Goal: Task Accomplishment & Management: Use online tool/utility

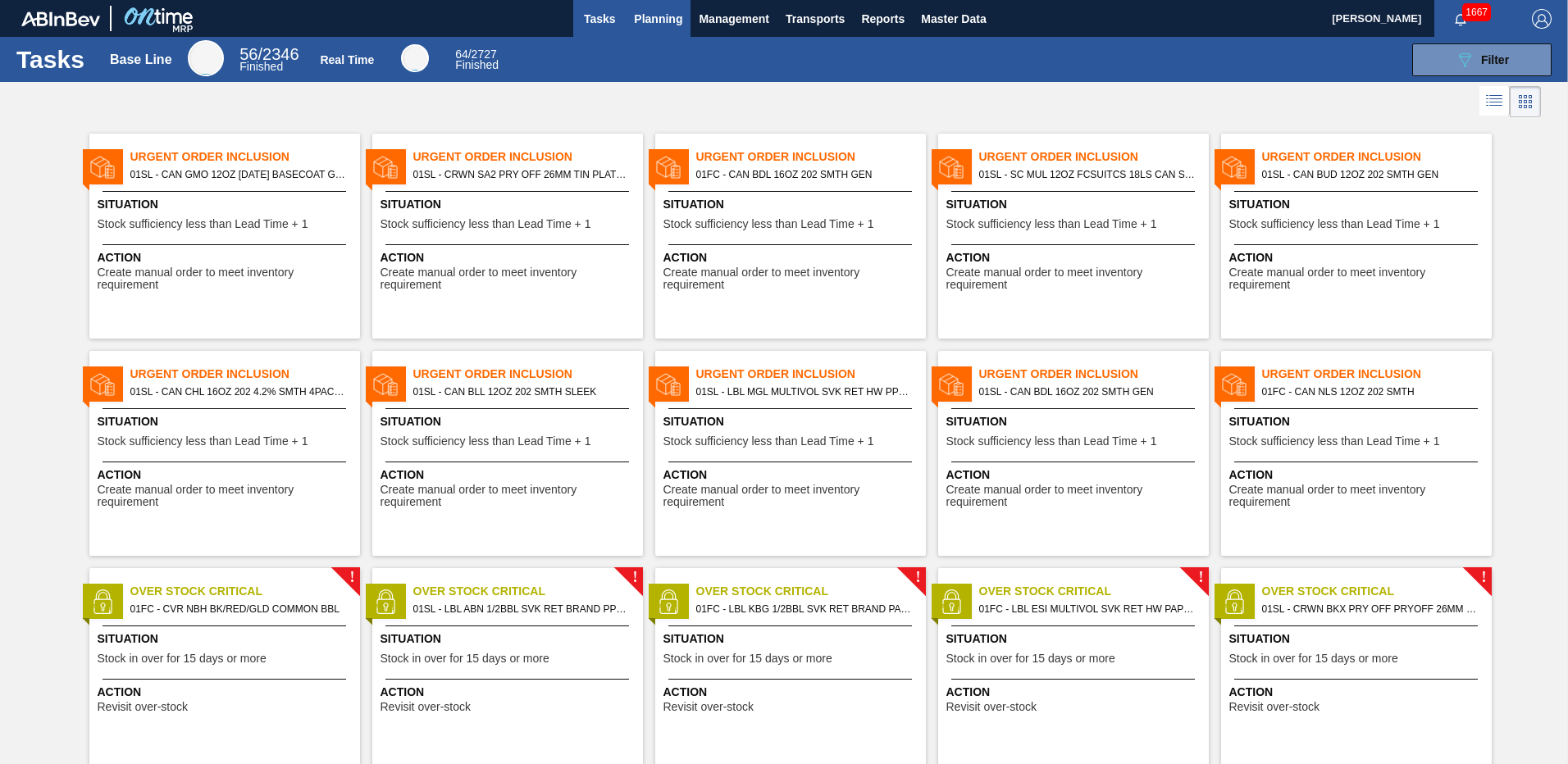
click at [674, 26] on span "Planning" at bounding box center [658, 19] width 48 height 20
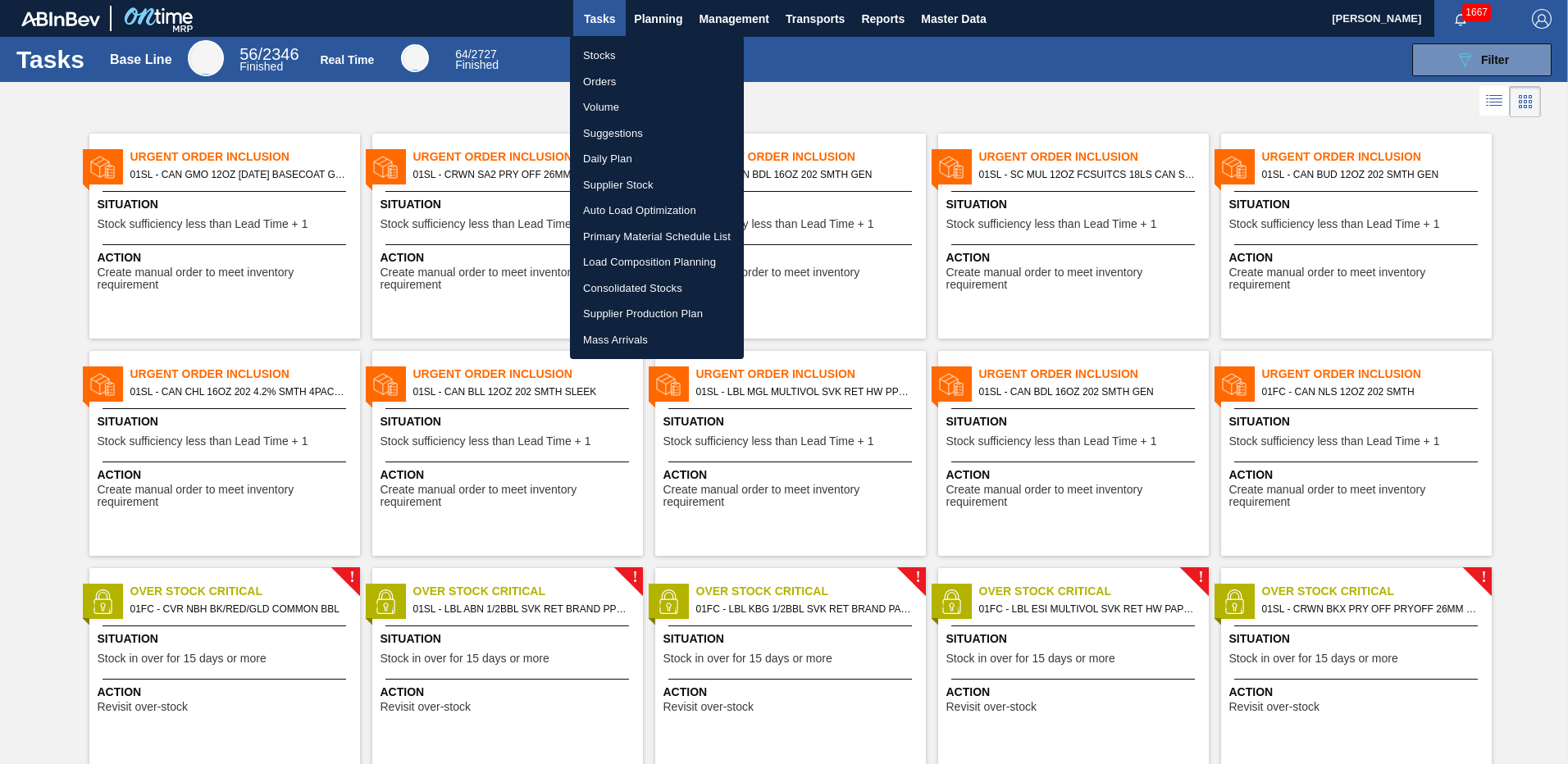
click at [629, 131] on li "Suggestions" at bounding box center [656, 134] width 174 height 27
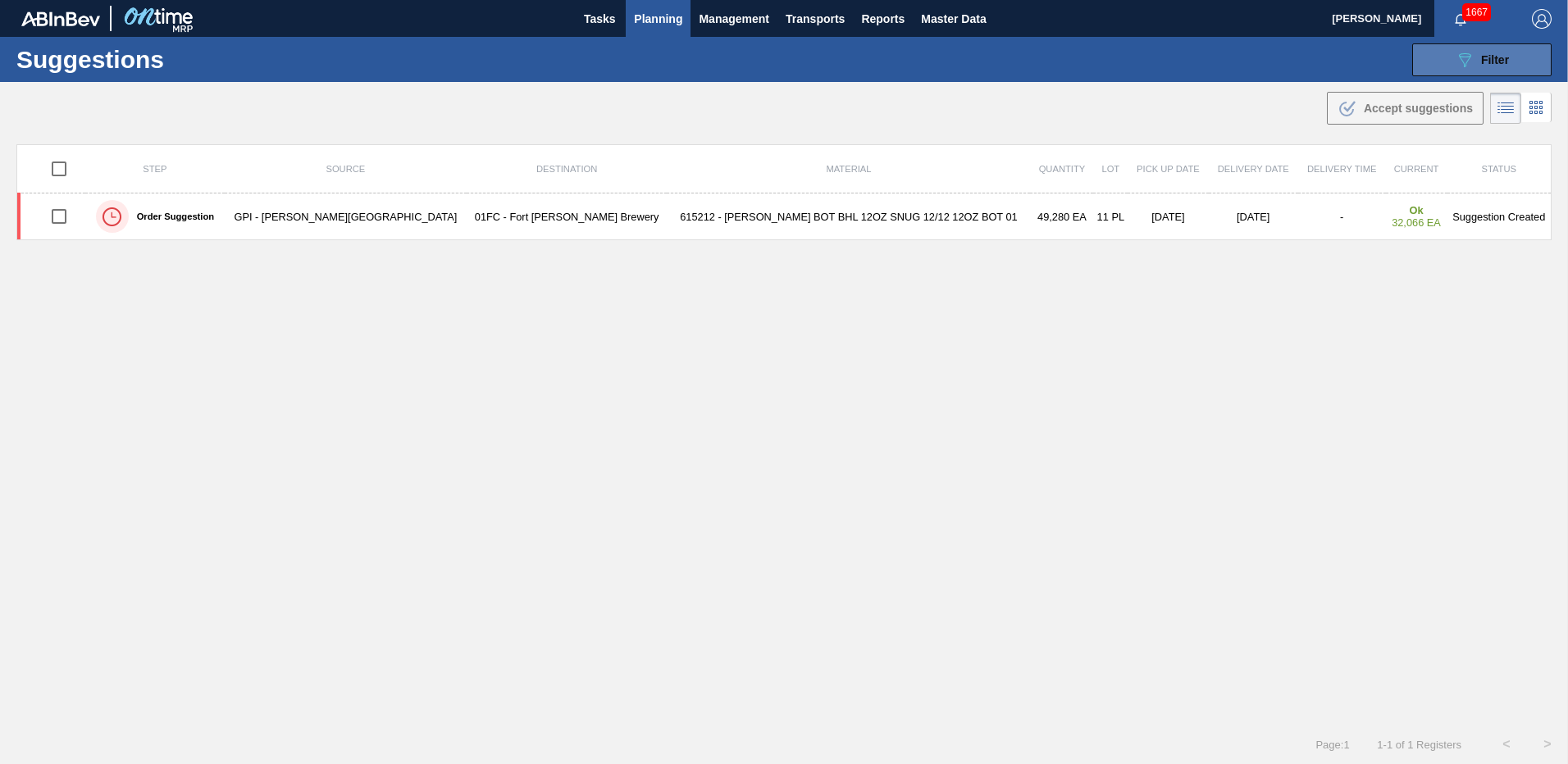
click at [1448, 70] on button "089F7B8B-B2A5-4AFE-B5C0-19BA573D28AC Filter" at bounding box center [1481, 60] width 140 height 33
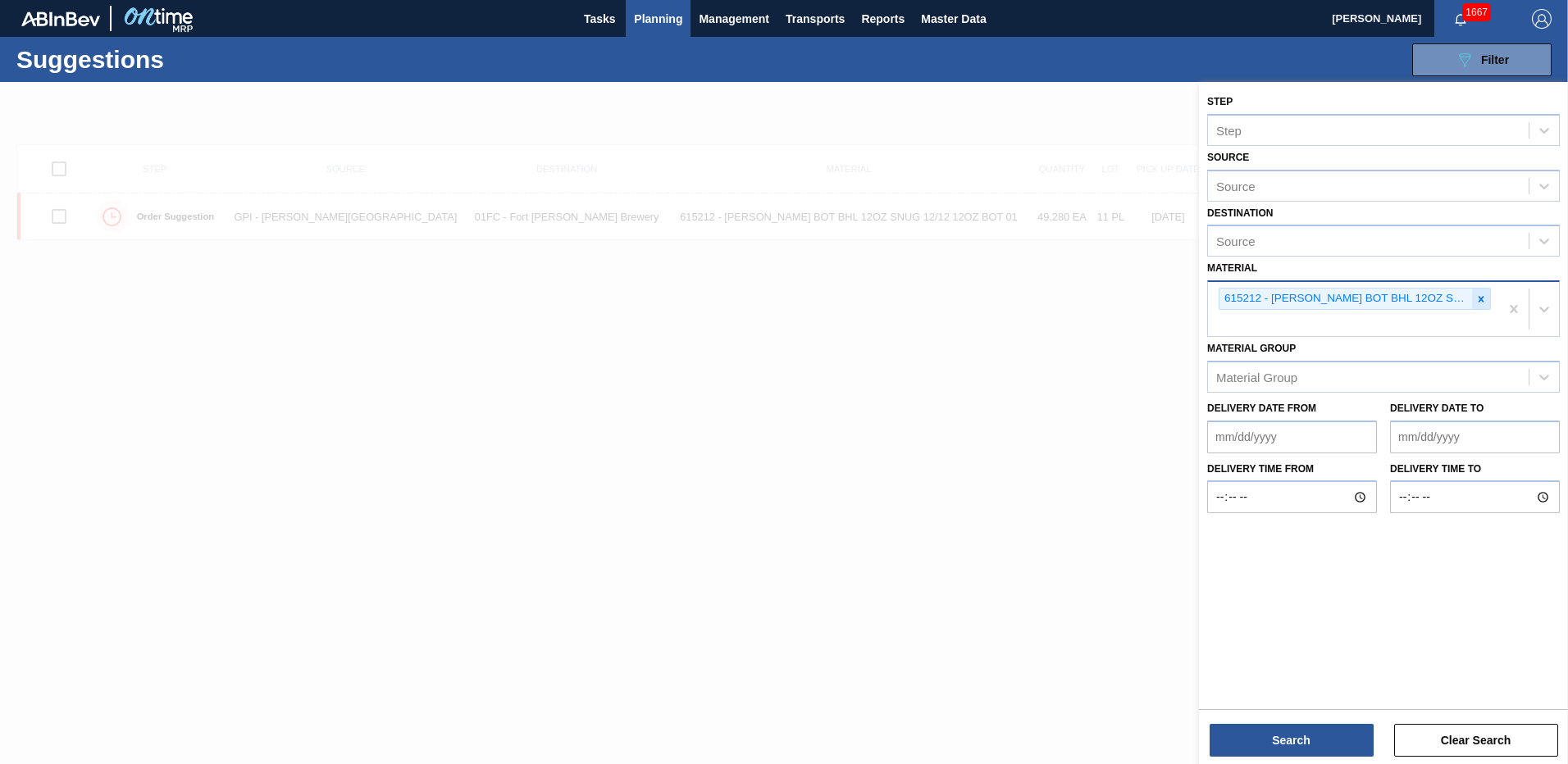
click at [1480, 300] on icon at bounding box center [1481, 298] width 6 height 6
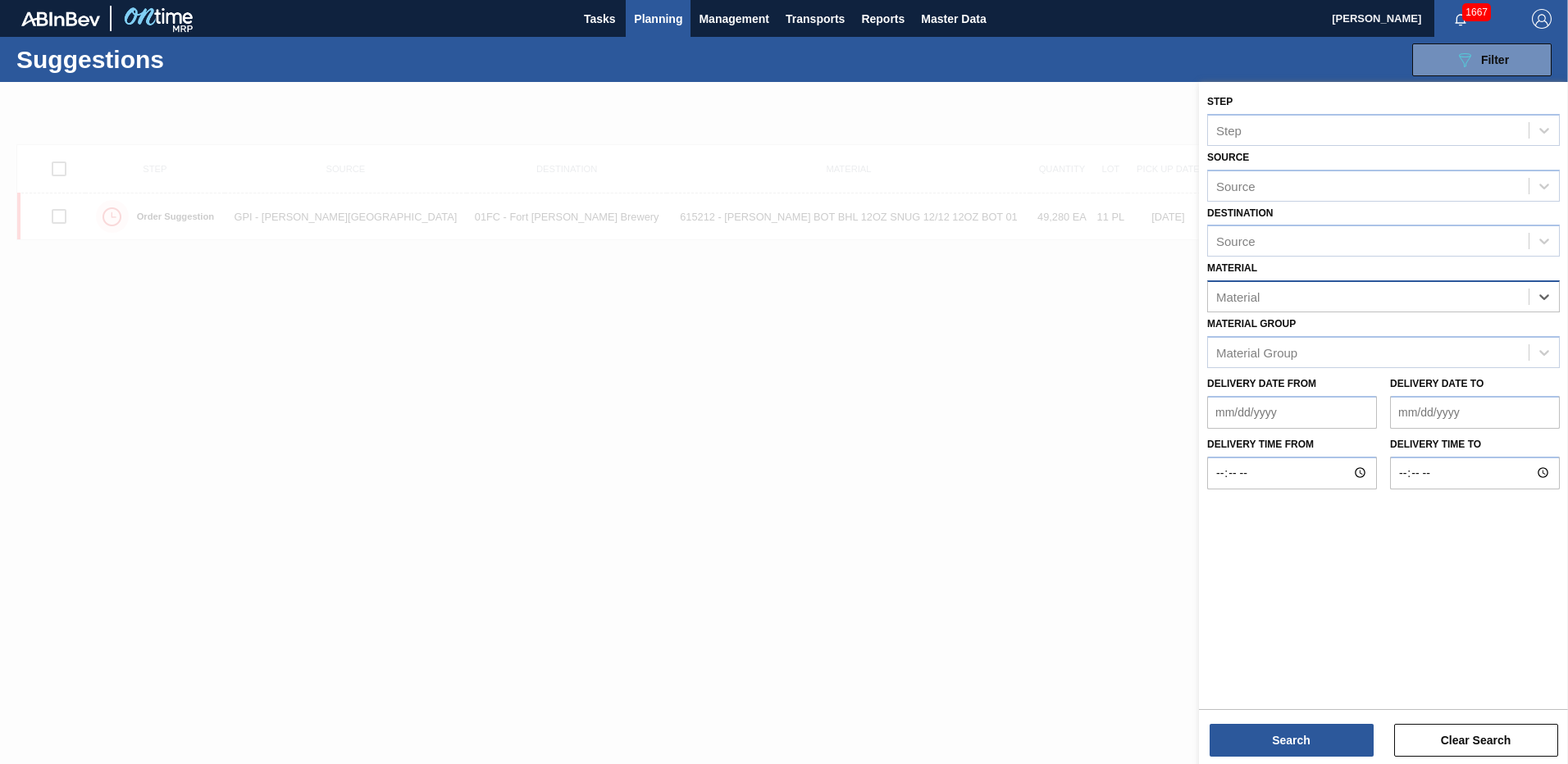
click at [1350, 295] on div "Material" at bounding box center [1368, 298] width 321 height 24
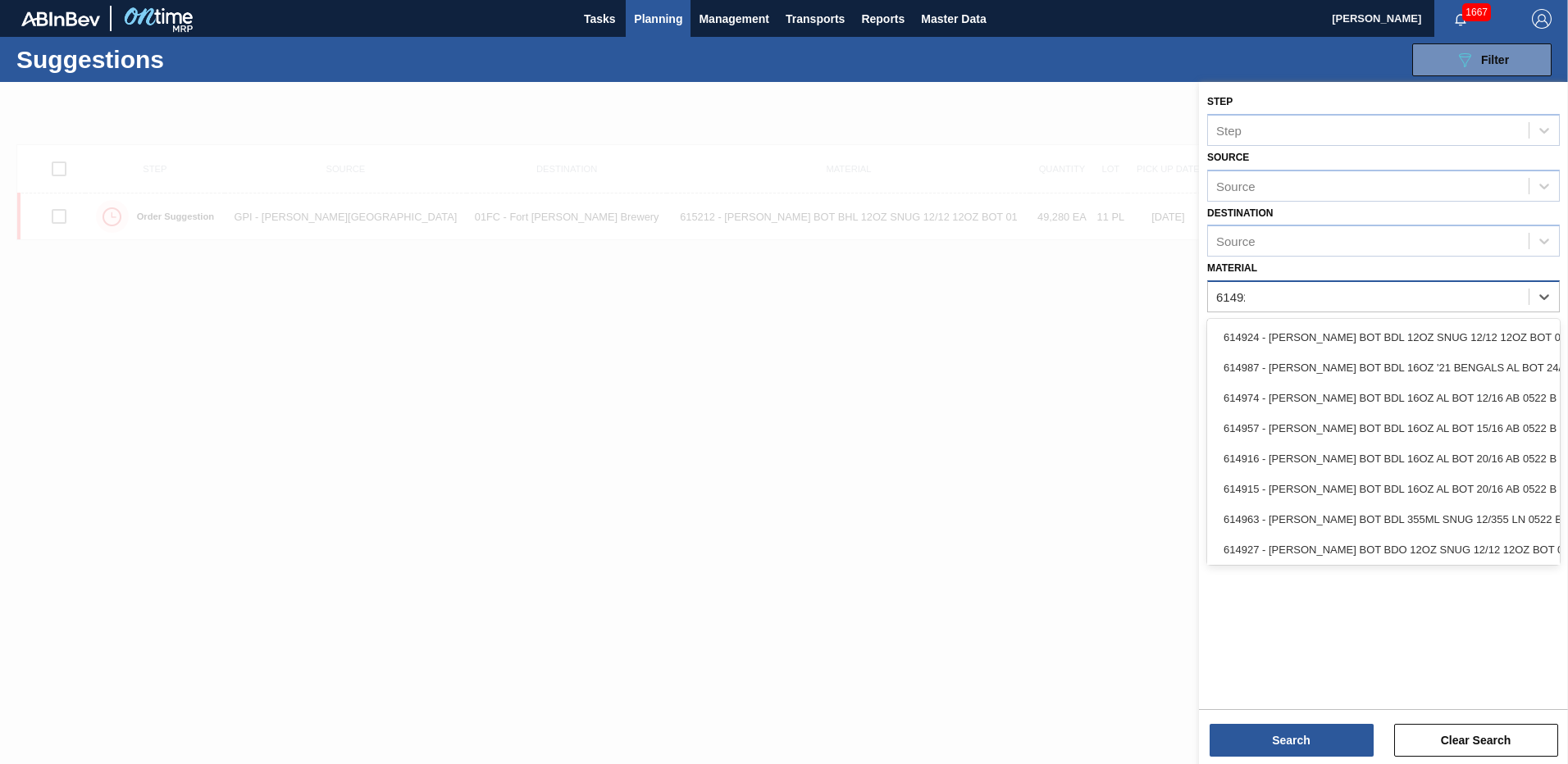
type input "614921"
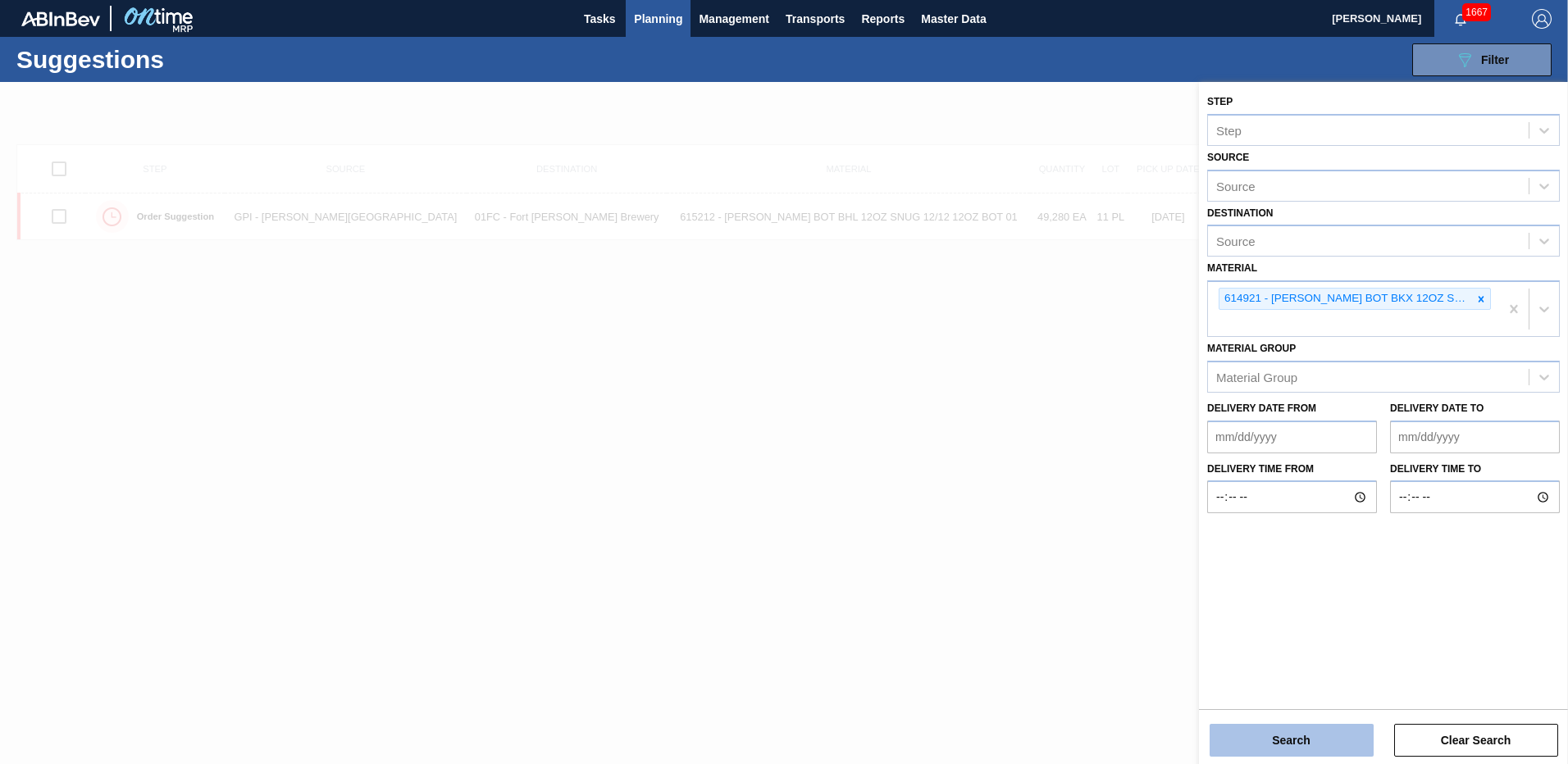
click at [1291, 724] on button "Search" at bounding box center [1291, 740] width 164 height 33
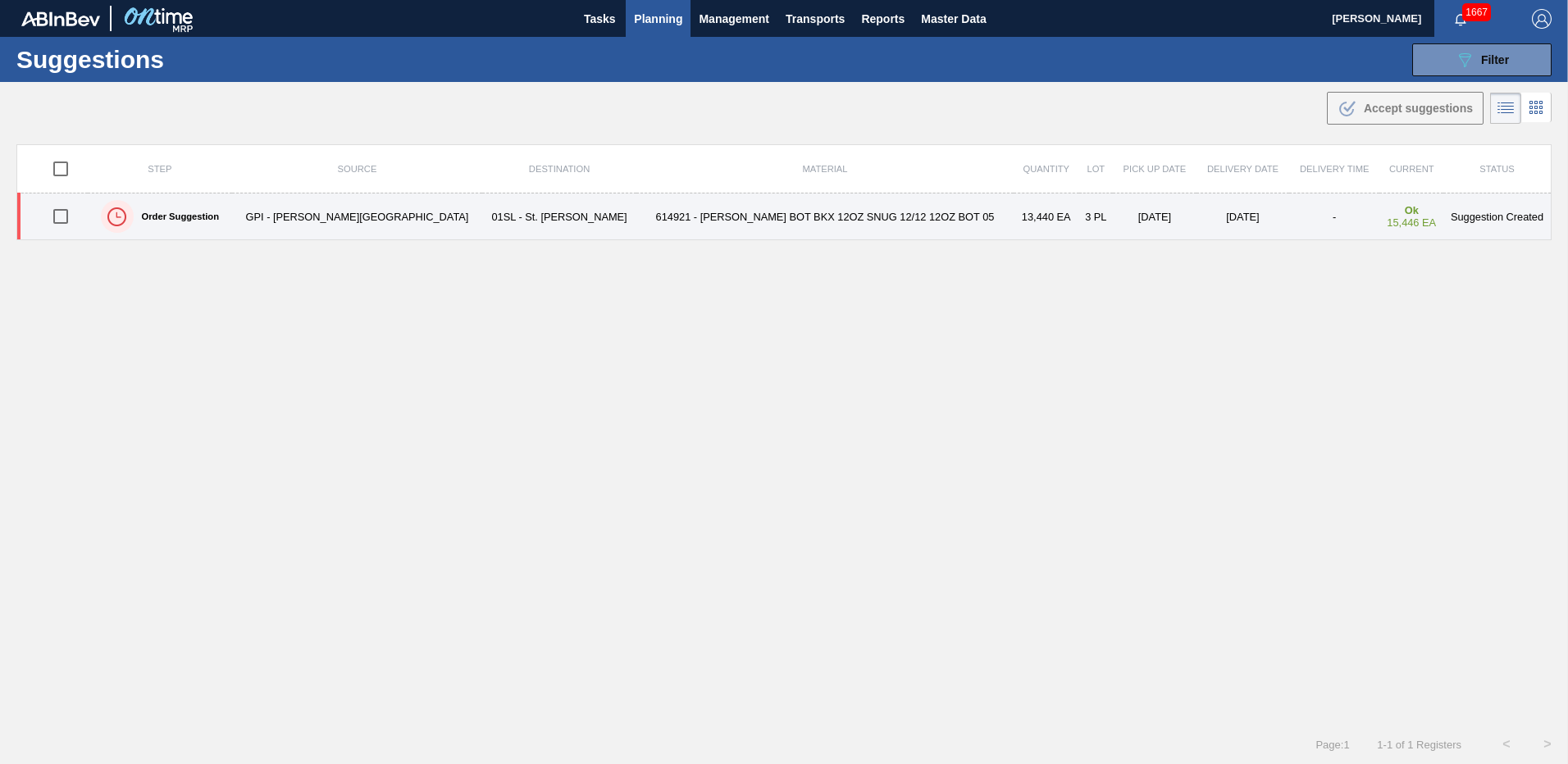
click at [74, 218] on input "checkbox" at bounding box center [61, 216] width 34 height 34
checkbox input "true"
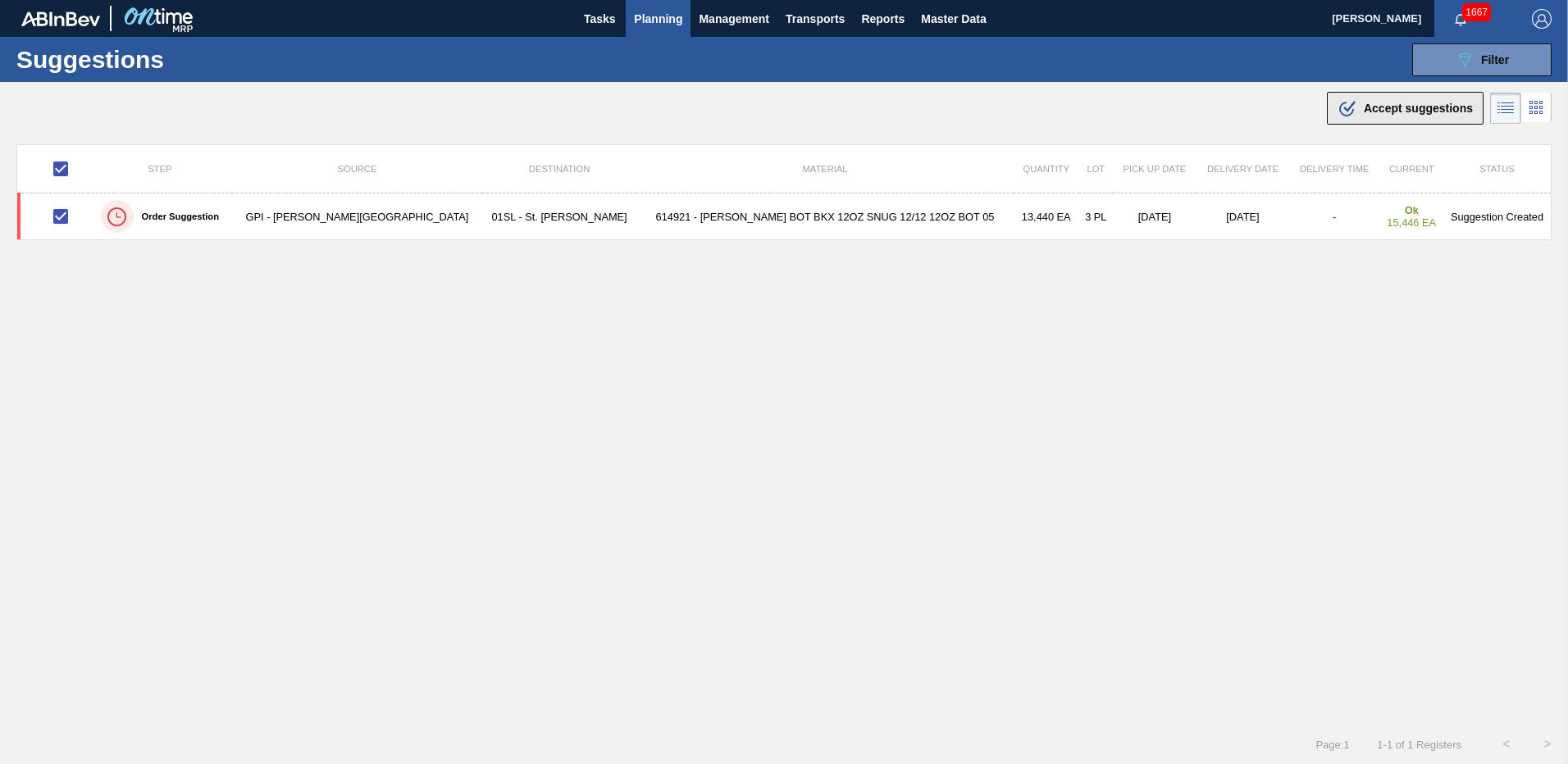
click at [1367, 110] on span "Accept suggestions" at bounding box center [1418, 108] width 109 height 13
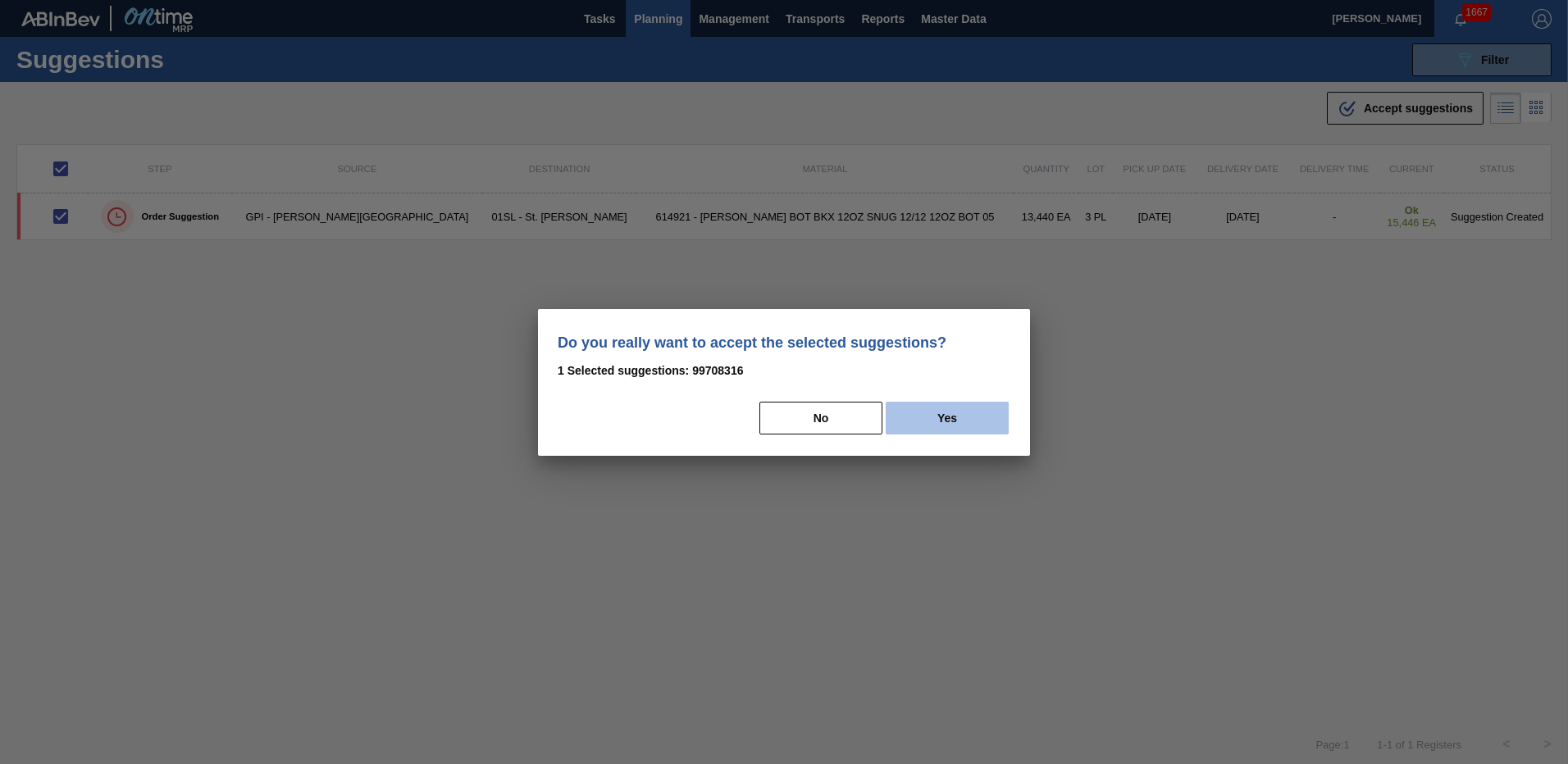
click at [964, 408] on button "Yes" at bounding box center [947, 418] width 123 height 33
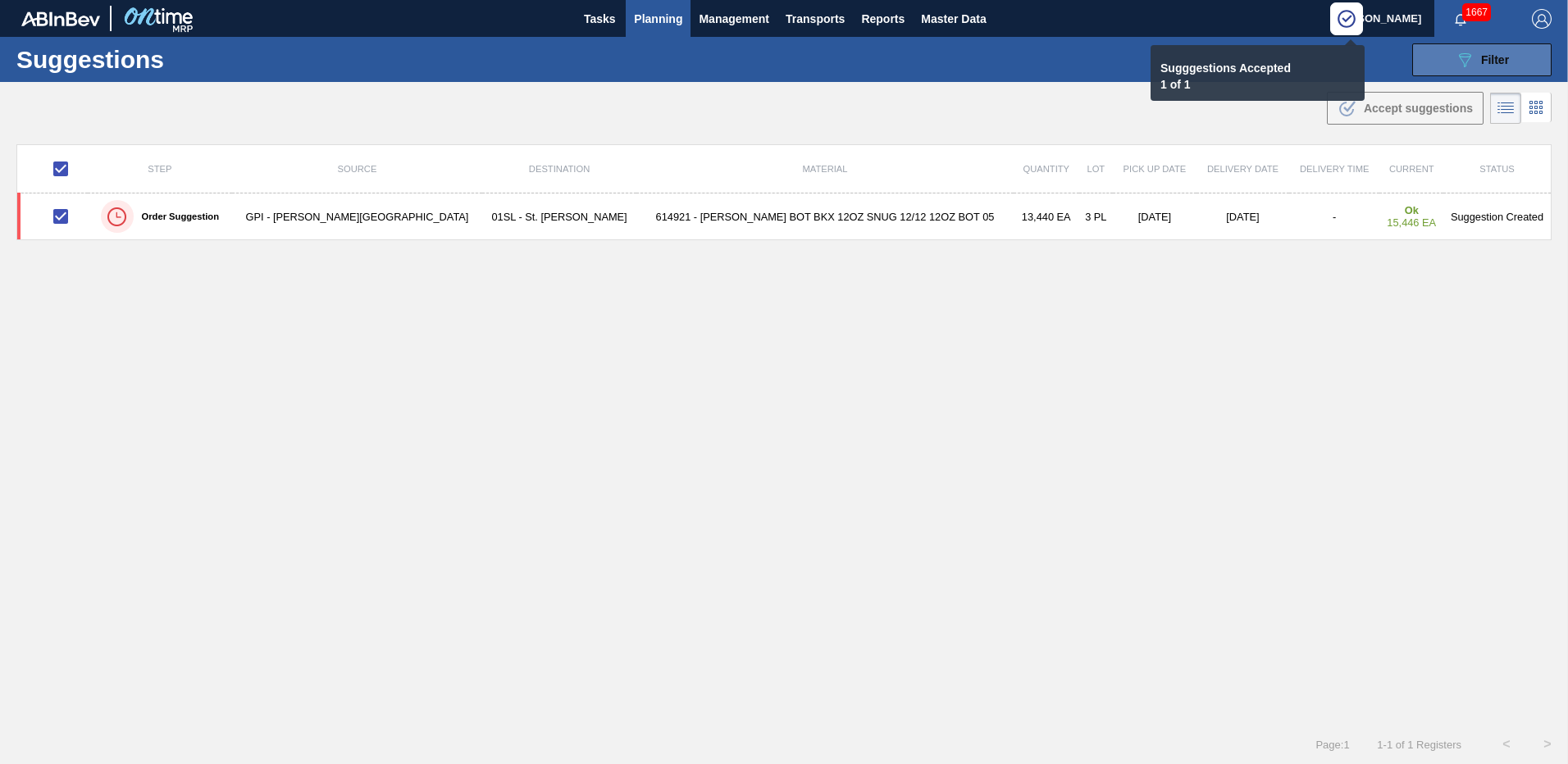
click at [1456, 65] on icon "089F7B8B-B2A5-4AFE-B5C0-19BA573D28AC" at bounding box center [1464, 59] width 20 height 20
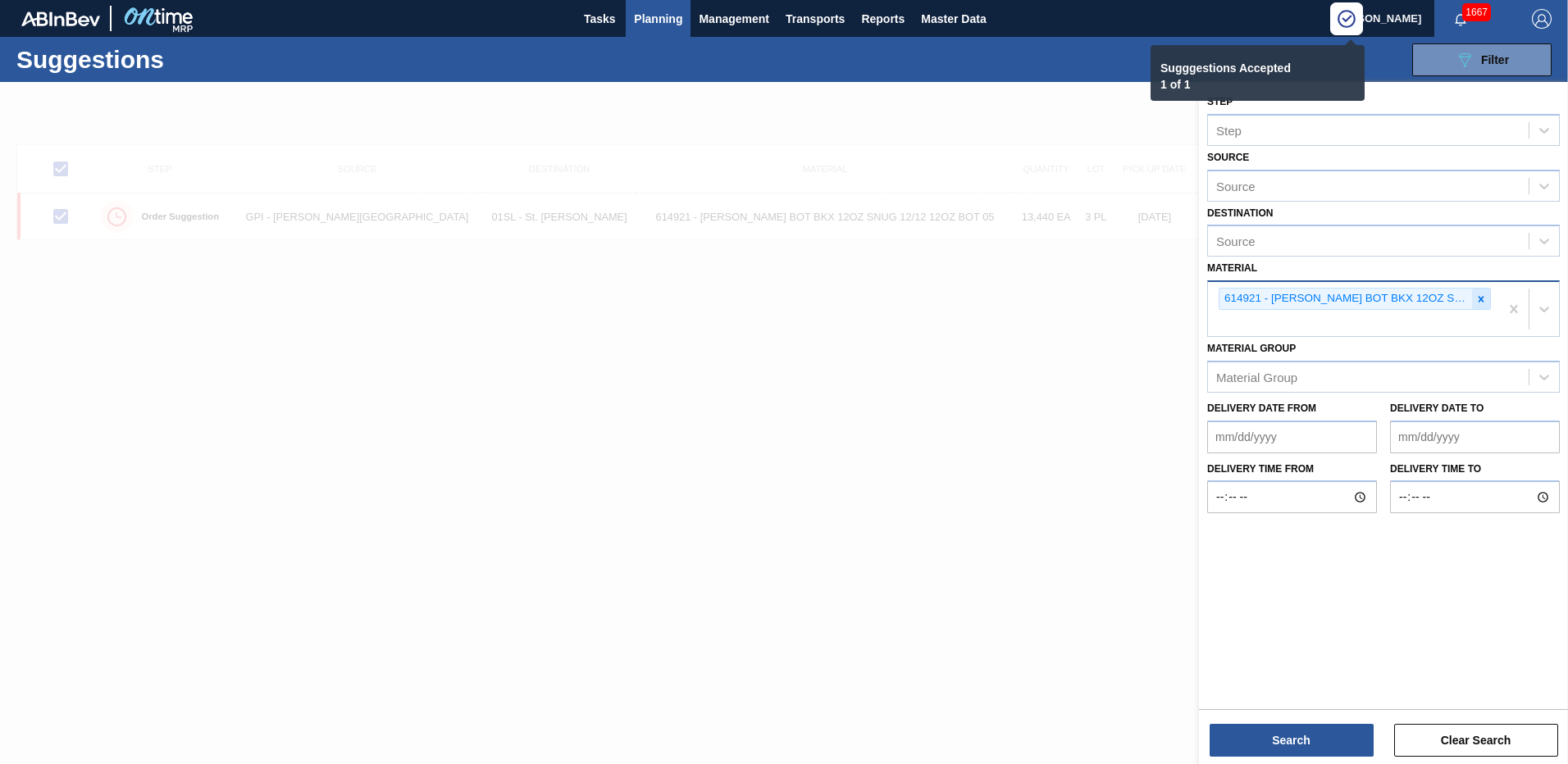
click at [1478, 296] on icon at bounding box center [1481, 298] width 11 height 11
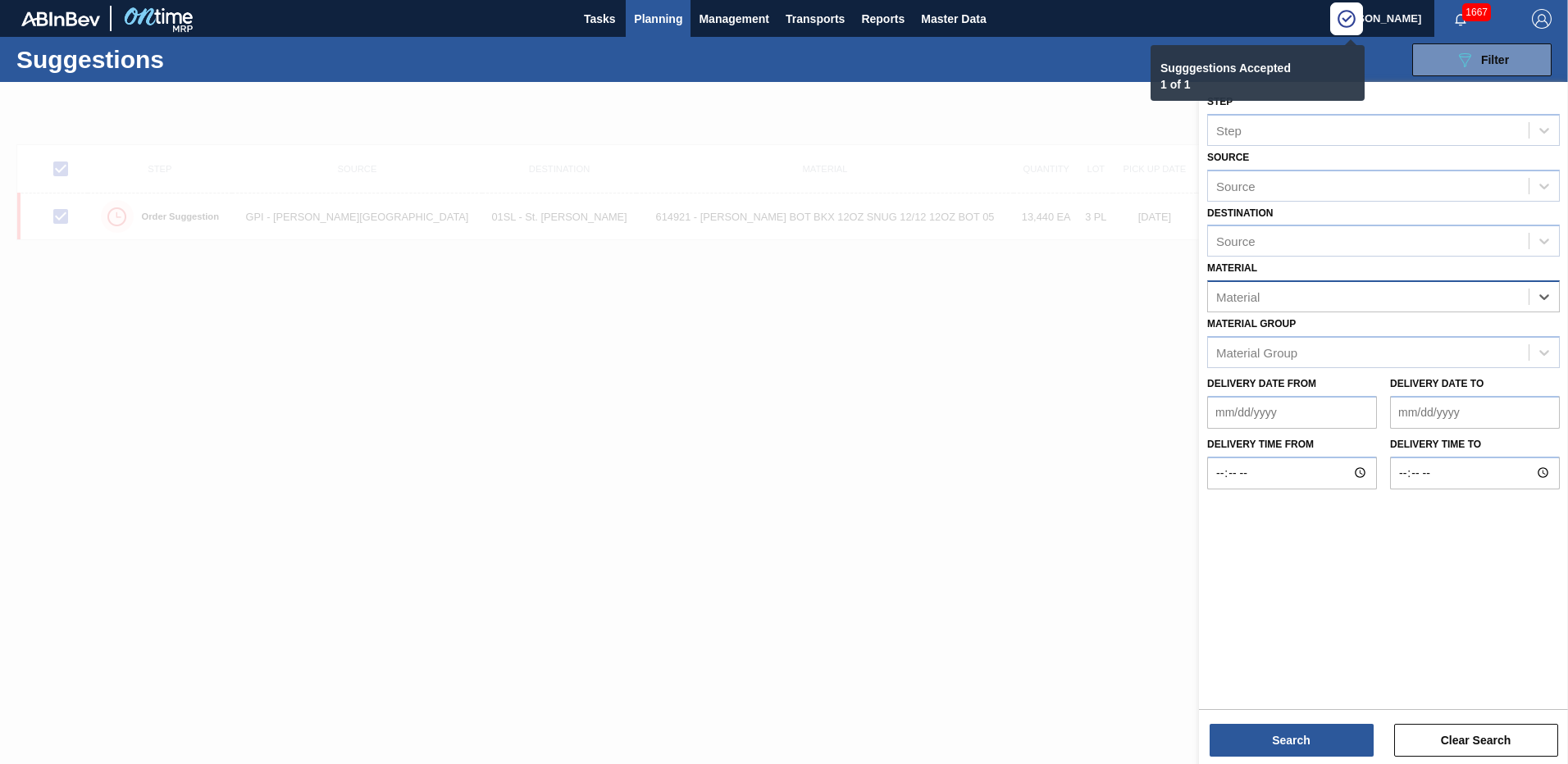
paste input "615212"
type input "615212"
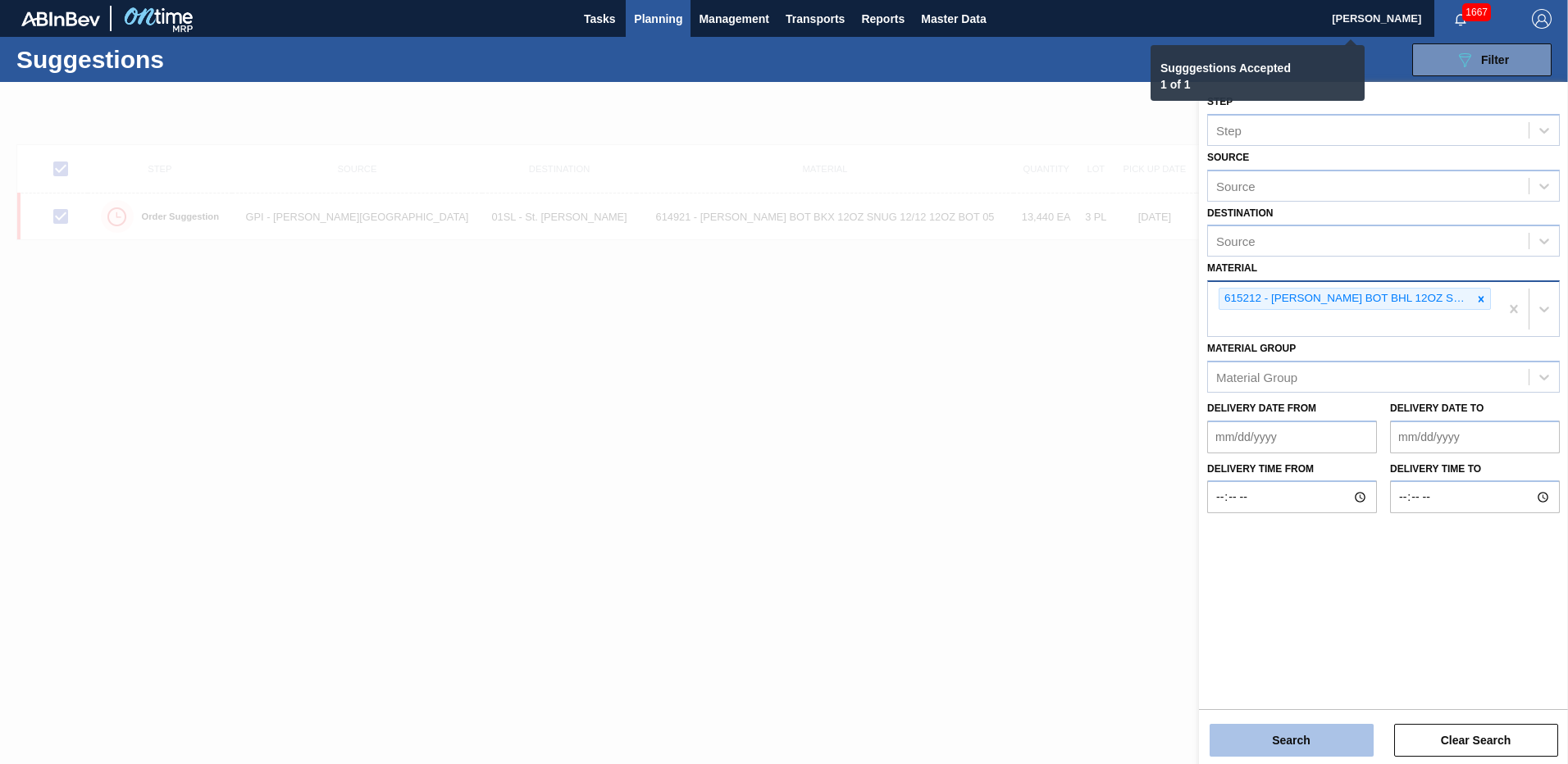
click at [1298, 724] on button "Search" at bounding box center [1291, 740] width 164 height 33
checkbox input "false"
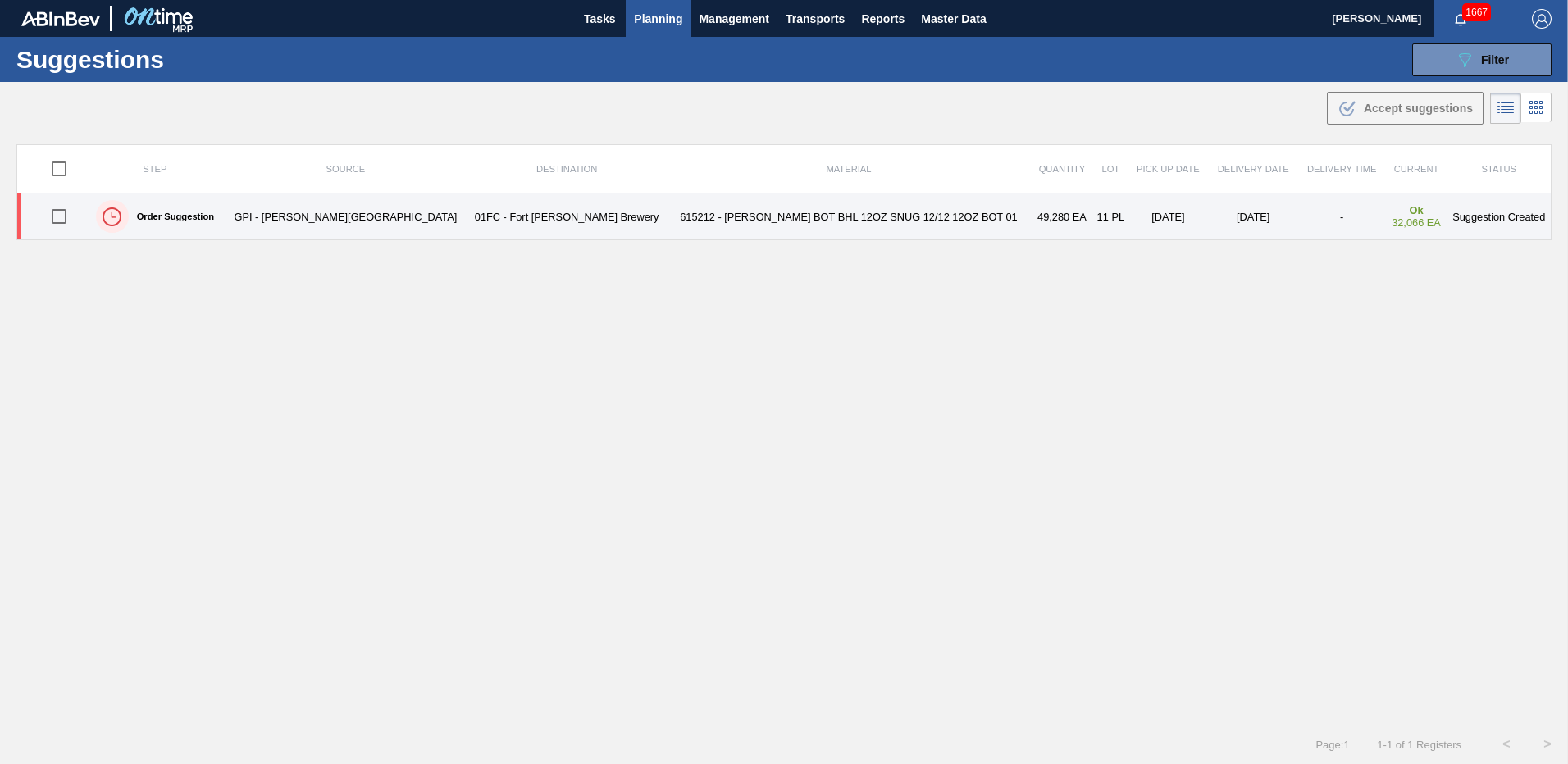
drag, startPoint x: 70, startPoint y: 214, endPoint x: 112, endPoint y: 222, distance: 42.8
click at [70, 214] on input "checkbox" at bounding box center [59, 216] width 34 height 34
checkbox input "true"
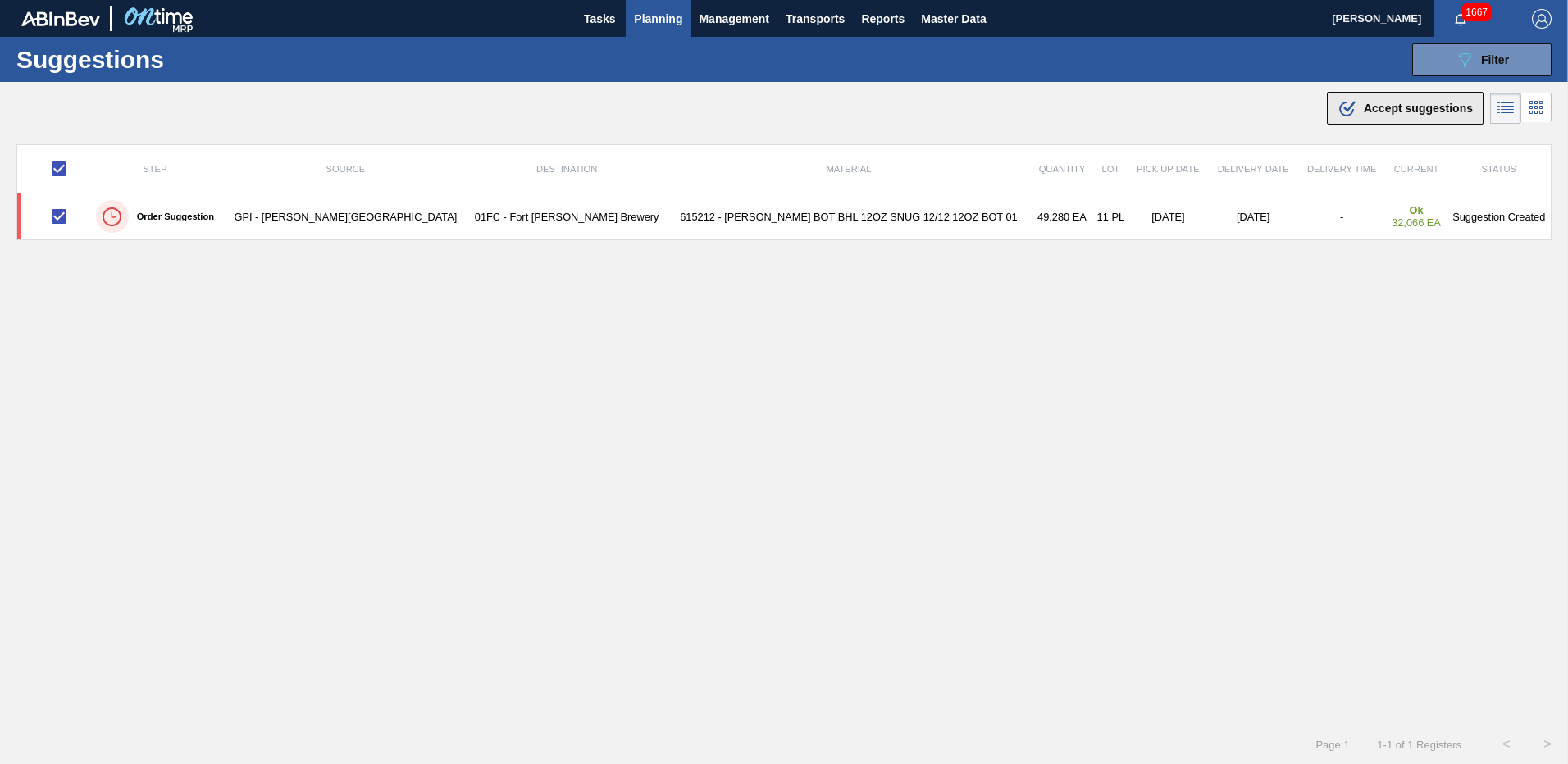
click at [1393, 108] on span "Accept suggestions" at bounding box center [1418, 108] width 109 height 13
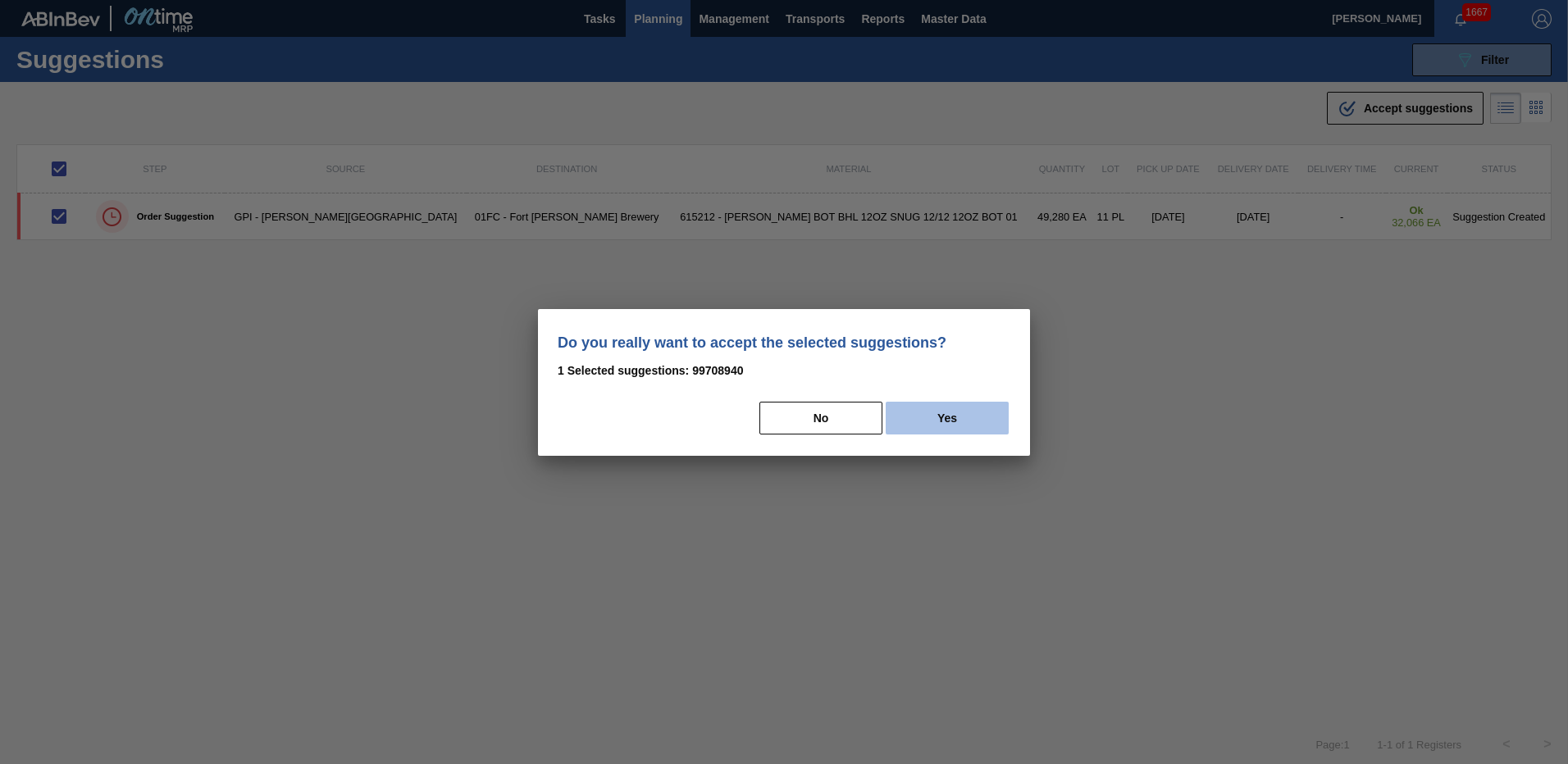
click at [938, 411] on button "Yes" at bounding box center [947, 418] width 123 height 33
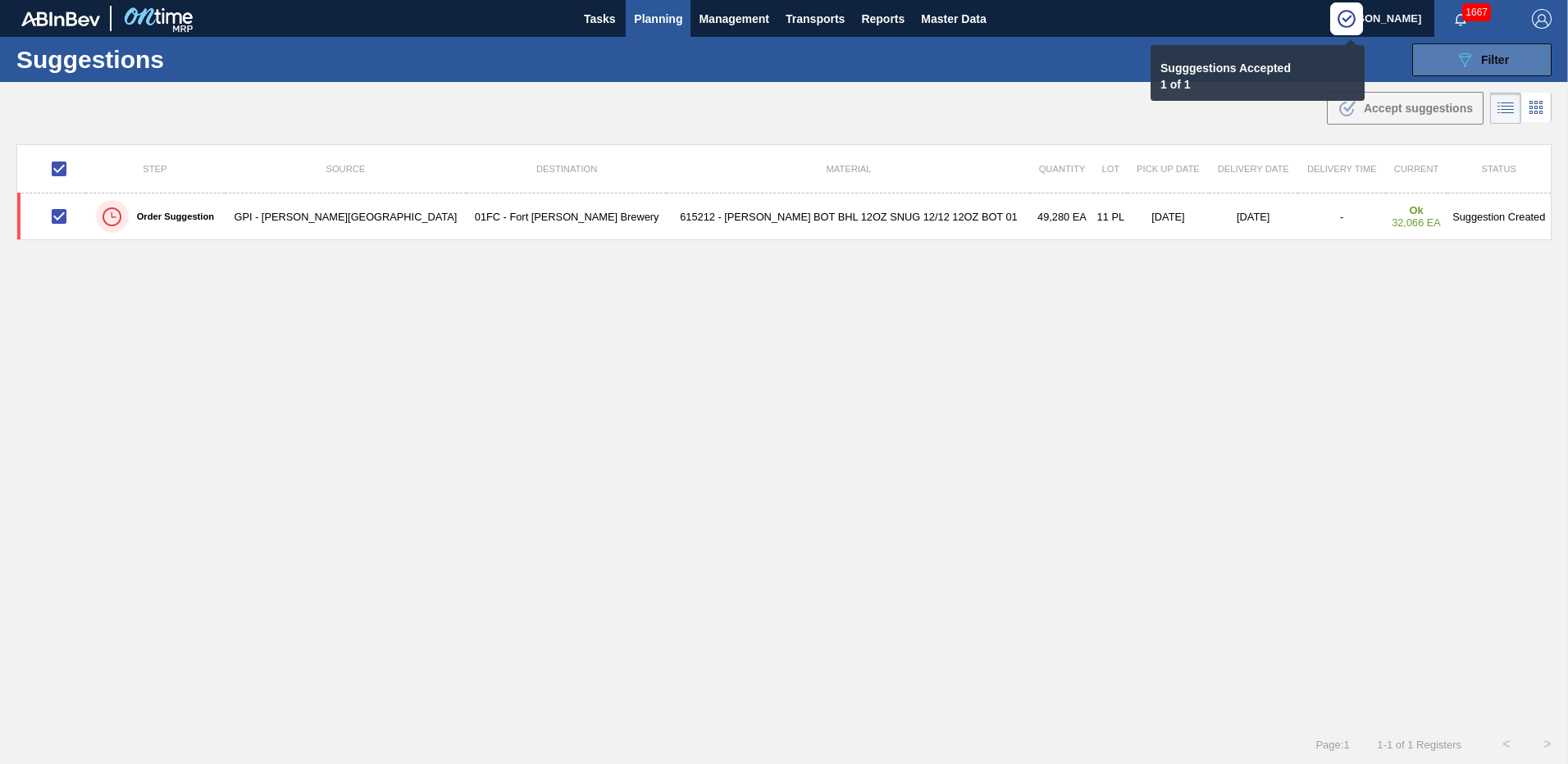
click at [1452, 69] on button "089F7B8B-B2A5-4AFE-B5C0-19BA573D28AC Filter" at bounding box center [1481, 60] width 140 height 33
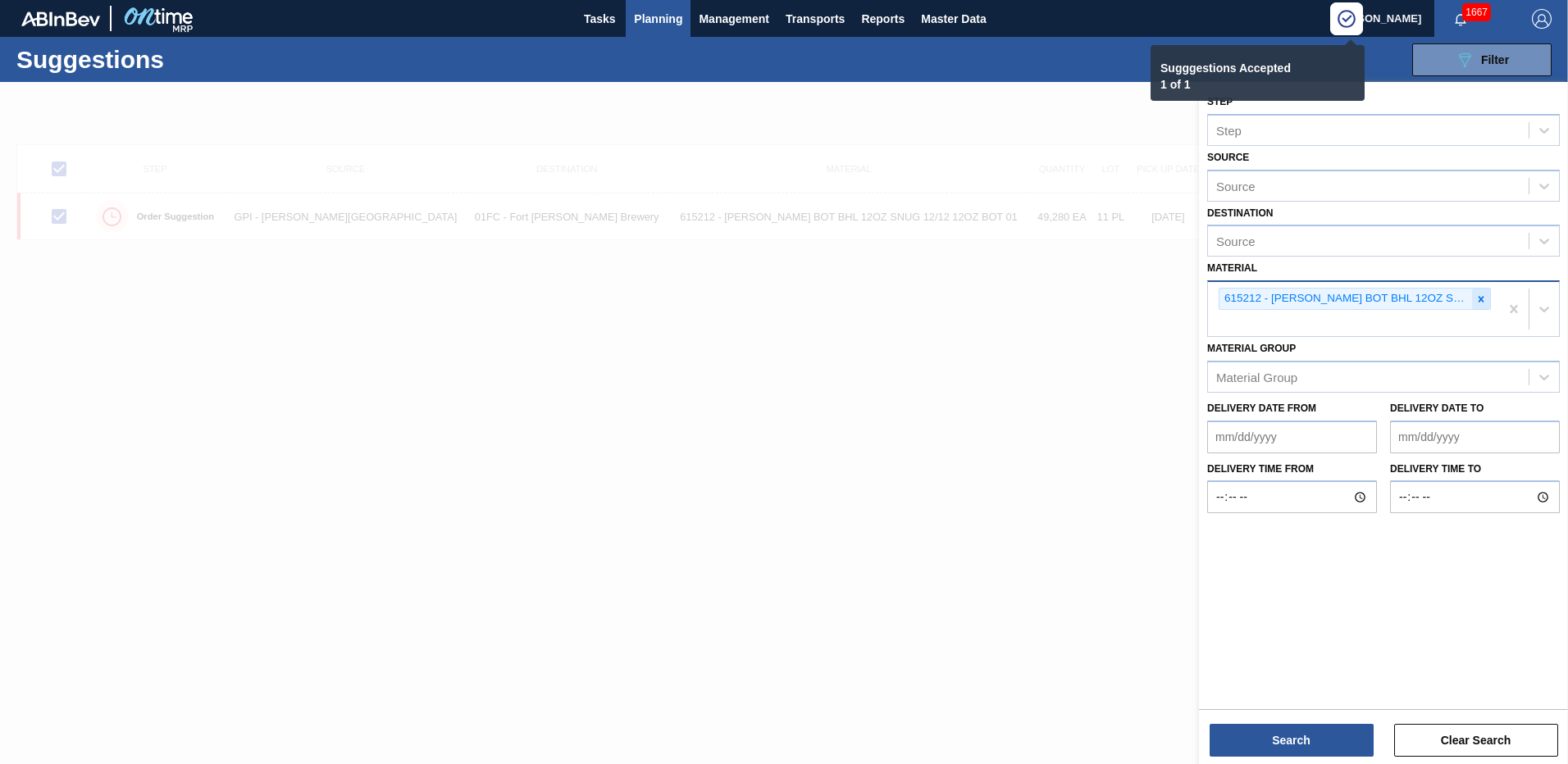
click at [1478, 295] on icon at bounding box center [1481, 298] width 11 height 11
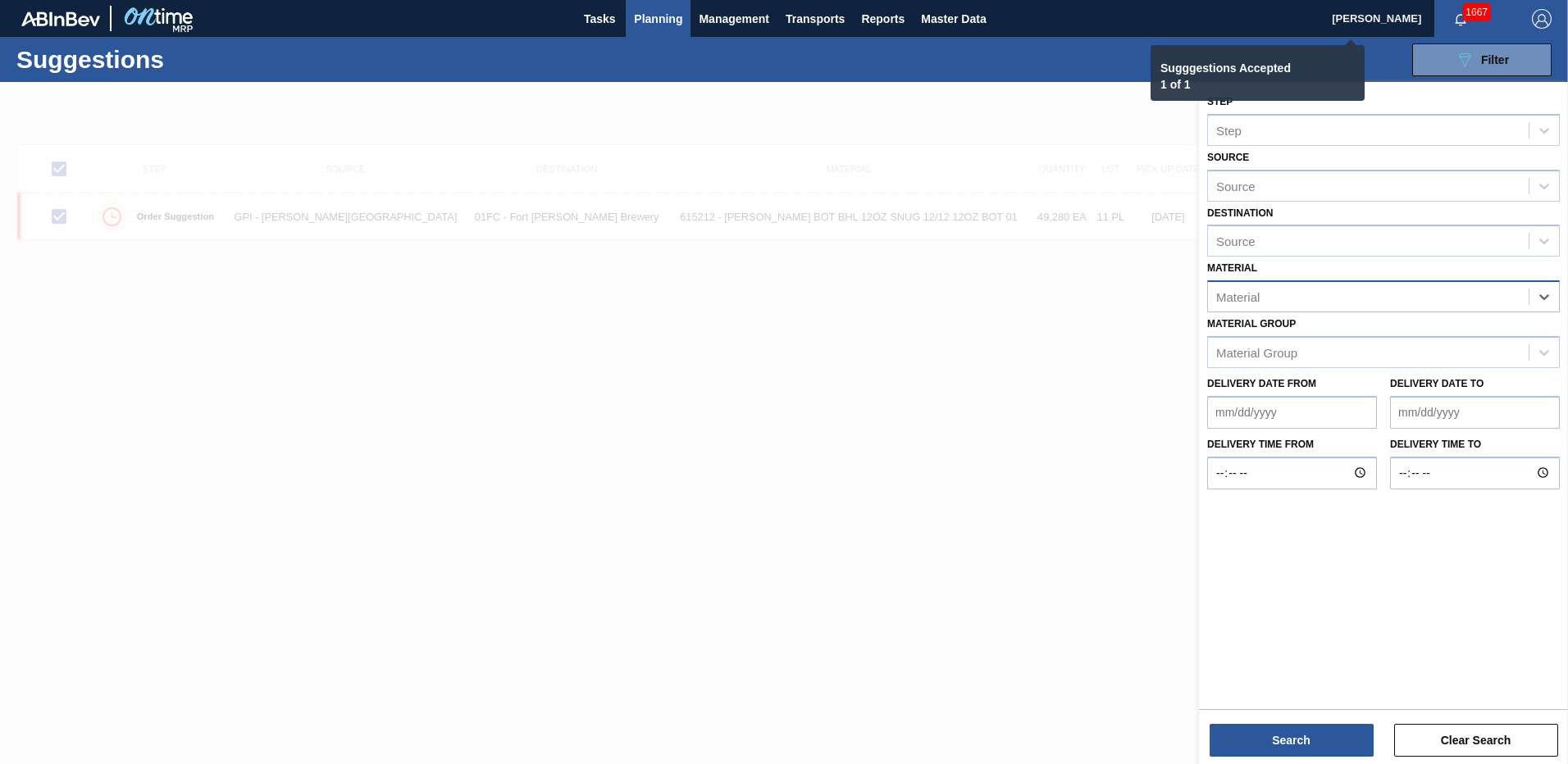
checkbox input "false"
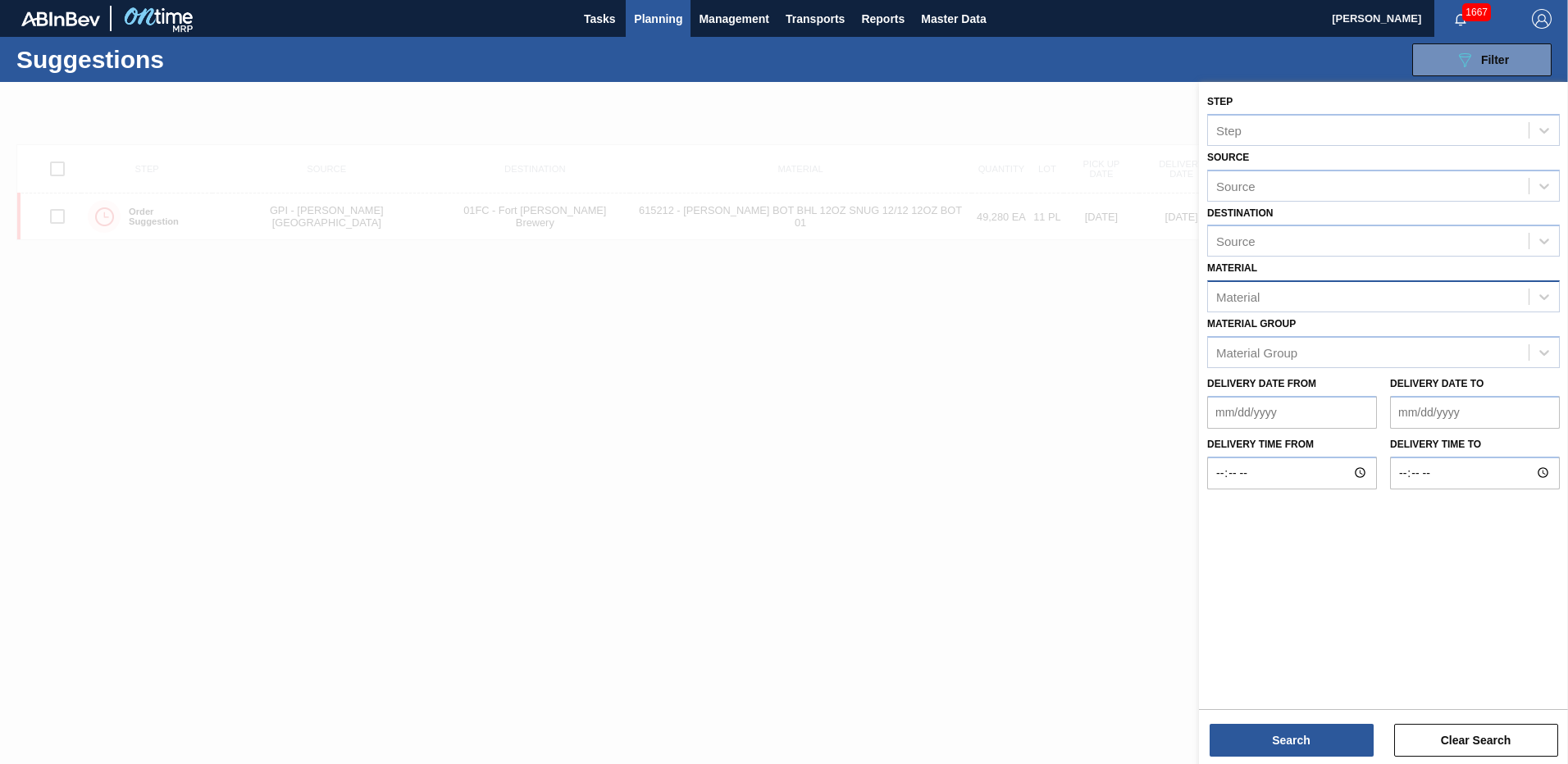
click at [1278, 286] on div "Material" at bounding box center [1368, 298] width 321 height 24
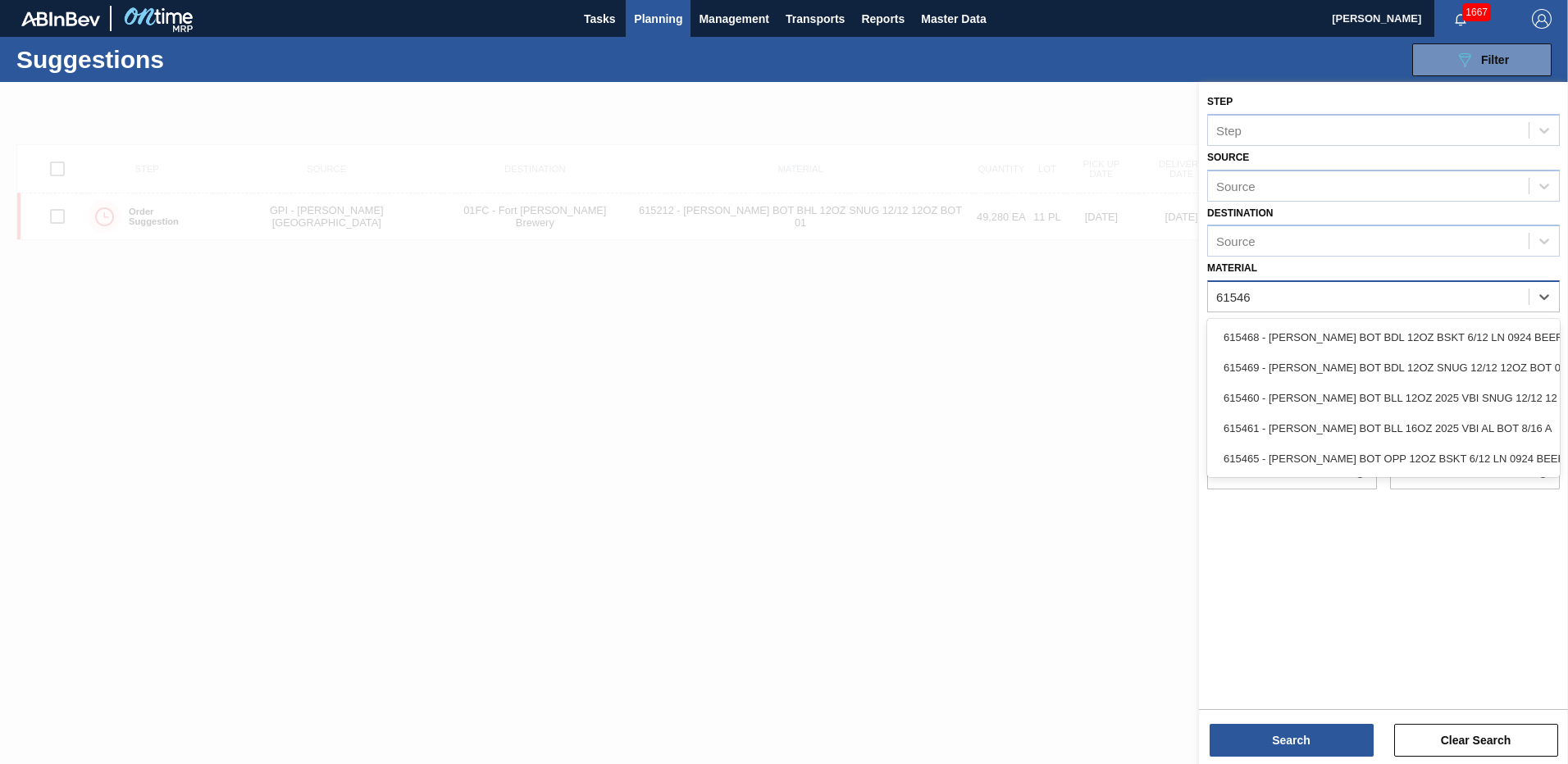
type input "615469"
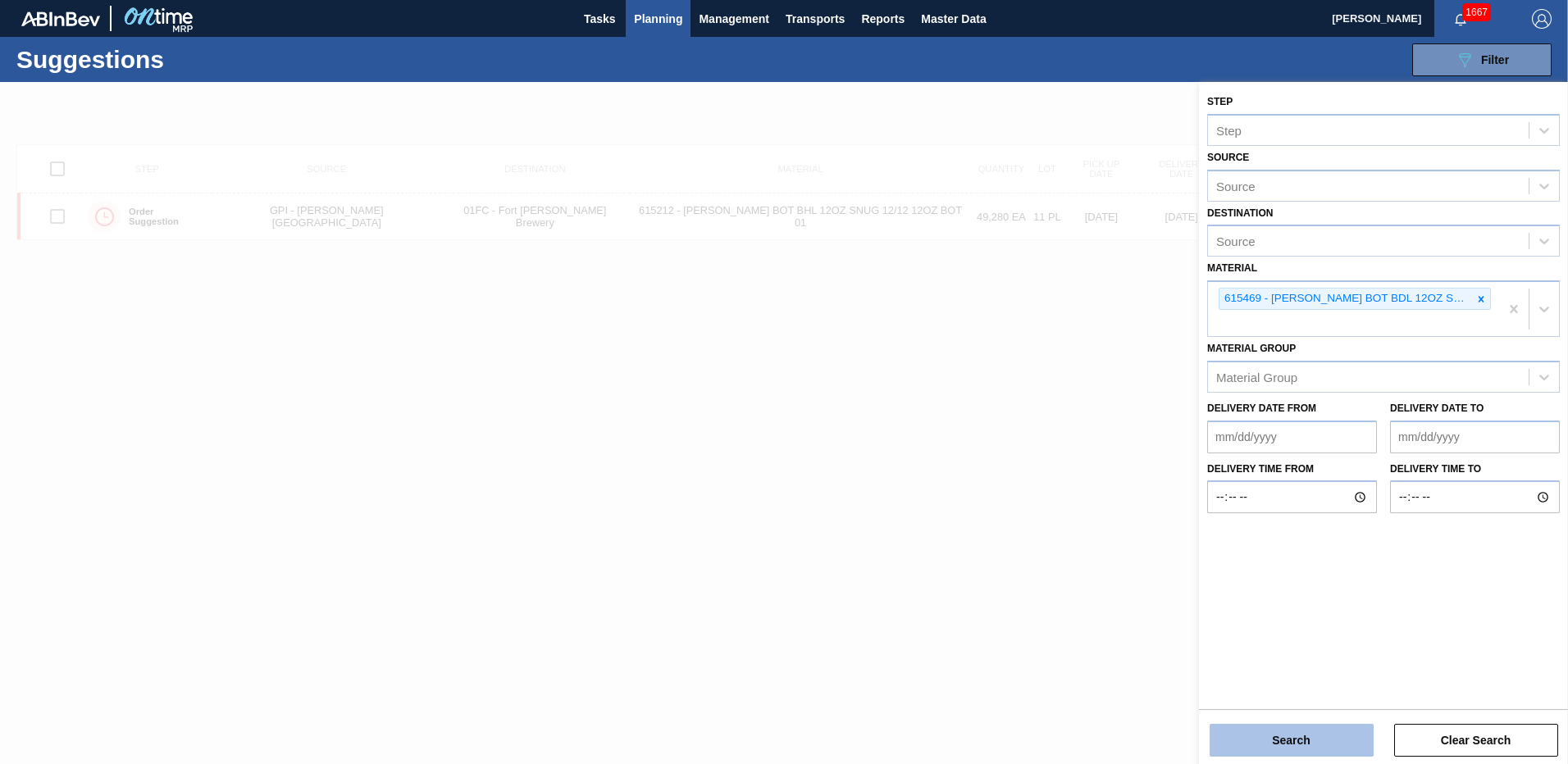
click at [1336, 732] on button "Search" at bounding box center [1291, 740] width 164 height 33
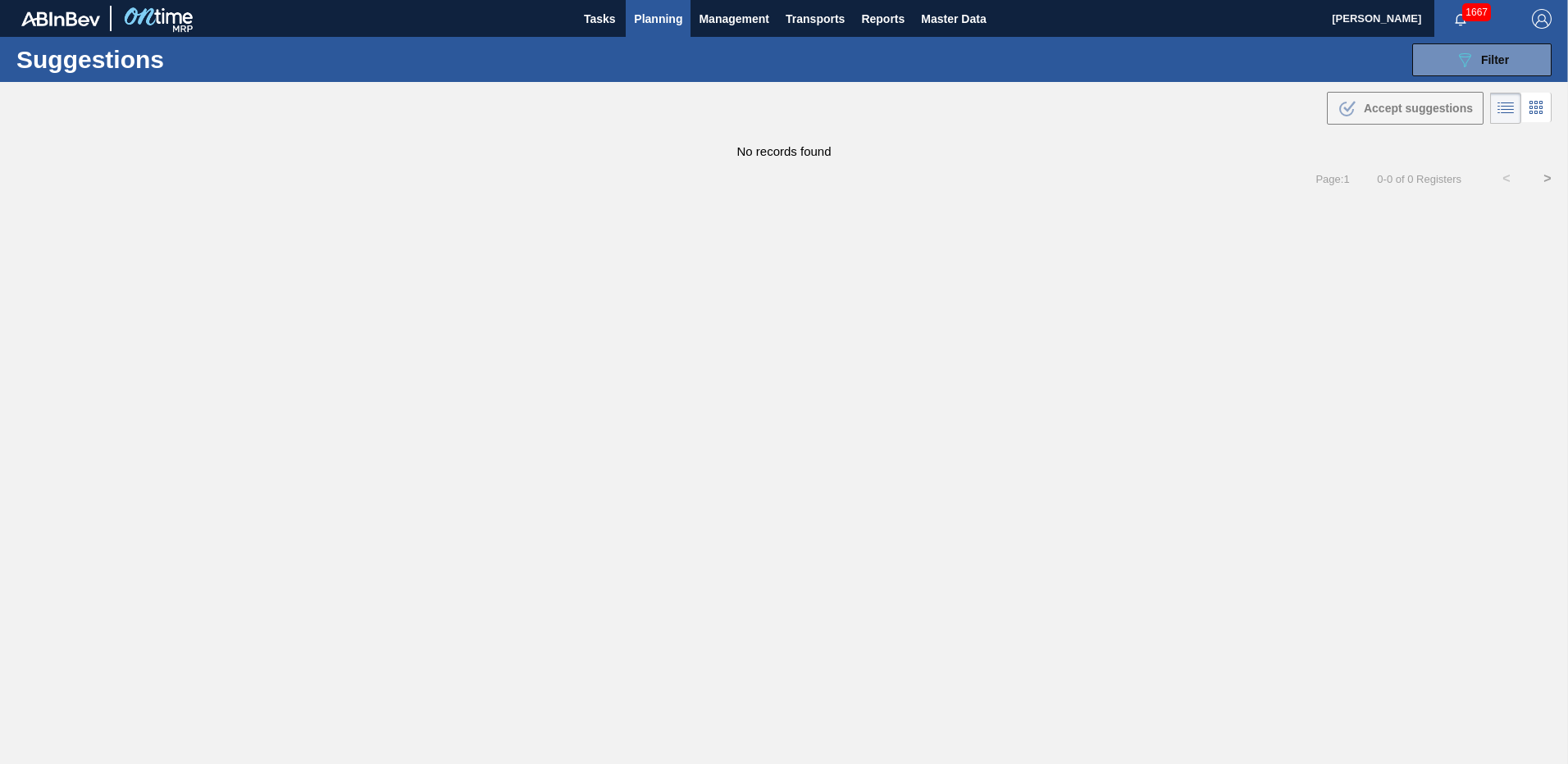
drag, startPoint x: 1459, startPoint y: 65, endPoint x: 1459, endPoint y: 76, distance: 11.0
click at [1459, 65] on icon "089F7B8B-B2A5-4AFE-B5C0-19BA573D28AC" at bounding box center [1464, 59] width 20 height 20
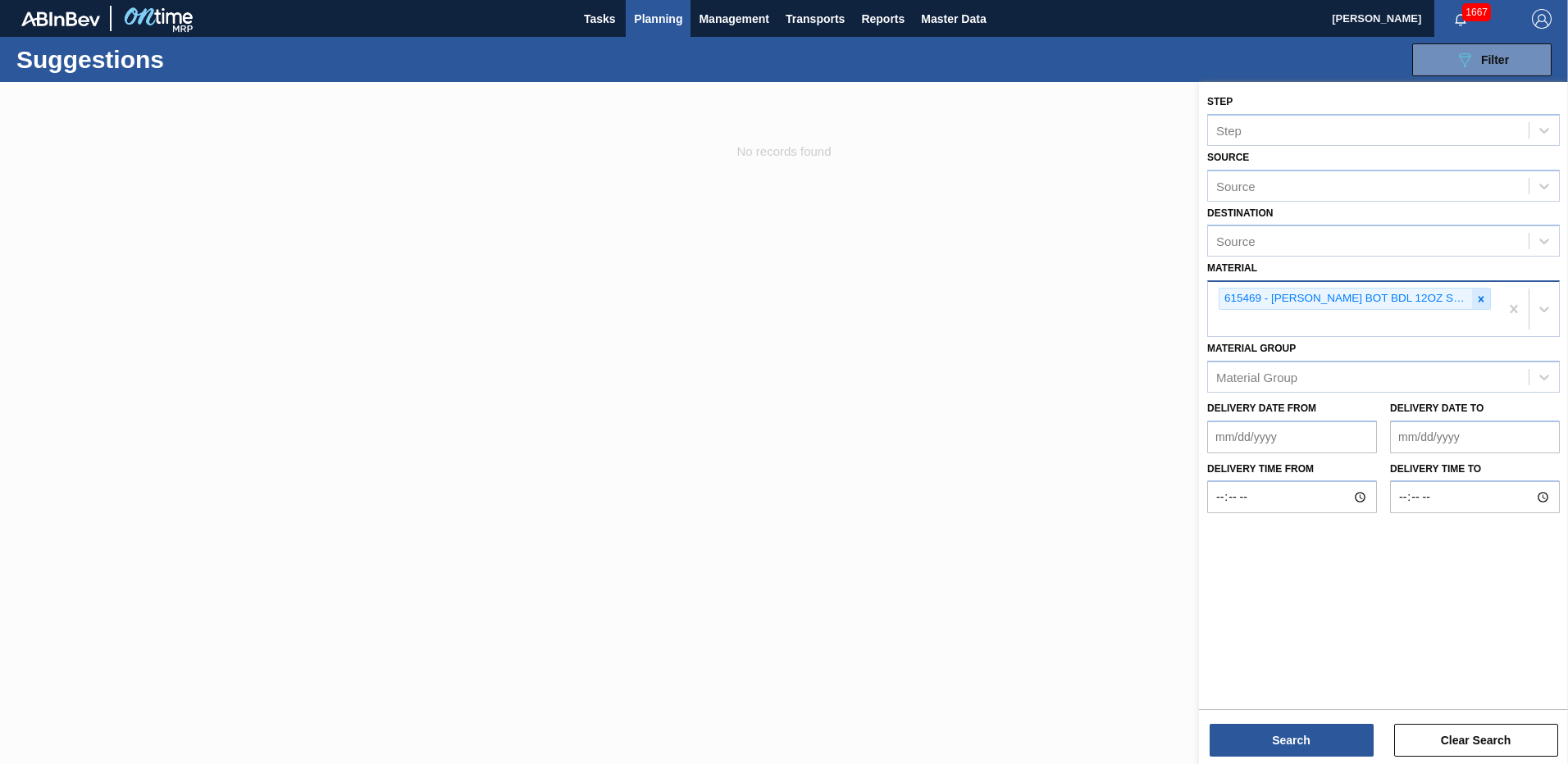
click at [1481, 298] on icon at bounding box center [1481, 298] width 6 height 6
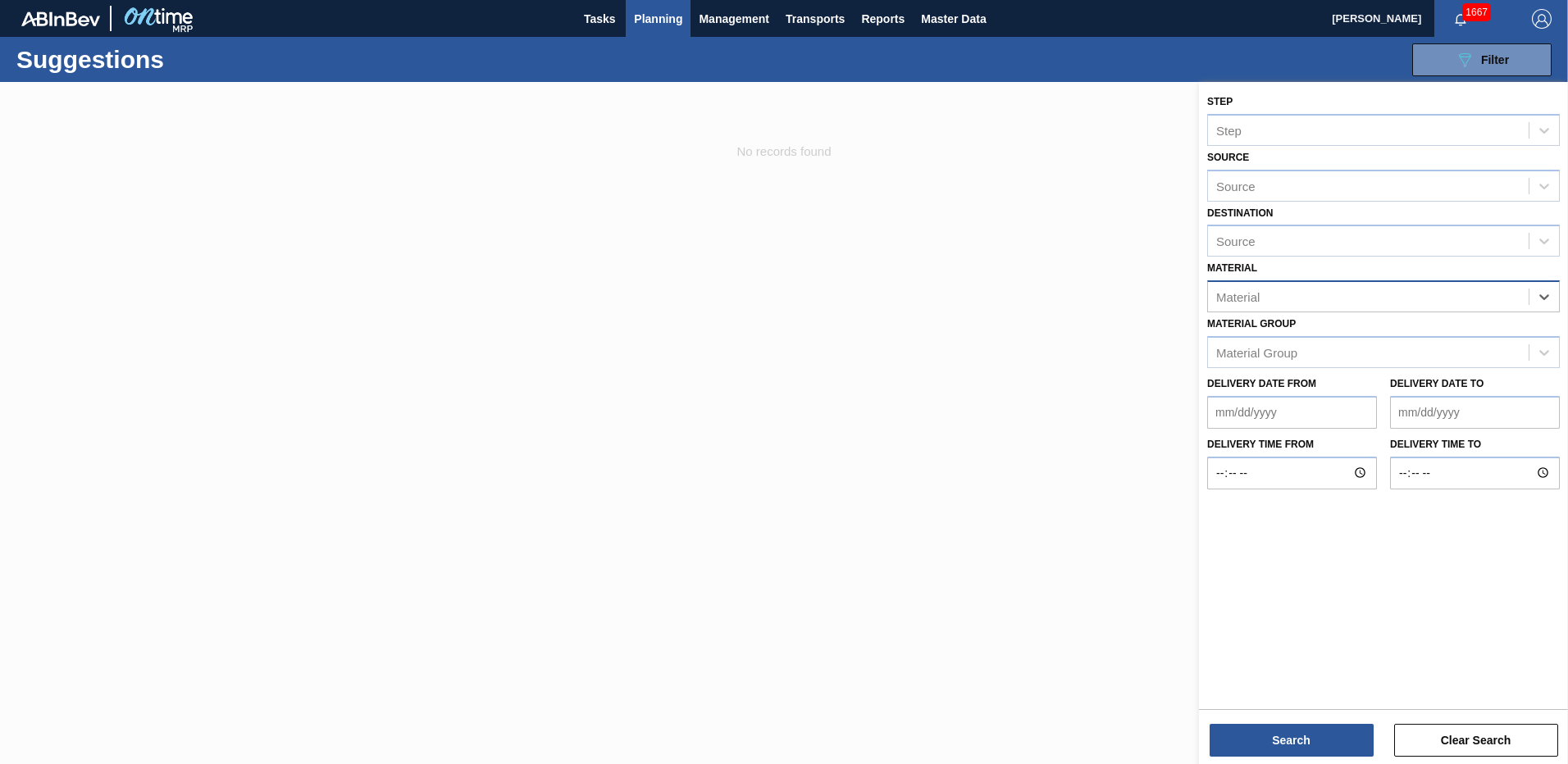
click at [1408, 301] on div "Material" at bounding box center [1368, 298] width 321 height 24
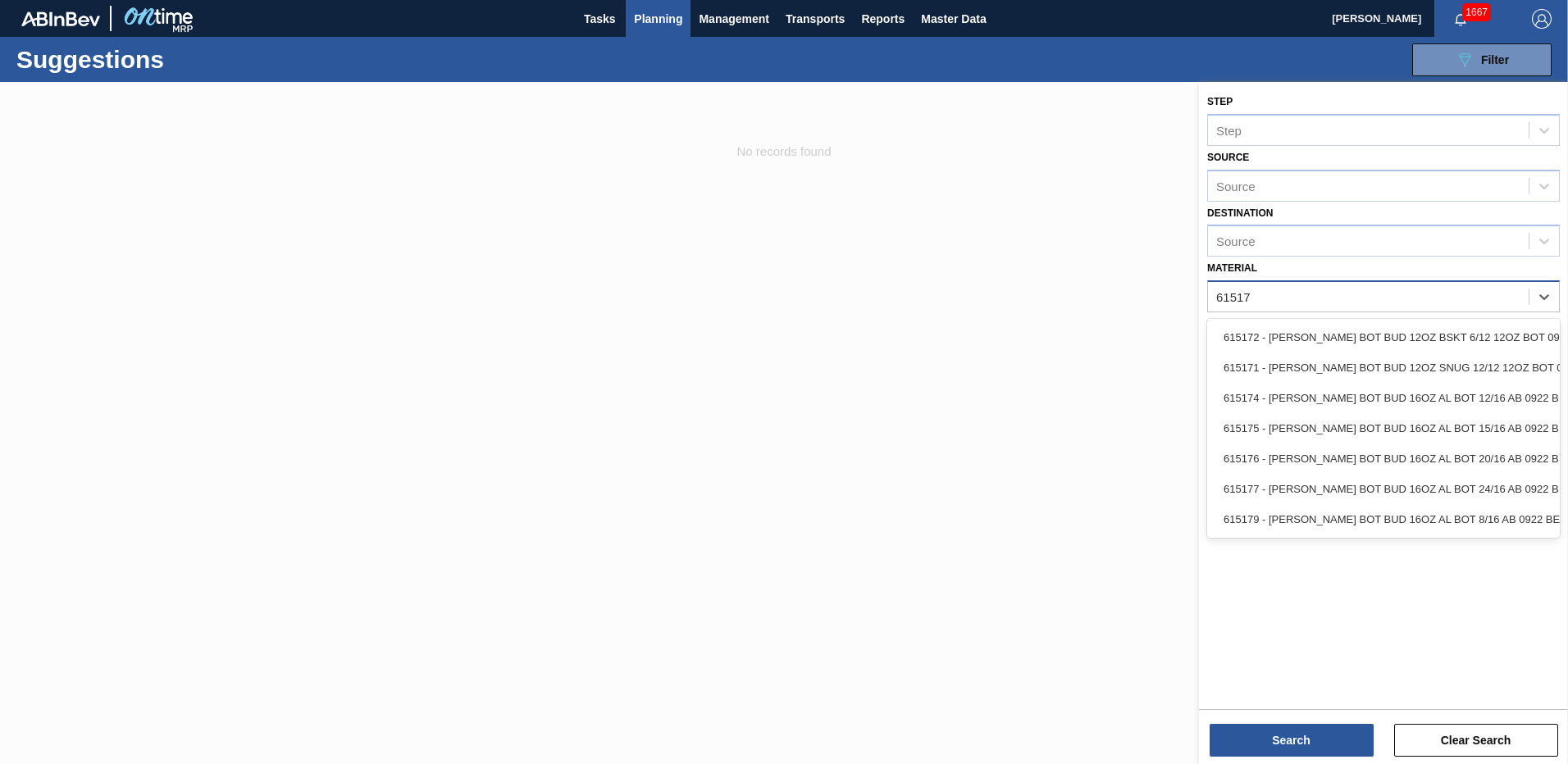
type input "615171"
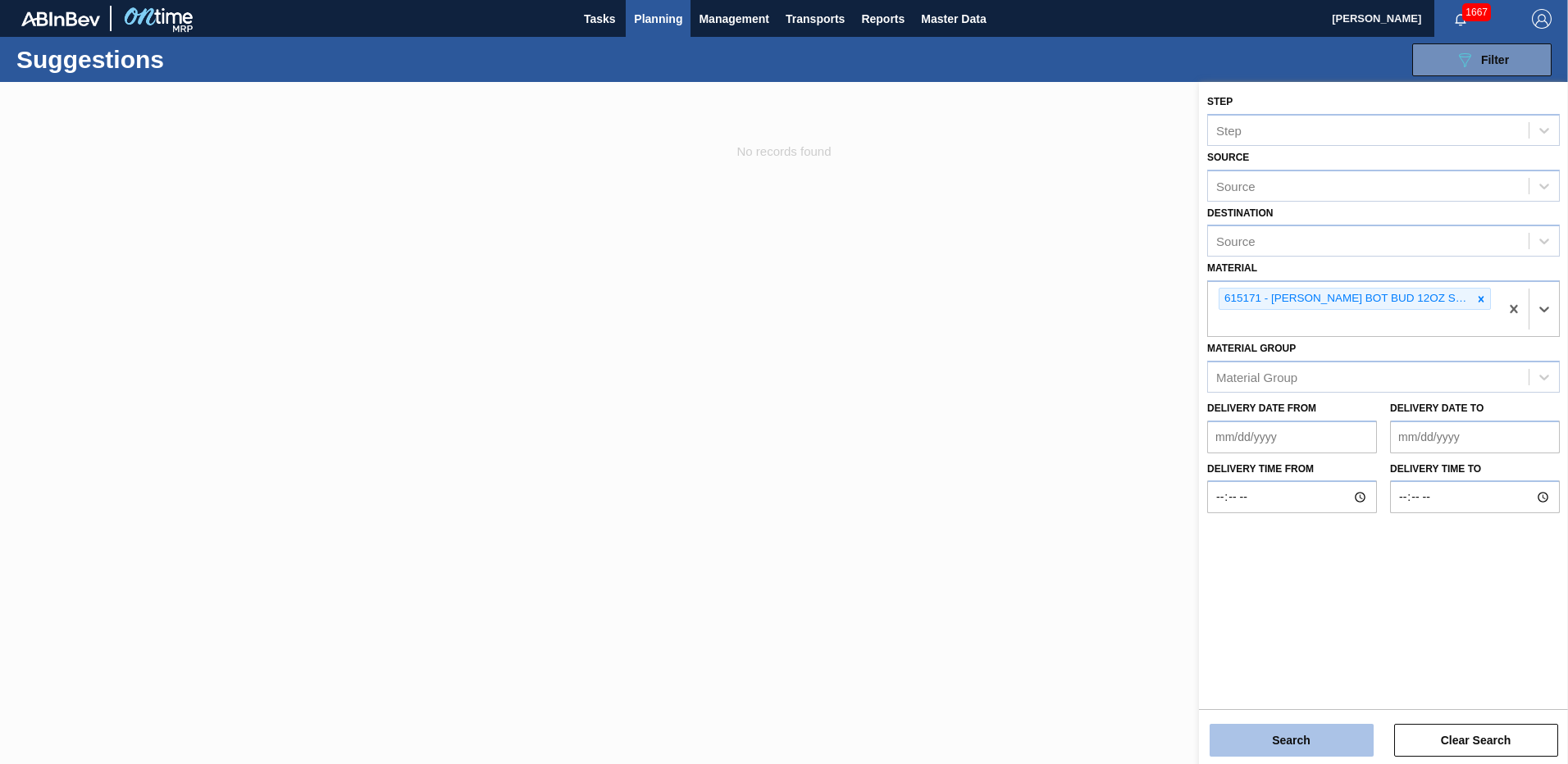
click at [1277, 732] on button "Search" at bounding box center [1291, 740] width 164 height 33
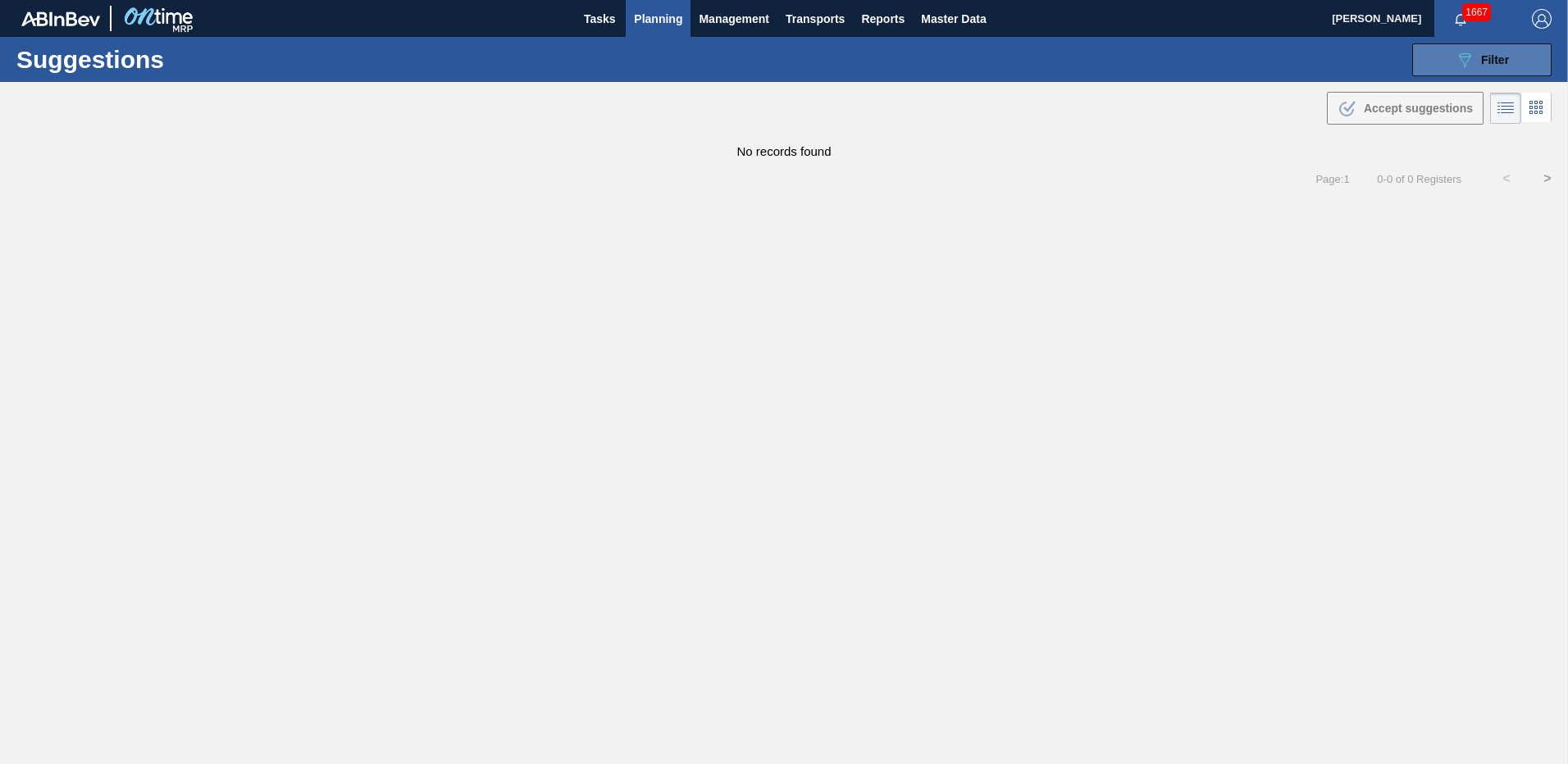
click at [1446, 65] on button "089F7B8B-B2A5-4AFE-B5C0-19BA573D28AC Filter" at bounding box center [1481, 60] width 140 height 33
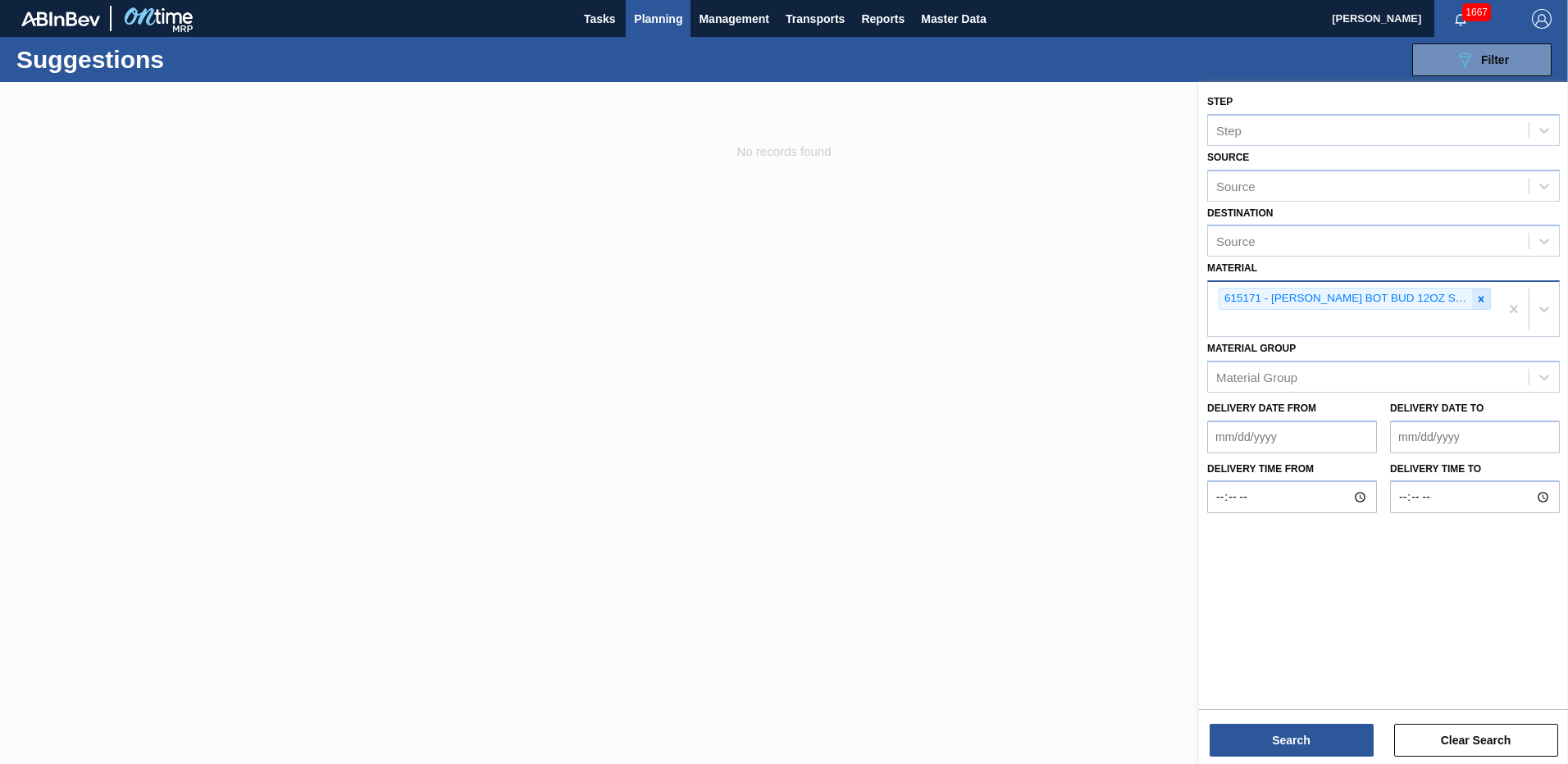
click at [1481, 299] on icon at bounding box center [1481, 298] width 6 height 6
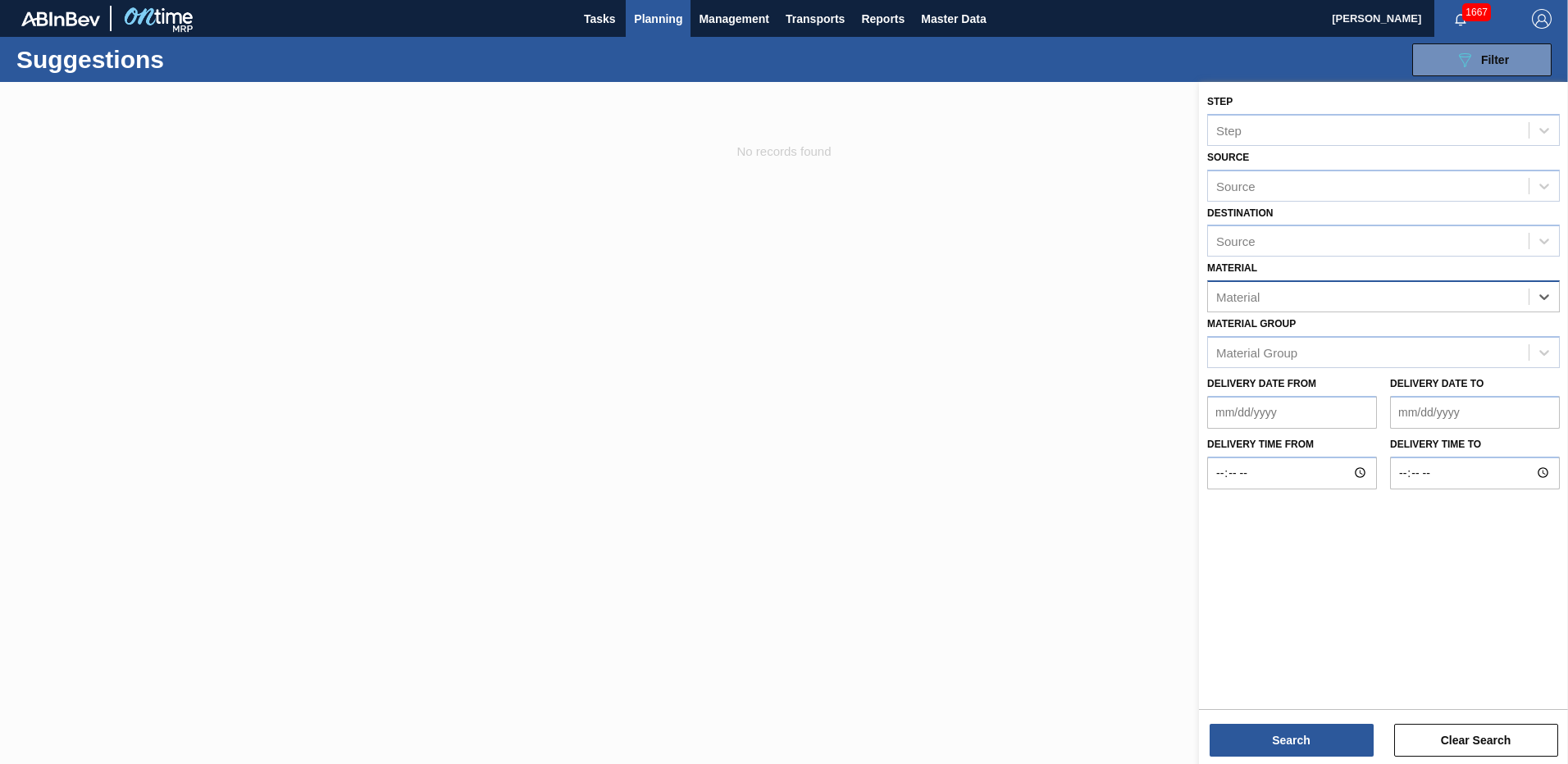
click at [1363, 290] on div "Material" at bounding box center [1368, 298] width 321 height 24
type input "615454"
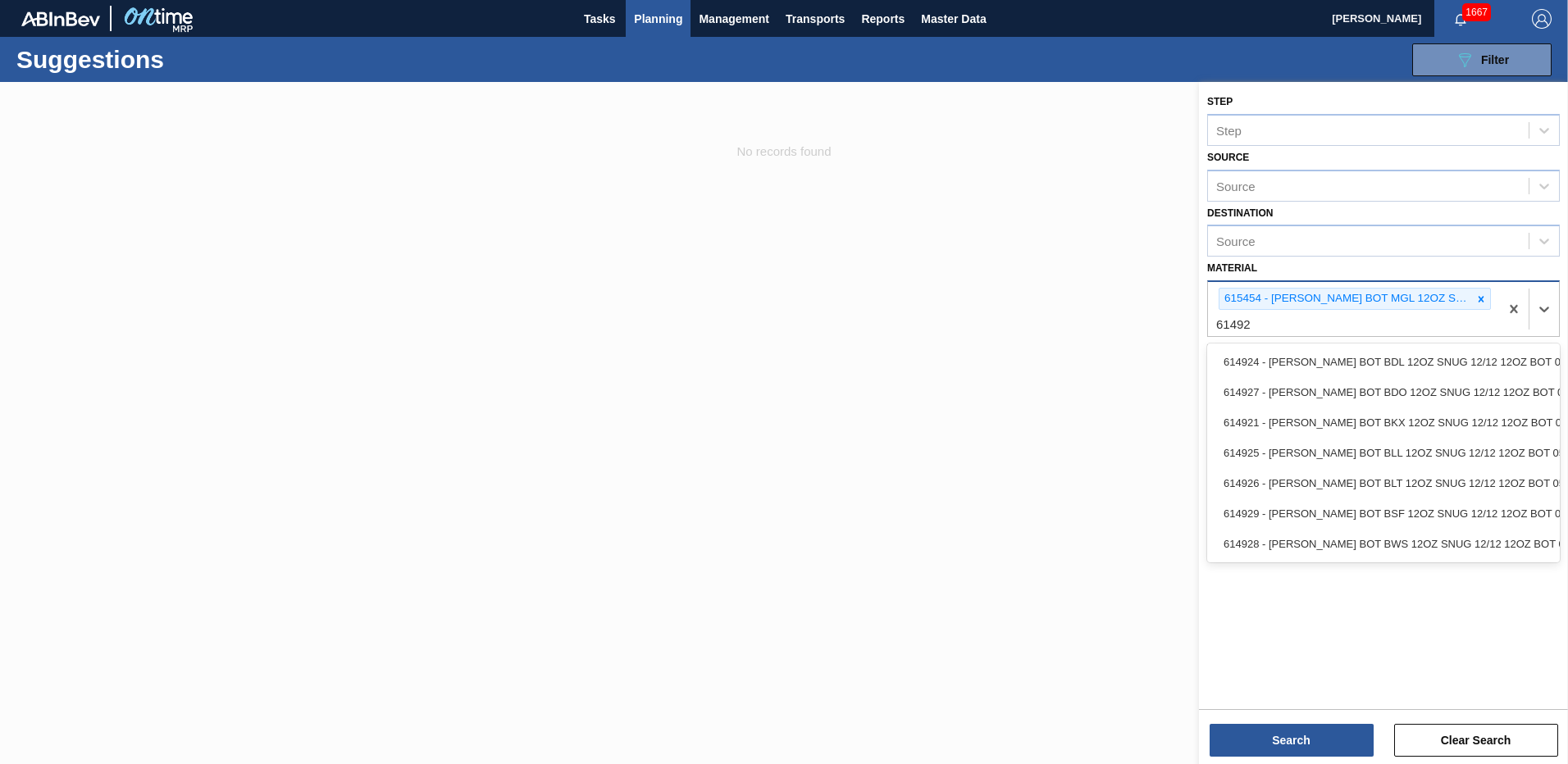
type input "614928"
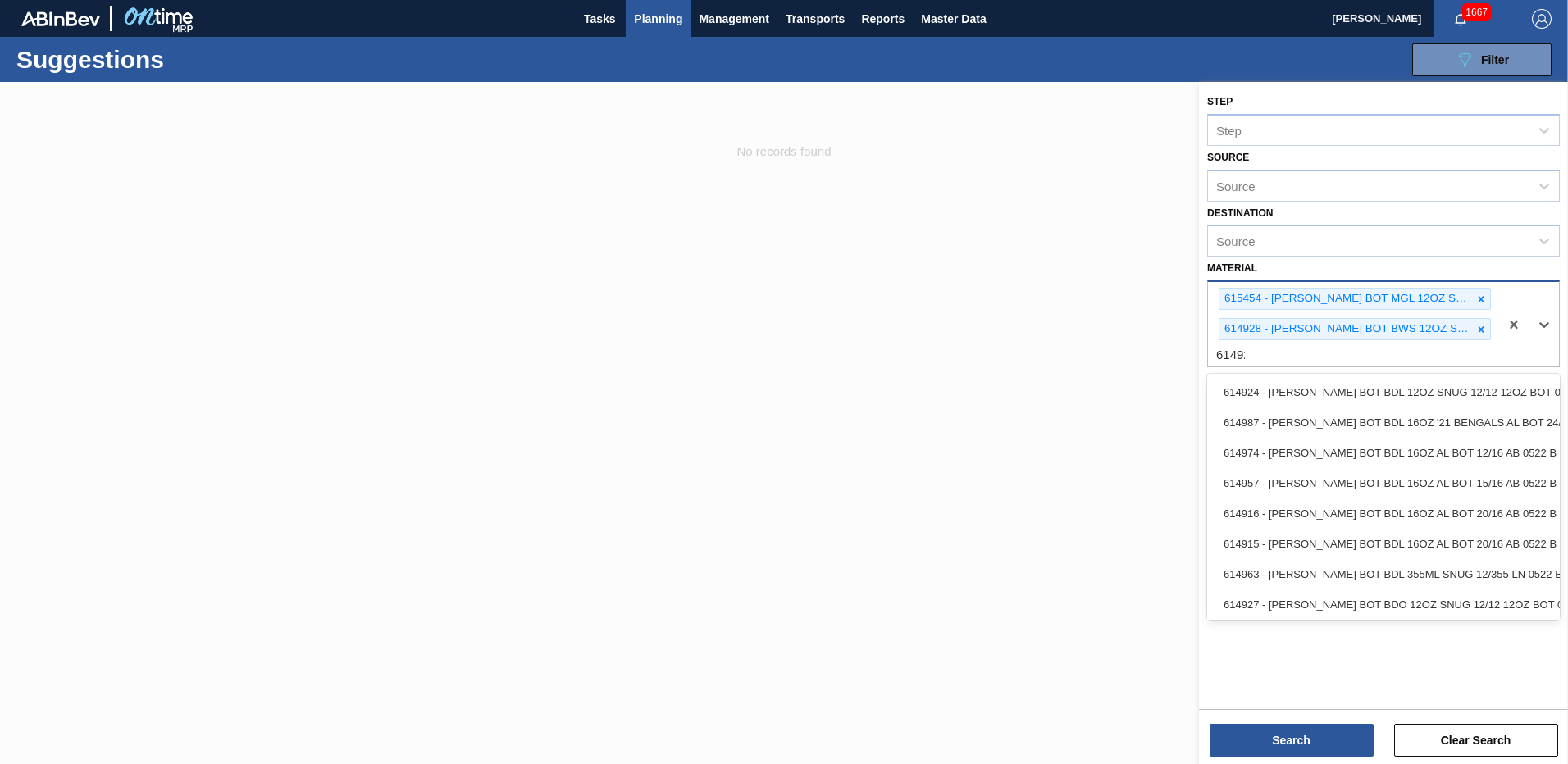
type input "614929"
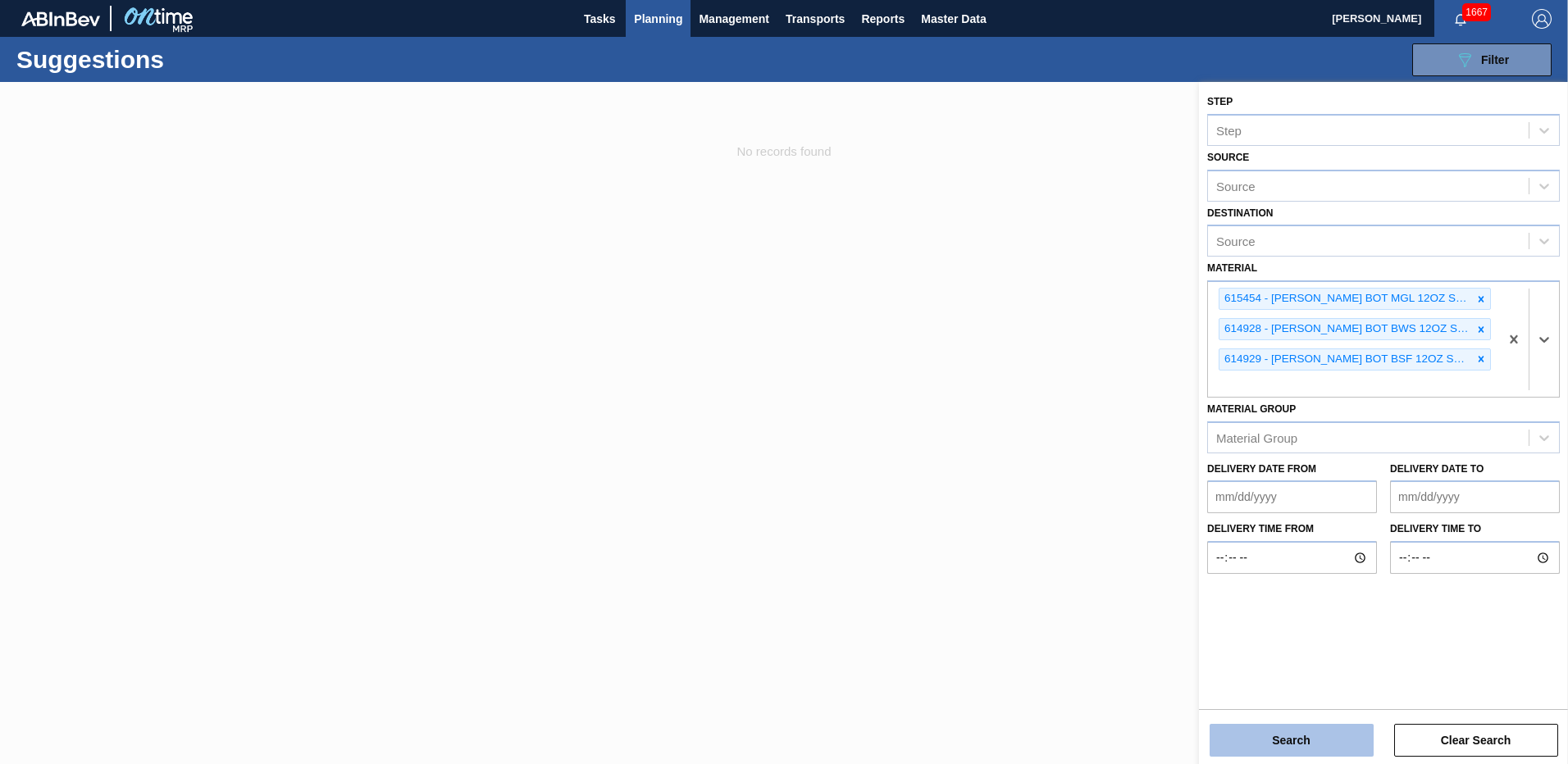
click at [1273, 733] on button "Search" at bounding box center [1291, 740] width 164 height 33
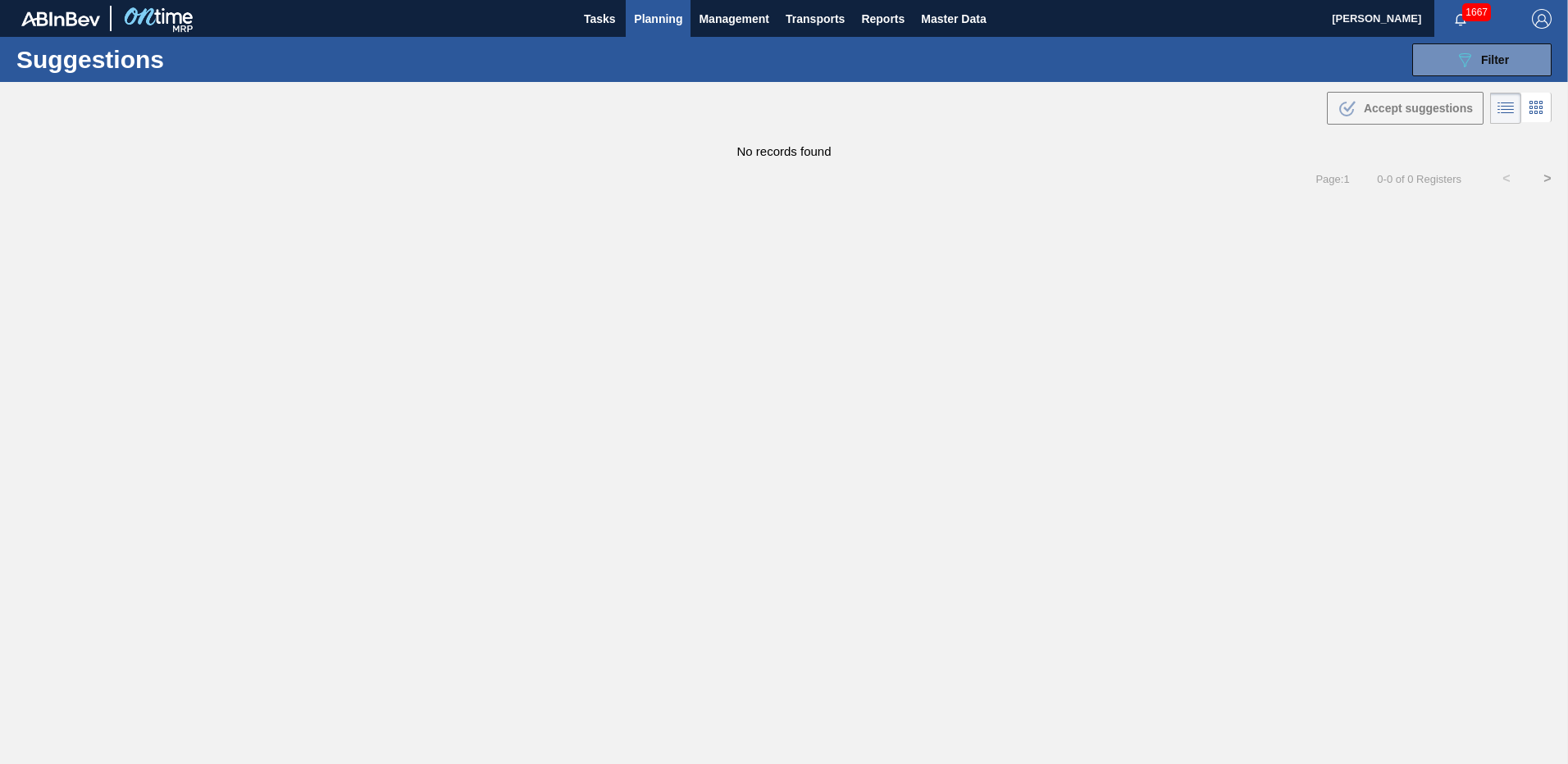
drag, startPoint x: 1455, startPoint y: 50, endPoint x: 1479, endPoint y: 102, distance: 57.3
click at [1456, 51] on icon "089F7B8B-B2A5-4AFE-B5C0-19BA573D28AC" at bounding box center [1464, 59] width 20 height 20
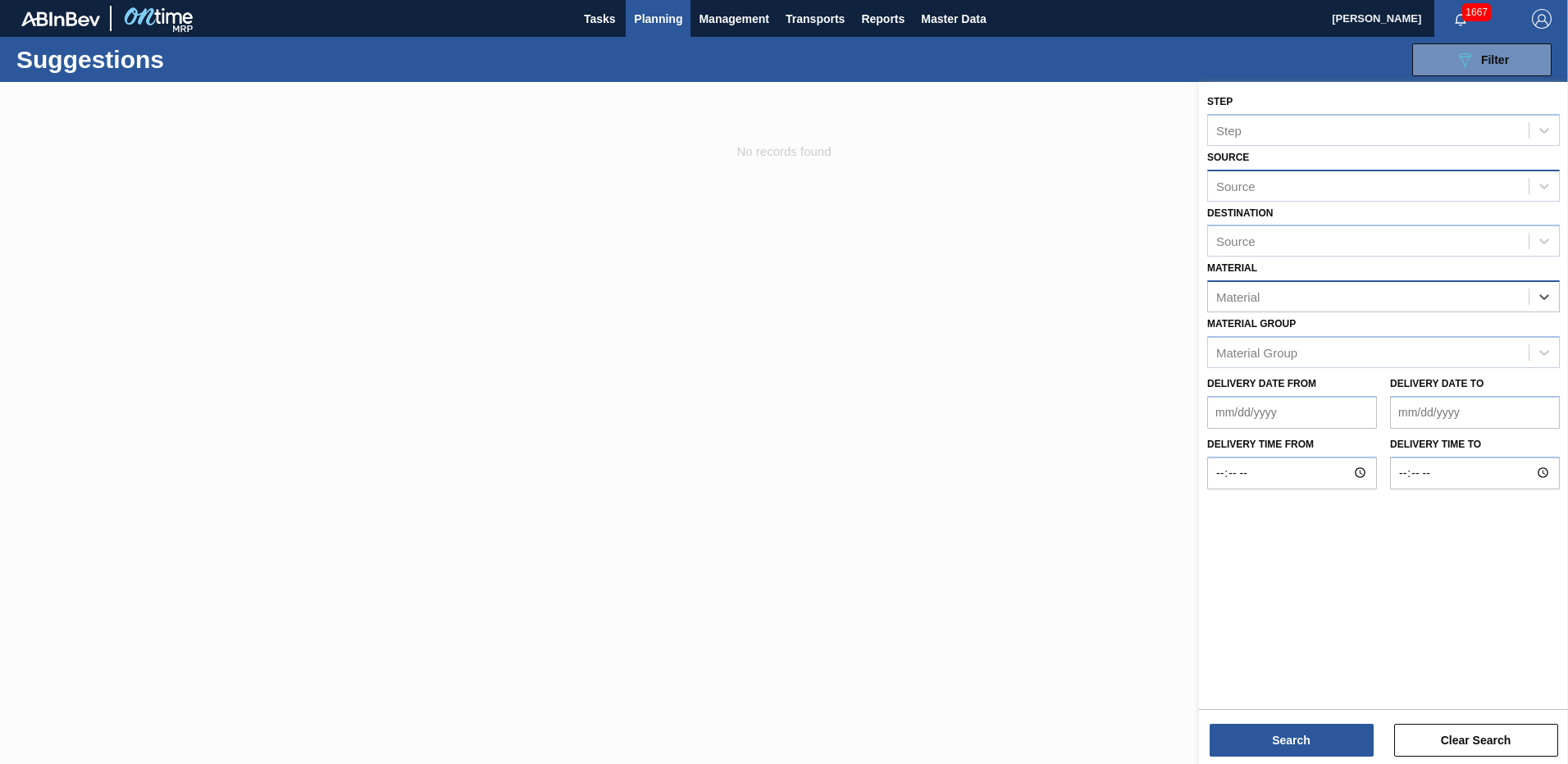
click at [1390, 200] on div "Source" at bounding box center [1383, 185] width 353 height 32
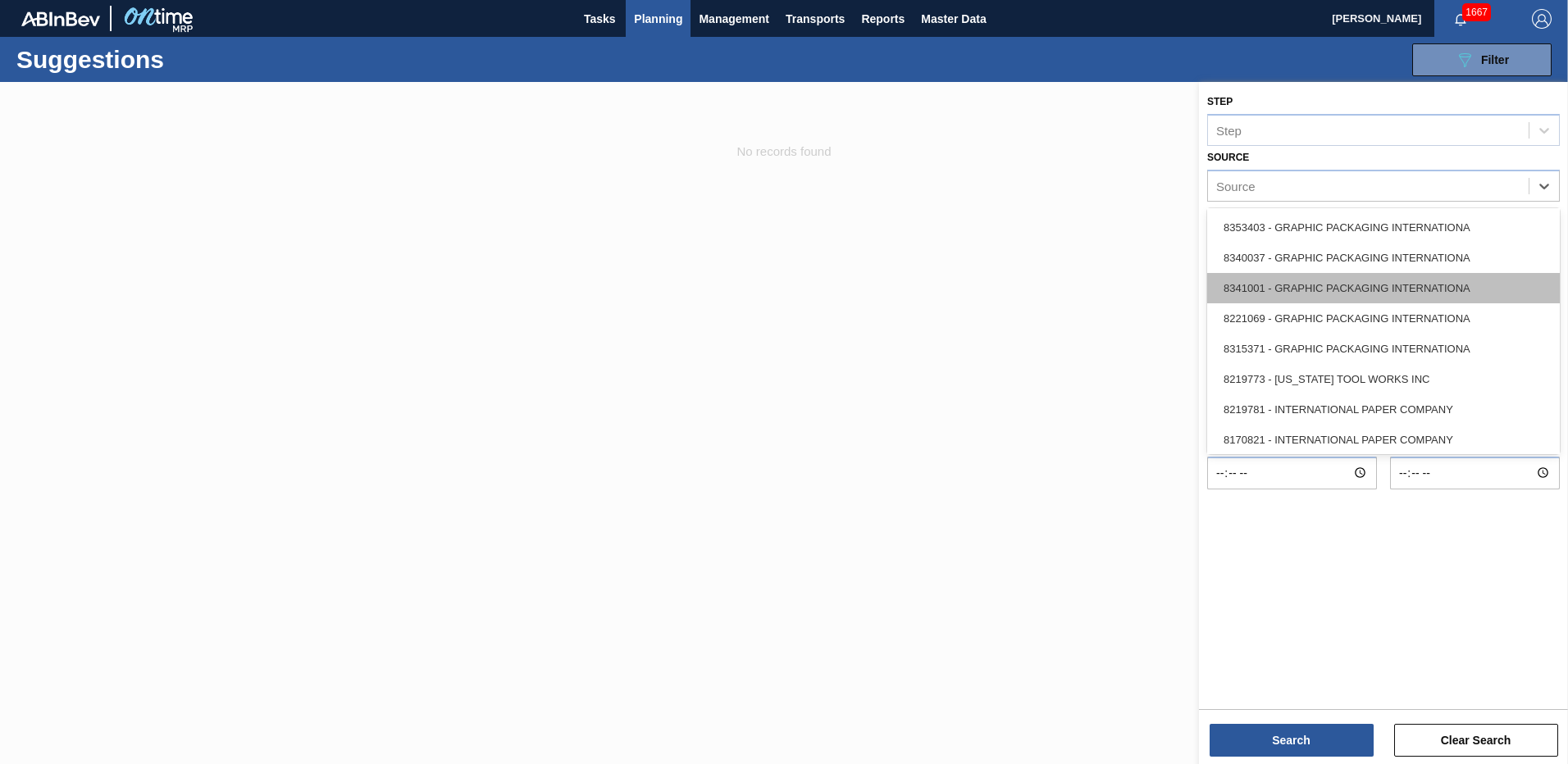
scroll to position [811, 0]
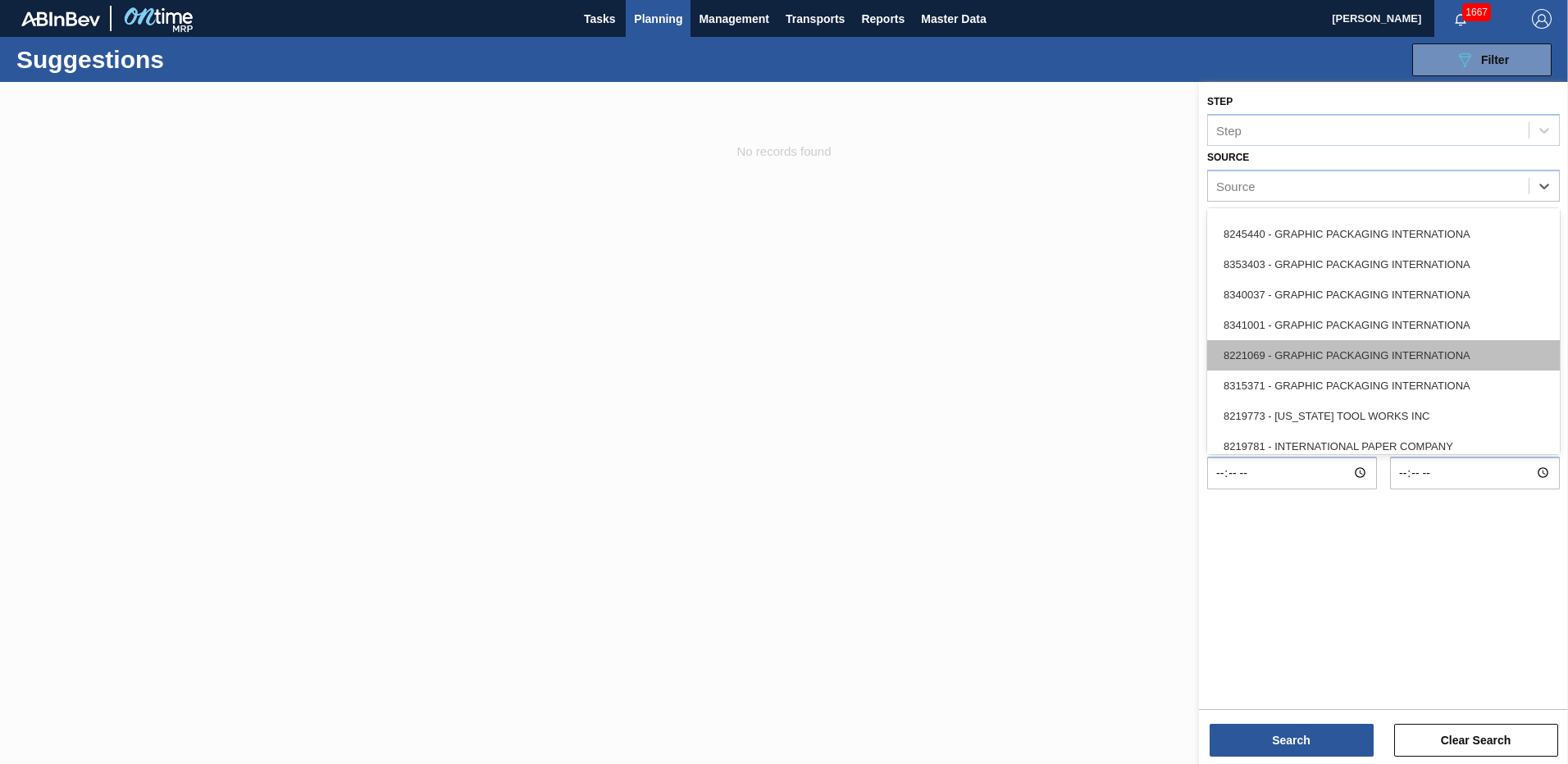
click at [1390, 352] on div "8221069 - GRAPHIC PACKAGING INTERNATIONA" at bounding box center [1383, 355] width 353 height 30
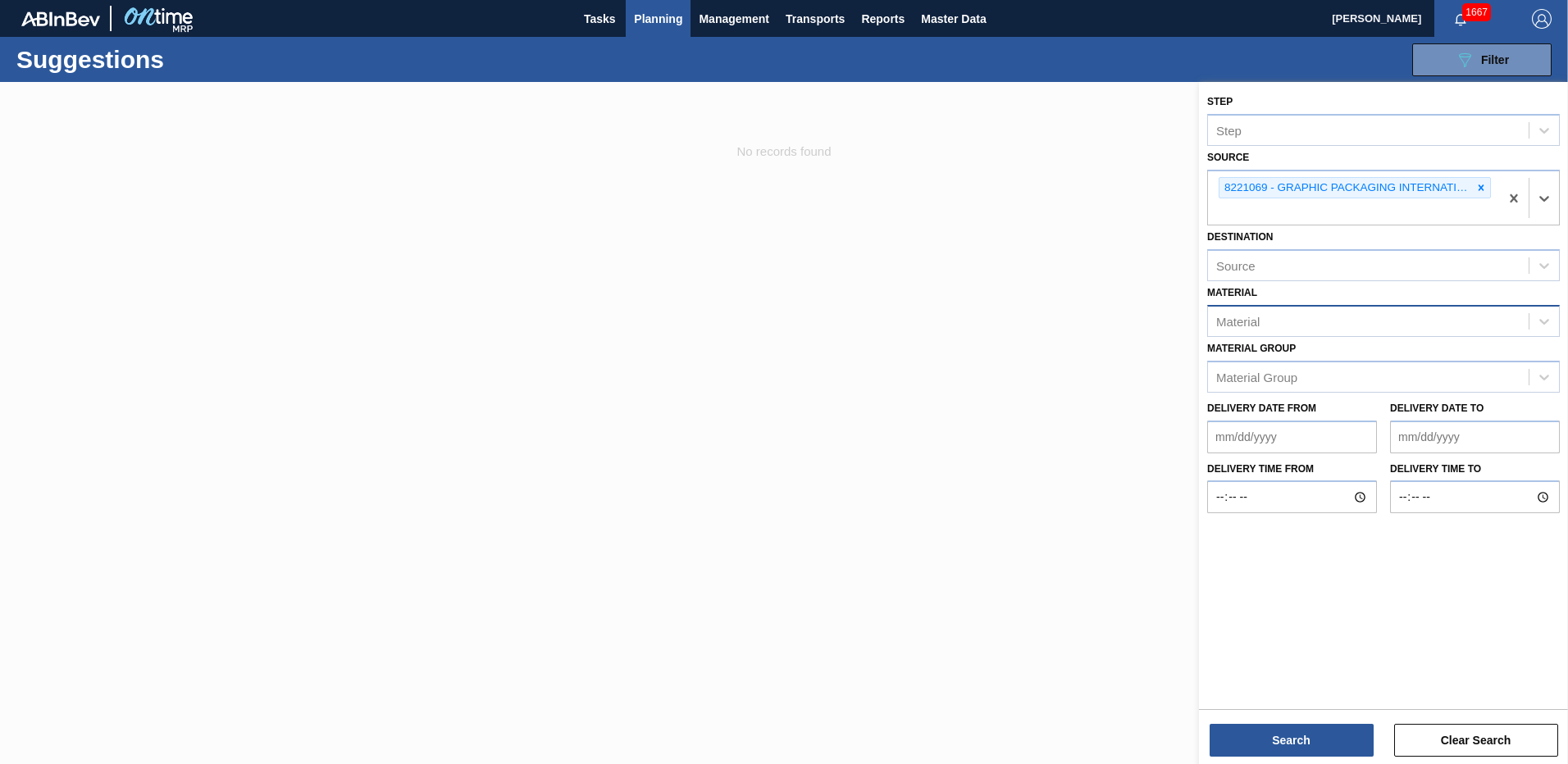
click at [1309, 323] on div "Material" at bounding box center [1368, 322] width 321 height 24
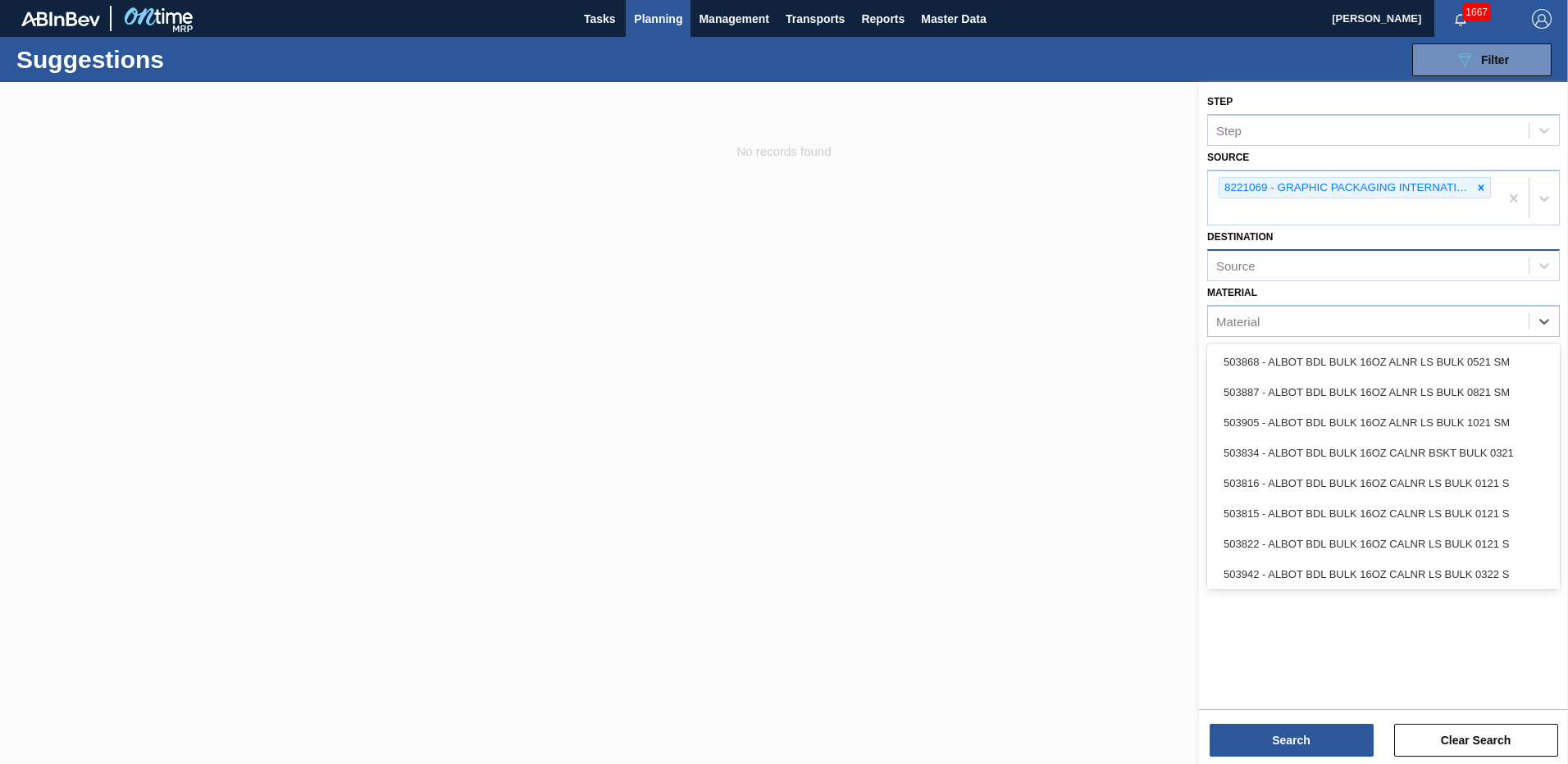
click at [1282, 273] on div "Source" at bounding box center [1368, 266] width 321 height 24
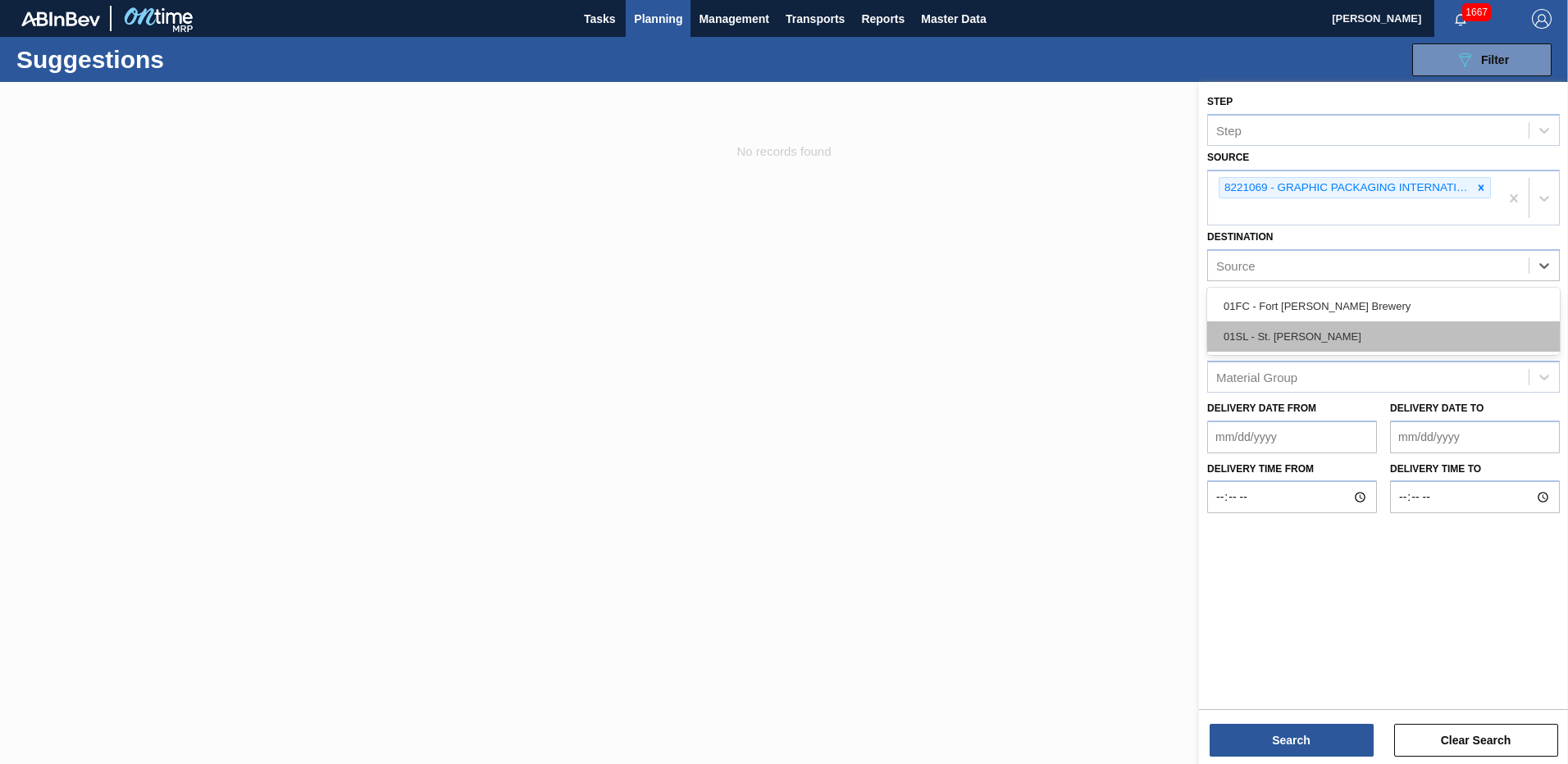
click at [1282, 341] on div "01SL - St. [PERSON_NAME]" at bounding box center [1383, 336] width 353 height 30
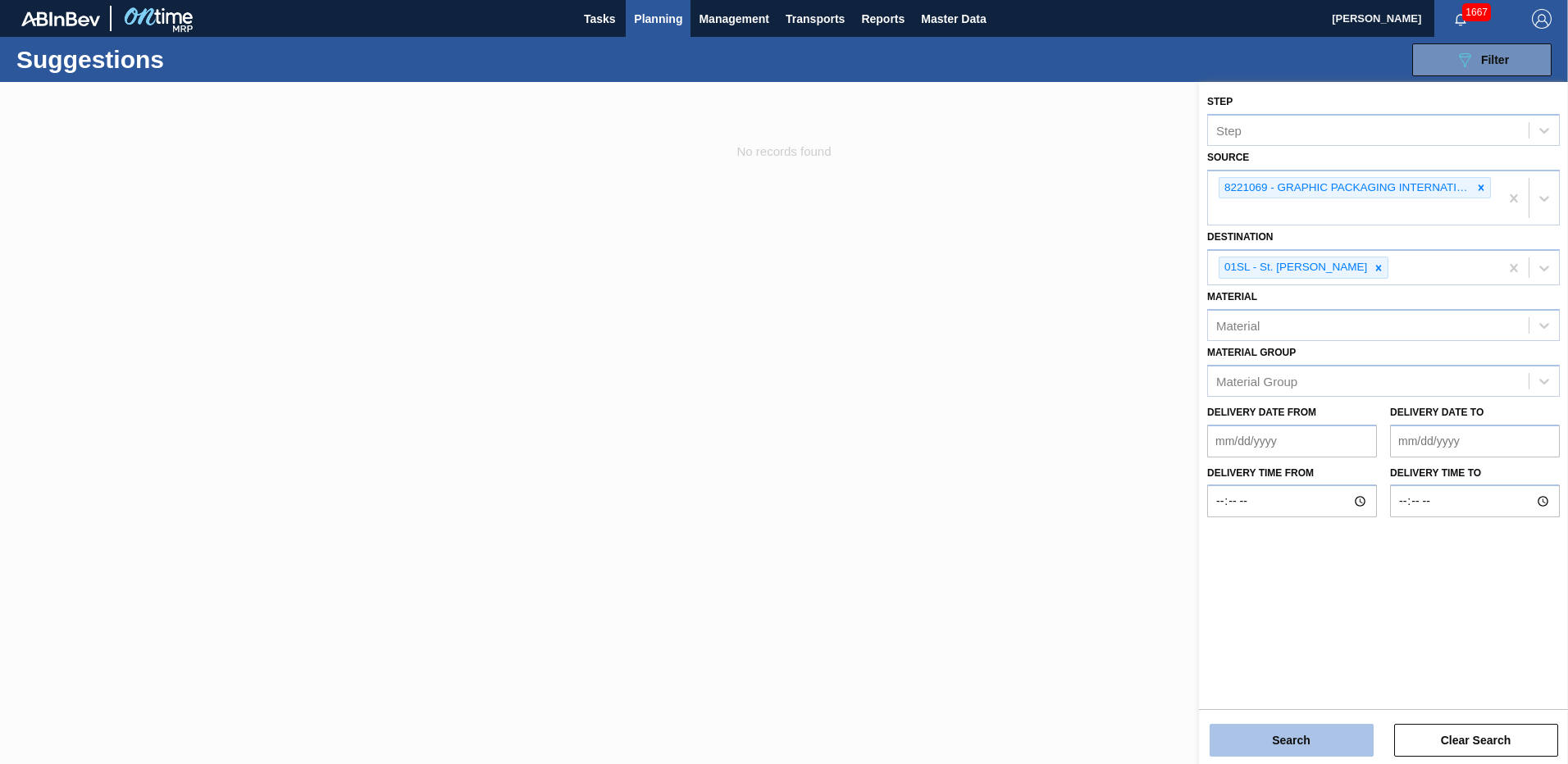
click at [1278, 725] on button "Search" at bounding box center [1291, 740] width 164 height 33
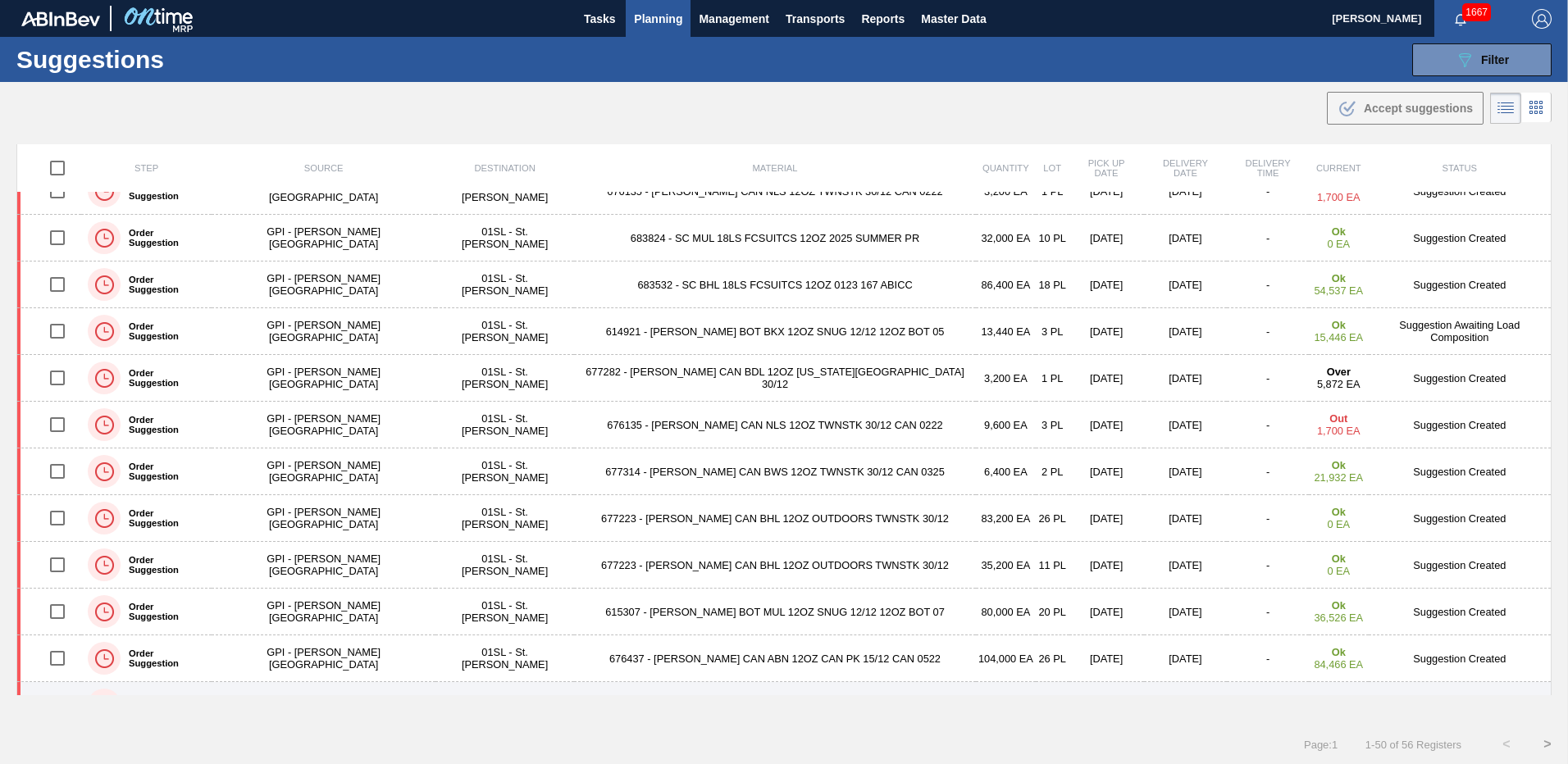
scroll to position [248, 0]
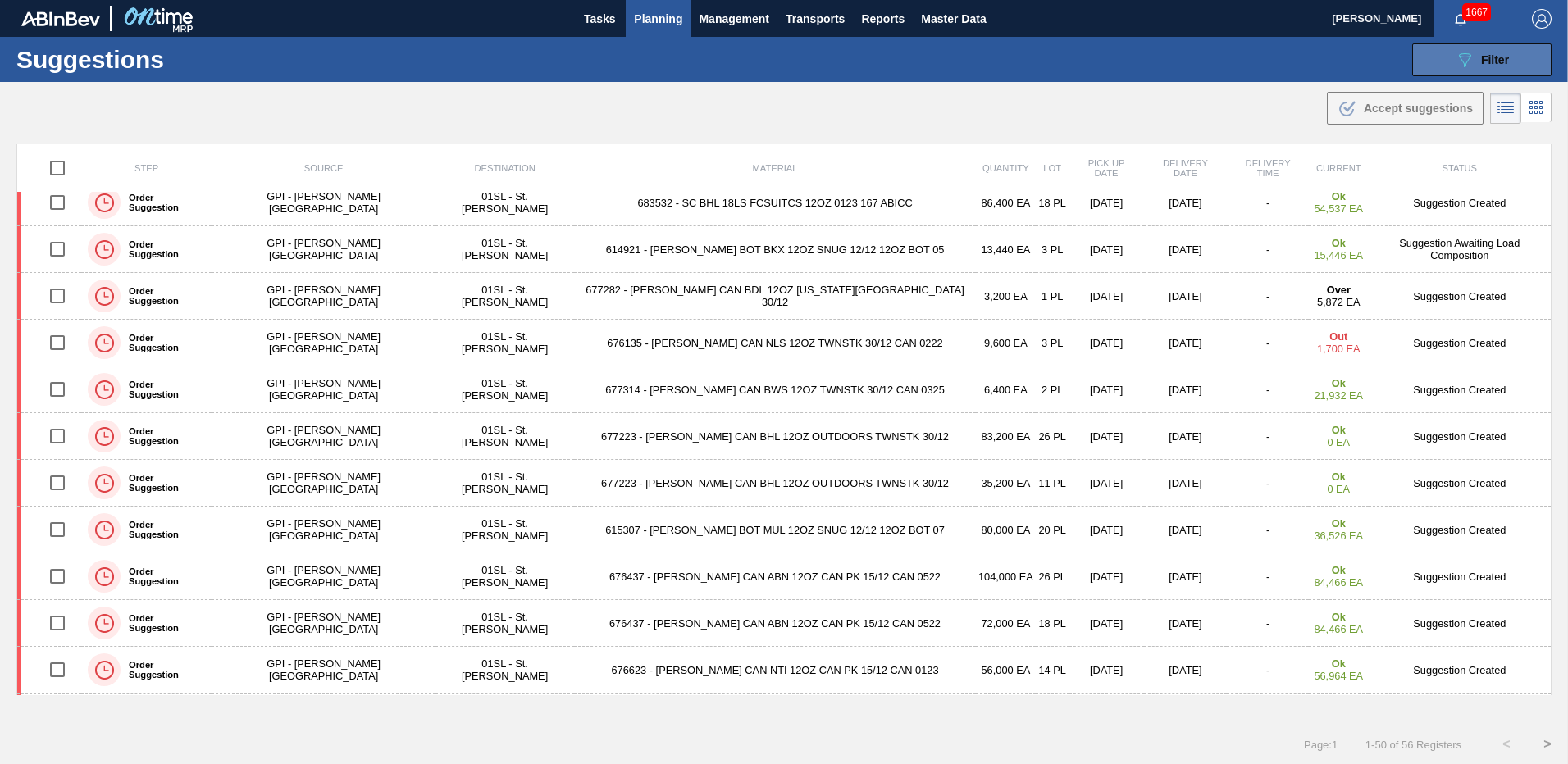
click at [1485, 65] on span "Filter" at bounding box center [1495, 59] width 28 height 13
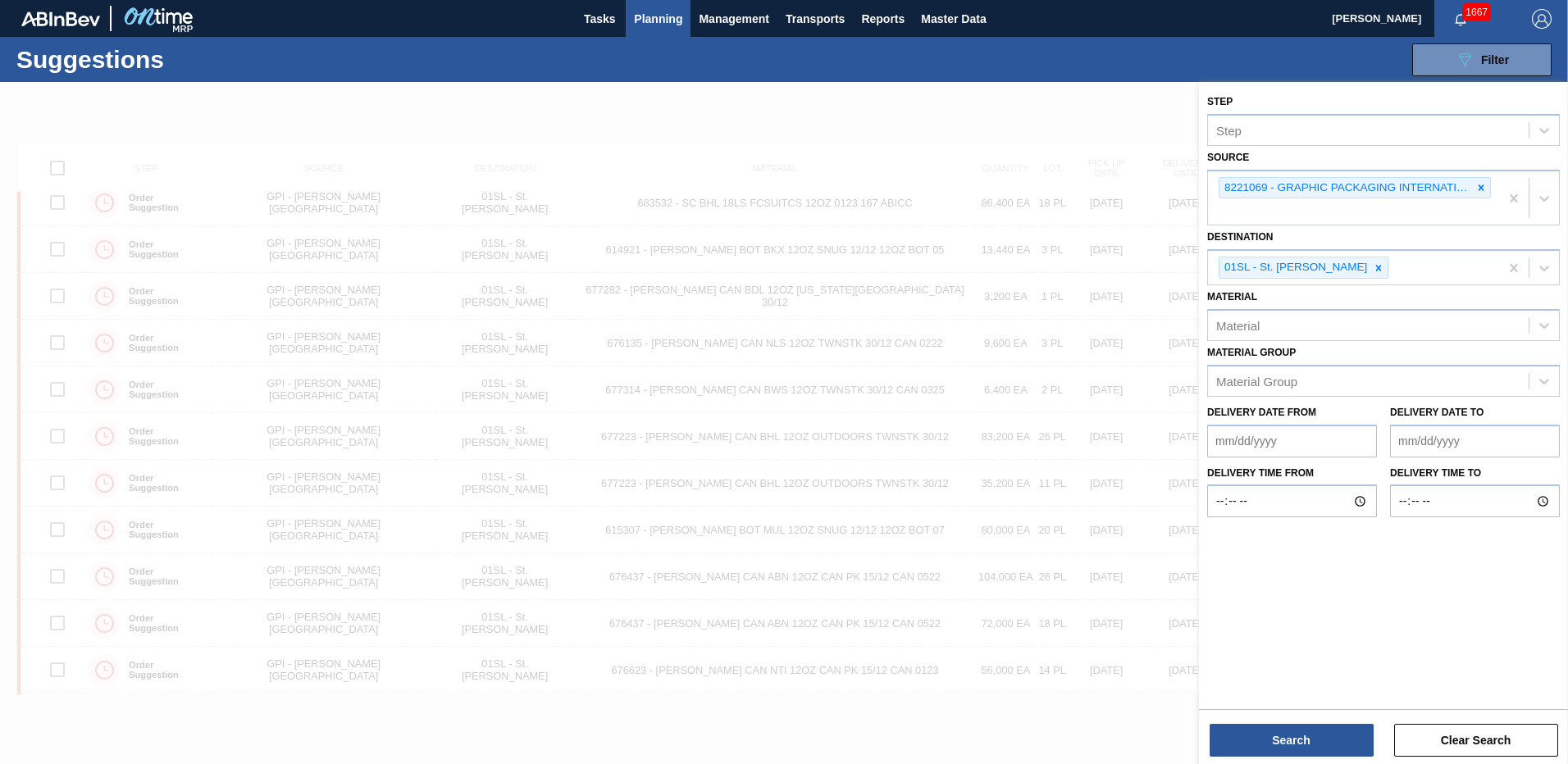
click at [1125, 114] on div at bounding box center [784, 464] width 1568 height 764
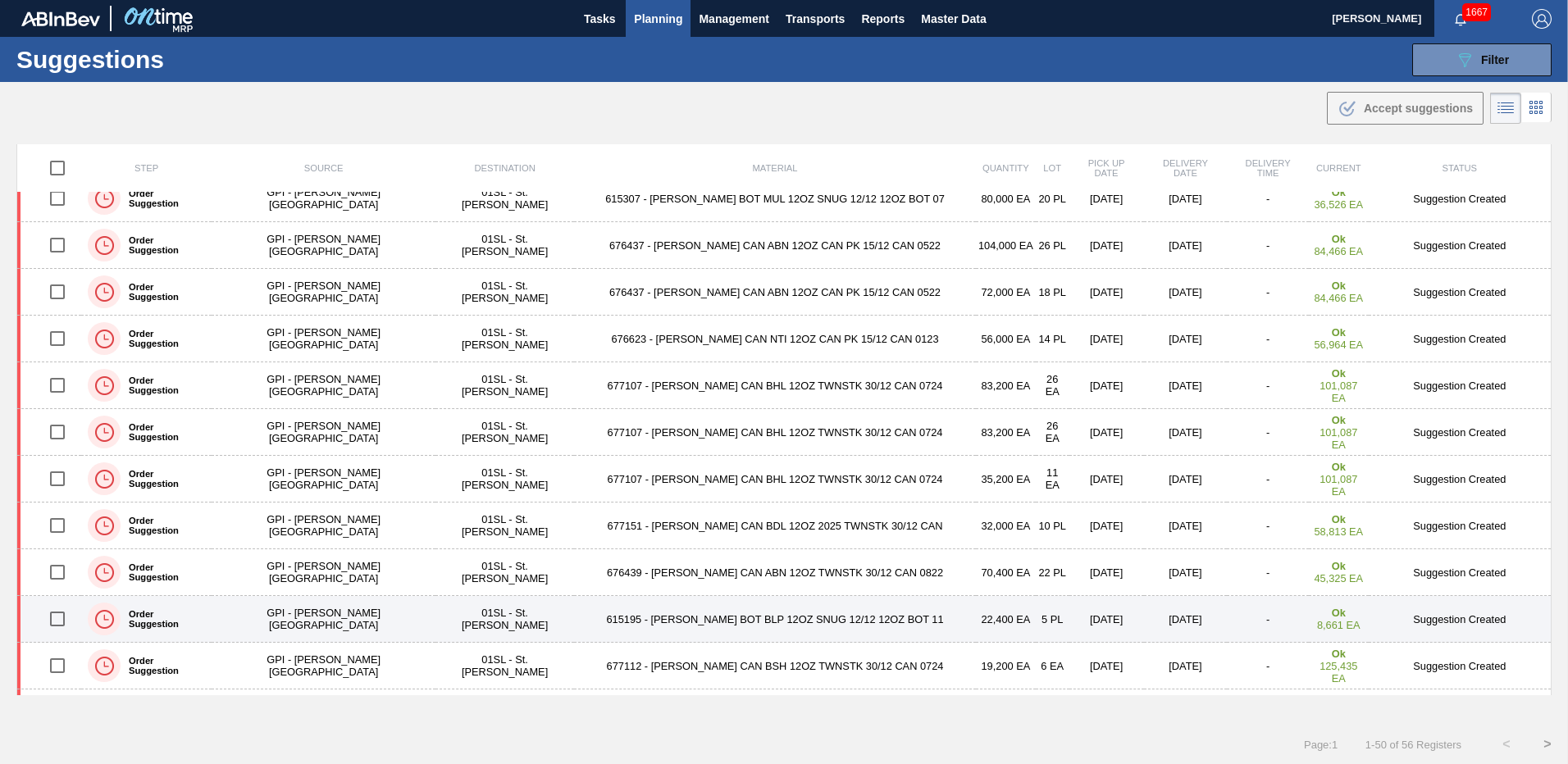
scroll to position [661, 0]
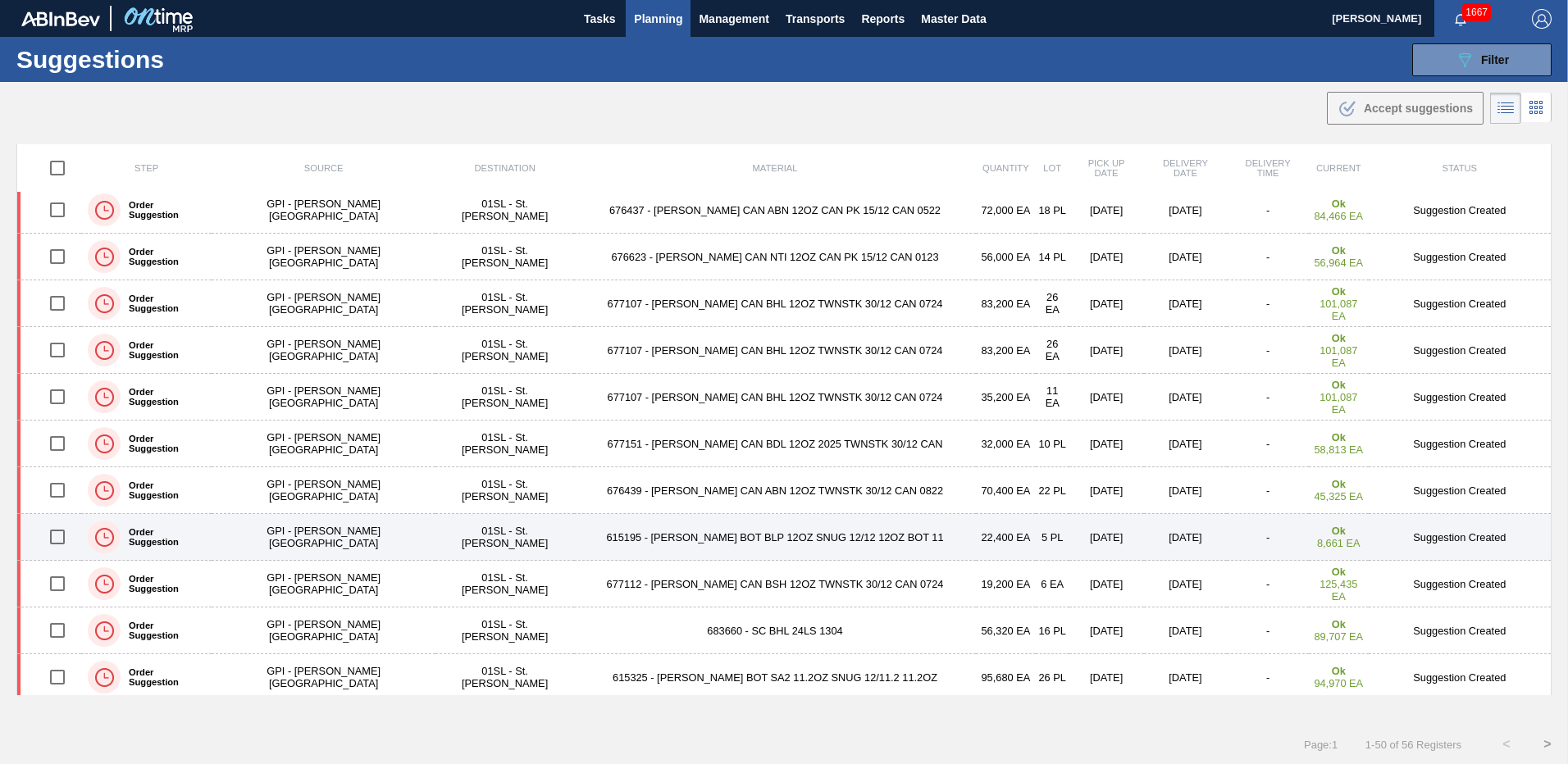
click at [68, 536] on input "checkbox" at bounding box center [57, 537] width 34 height 34
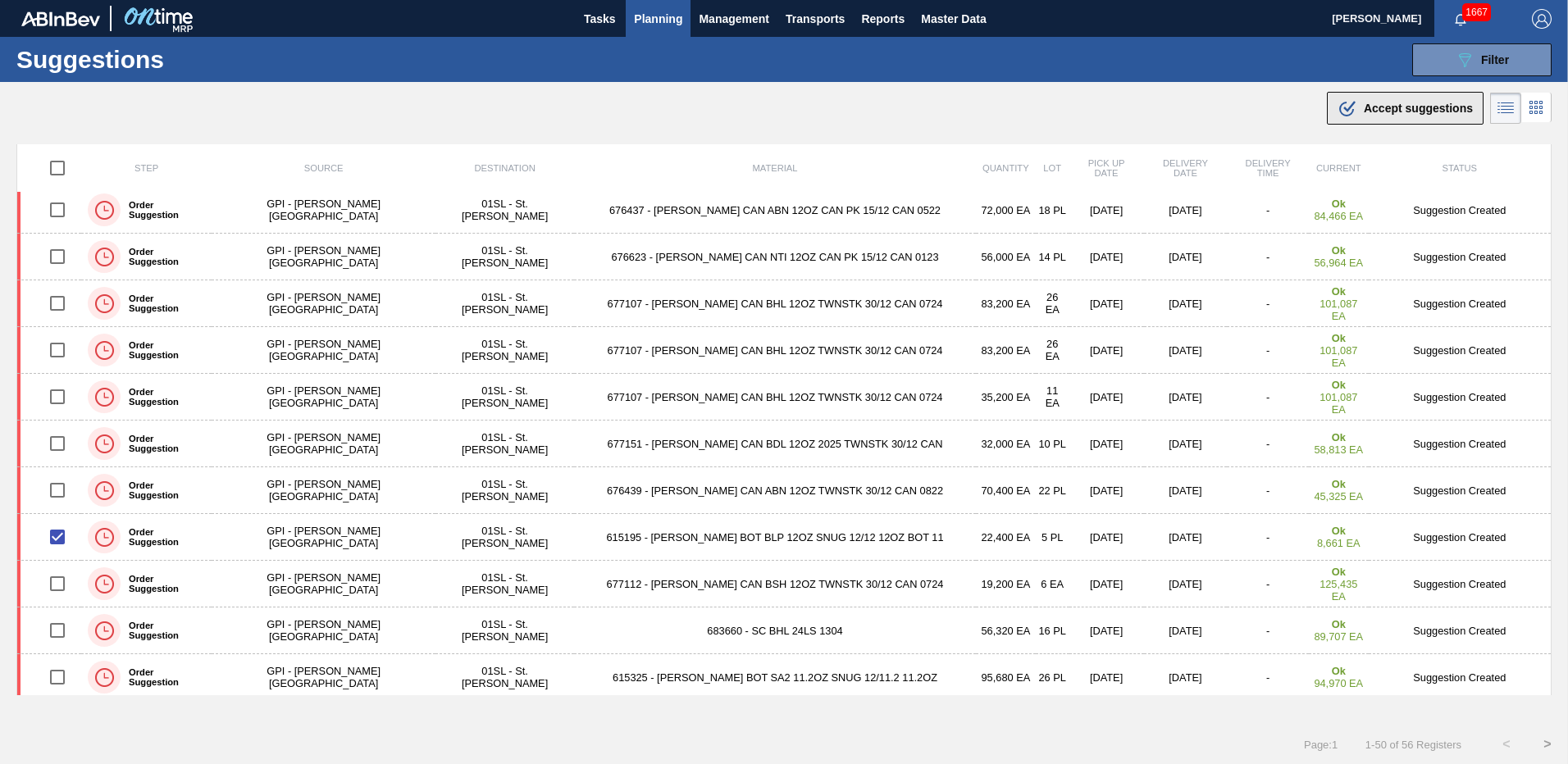
click at [1353, 100] on icon ".b{fill:var(--color-action-default)}" at bounding box center [1347, 108] width 20 height 20
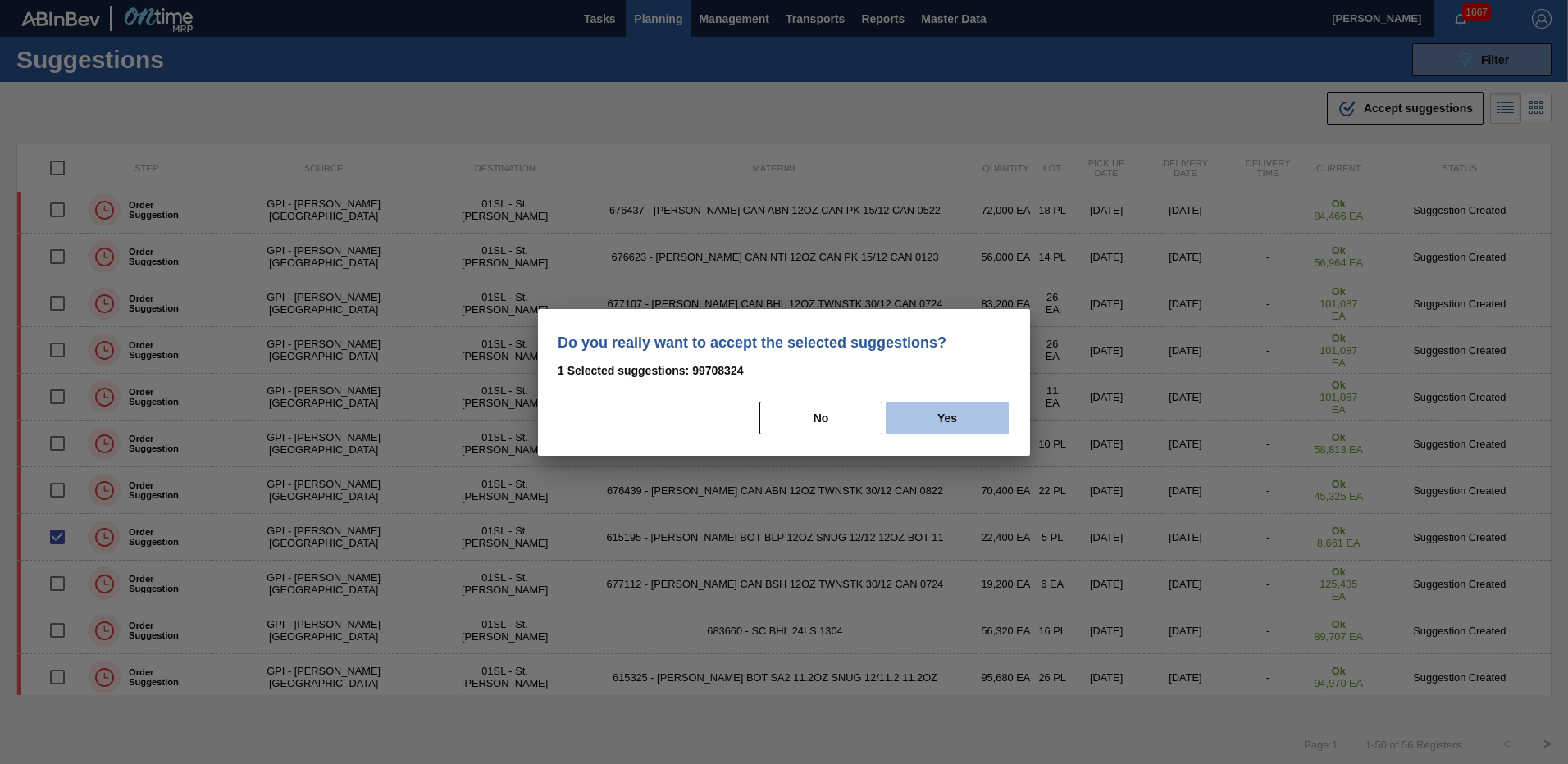
click at [918, 424] on button "Yes" at bounding box center [947, 418] width 123 height 33
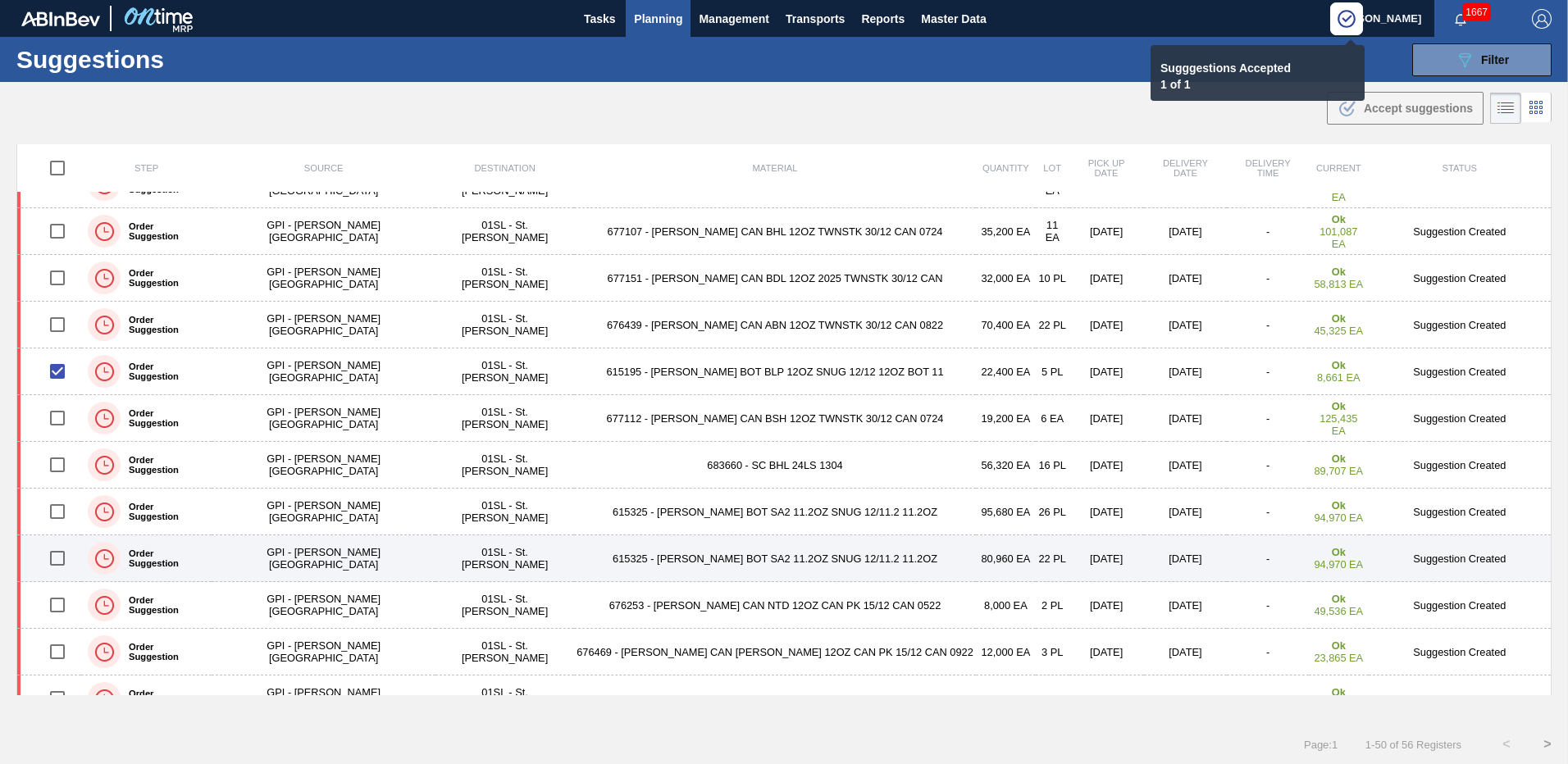
scroll to position [909, 0]
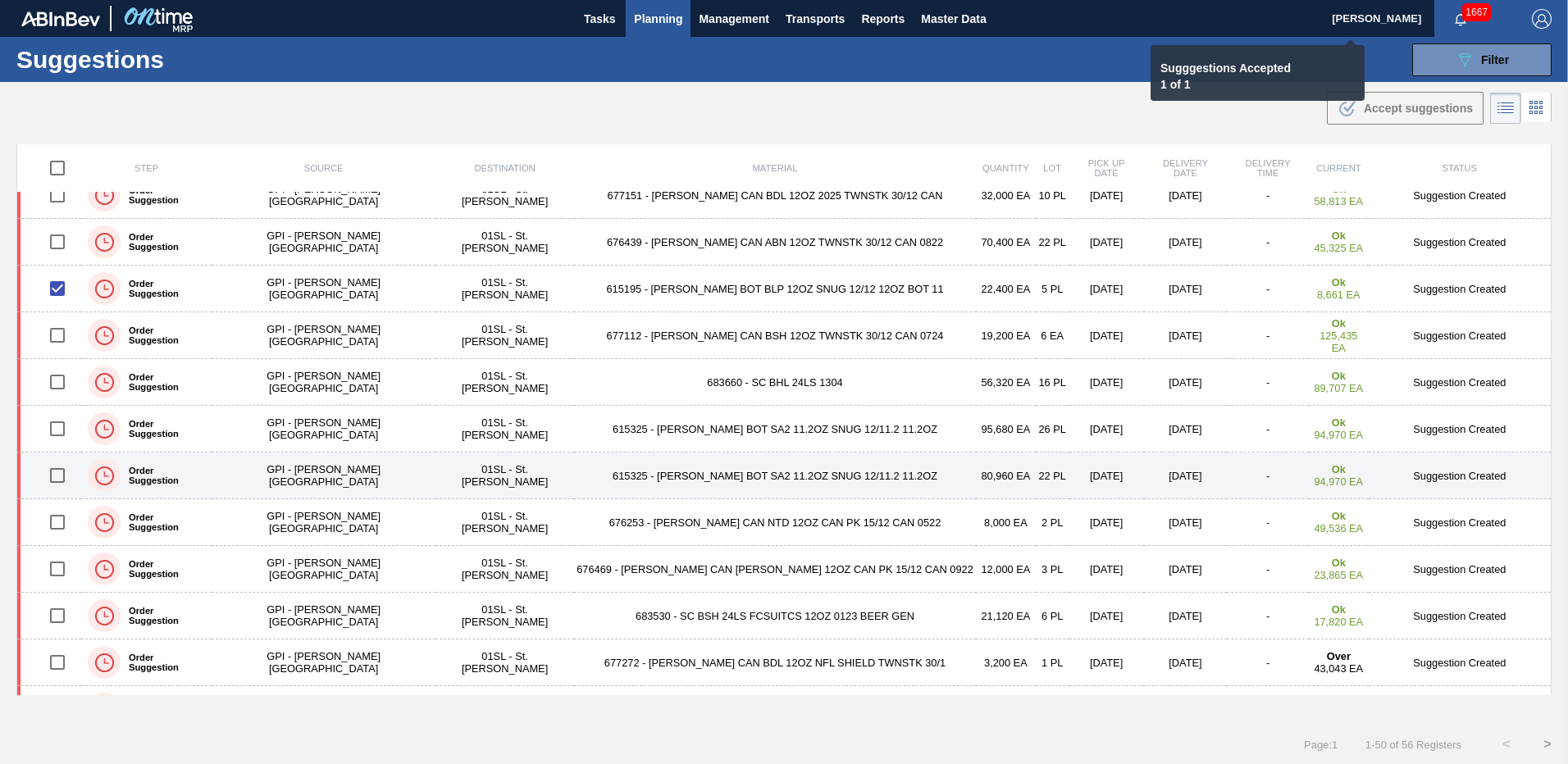
checkbox input "false"
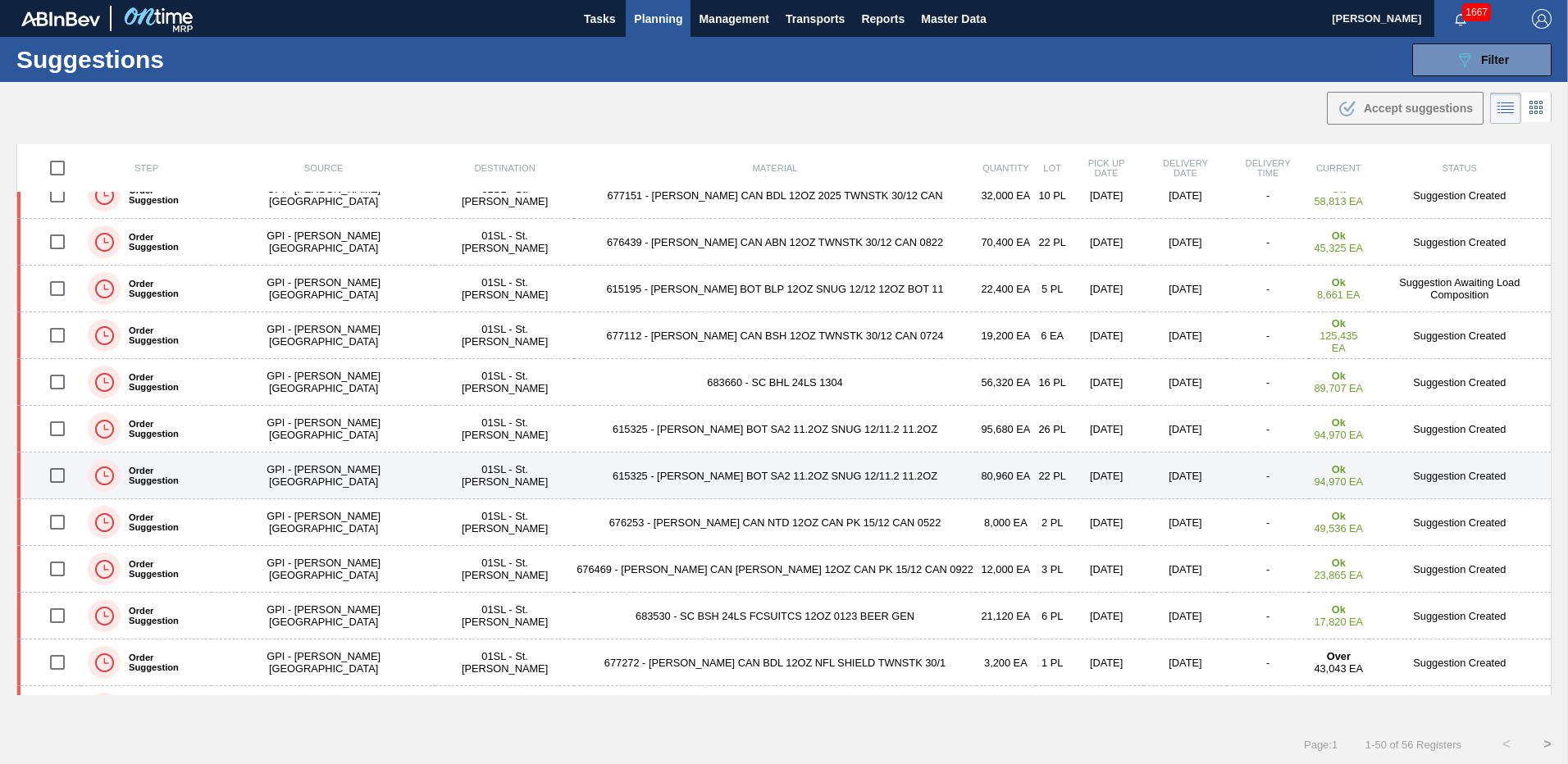
drag, startPoint x: 70, startPoint y: 474, endPoint x: 78, endPoint y: 481, distance: 10.6
click at [70, 474] on input "checkbox" at bounding box center [57, 475] width 34 height 34
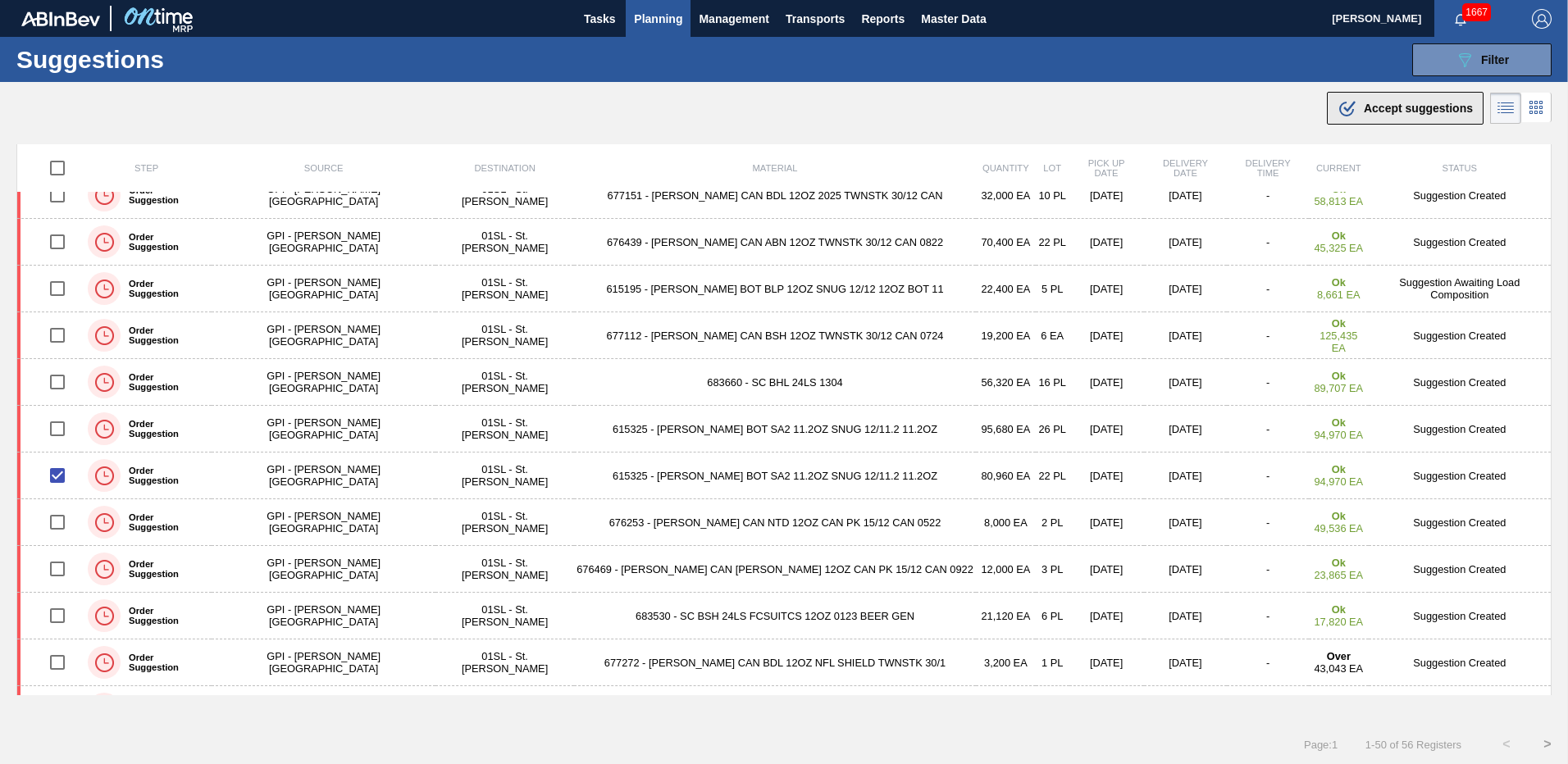
click at [1412, 116] on div ".b{fill:var(--color-action-default)} Accept suggestions" at bounding box center [1405, 108] width 136 height 20
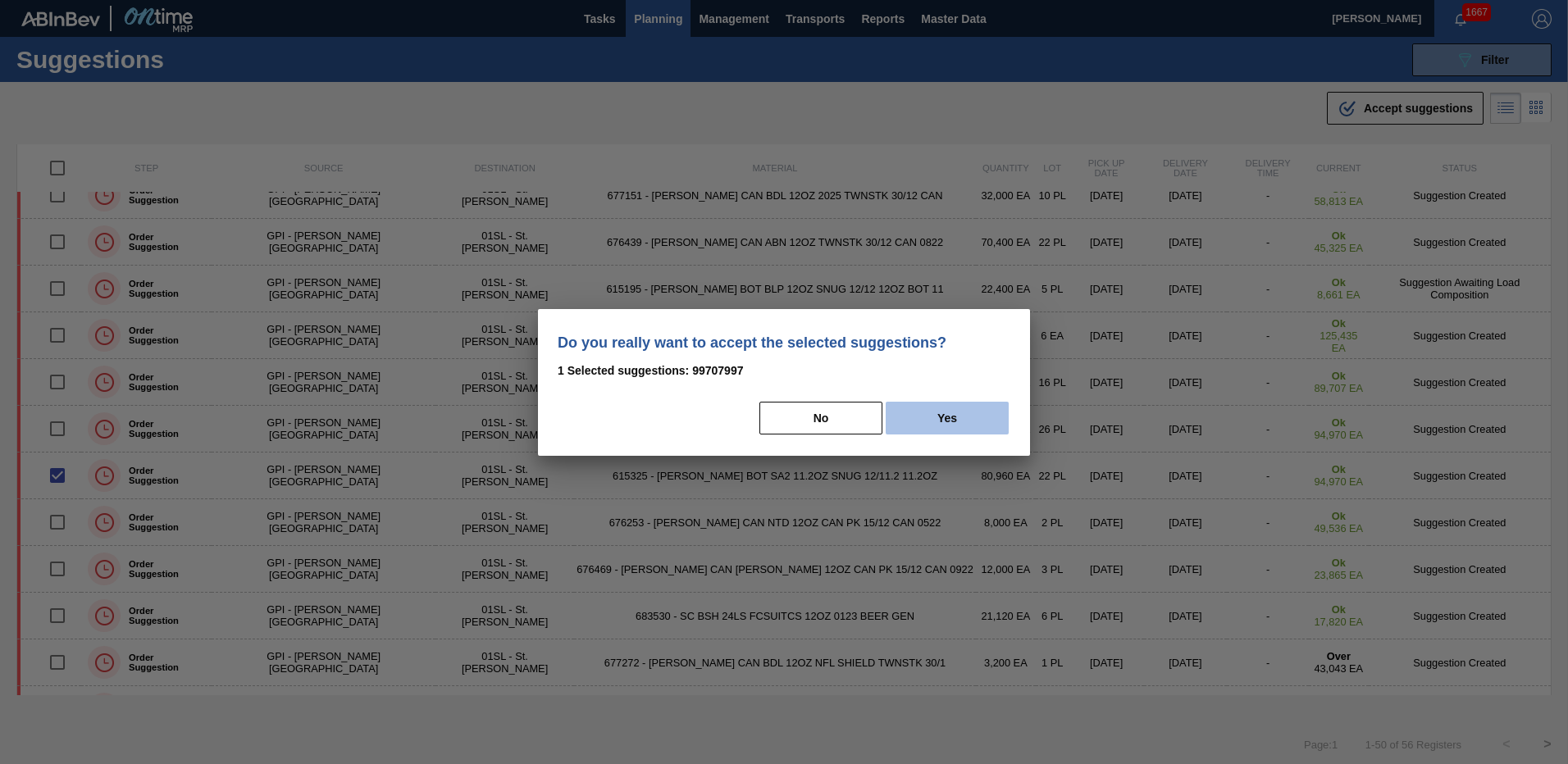
click at [906, 419] on button "Yes" at bounding box center [947, 418] width 123 height 33
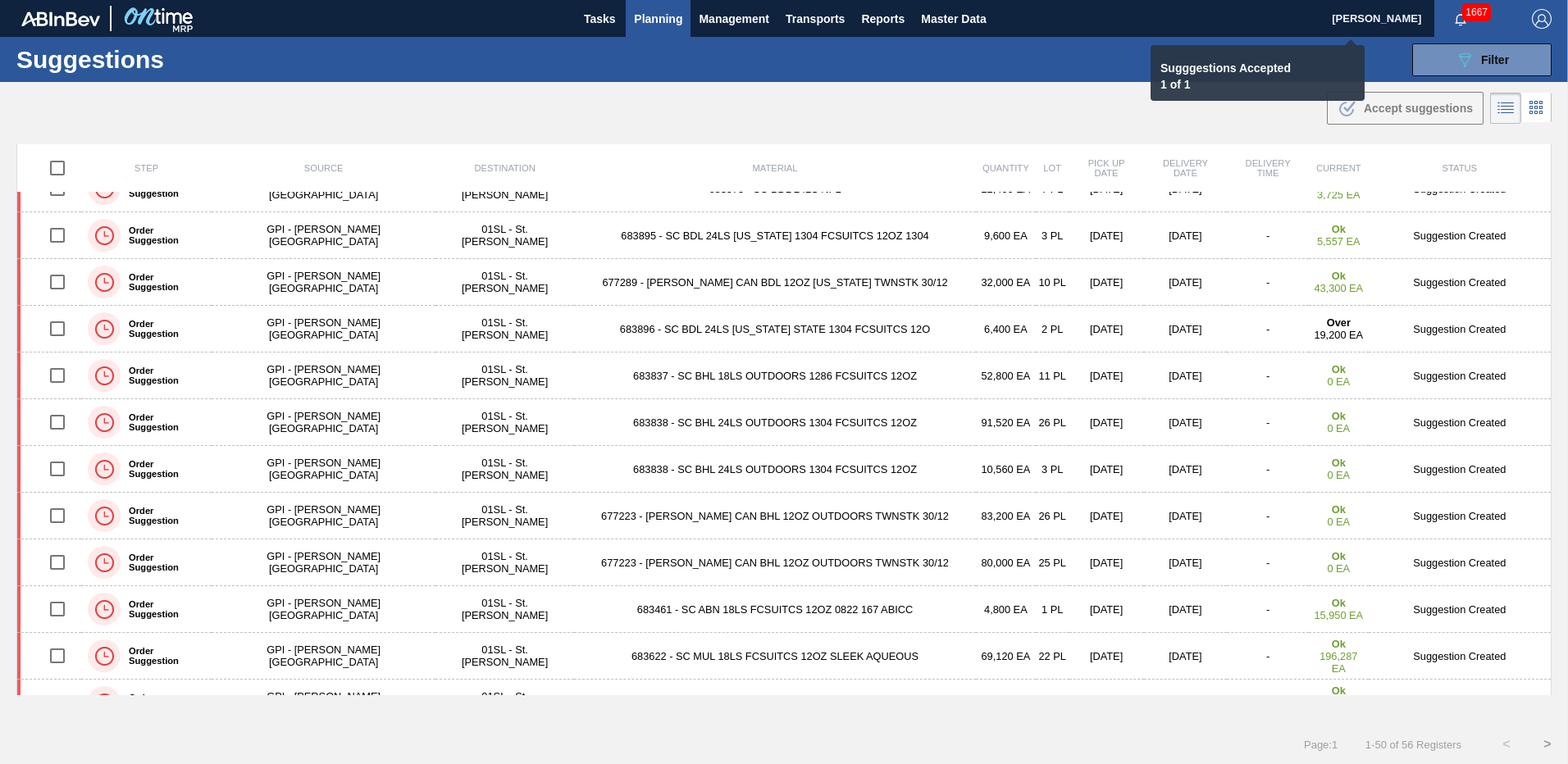
scroll to position [1652, 0]
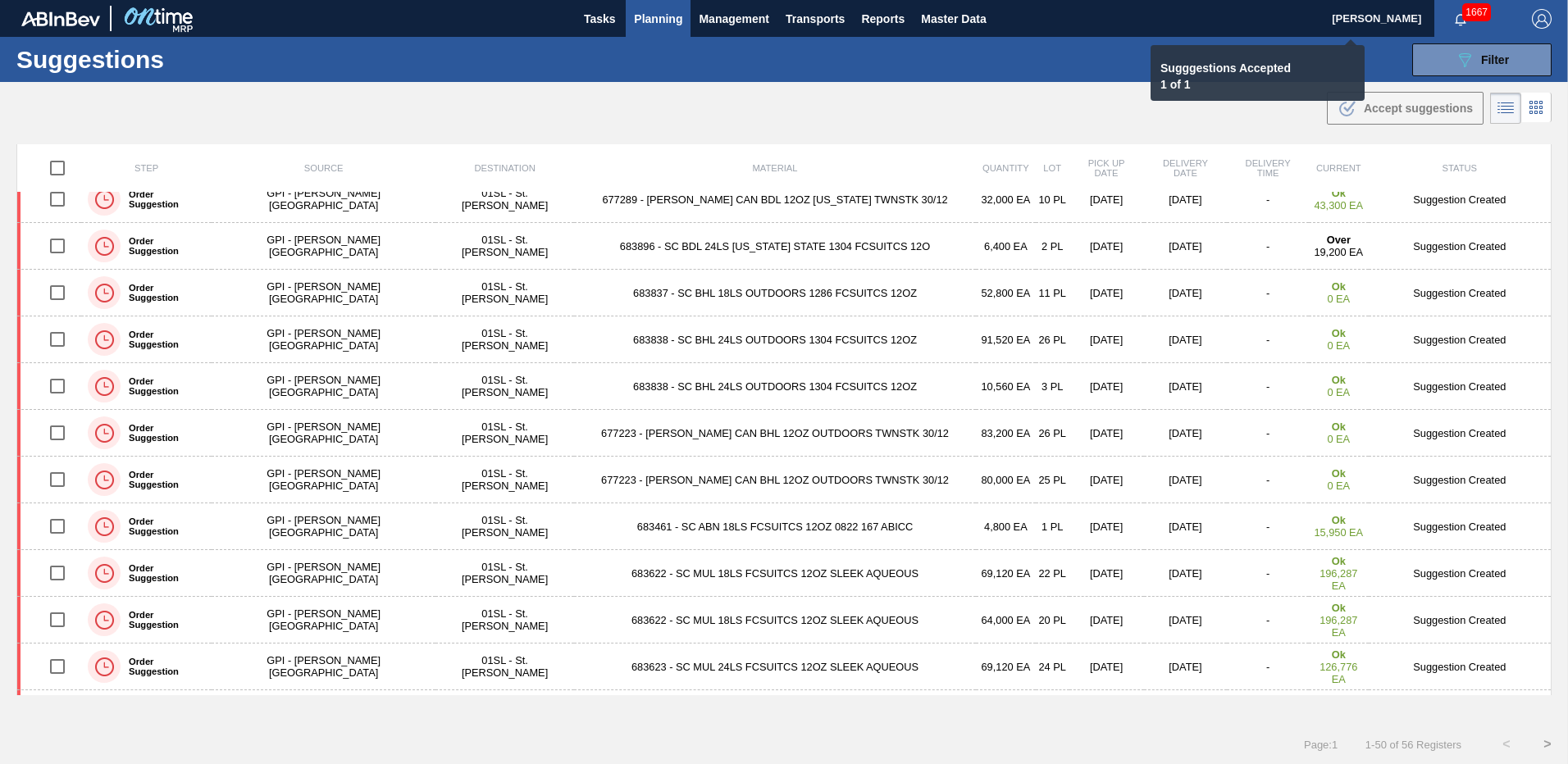
checkbox input "false"
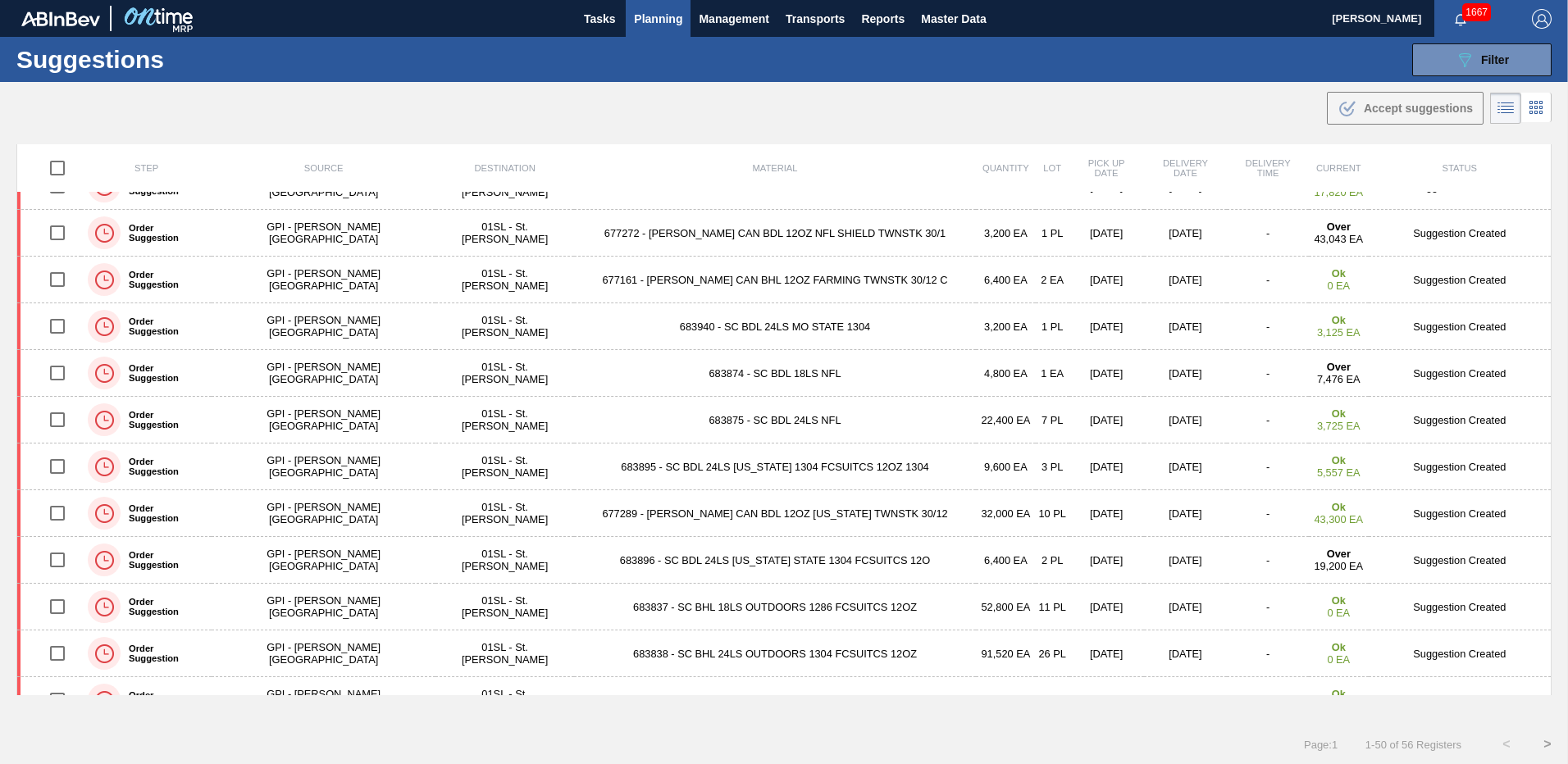
scroll to position [925, 0]
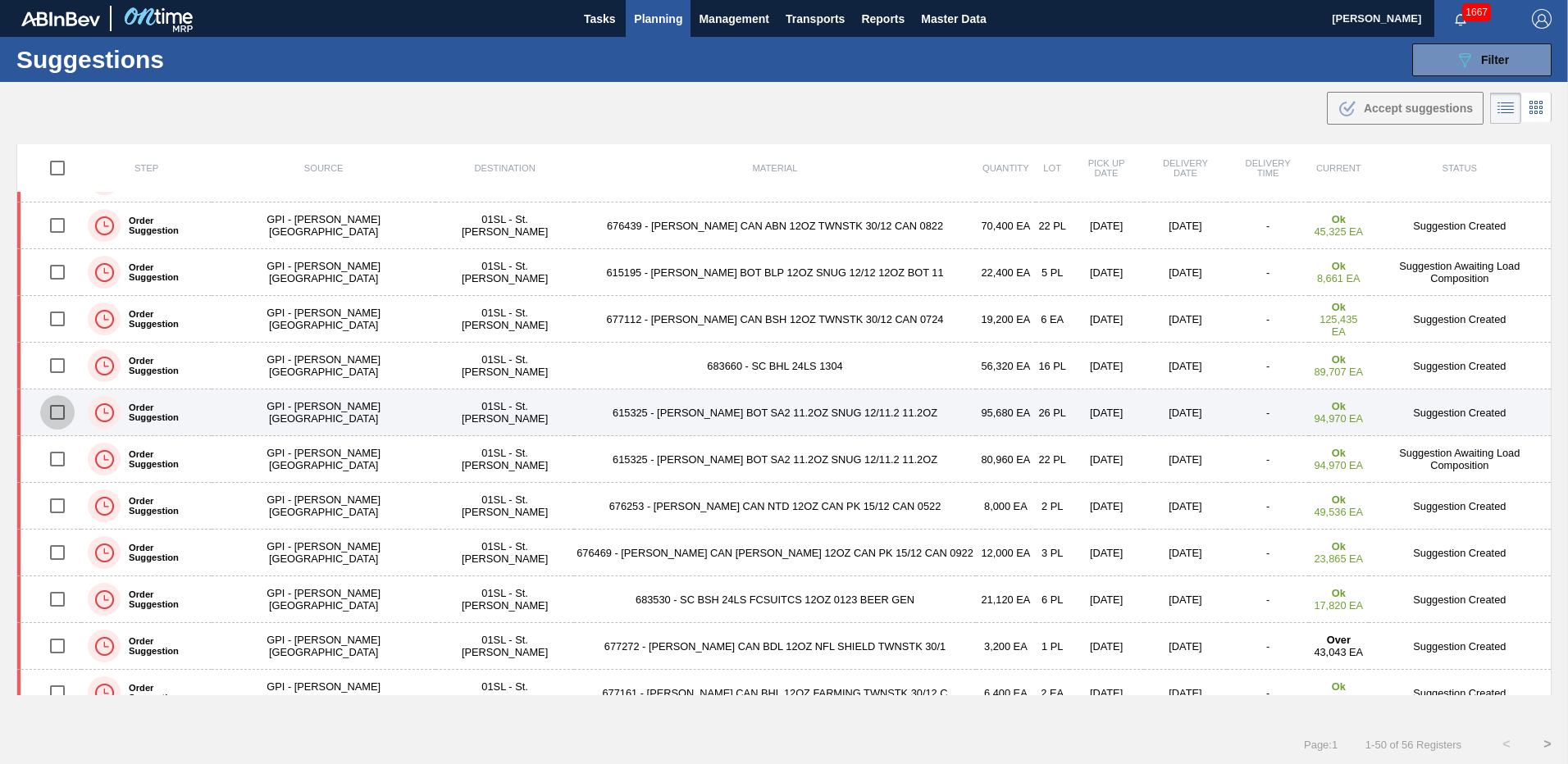
click at [60, 415] on input "checkbox" at bounding box center [57, 412] width 34 height 34
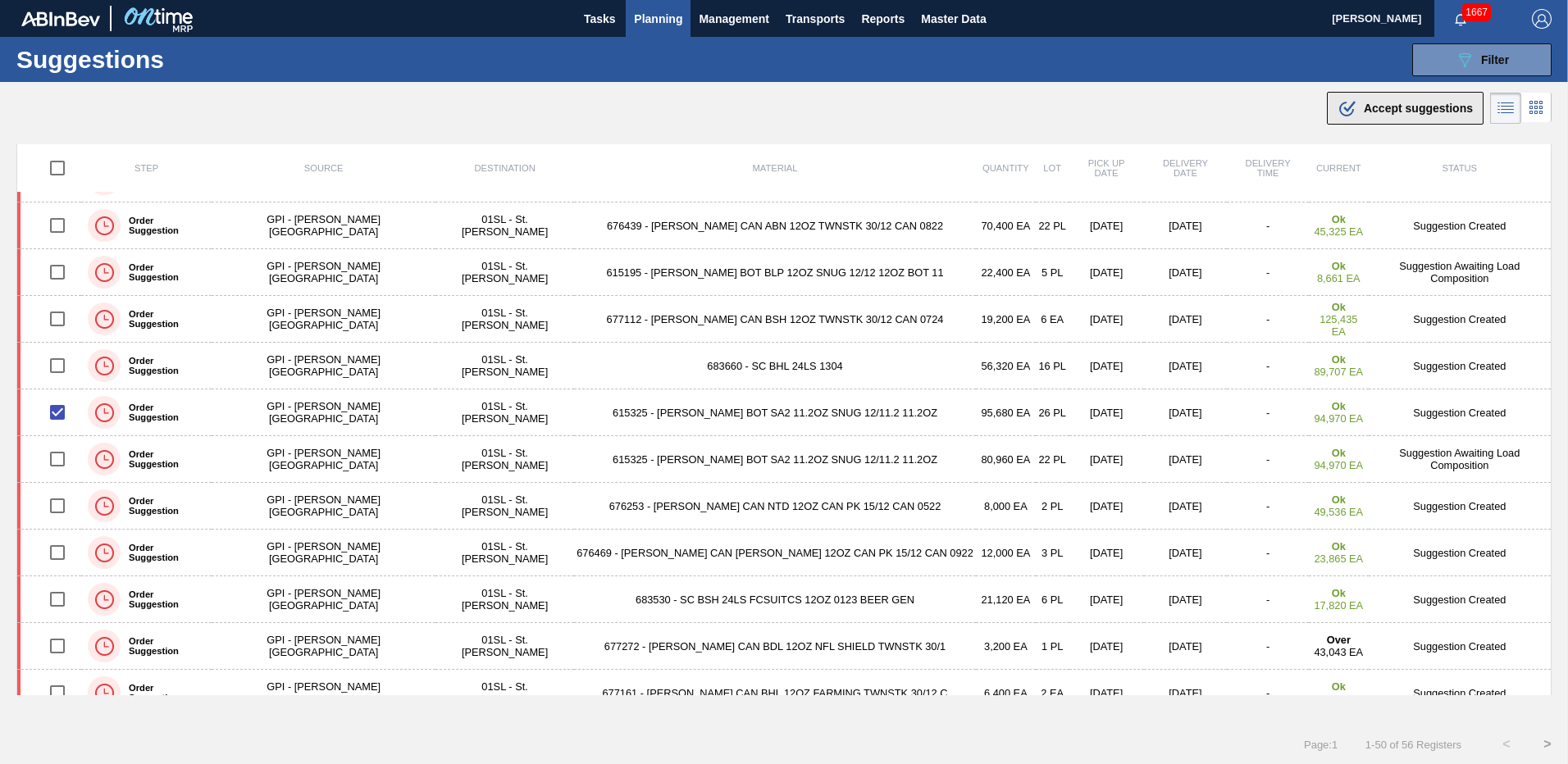
click at [1405, 105] on span "Accept suggestions" at bounding box center [1418, 108] width 109 height 13
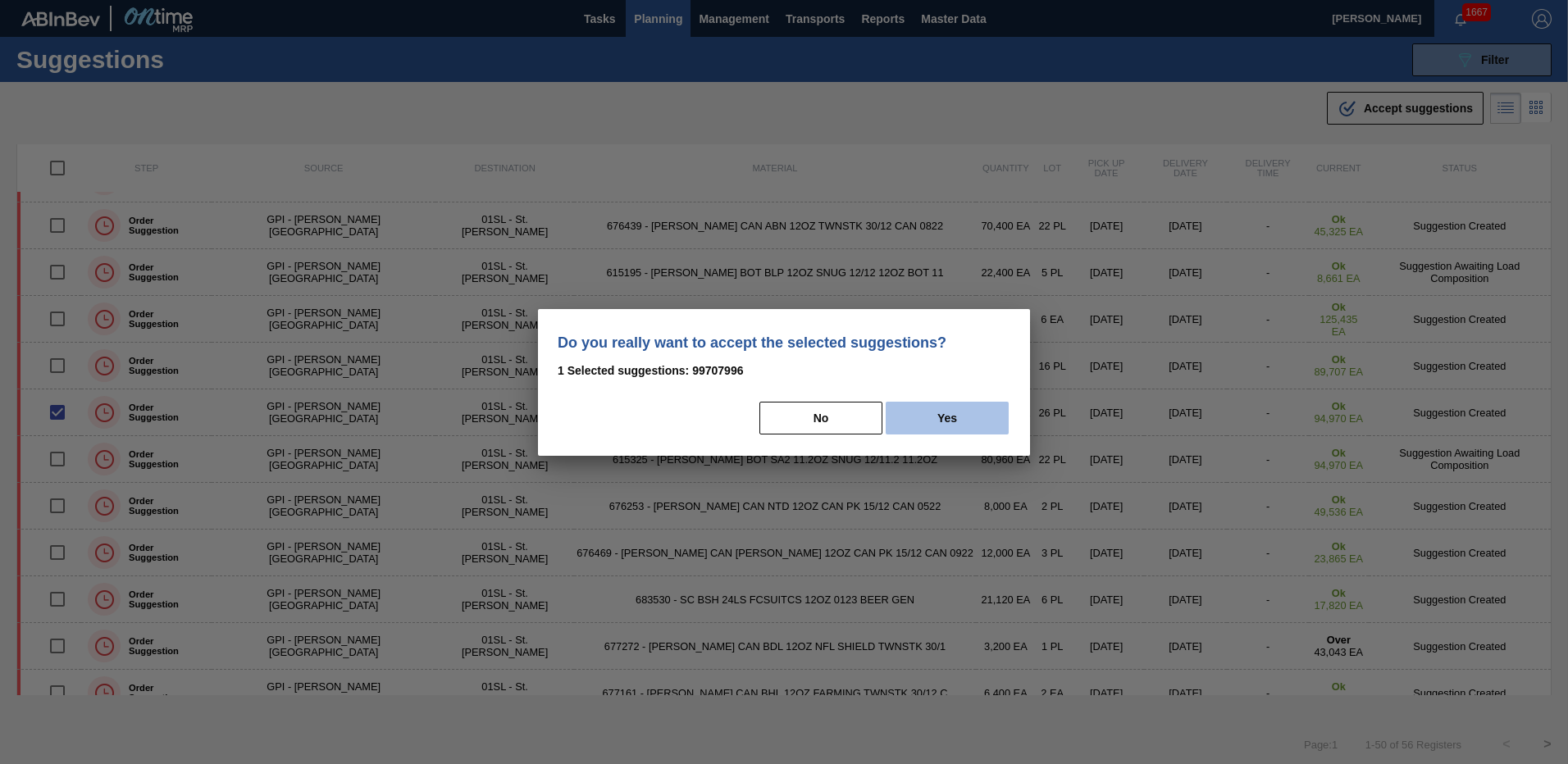
click at [918, 406] on button "Yes" at bounding box center [947, 418] width 123 height 33
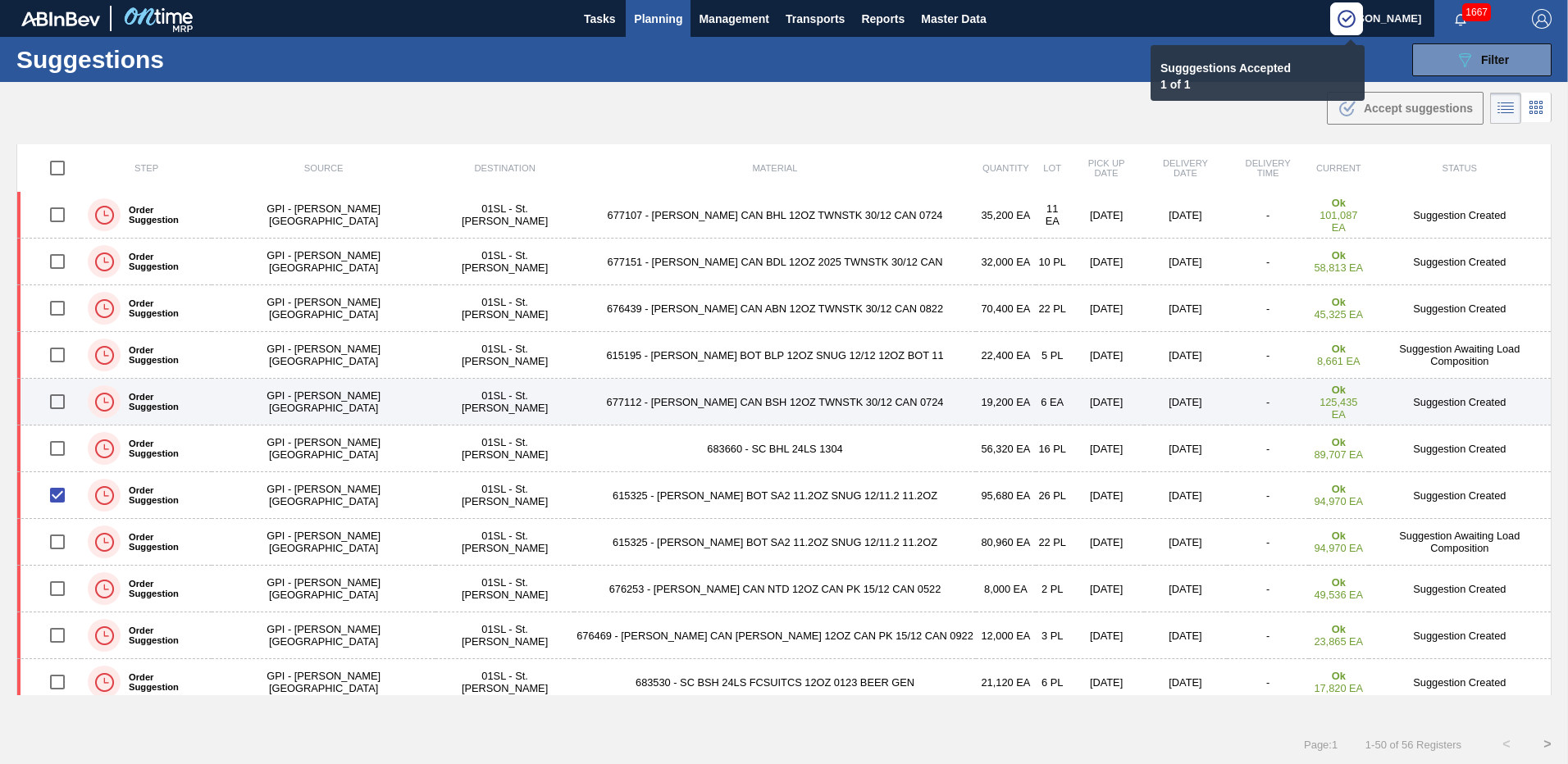
scroll to position [761, 0]
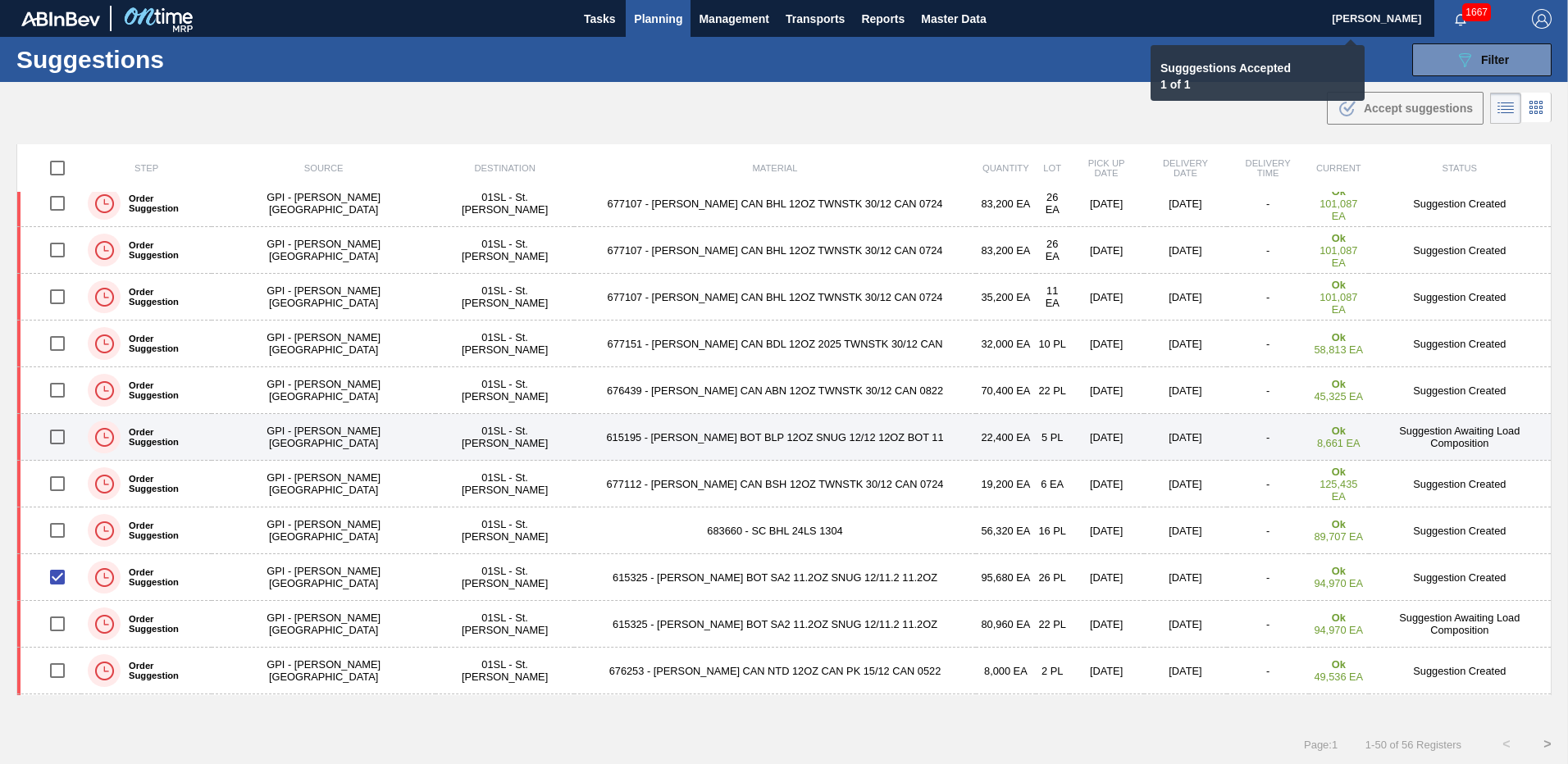
checkbox input "false"
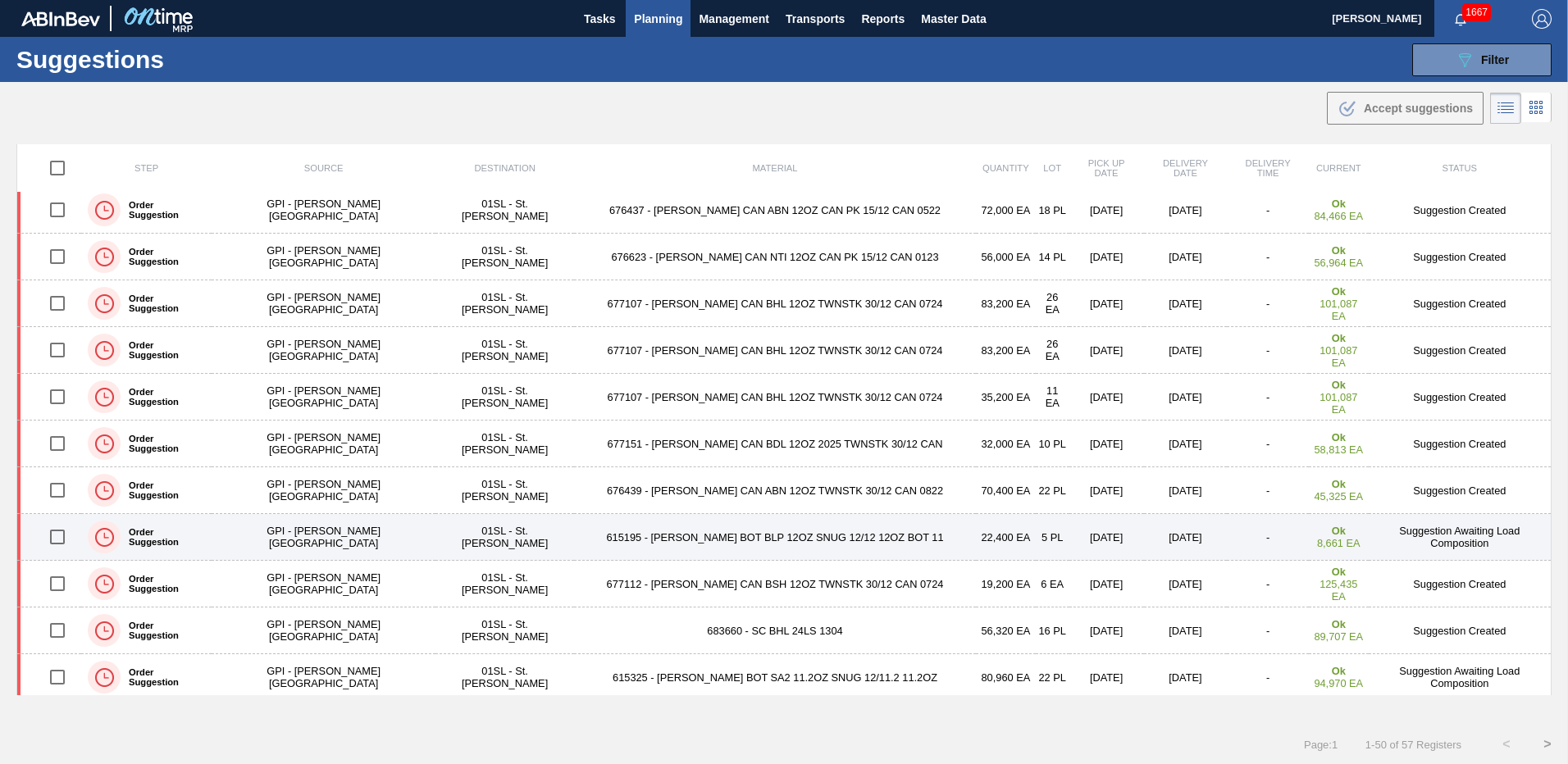
scroll to position [827, 0]
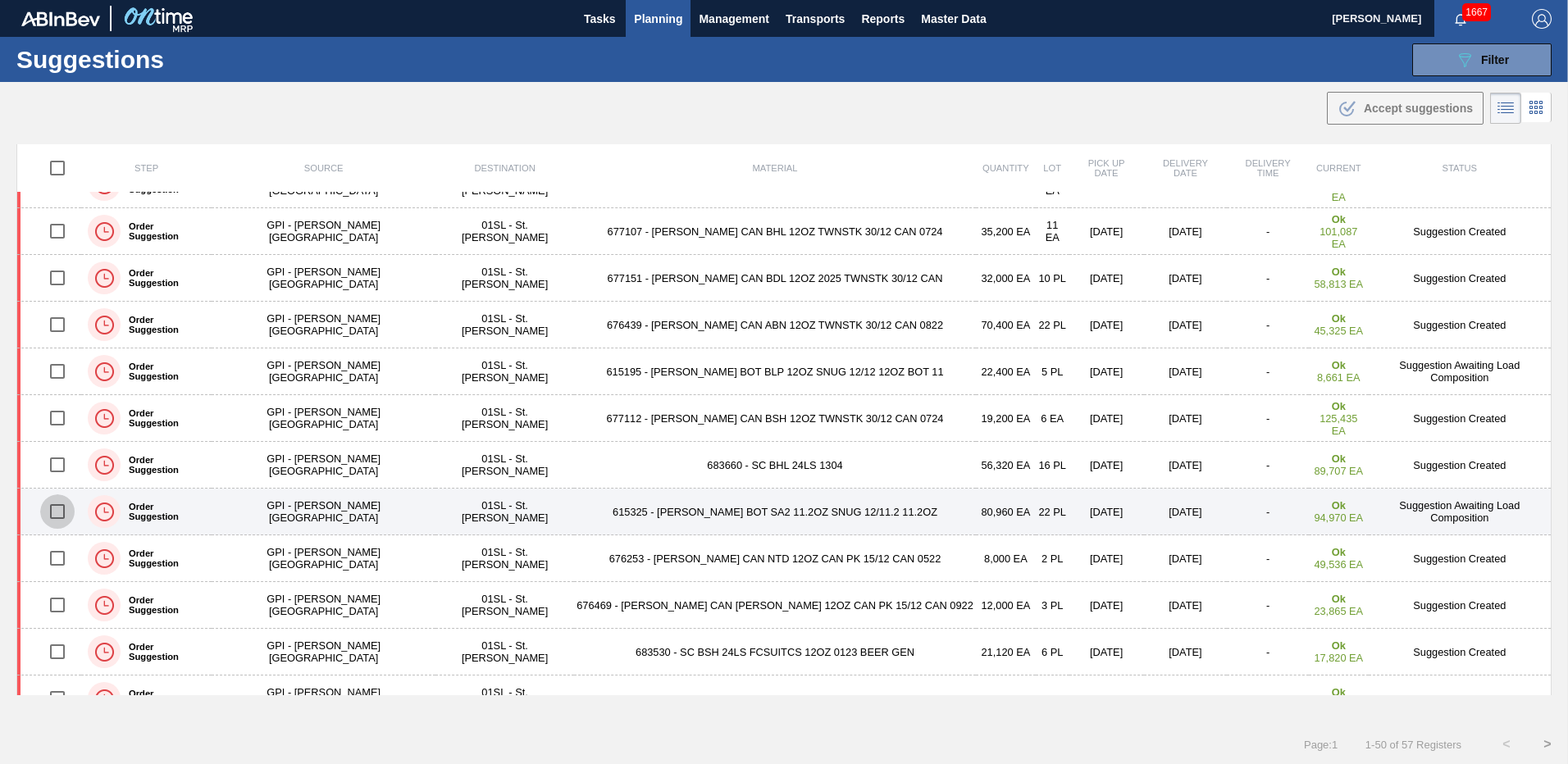
click at [72, 514] on input "checkbox" at bounding box center [57, 512] width 34 height 34
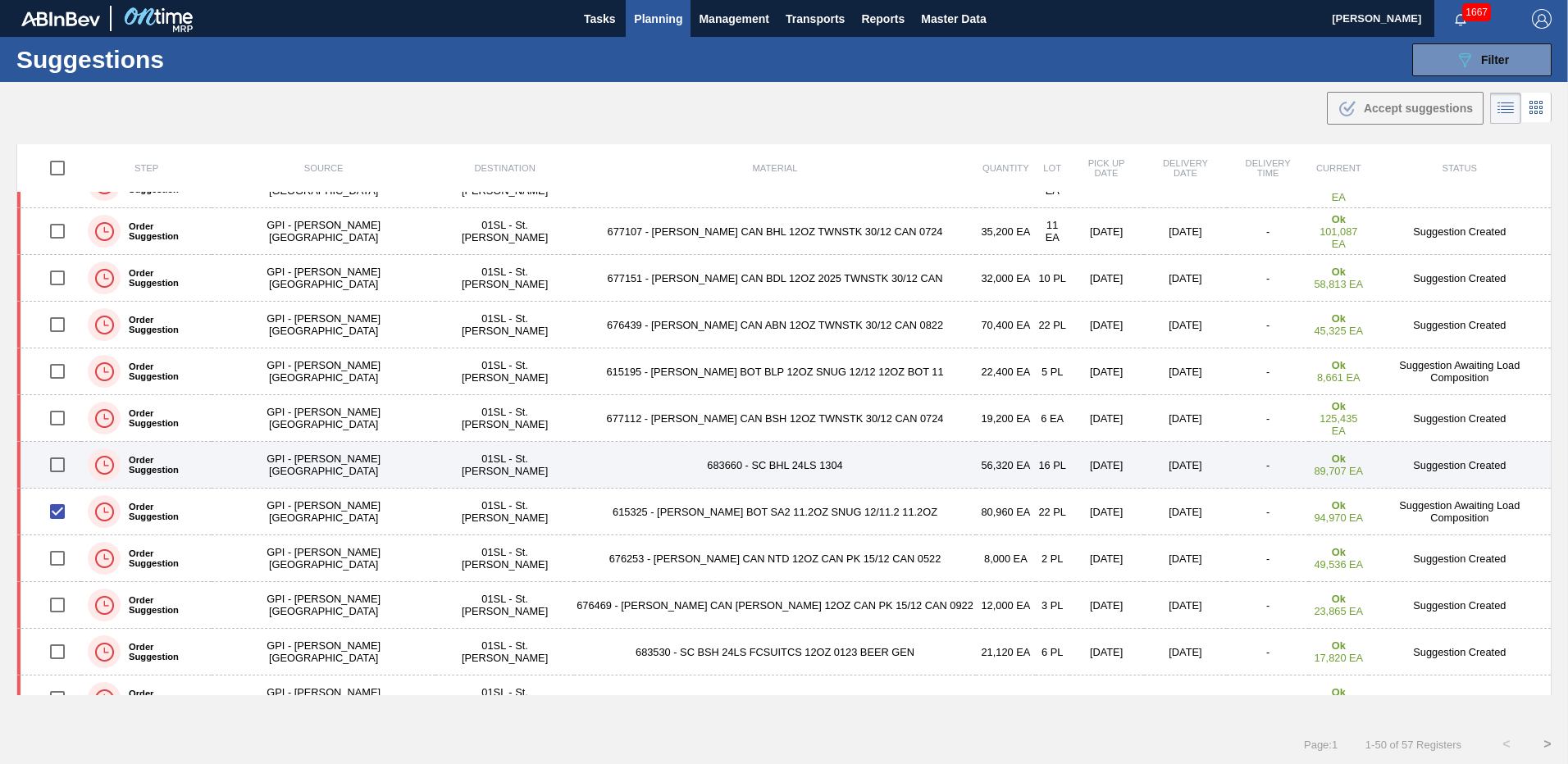
scroll to position [909, 0]
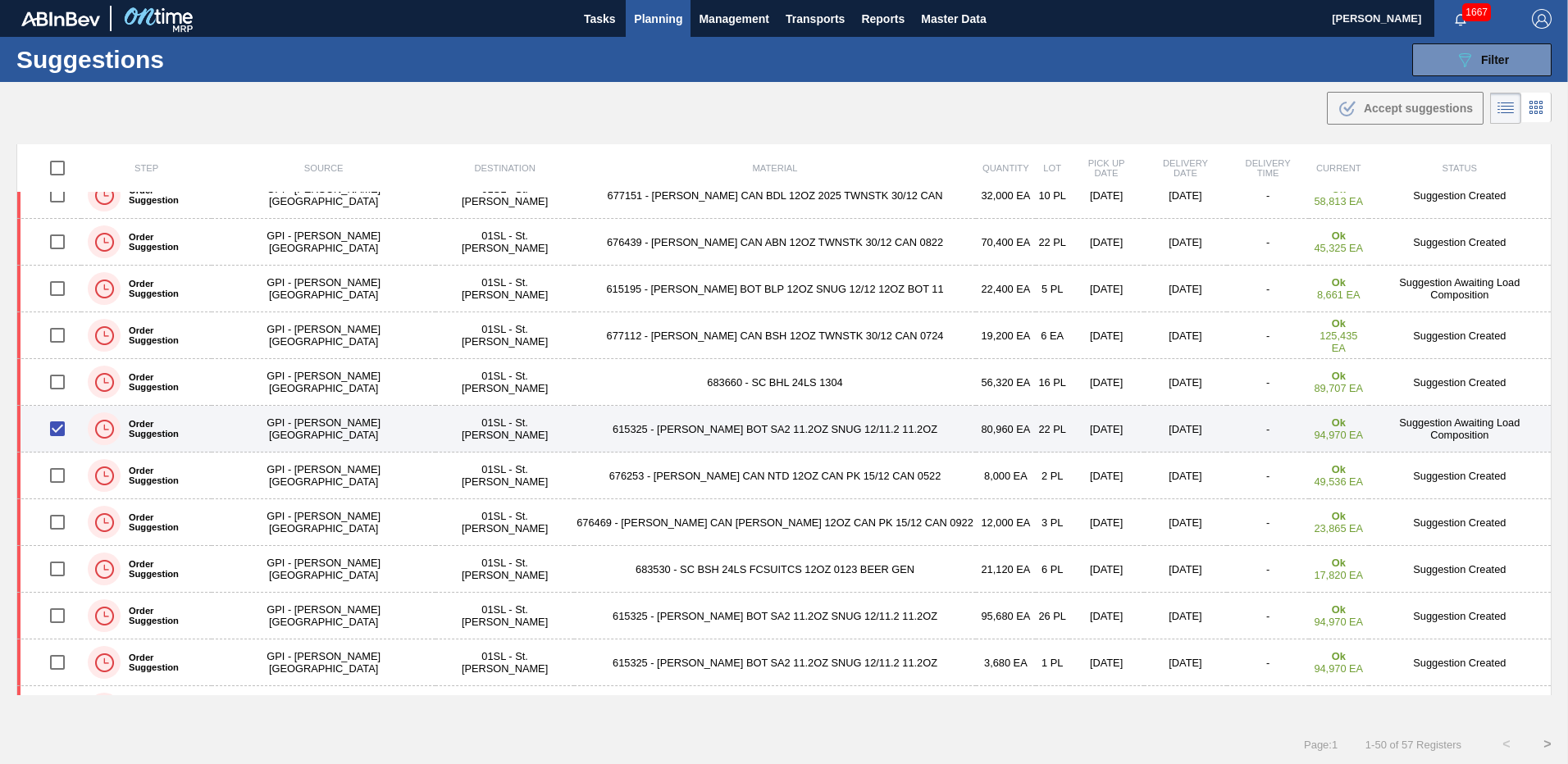
click at [67, 426] on input "checkbox" at bounding box center [57, 429] width 34 height 34
checkbox input "false"
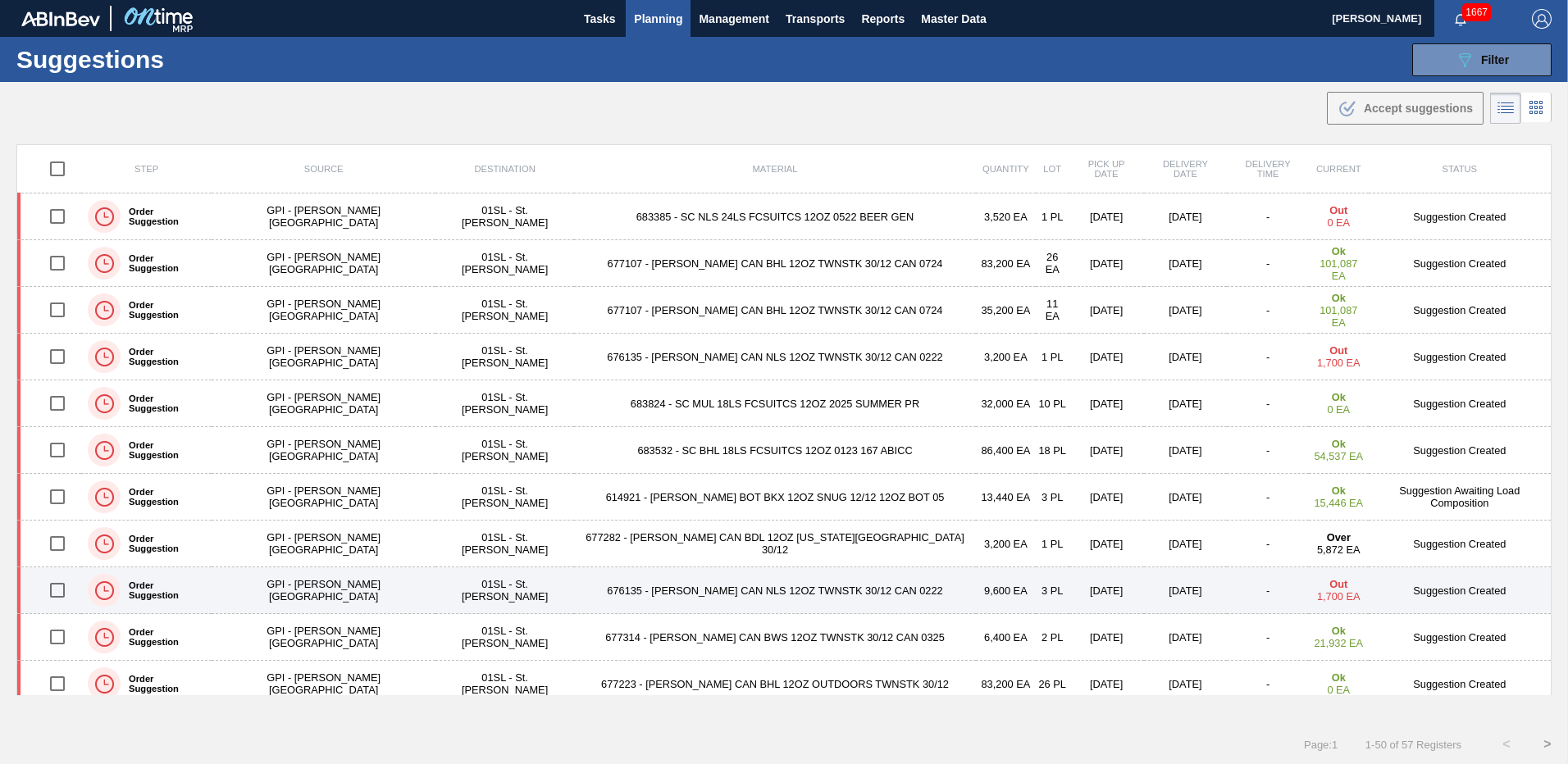
scroll to position [165, 0]
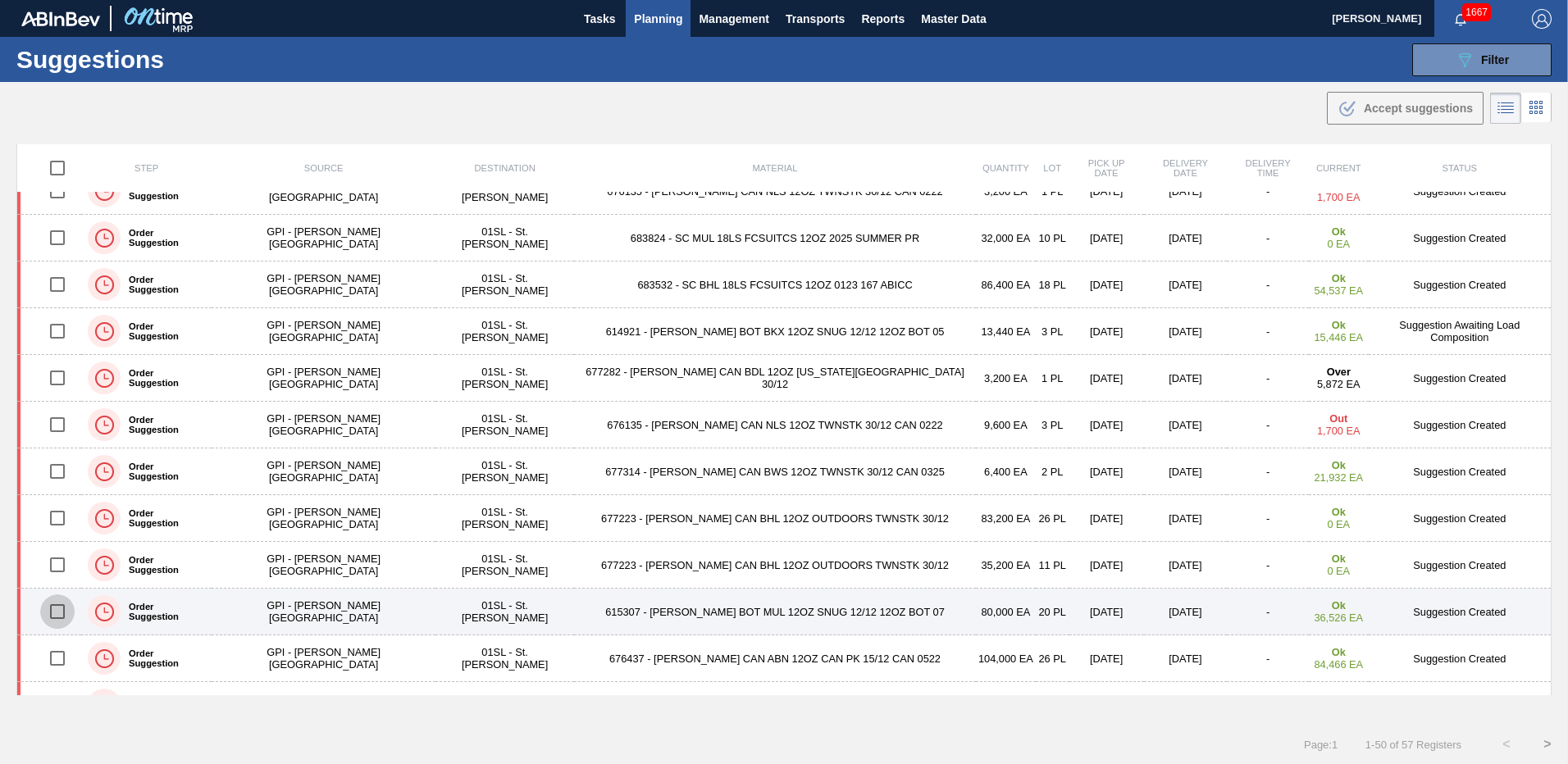
click at [69, 609] on input "checkbox" at bounding box center [57, 611] width 34 height 34
checkbox input "true"
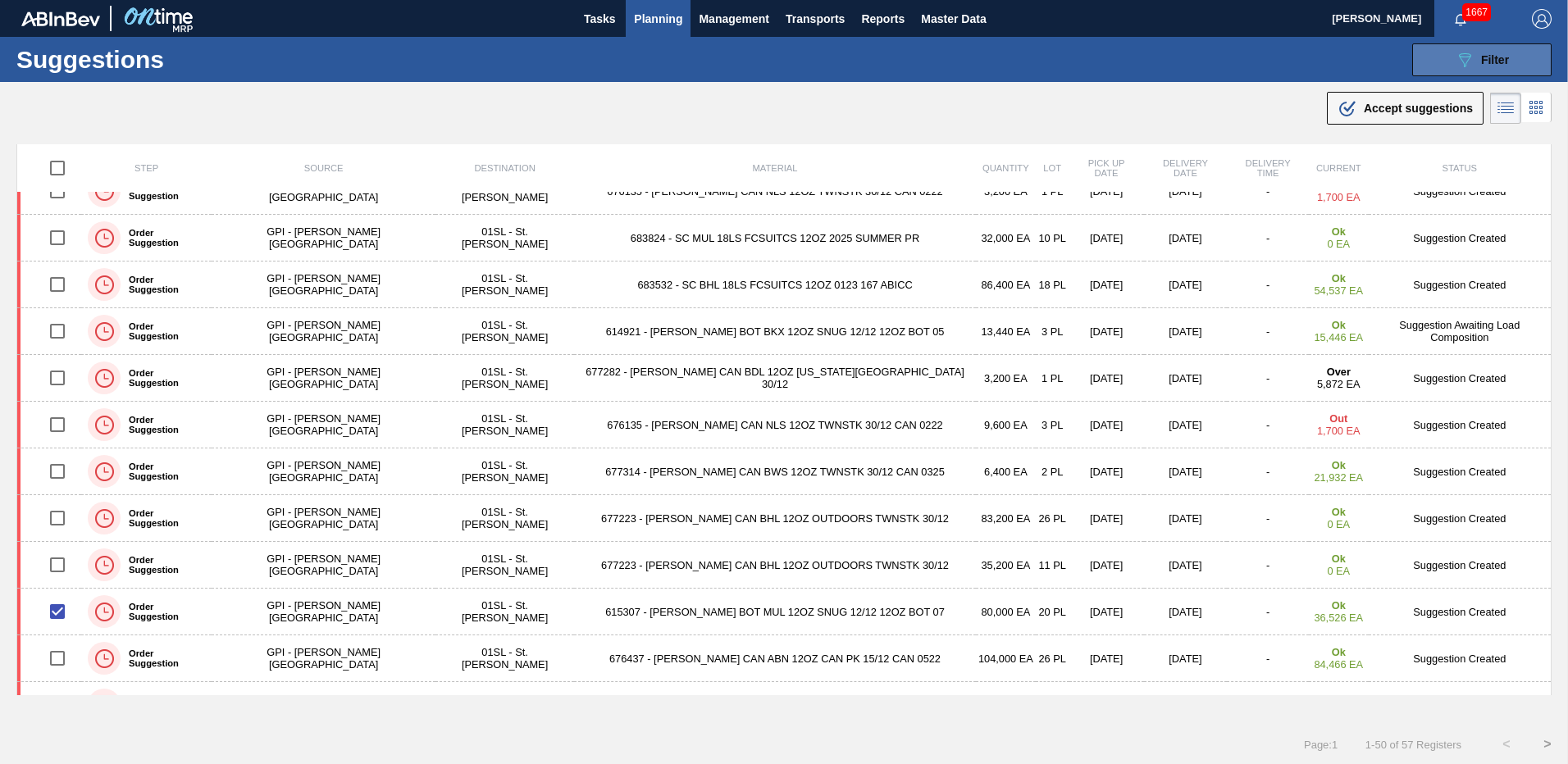
click at [1470, 56] on icon "089F7B8B-B2A5-4AFE-B5C0-19BA573D28AC" at bounding box center [1464, 59] width 20 height 20
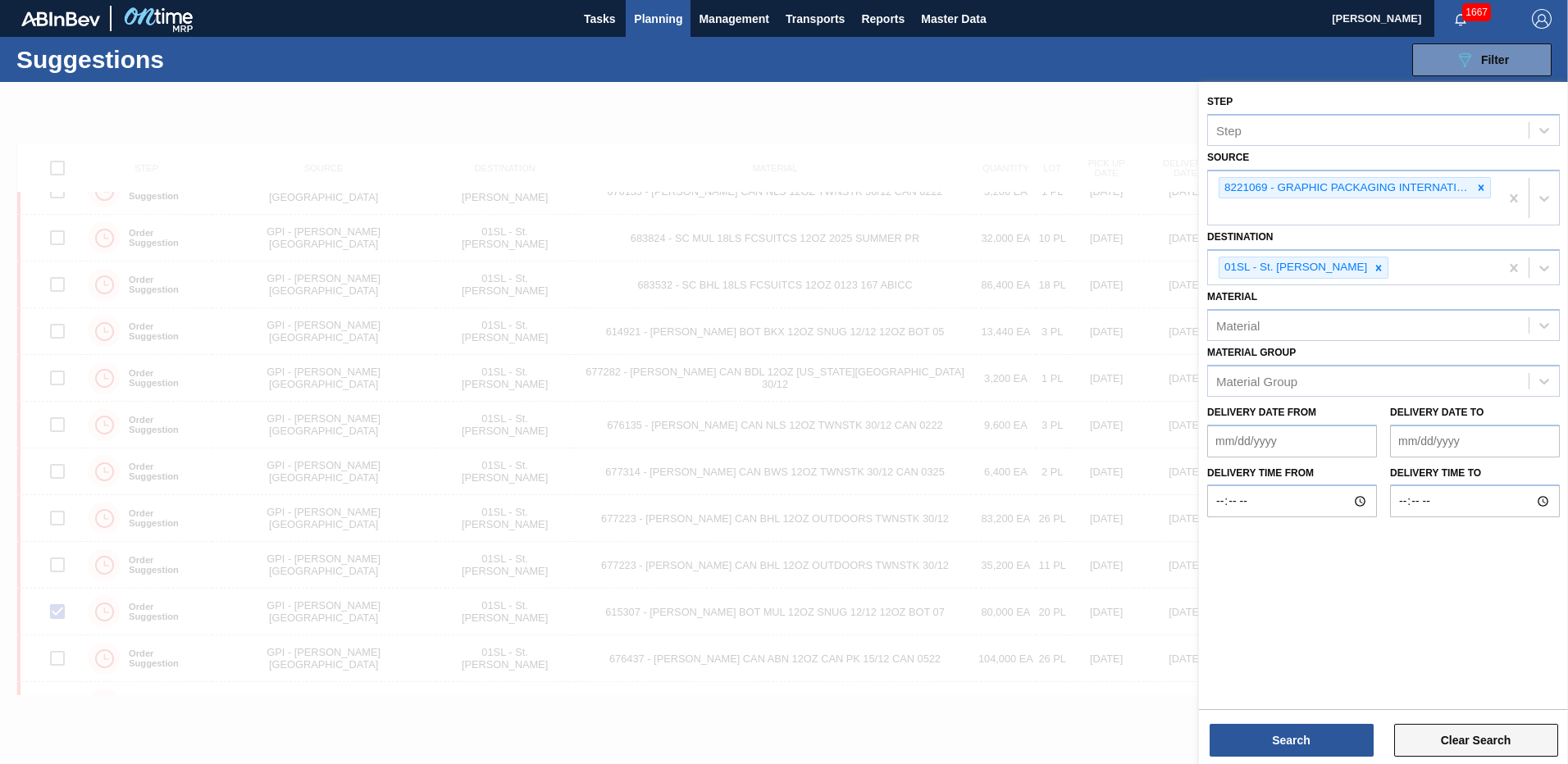
click at [1444, 734] on button "Clear Search" at bounding box center [1475, 740] width 164 height 33
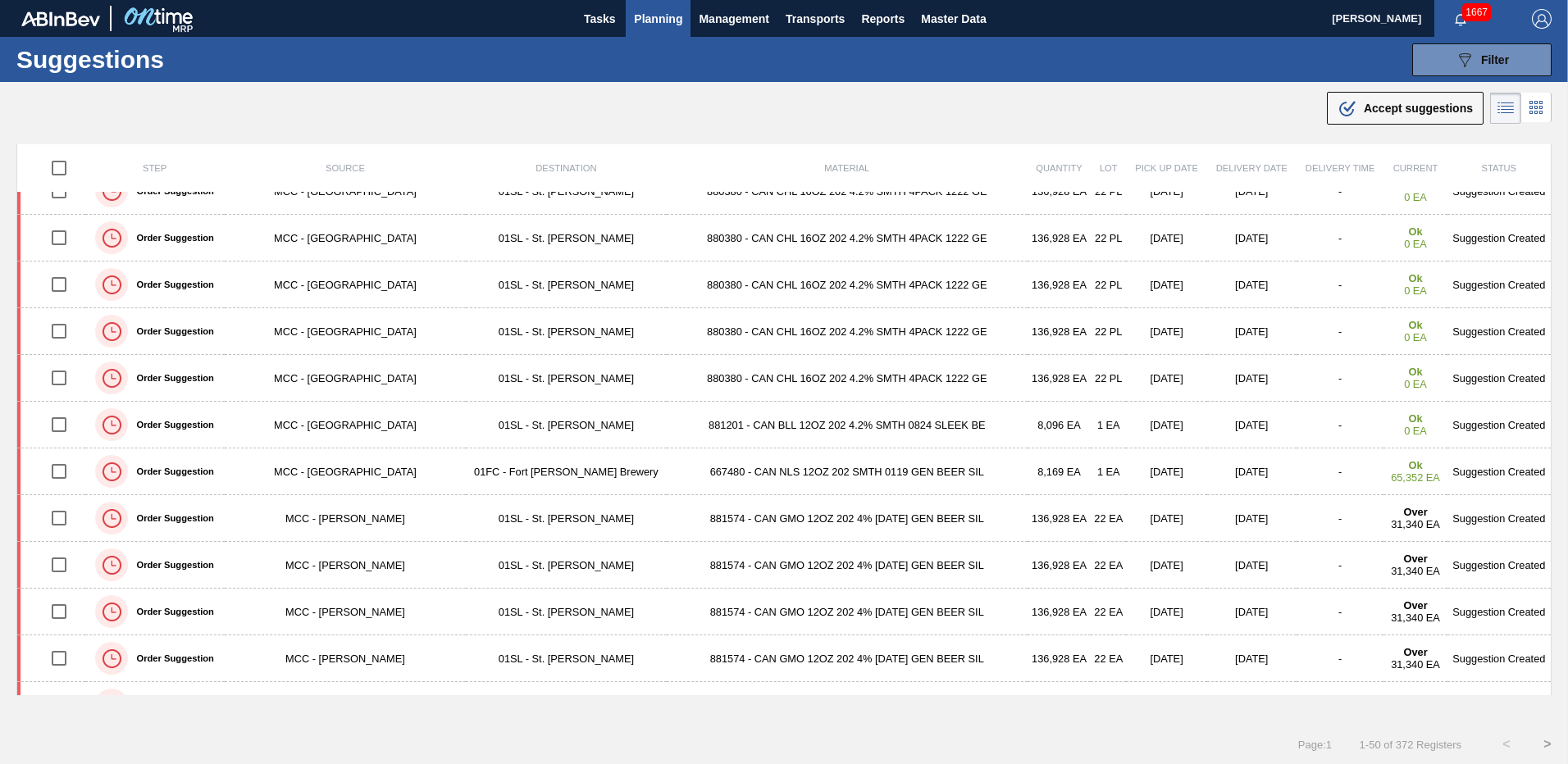
scroll to position [1520, 0]
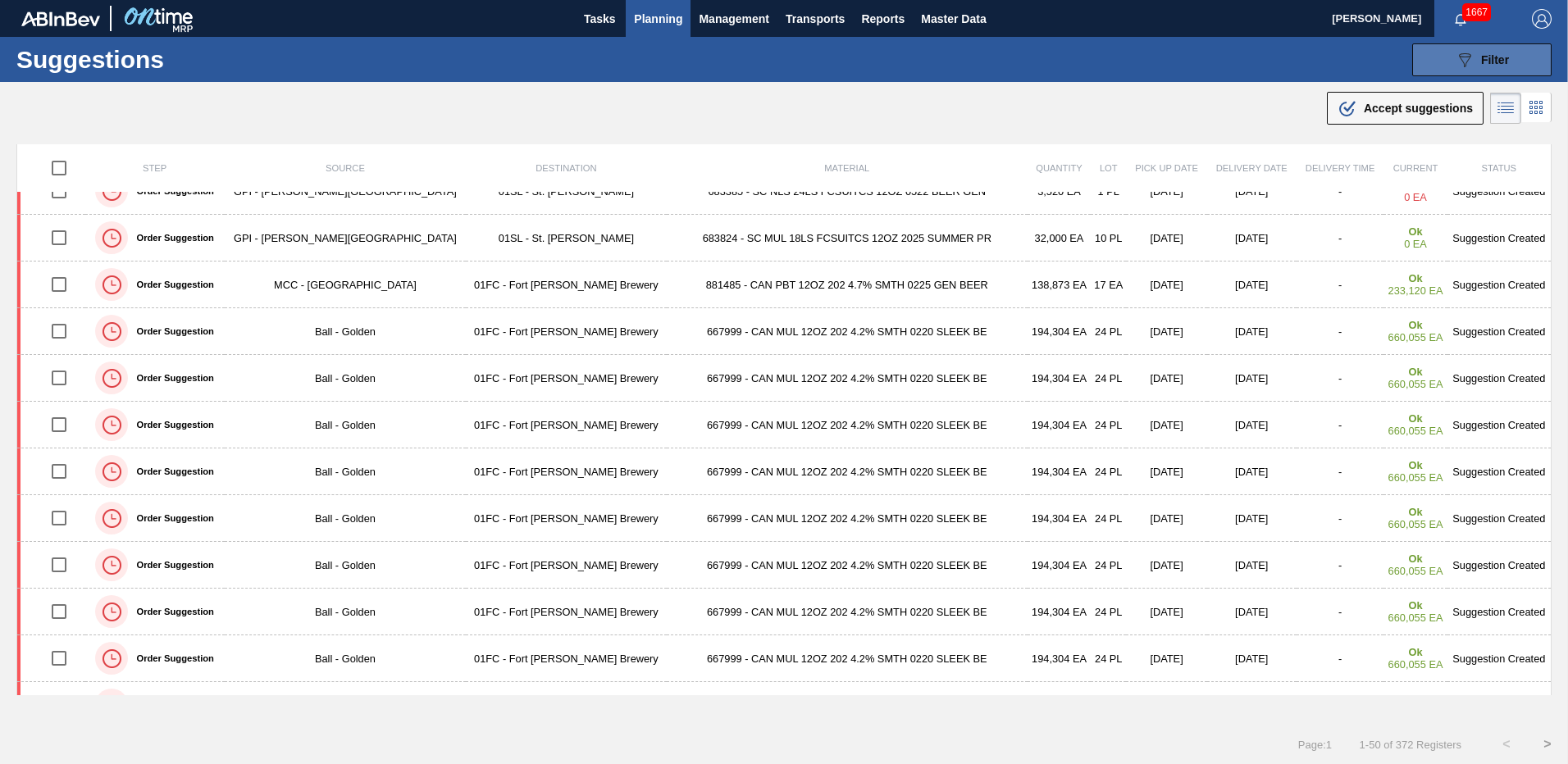
click at [1456, 62] on icon "089F7B8B-B2A5-4AFE-B5C0-19BA573D28AC" at bounding box center [1464, 59] width 20 height 20
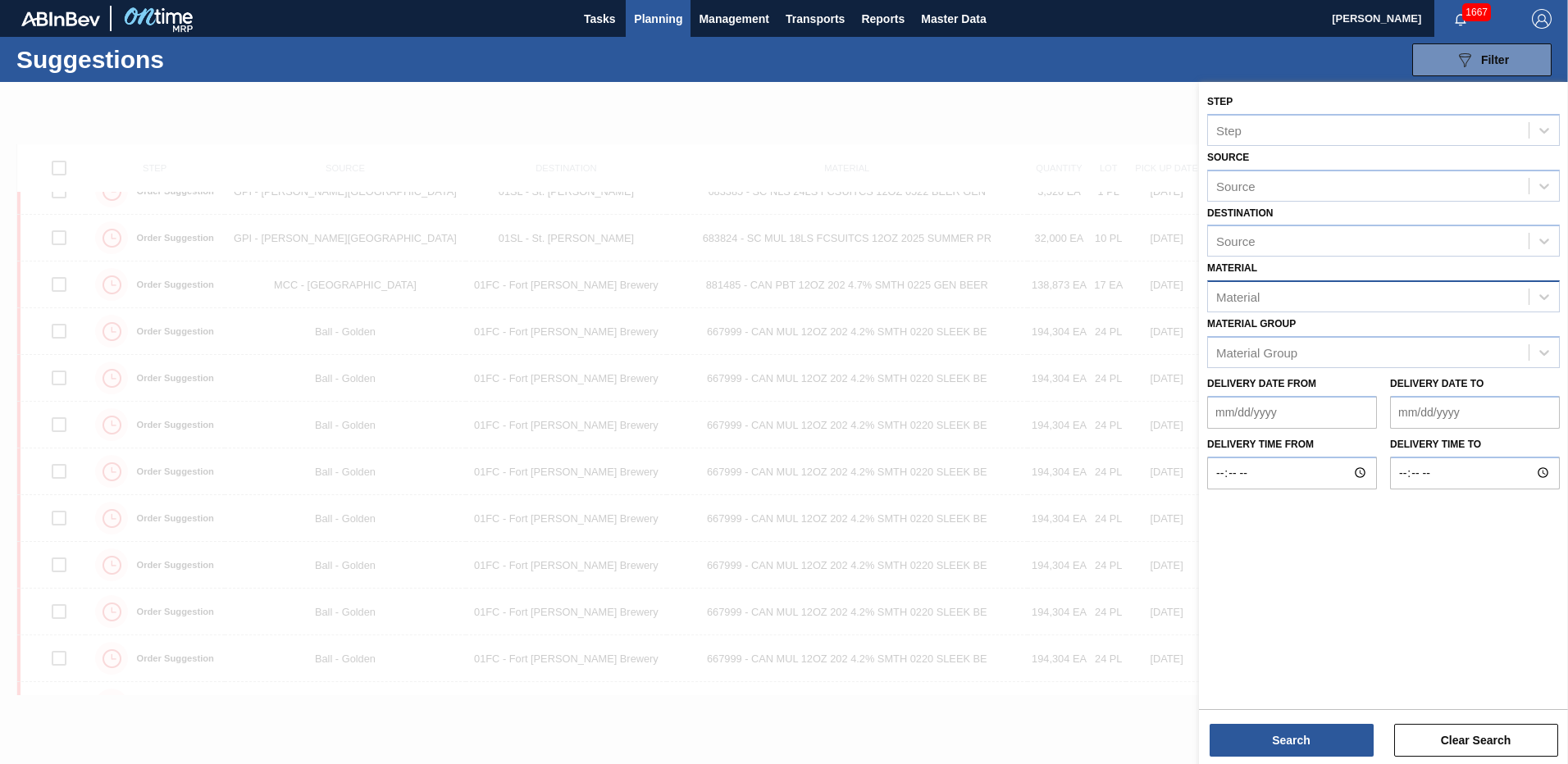
click at [1372, 301] on div "Material" at bounding box center [1368, 298] width 321 height 24
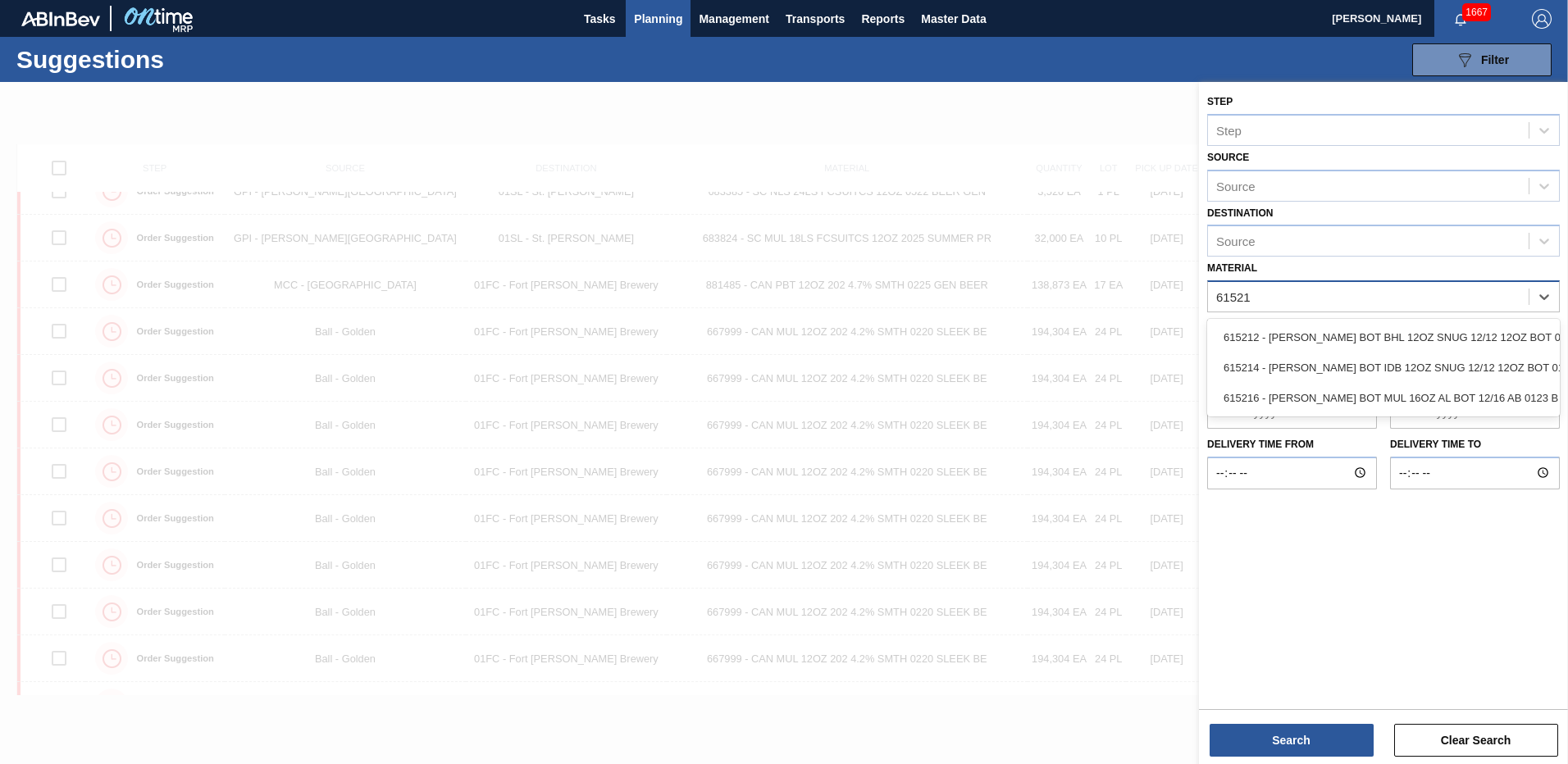
type input "615212"
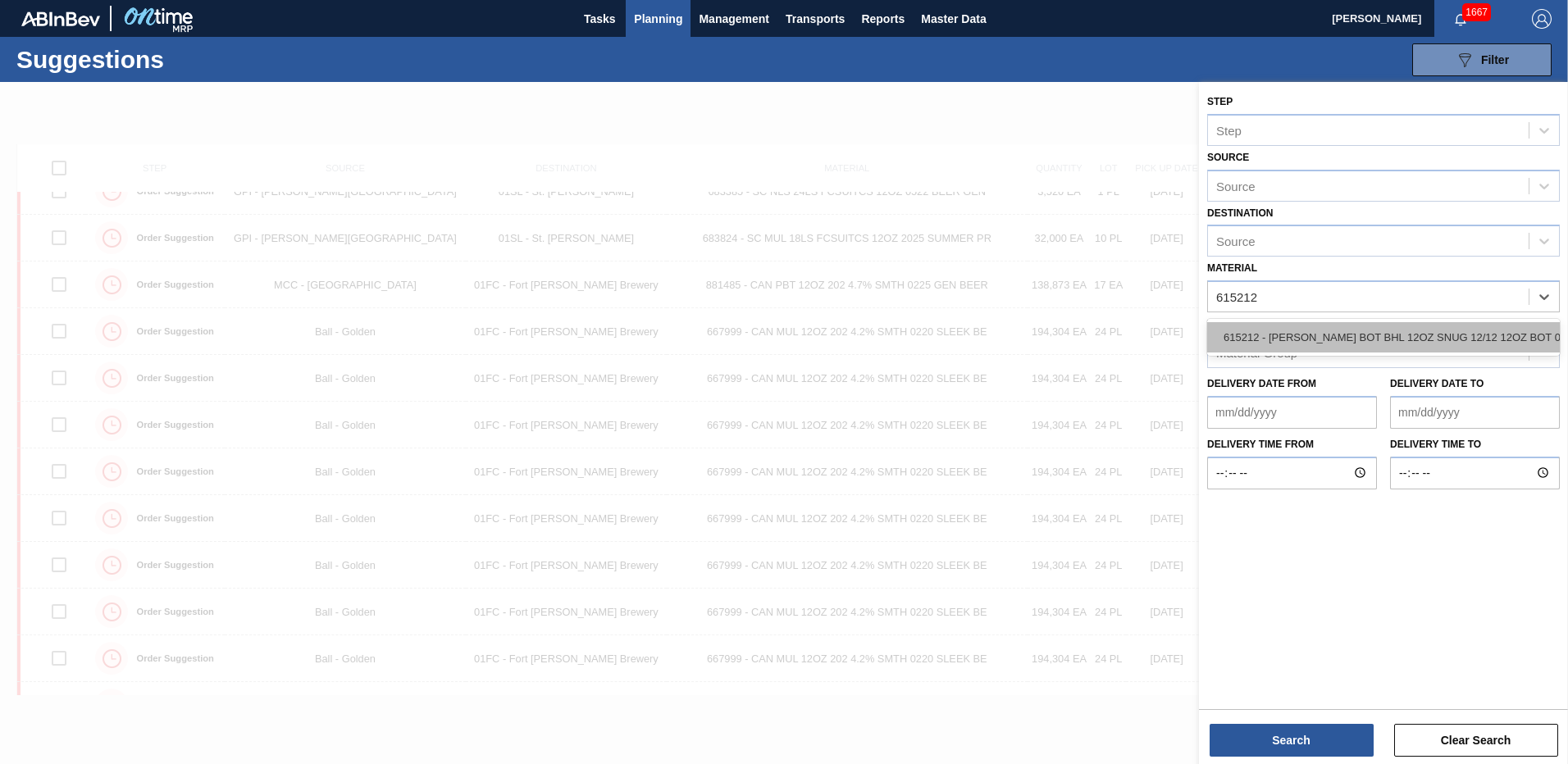
click at [1306, 339] on div "615212 - CARR BOT BHL 12OZ SNUG 12/12 12OZ BOT 01" at bounding box center [1383, 337] width 353 height 30
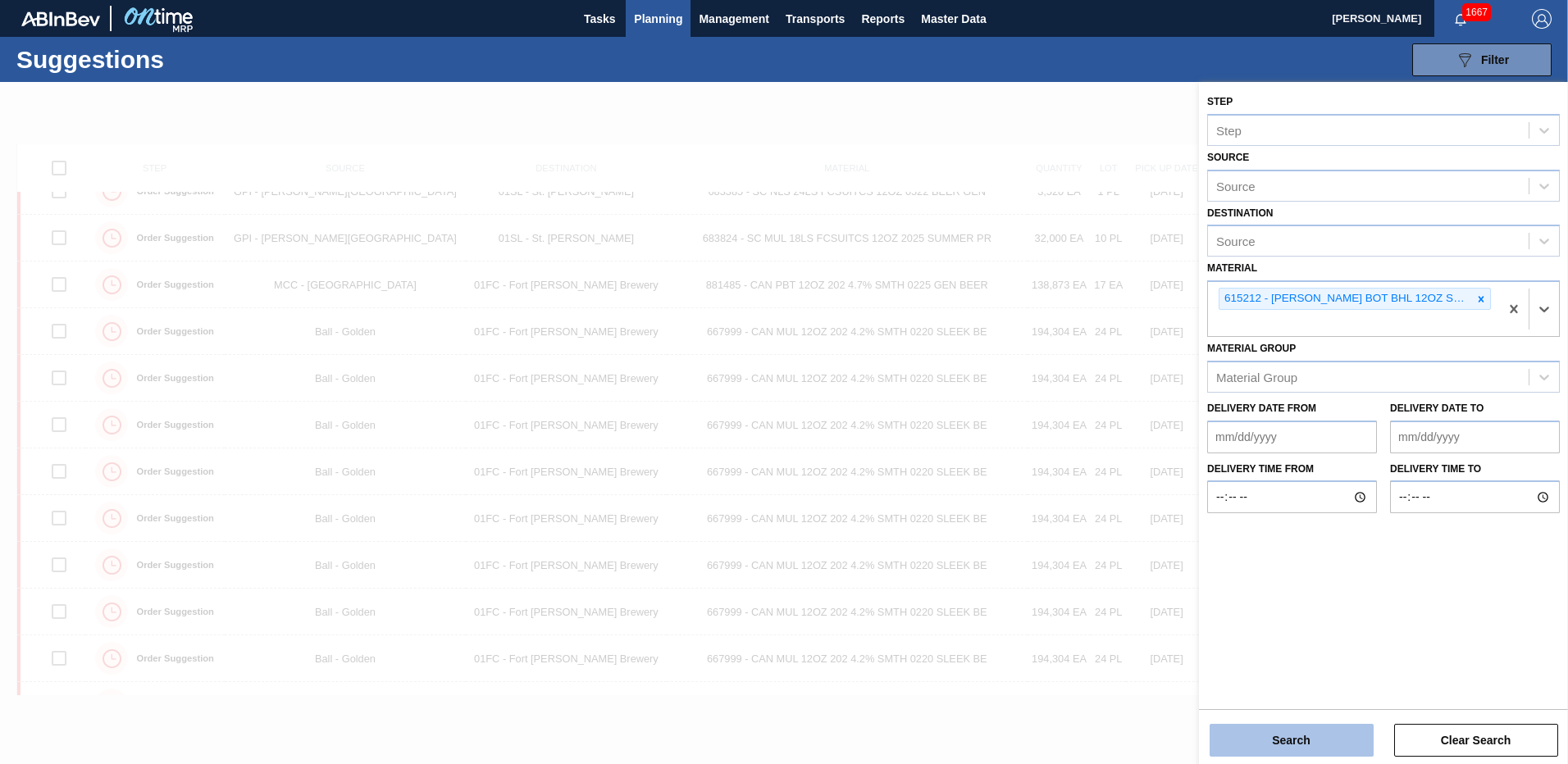
click at [1280, 749] on button "Search" at bounding box center [1291, 740] width 164 height 33
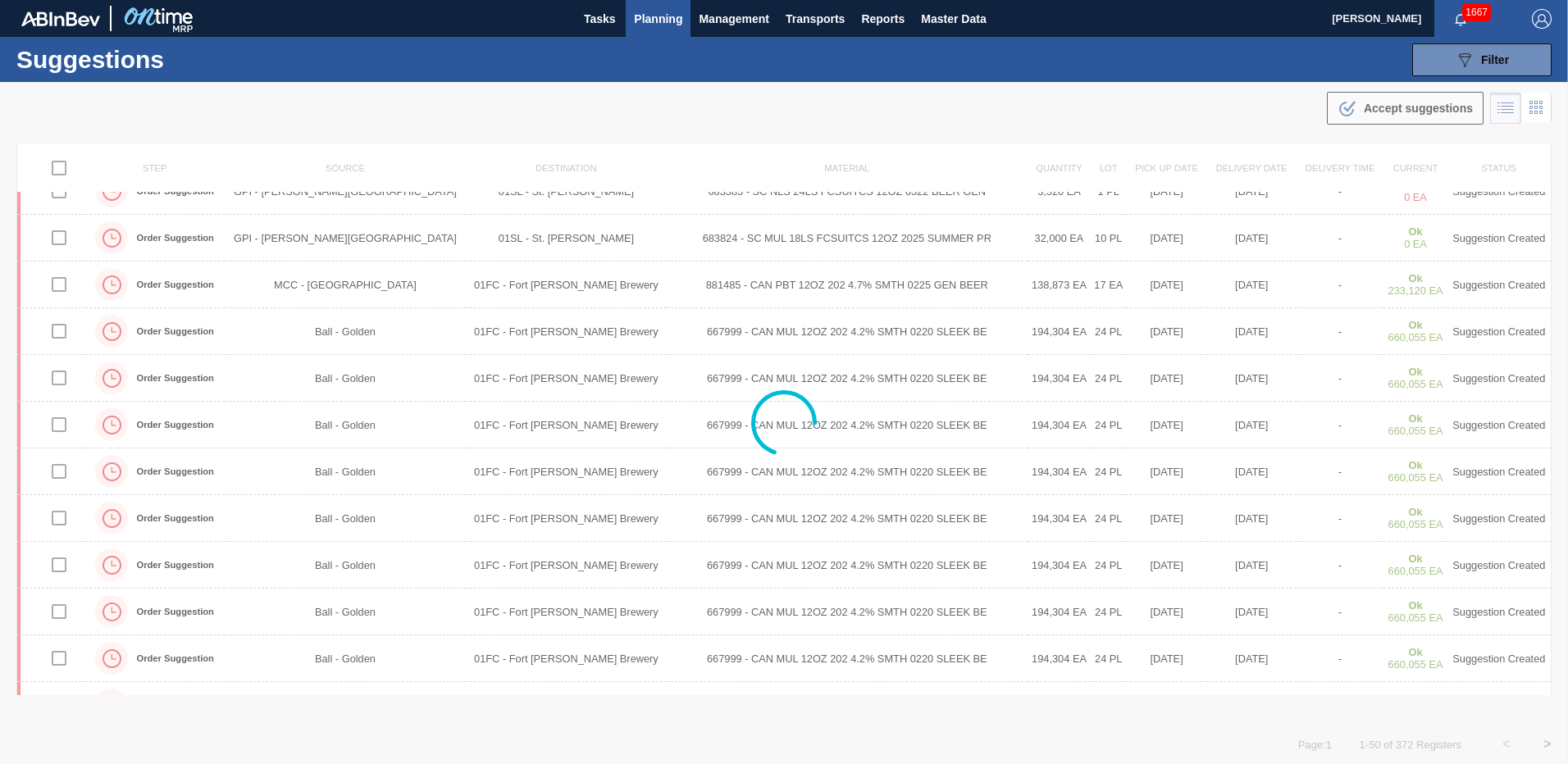
scroll to position [0, 0]
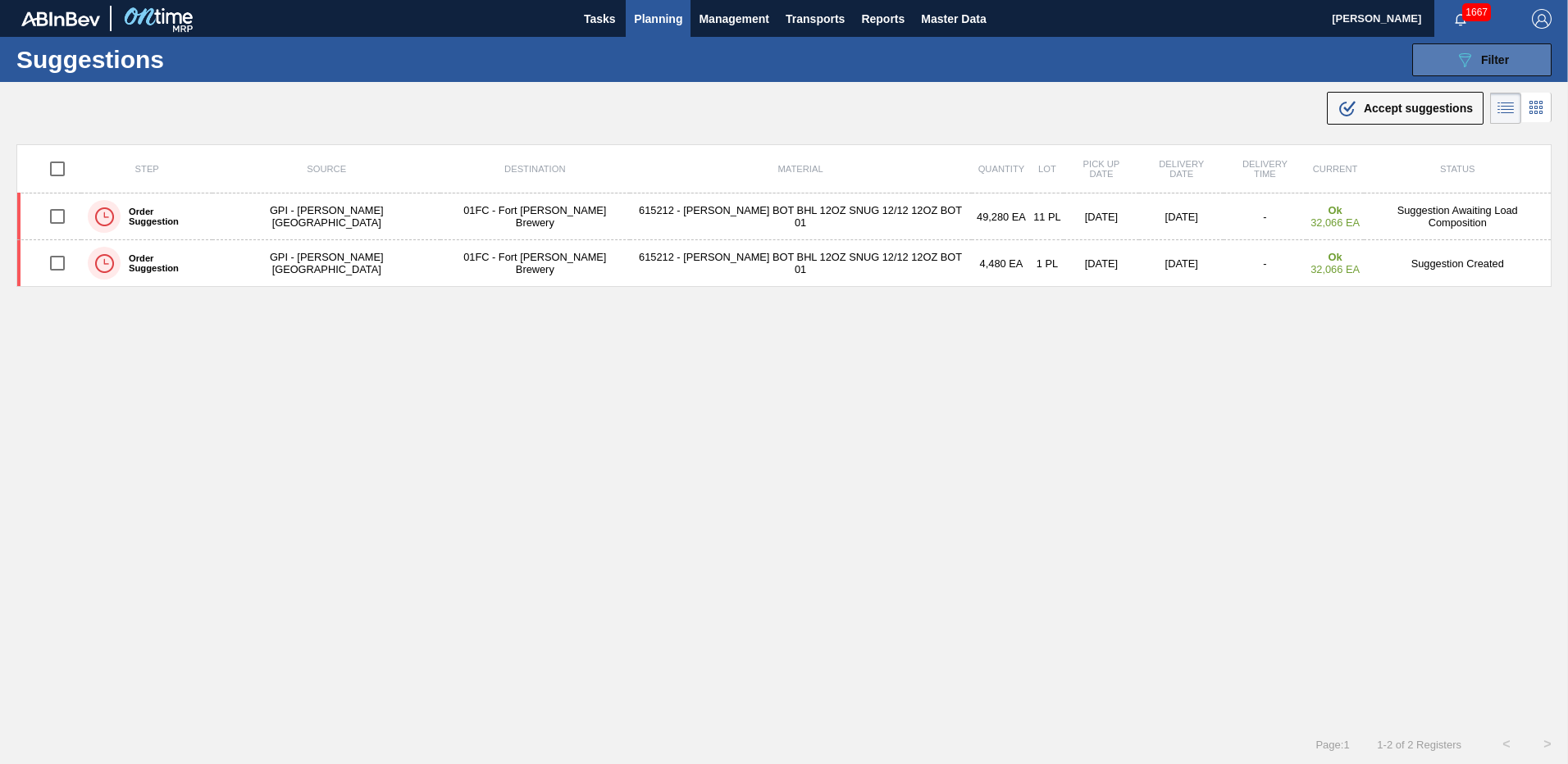
click at [1455, 53] on icon "089F7B8B-B2A5-4AFE-B5C0-19BA573D28AC" at bounding box center [1464, 59] width 20 height 20
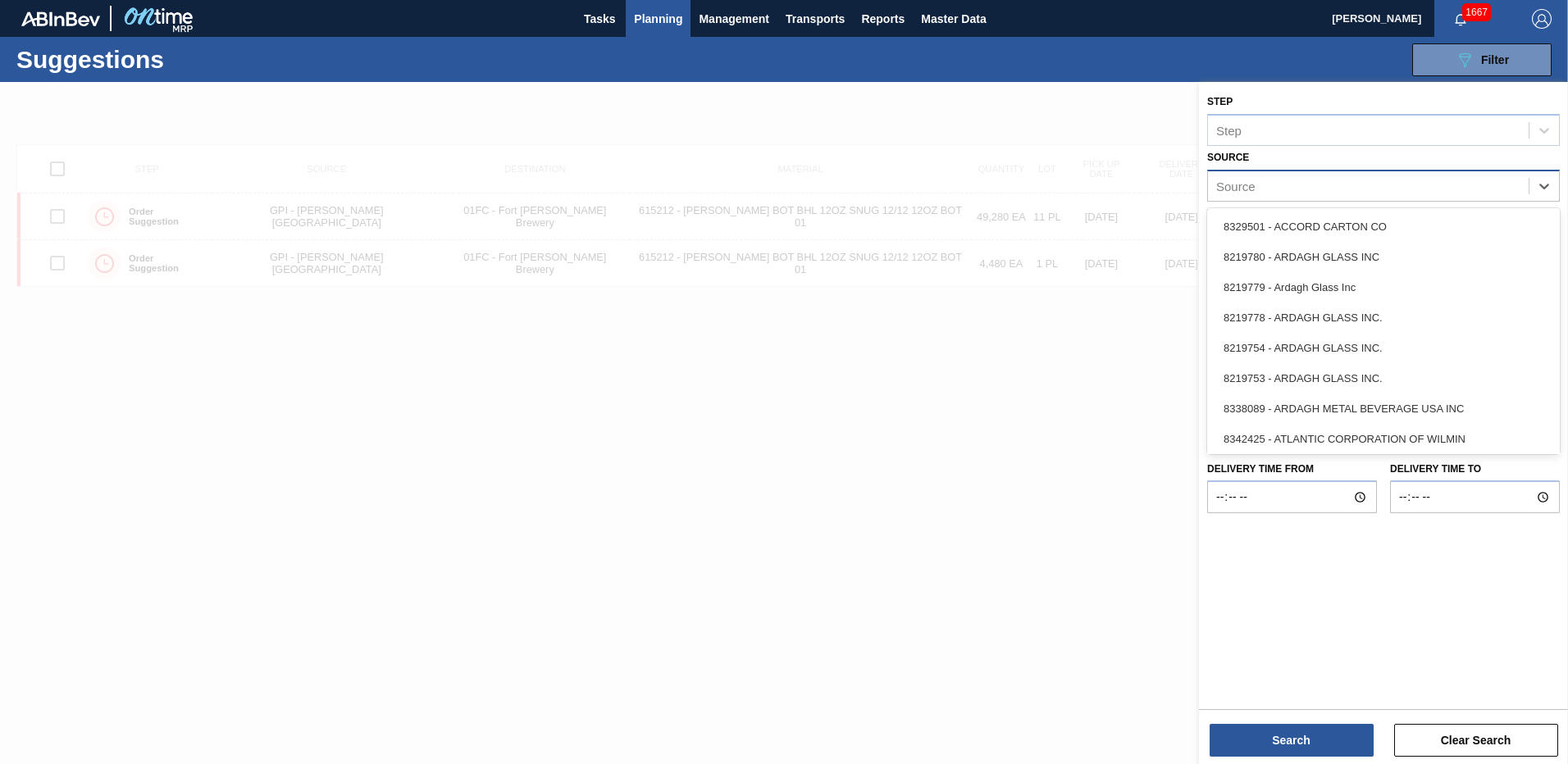
click at [1319, 177] on div "Source" at bounding box center [1368, 186] width 321 height 24
click at [1325, 163] on div "Source option 8221069 - GRAPHIC PACKAGING INTERNATIONA, selected. option 832950…" at bounding box center [1383, 173] width 353 height 56
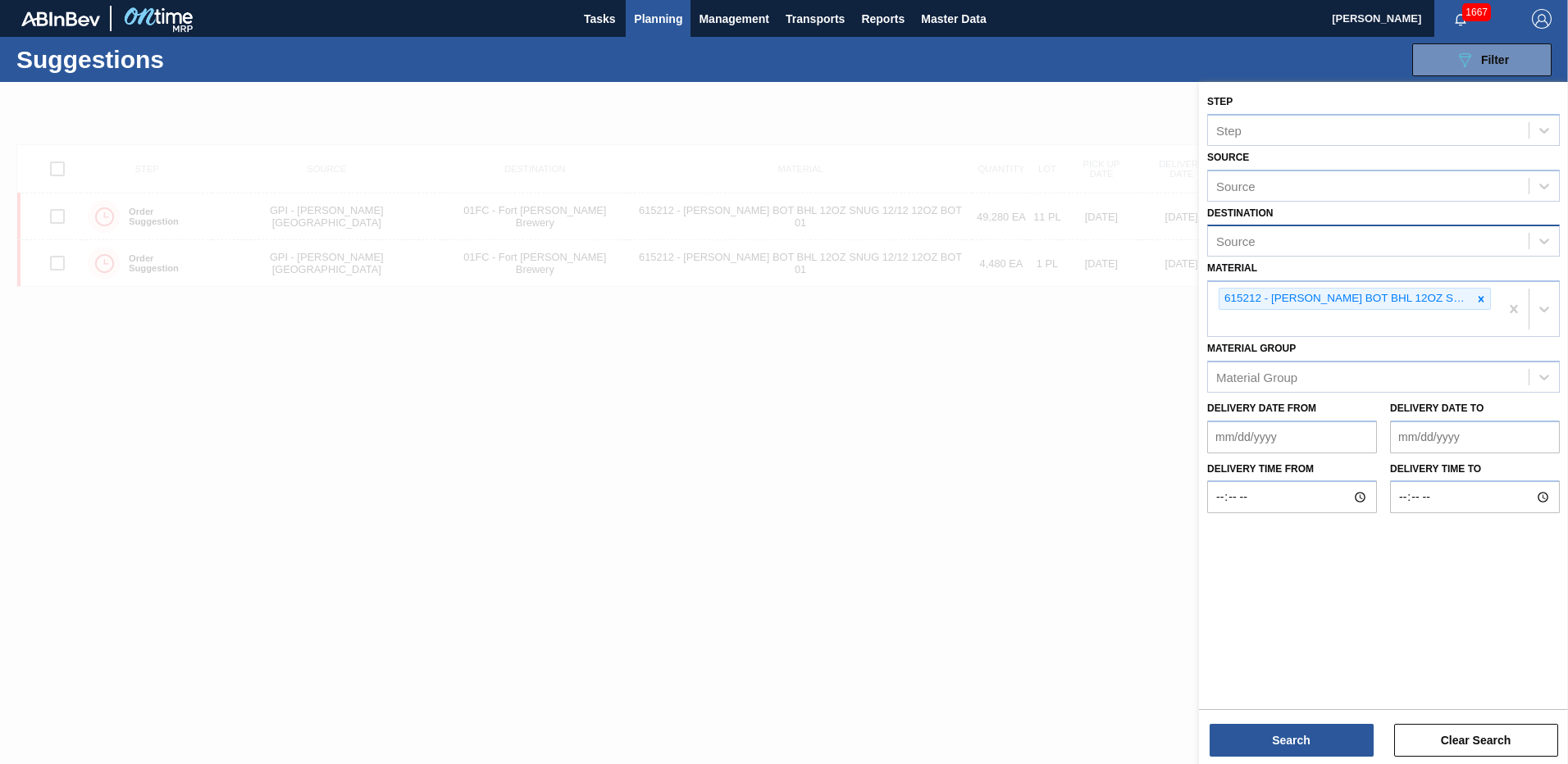
click at [1315, 248] on div "Source" at bounding box center [1368, 242] width 321 height 24
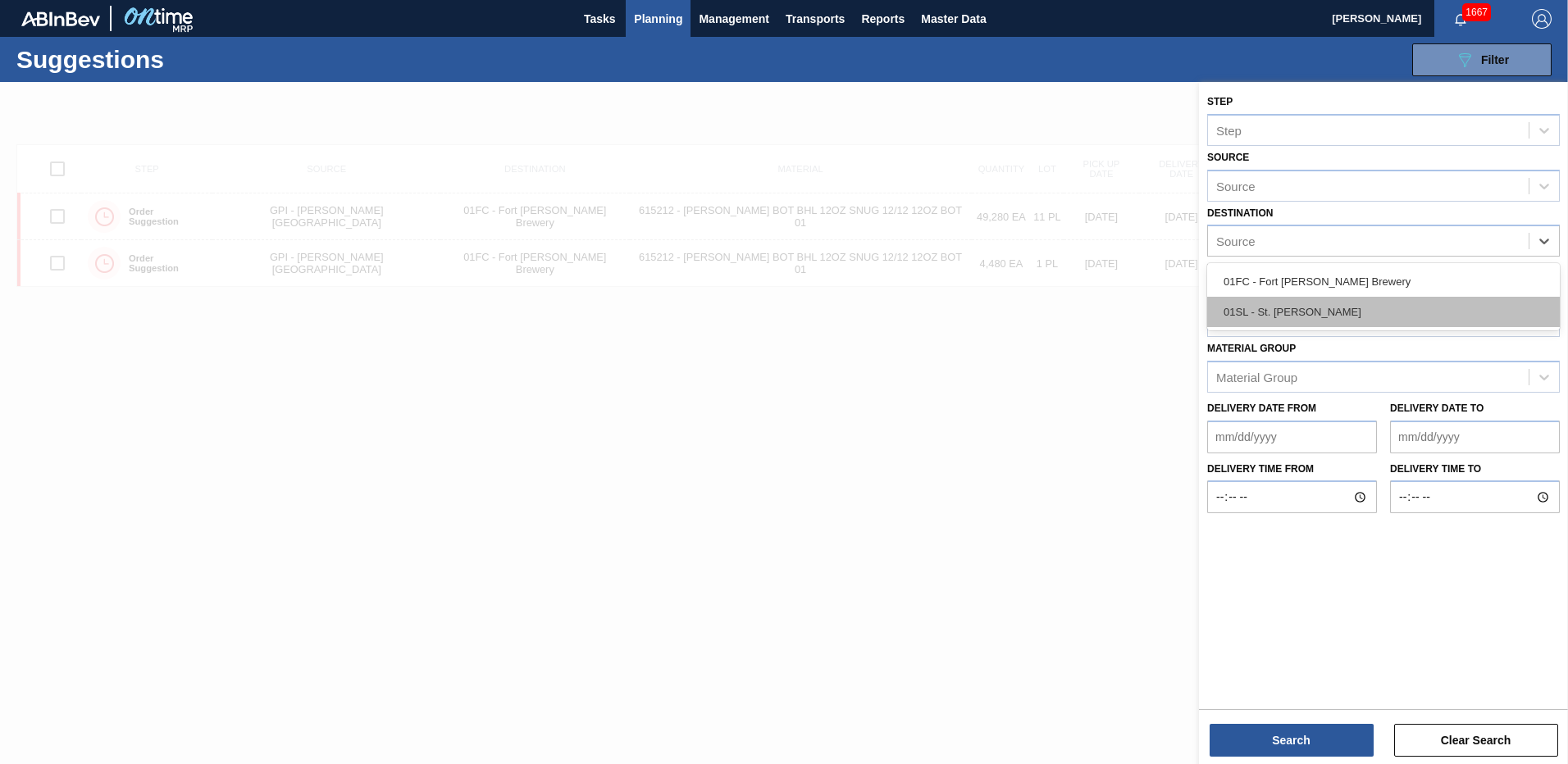
click at [1297, 303] on div "01SL - St. [PERSON_NAME]" at bounding box center [1383, 311] width 353 height 30
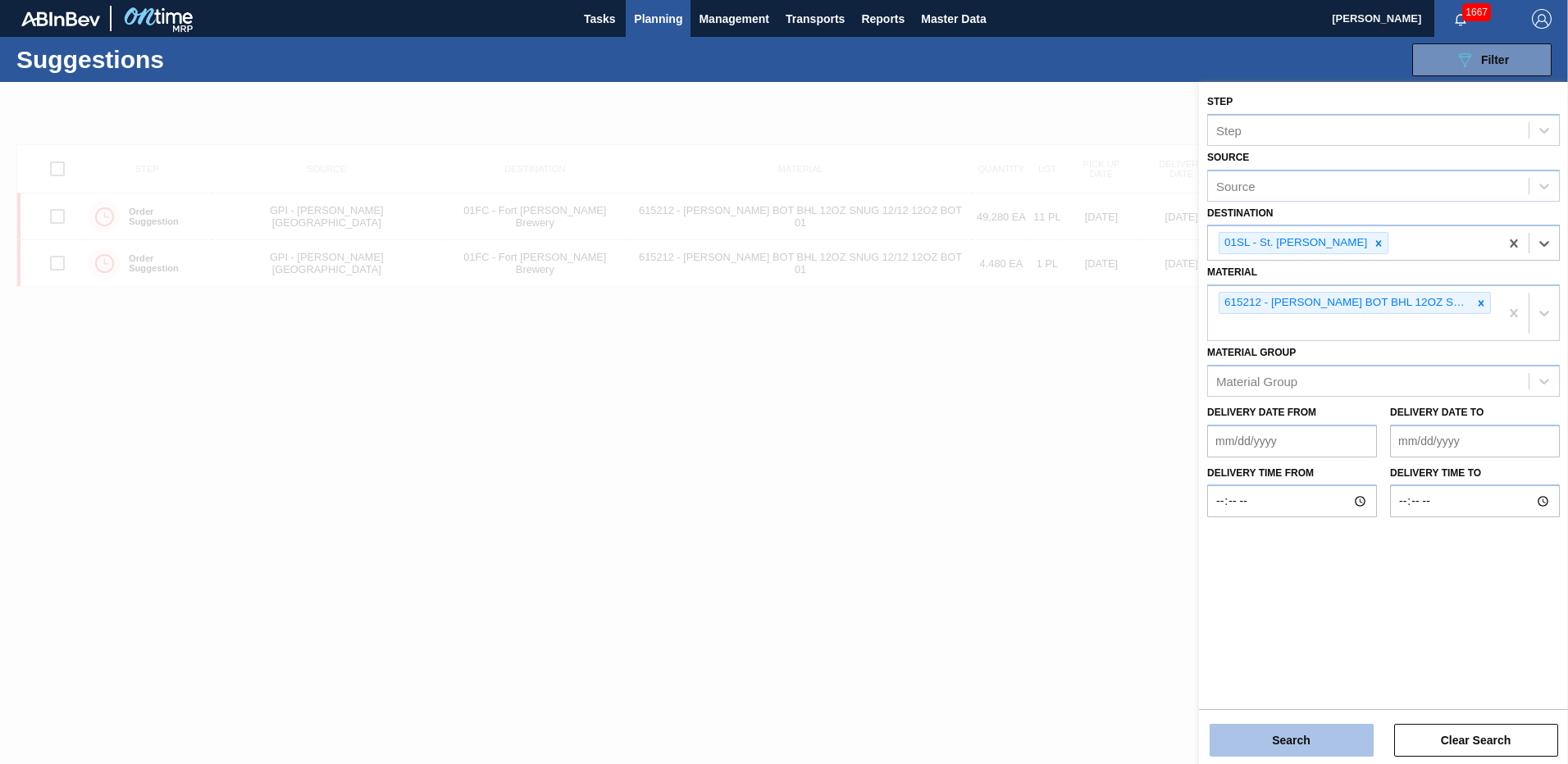
click at [1272, 749] on button "Search" at bounding box center [1291, 740] width 164 height 33
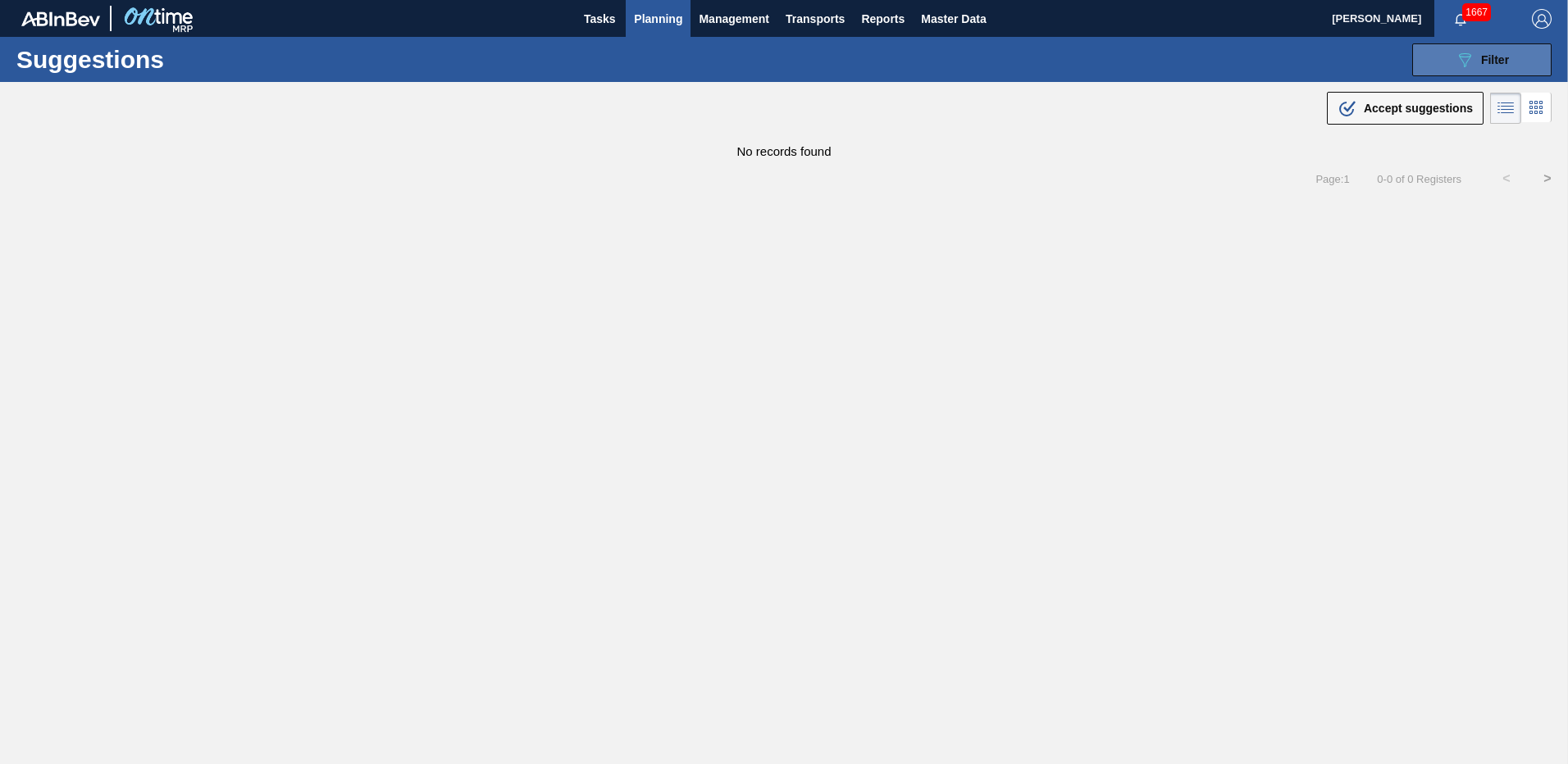
click at [1462, 54] on icon "089F7B8B-B2A5-4AFE-B5C0-19BA573D28AC" at bounding box center [1464, 59] width 20 height 20
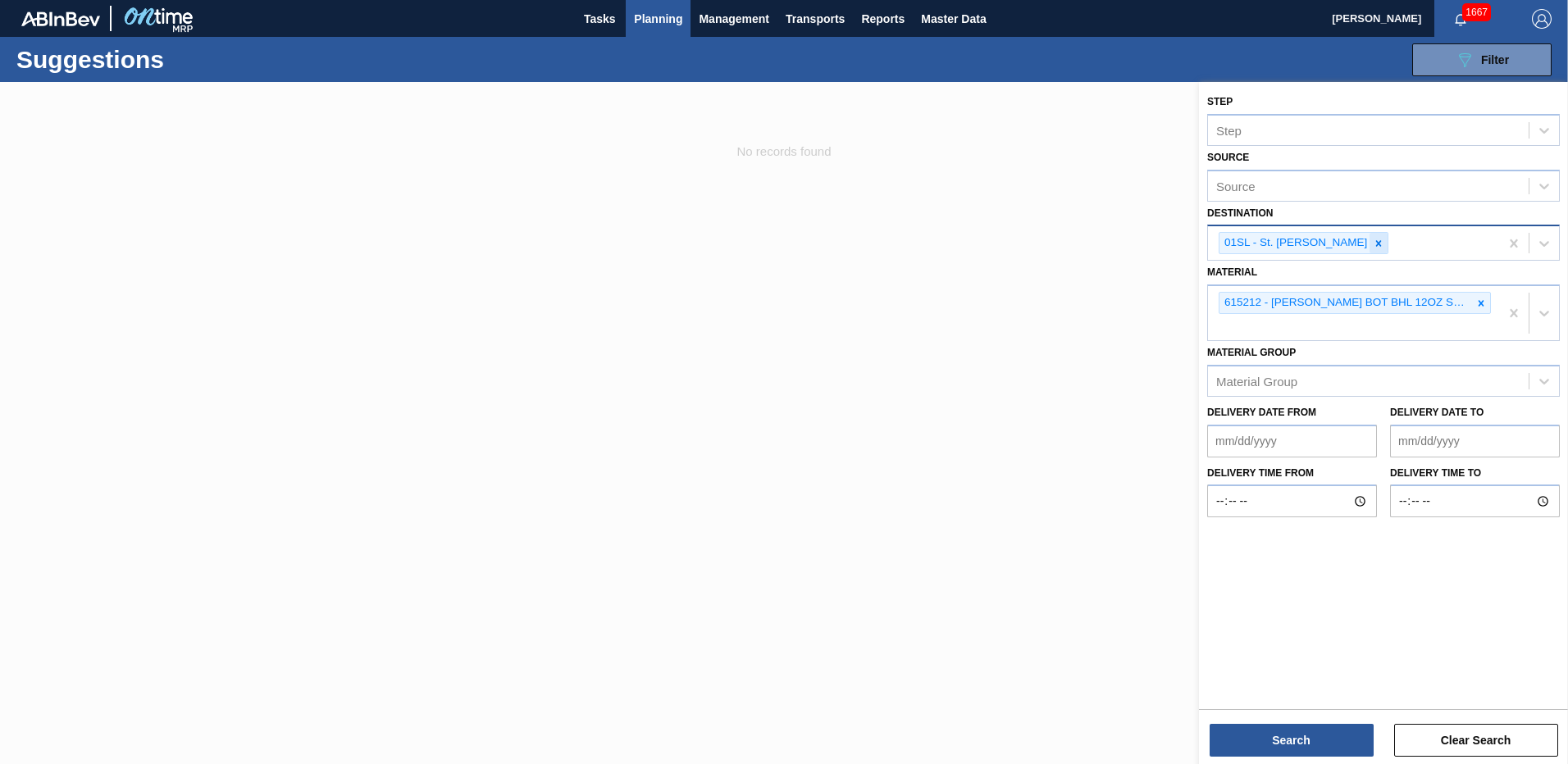
click at [1372, 240] on icon at bounding box center [1378, 243] width 11 height 11
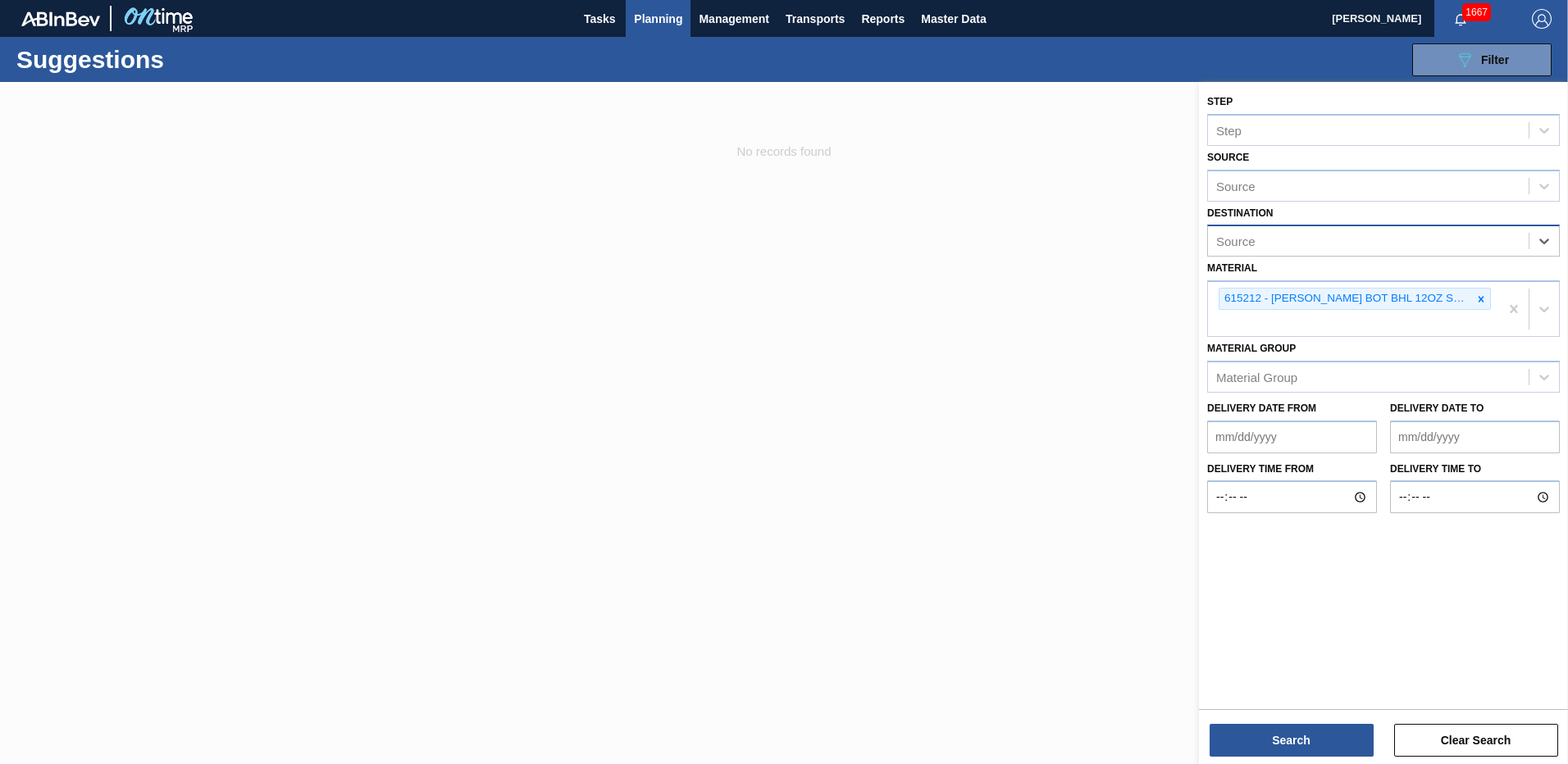
click at [1082, 293] on div at bounding box center [784, 464] width 1568 height 764
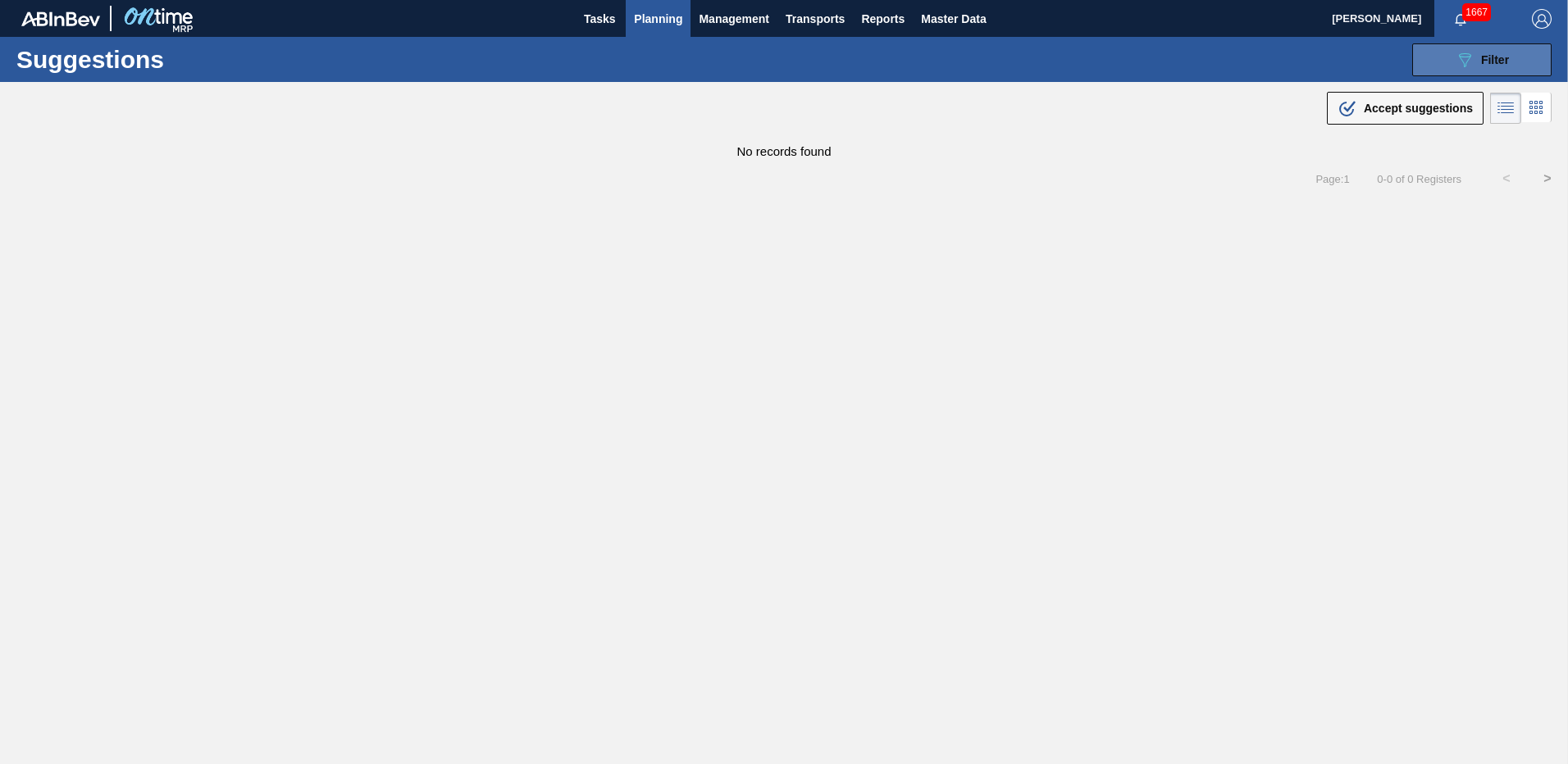
click at [1470, 56] on icon at bounding box center [1465, 60] width 12 height 14
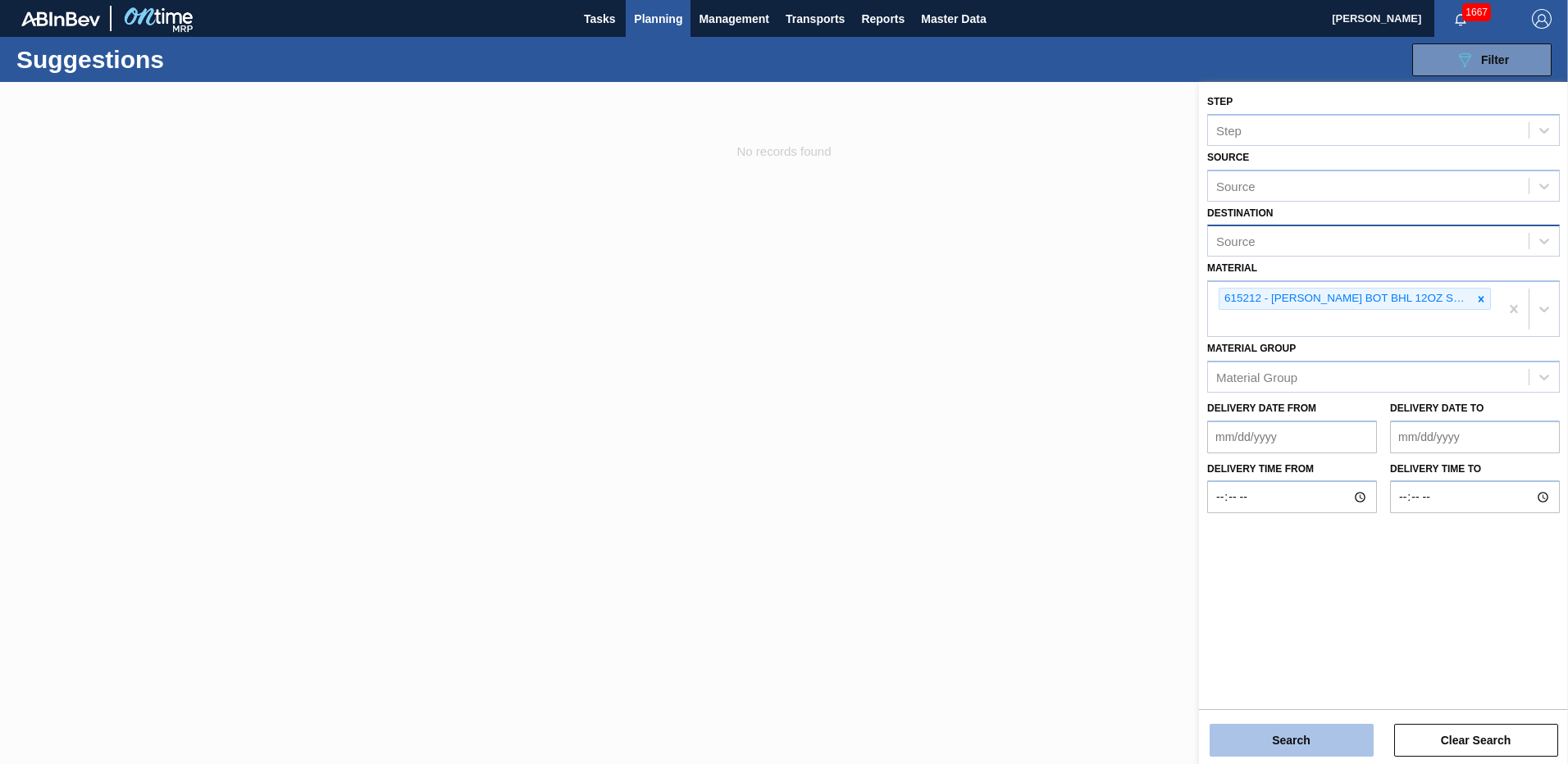
click at [1312, 745] on button "Search" at bounding box center [1291, 740] width 164 height 33
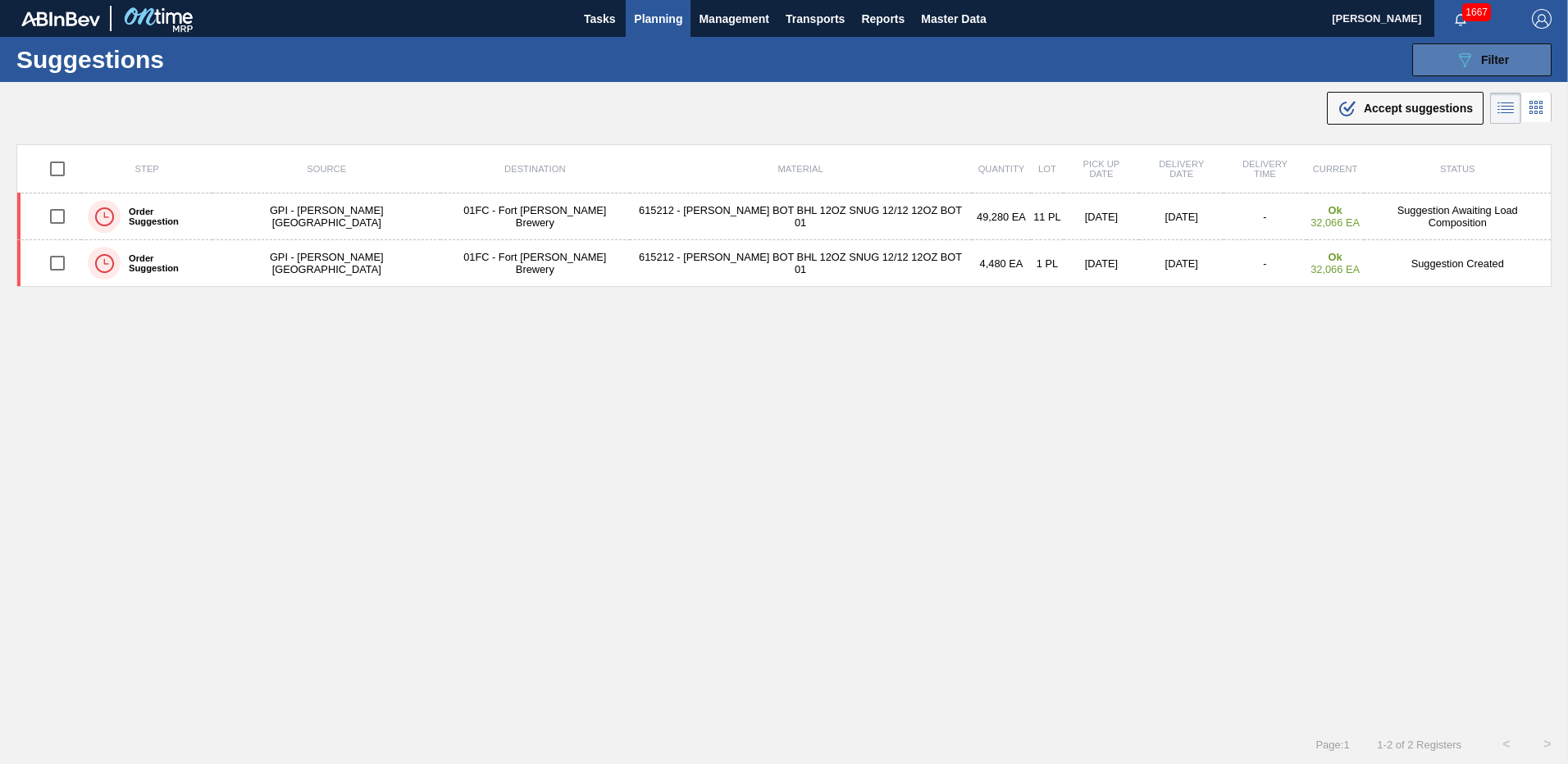
click at [1431, 61] on button "089F7B8B-B2A5-4AFE-B5C0-19BA573D28AC Filter" at bounding box center [1481, 60] width 140 height 33
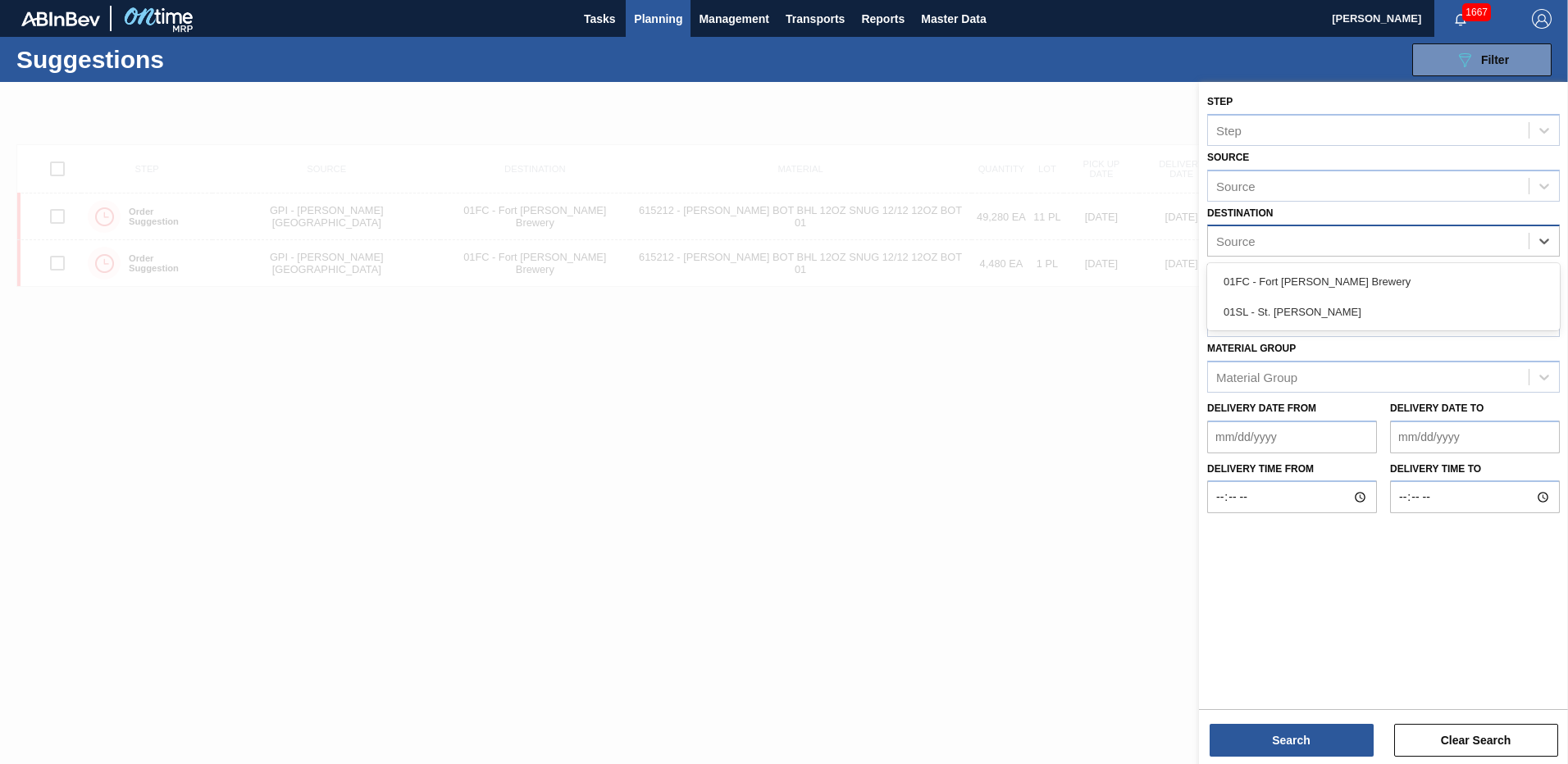
click at [1426, 237] on div "Source" at bounding box center [1368, 242] width 321 height 24
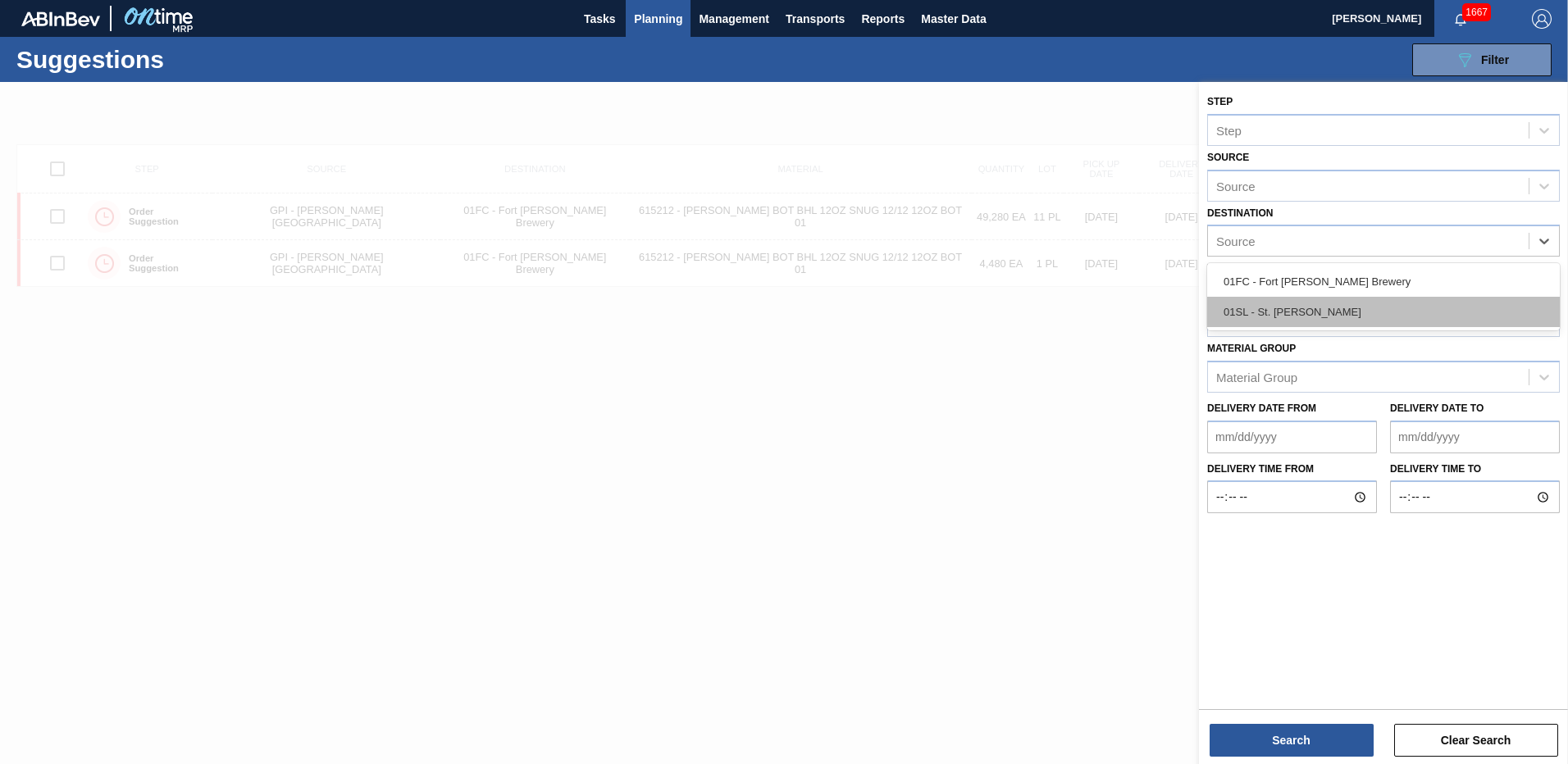
click at [1354, 307] on div "01SL - St. [PERSON_NAME]" at bounding box center [1383, 311] width 353 height 30
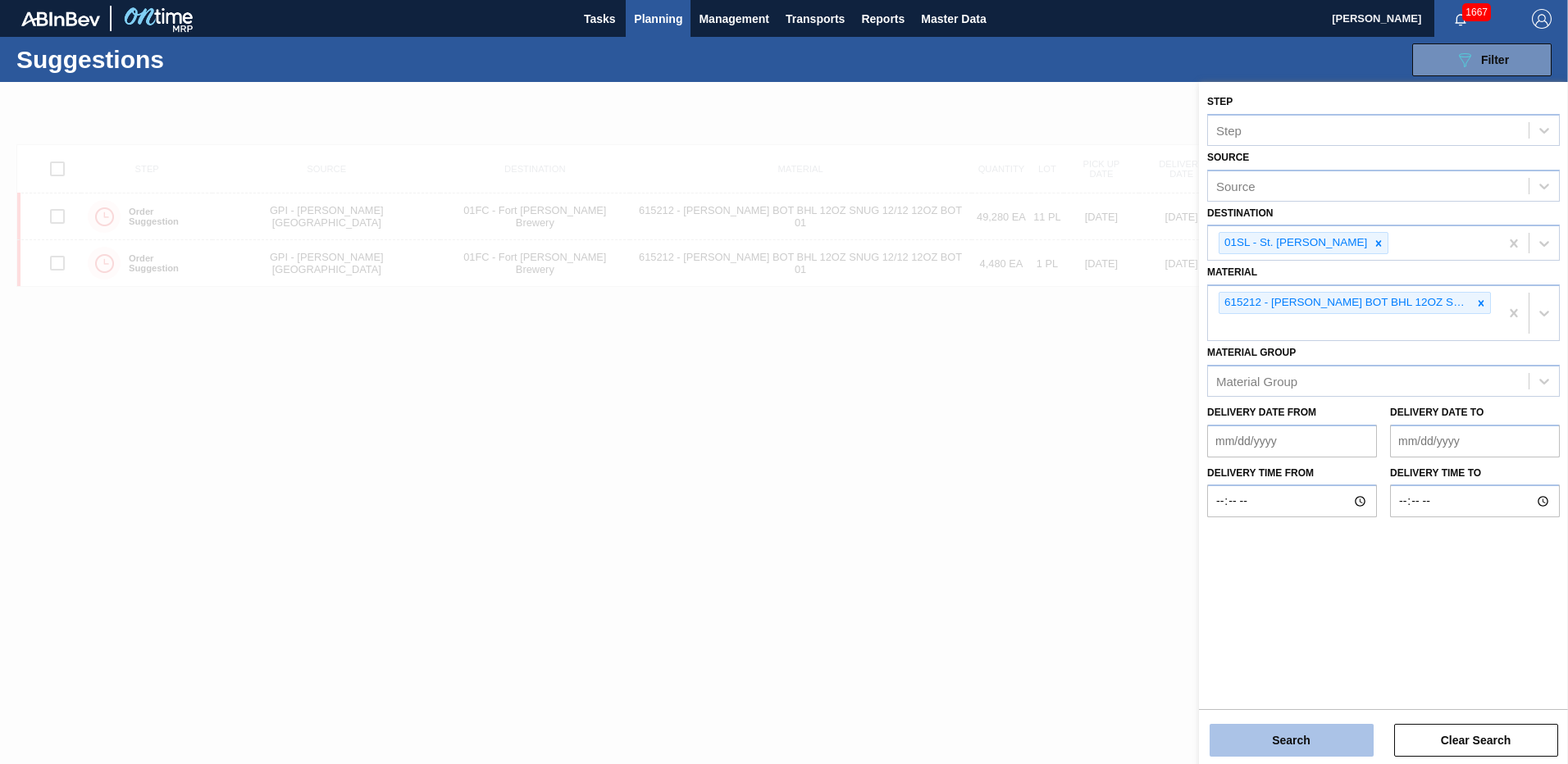
click at [1307, 743] on button "Search" at bounding box center [1291, 740] width 164 height 33
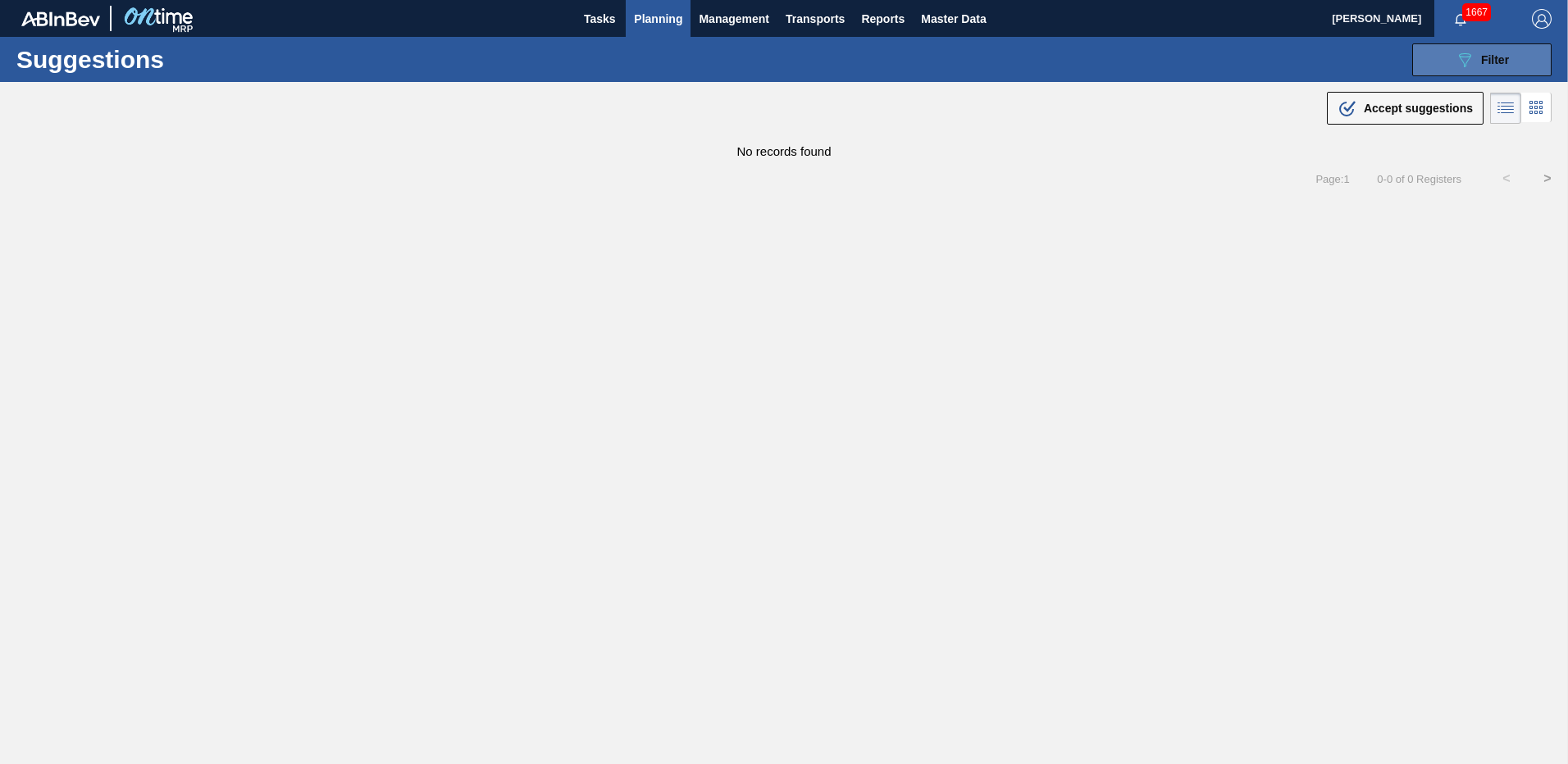
click at [1501, 59] on span "Filter" at bounding box center [1495, 59] width 28 height 13
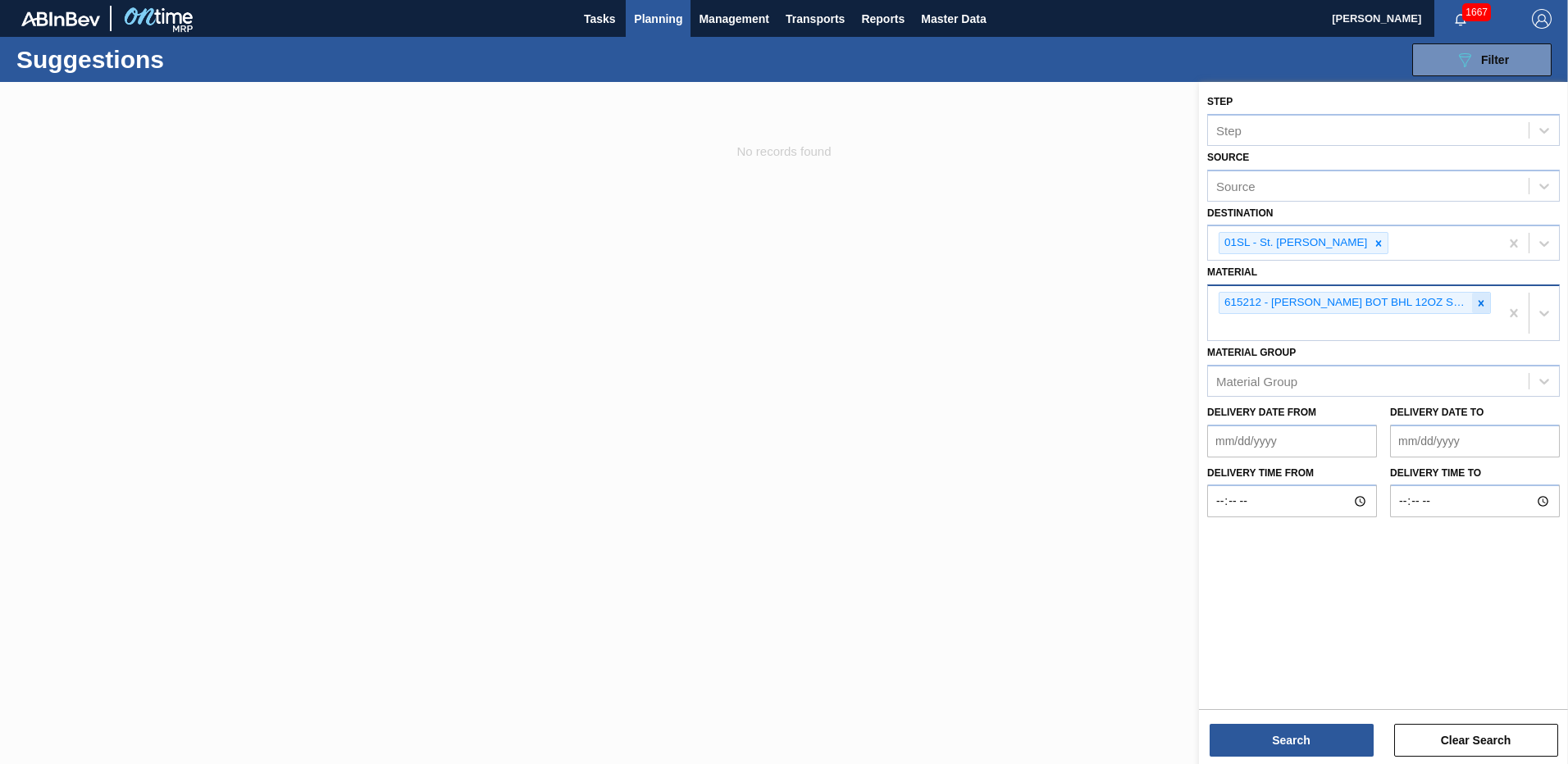
click at [1482, 301] on icon at bounding box center [1481, 303] width 11 height 11
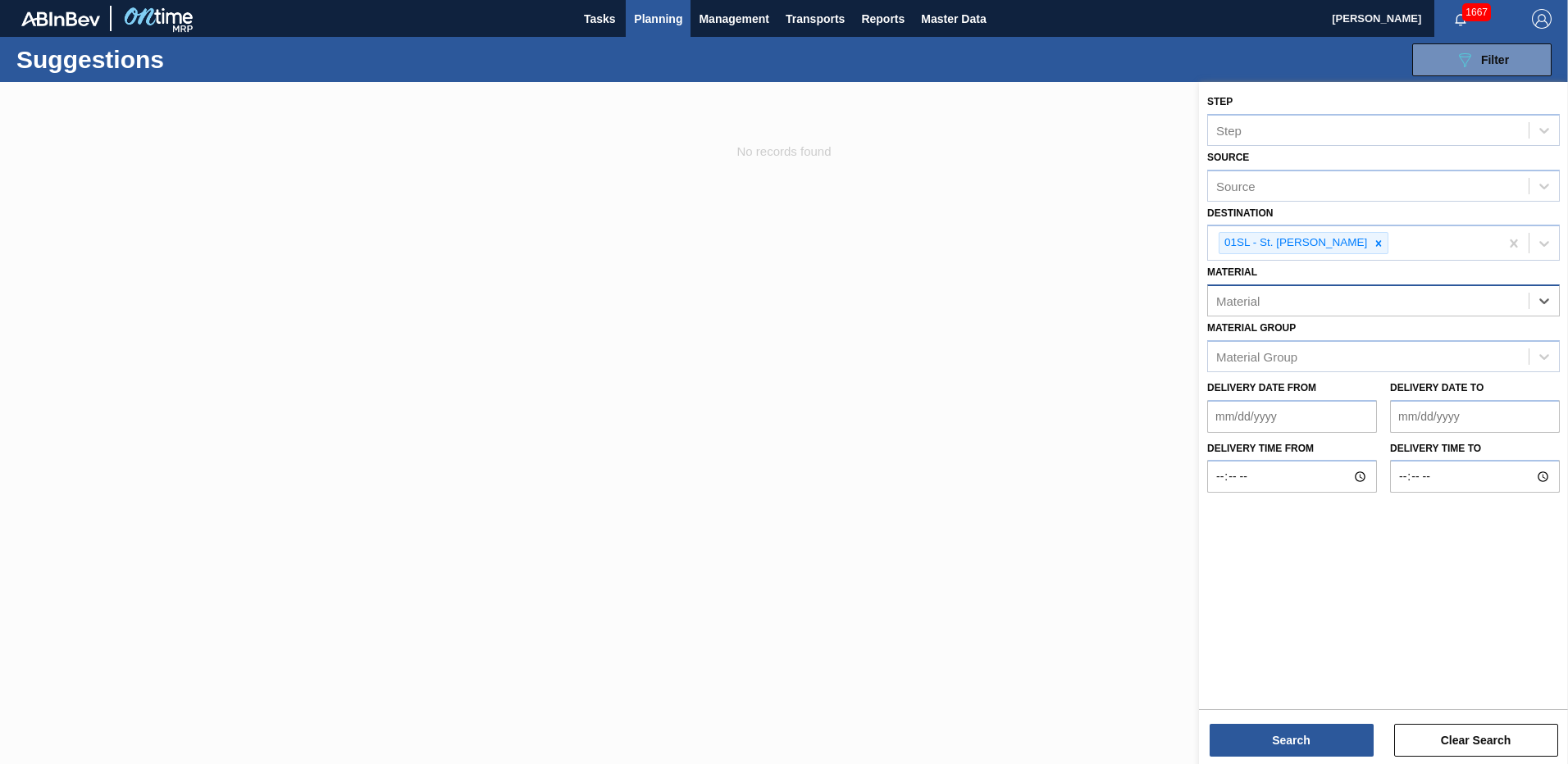
click at [1281, 304] on div "Material" at bounding box center [1368, 301] width 321 height 24
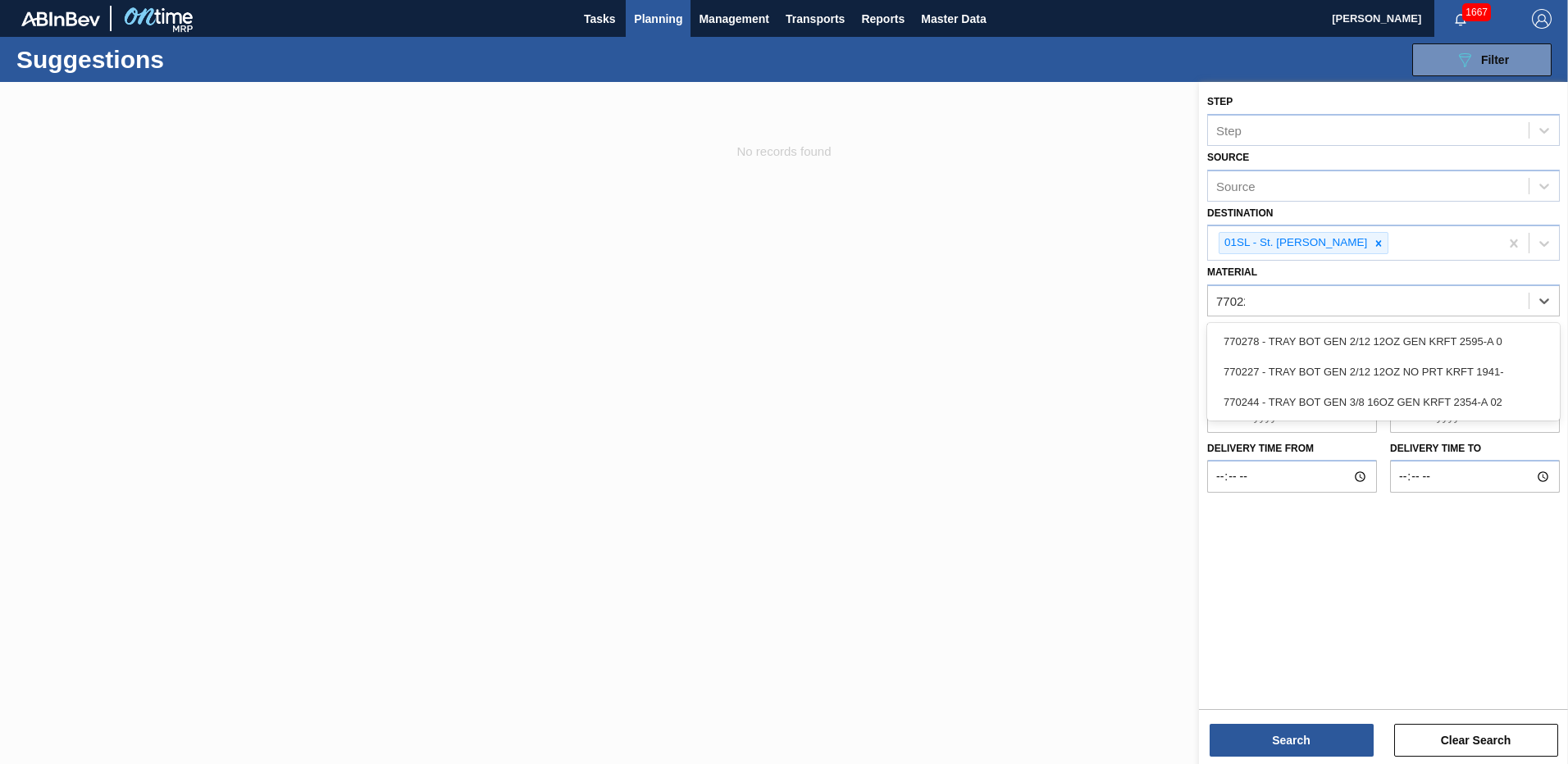
type input "770227"
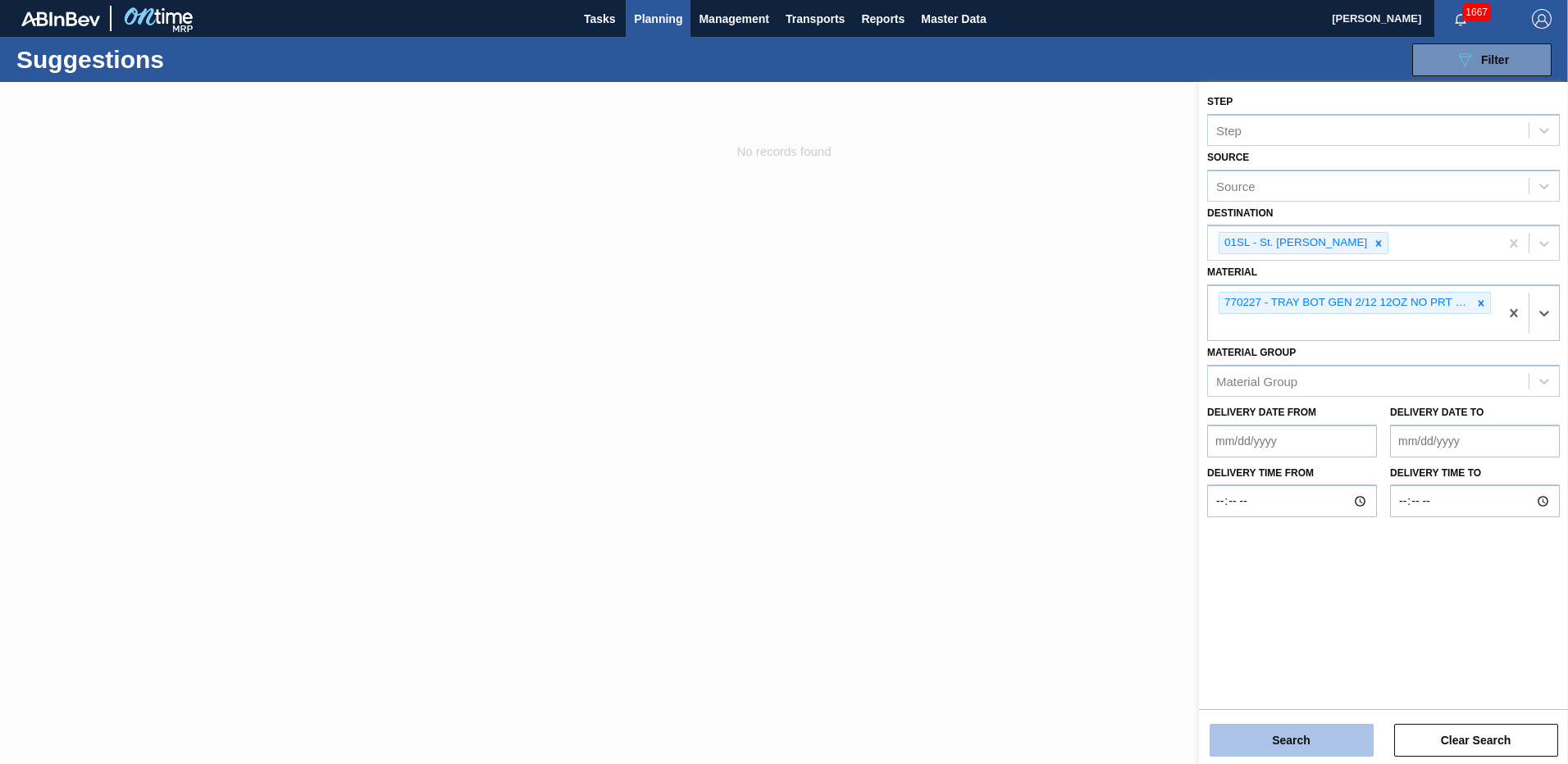
click at [1278, 741] on button "Search" at bounding box center [1291, 740] width 164 height 33
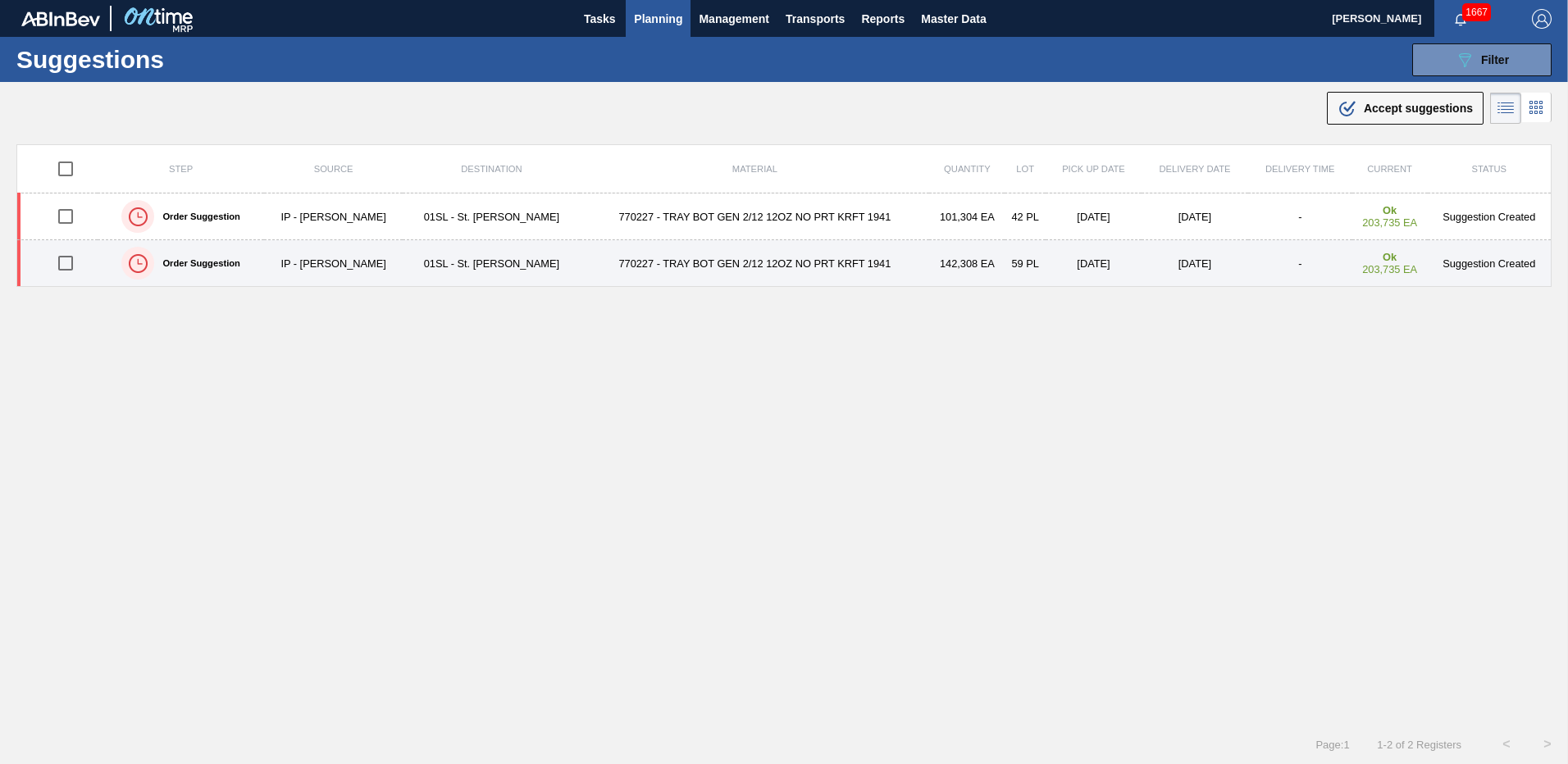
drag, startPoint x: 61, startPoint y: 262, endPoint x: 86, endPoint y: 278, distance: 29.7
click at [61, 262] on input "checkbox" at bounding box center [65, 263] width 34 height 34
checkbox input "true"
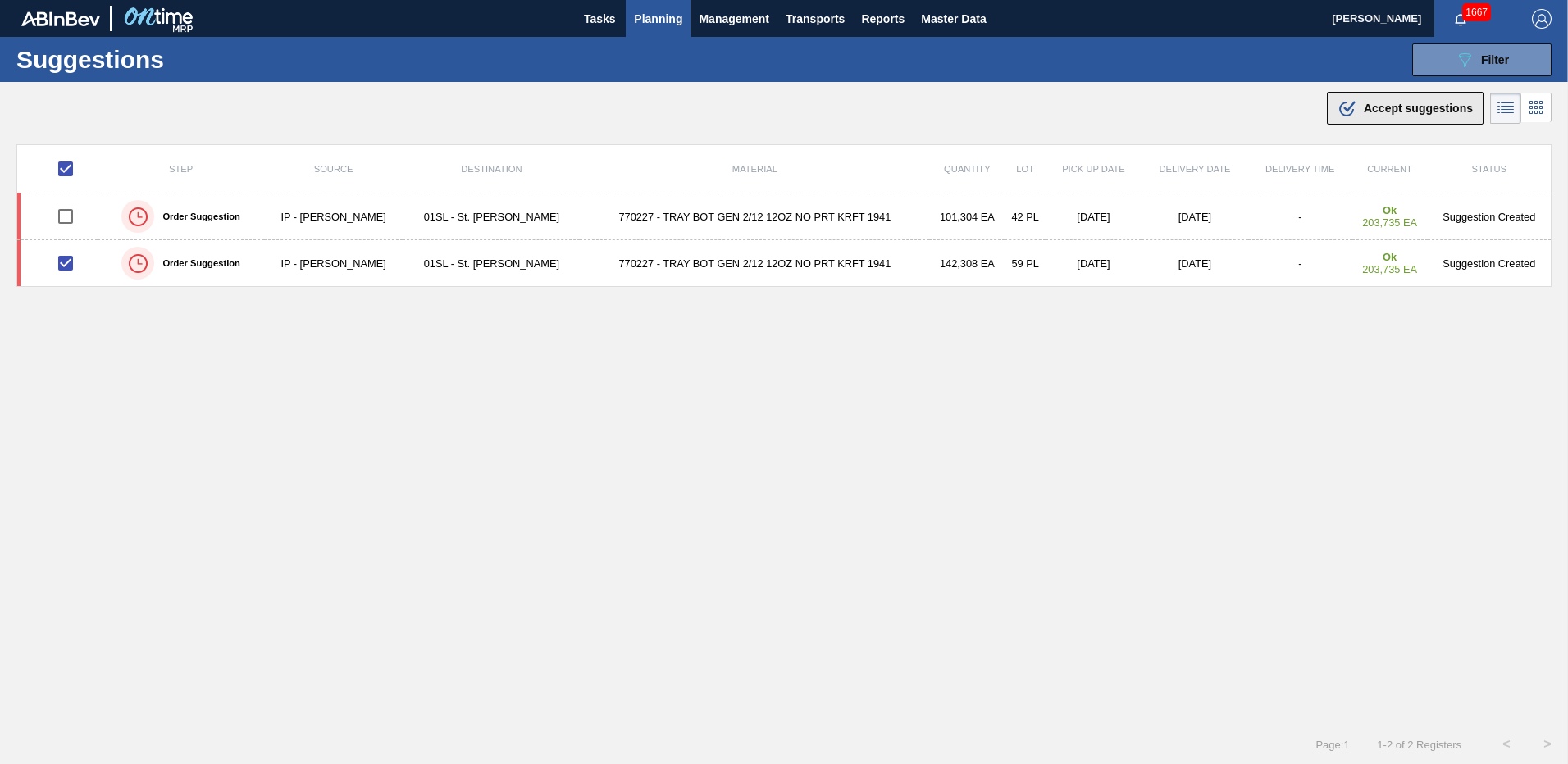
click at [1345, 116] on icon at bounding box center [1346, 109] width 15 height 15
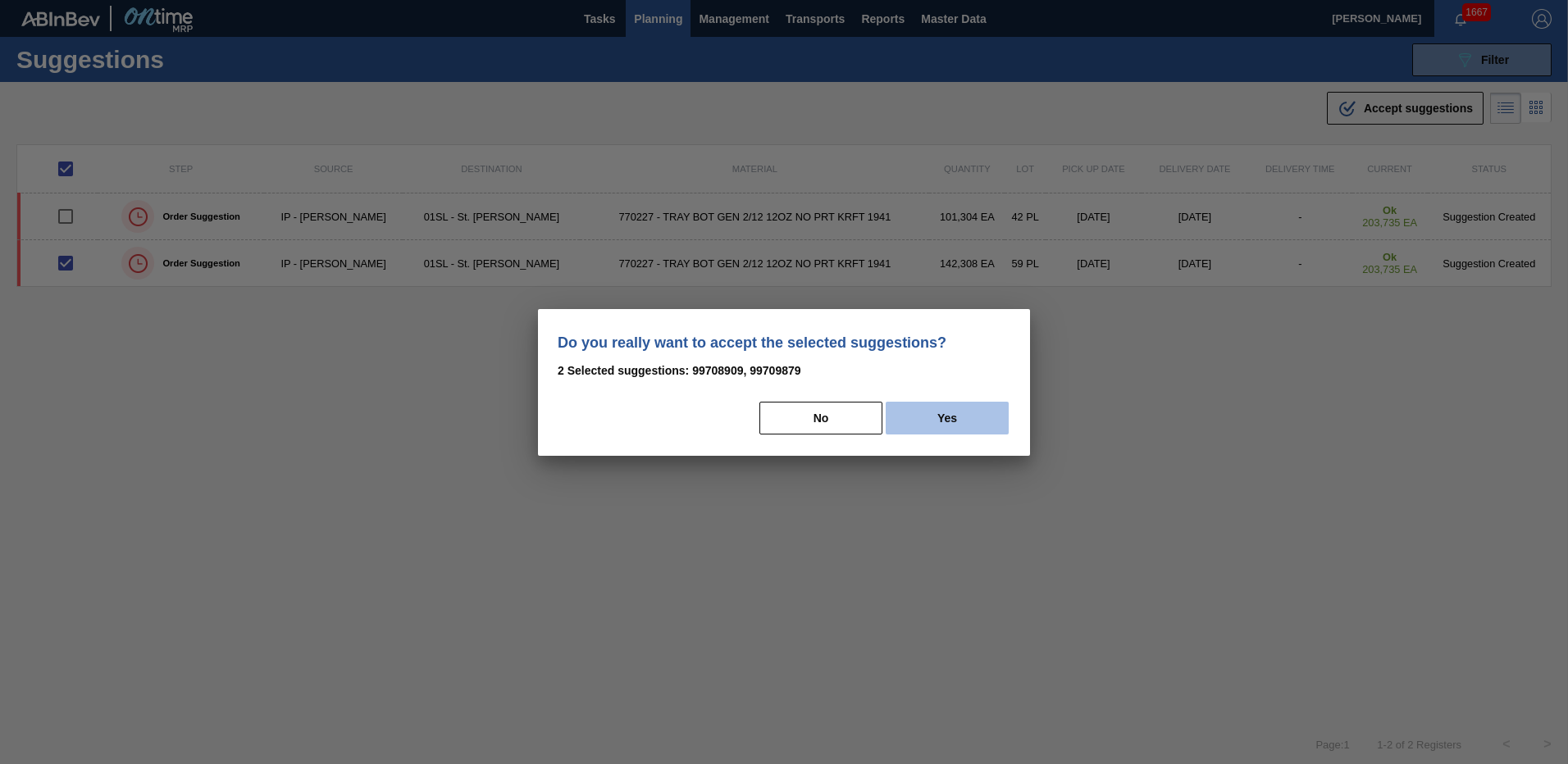
click at [980, 410] on button "Yes" at bounding box center [947, 418] width 123 height 33
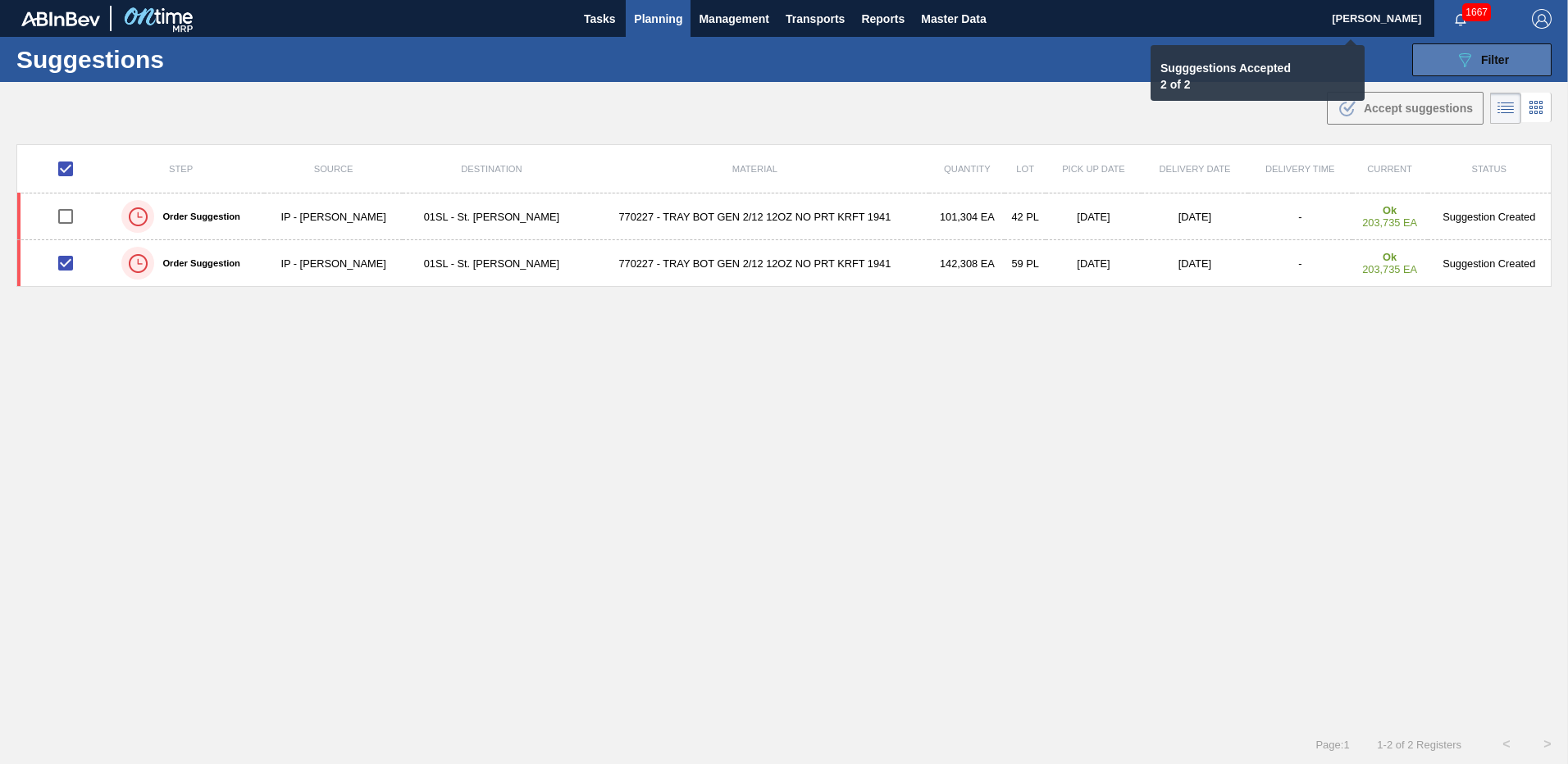
checkbox input "false"
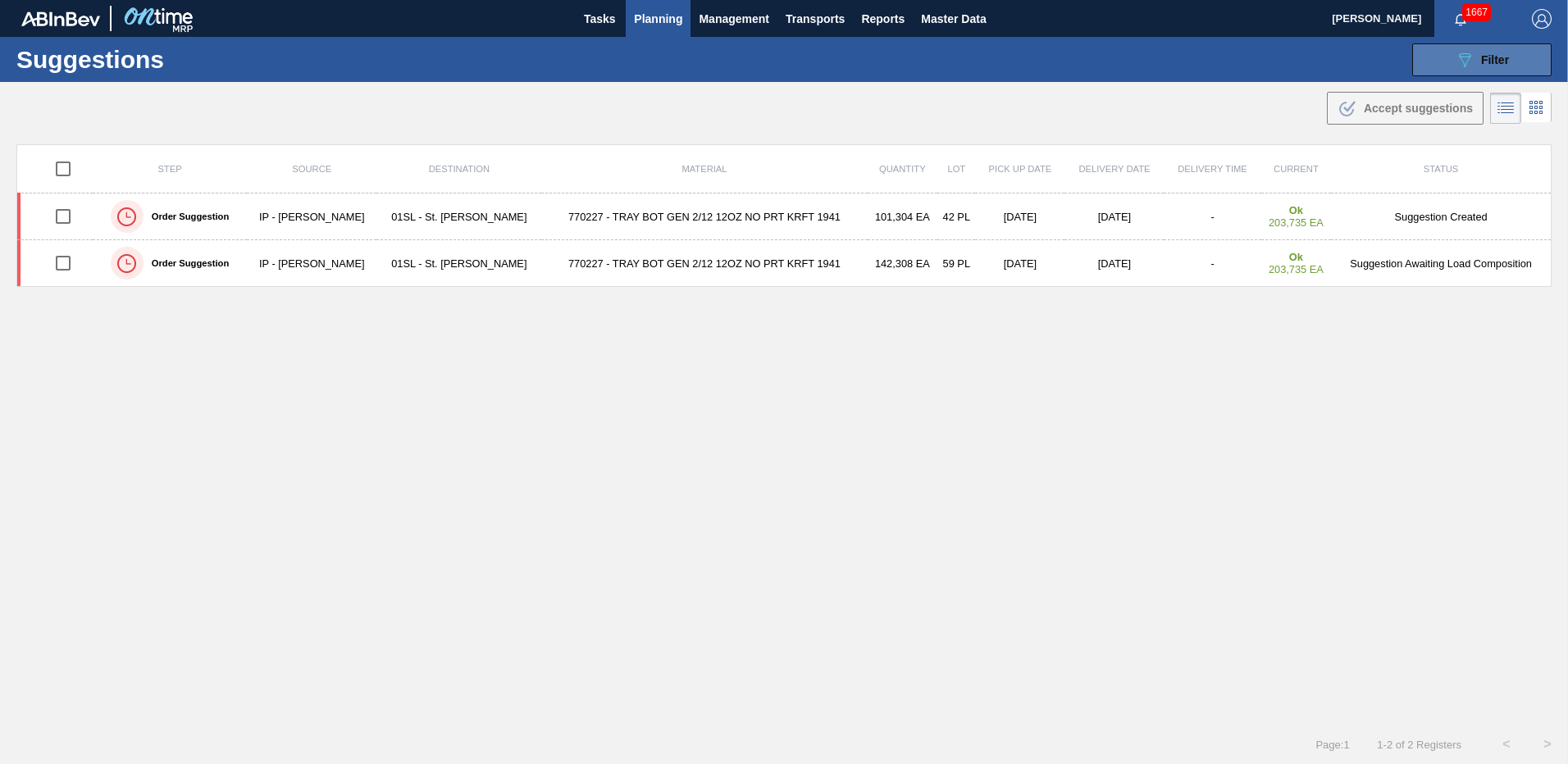
click at [1486, 56] on span "Filter" at bounding box center [1495, 59] width 28 height 13
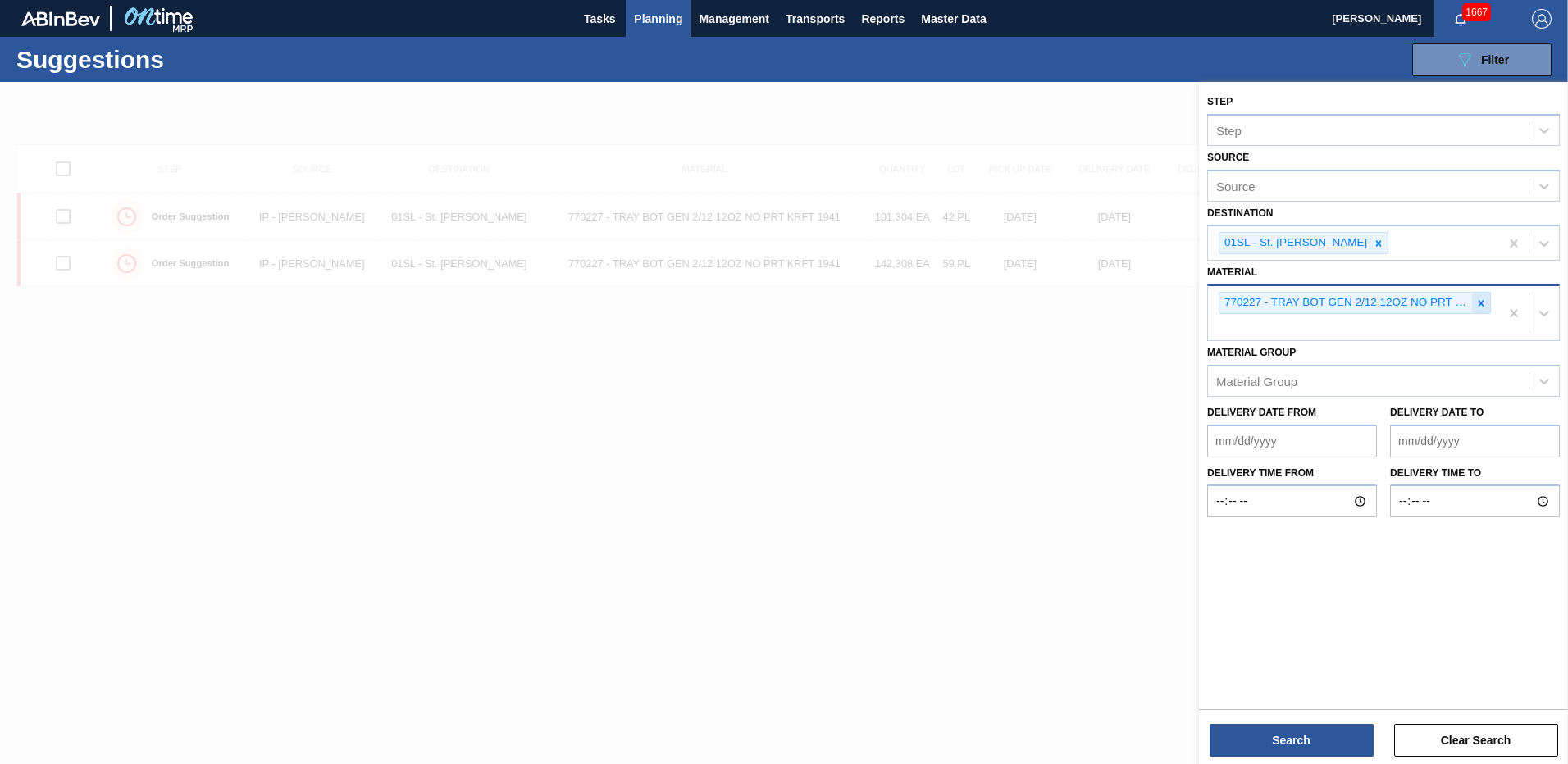
click at [1480, 304] on icon at bounding box center [1481, 303] width 11 height 11
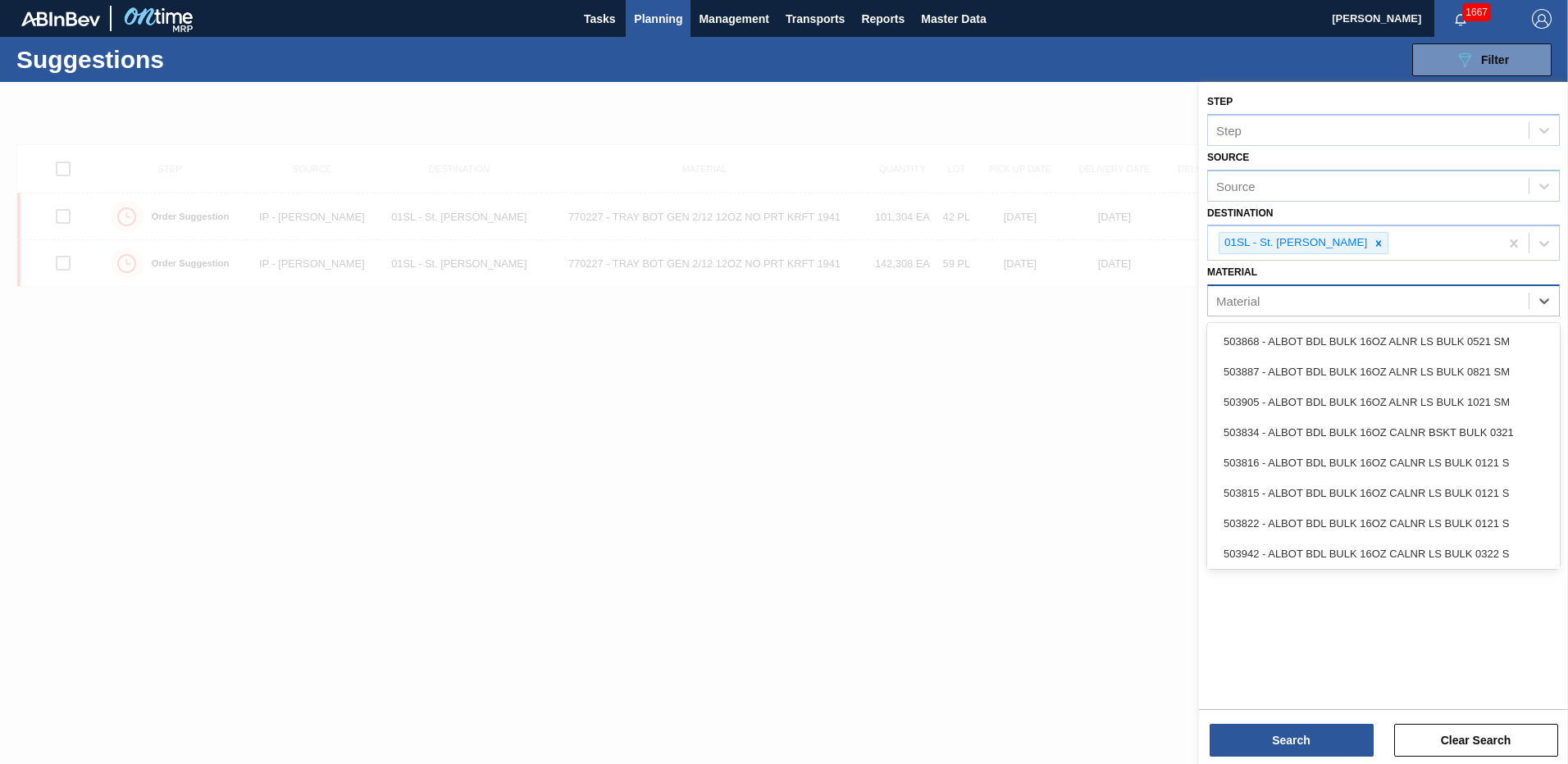
click at [1388, 302] on div "Material" at bounding box center [1368, 301] width 321 height 24
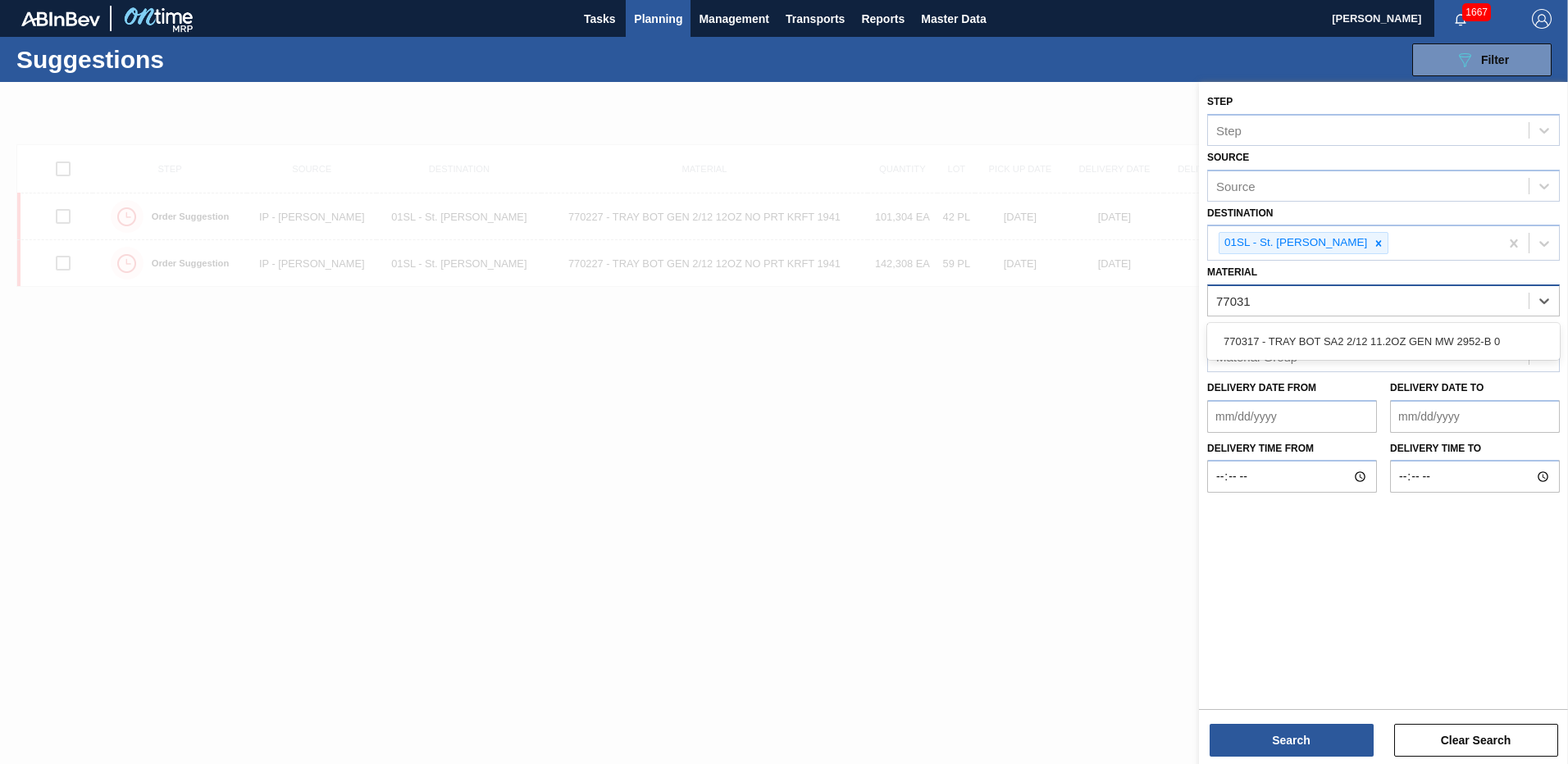
type input "770317"
click at [1375, 330] on div "770317 - TRAY BOT SA2 2/12 11.2OZ GEN MW 2952-B 0" at bounding box center [1383, 341] width 353 height 30
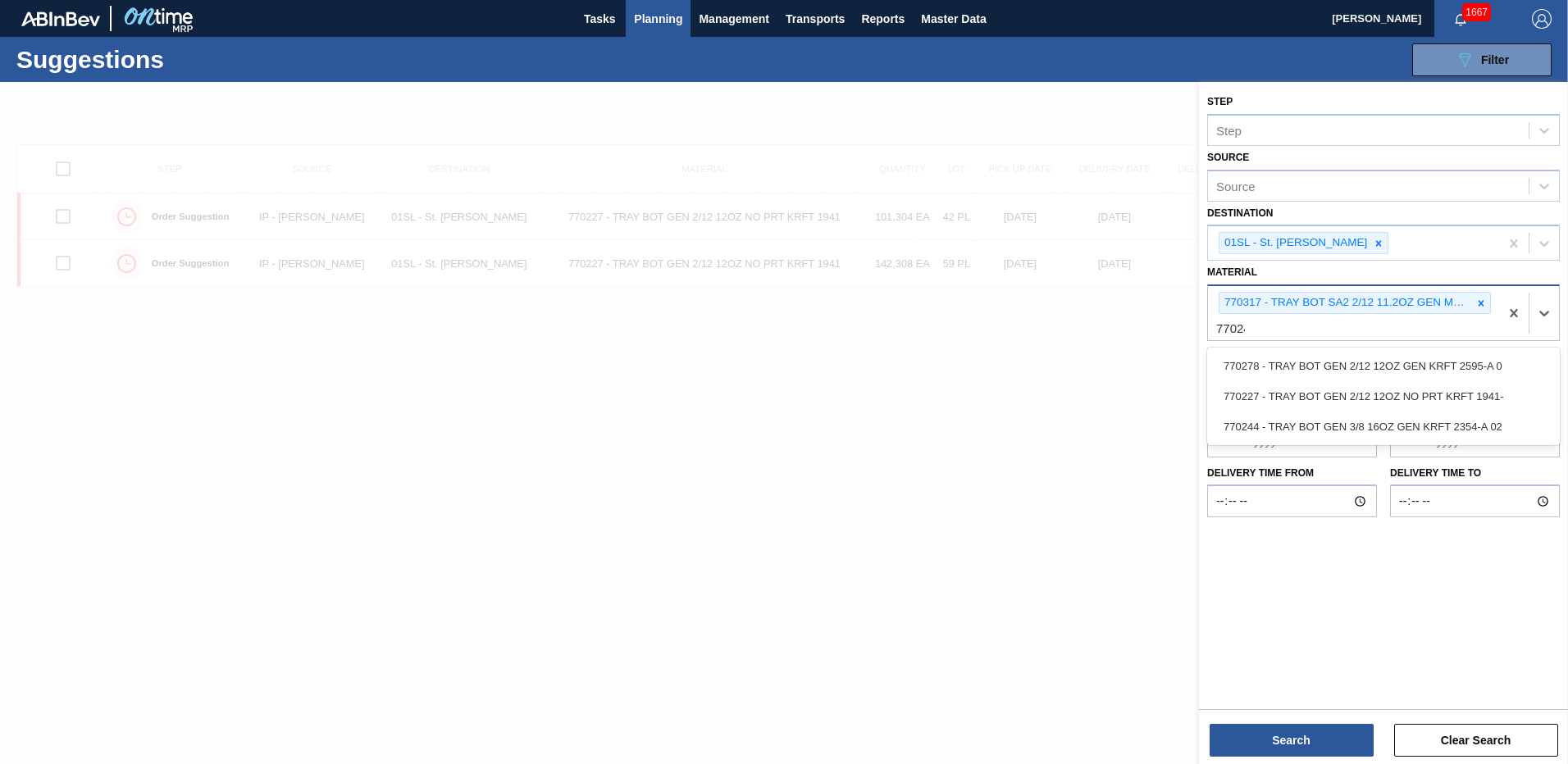
type input "770244"
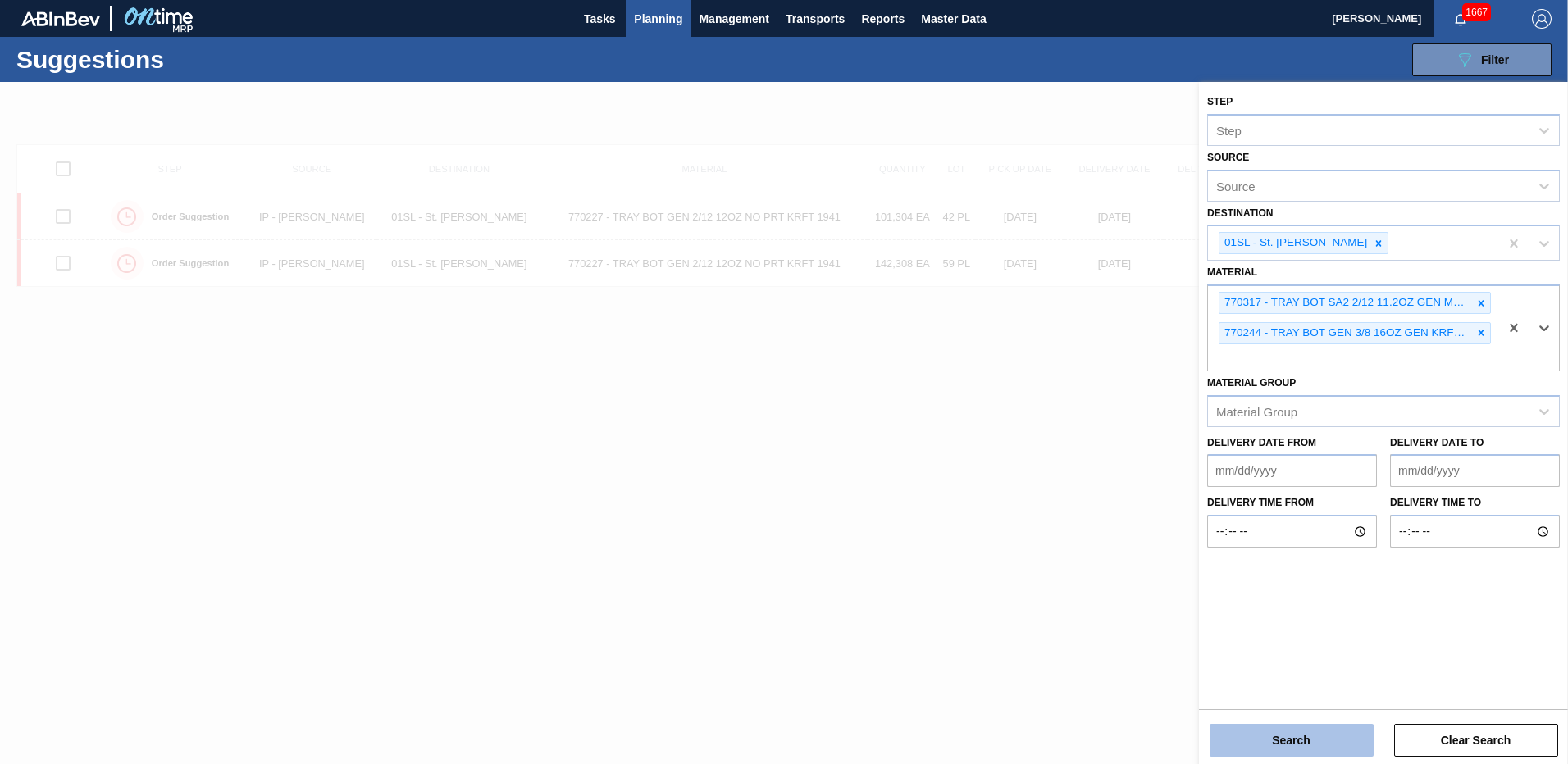
click at [1308, 728] on button "Search" at bounding box center [1291, 740] width 164 height 33
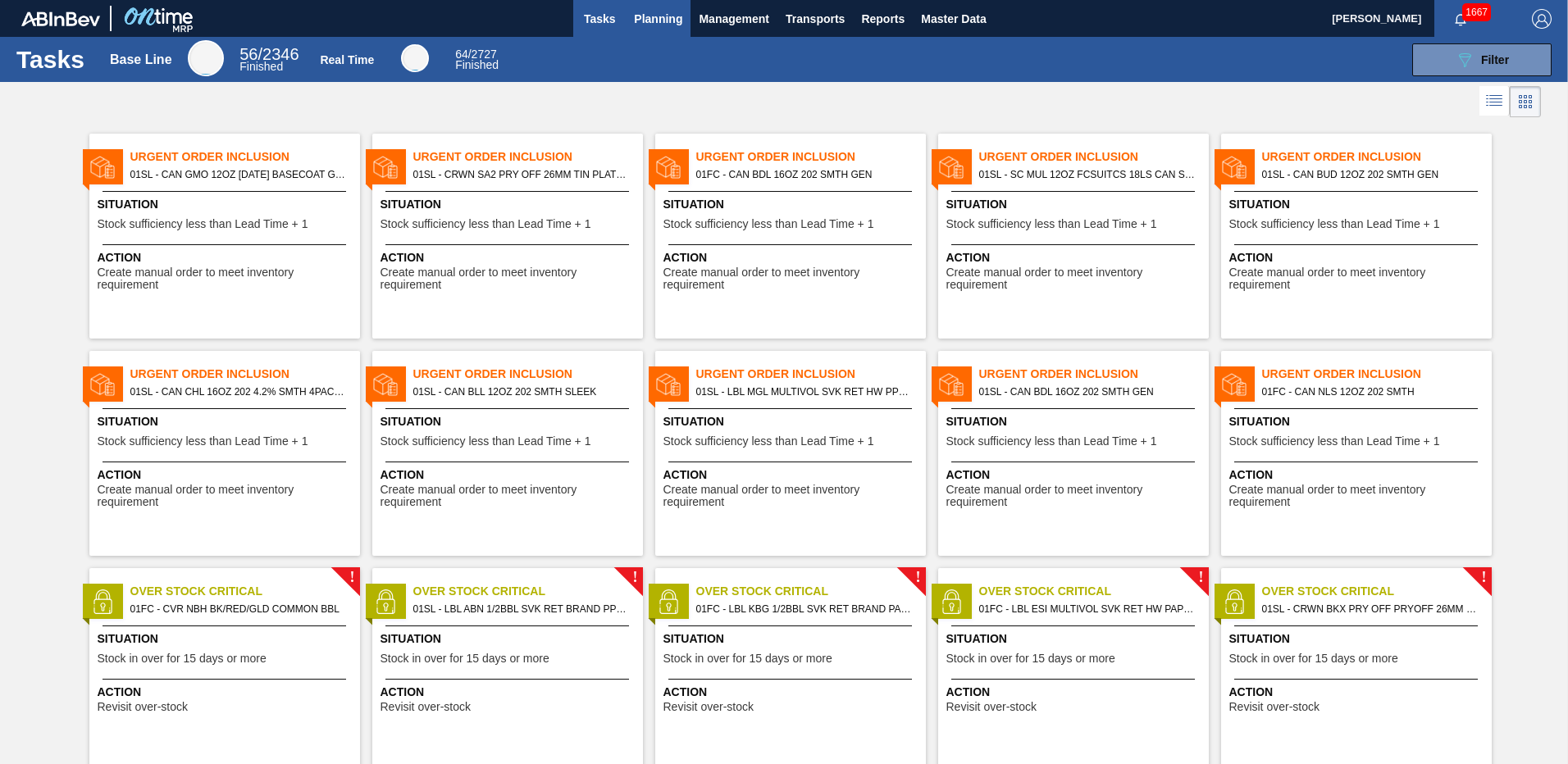
click at [672, 10] on span "Planning" at bounding box center [658, 19] width 48 height 20
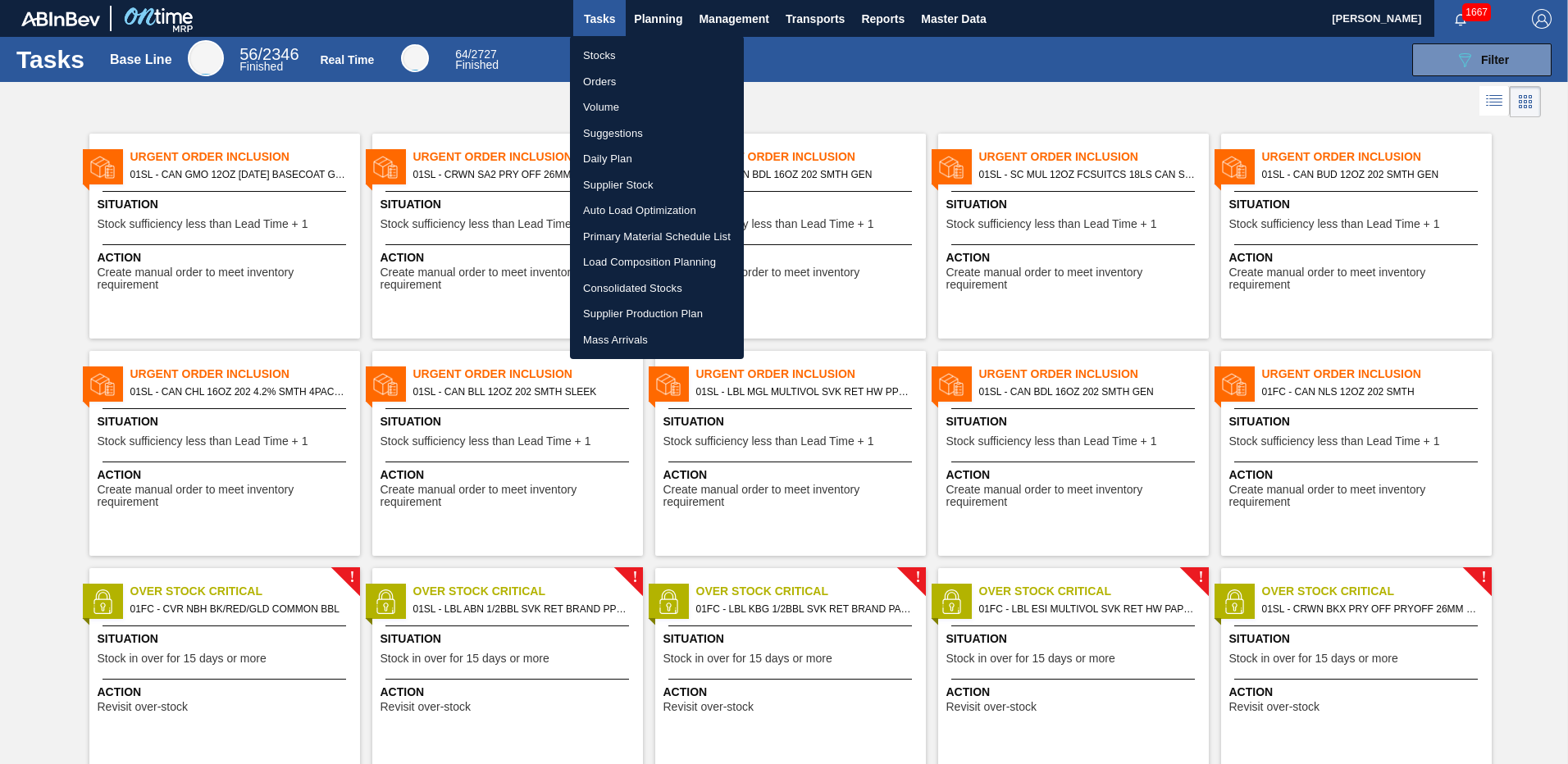
click at [650, 261] on li "Load Composition Planning" at bounding box center [656, 262] width 174 height 27
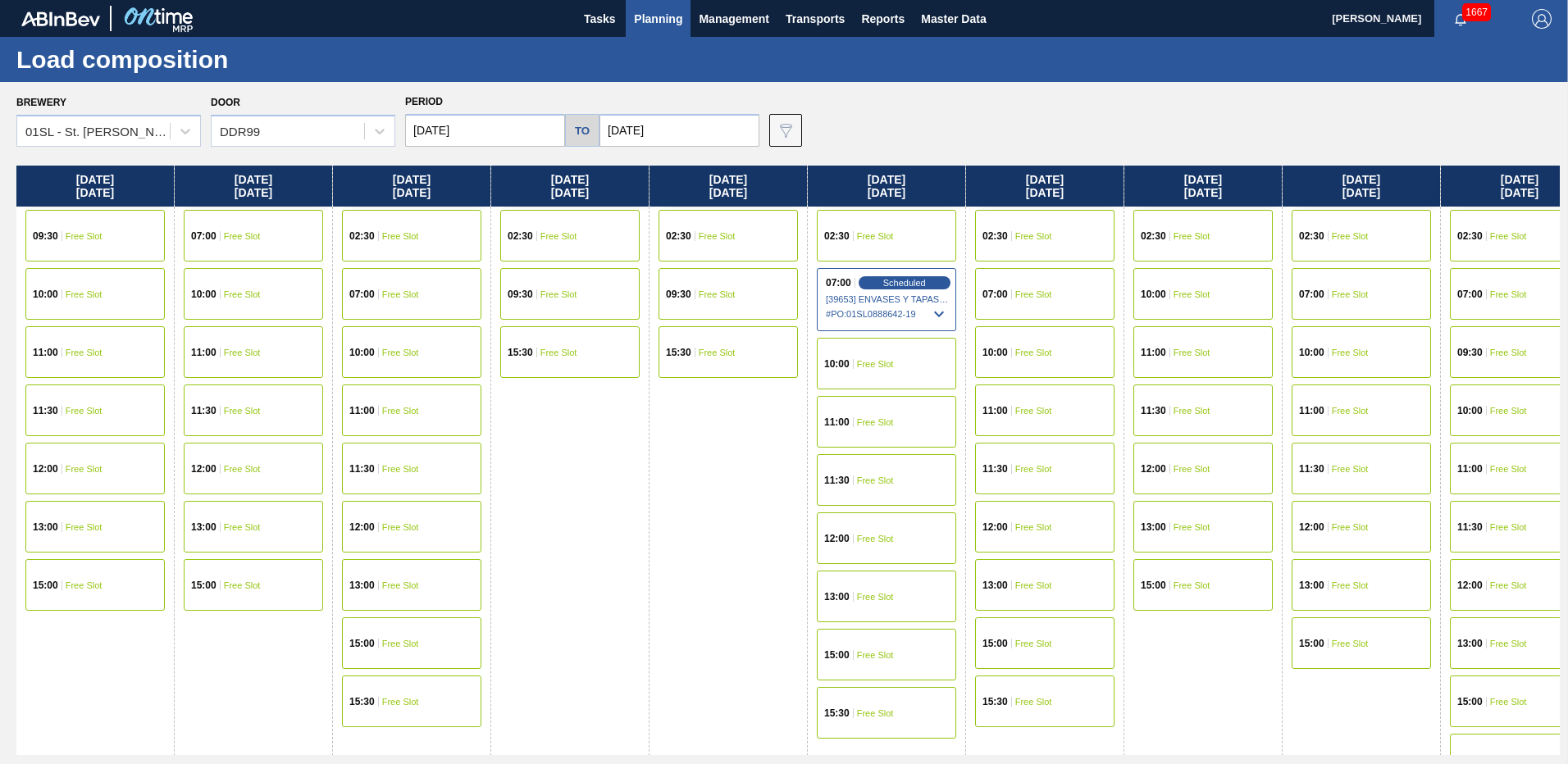
click at [513, 133] on input "07/30/2025" at bounding box center [485, 130] width 160 height 33
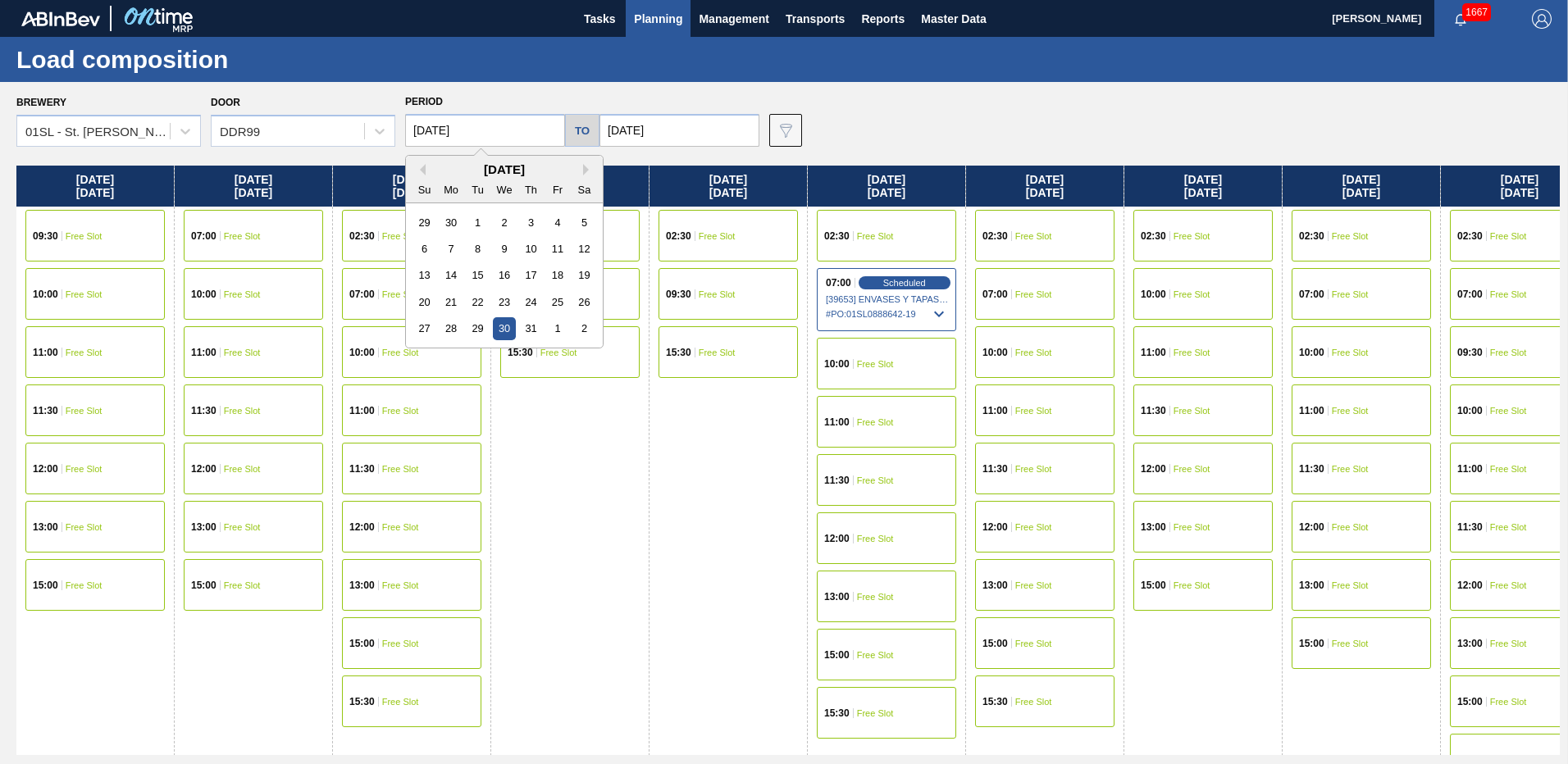
click at [582, 172] on div "July 2025" at bounding box center [504, 169] width 196 height 14
click at [584, 168] on button "Next Month" at bounding box center [588, 169] width 11 height 11
click at [498, 304] on div "20" at bounding box center [504, 302] width 22 height 22
type input "[DATE]"
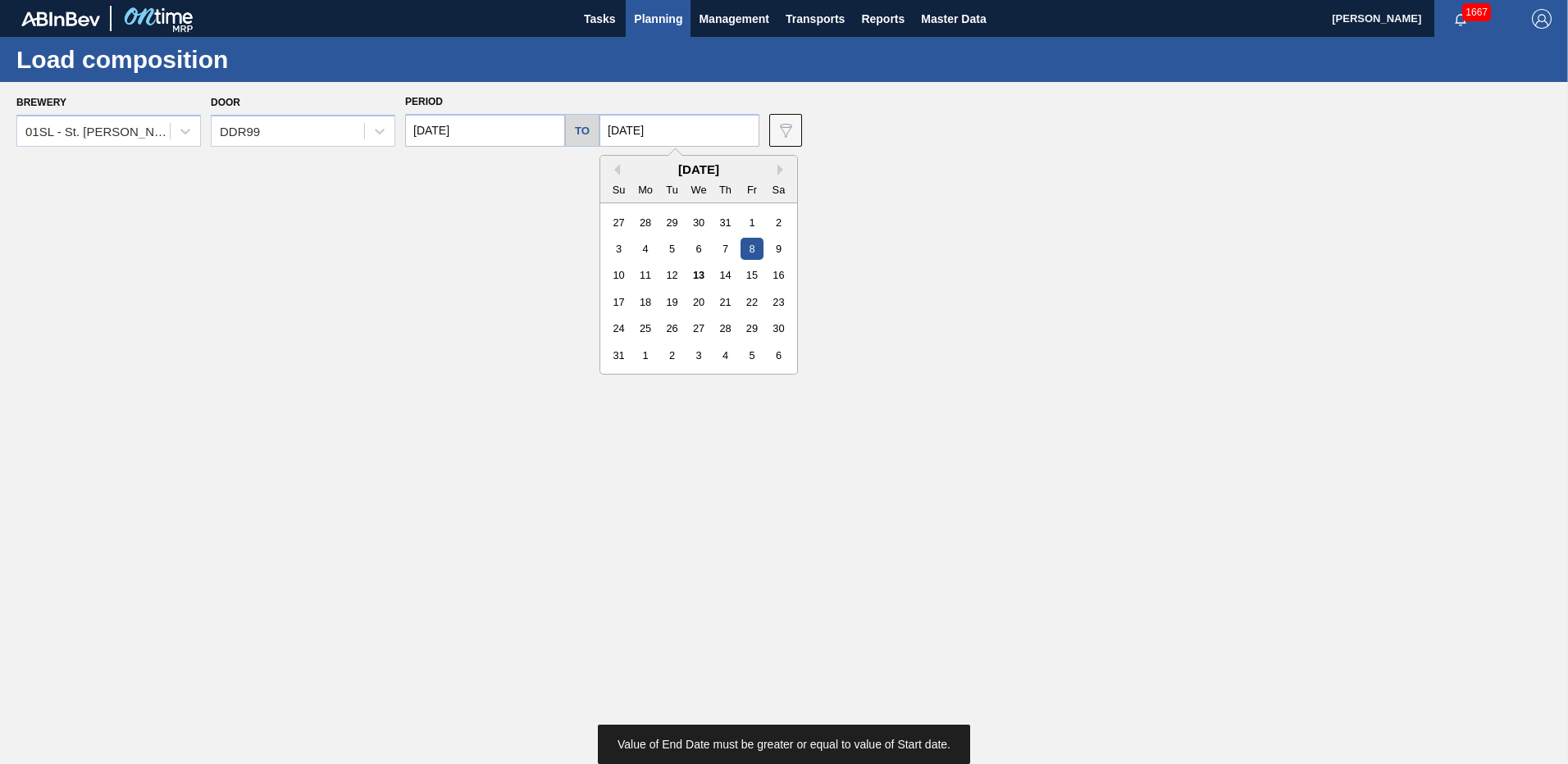
click at [663, 119] on input "08/08/2025" at bounding box center [679, 130] width 160 height 33
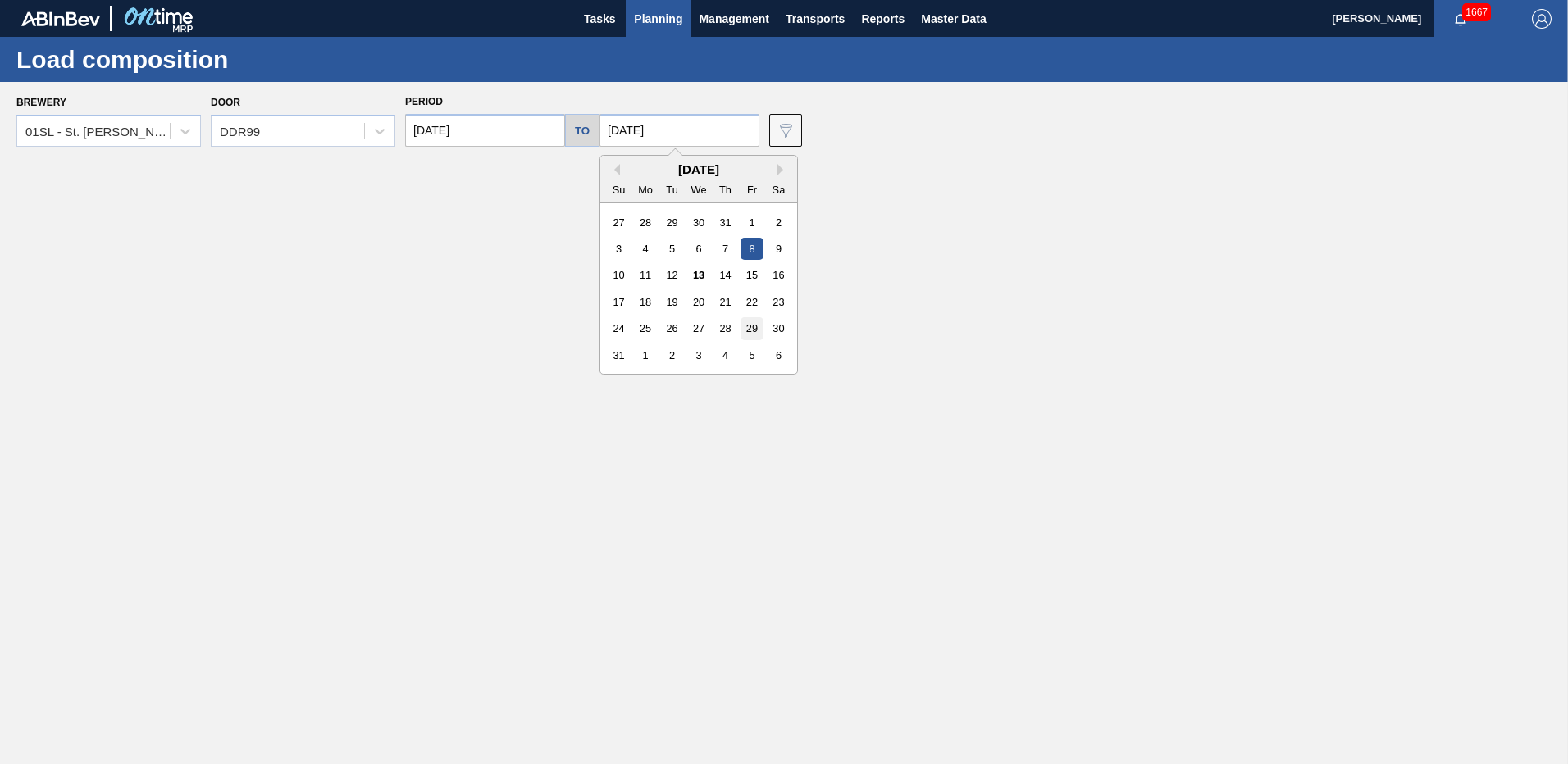
click at [748, 322] on div "29" at bounding box center [751, 328] width 22 height 22
type input "[DATE]"
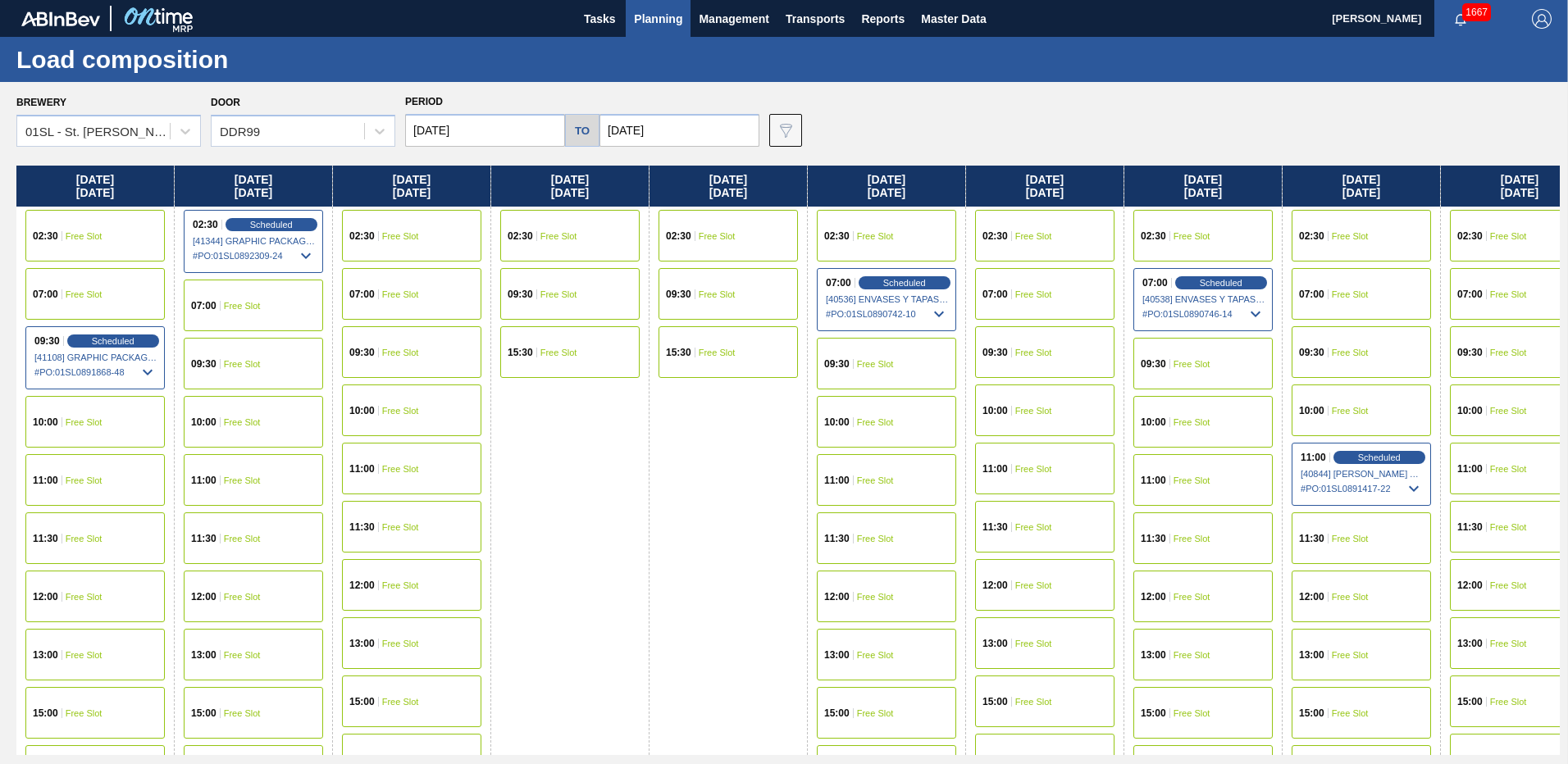
scroll to position [45, 0]
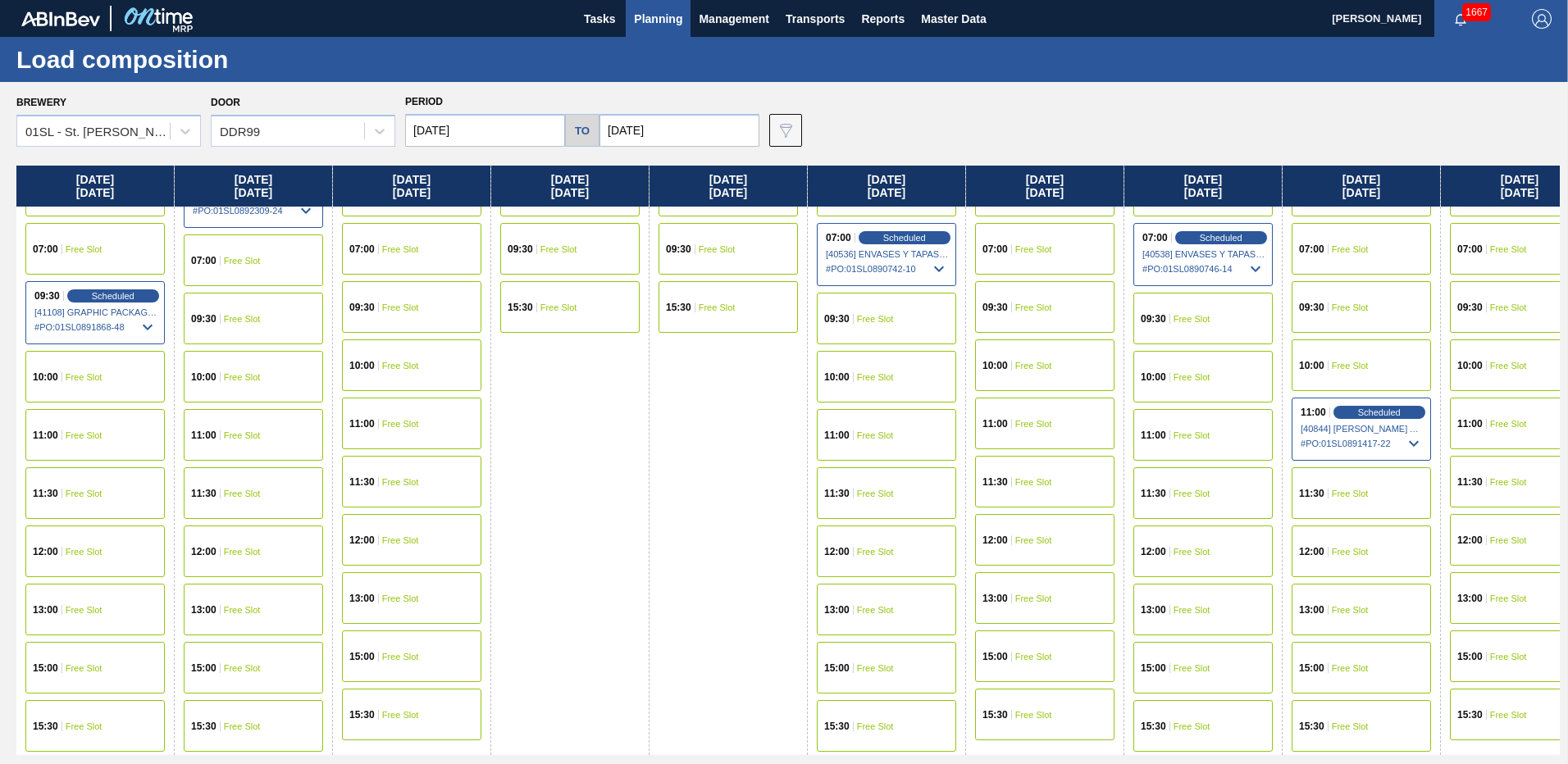
click at [1218, 719] on div "15:30 Free Slot" at bounding box center [1203, 725] width 140 height 51
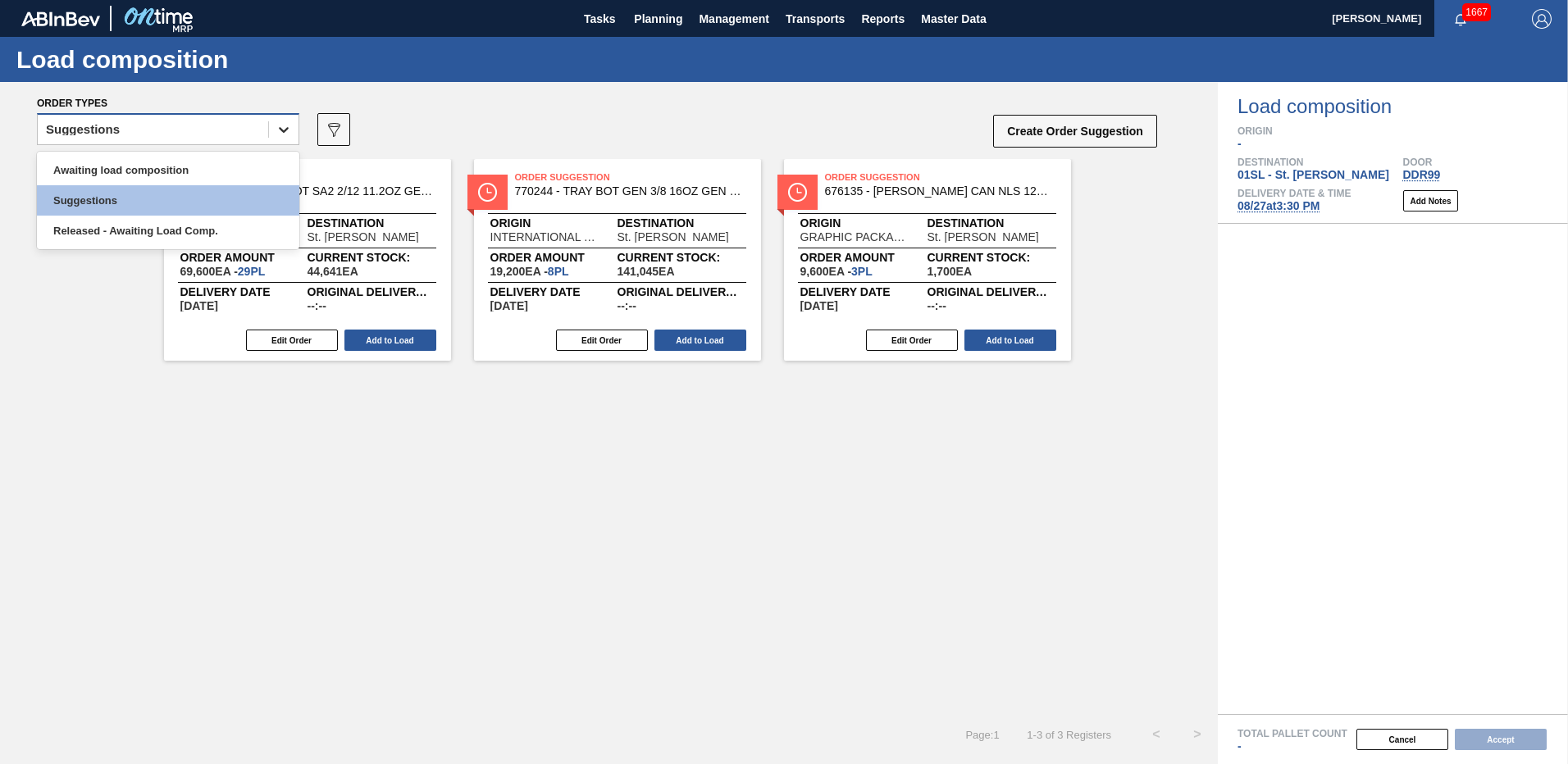
click at [288, 130] on icon at bounding box center [283, 129] width 16 height 16
click at [214, 172] on div "Awaiting load composition" at bounding box center [168, 170] width 262 height 30
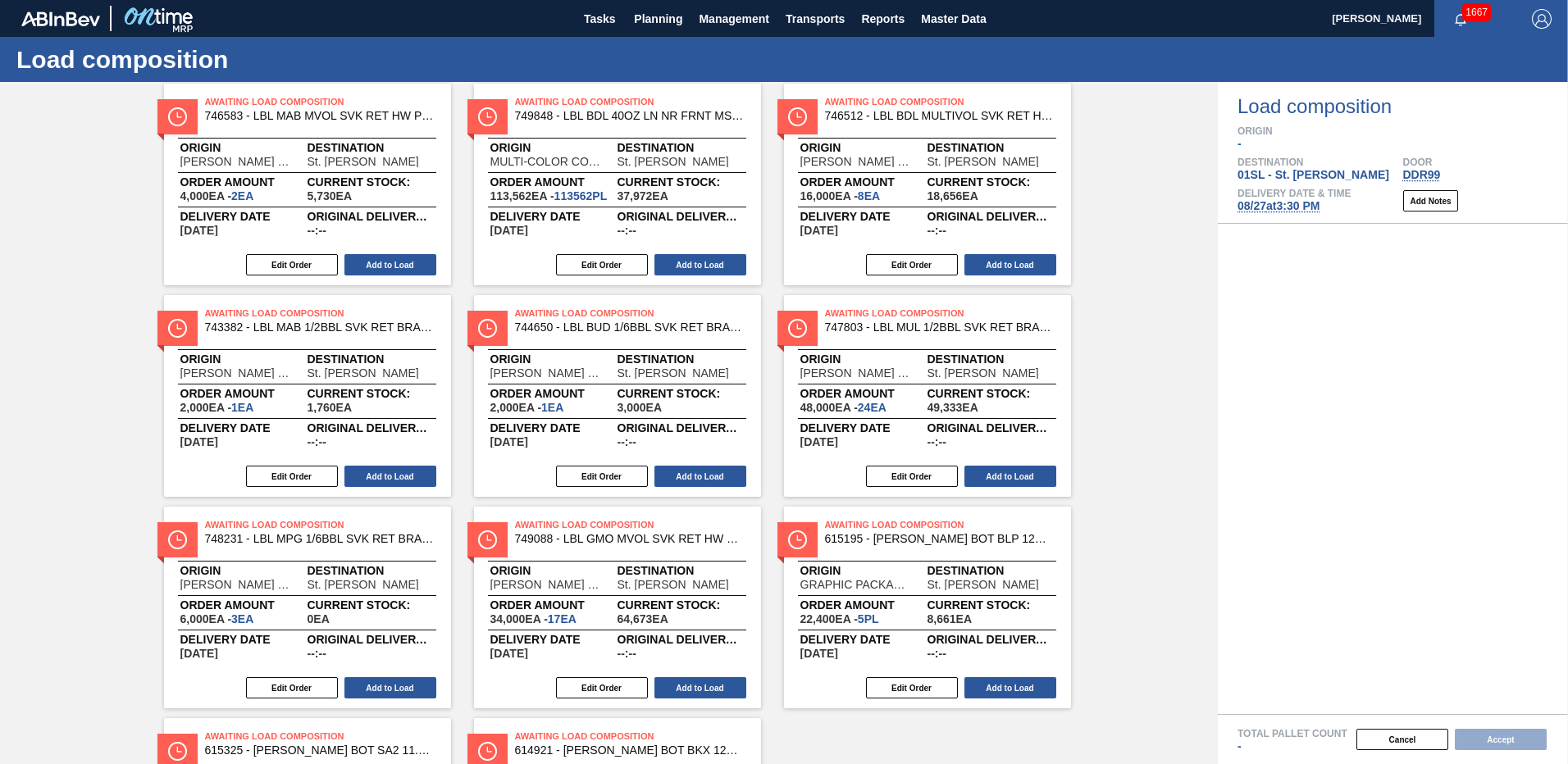
scroll to position [492, 0]
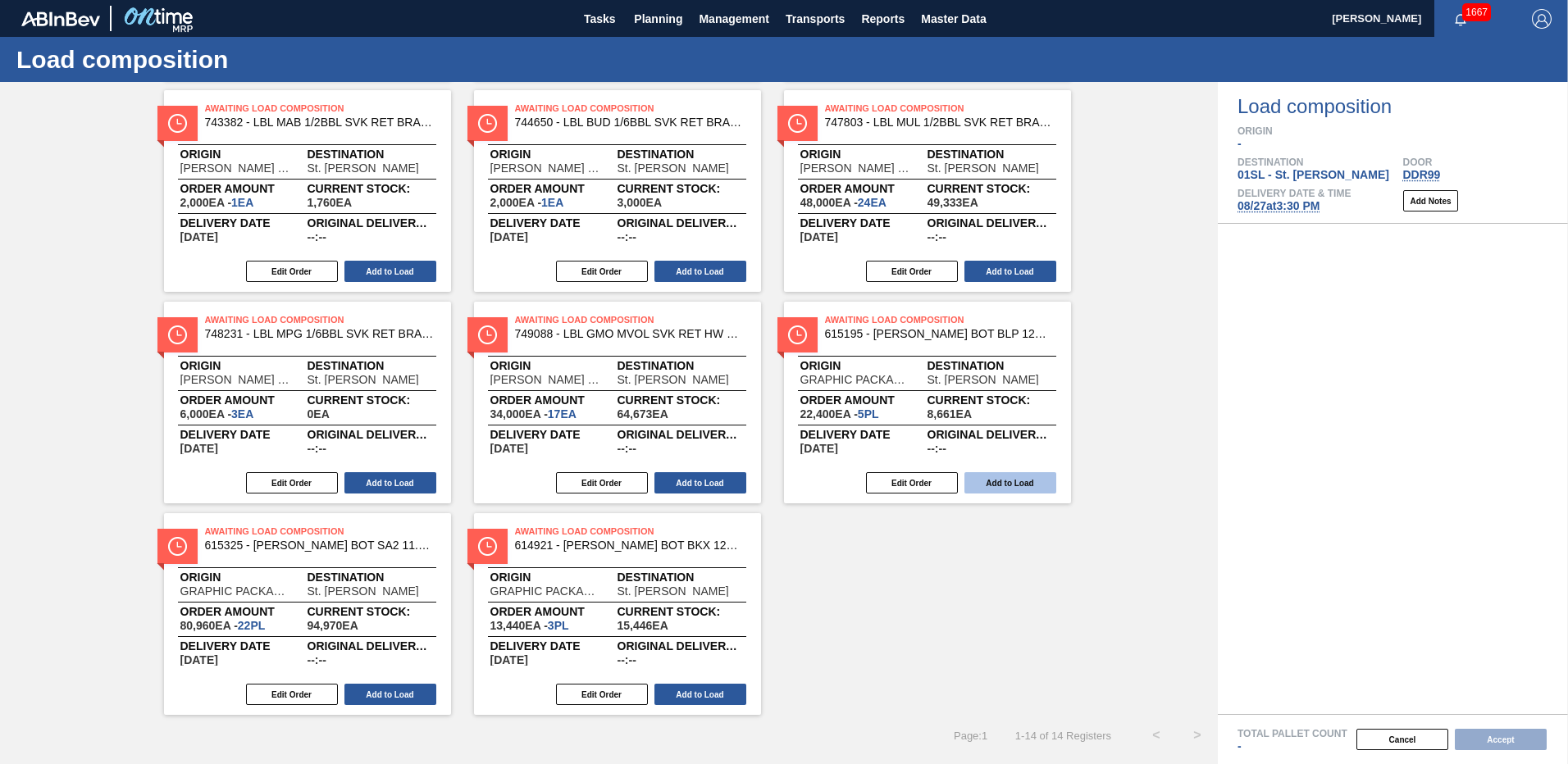
click at [983, 481] on button "Add to Load" at bounding box center [1010, 483] width 92 height 21
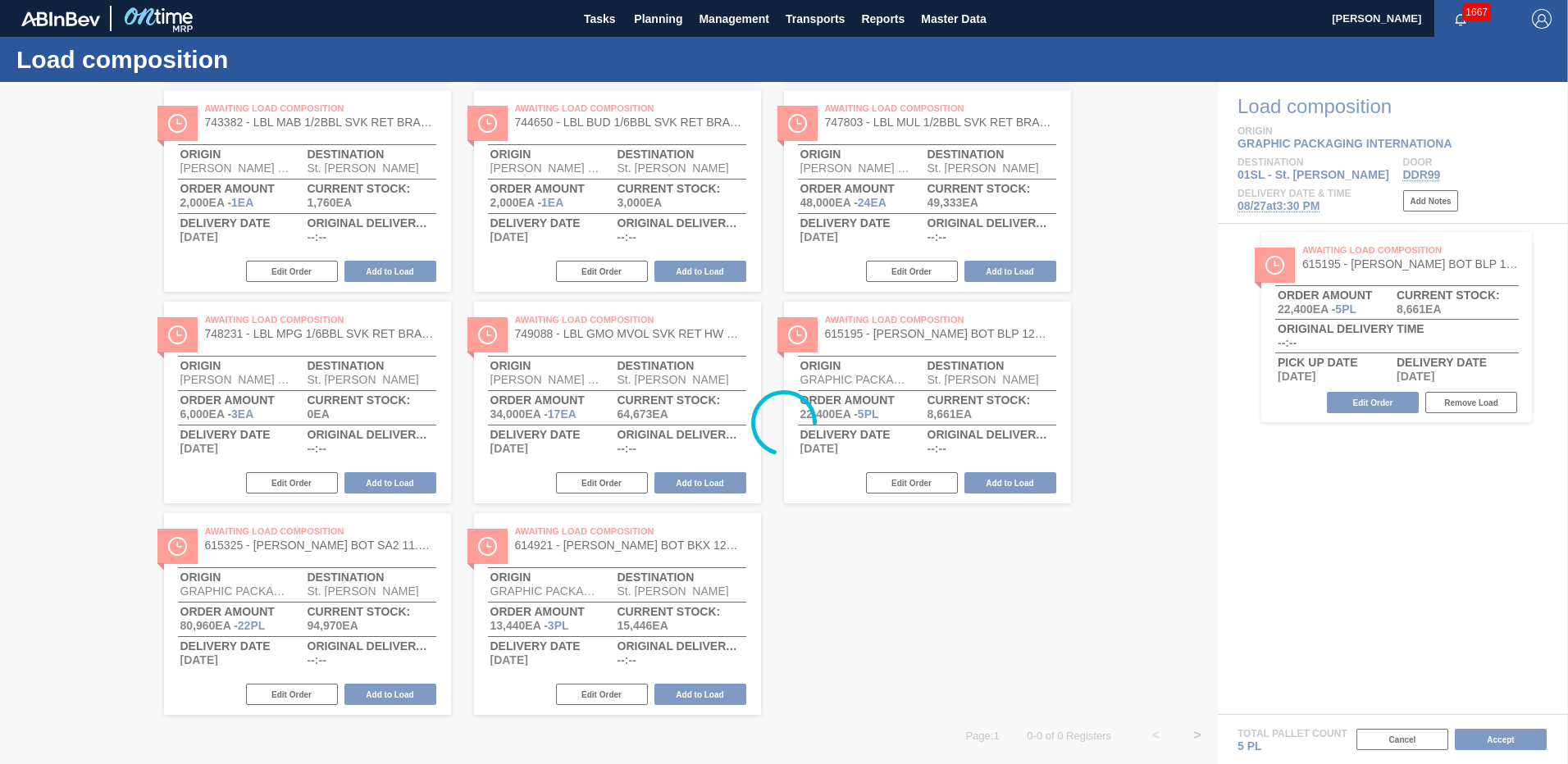
scroll to position [0, 0]
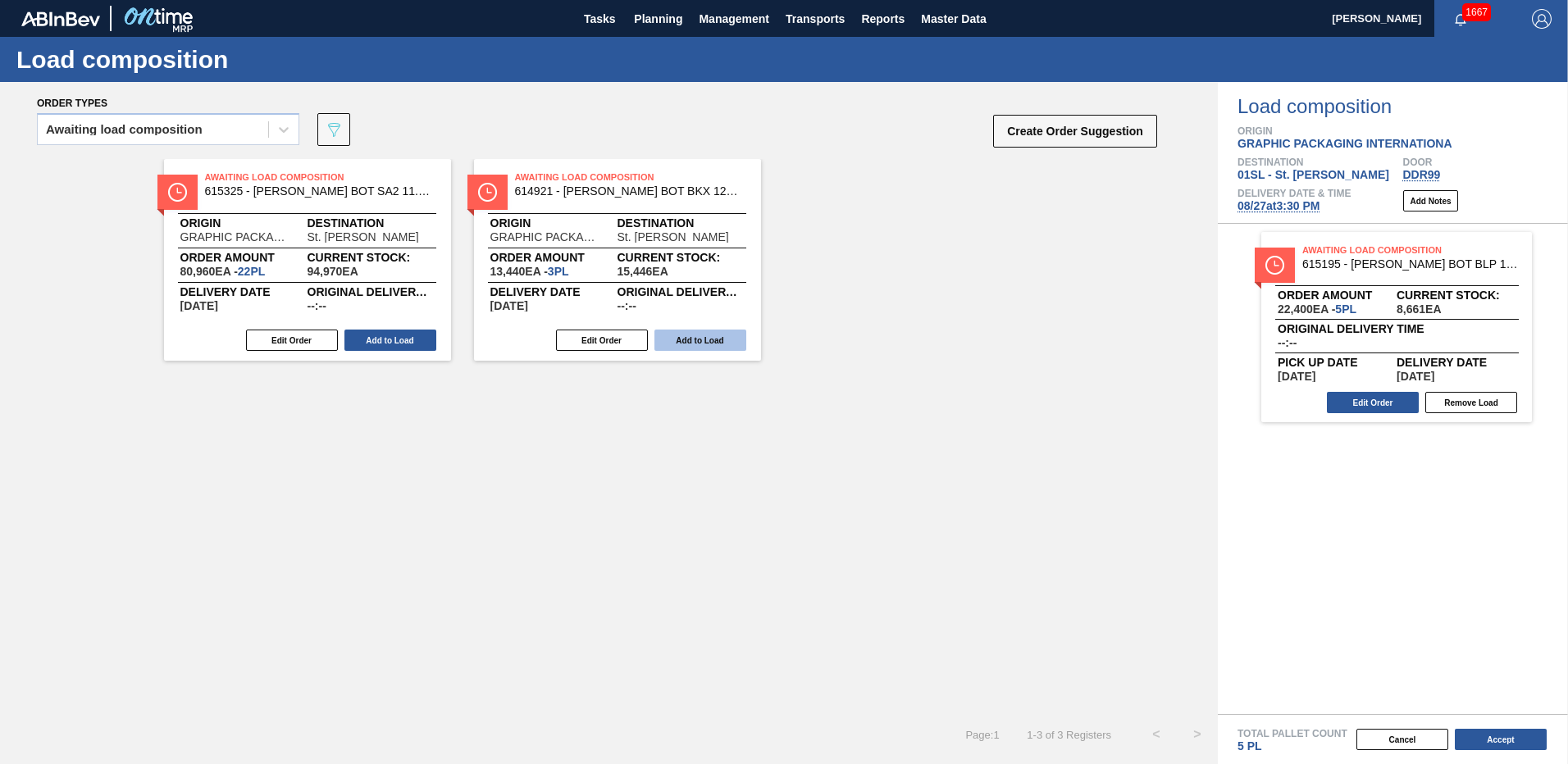
click at [691, 343] on button "Add to Load" at bounding box center [700, 340] width 92 height 21
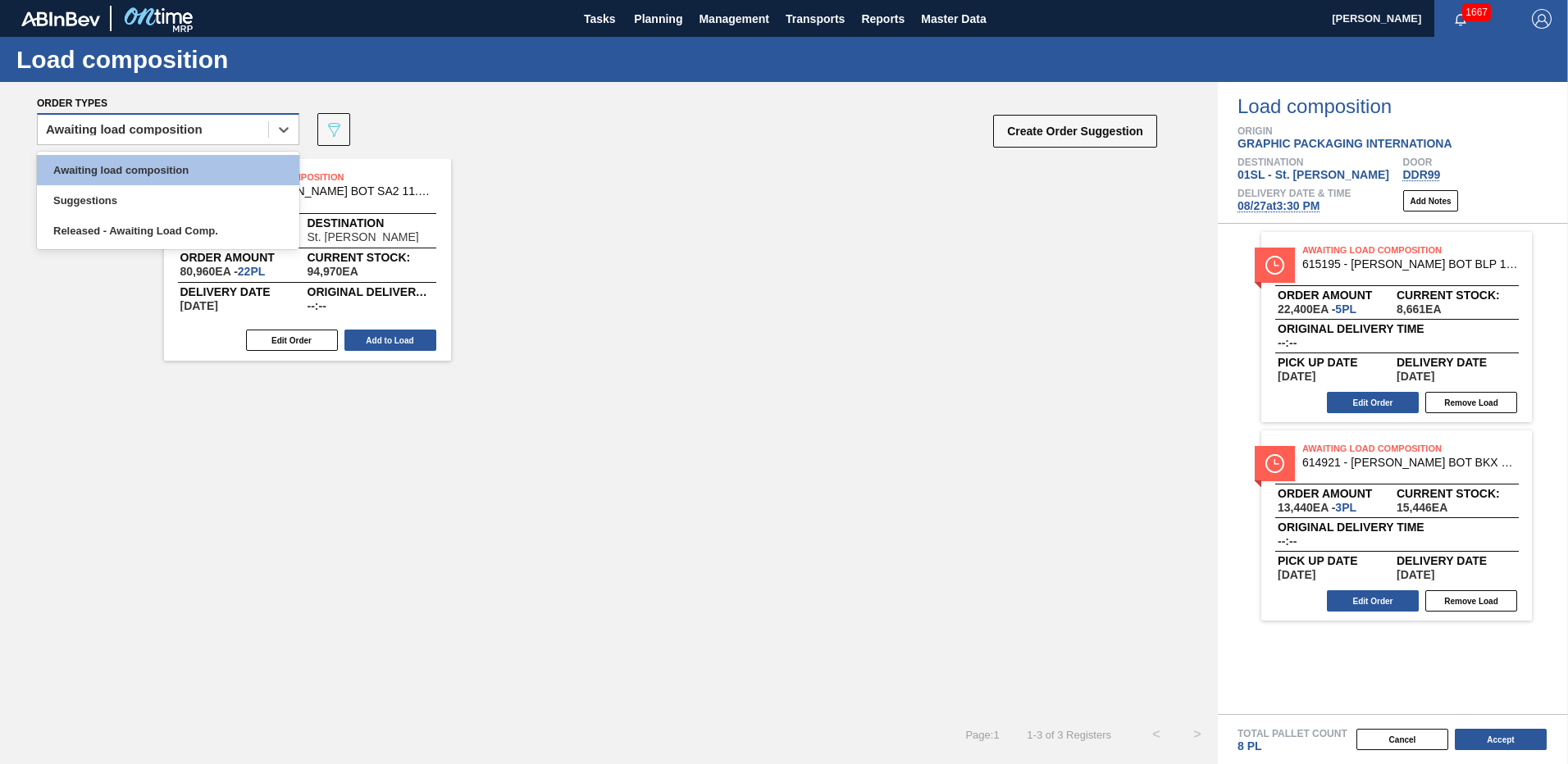
click at [209, 132] on div "Awaiting load composition" at bounding box center [153, 130] width 231 height 24
click at [129, 176] on div "Awaiting load composition" at bounding box center [168, 170] width 262 height 30
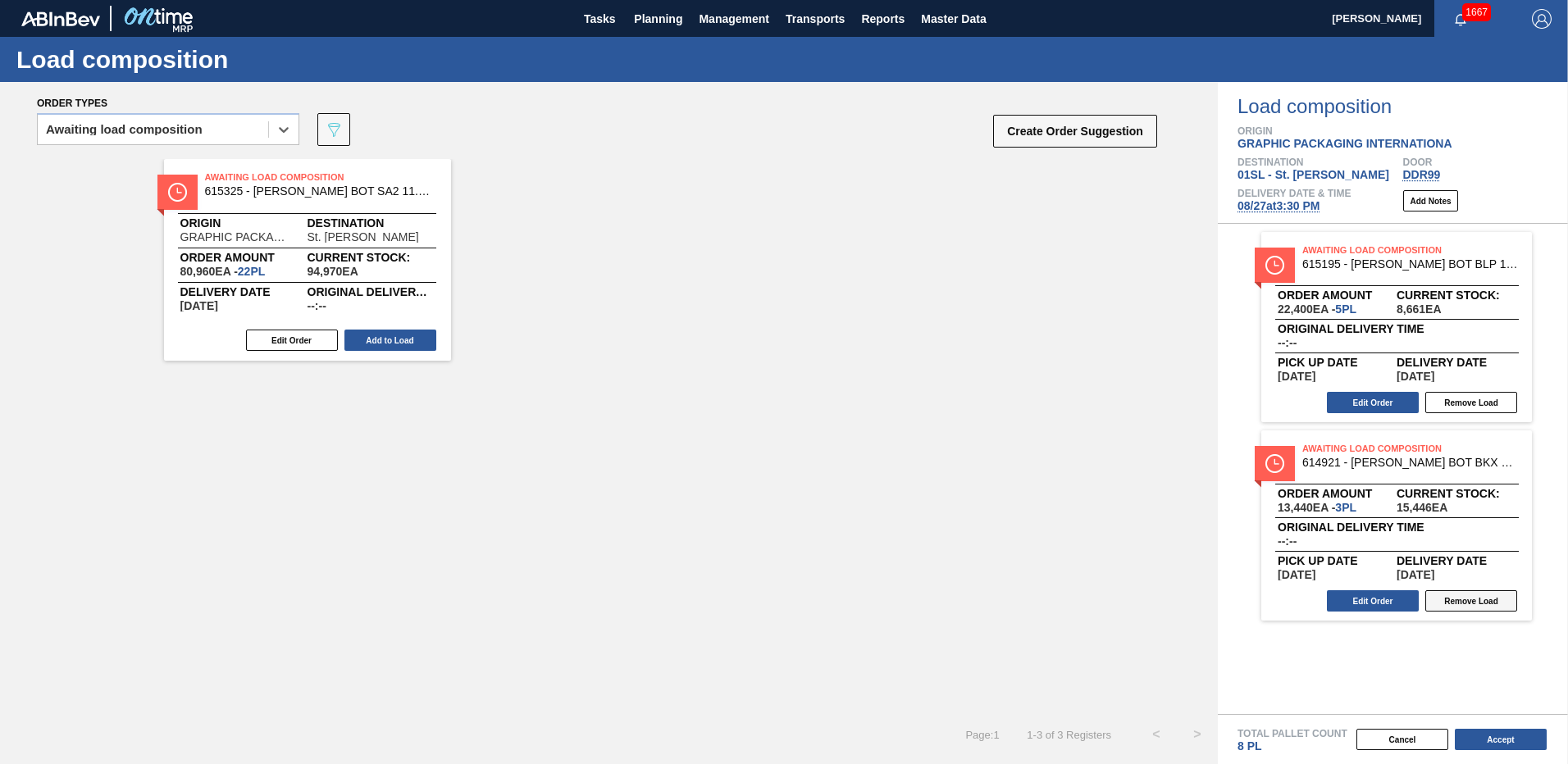
click at [1468, 597] on button "Remove Load" at bounding box center [1471, 600] width 92 height 21
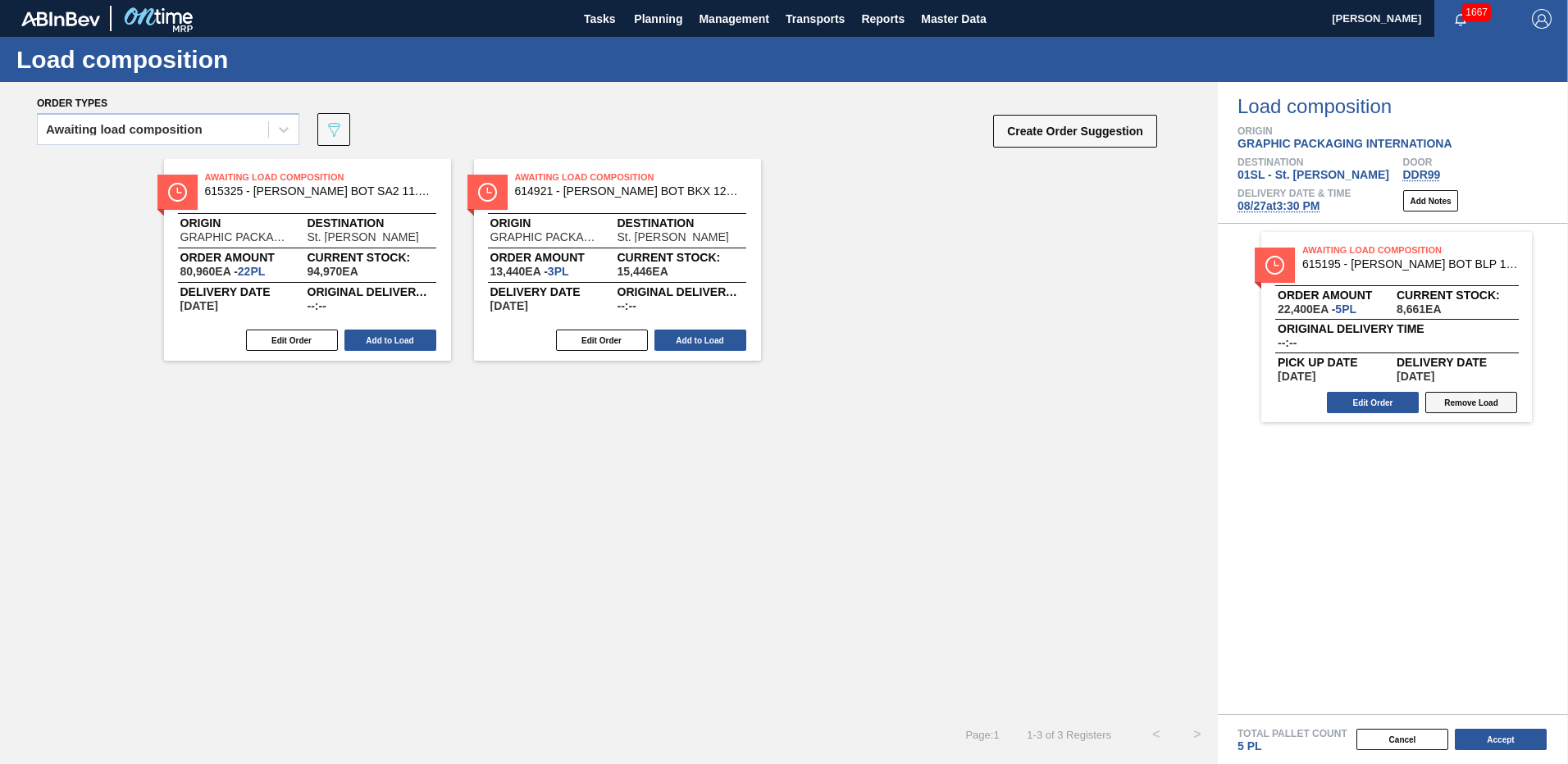
click at [1468, 404] on button "Remove Load" at bounding box center [1471, 402] width 92 height 21
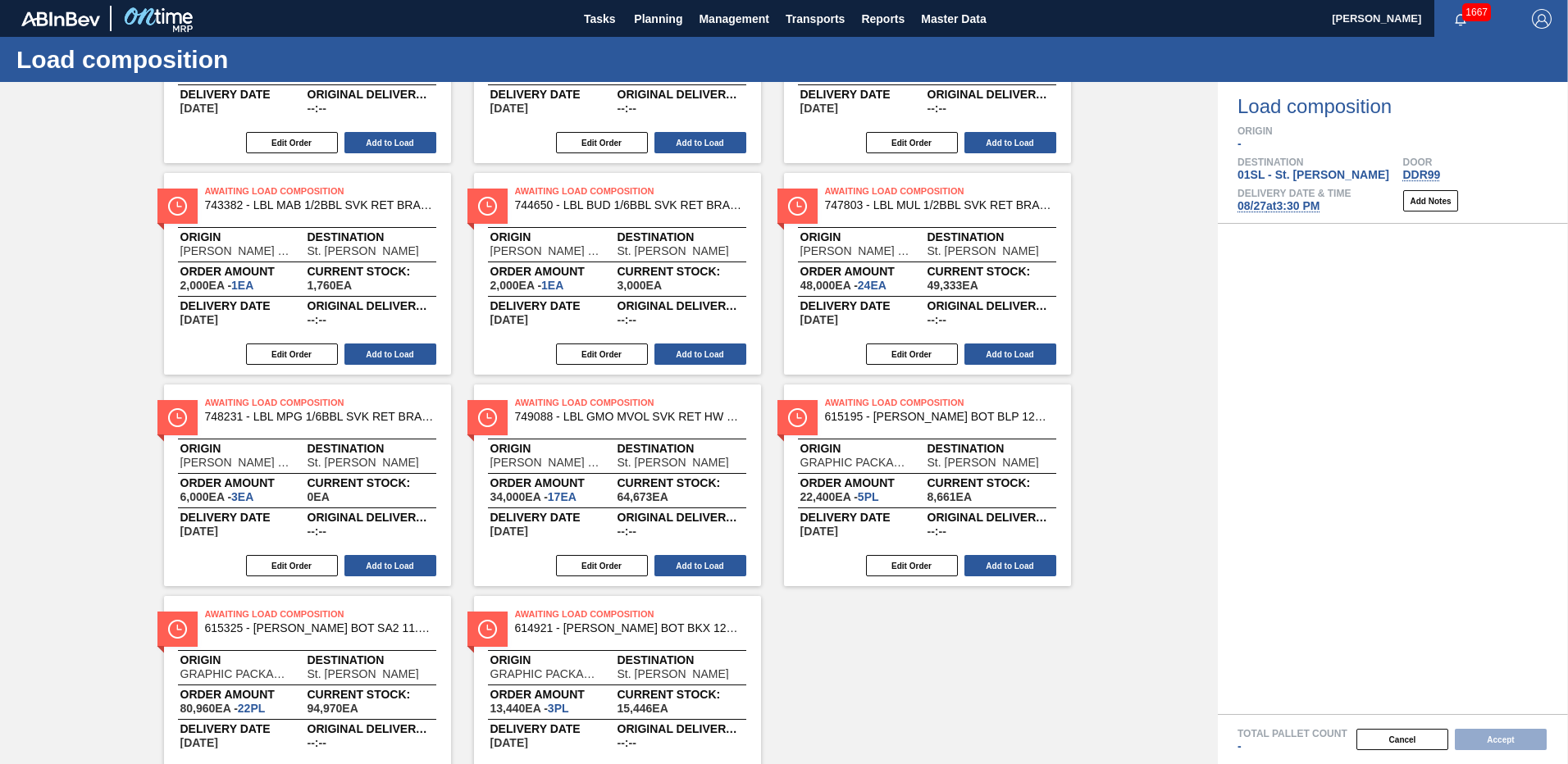
scroll to position [492, 0]
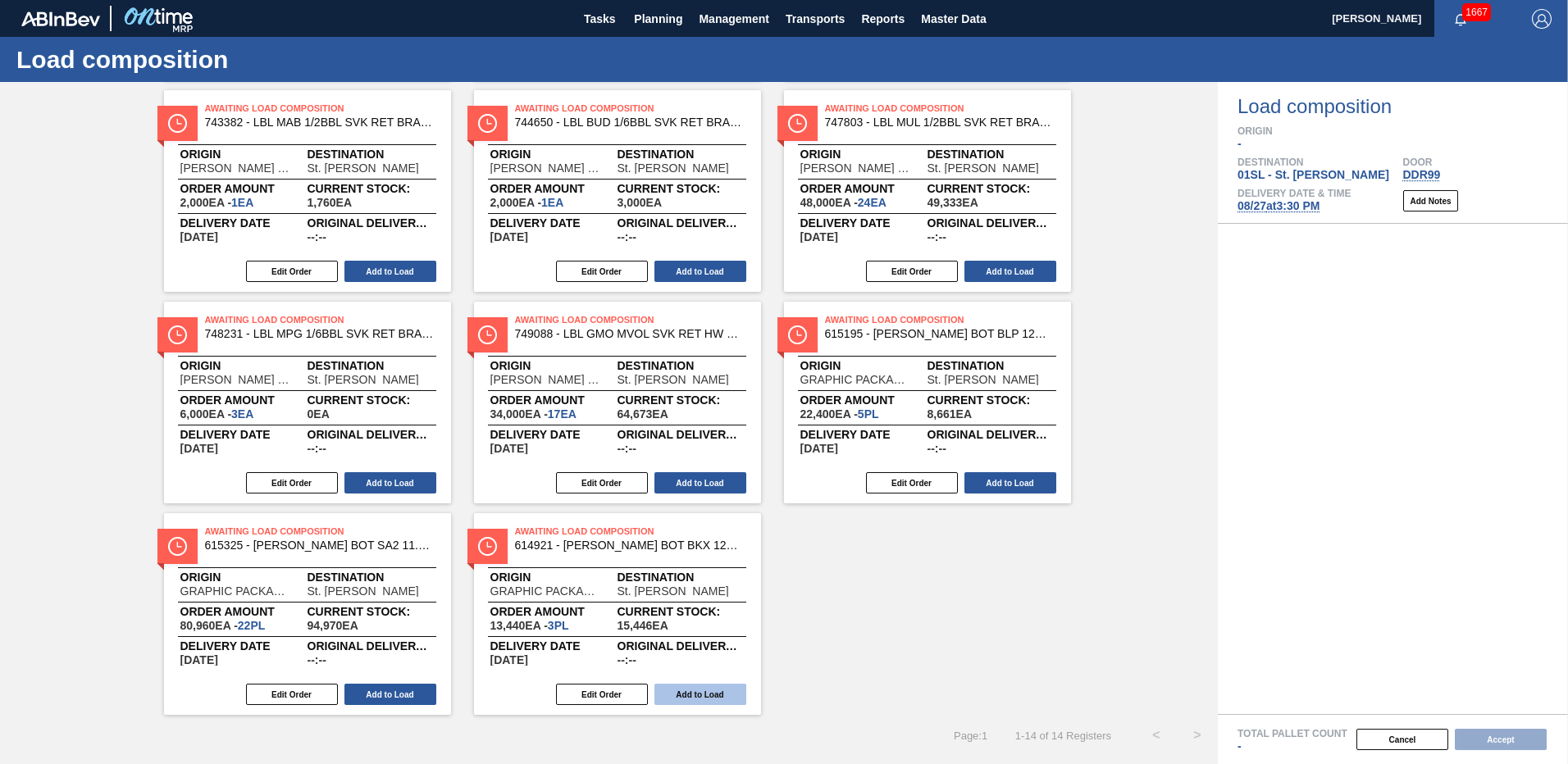
click at [718, 693] on button "Add to Load" at bounding box center [700, 694] width 92 height 21
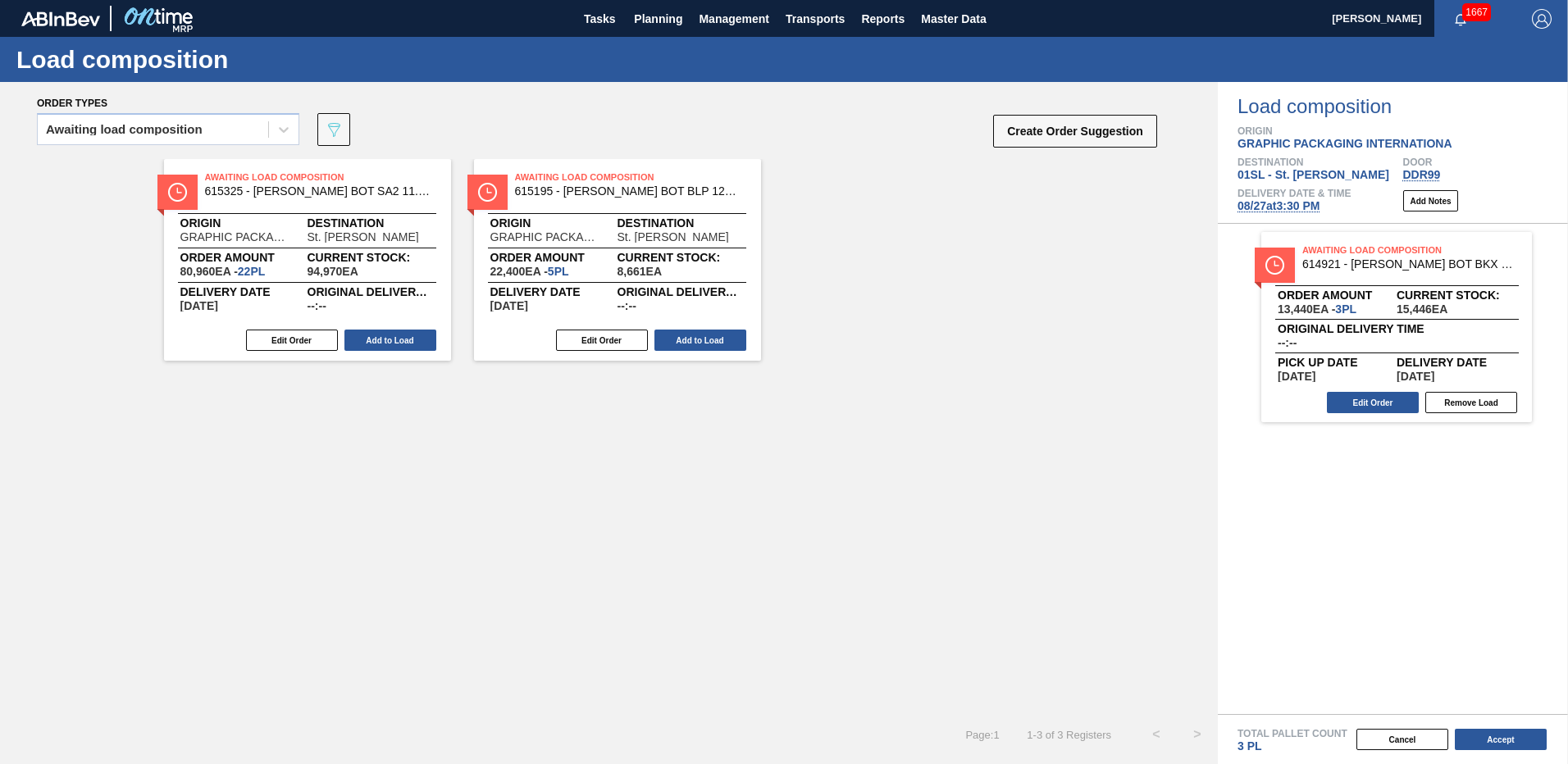
scroll to position [0, 0]
click at [678, 336] on button "Add to Load" at bounding box center [700, 340] width 92 height 21
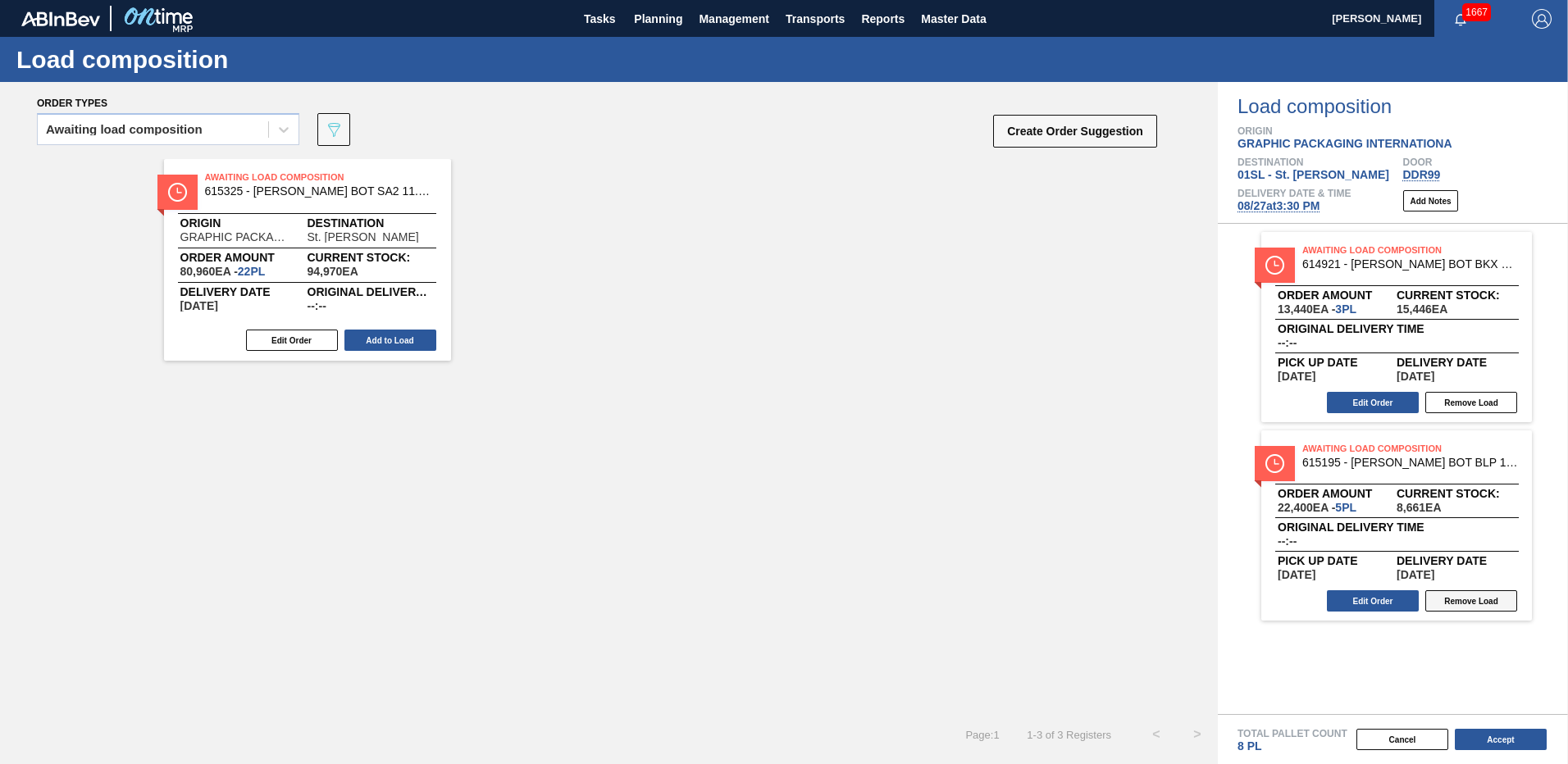
click at [1440, 605] on button "Remove Load" at bounding box center [1471, 600] width 92 height 21
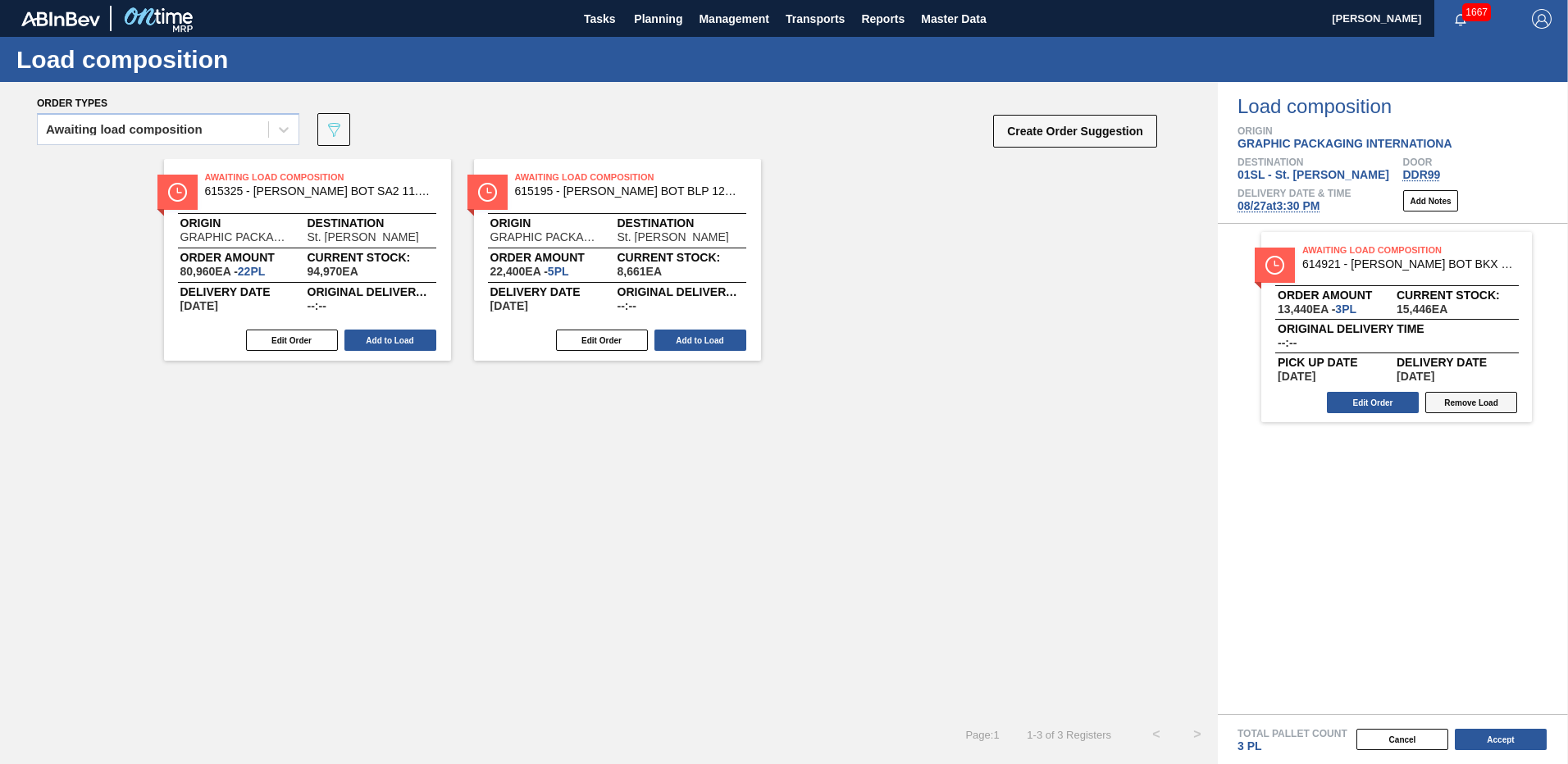
click at [1450, 407] on button "Remove Load" at bounding box center [1471, 402] width 92 height 21
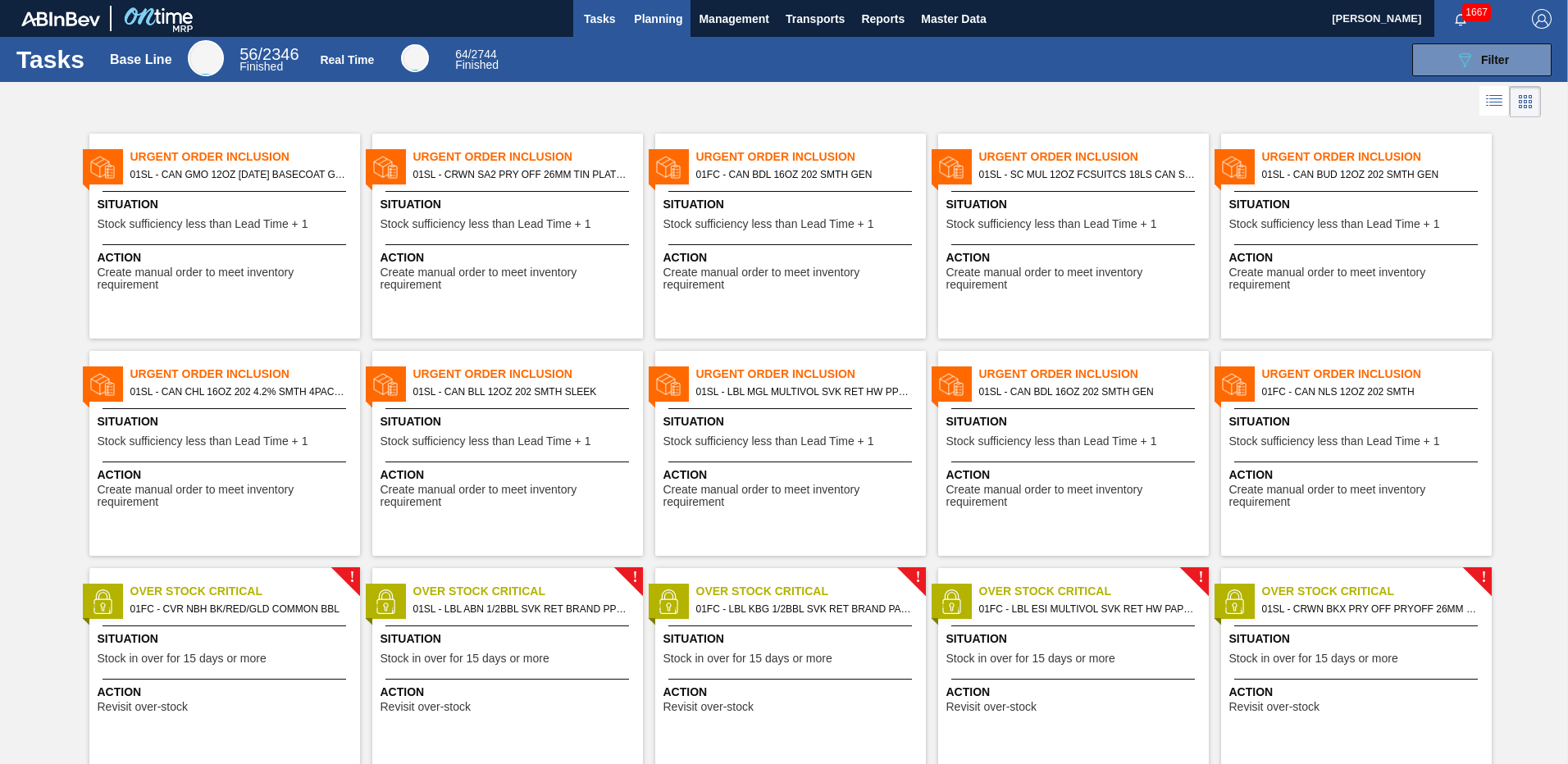
click at [657, 14] on span "Planning" at bounding box center [658, 19] width 48 height 20
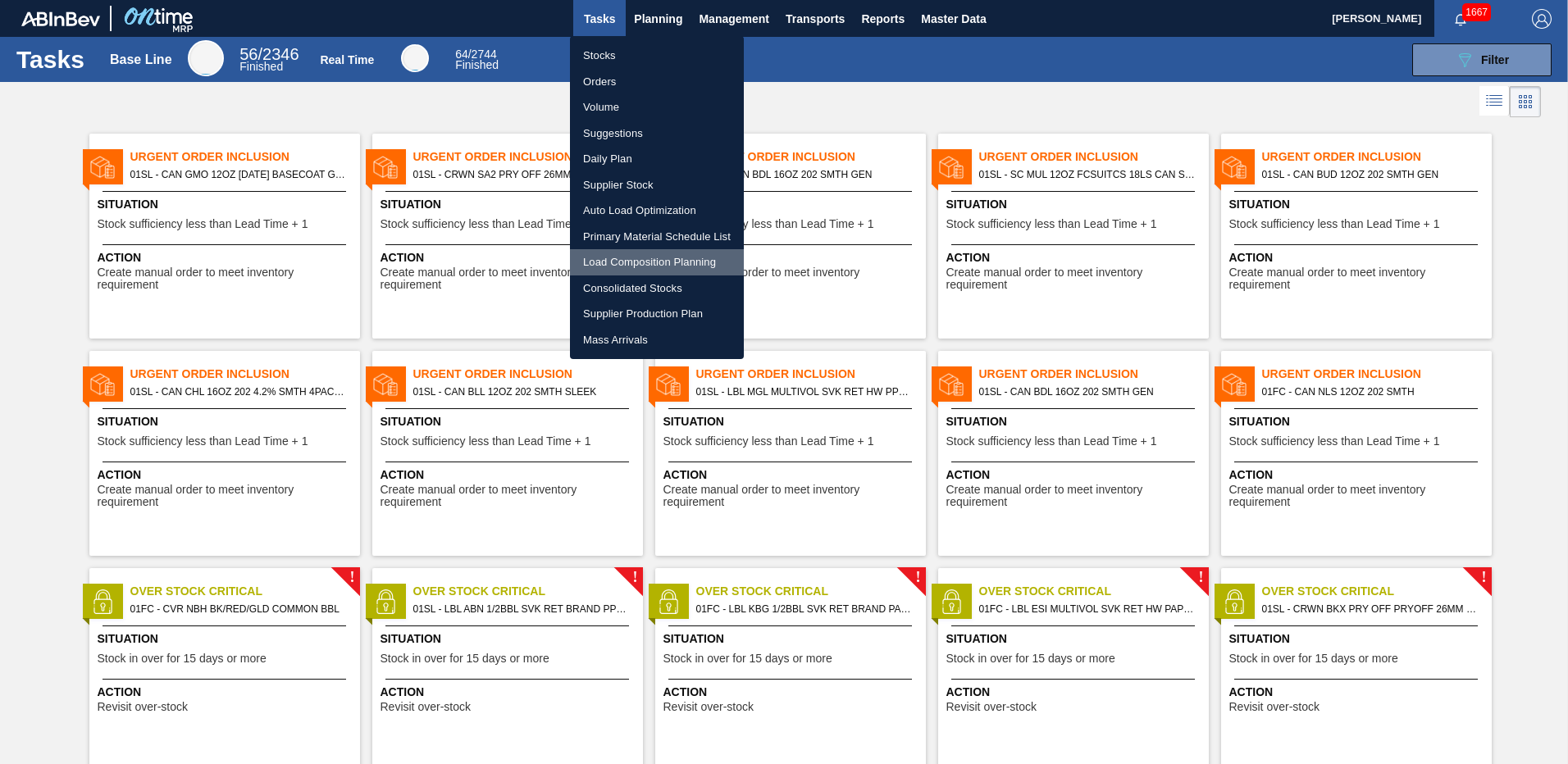
click at [657, 262] on li "Load Composition Planning" at bounding box center [656, 262] width 174 height 27
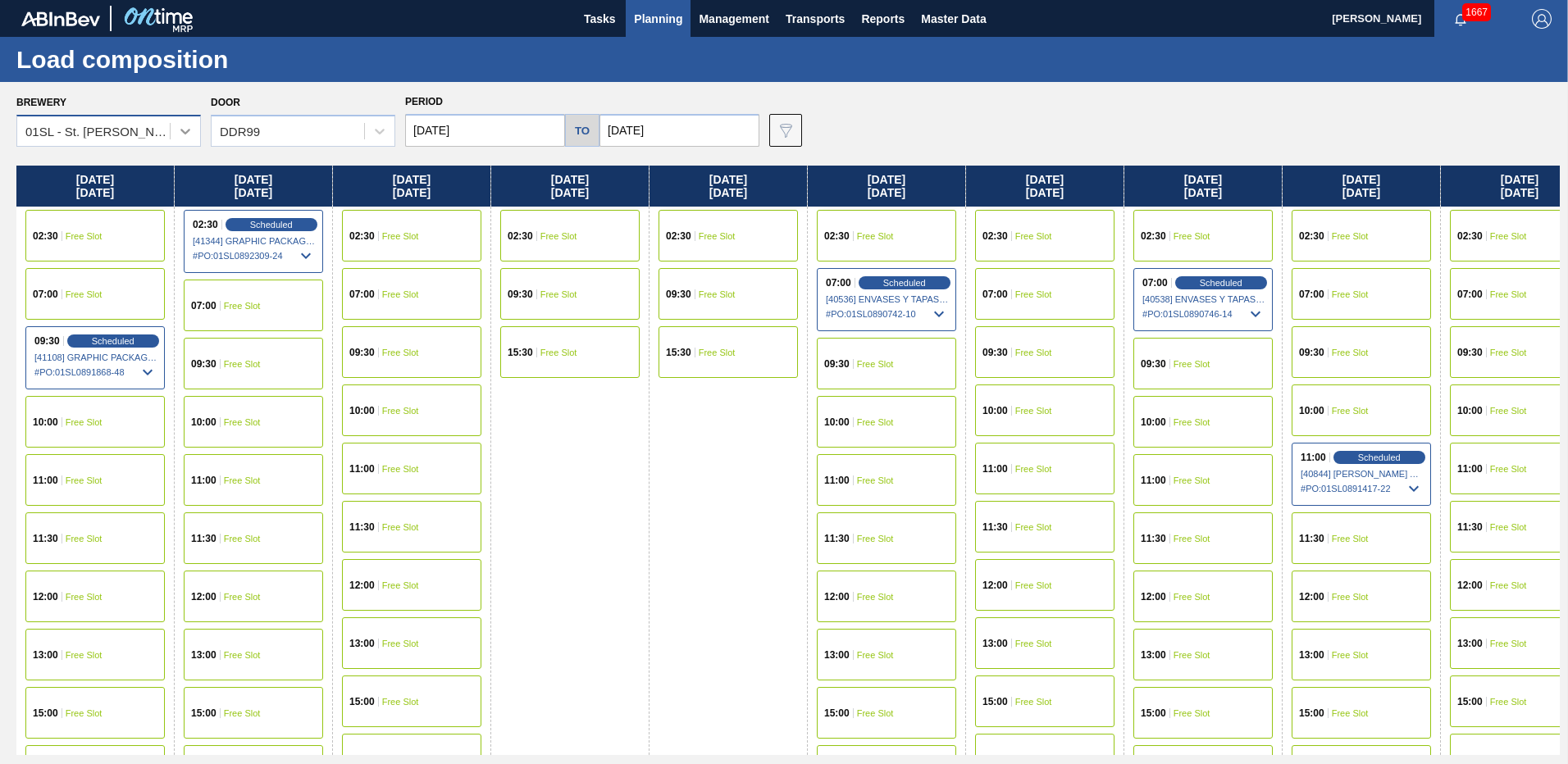
click at [190, 134] on icon at bounding box center [185, 130] width 16 height 16
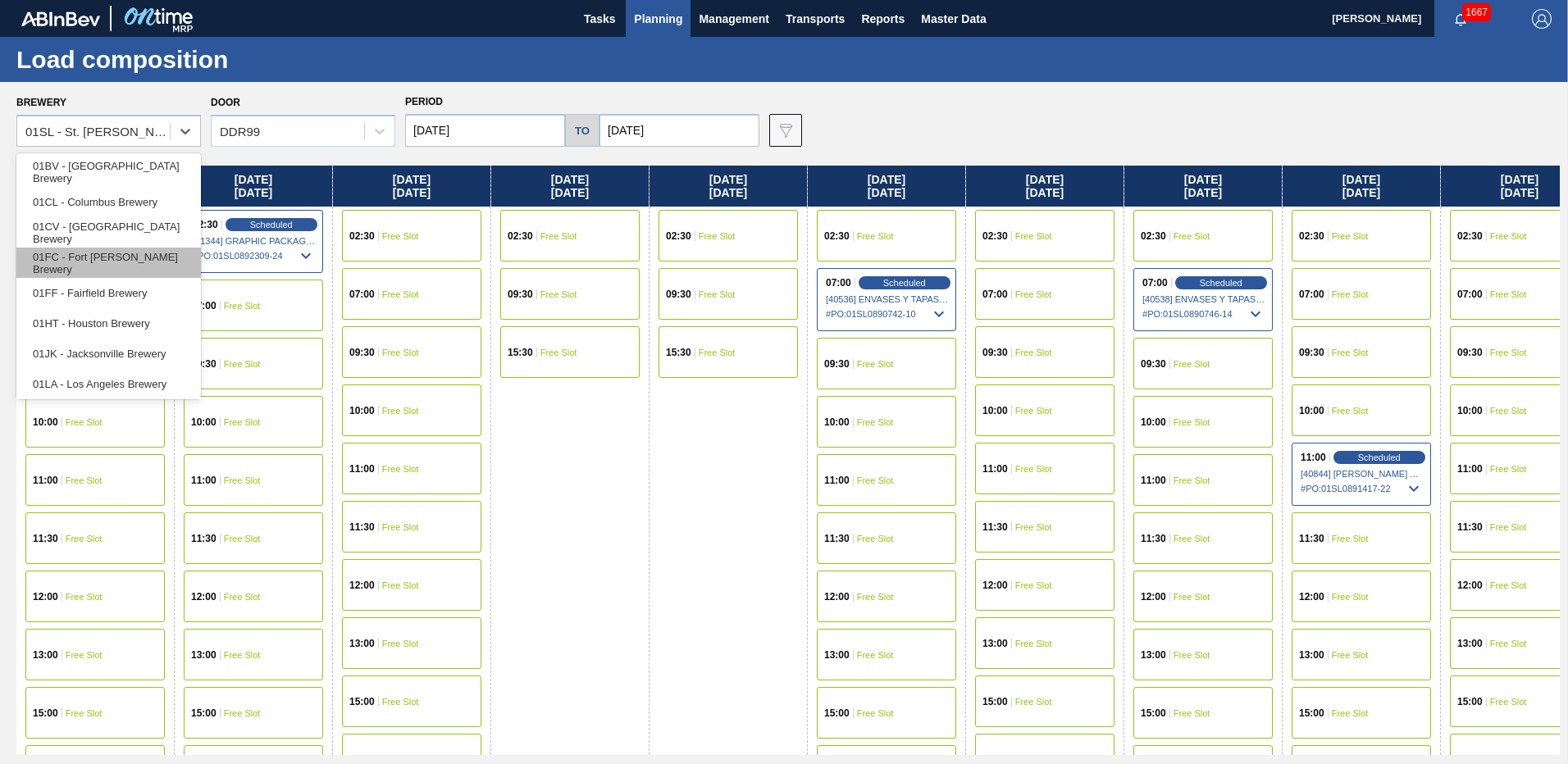
click at [117, 274] on div "01FC - Fort [PERSON_NAME] Brewery" at bounding box center [108, 262] width 184 height 30
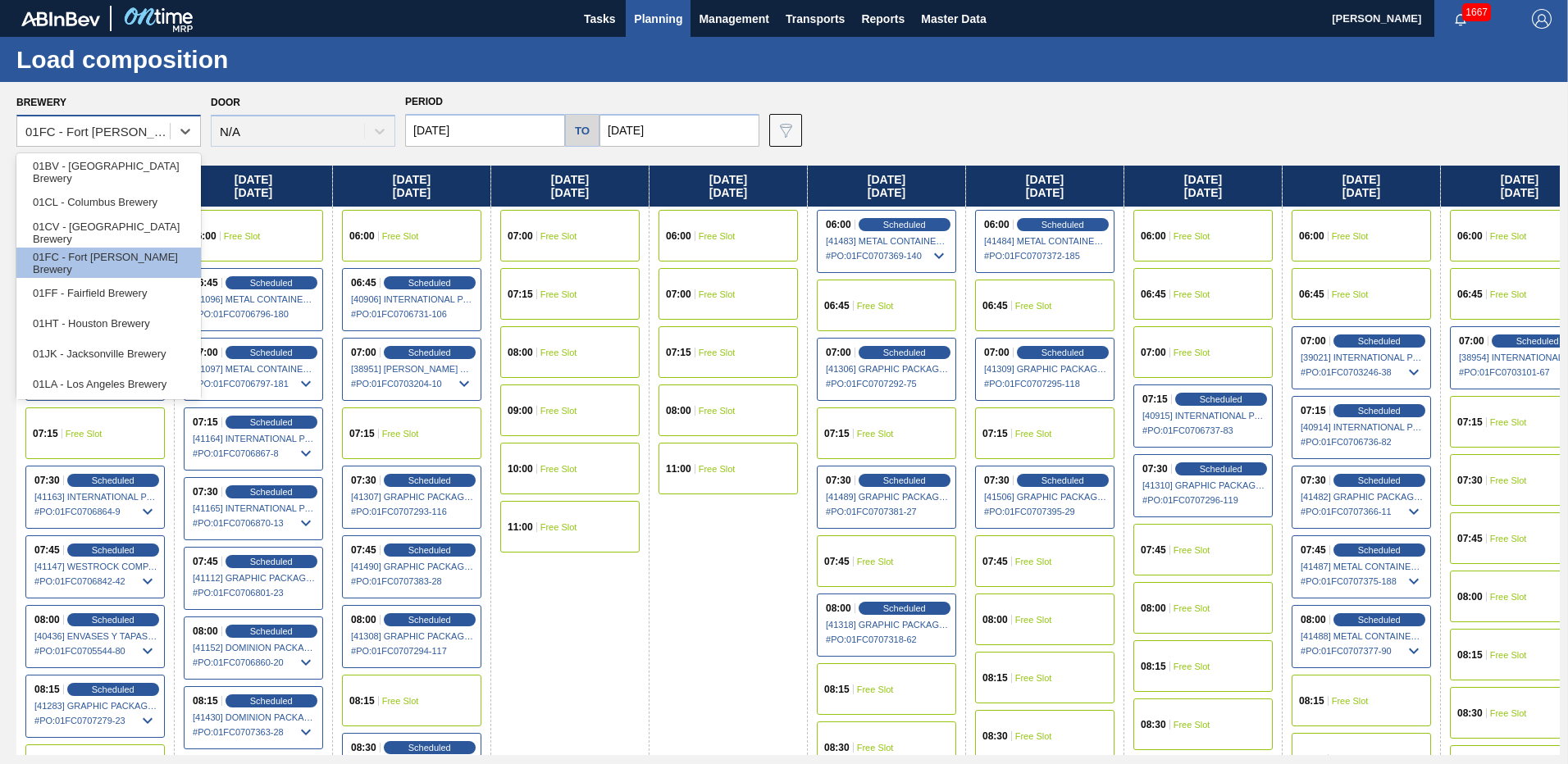
click at [161, 130] on div "01FC - Fort [PERSON_NAME] Brewery" at bounding box center [99, 131] width 146 height 14
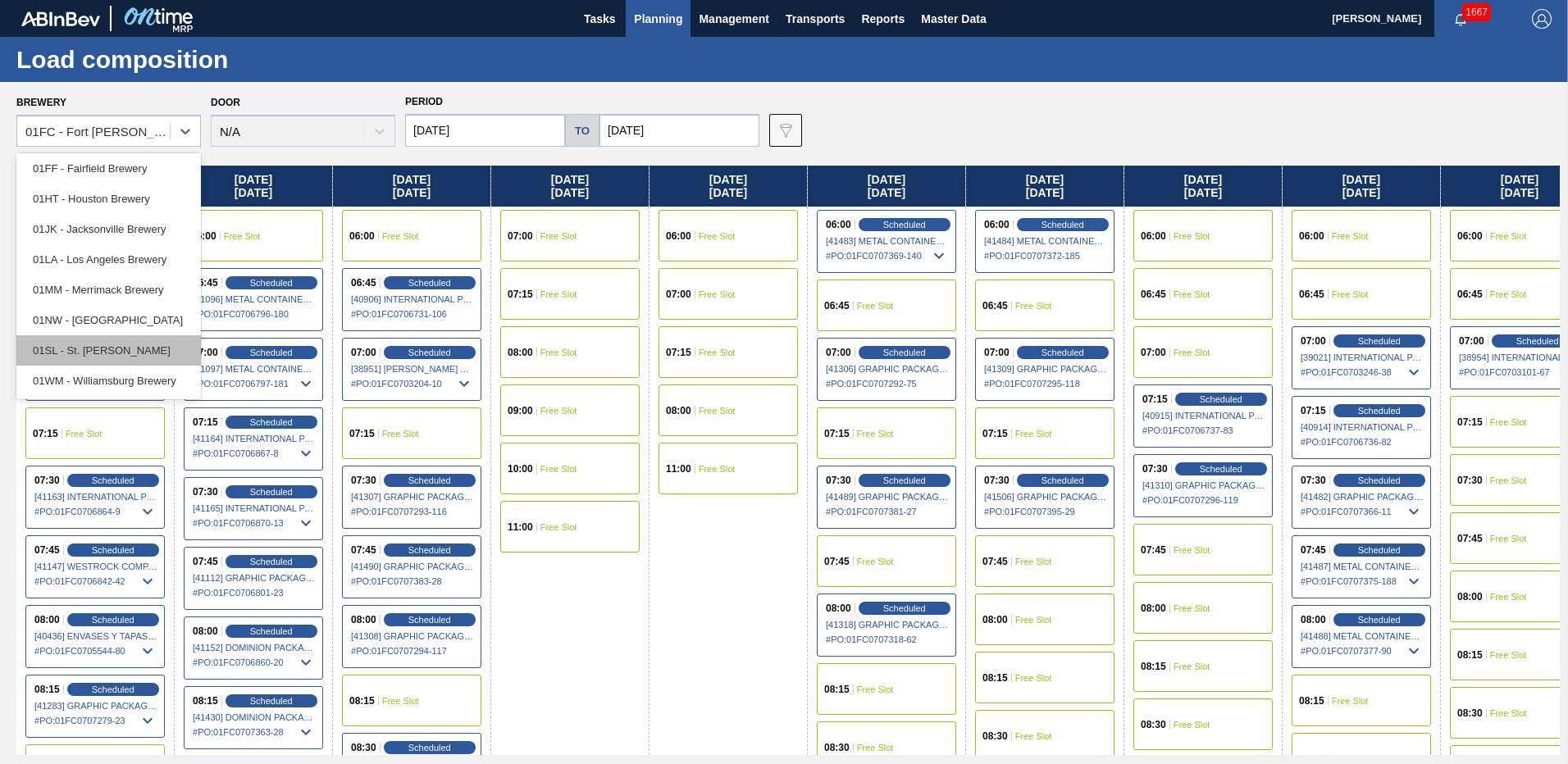
click at [94, 361] on div "01SL - St. [PERSON_NAME]" at bounding box center [108, 350] width 184 height 30
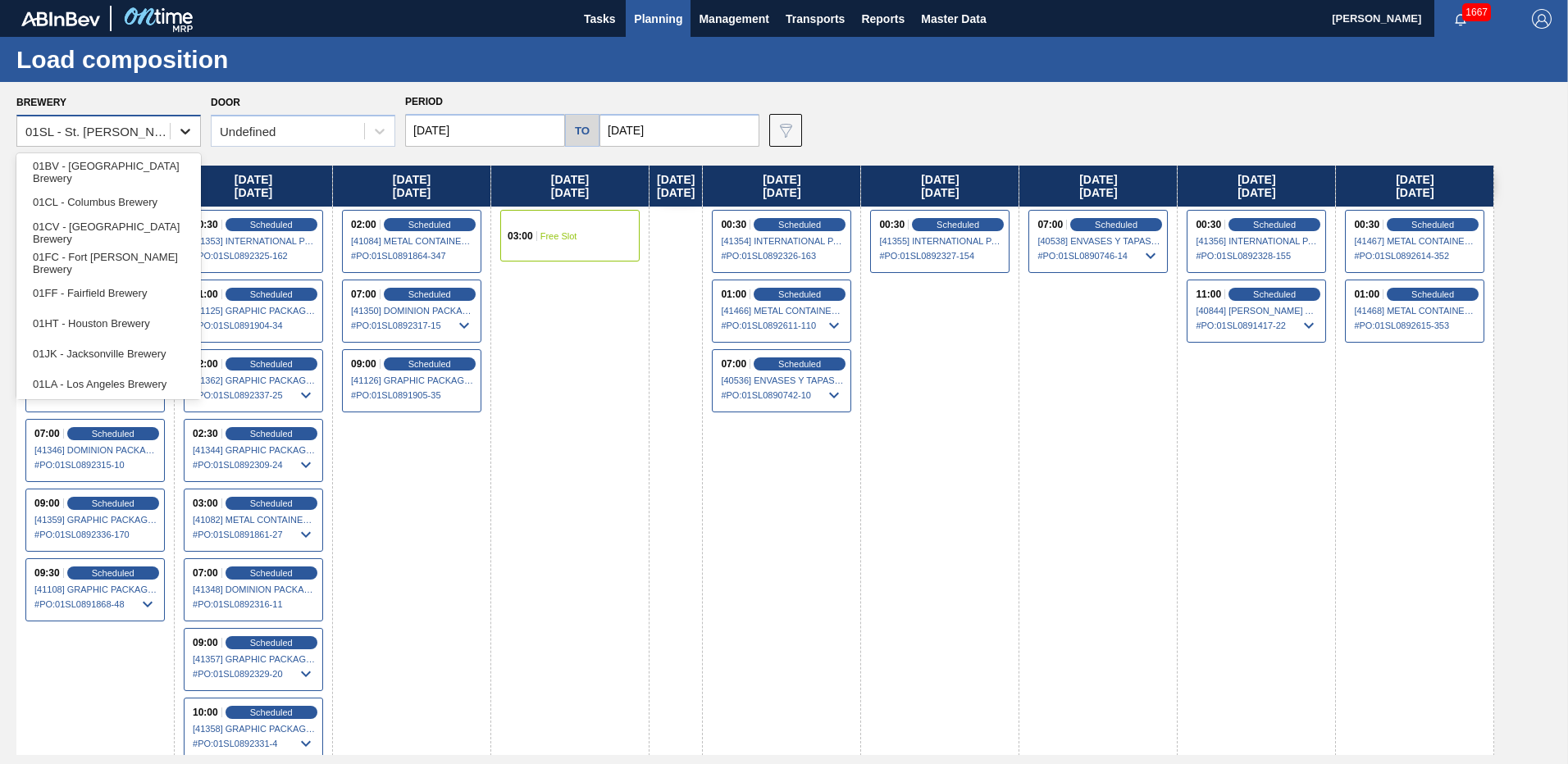
click at [172, 132] on div at bounding box center [185, 131] width 29 height 29
click at [94, 265] on div "01FC - Fort [PERSON_NAME] Brewery" at bounding box center [108, 262] width 184 height 30
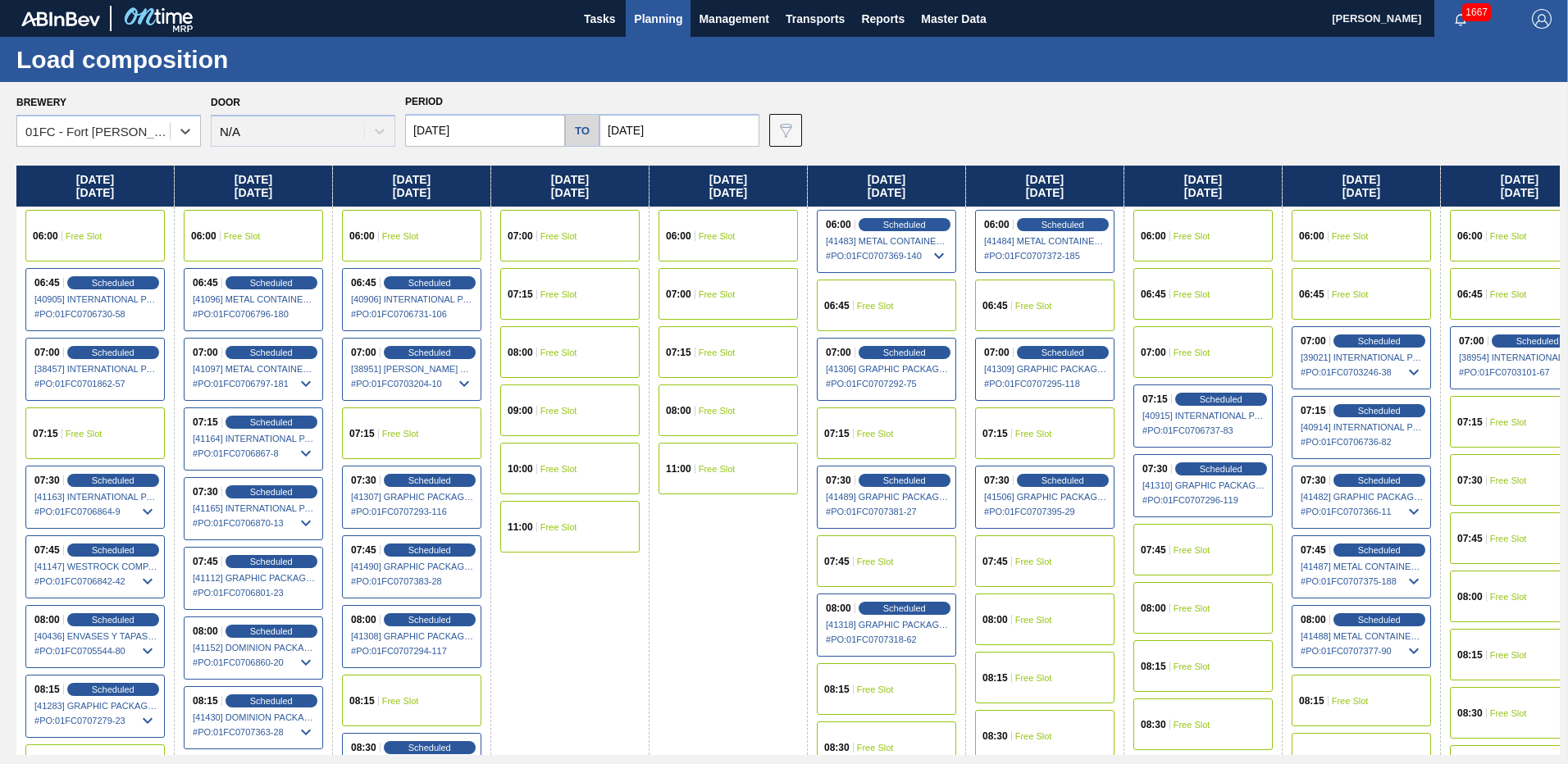
click at [730, 251] on div "06:00 Free Slot" at bounding box center [728, 236] width 140 height 51
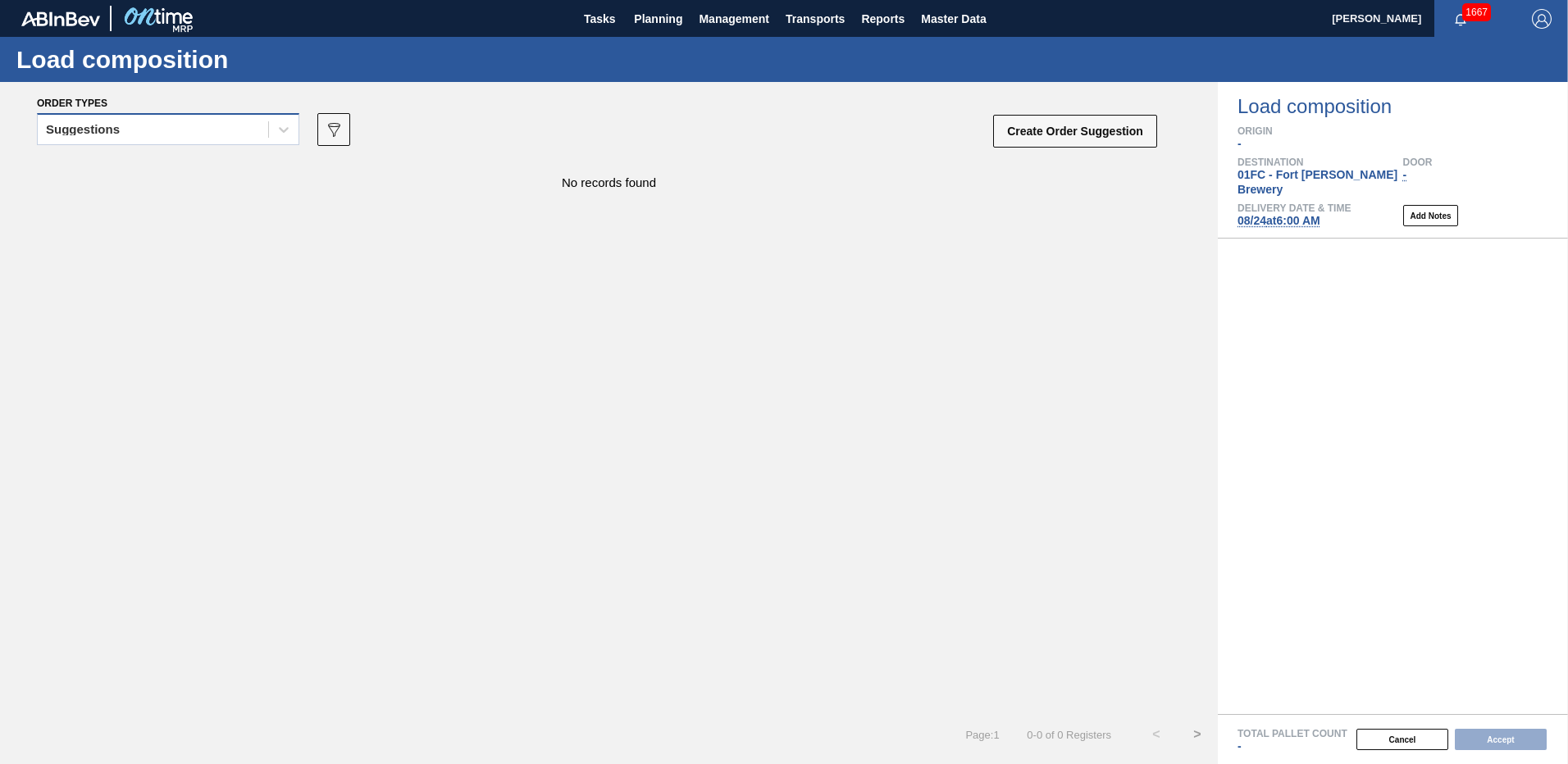
click at [266, 130] on div "Suggestions" at bounding box center [153, 130] width 231 height 24
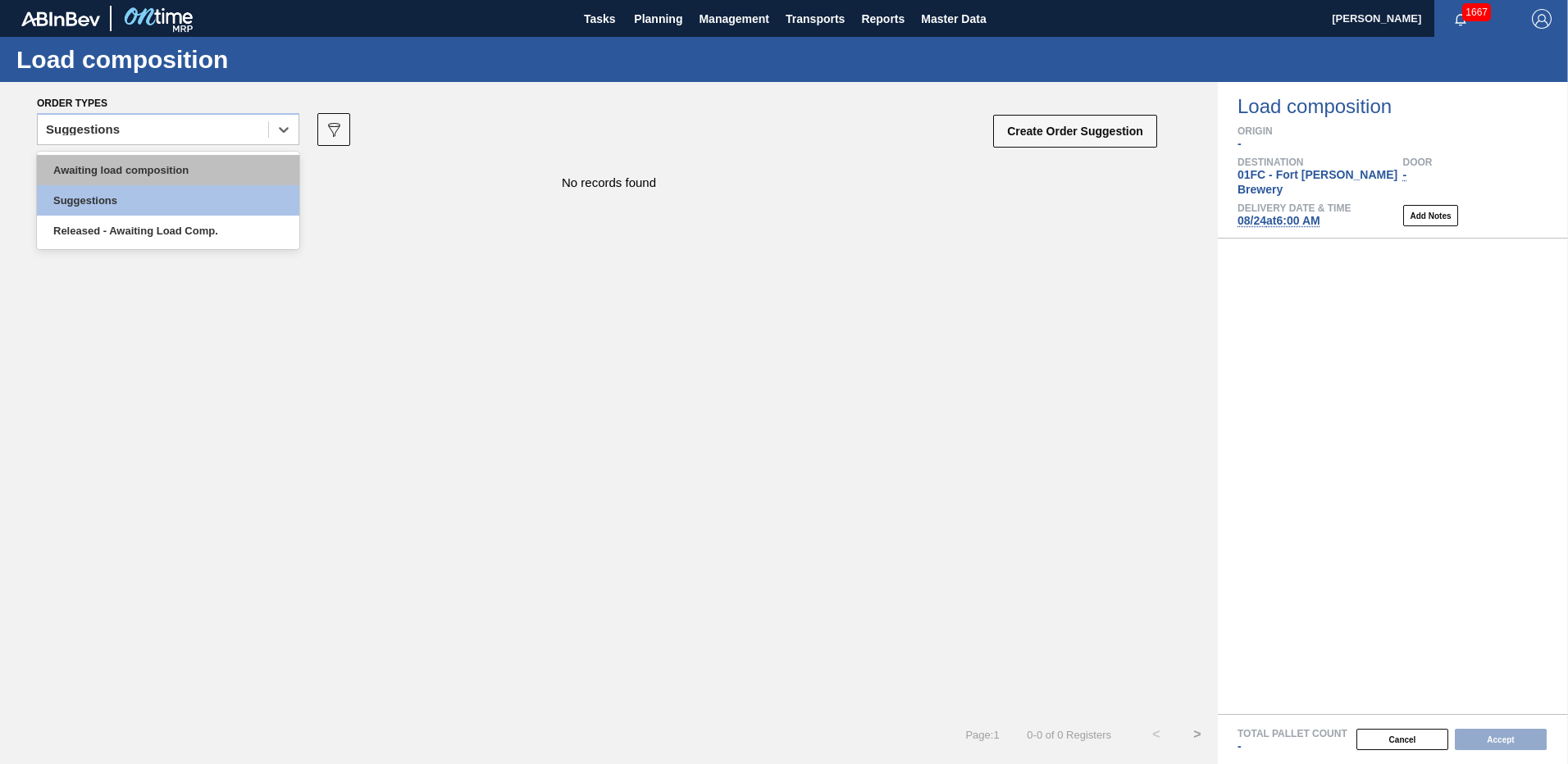
click at [124, 177] on div "Awaiting load composition" at bounding box center [168, 170] width 262 height 30
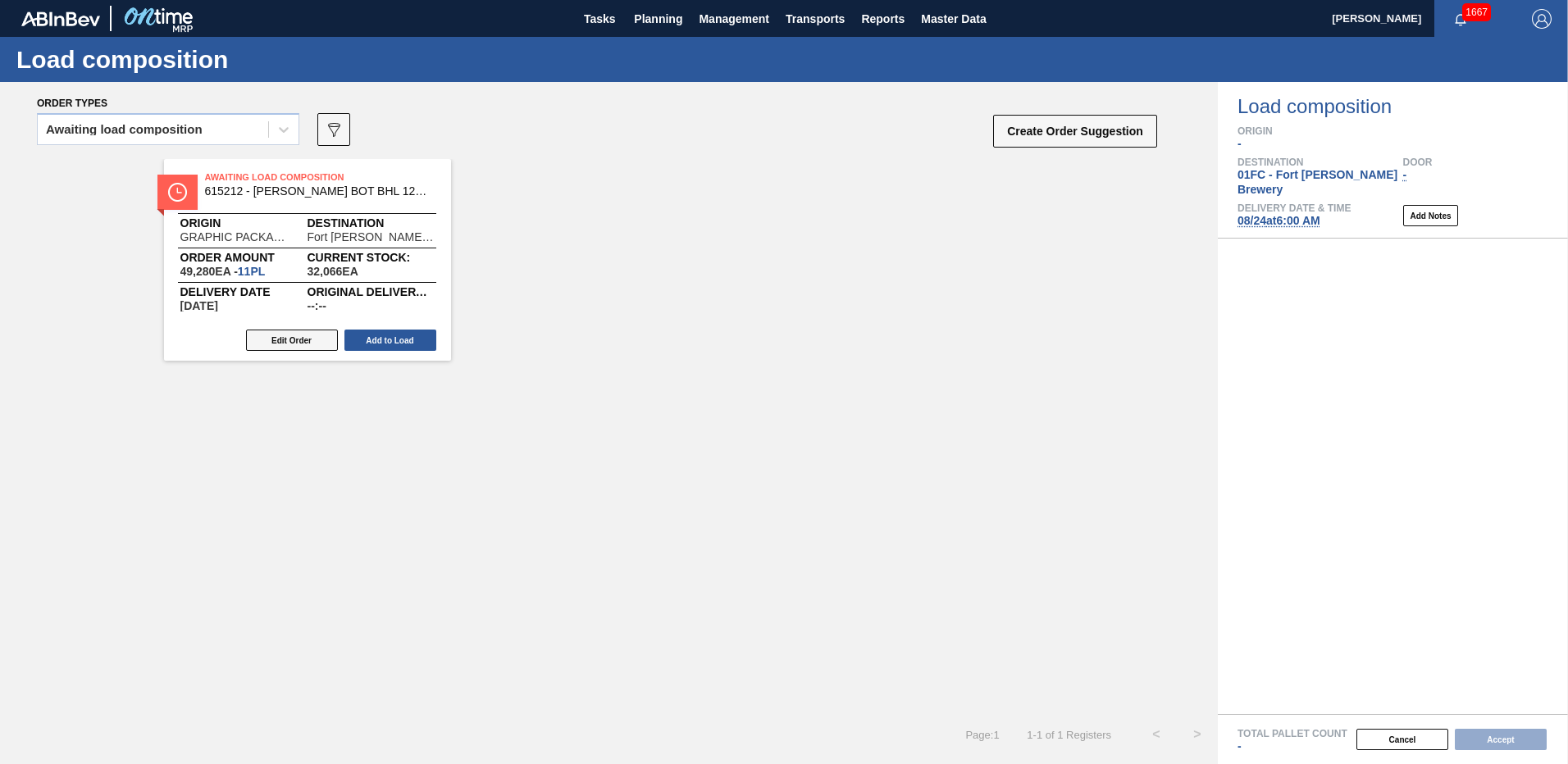
click at [274, 350] on button "Edit Order" at bounding box center [292, 340] width 92 height 21
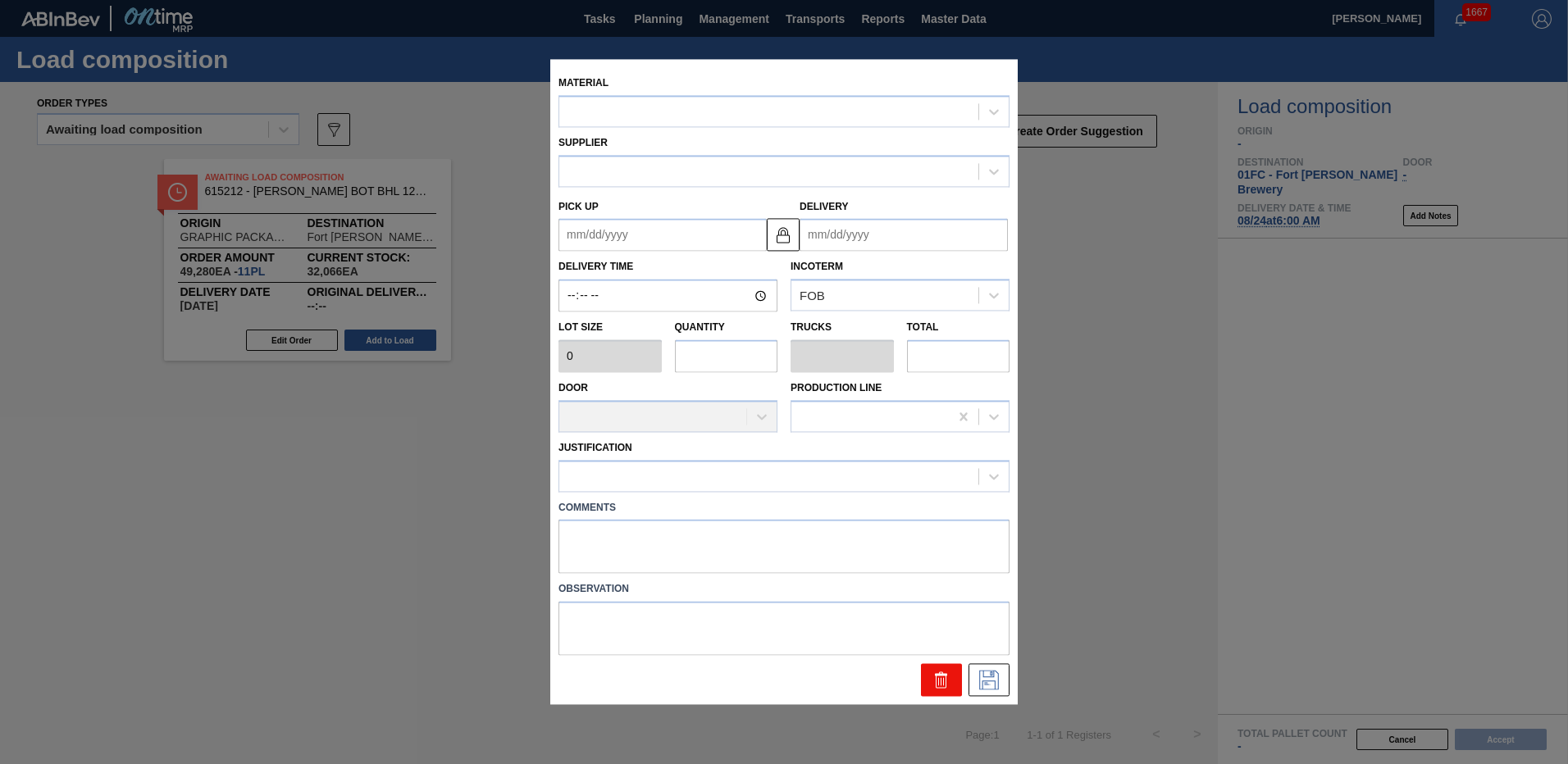
click at [940, 683] on icon at bounding box center [941, 680] width 20 height 20
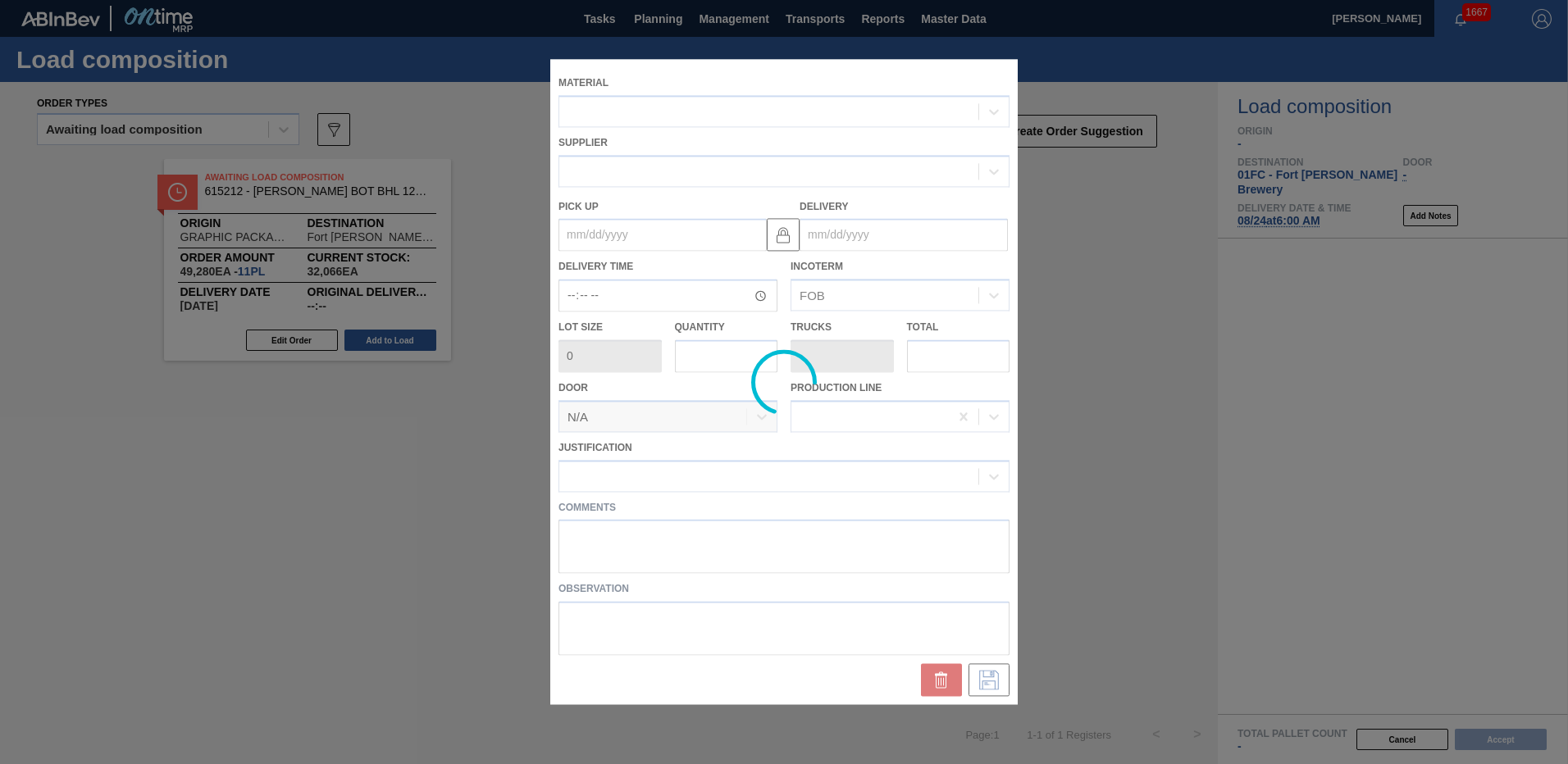
type input "4,480"
type input "11"
type input "0.423"
type input "49,280"
type up "[DATE]"
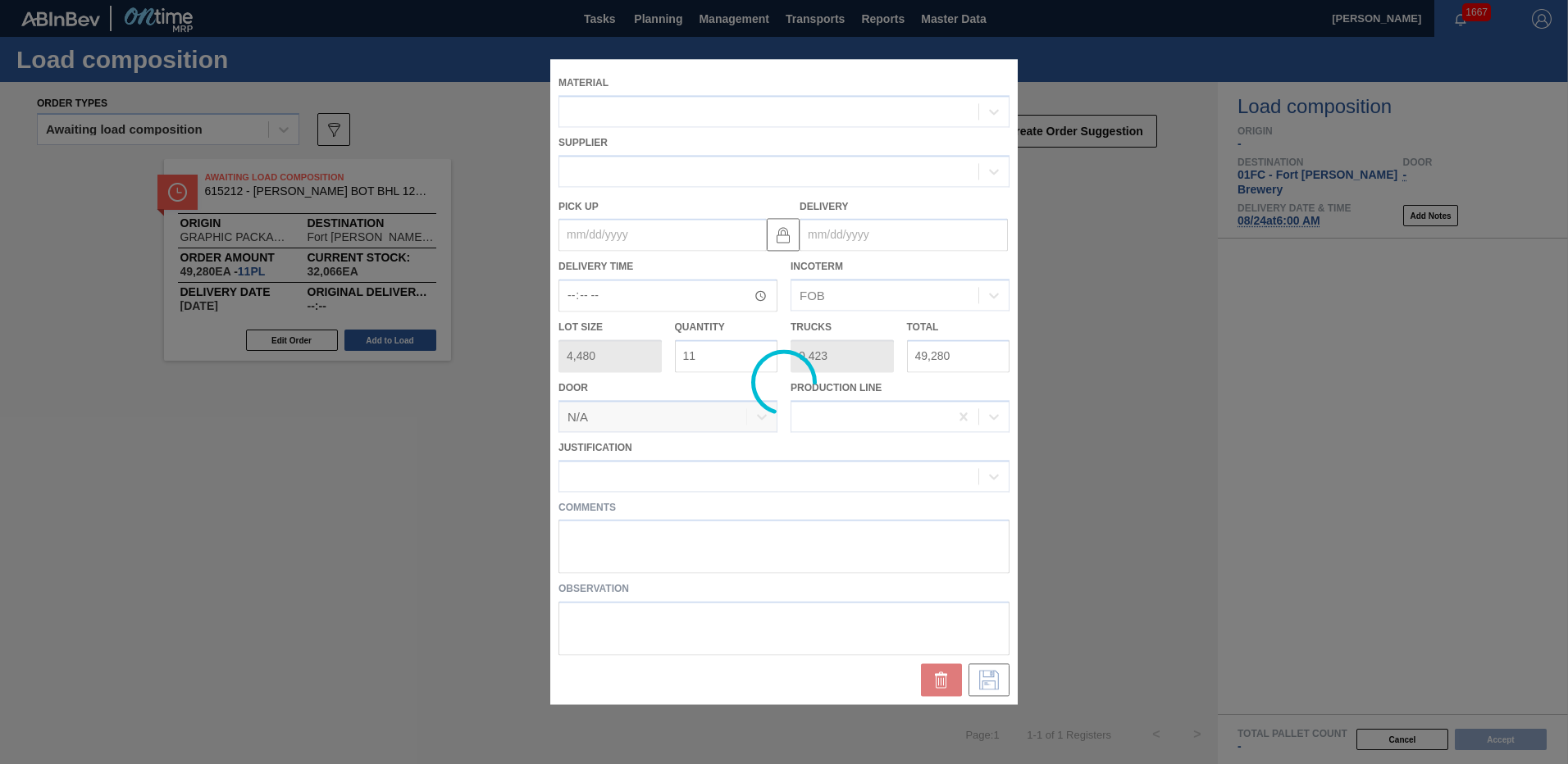
type input "[DATE]"
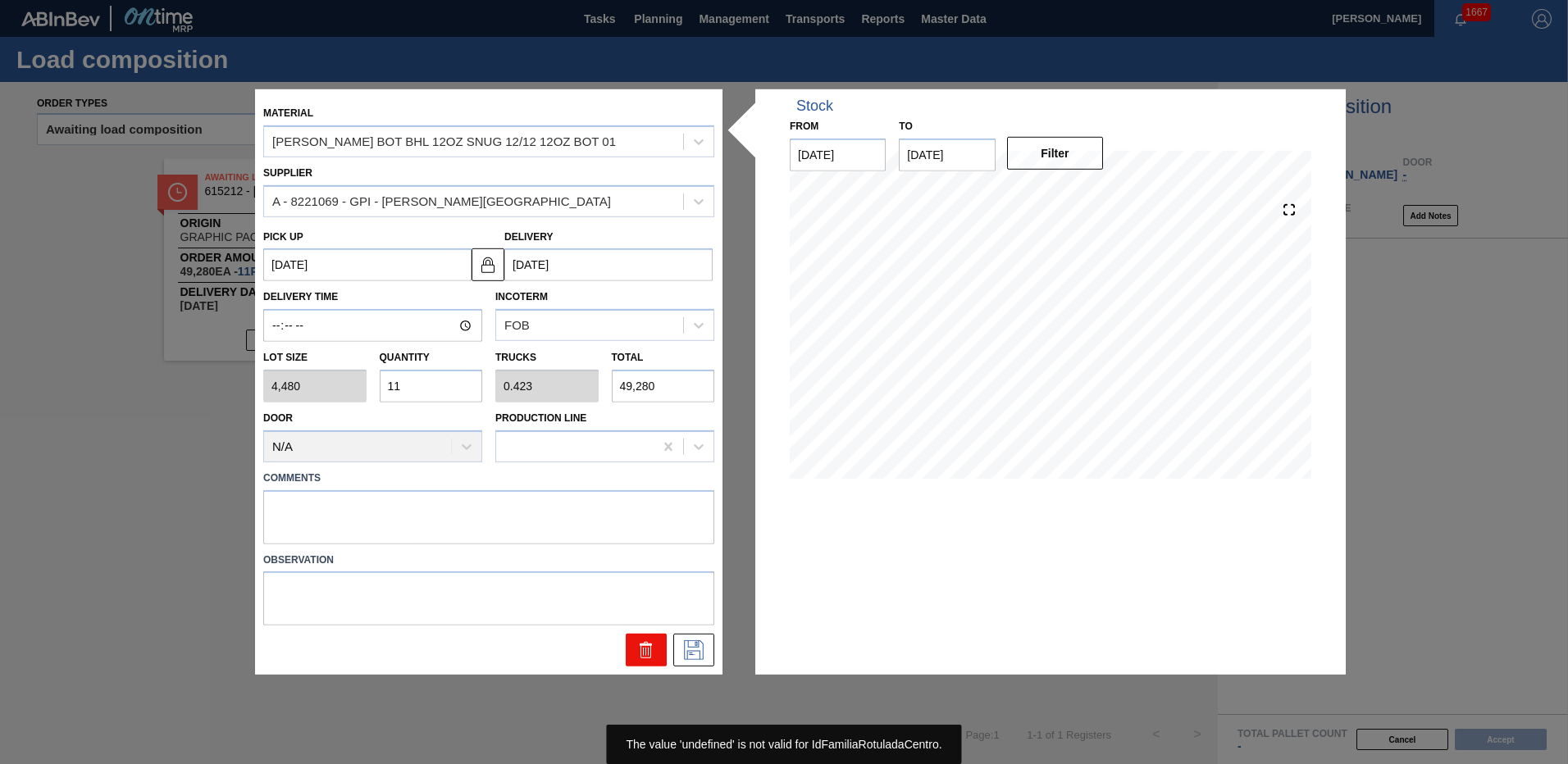
click at [653, 656] on icon at bounding box center [646, 650] width 20 height 20
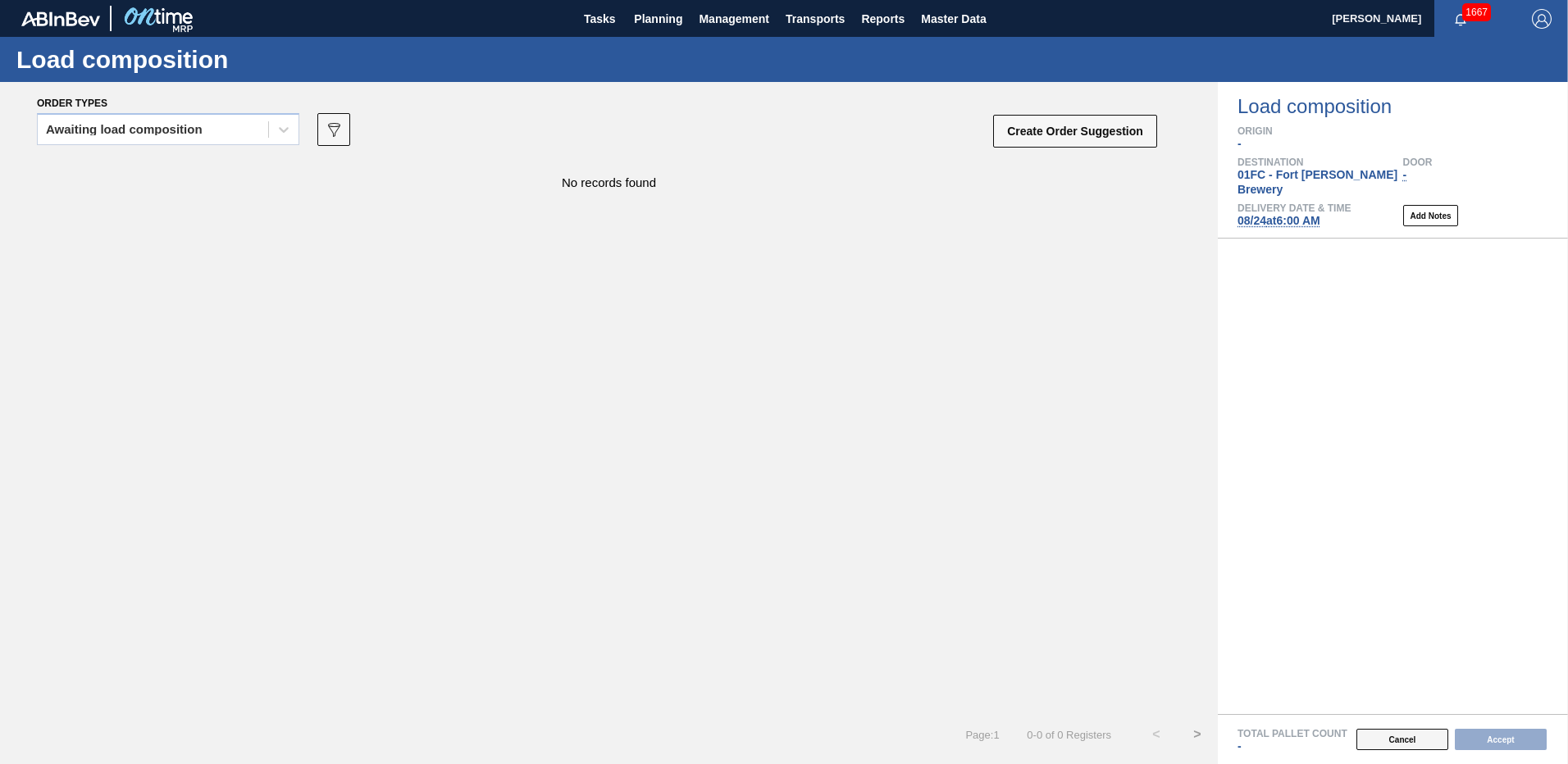
click at [1393, 739] on button "Cancel" at bounding box center [1402, 739] width 92 height 21
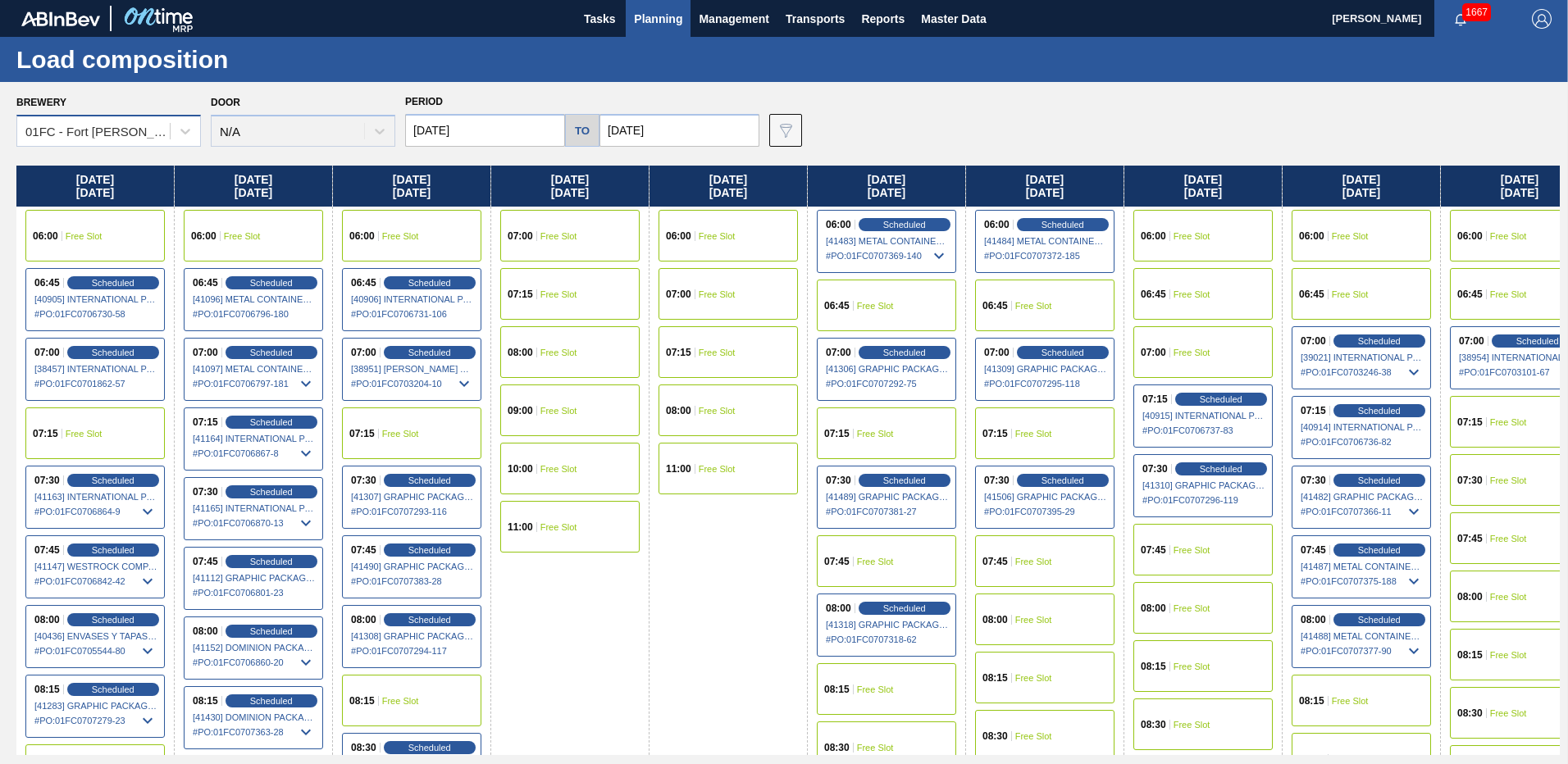
click at [127, 123] on div "01FC - Fort Collins Brewery" at bounding box center [93, 132] width 153 height 24
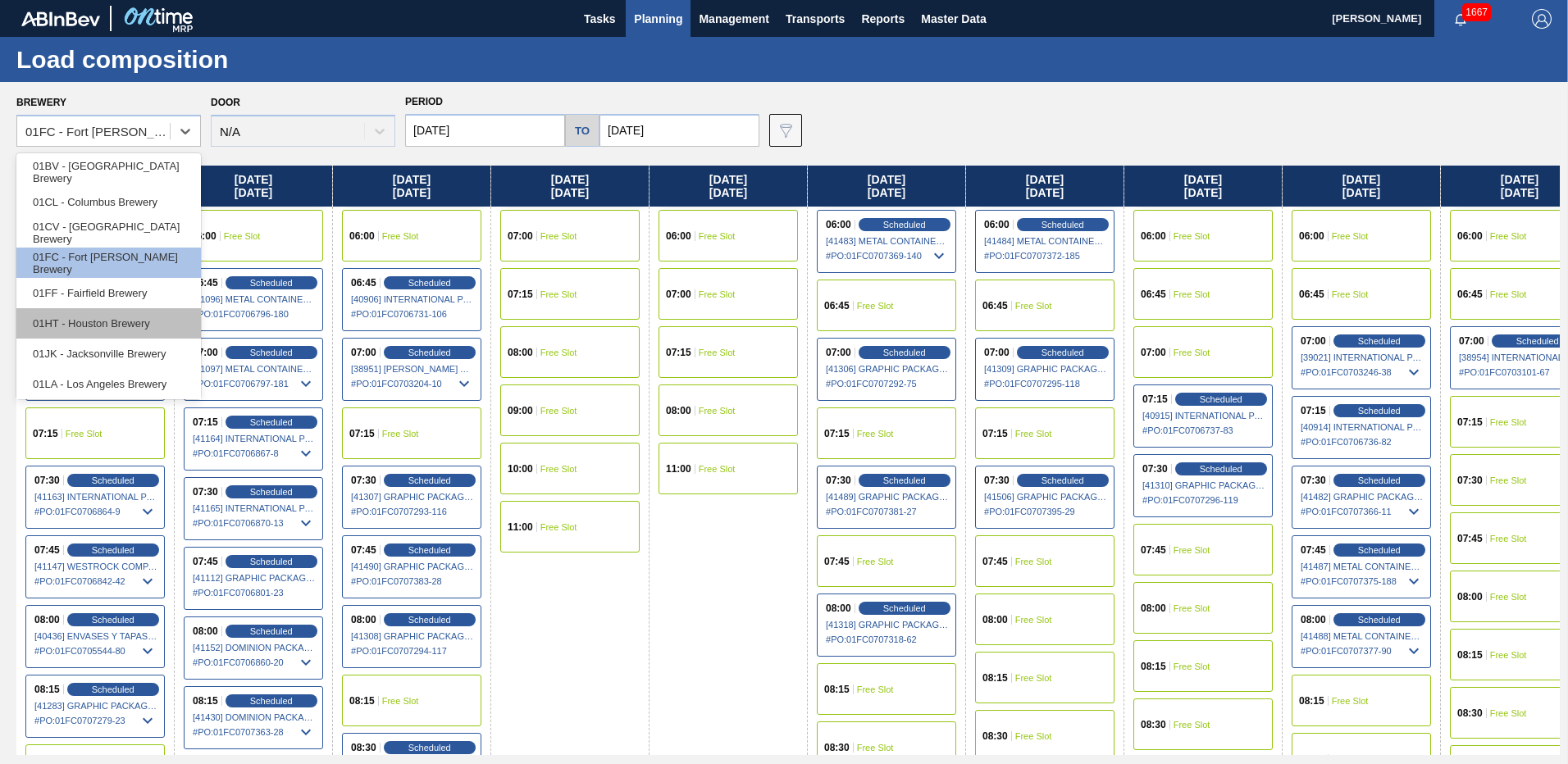
scroll to position [124, 0]
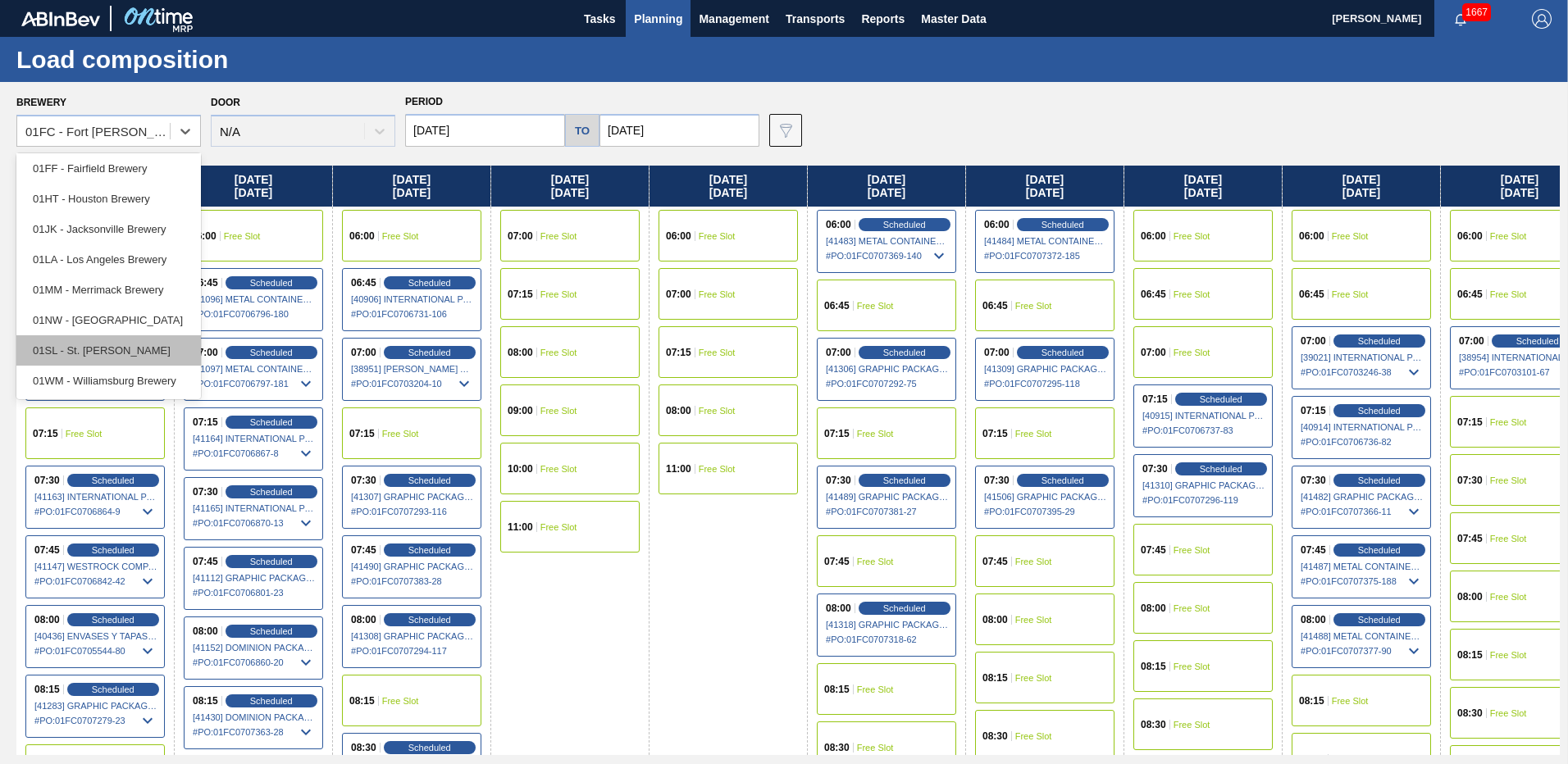
click at [106, 355] on div "01SL - St. [PERSON_NAME]" at bounding box center [108, 350] width 184 height 30
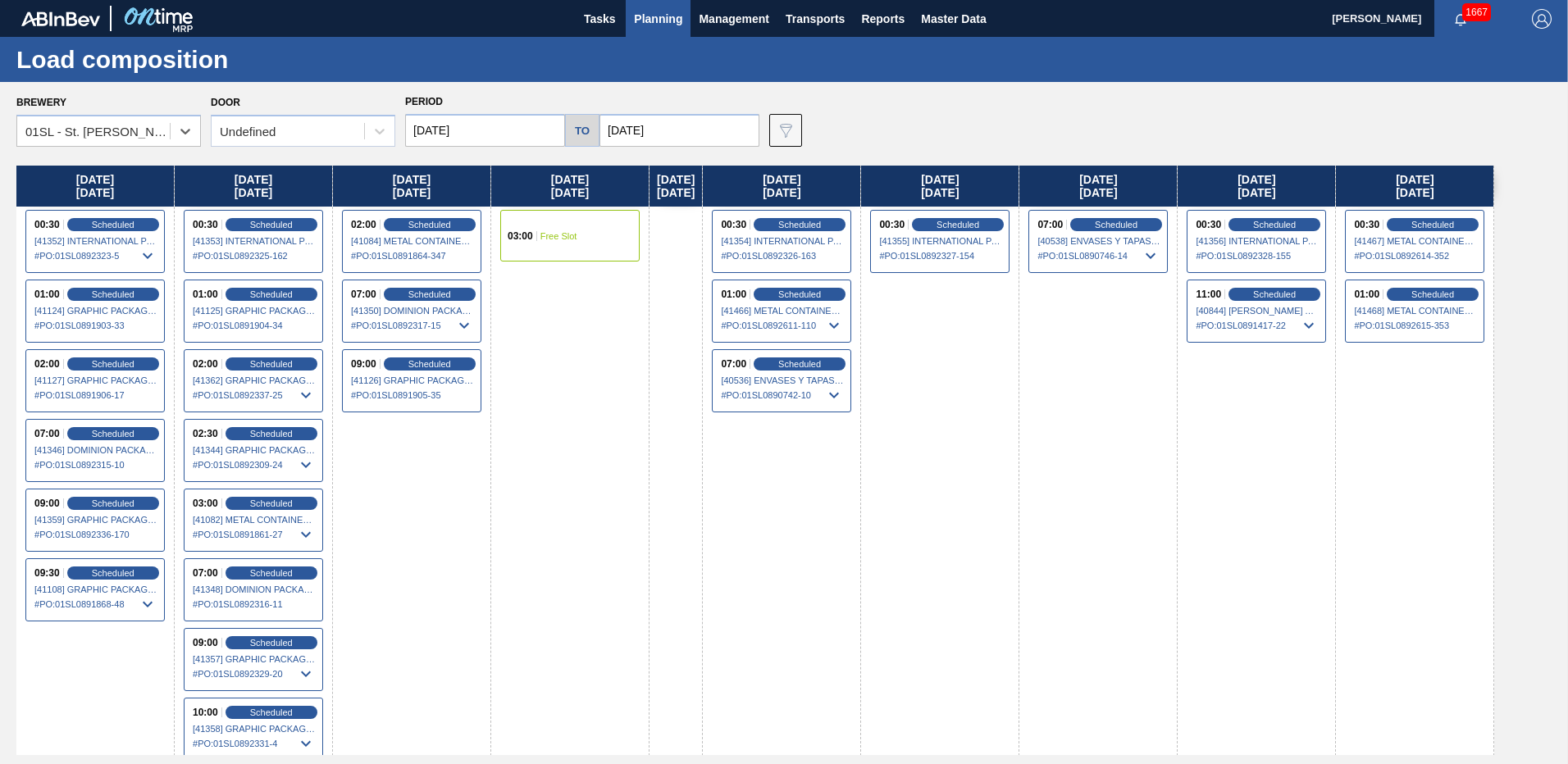
scroll to position [0, 0]
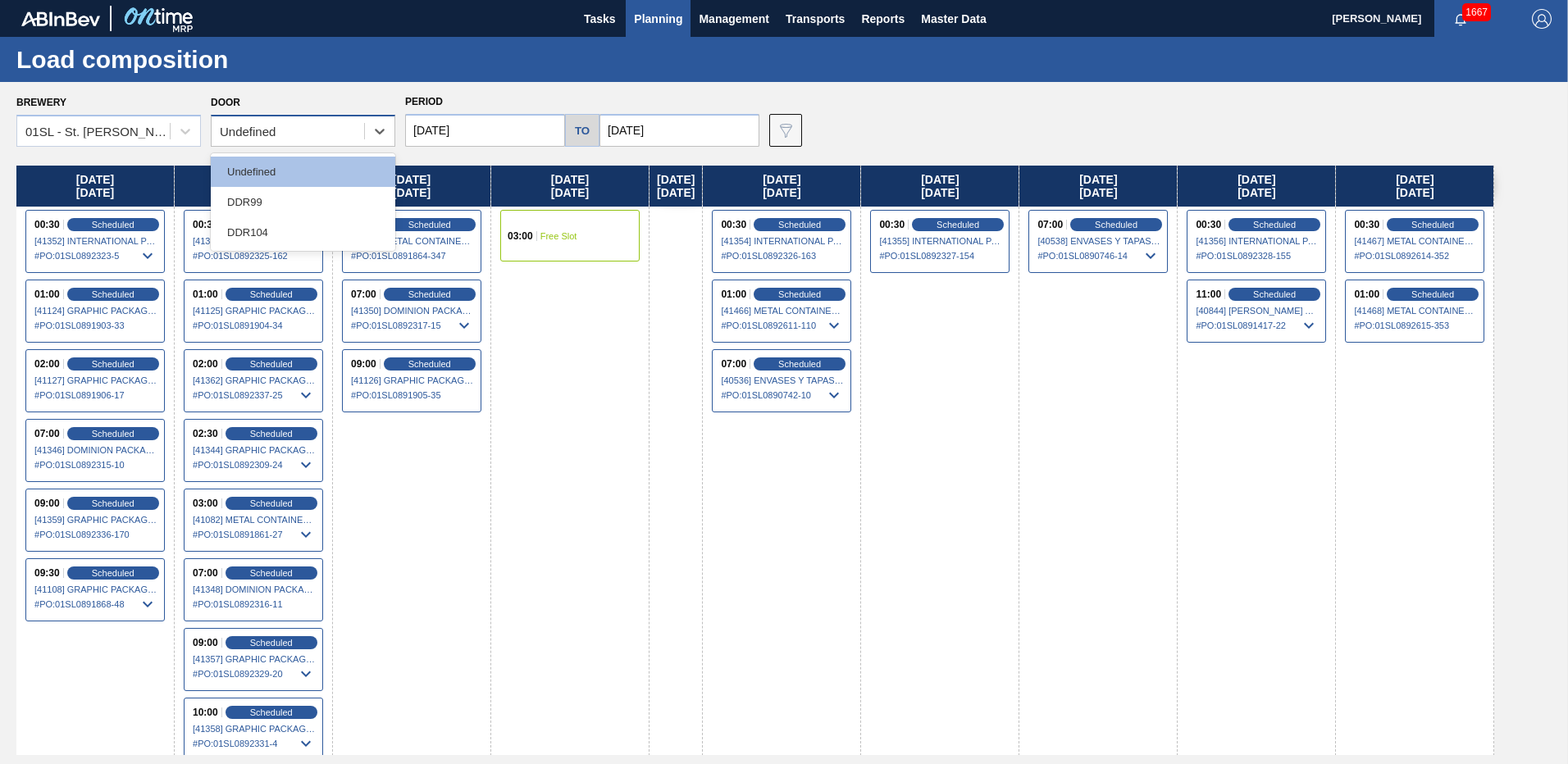
click at [344, 135] on div "Undefined" at bounding box center [288, 132] width 153 height 24
click at [276, 196] on div "DDR99" at bounding box center [303, 202] width 184 height 30
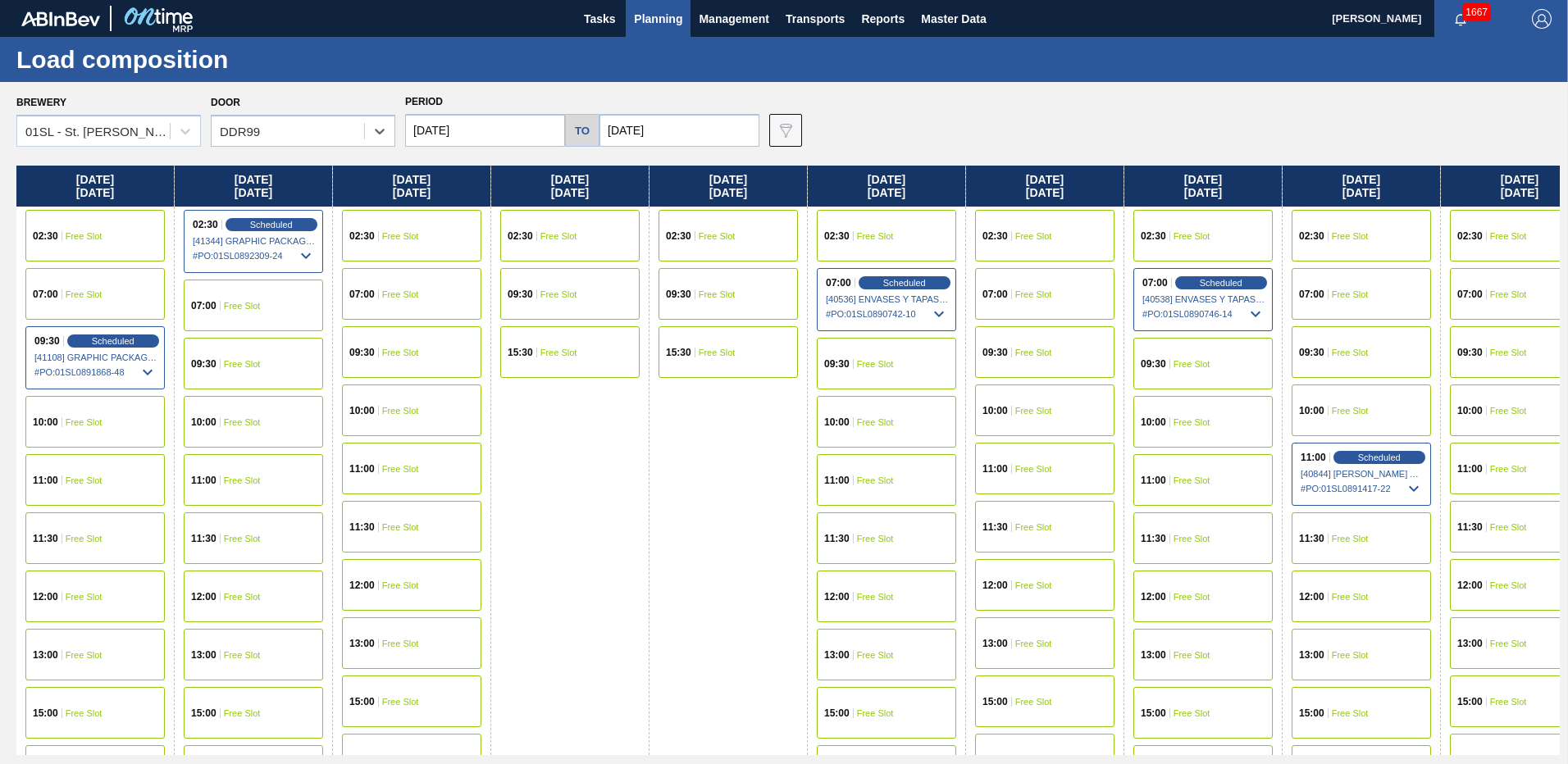
click at [1344, 354] on span "Free Slot" at bounding box center [1350, 352] width 37 height 9
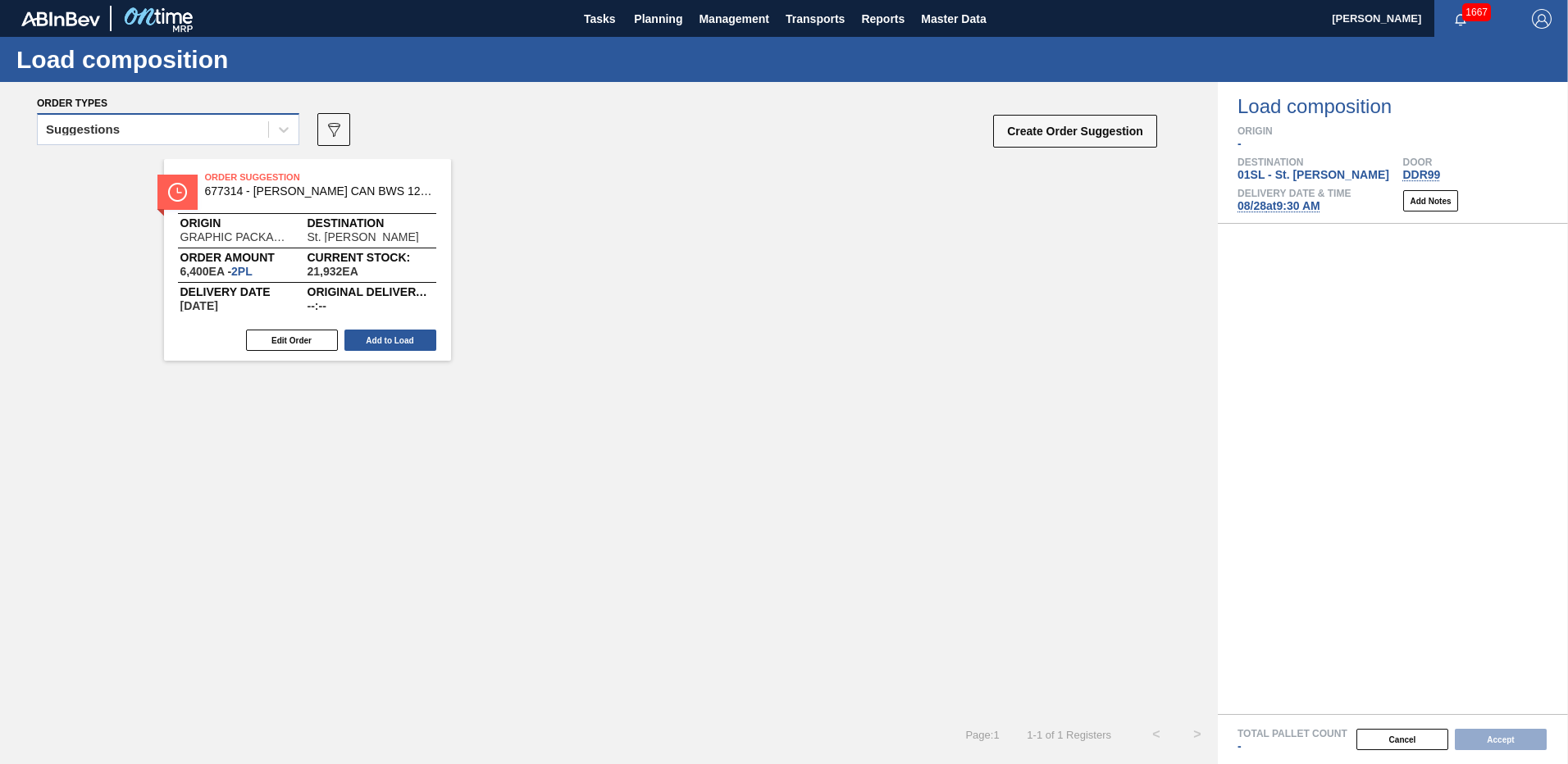
click at [209, 131] on div "Suggestions" at bounding box center [153, 130] width 231 height 24
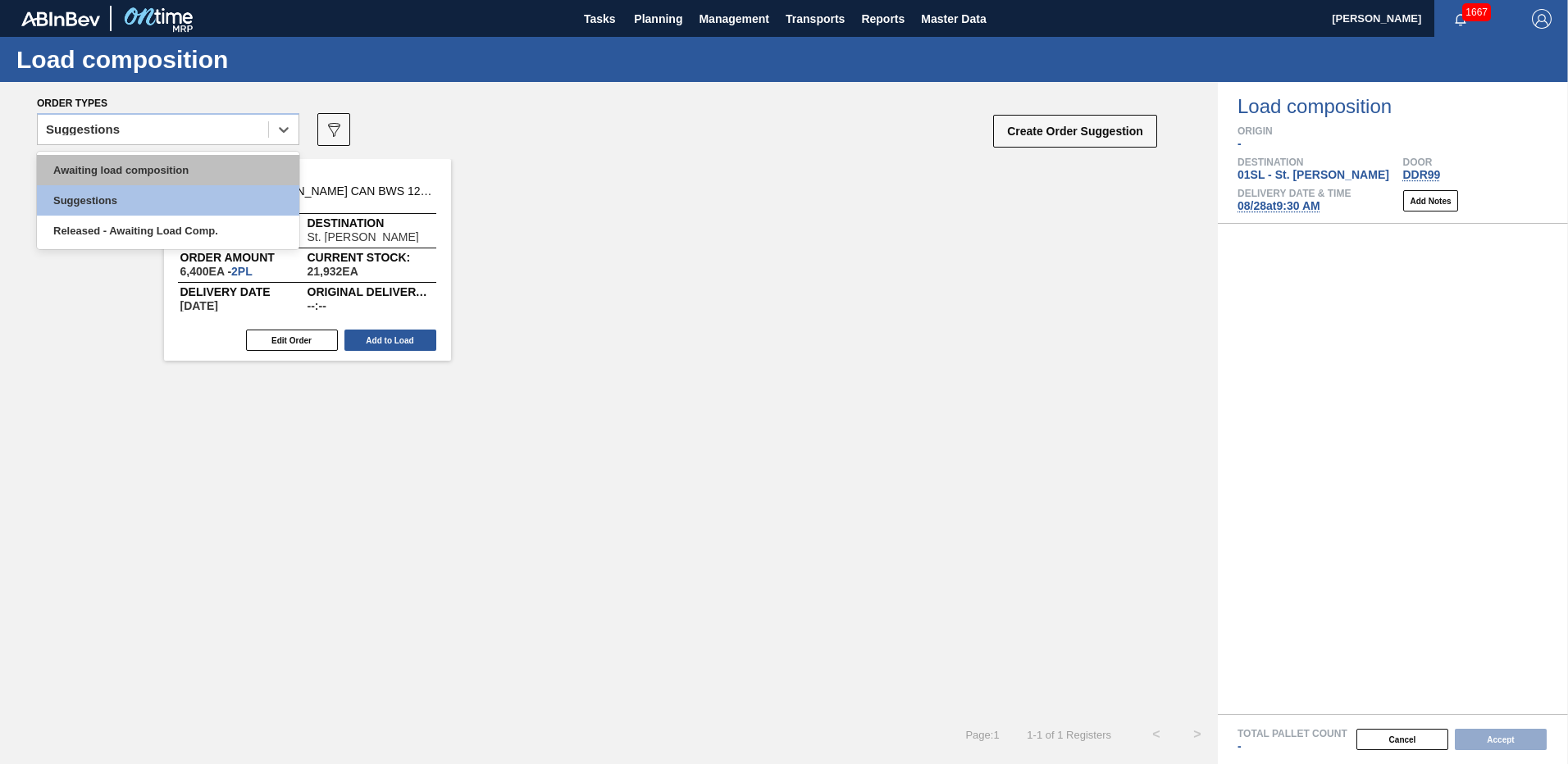
click at [172, 174] on div "Awaiting load composition" at bounding box center [168, 170] width 262 height 30
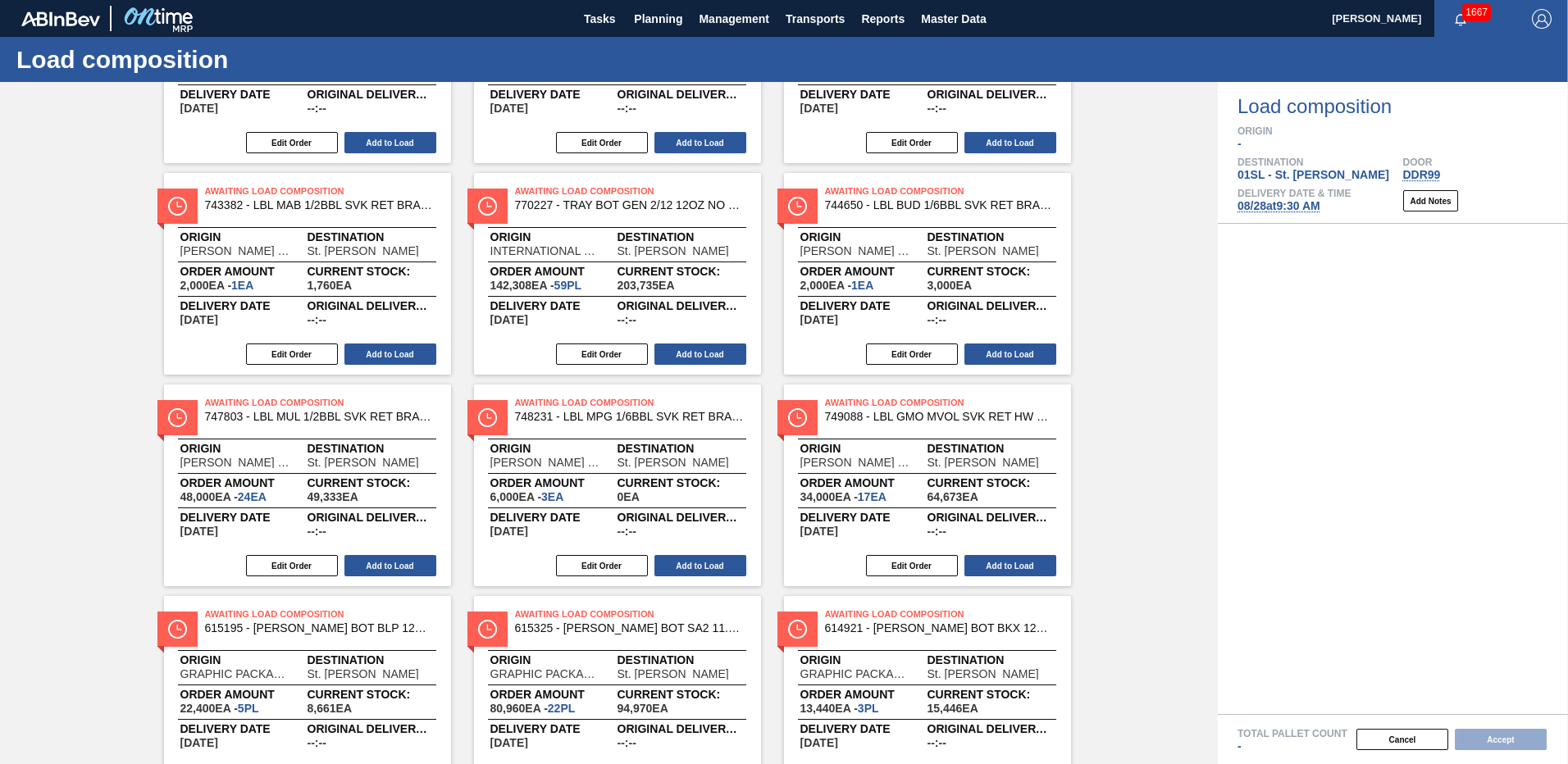
scroll to position [492, 0]
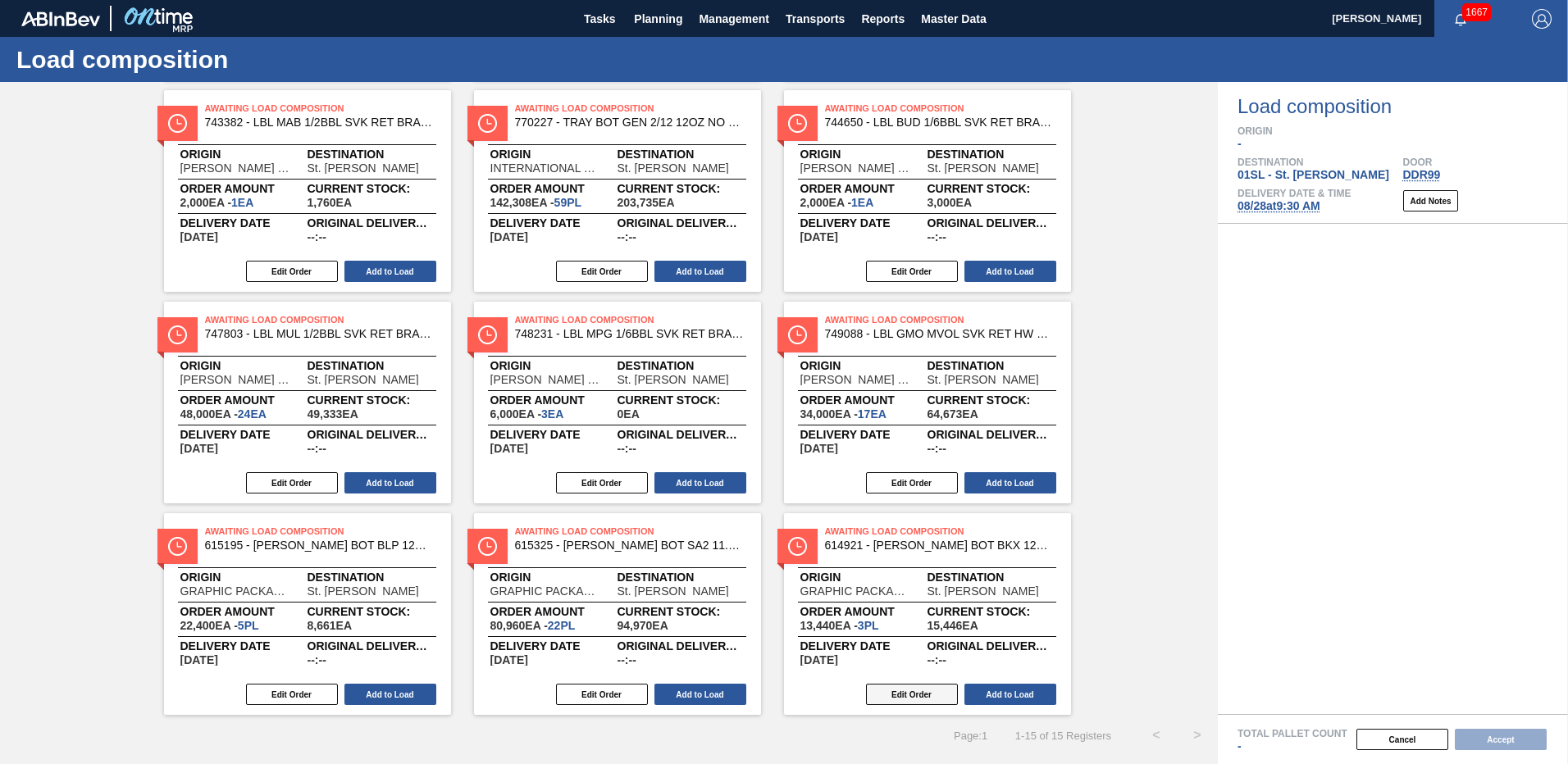
click at [917, 693] on button "Edit Order" at bounding box center [912, 694] width 92 height 21
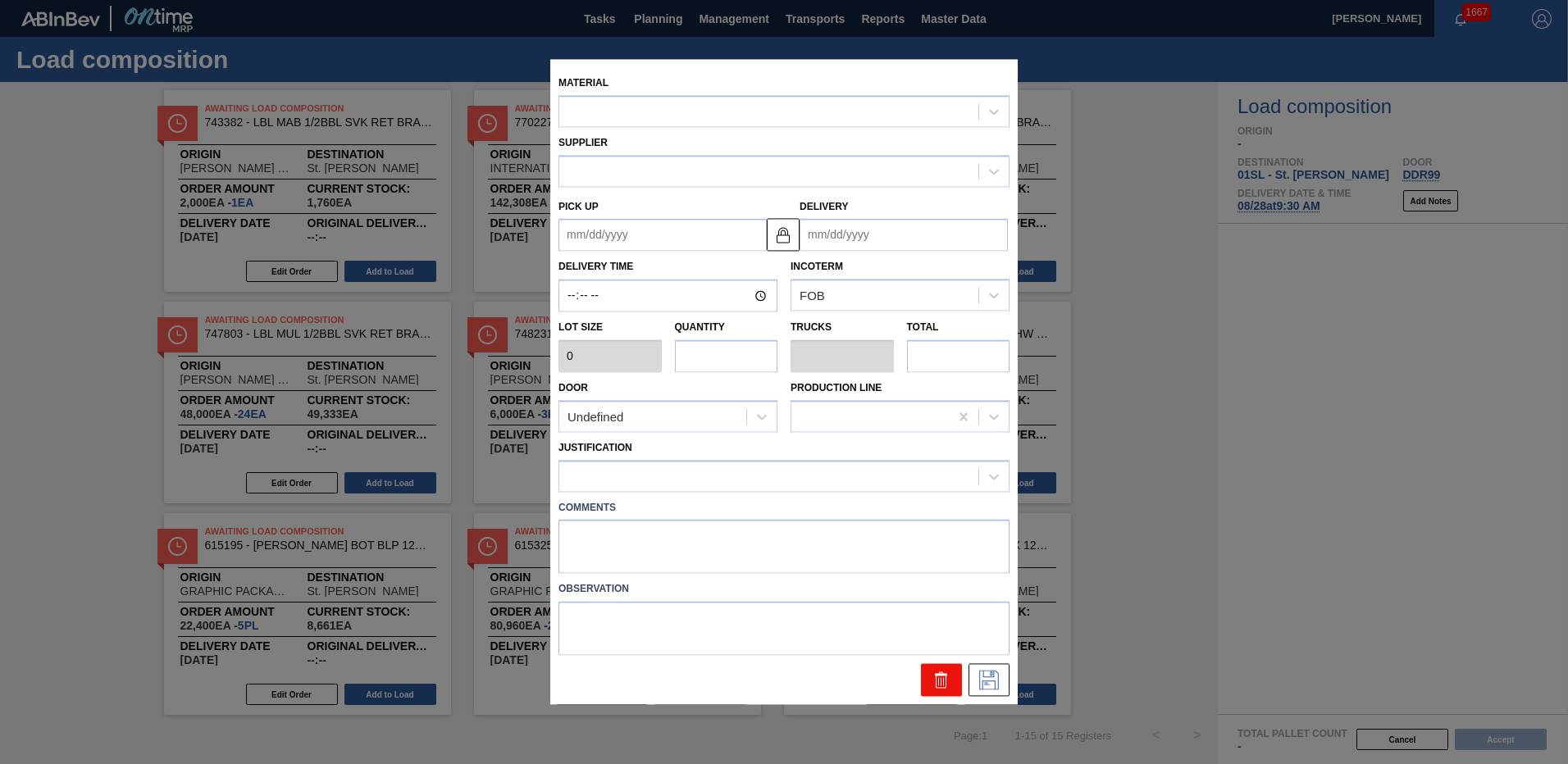
type input "4,480"
type input "3"
type input "0.115"
type input "13,440"
type up "[DATE]"
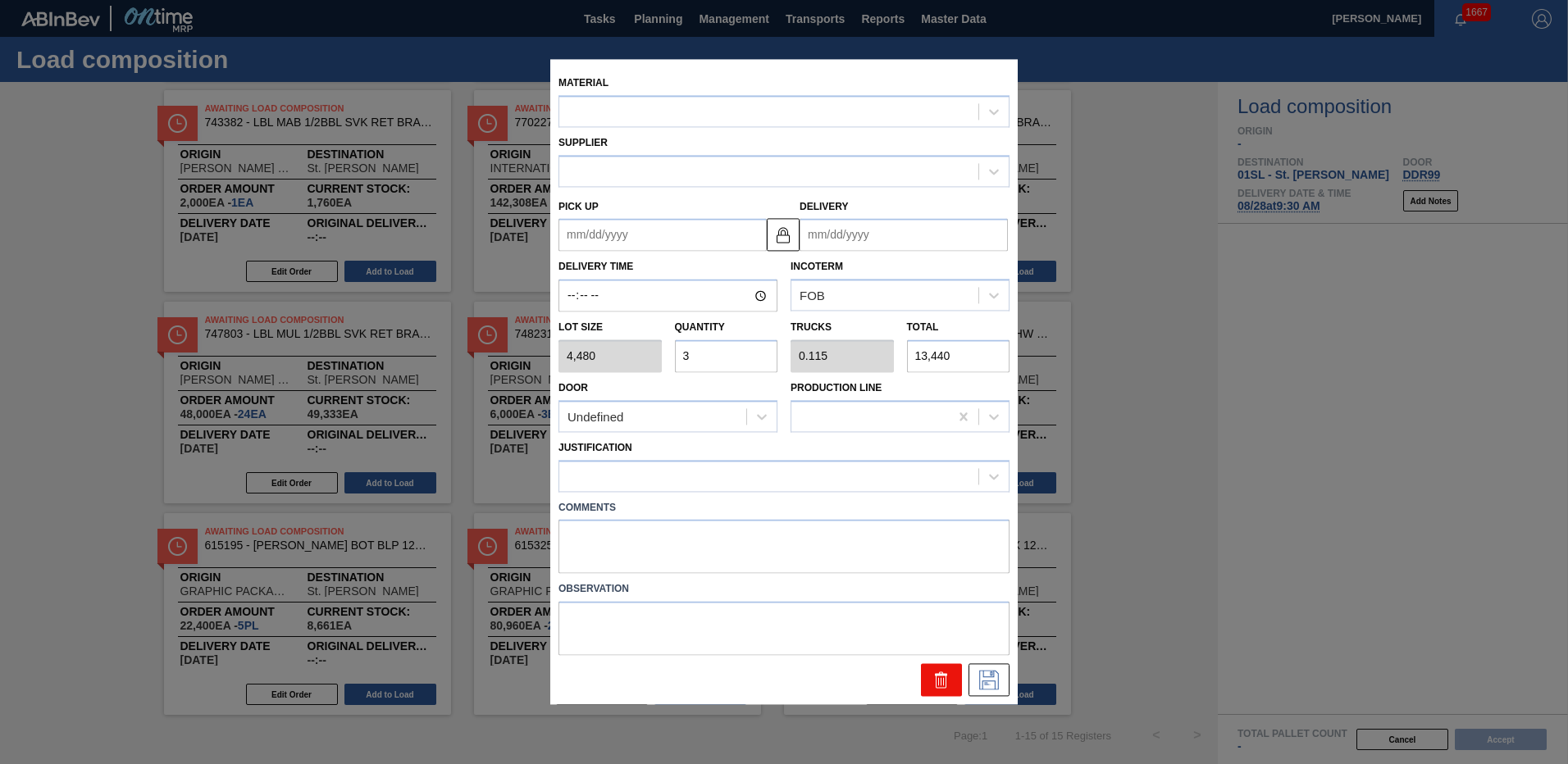
type input "[DATE]"
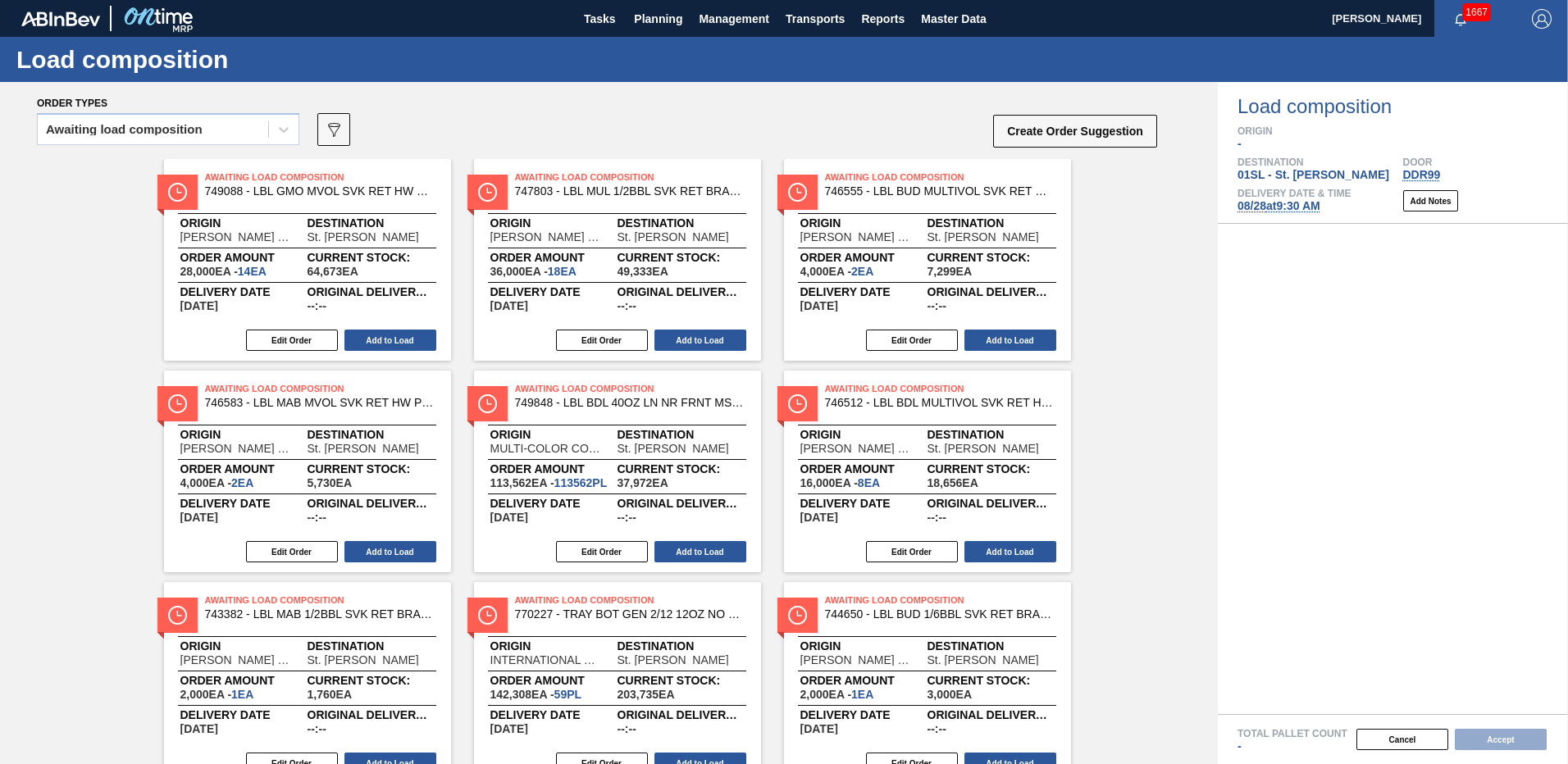
scroll to position [103, 0]
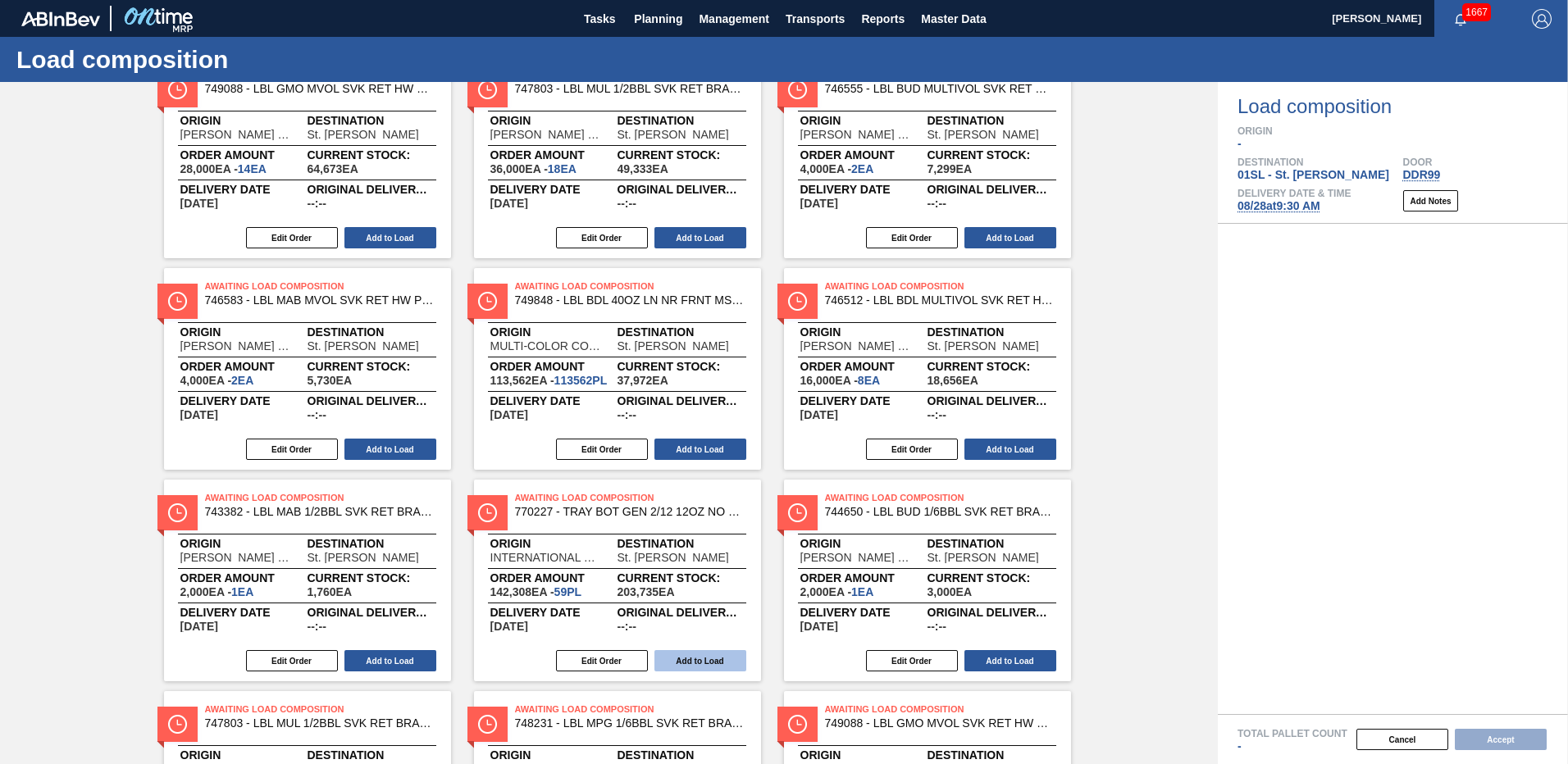
click at [678, 653] on button "Add to Load" at bounding box center [700, 660] width 92 height 21
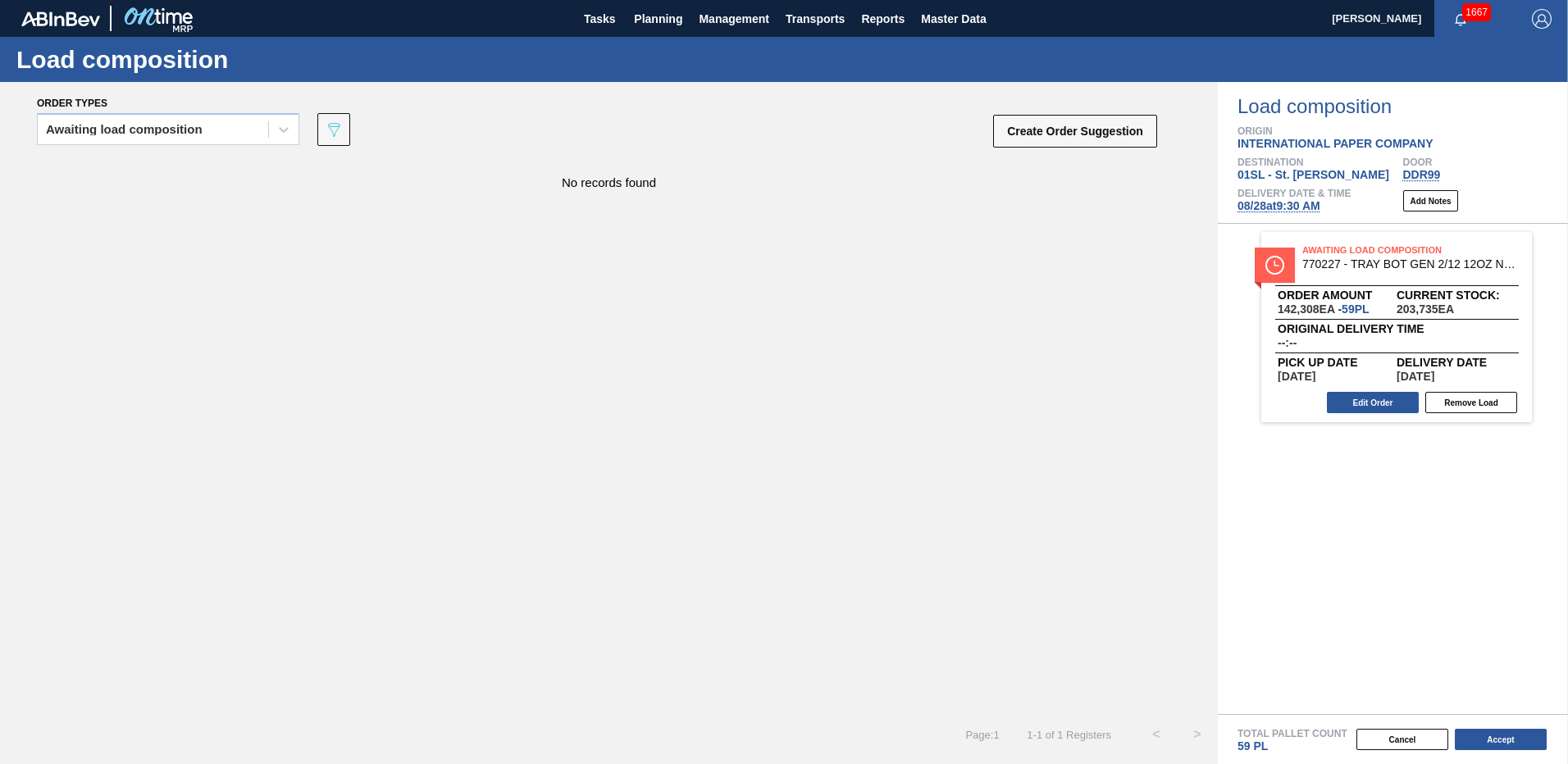
scroll to position [0, 0]
click at [1055, 141] on button "Create Order Suggestion" at bounding box center [1075, 131] width 164 height 33
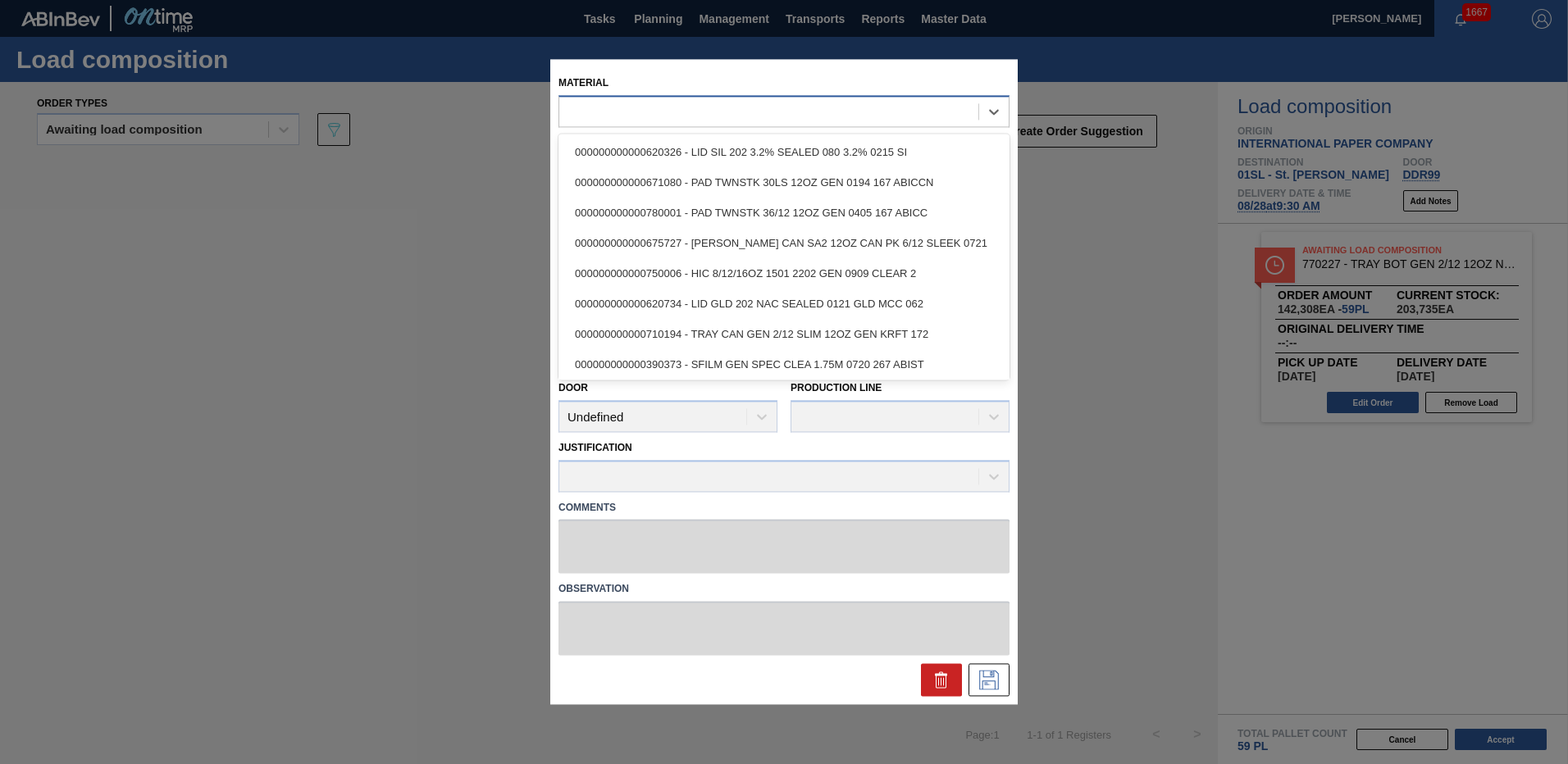
click at [639, 122] on div at bounding box center [769, 112] width 419 height 24
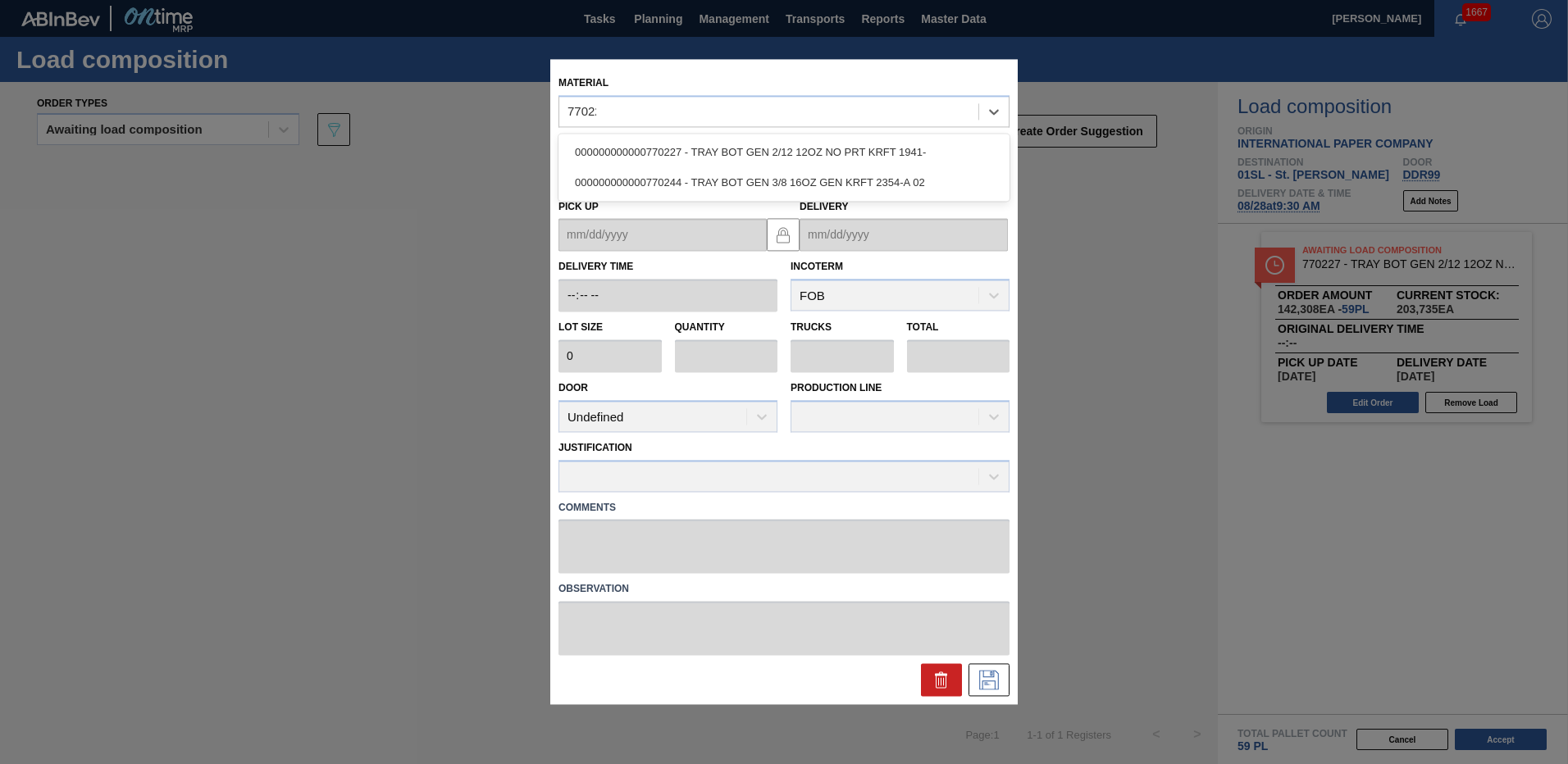
type input "770227"
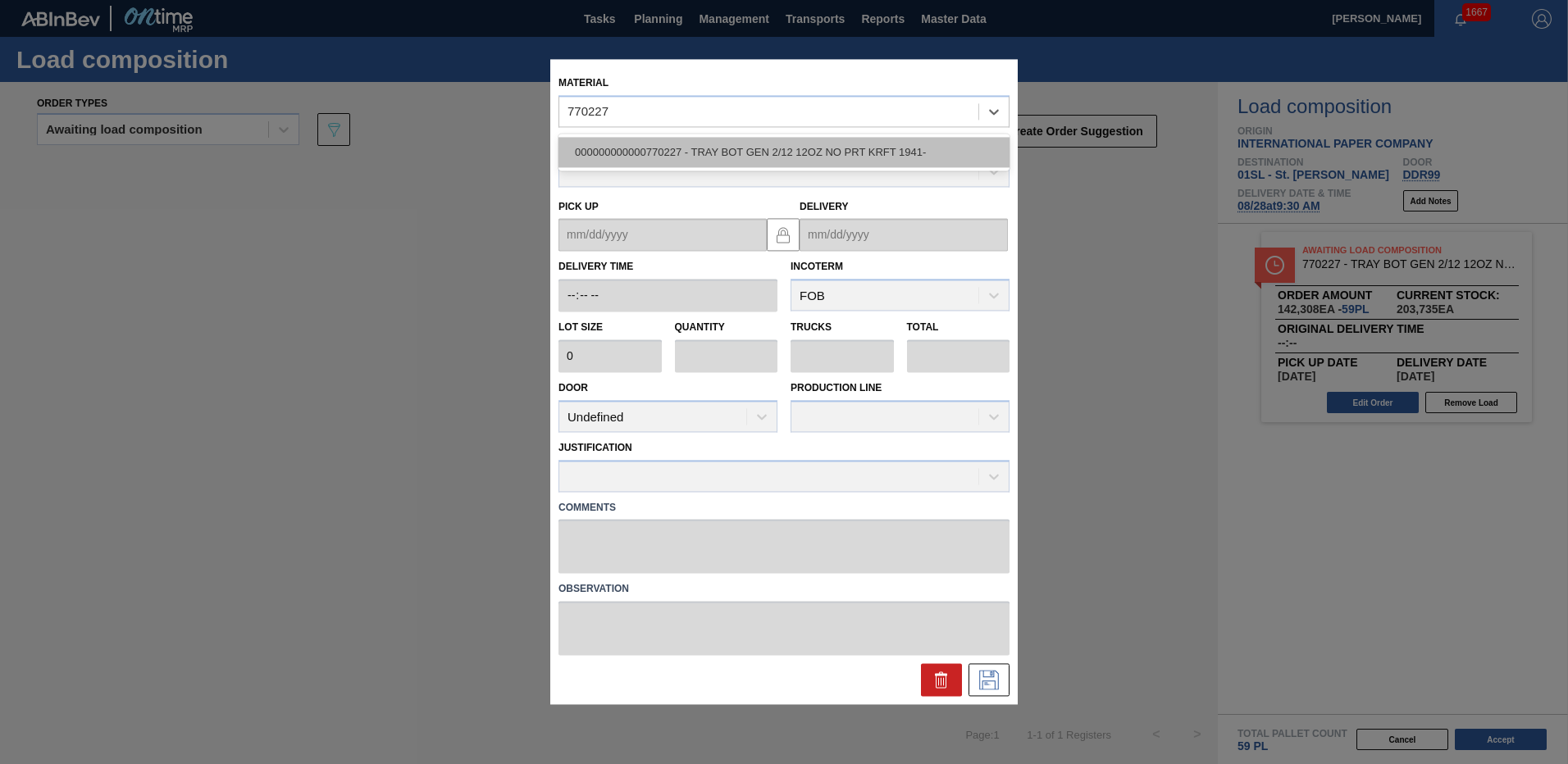
click at [625, 146] on div "000000000000770227 - TRAY BOT GEN 2/12 12OZ NO PRT KRFT 1941-" at bounding box center [784, 152] width 451 height 30
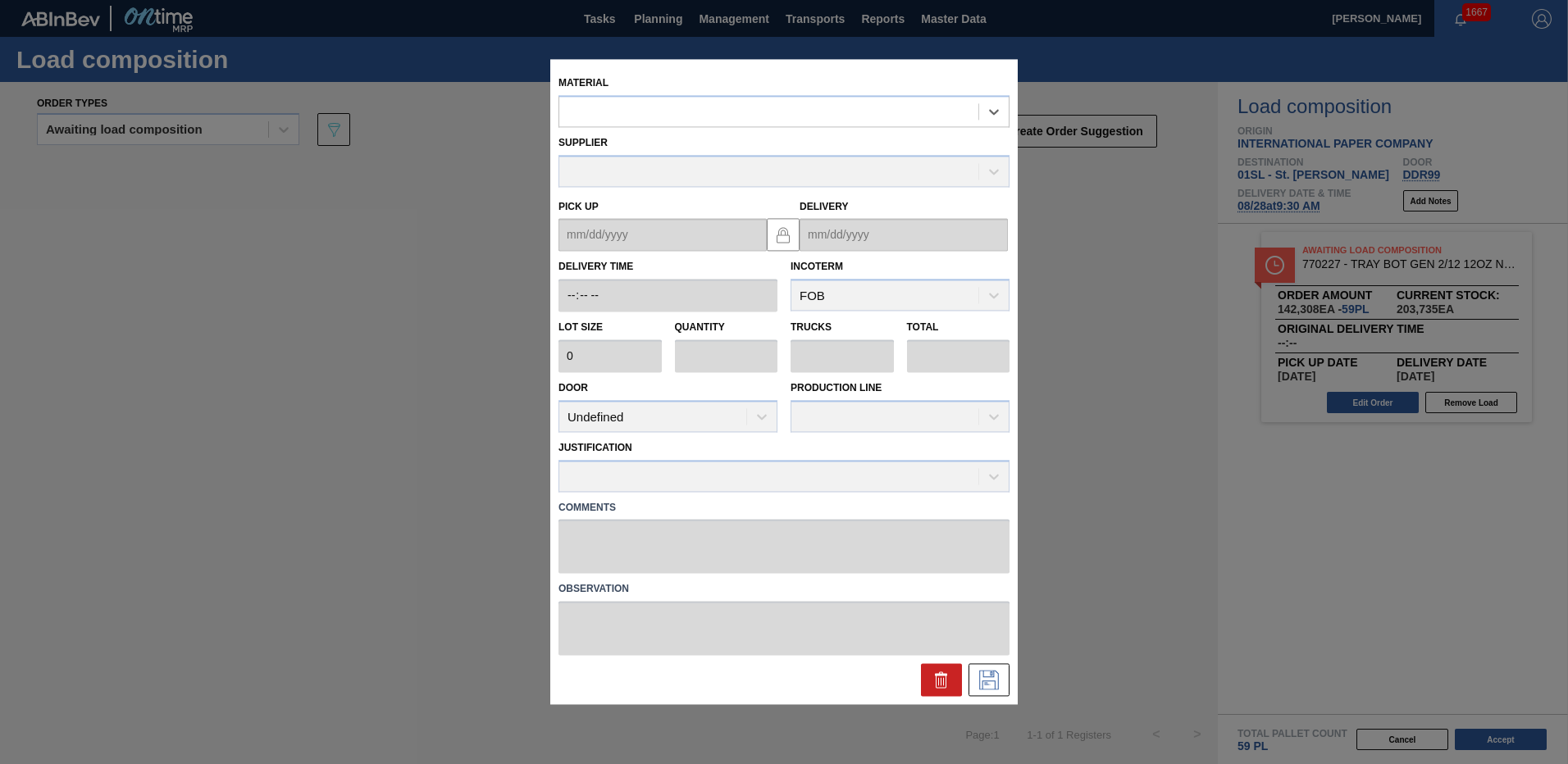
type input "2,412"
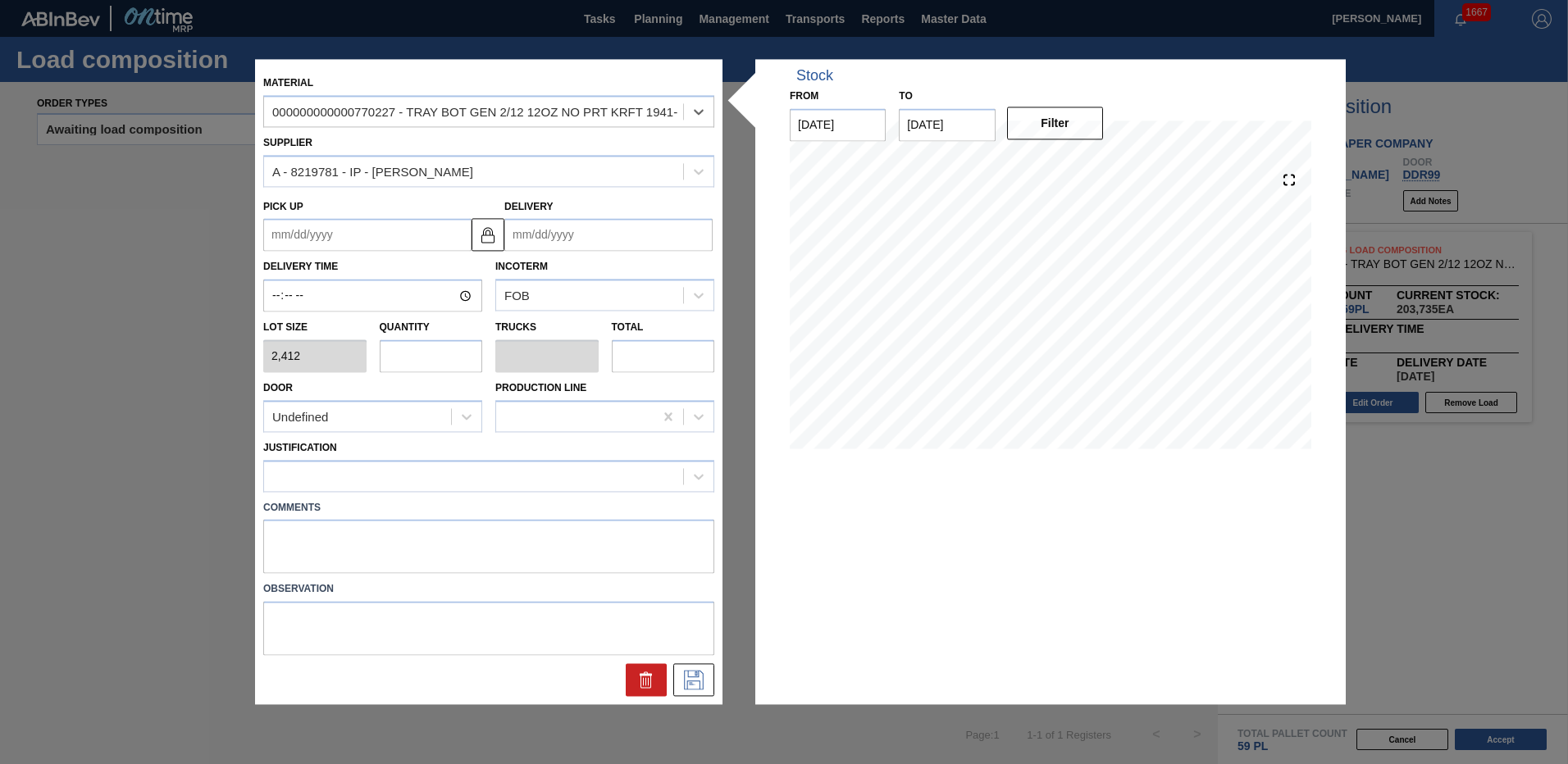
click at [561, 233] on input "Delivery" at bounding box center [608, 235] width 208 height 33
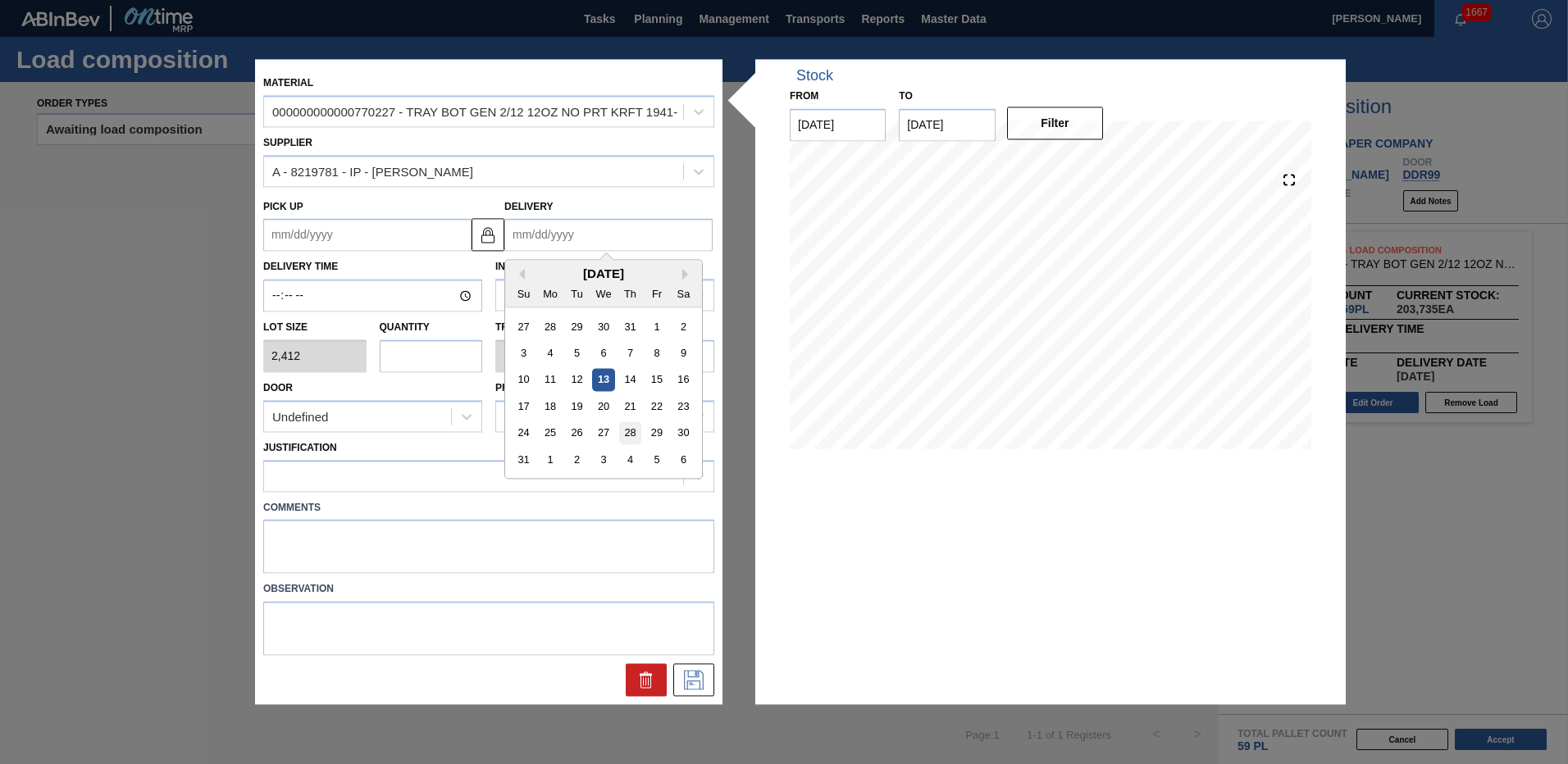
click at [628, 432] on div "28" at bounding box center [630, 433] width 22 height 22
type up "[DATE]"
type input "[DATE]"
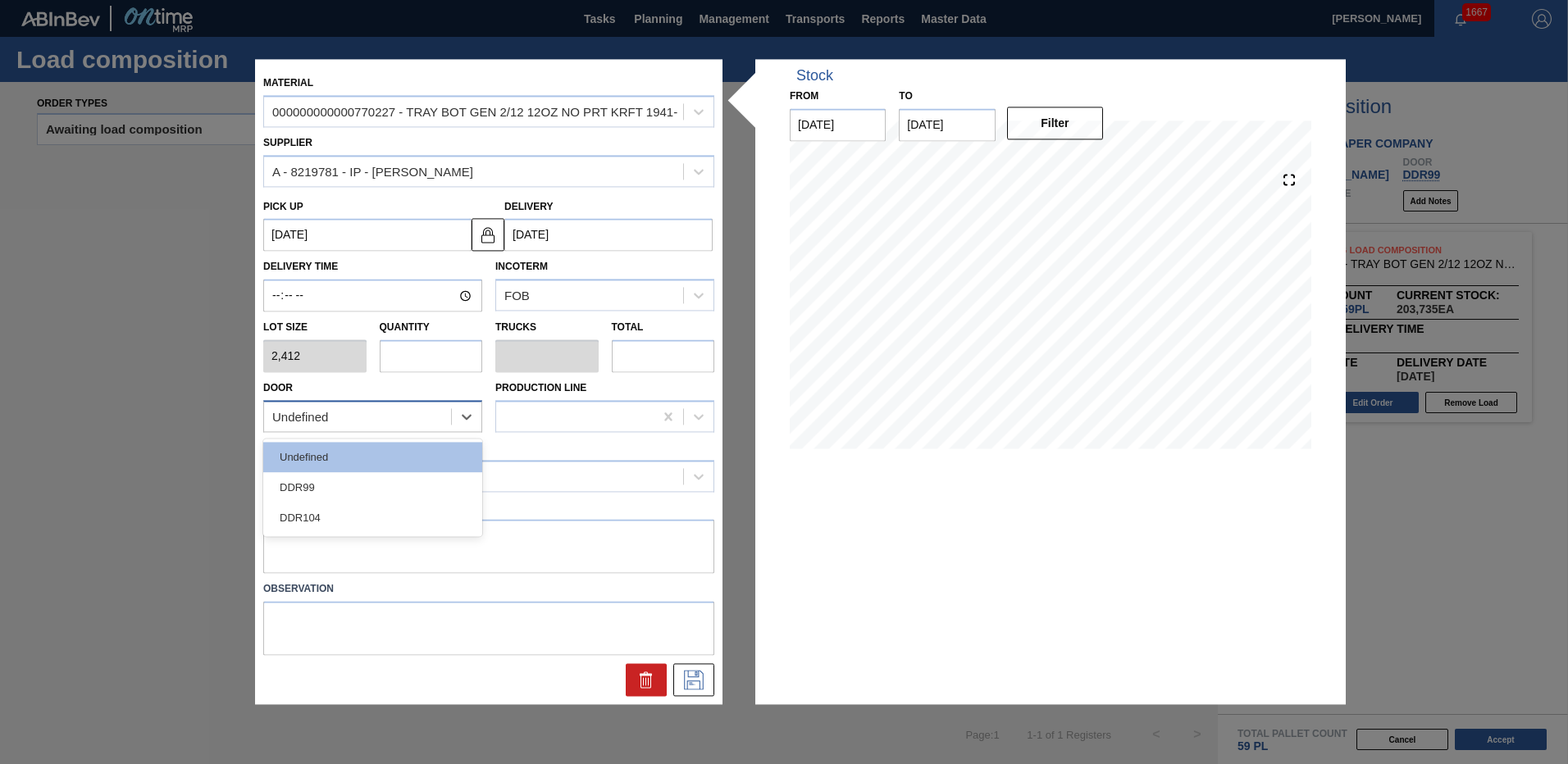
click at [370, 410] on div "Undefined" at bounding box center [358, 417] width 187 height 24
click at [333, 493] on div "DDR99" at bounding box center [372, 487] width 219 height 30
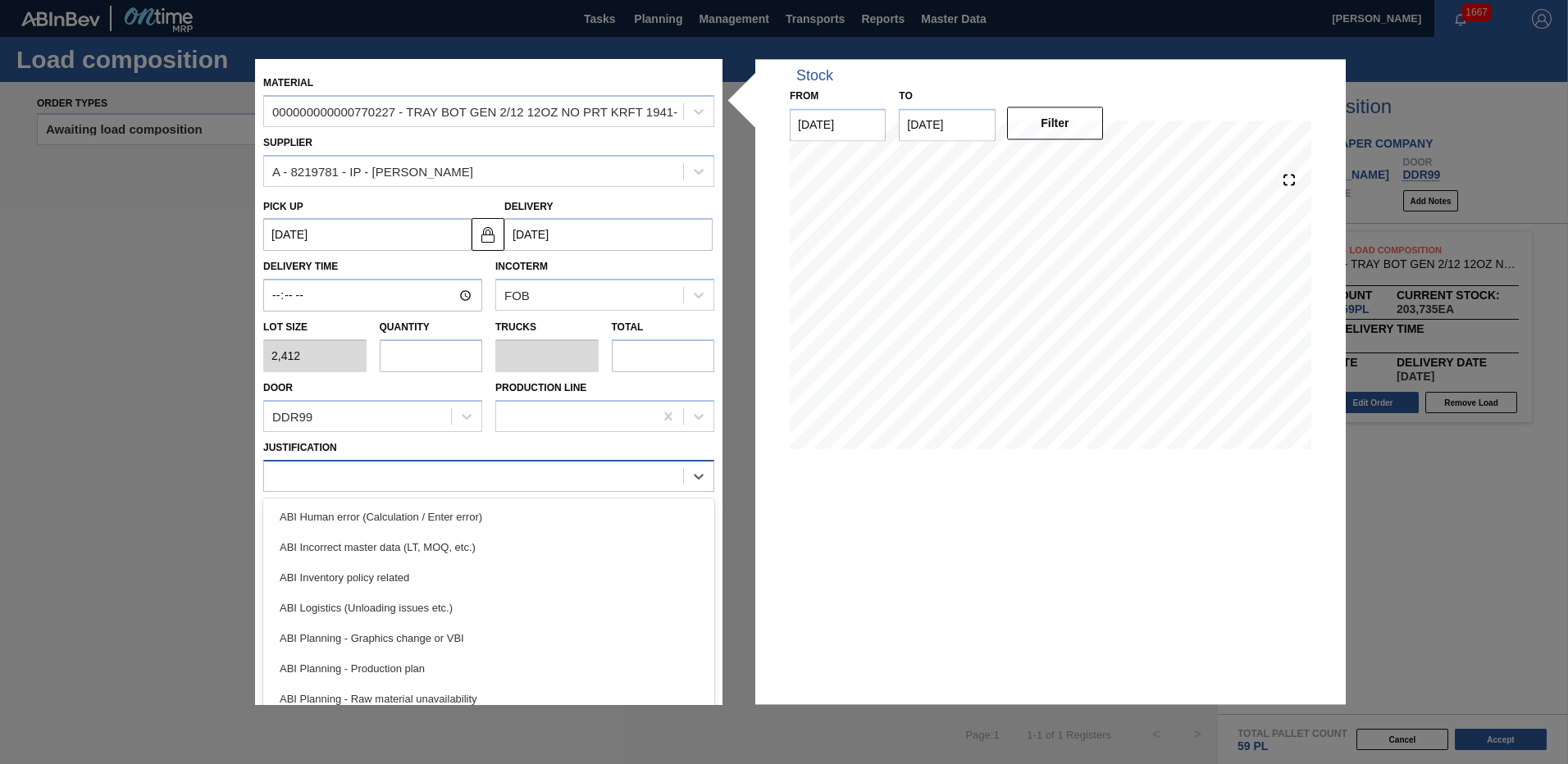
click at [439, 470] on div at bounding box center [473, 476] width 419 height 24
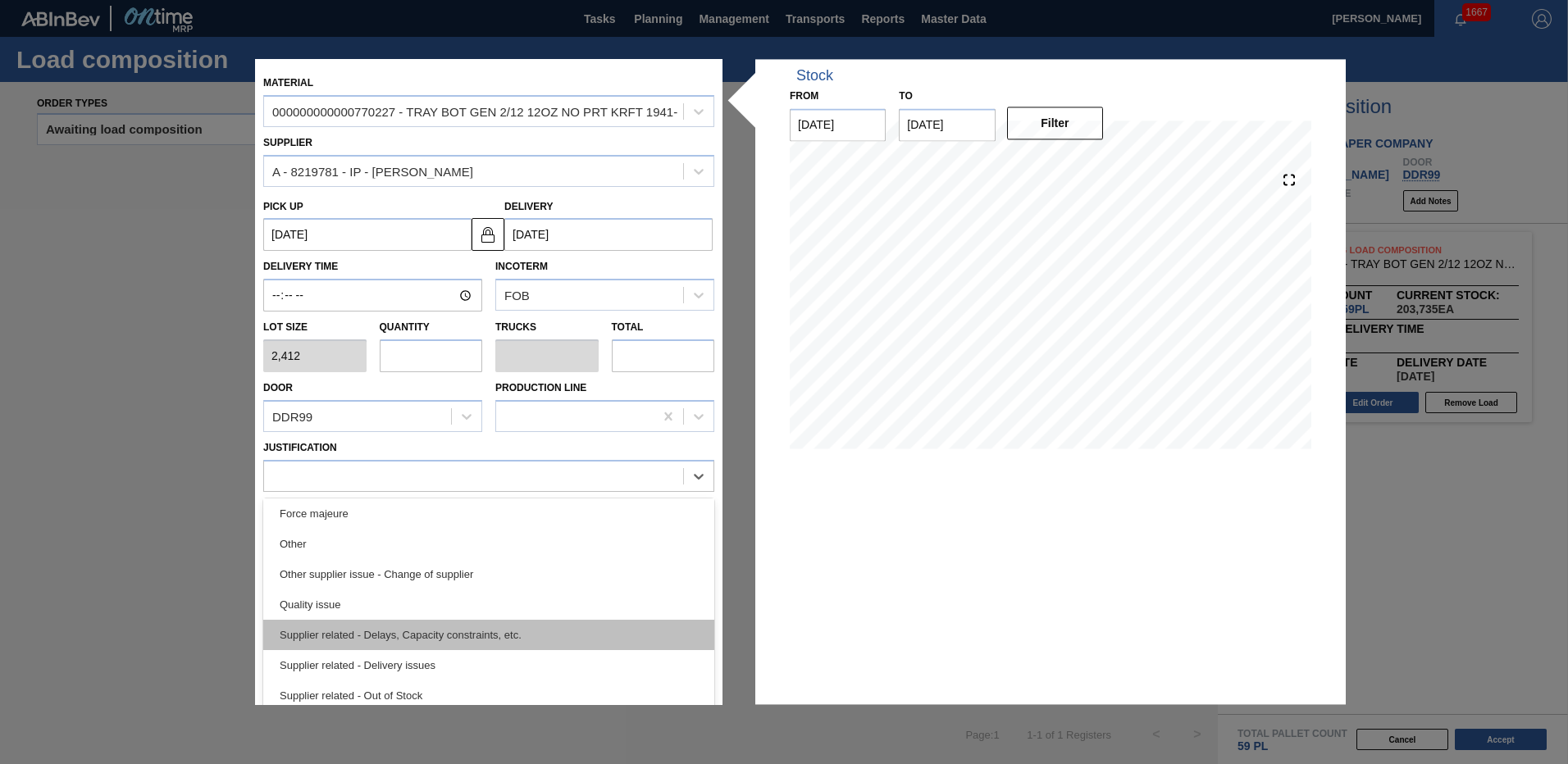
scroll to position [233, 0]
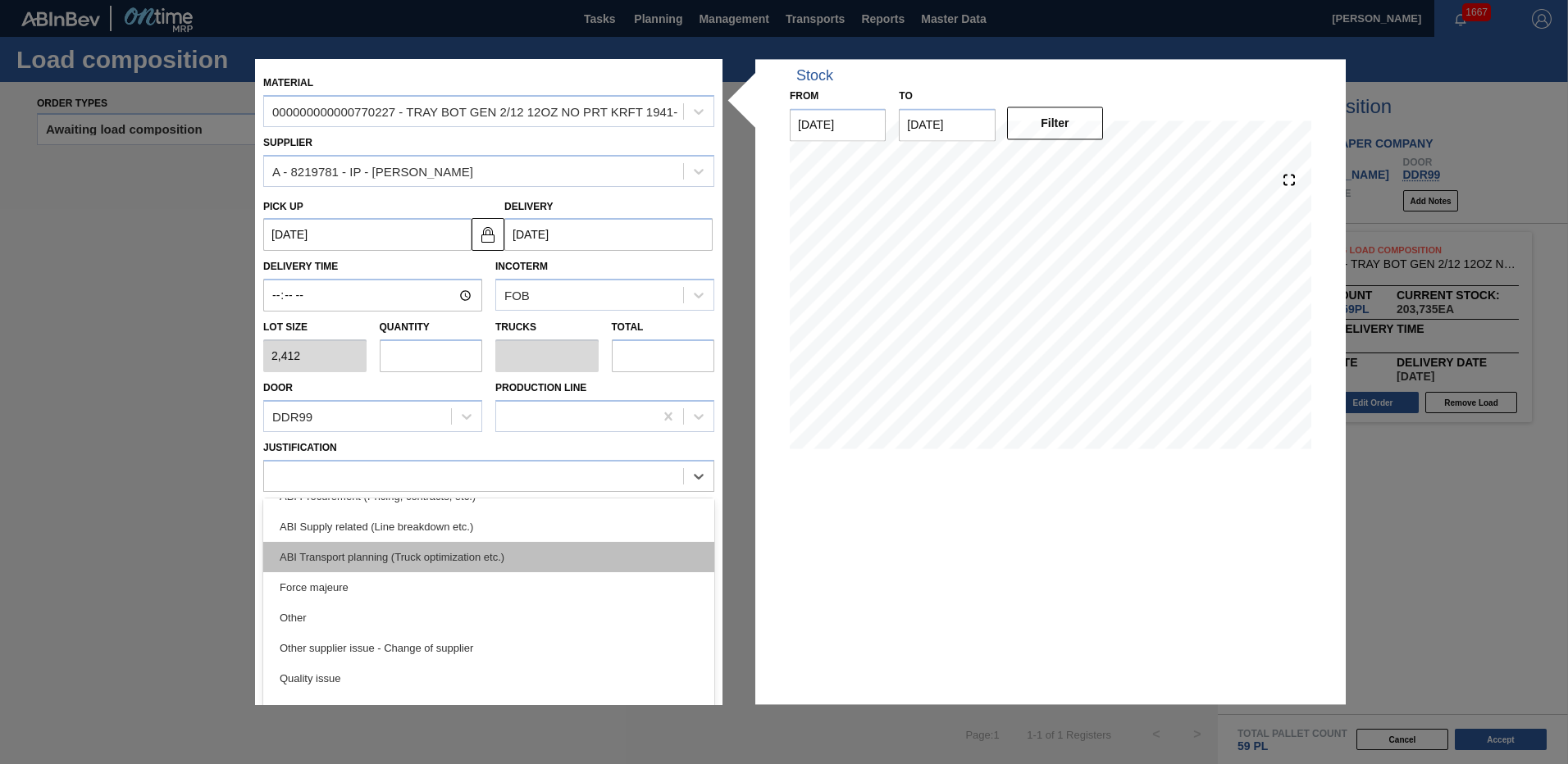
click at [400, 544] on div "ABI Transport planning (Truck optimization etc.)" at bounding box center [489, 556] width 451 height 30
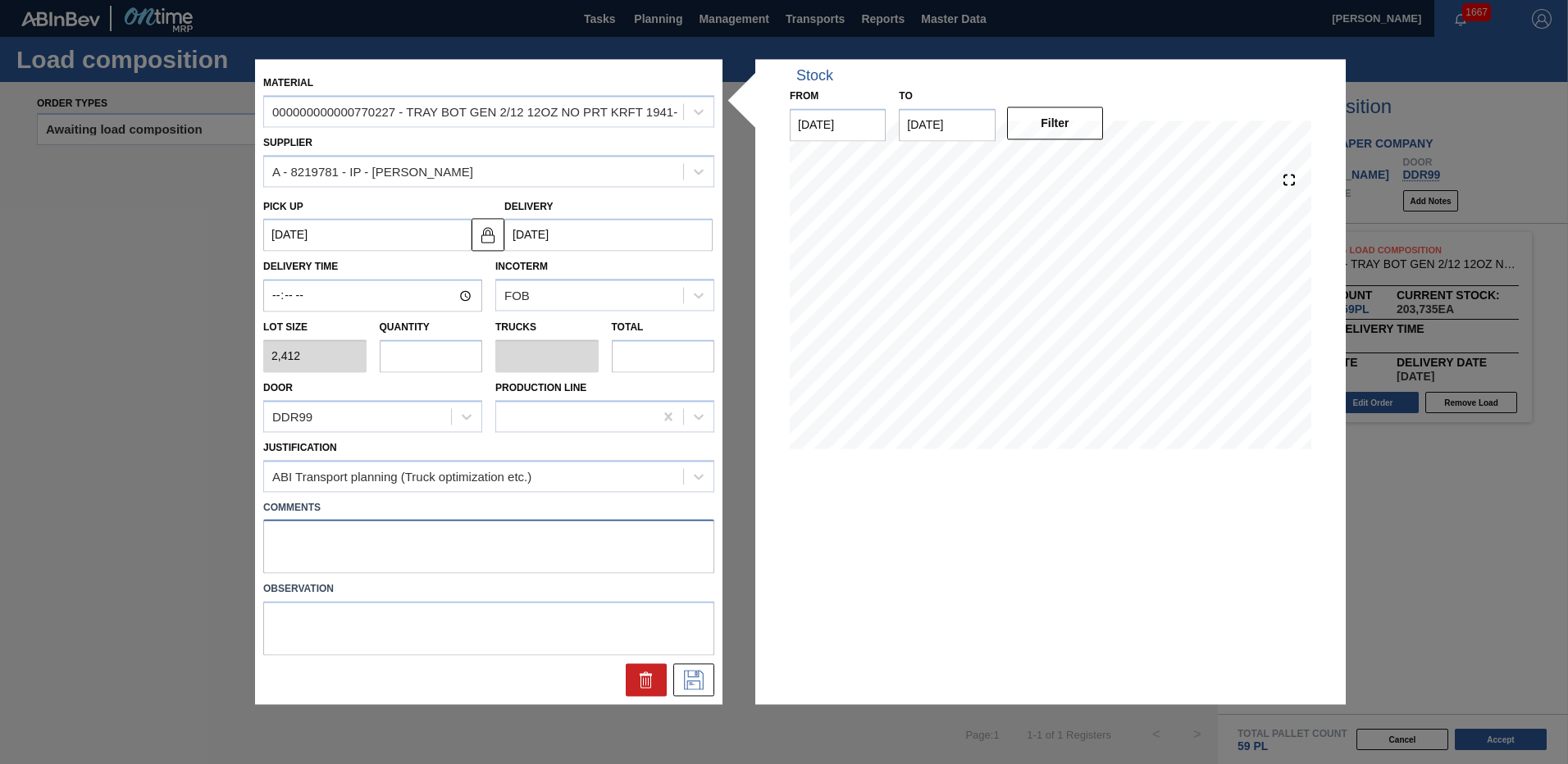
click at [413, 547] on textarea at bounding box center [489, 546] width 451 height 54
click at [467, 361] on input "text" at bounding box center [431, 356] width 103 height 33
type input "1"
type input "0.017"
type input "2,412"
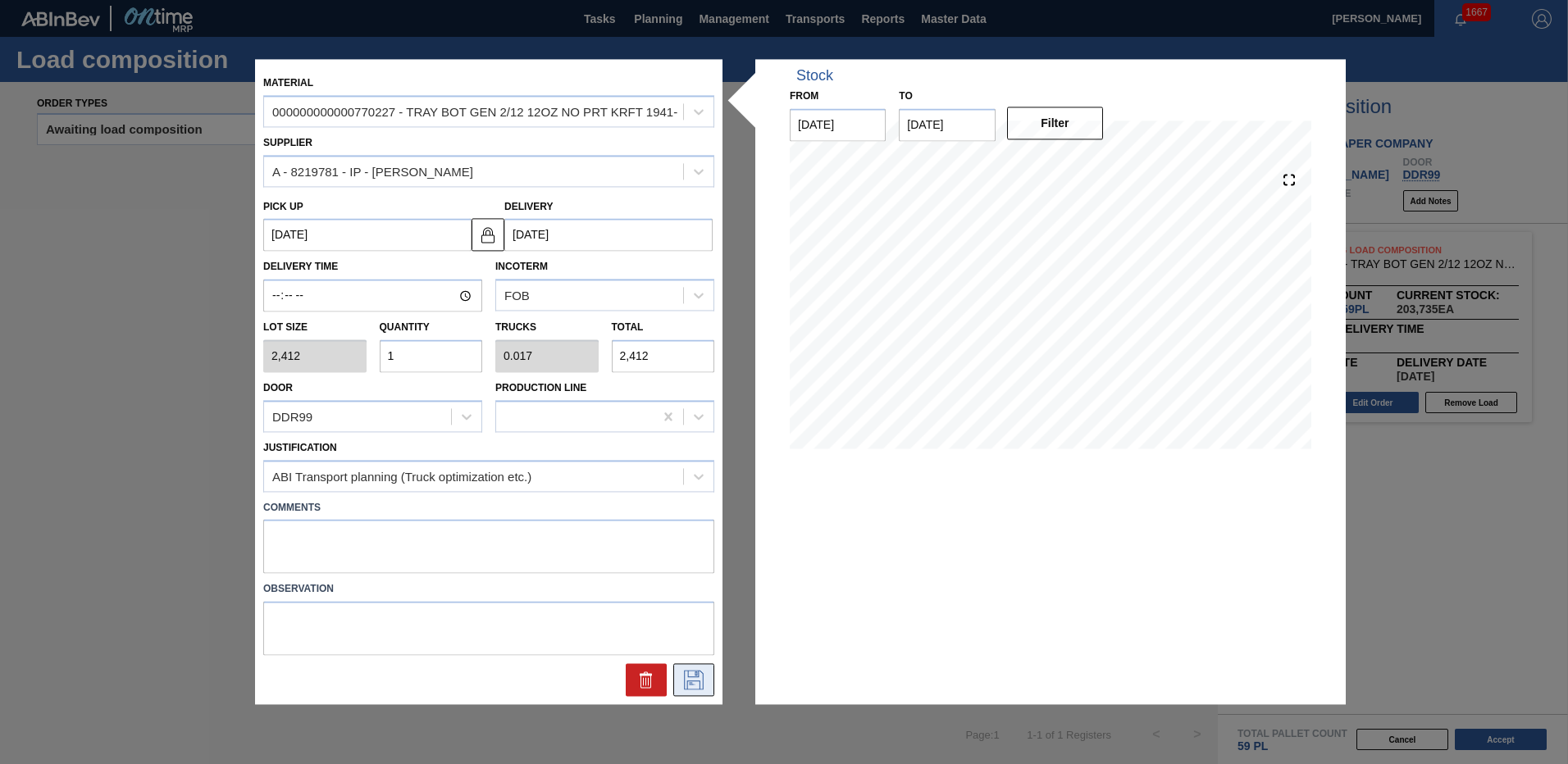
type input "1"
click at [688, 675] on icon at bounding box center [693, 680] width 20 height 20
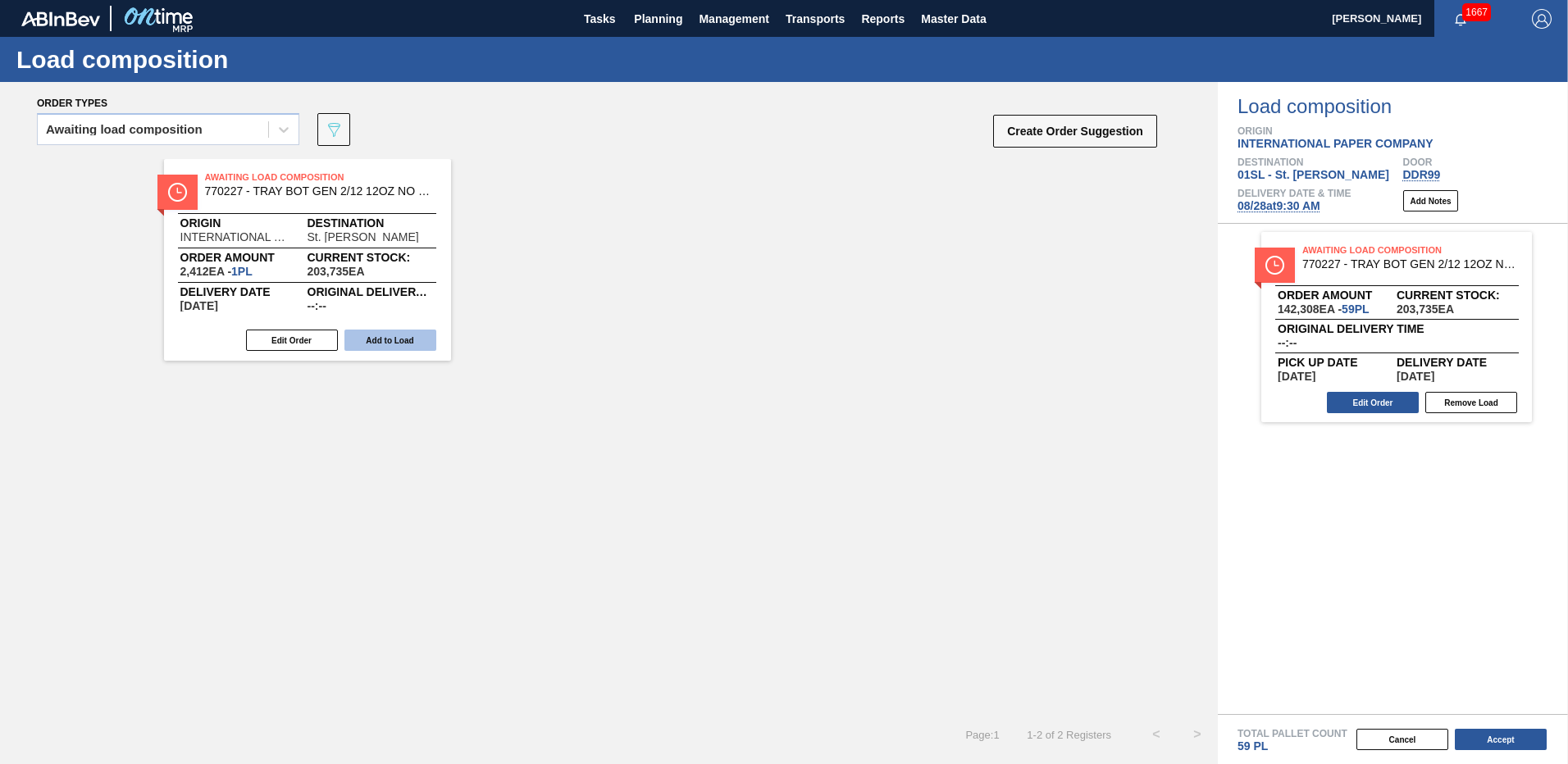
click at [386, 333] on button "Add to Load" at bounding box center [390, 340] width 92 height 21
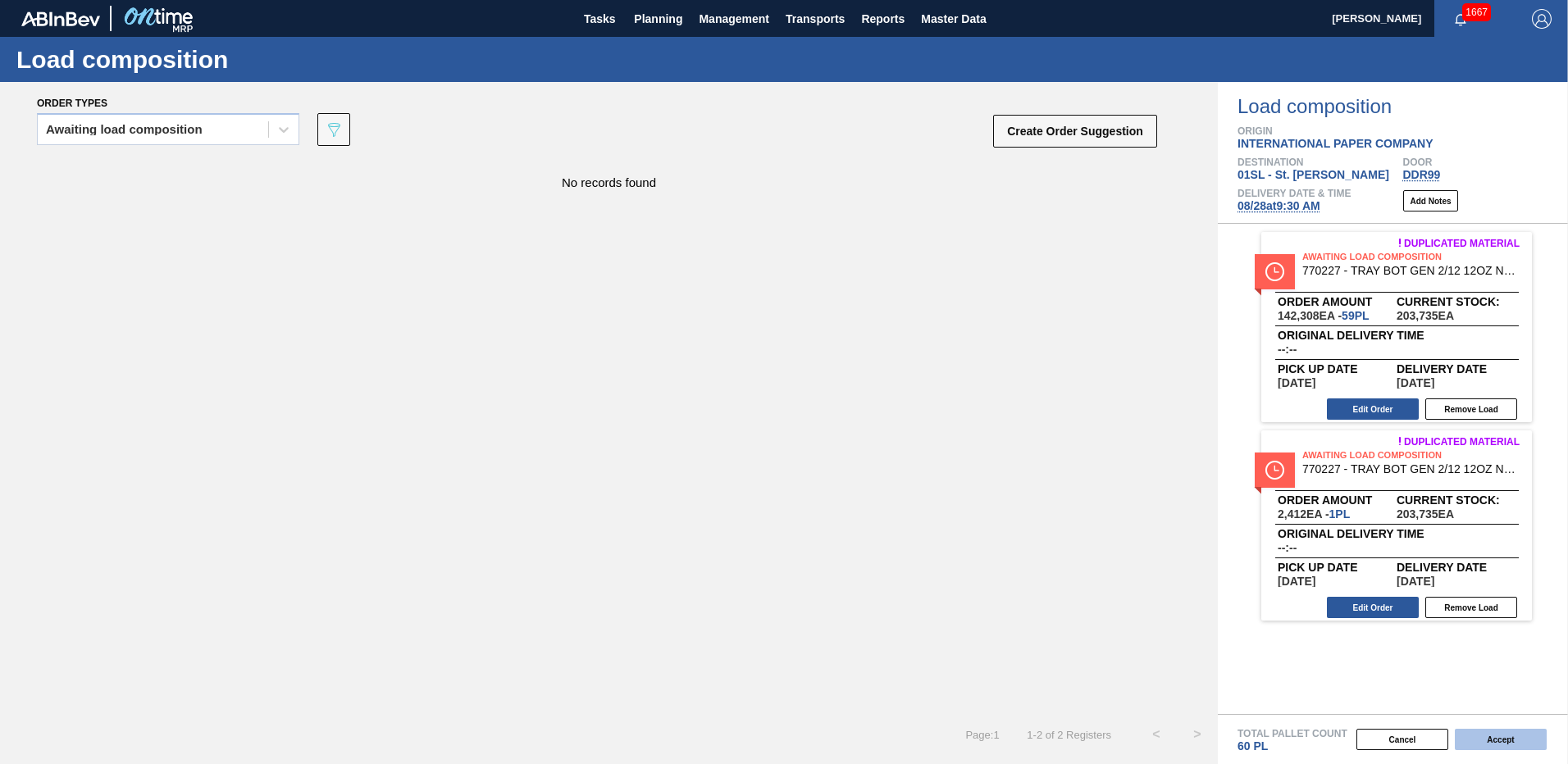
click at [1499, 738] on button "Accept" at bounding box center [1500, 739] width 92 height 21
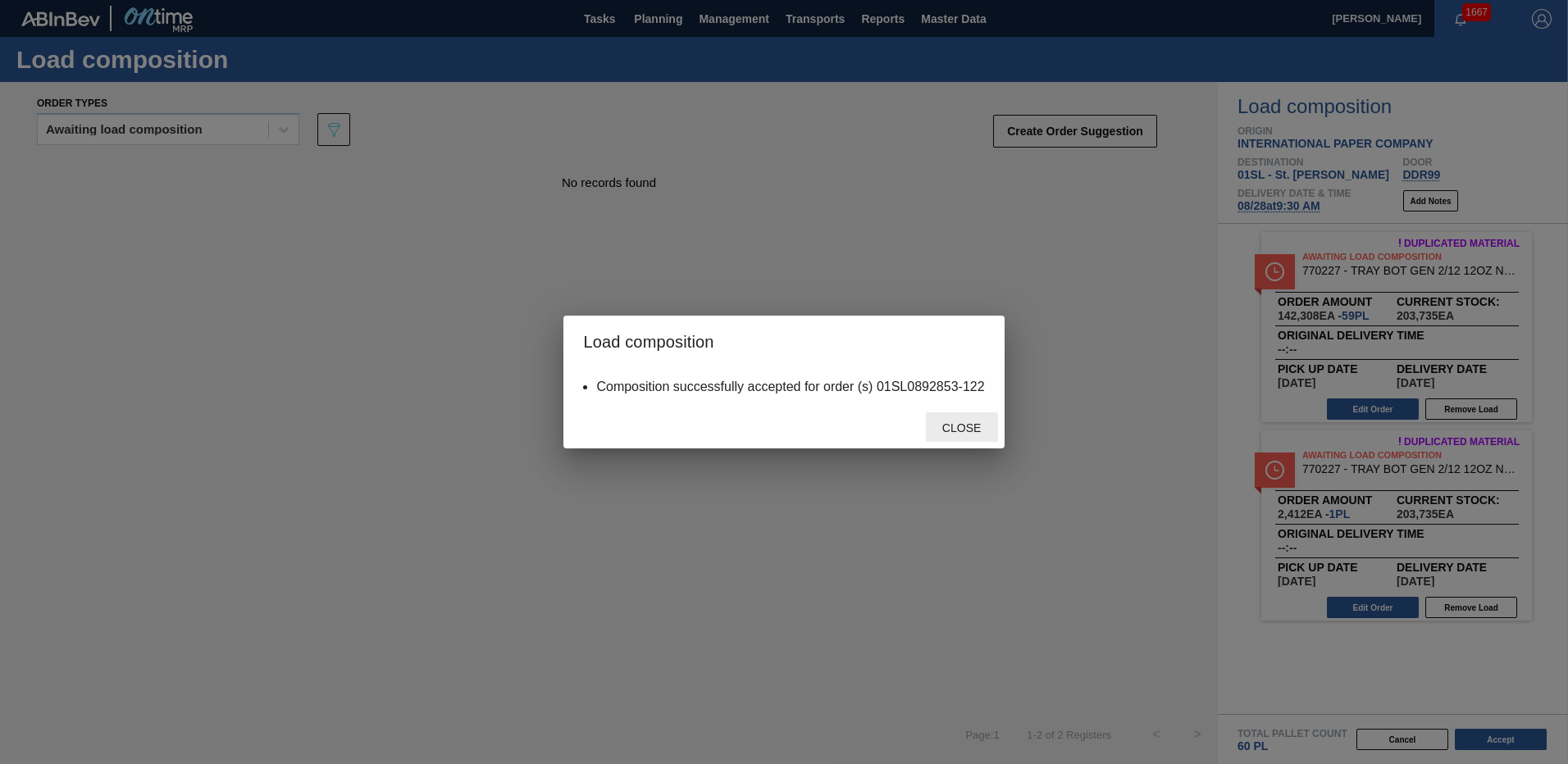
click at [947, 418] on div "Close" at bounding box center [962, 427] width 72 height 30
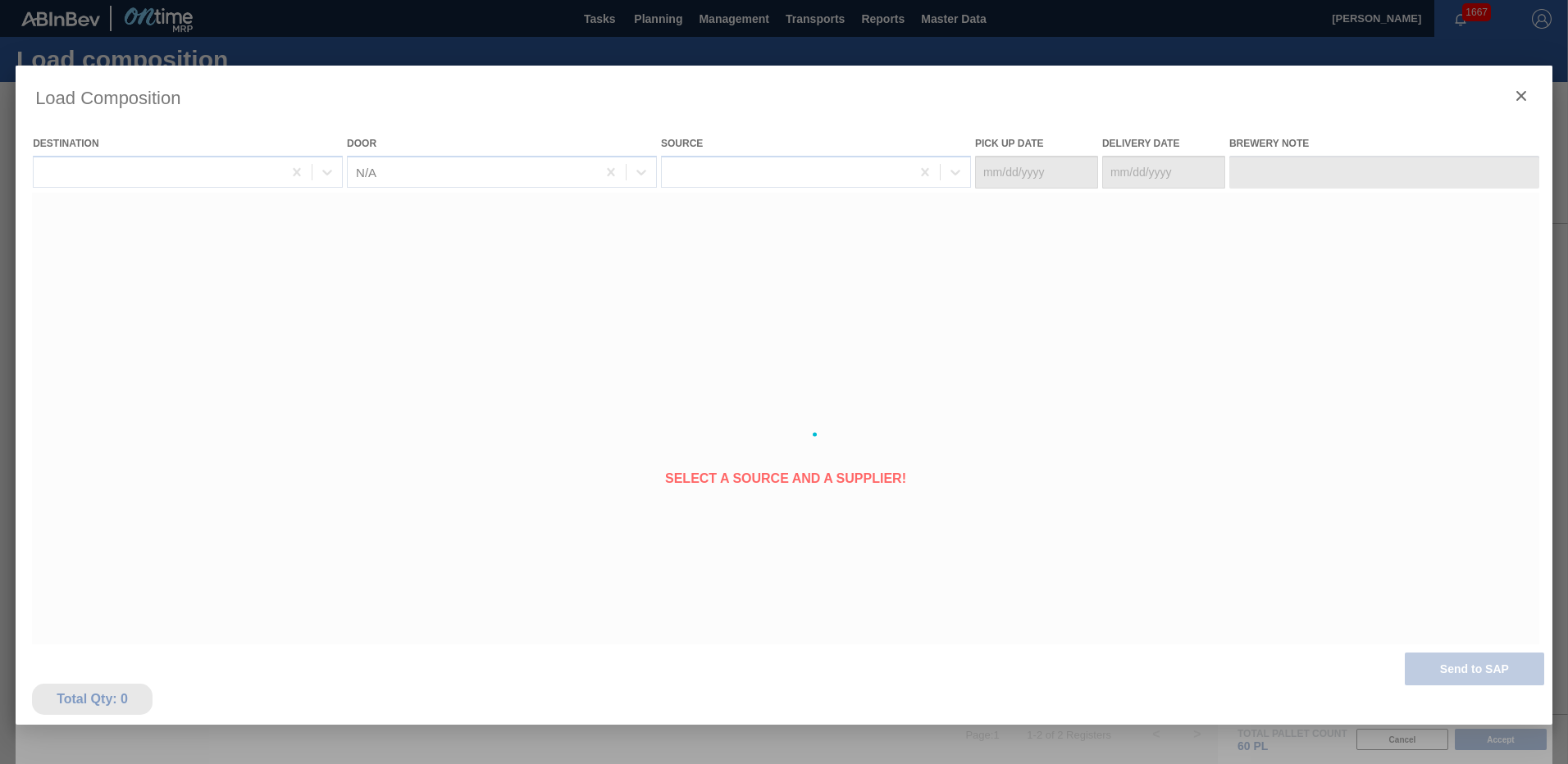
type Date "[DATE]"
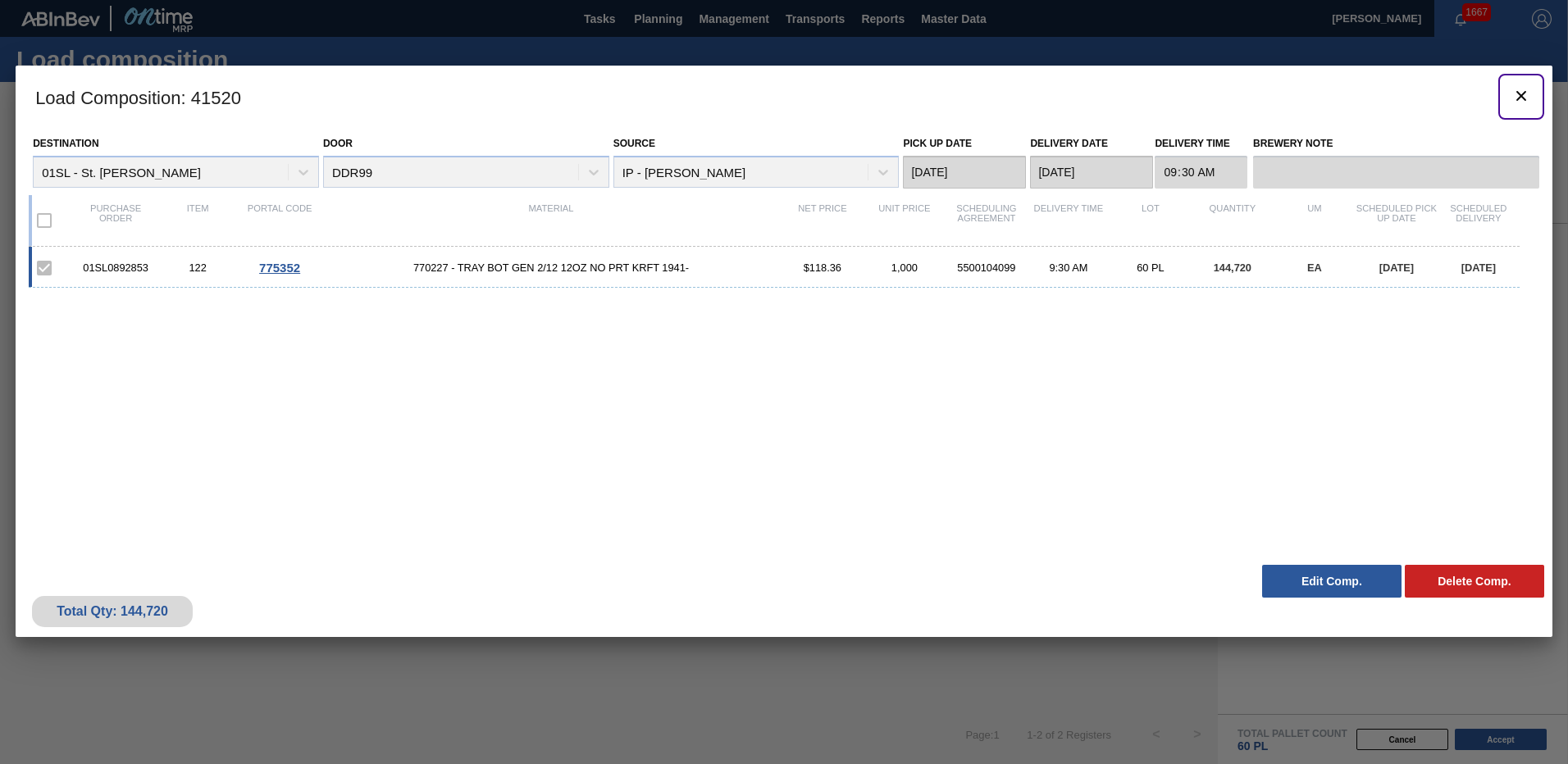
click at [1521, 98] on icon "botão de ícone" at bounding box center [1521, 95] width 20 height 20
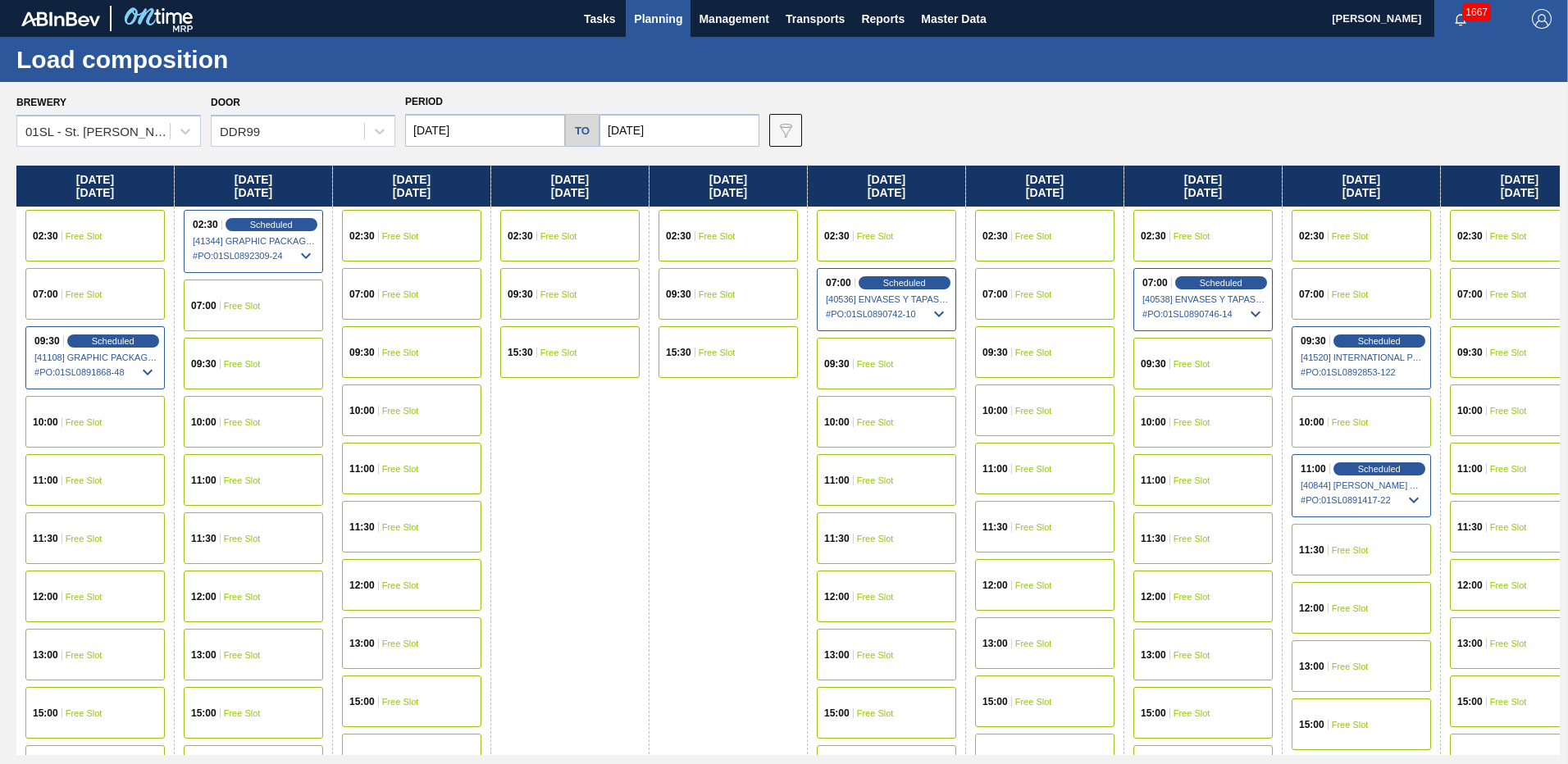
scroll to position [57, 0]
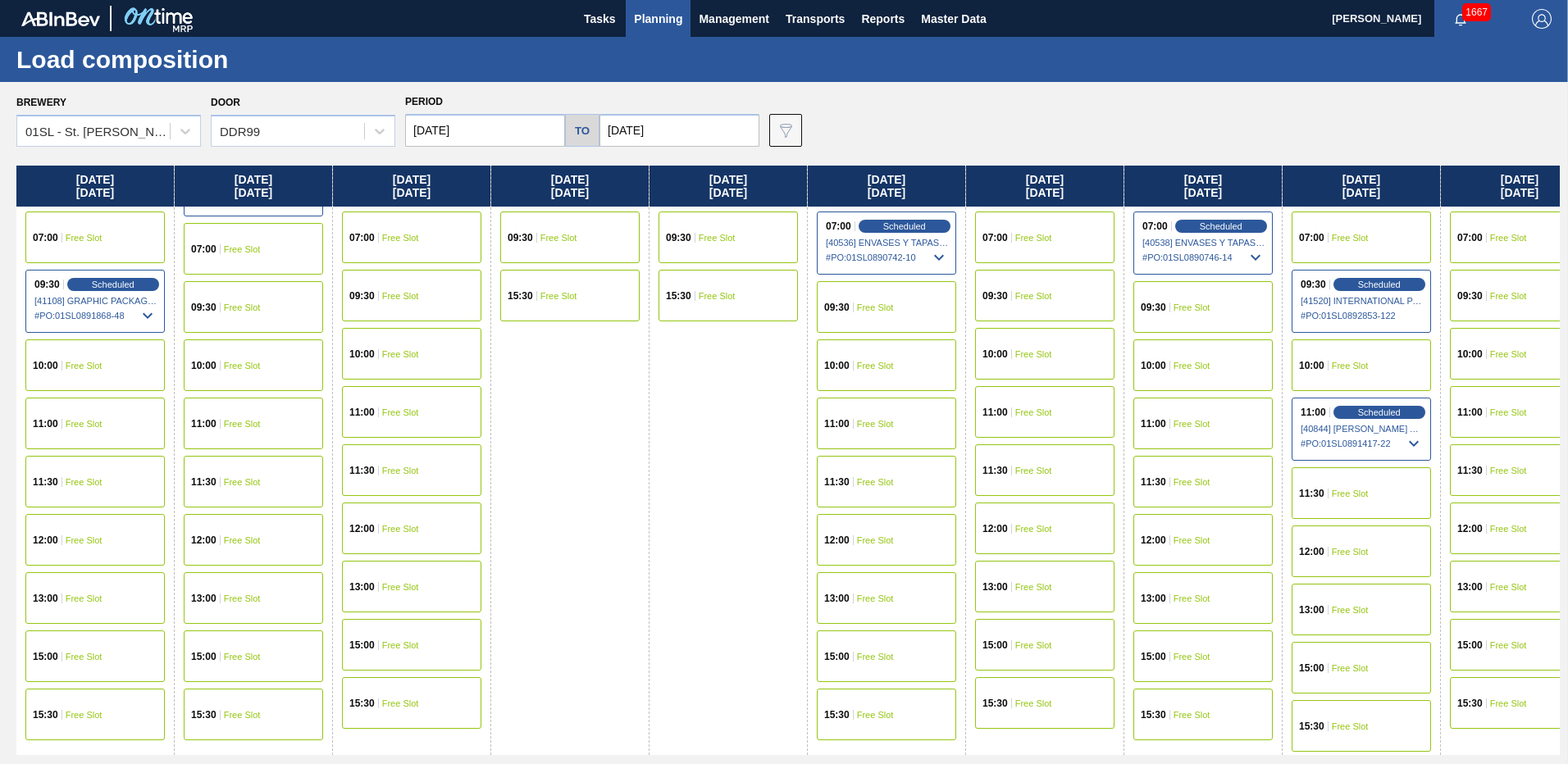
click at [1035, 705] on span "Free Slot" at bounding box center [1034, 703] width 37 height 9
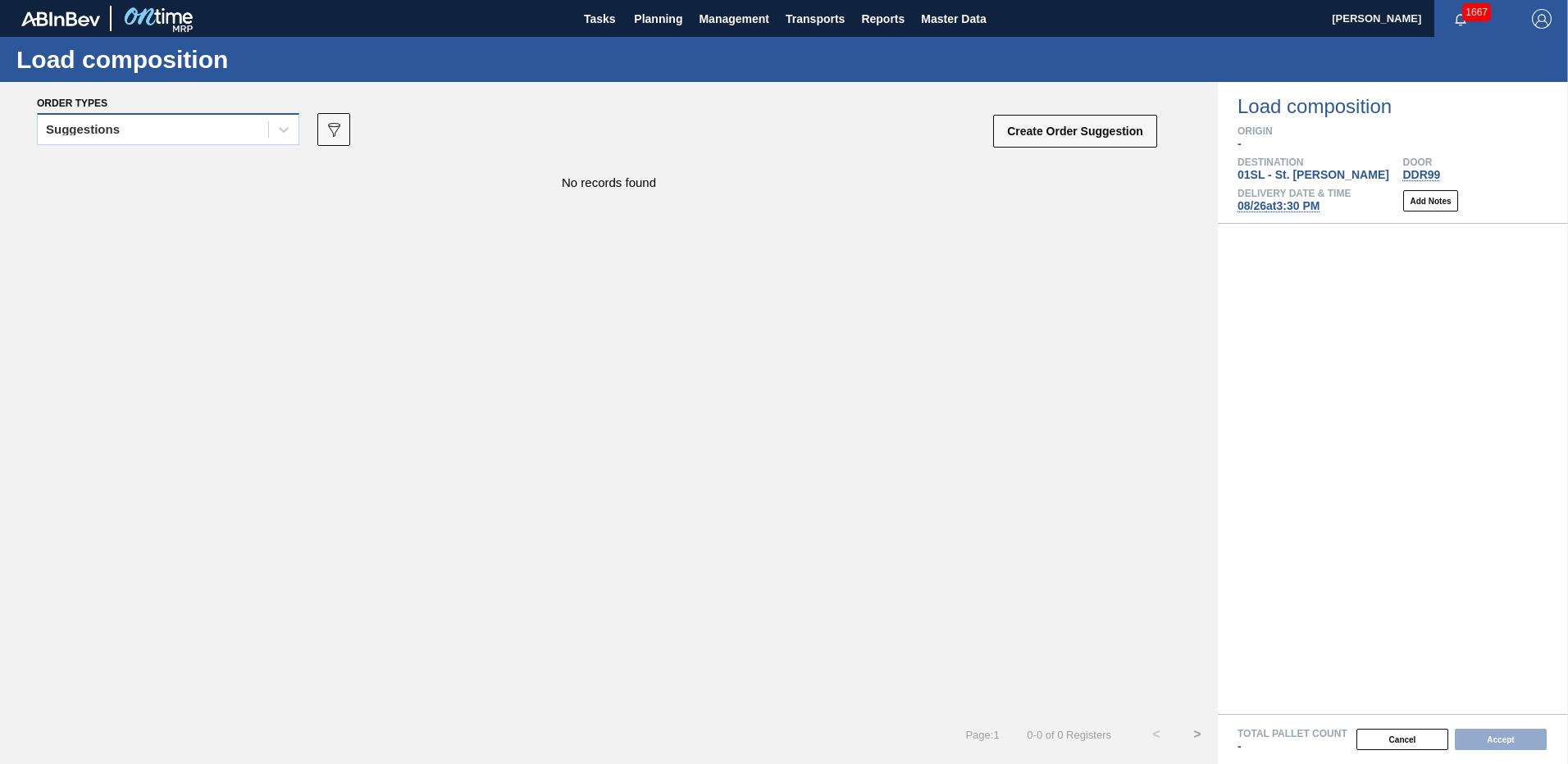
click at [256, 129] on div "Suggestions" at bounding box center [153, 130] width 231 height 24
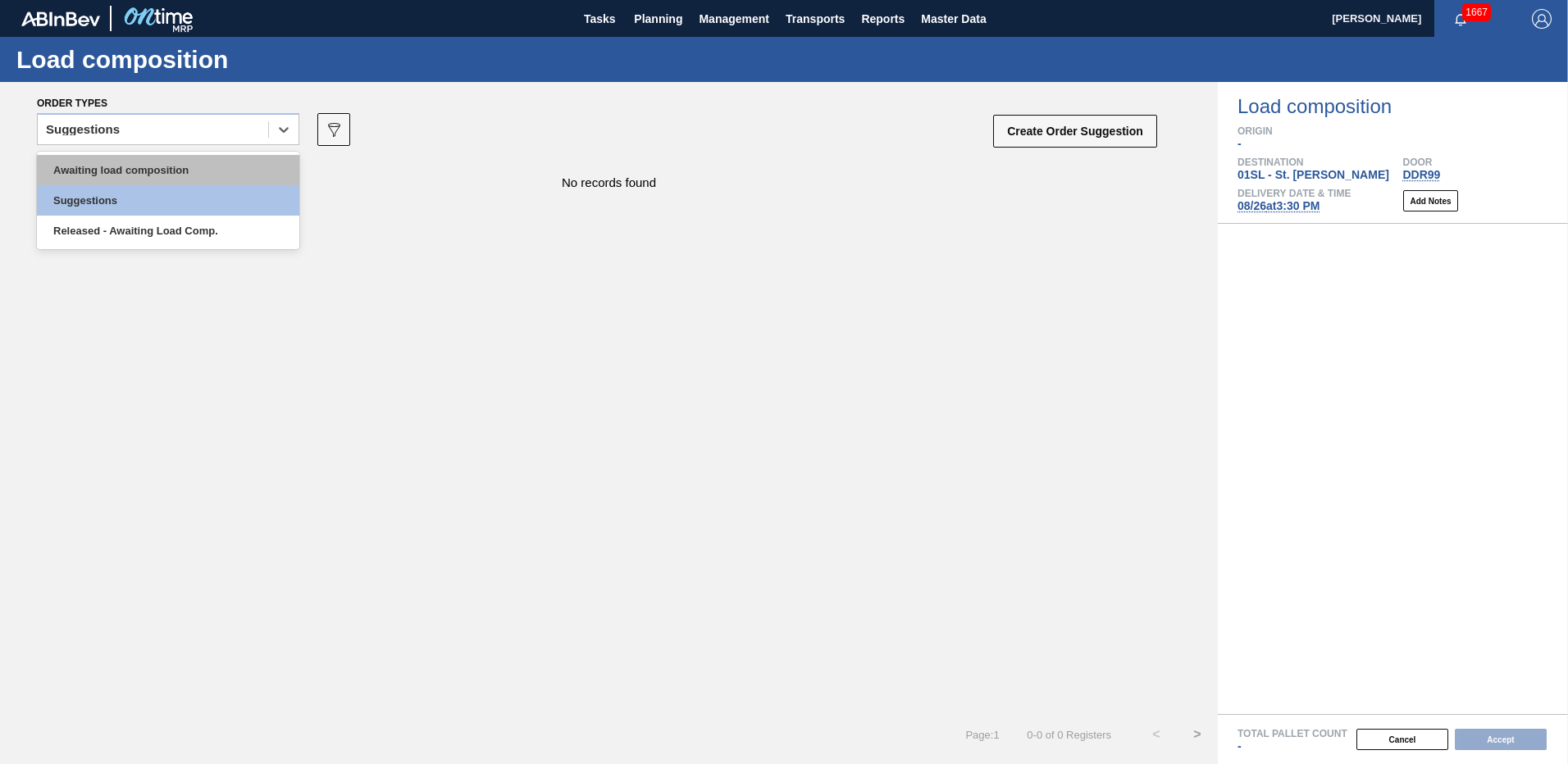
click at [208, 177] on div "Awaiting load composition" at bounding box center [168, 170] width 262 height 30
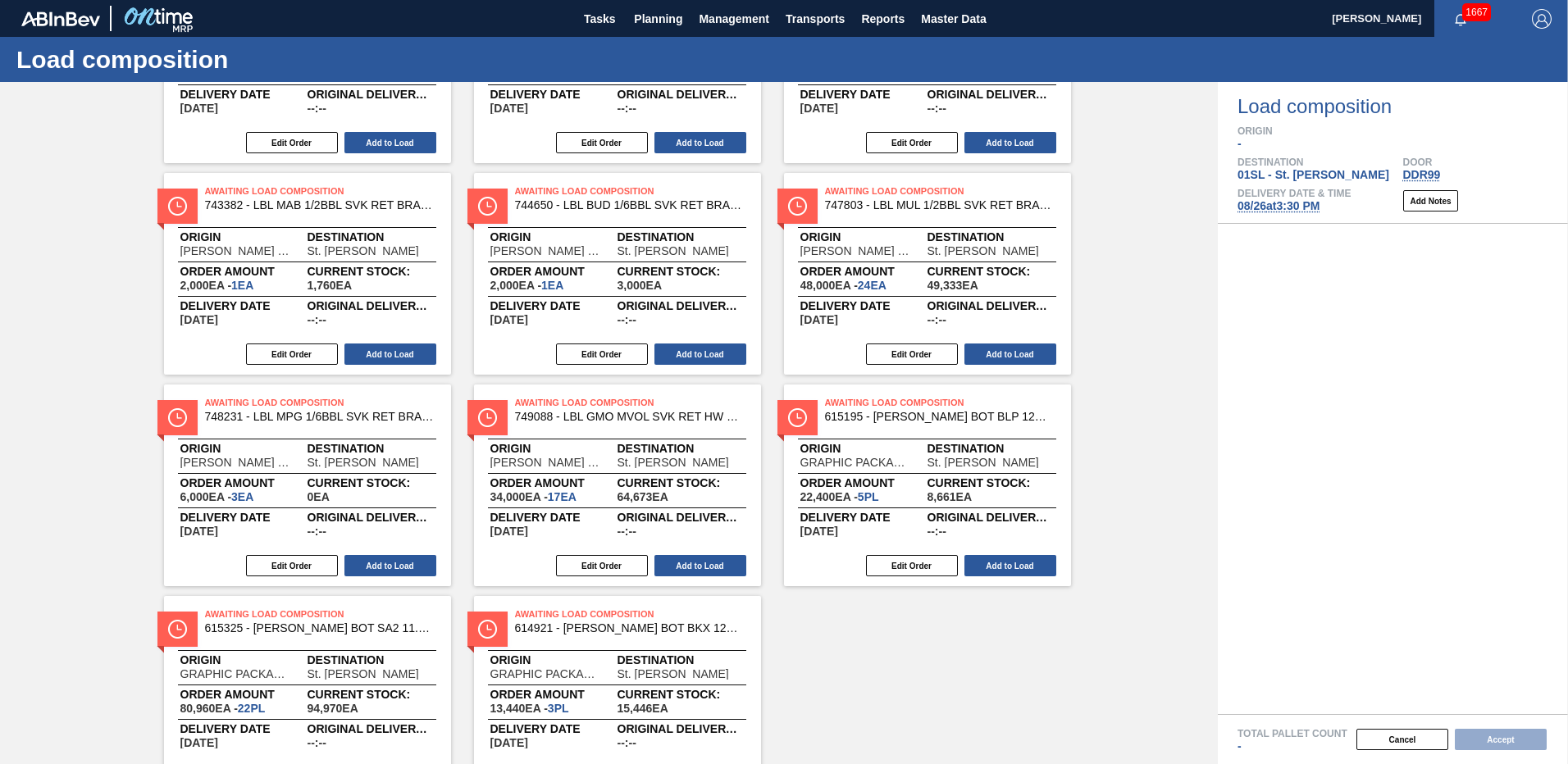
scroll to position [492, 0]
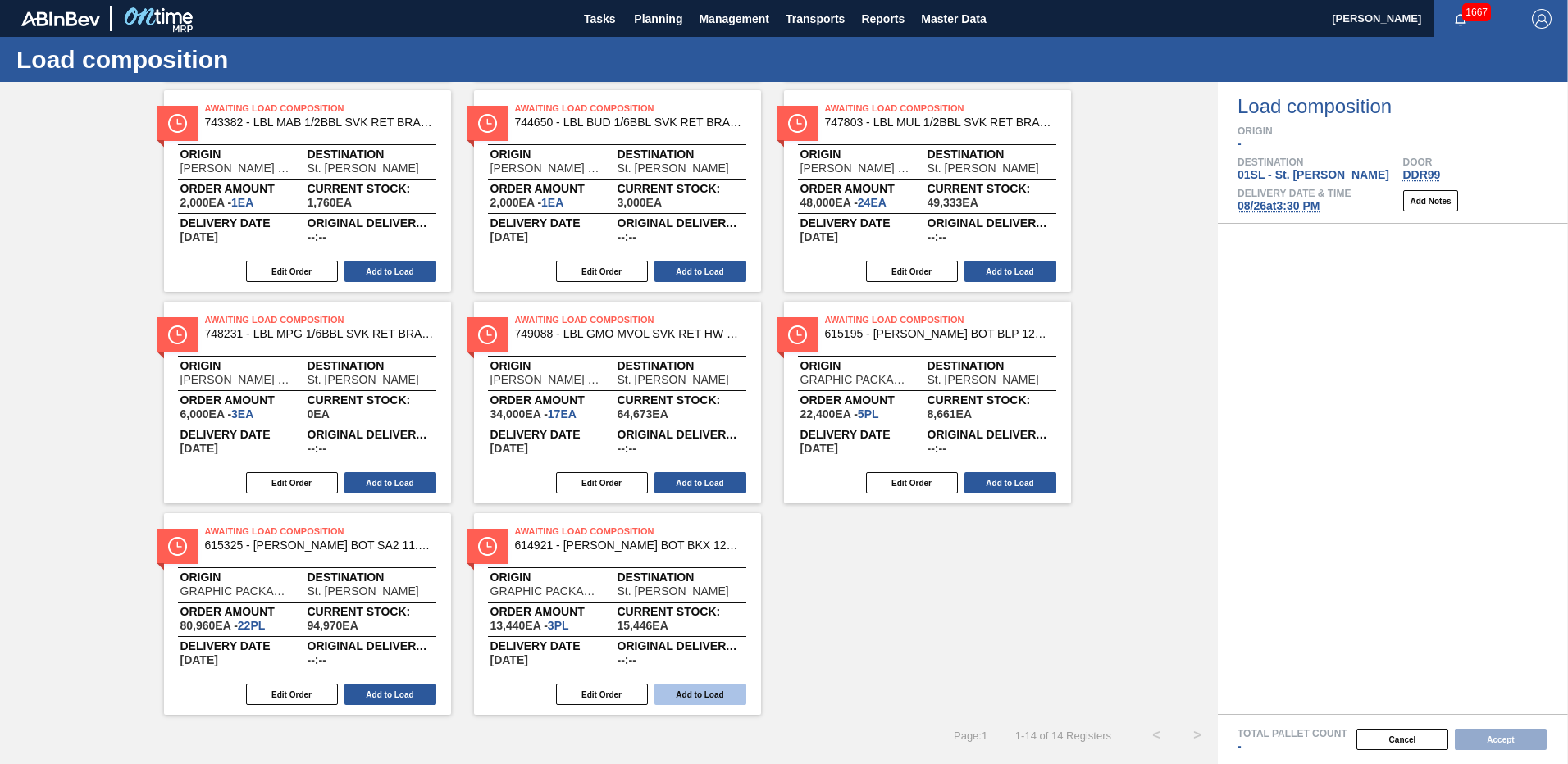
click at [696, 695] on button "Add to Load" at bounding box center [700, 694] width 92 height 21
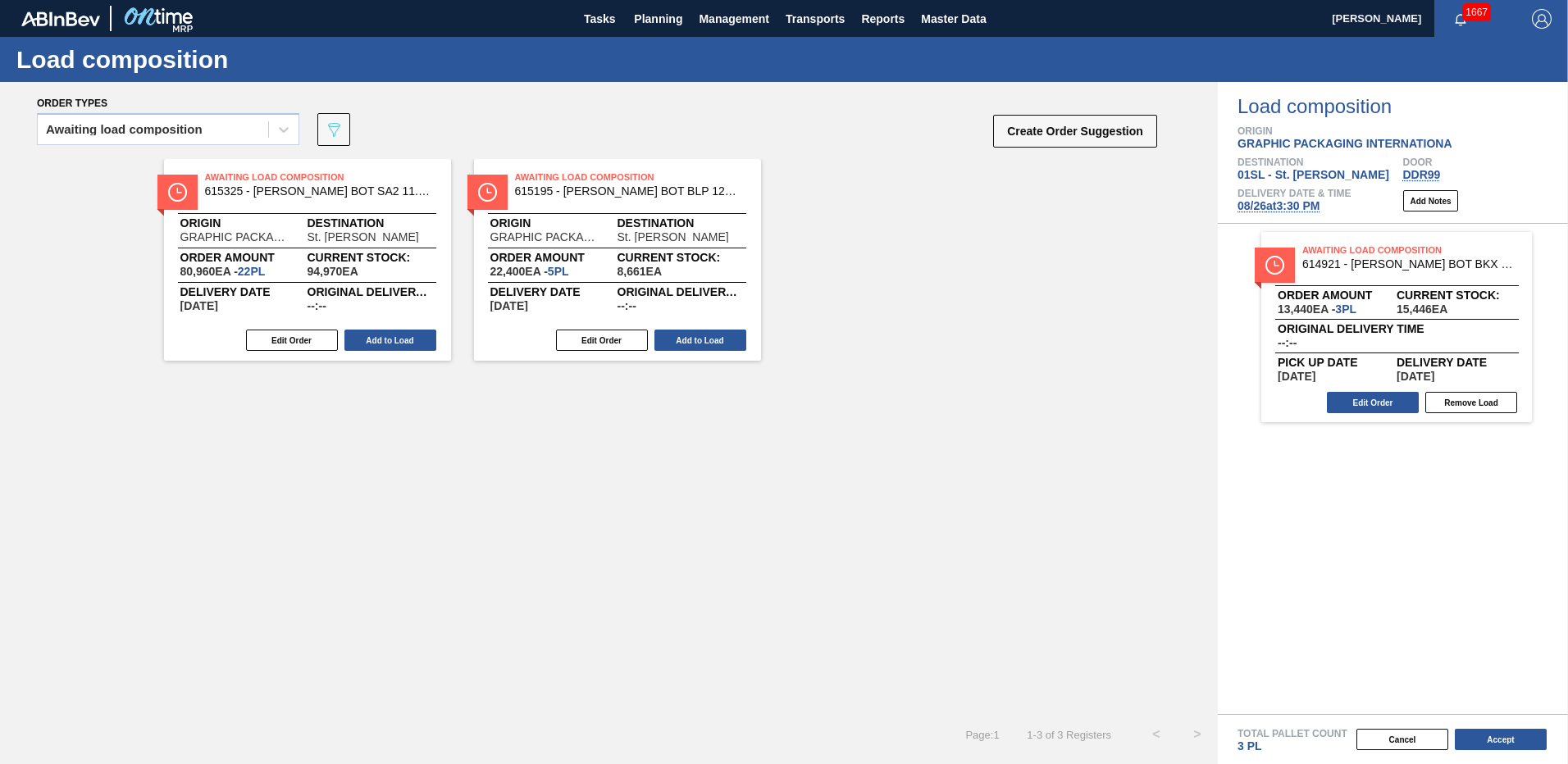
scroll to position [0, 0]
click at [1411, 746] on button "Cancel" at bounding box center [1402, 739] width 92 height 21
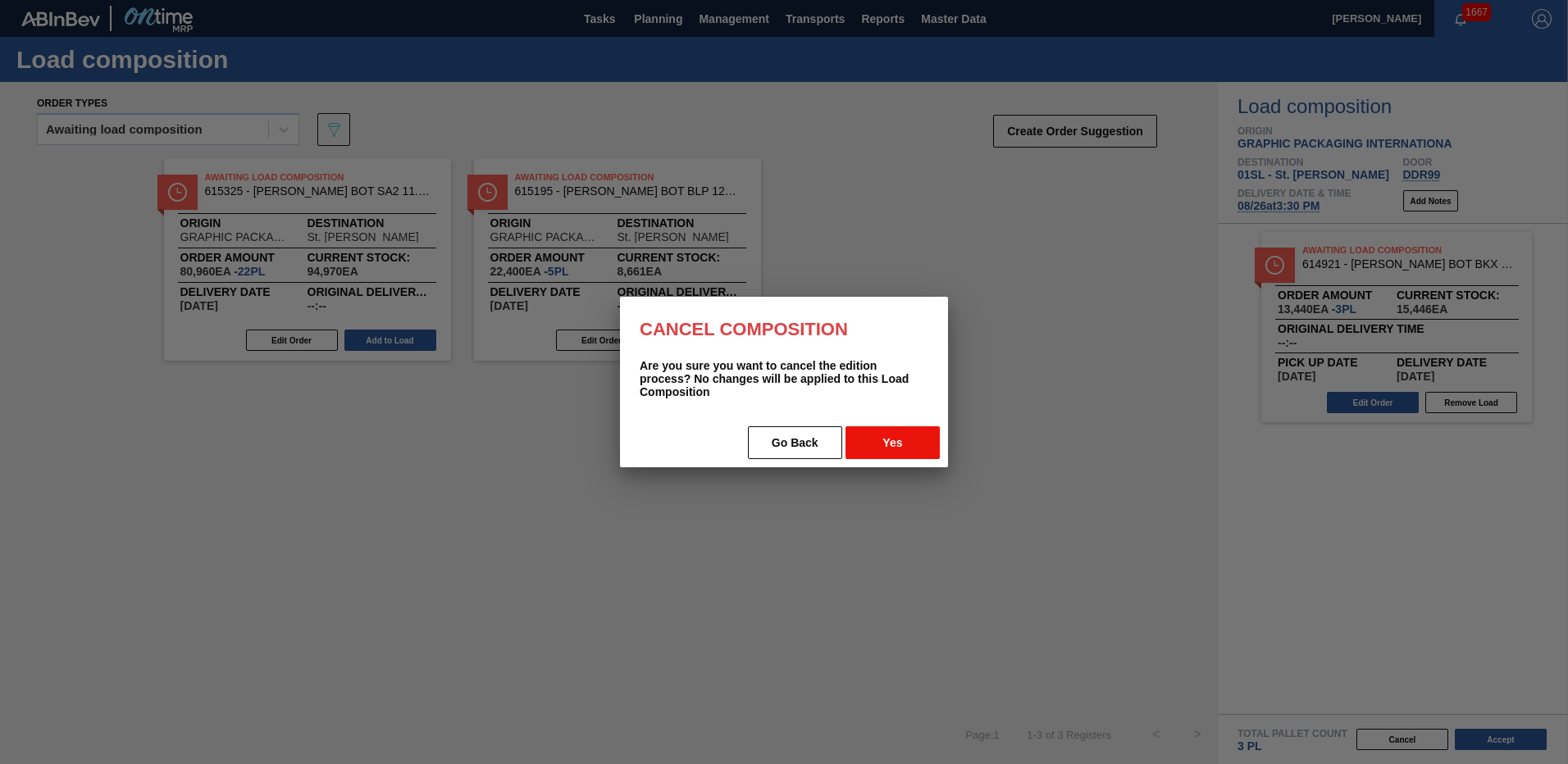
click at [886, 445] on button "Yes" at bounding box center [893, 442] width 94 height 33
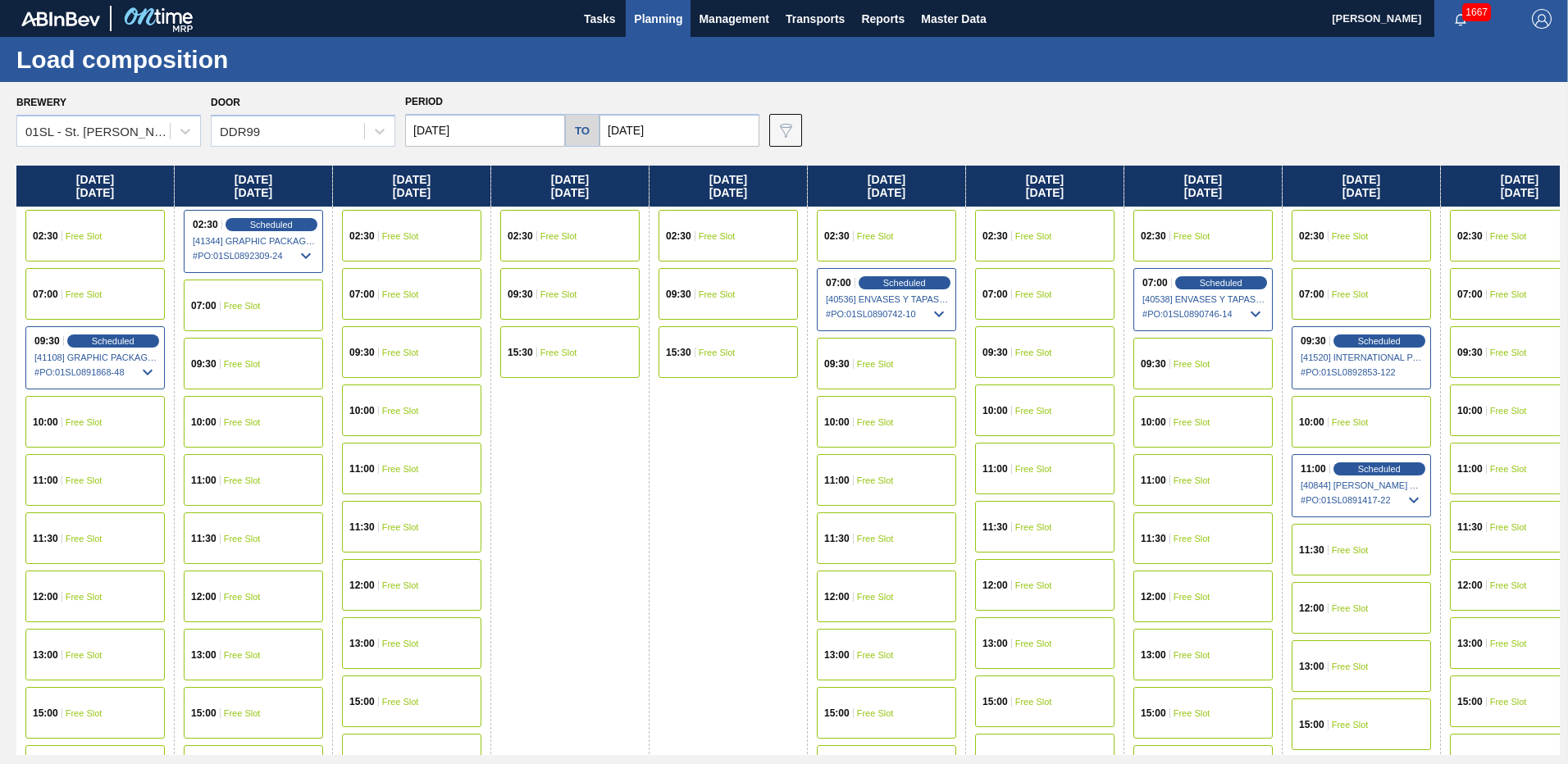
click at [1044, 233] on span "Free Slot" at bounding box center [1034, 236] width 37 height 9
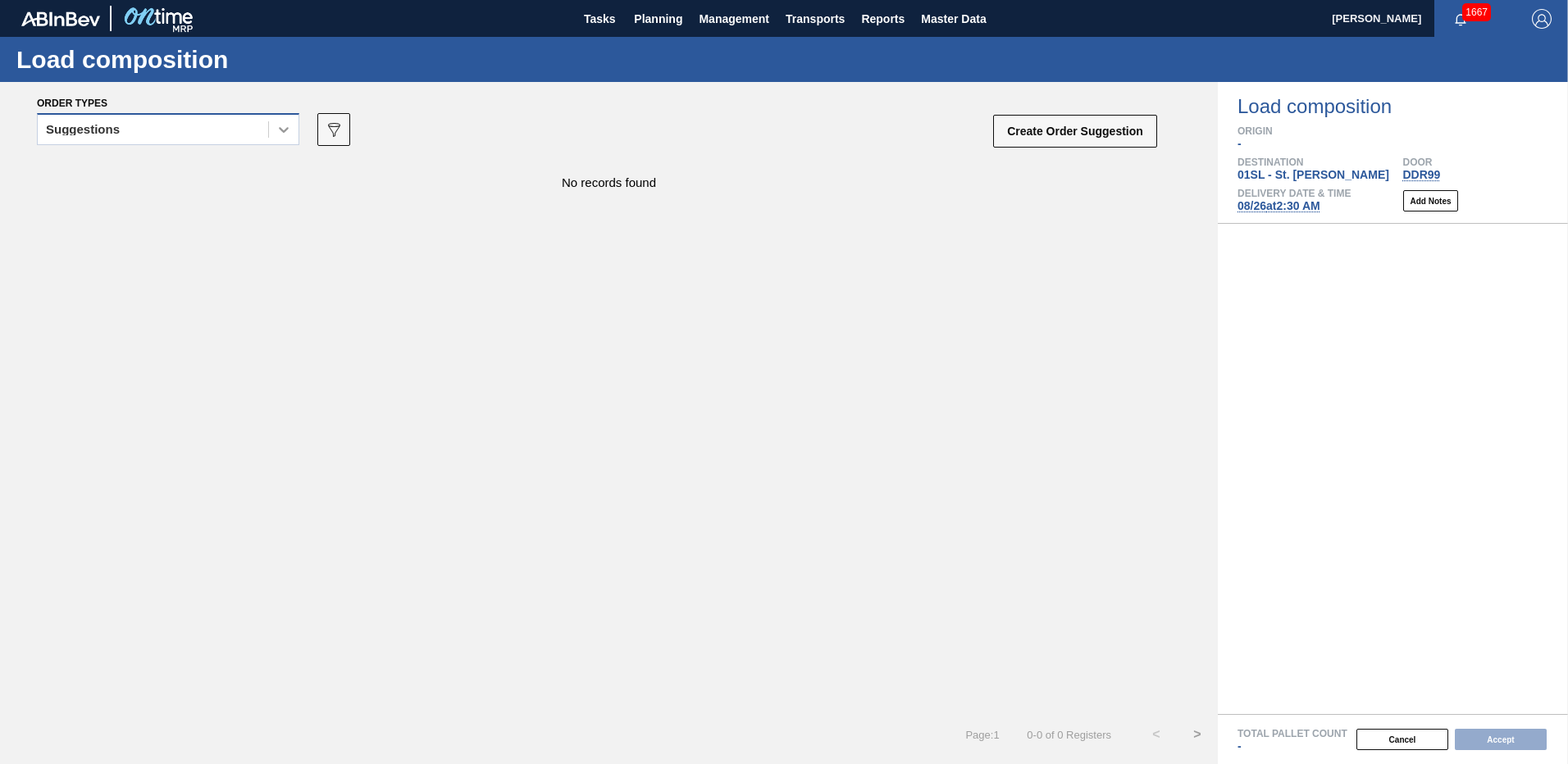
click at [297, 138] on div at bounding box center [284, 129] width 29 height 29
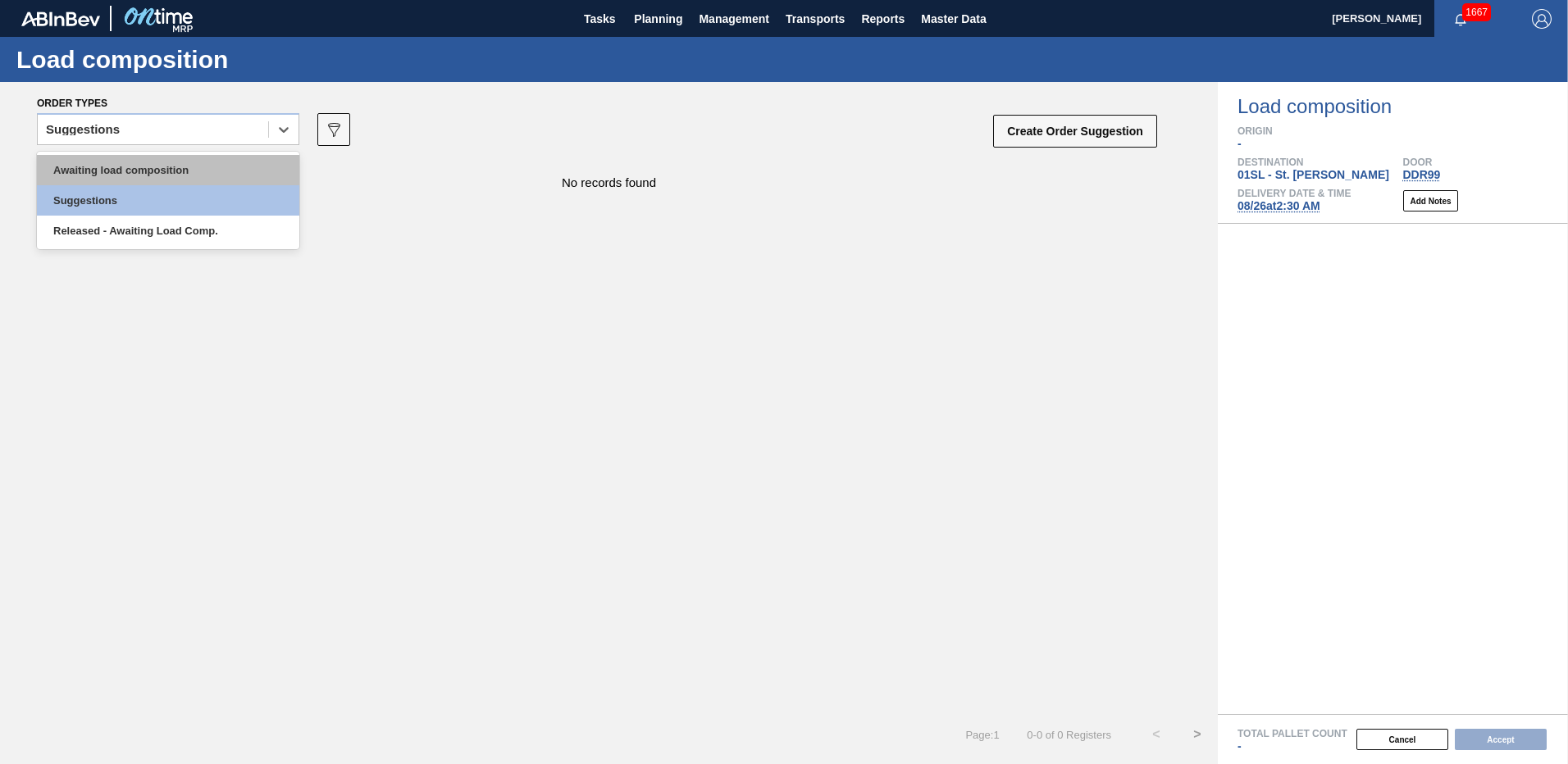
click at [239, 161] on div "Awaiting load composition" at bounding box center [168, 170] width 262 height 30
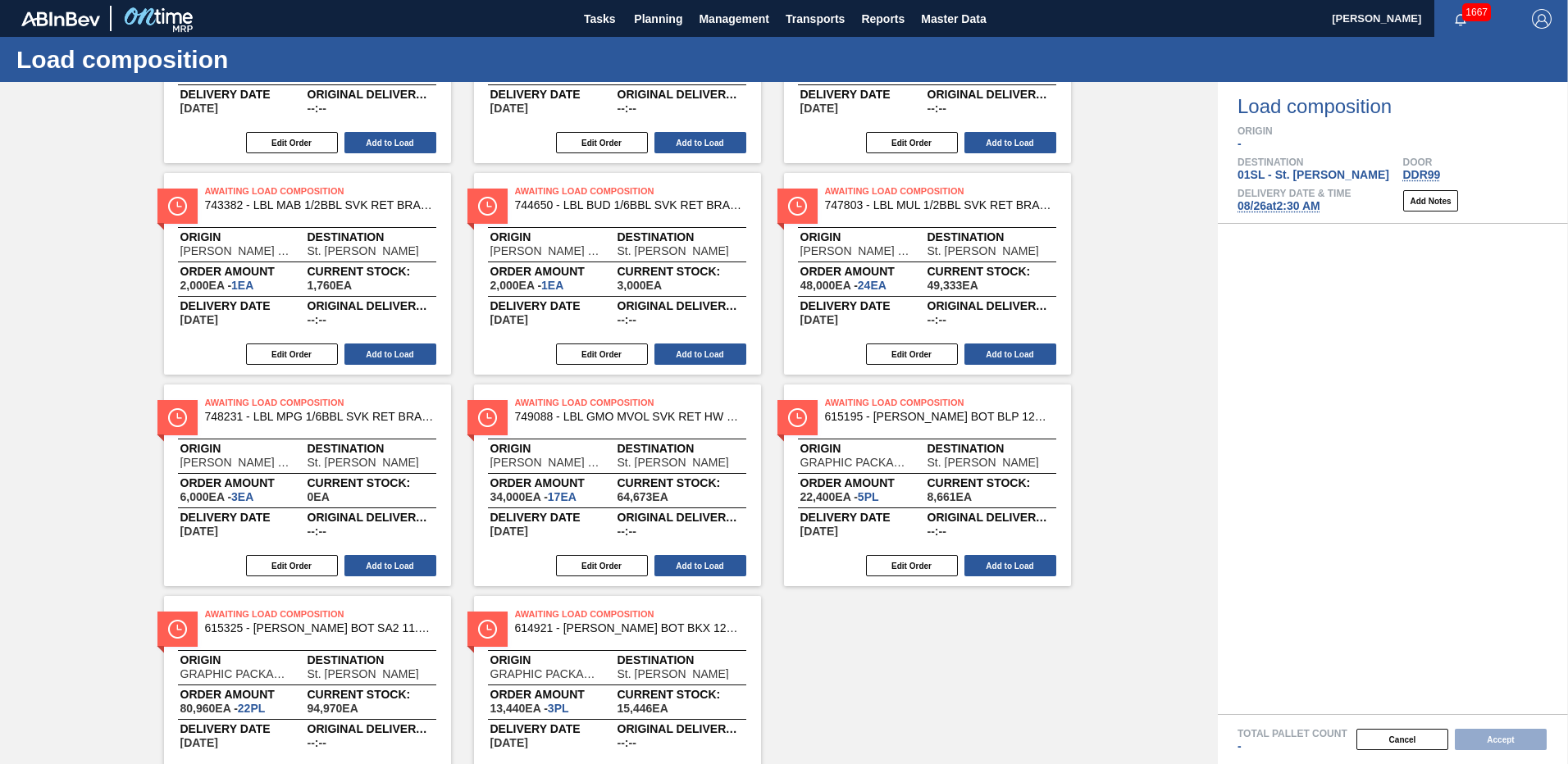
scroll to position [492, 0]
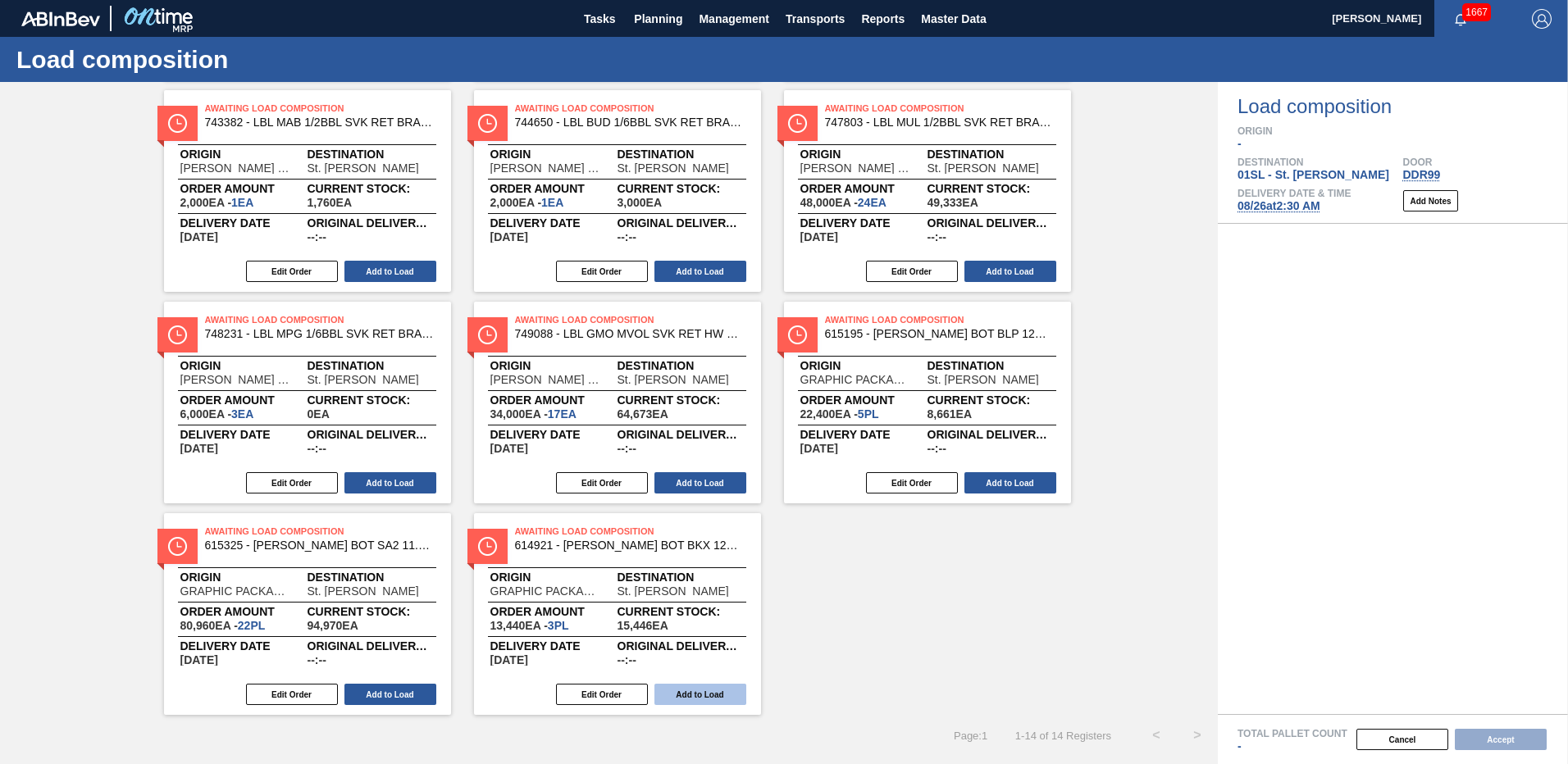
click at [683, 689] on button "Add to Load" at bounding box center [700, 694] width 92 height 21
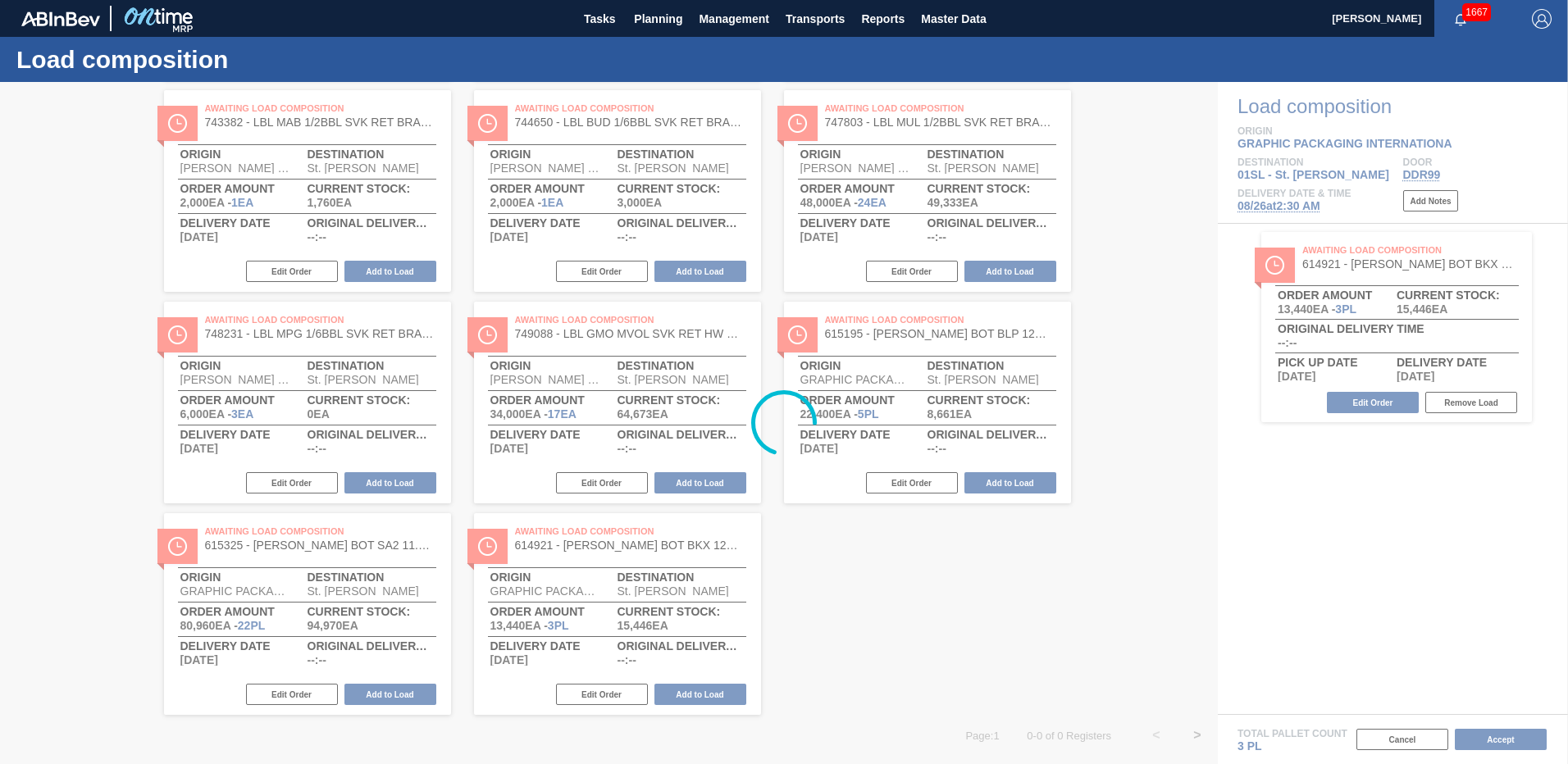
scroll to position [0, 0]
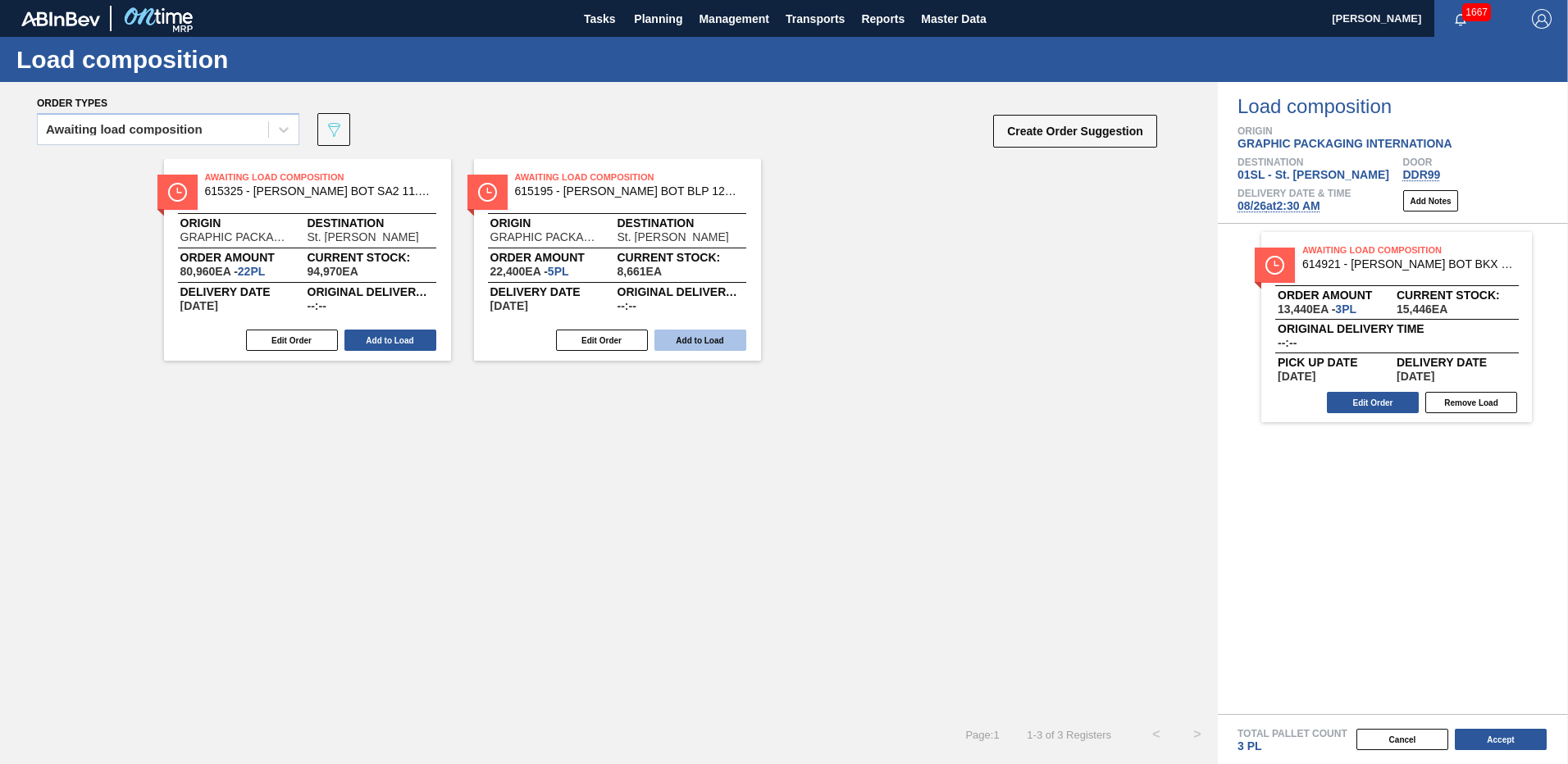
click at [703, 335] on button "Add to Load" at bounding box center [700, 340] width 92 height 21
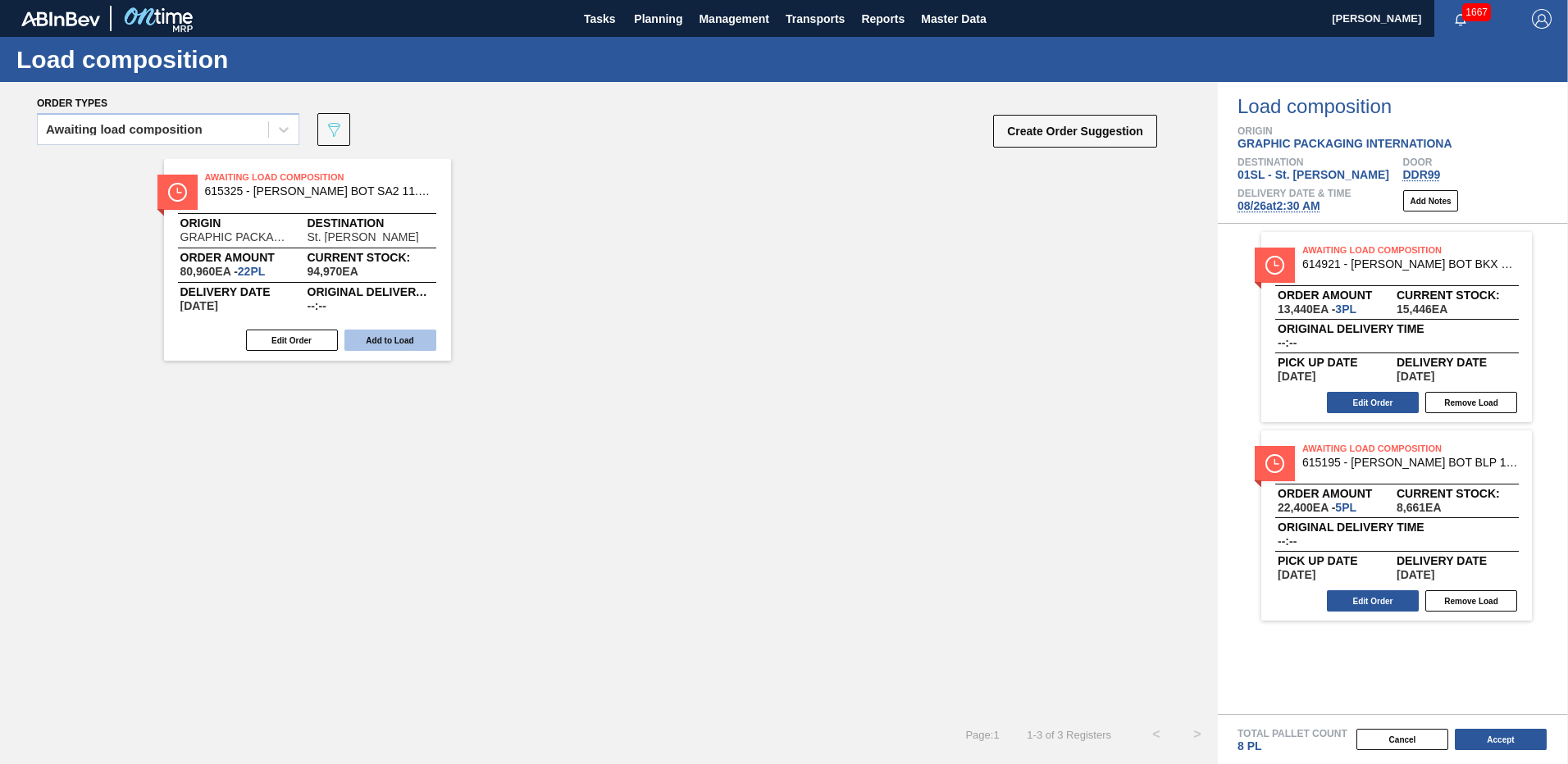
click at [368, 341] on button "Add to Load" at bounding box center [390, 340] width 92 height 21
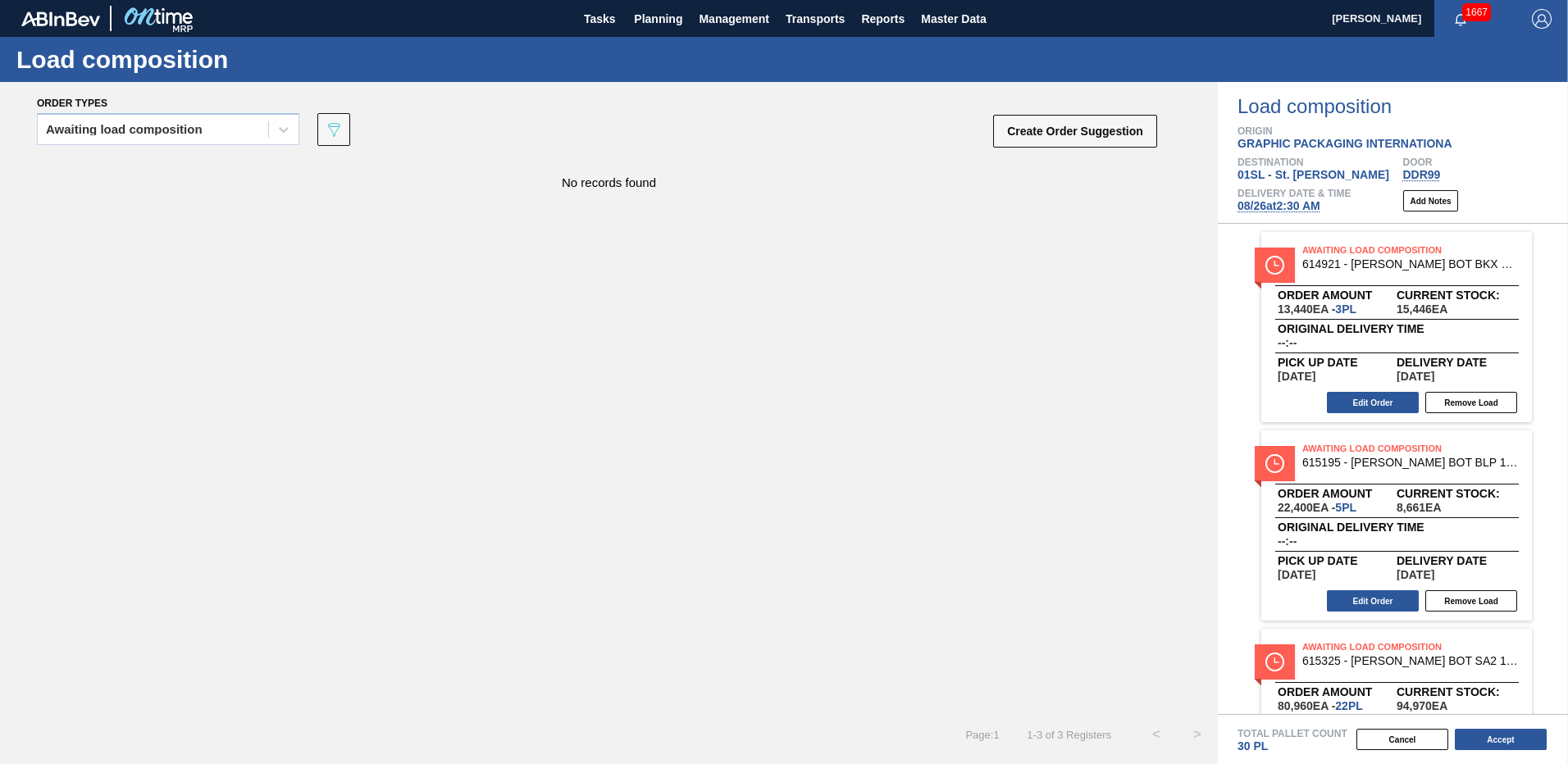
scroll to position [113, 0]
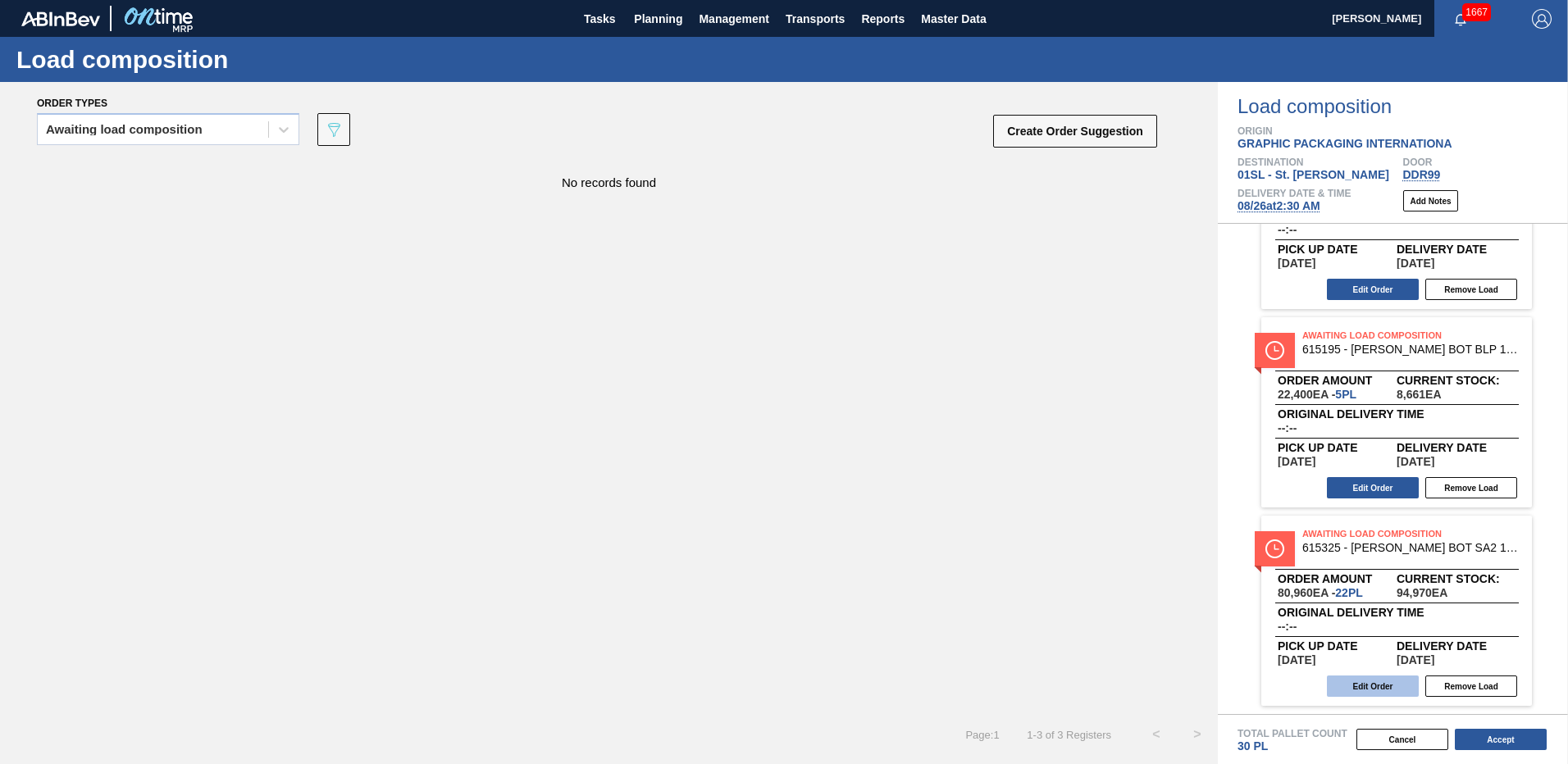
click at [1371, 682] on button "Edit Order" at bounding box center [1372, 686] width 92 height 21
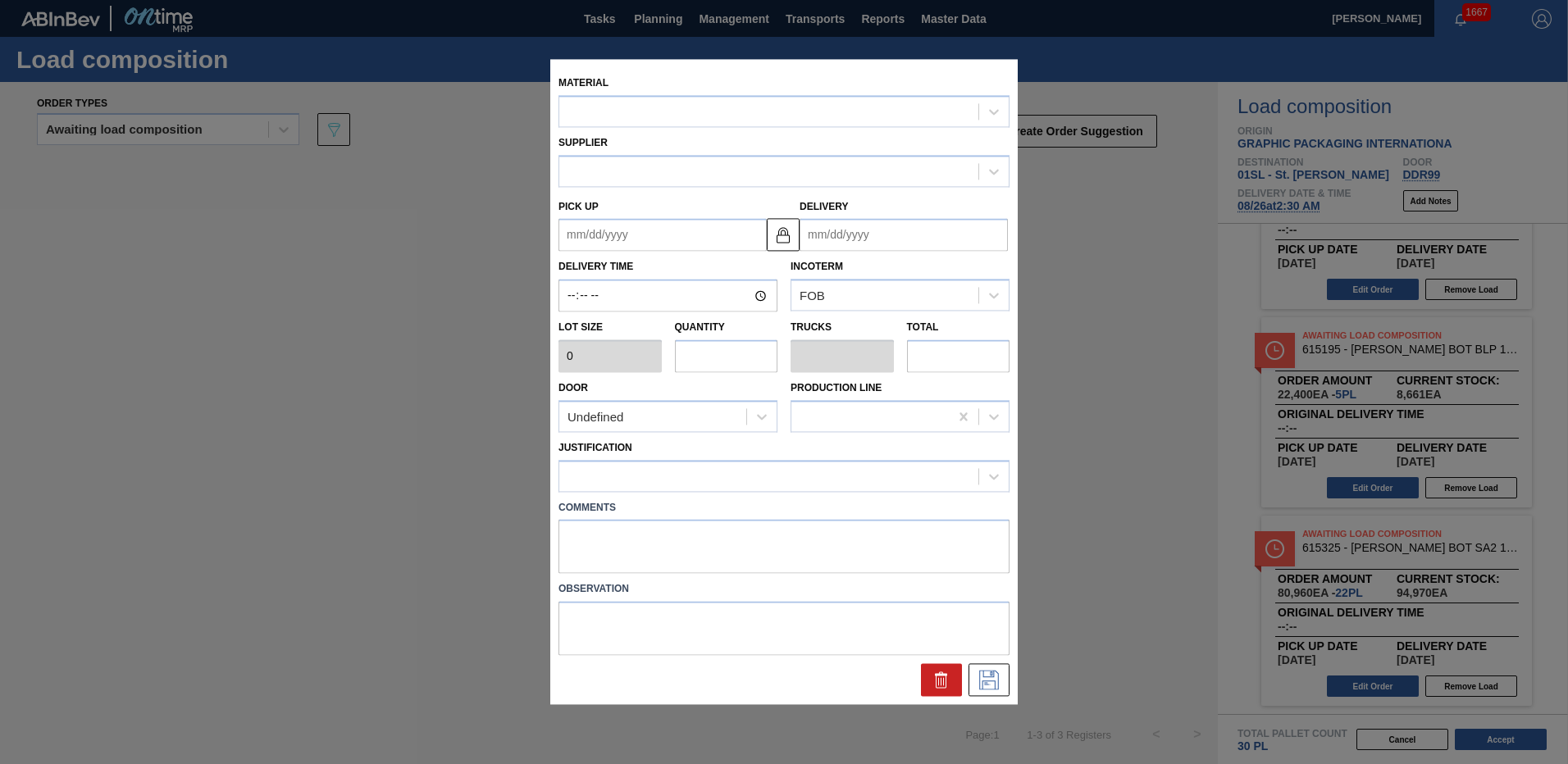
type input "3,680"
type input "22"
type input "0.846"
type input "80,960"
type up "[DATE]"
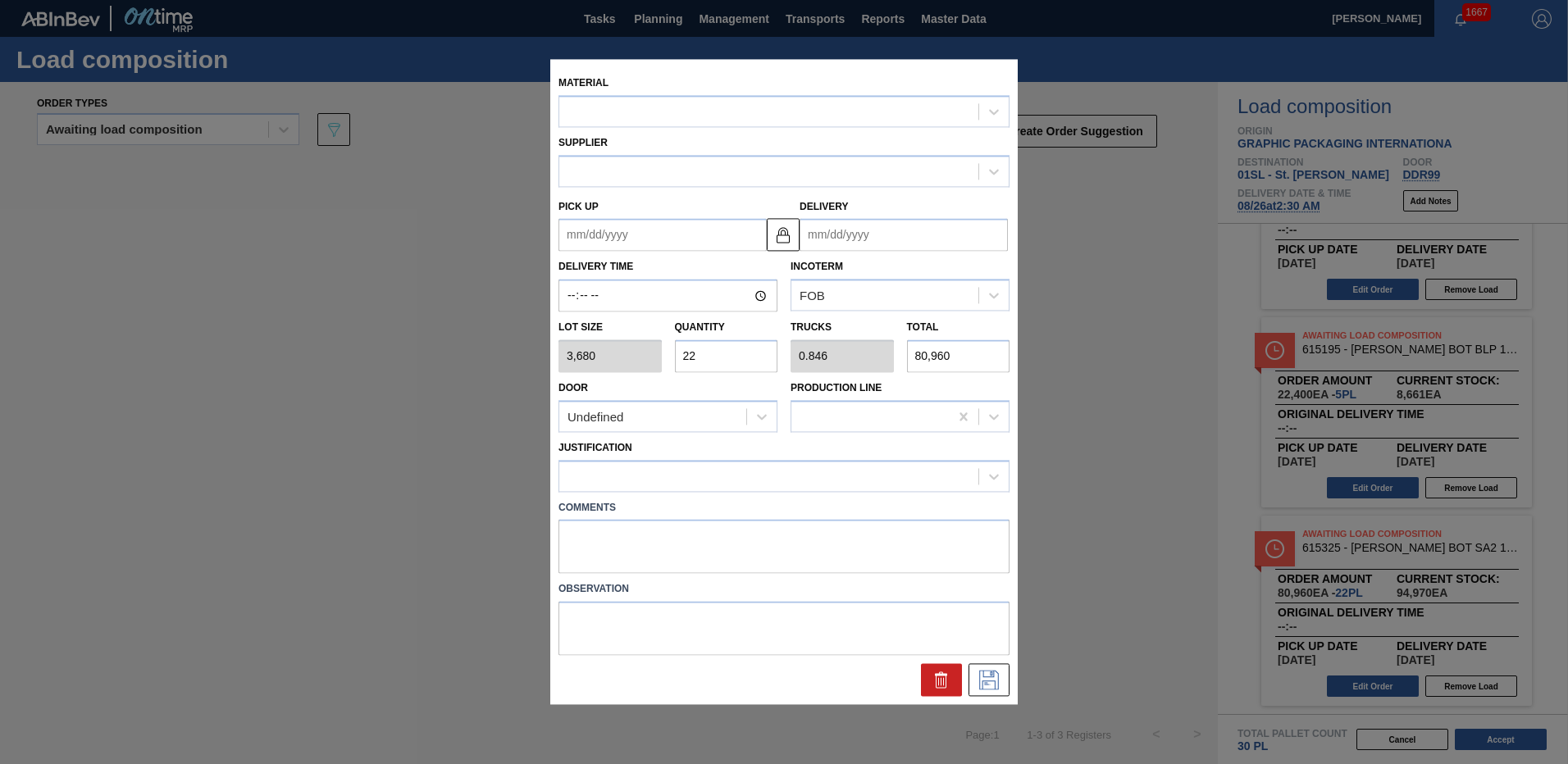
type input "[DATE]"
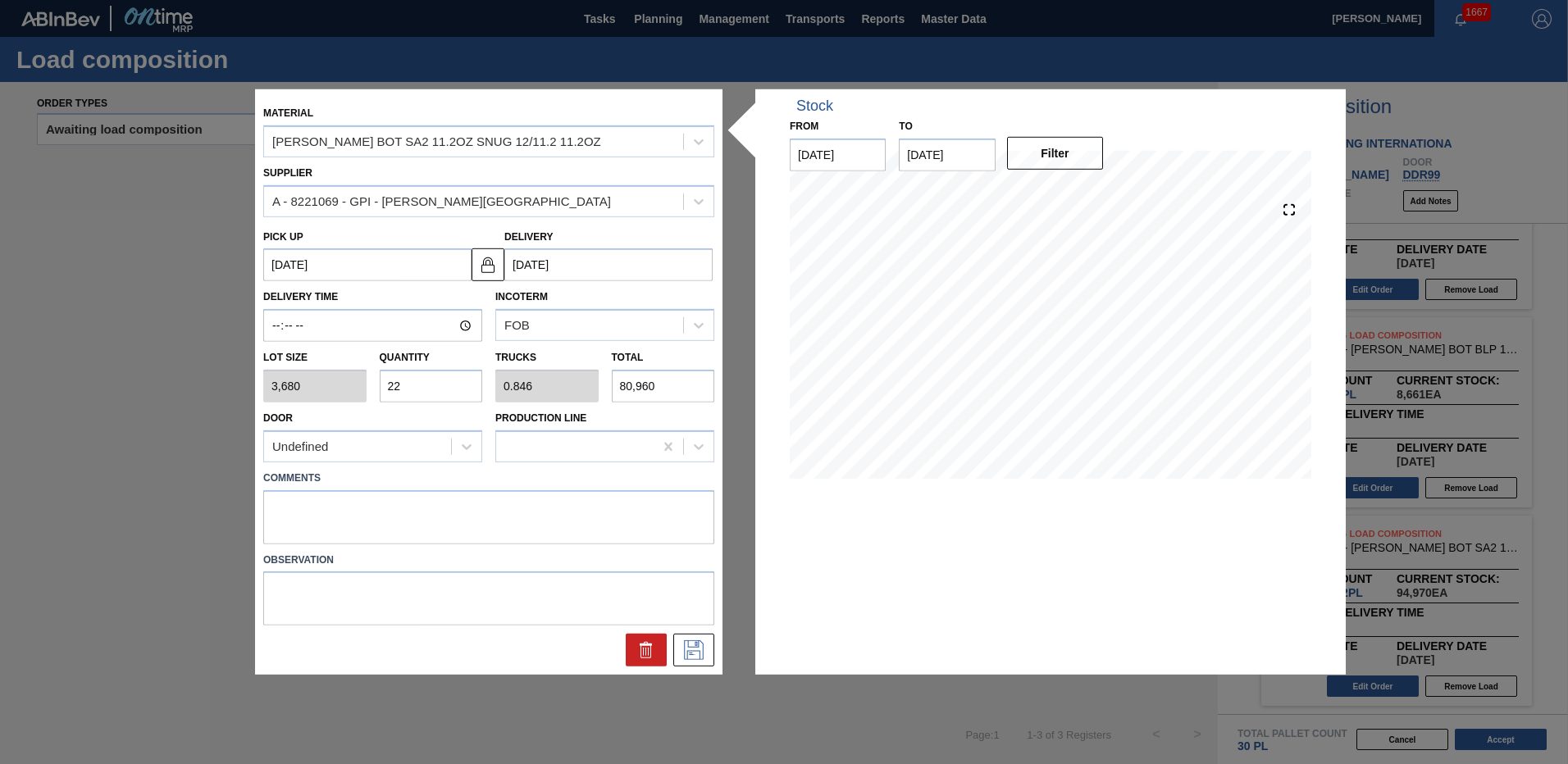
click at [429, 384] on input "22" at bounding box center [431, 386] width 103 height 33
type input "2"
type input "0.077"
type input "7,360"
type input "0"
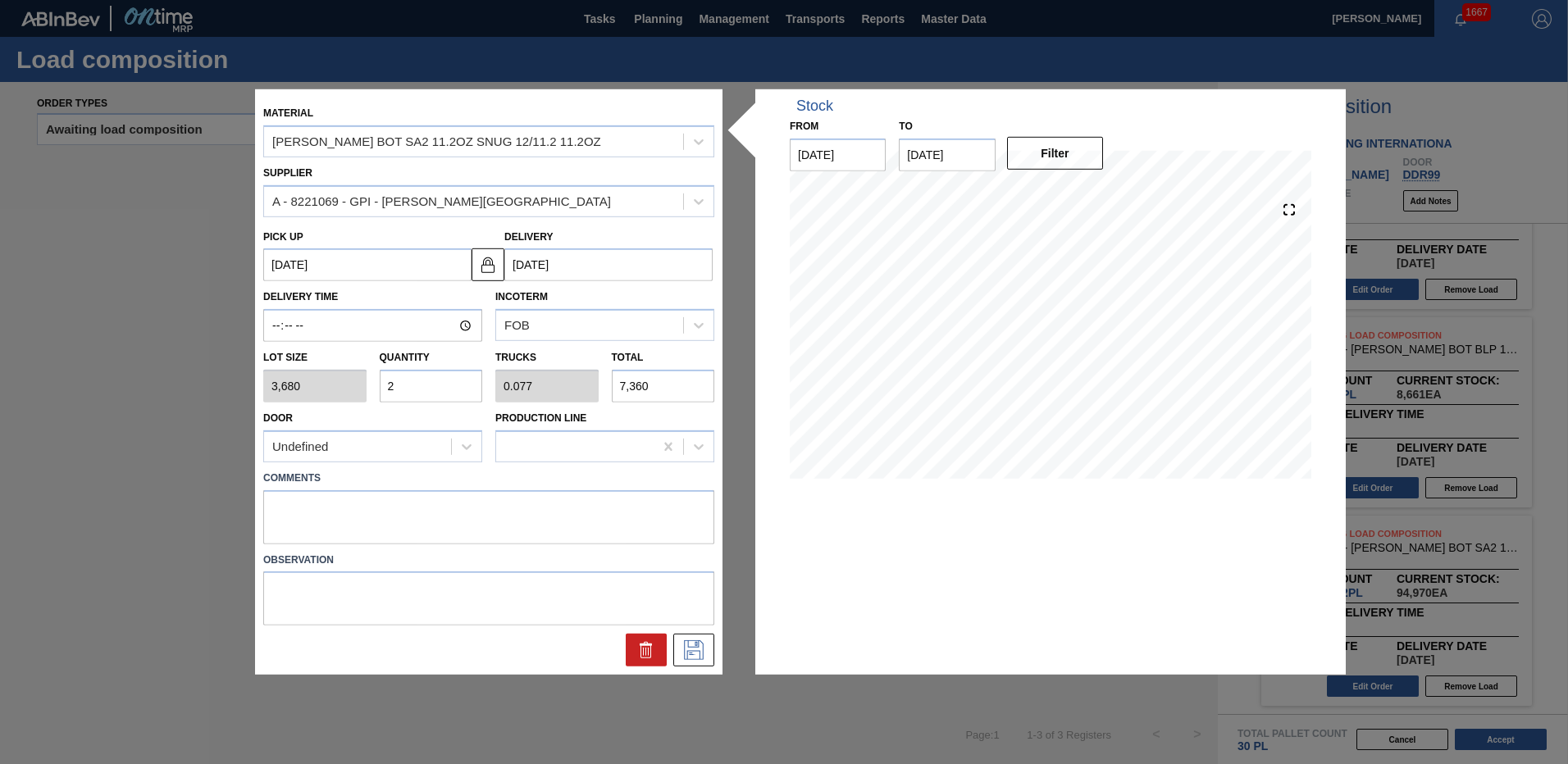
type input "0"
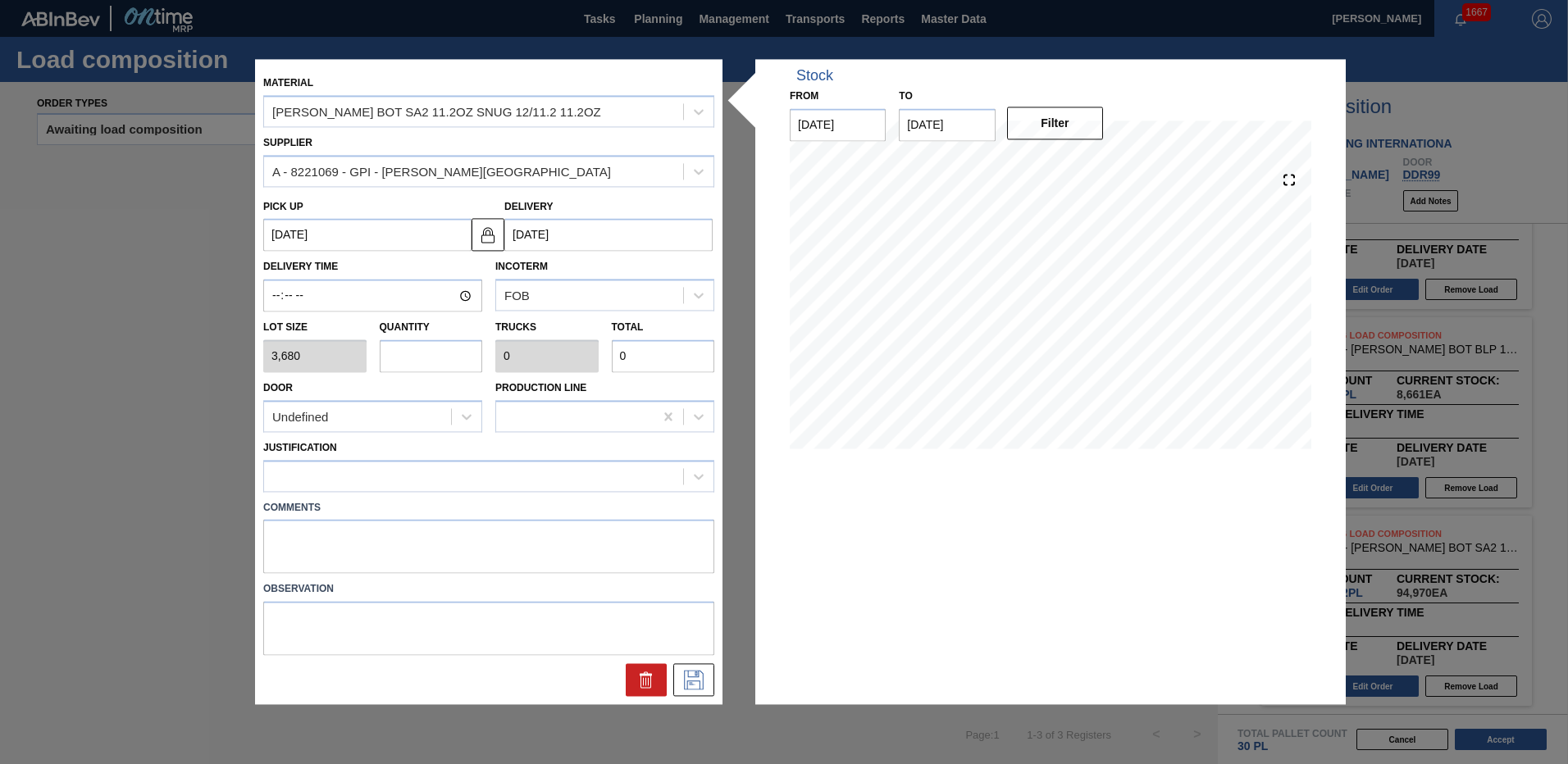
type input "1"
type input "0.038"
type input "3,680"
type input "14"
type input "0.538"
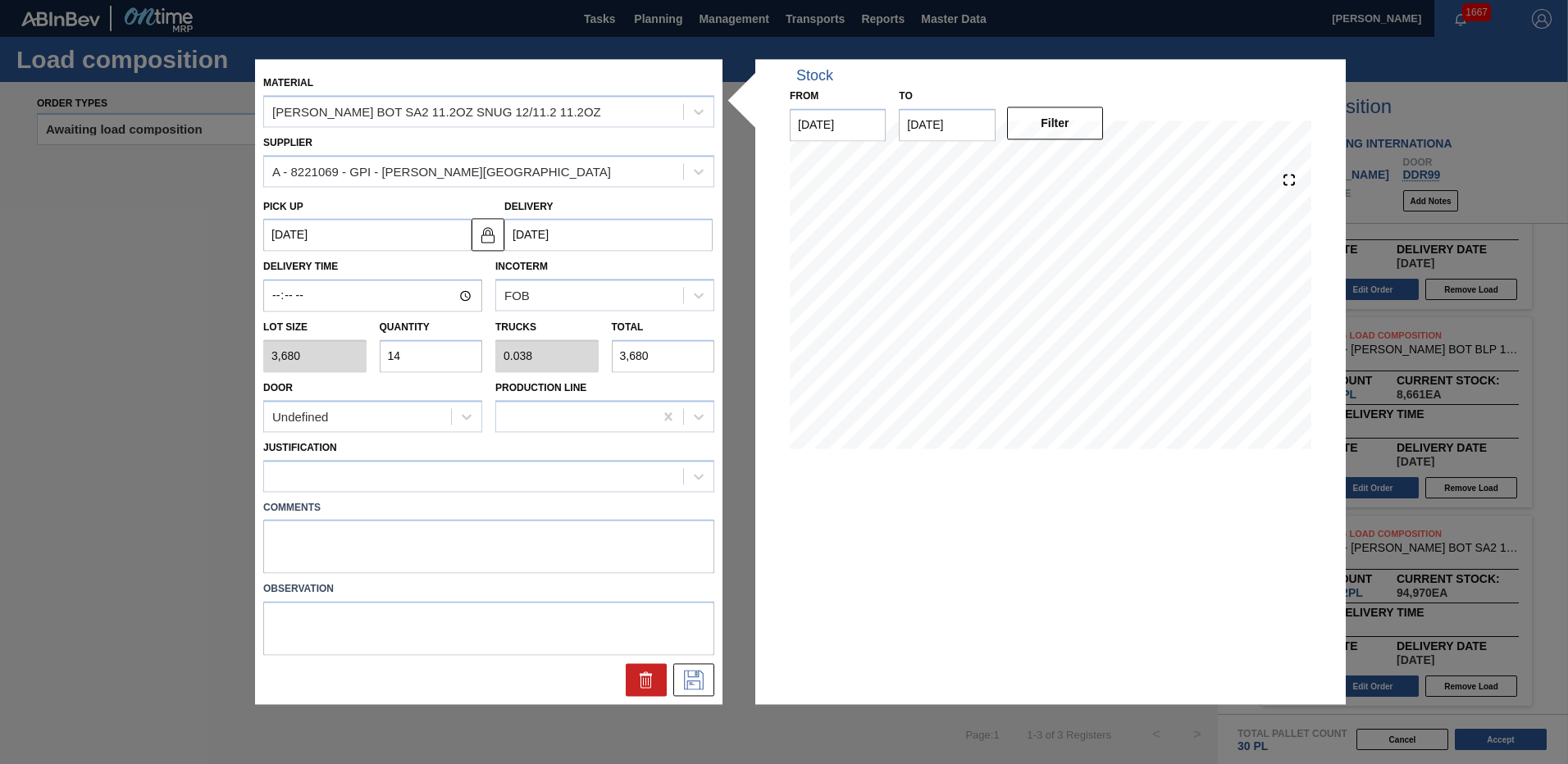
type input "51,520"
type input "14"
click at [696, 679] on icon at bounding box center [694, 680] width 27 height 20
click at [419, 458] on div "Justification" at bounding box center [489, 464] width 451 height 56
click at [413, 484] on div at bounding box center [473, 476] width 419 height 24
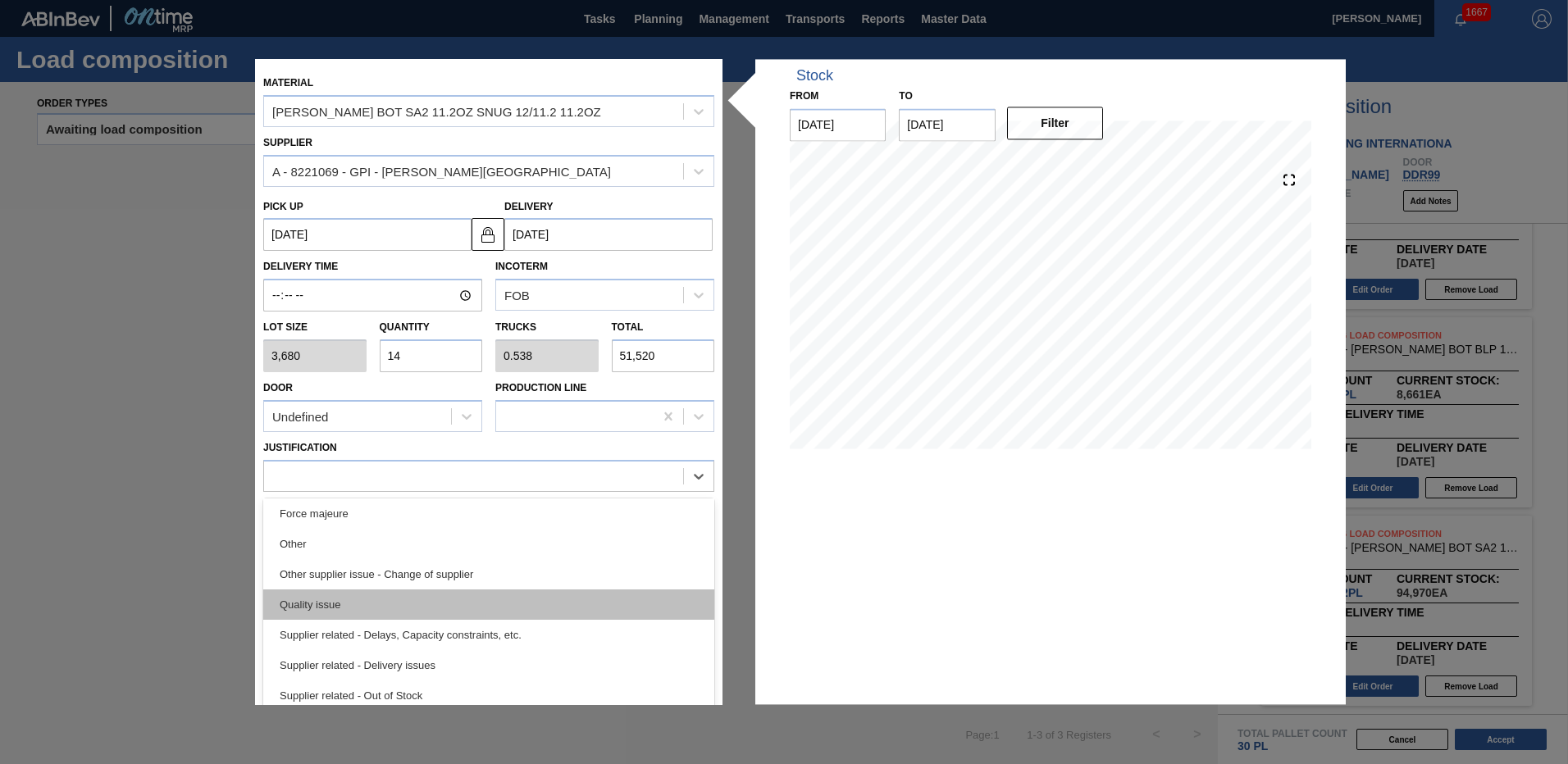
scroll to position [270, 0]
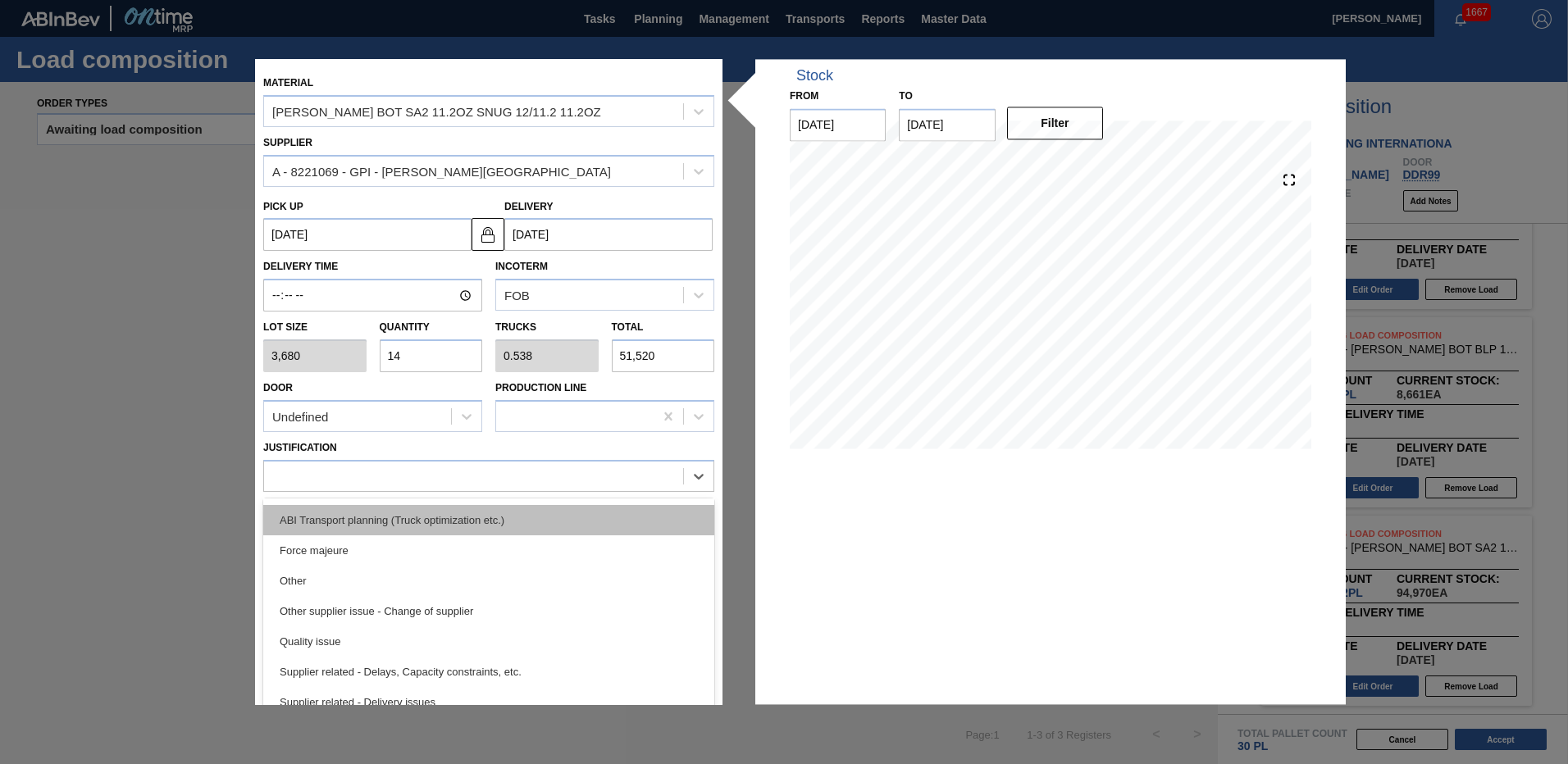
click at [411, 517] on div "ABI Transport planning (Truck optimization etc.)" at bounding box center [489, 520] width 451 height 30
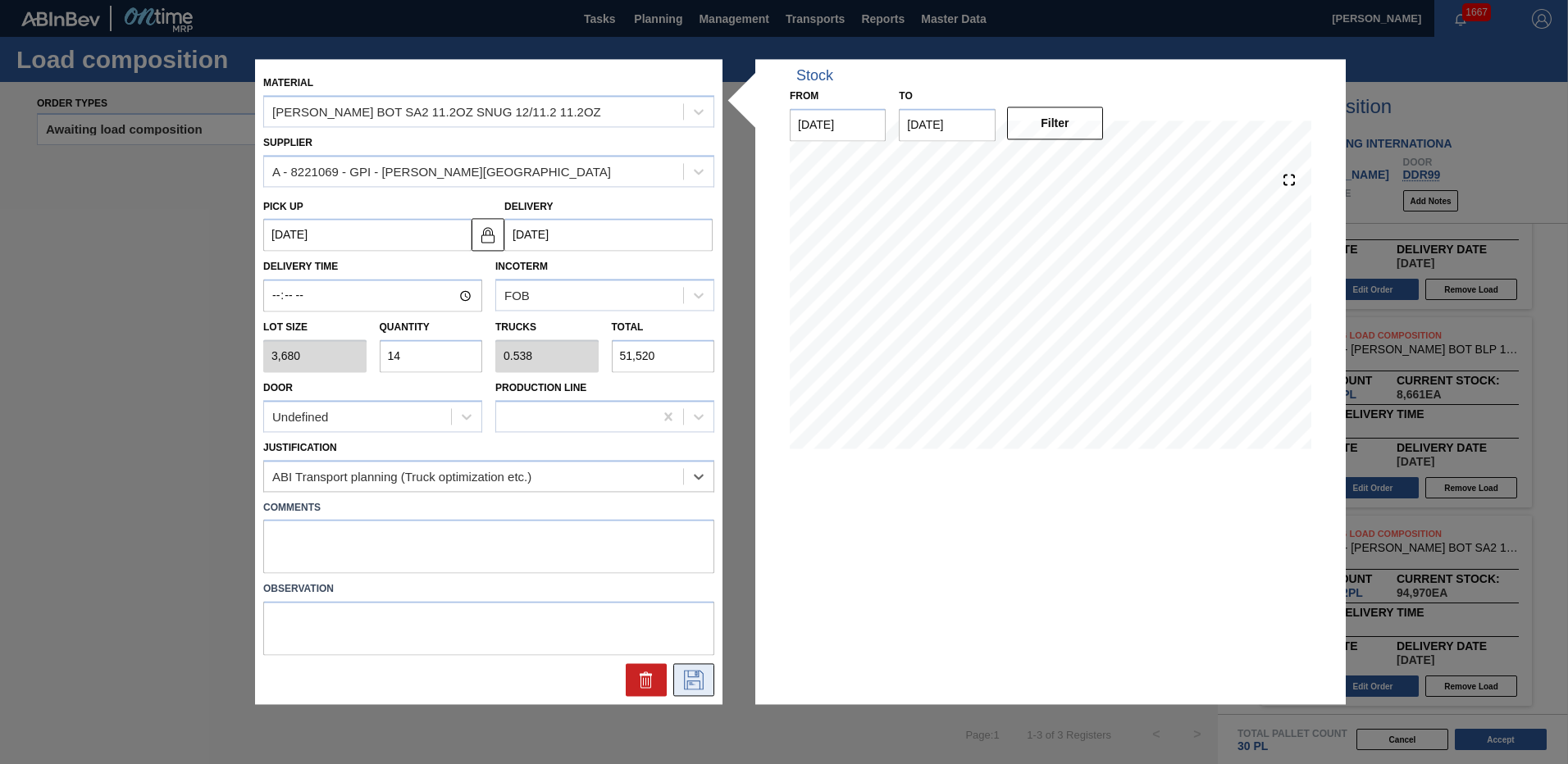
click at [704, 675] on icon at bounding box center [694, 680] width 27 height 20
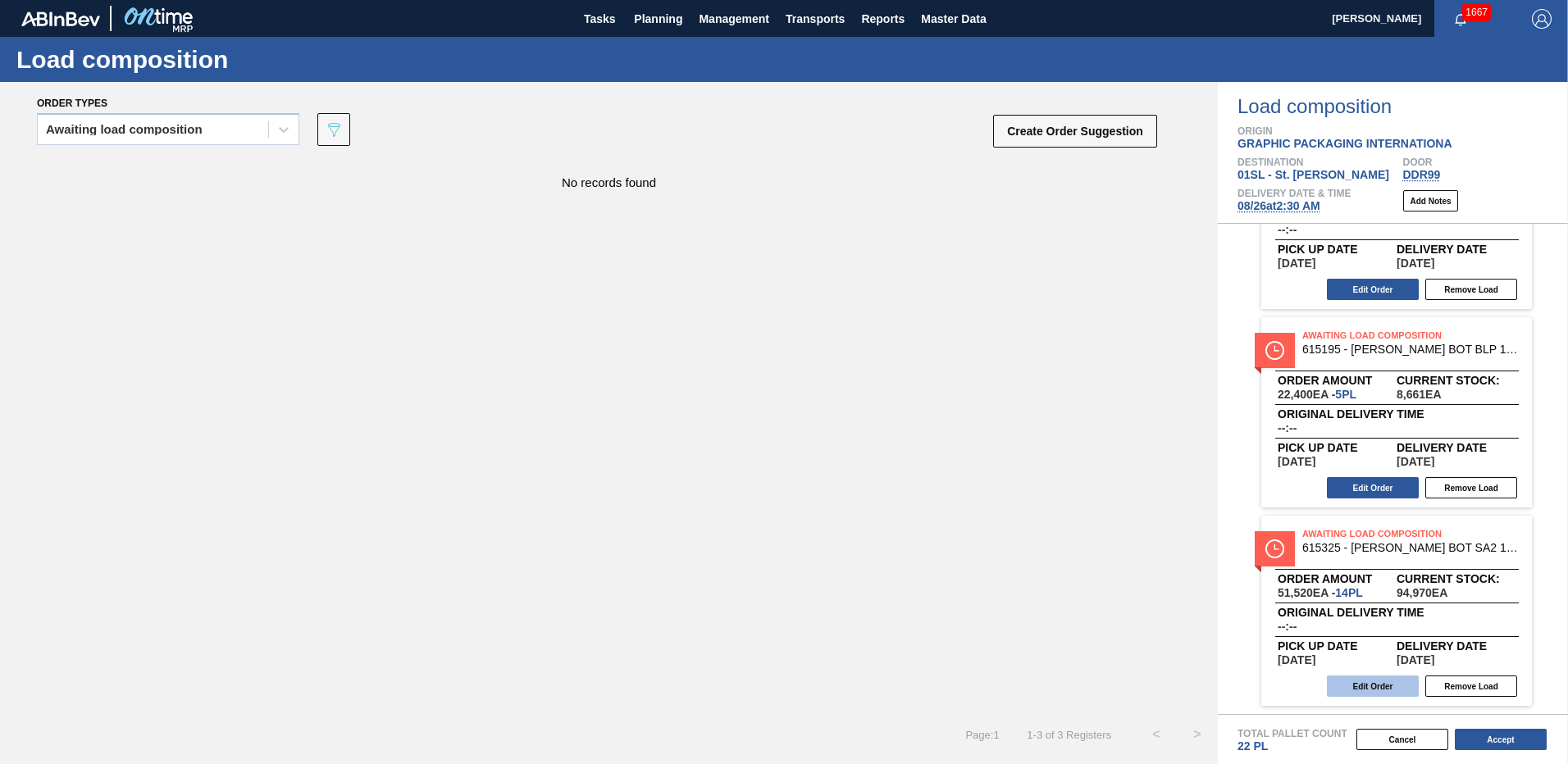
click at [1385, 685] on button "Edit Order" at bounding box center [1372, 686] width 92 height 21
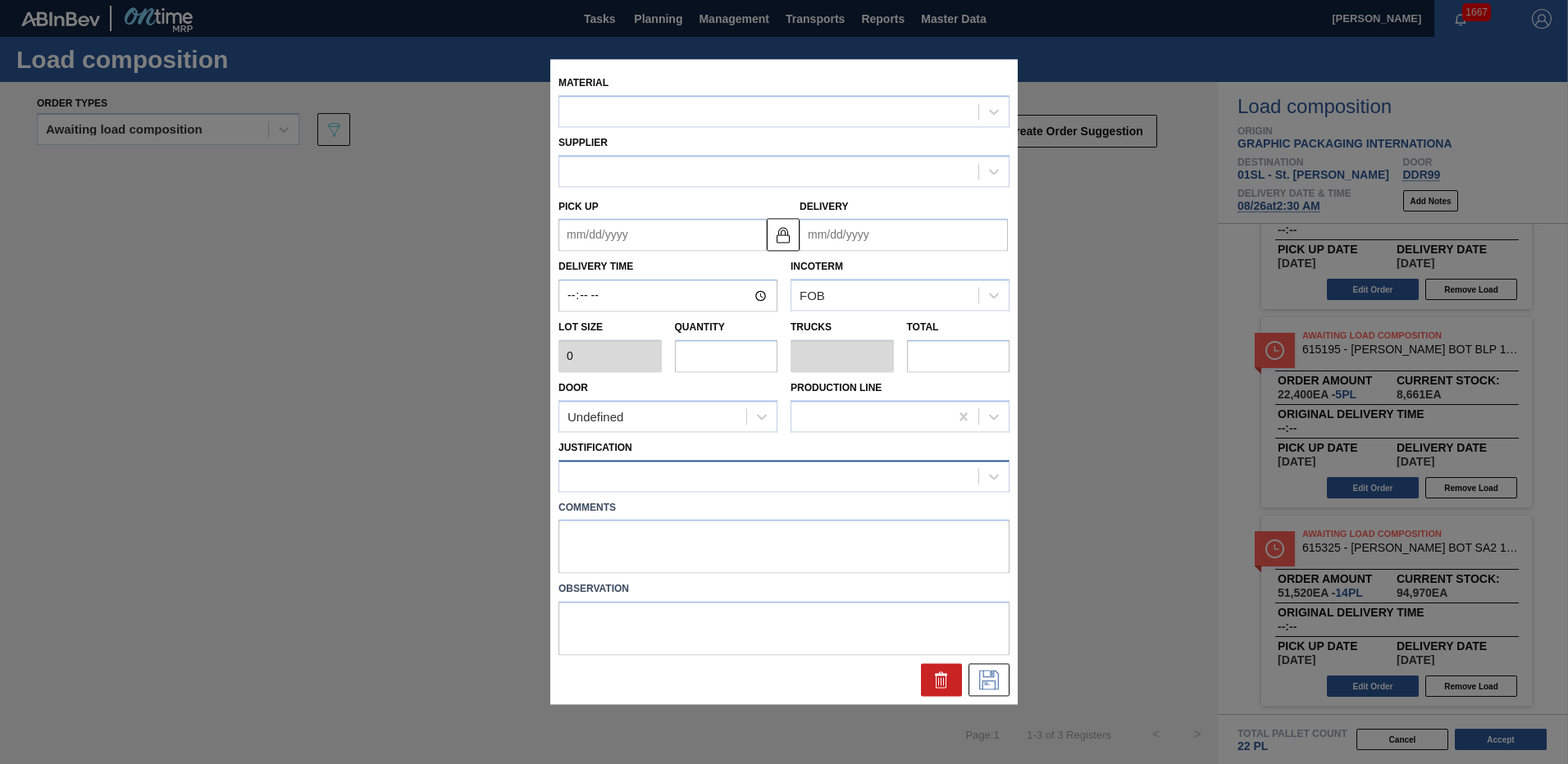
type input "3,680"
type input "14"
type input "0.538"
type input "51,520"
type up "[DATE]"
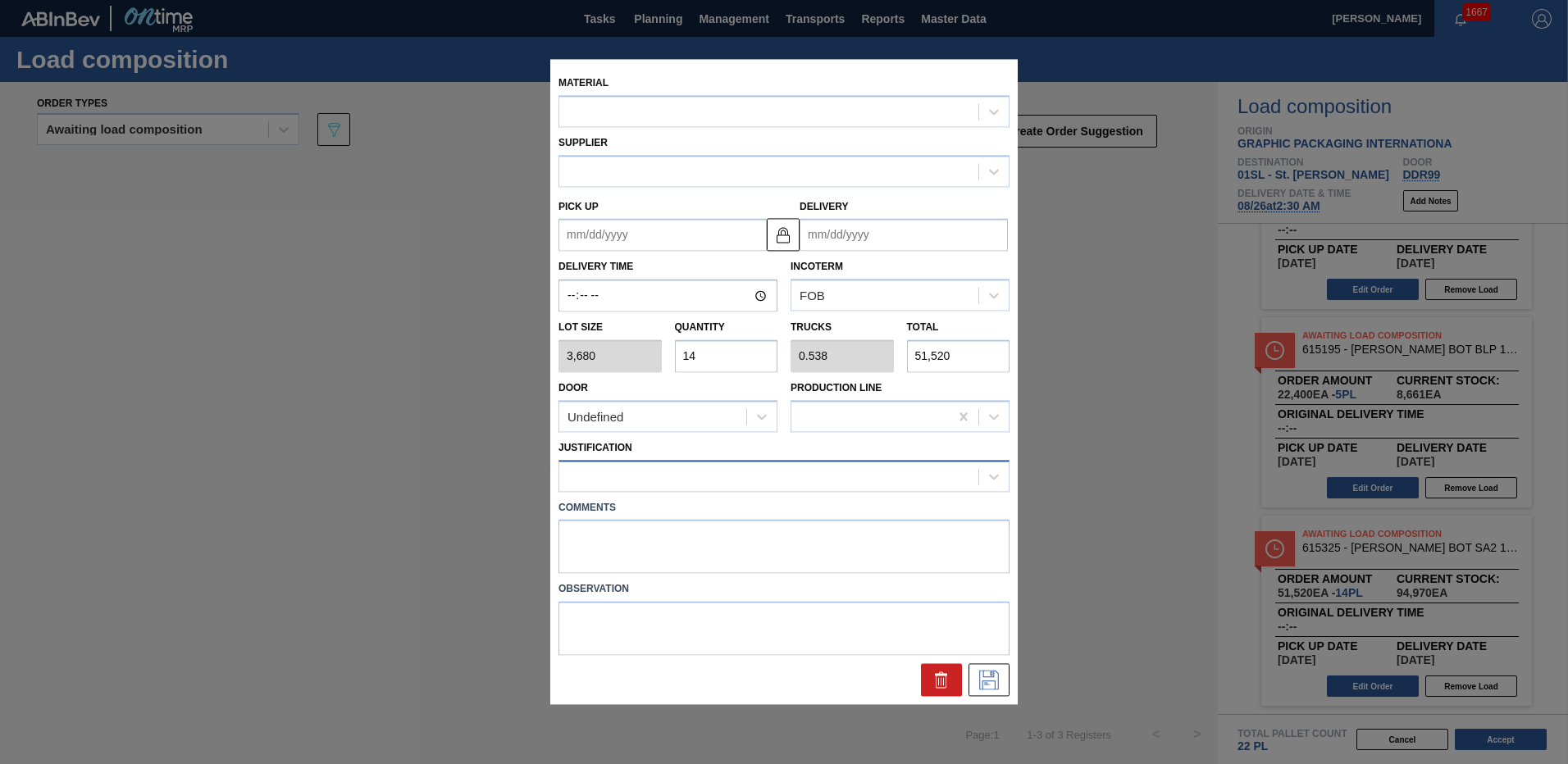
type input "[DATE]"
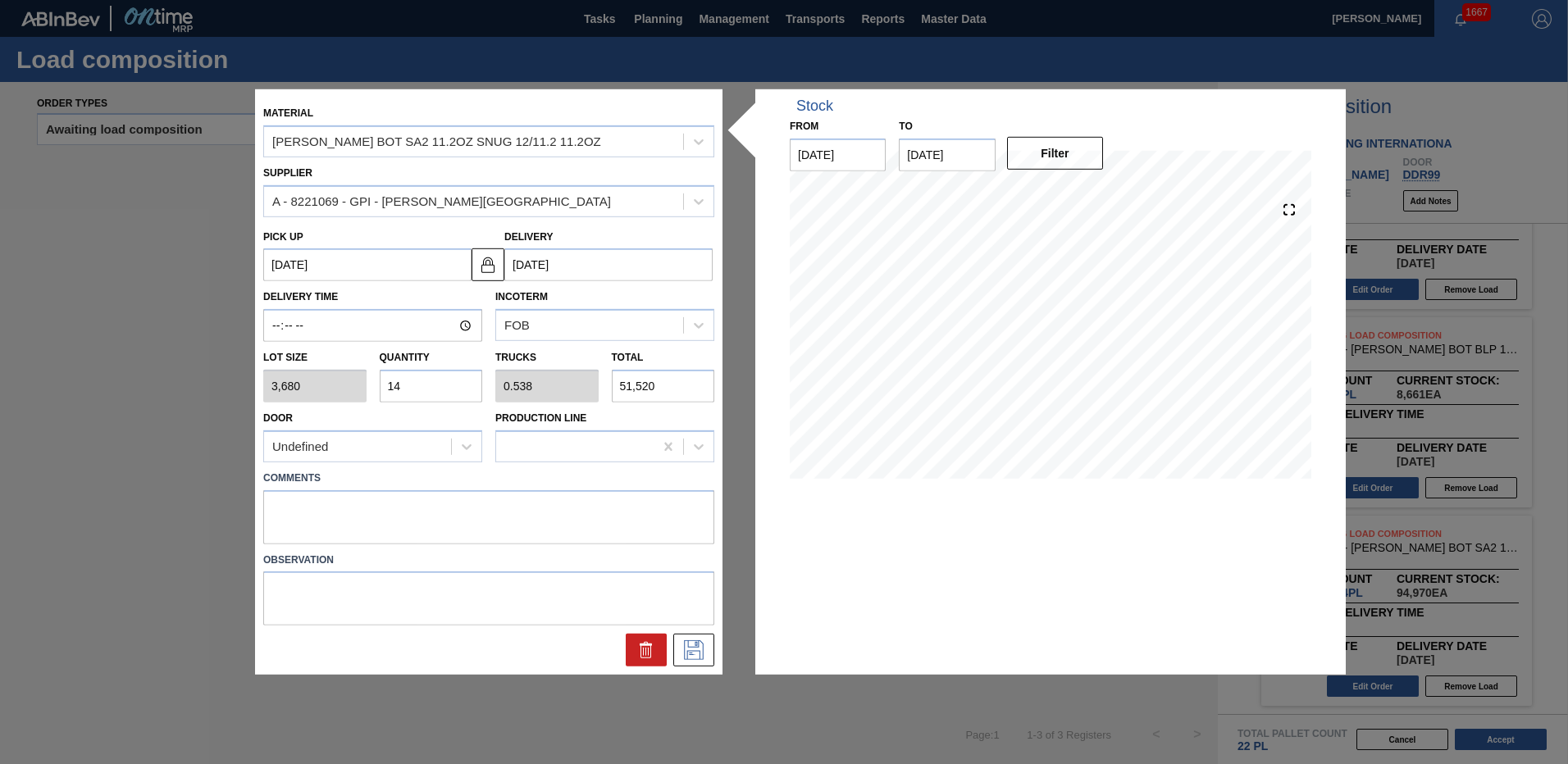
click at [442, 394] on input "14" at bounding box center [431, 386] width 103 height 33
type input "1"
type input "0.038"
type input "3,680"
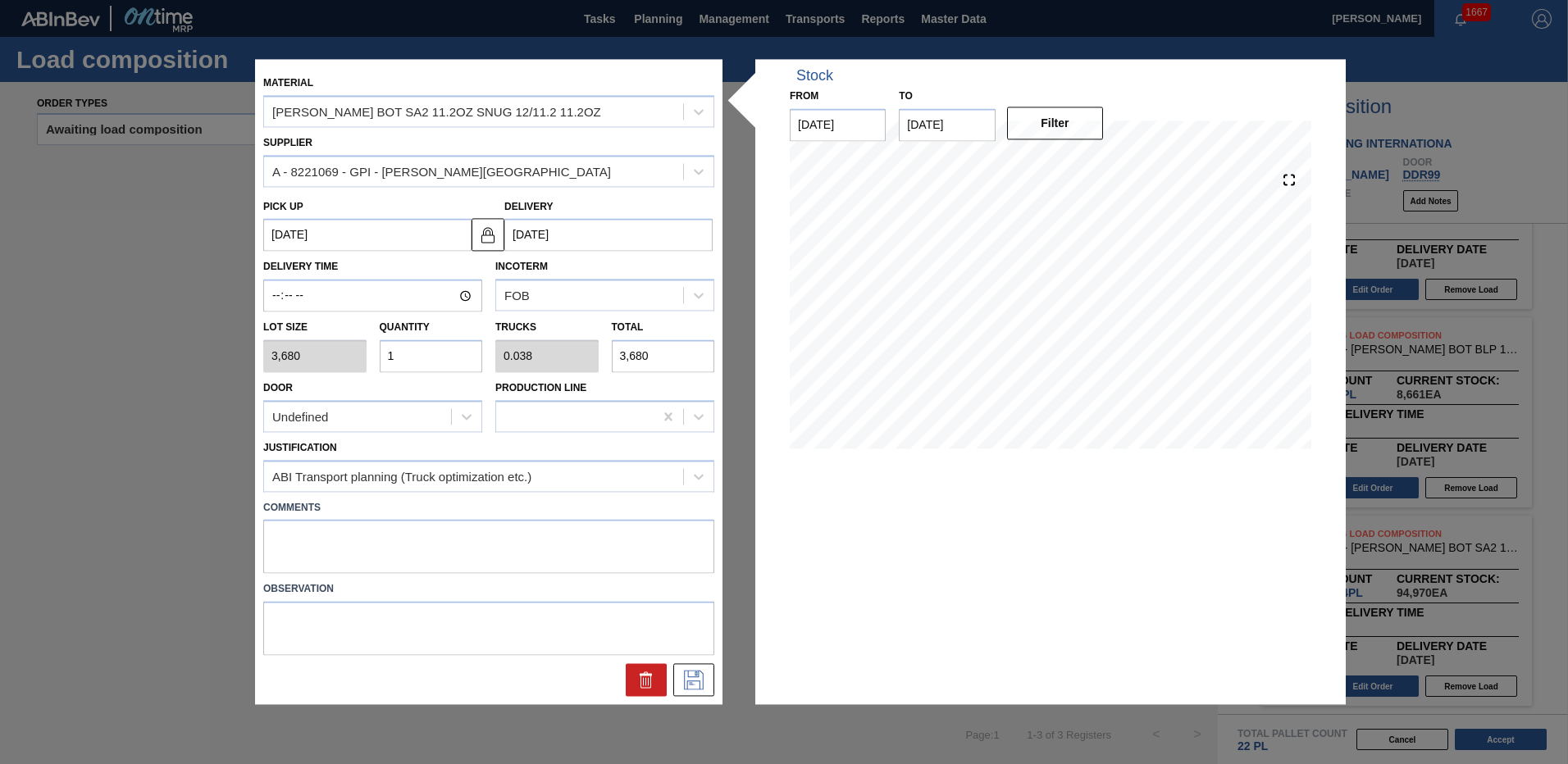
type input "18"
type input "0.692"
type input "66,240"
type input "18"
click at [695, 673] on icon at bounding box center [694, 680] width 27 height 20
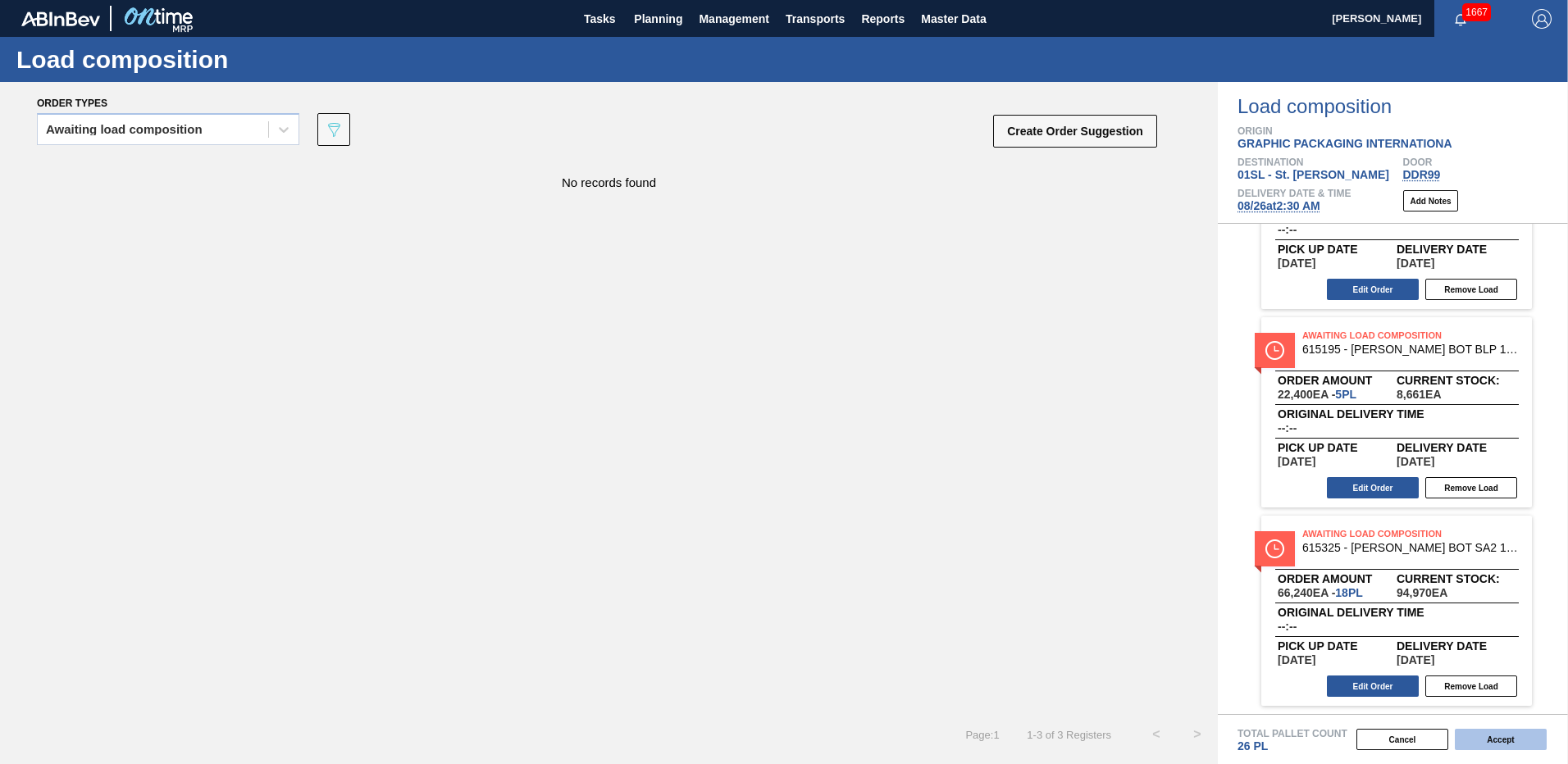
click at [1488, 737] on button "Accept" at bounding box center [1500, 739] width 92 height 21
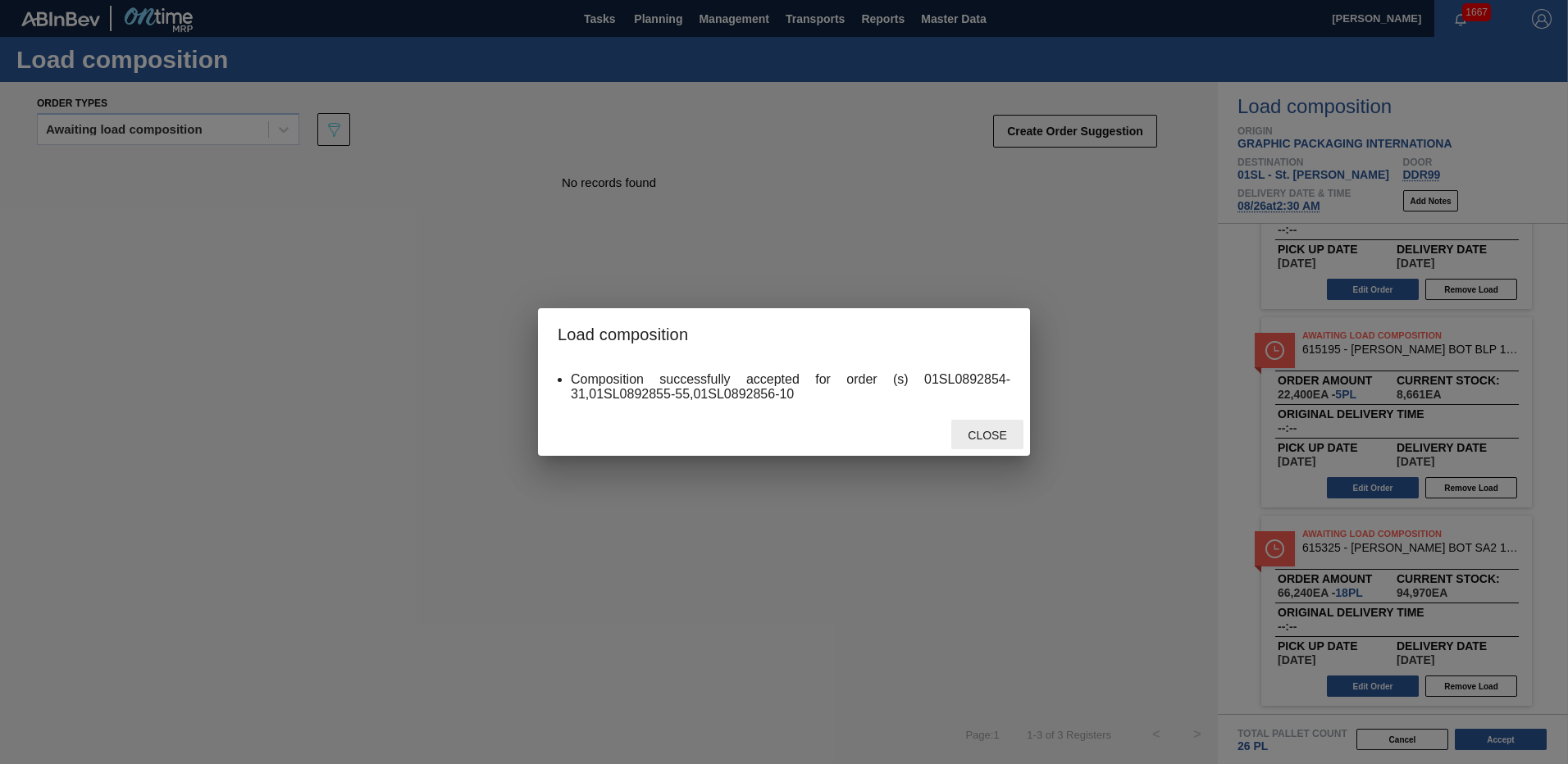
click at [995, 444] on div "Close" at bounding box center [987, 435] width 72 height 30
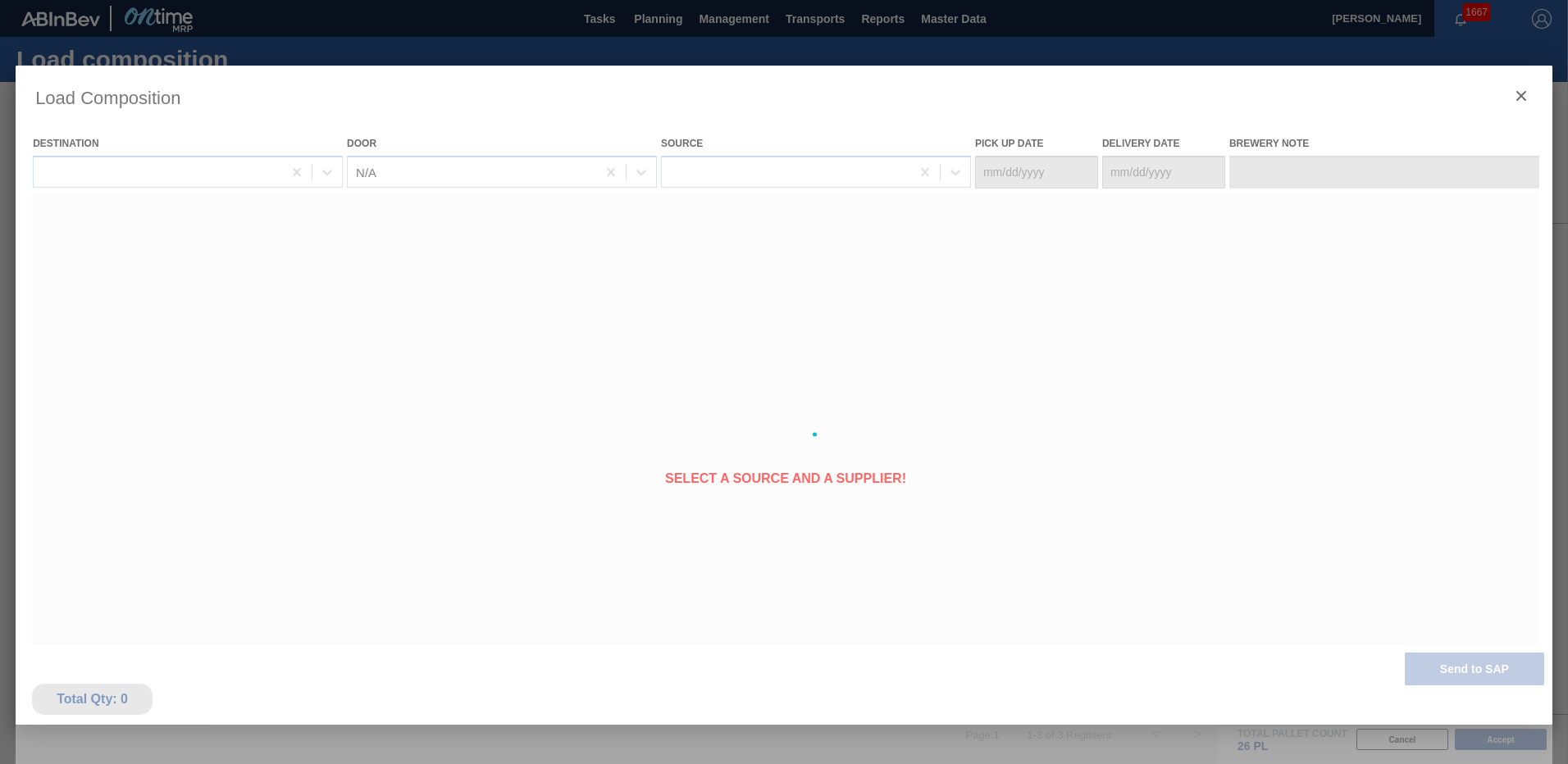
type Date "[DATE]"
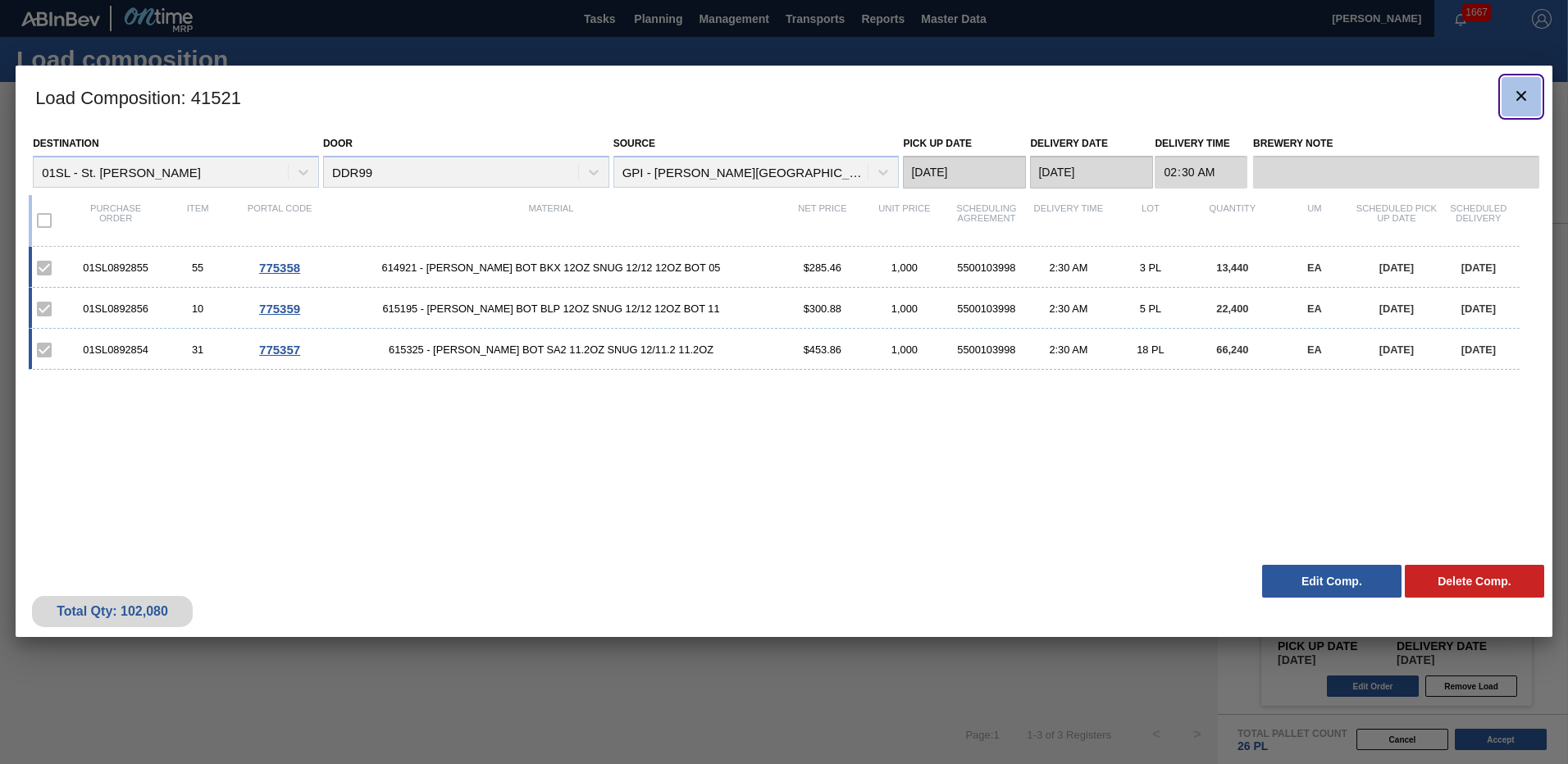
click at [1514, 93] on icon "botão de ícone" at bounding box center [1521, 95] width 20 height 20
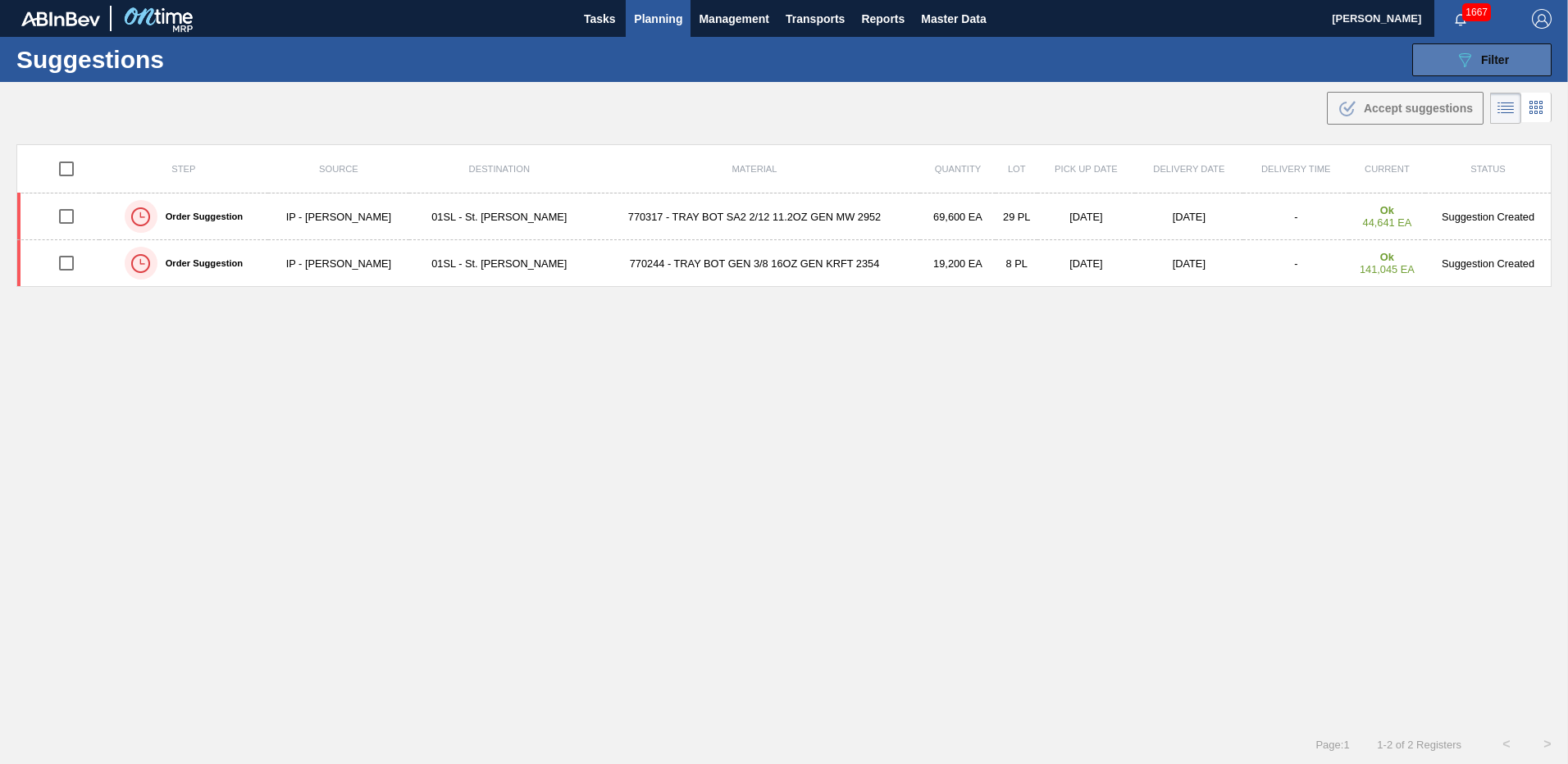
click at [1465, 68] on icon "089F7B8B-B2A5-4AFE-B5C0-19BA573D28AC" at bounding box center [1464, 59] width 20 height 20
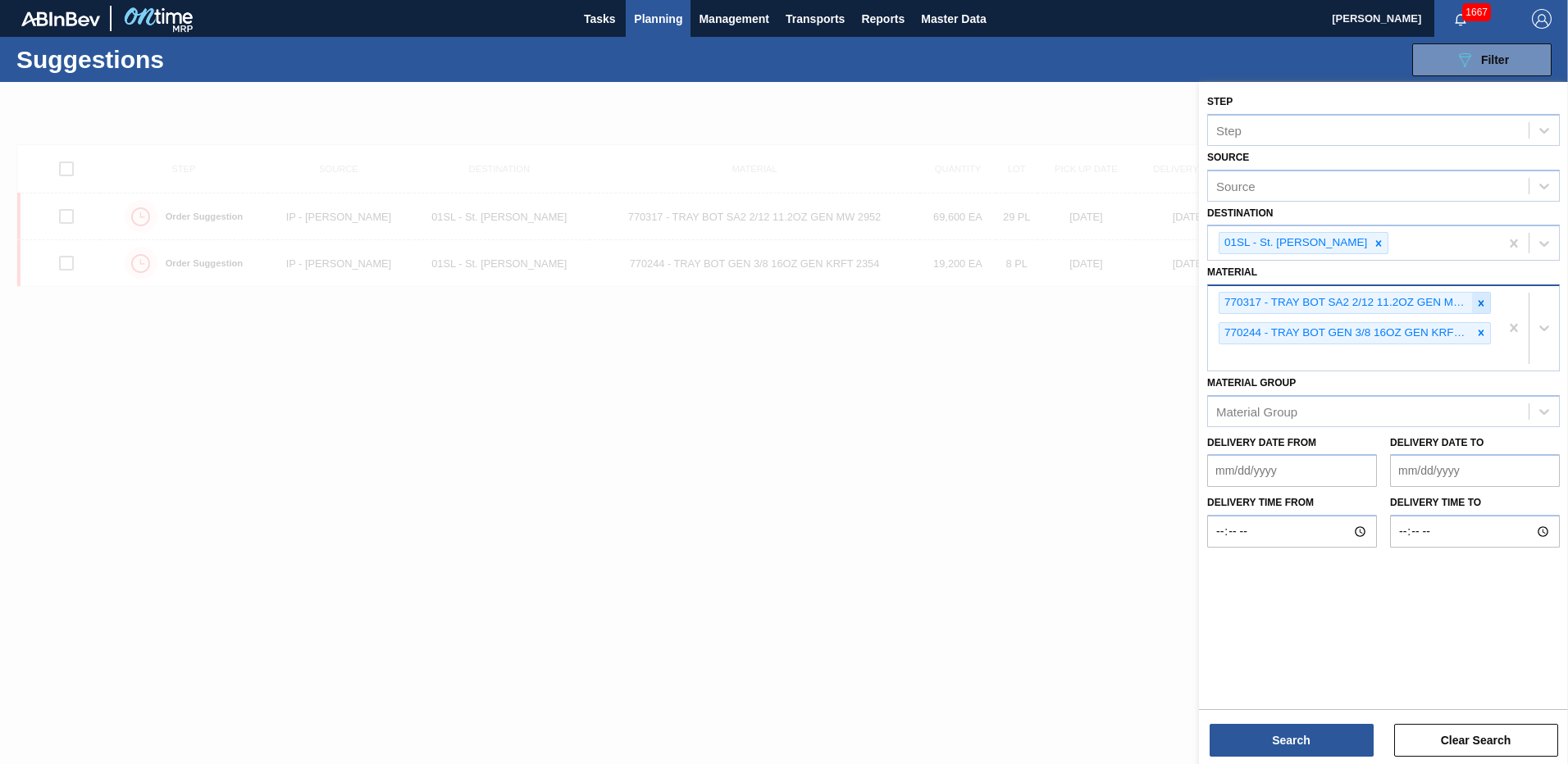
click at [1481, 301] on icon at bounding box center [1481, 303] width 11 height 11
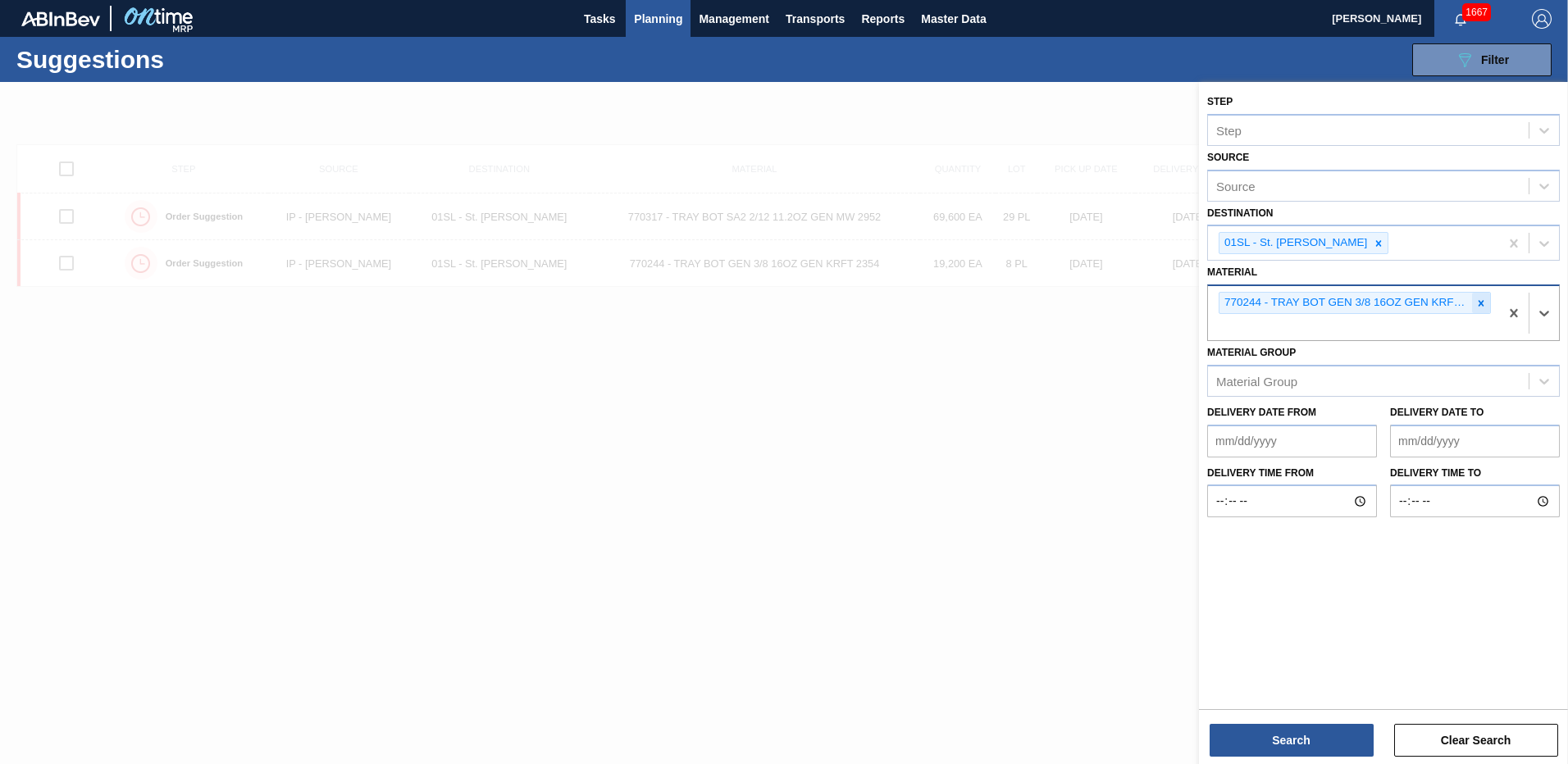
click at [1483, 304] on icon at bounding box center [1481, 303] width 6 height 6
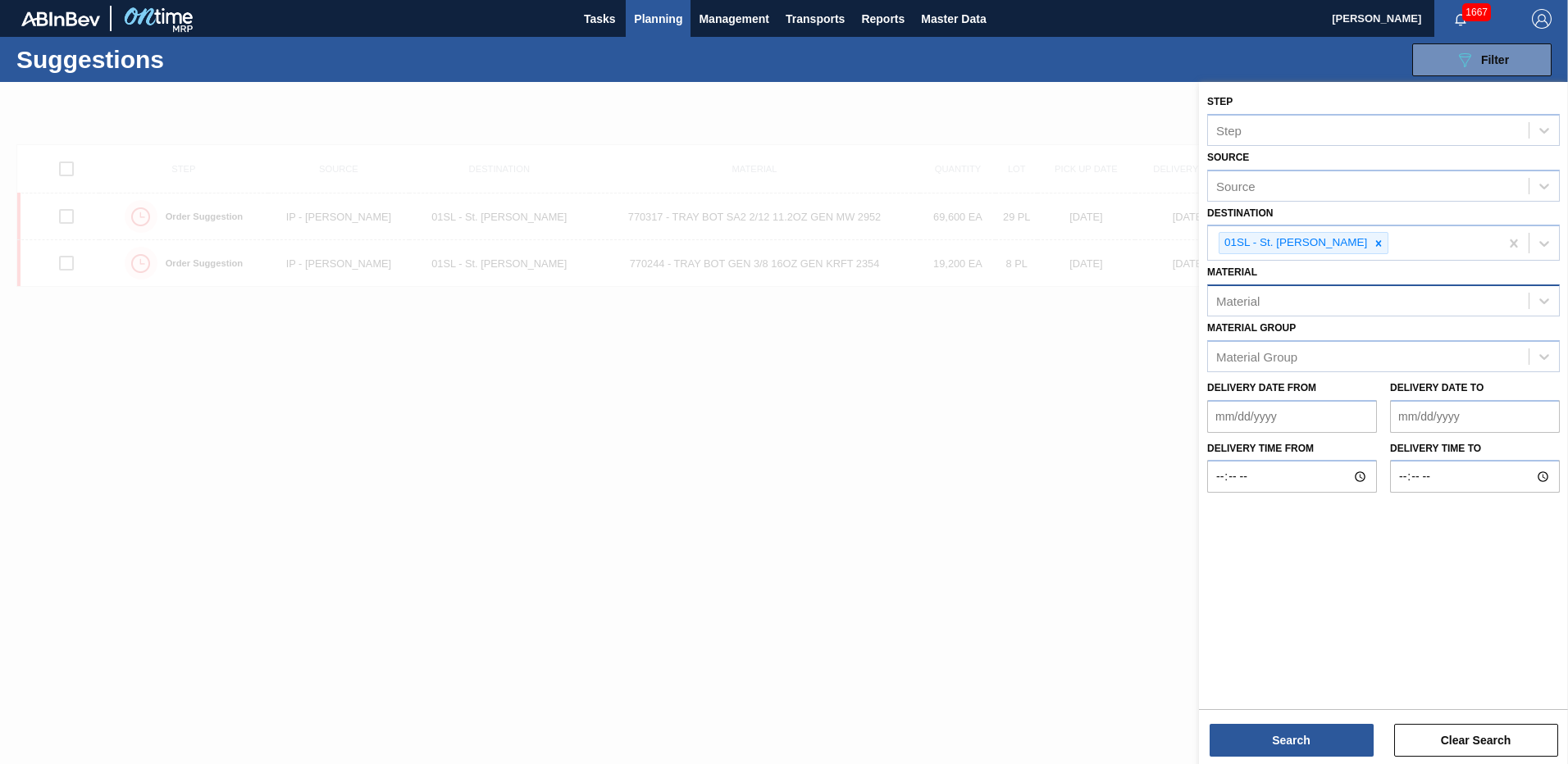
click at [1300, 306] on div "Material" at bounding box center [1368, 301] width 321 height 24
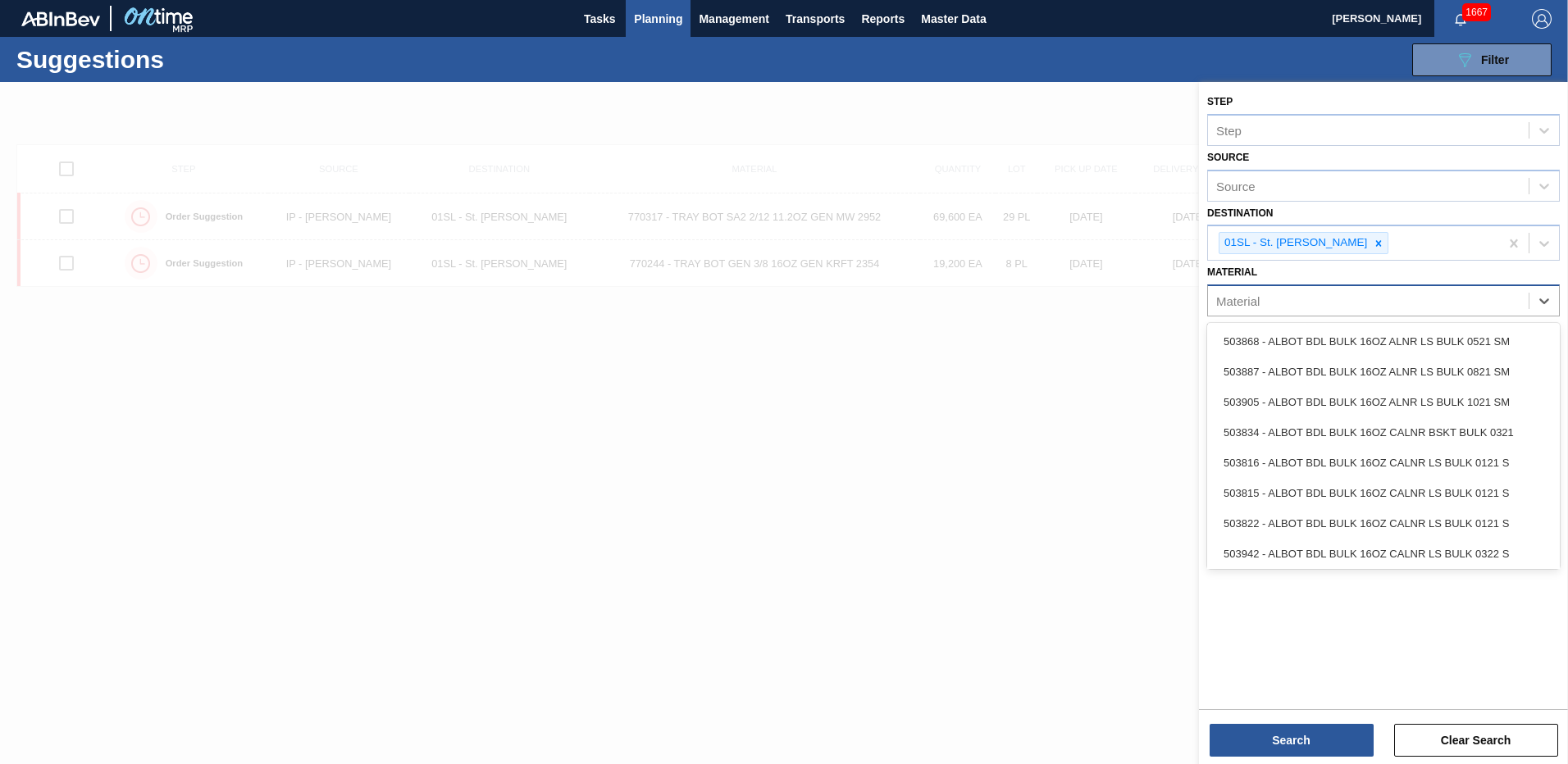
paste input "677107"
type input "677107"
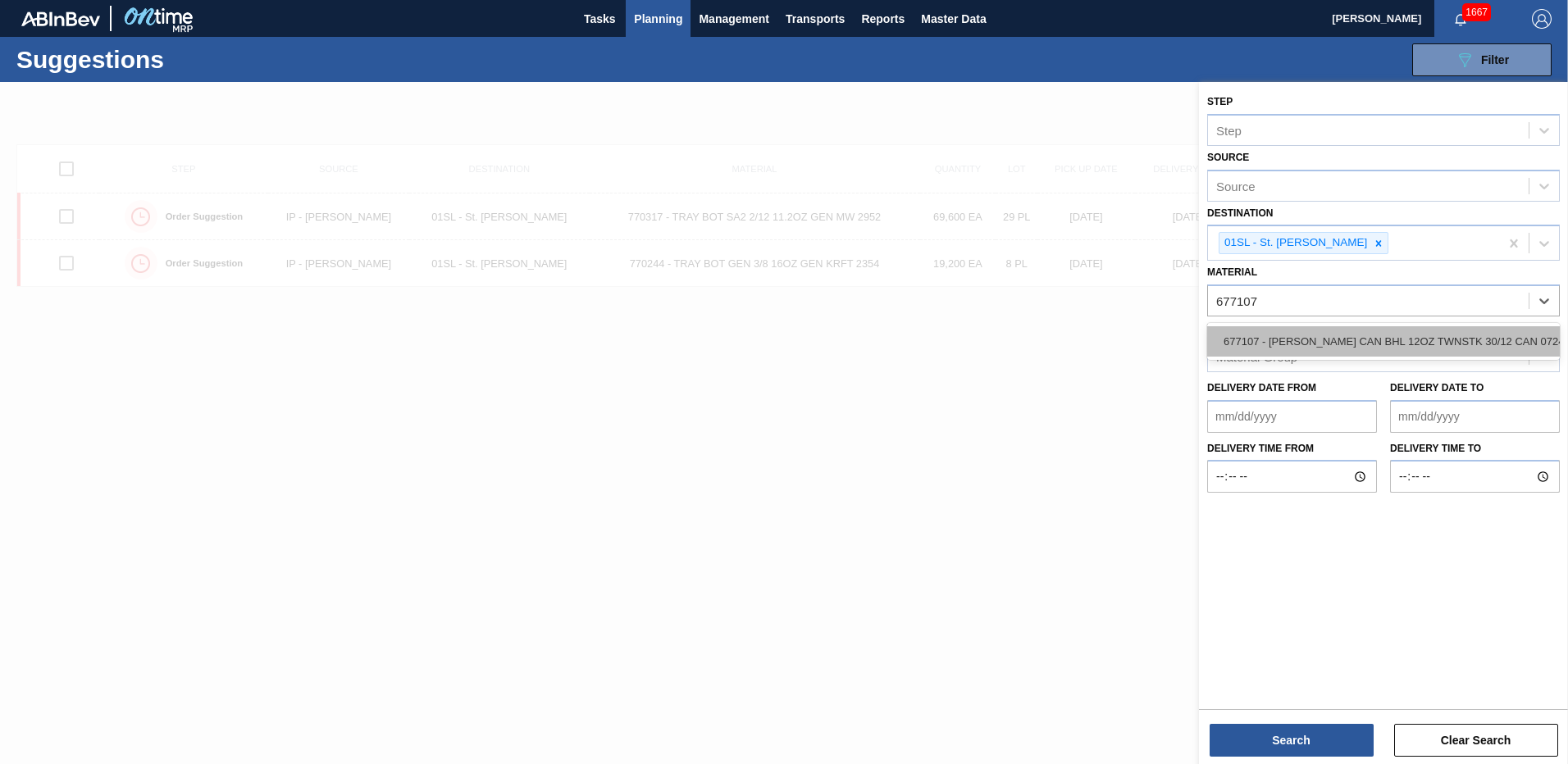
click at [1296, 330] on div "677107 - CARR CAN BHL 12OZ TWNSTK 30/12 CAN 0724" at bounding box center [1383, 341] width 353 height 30
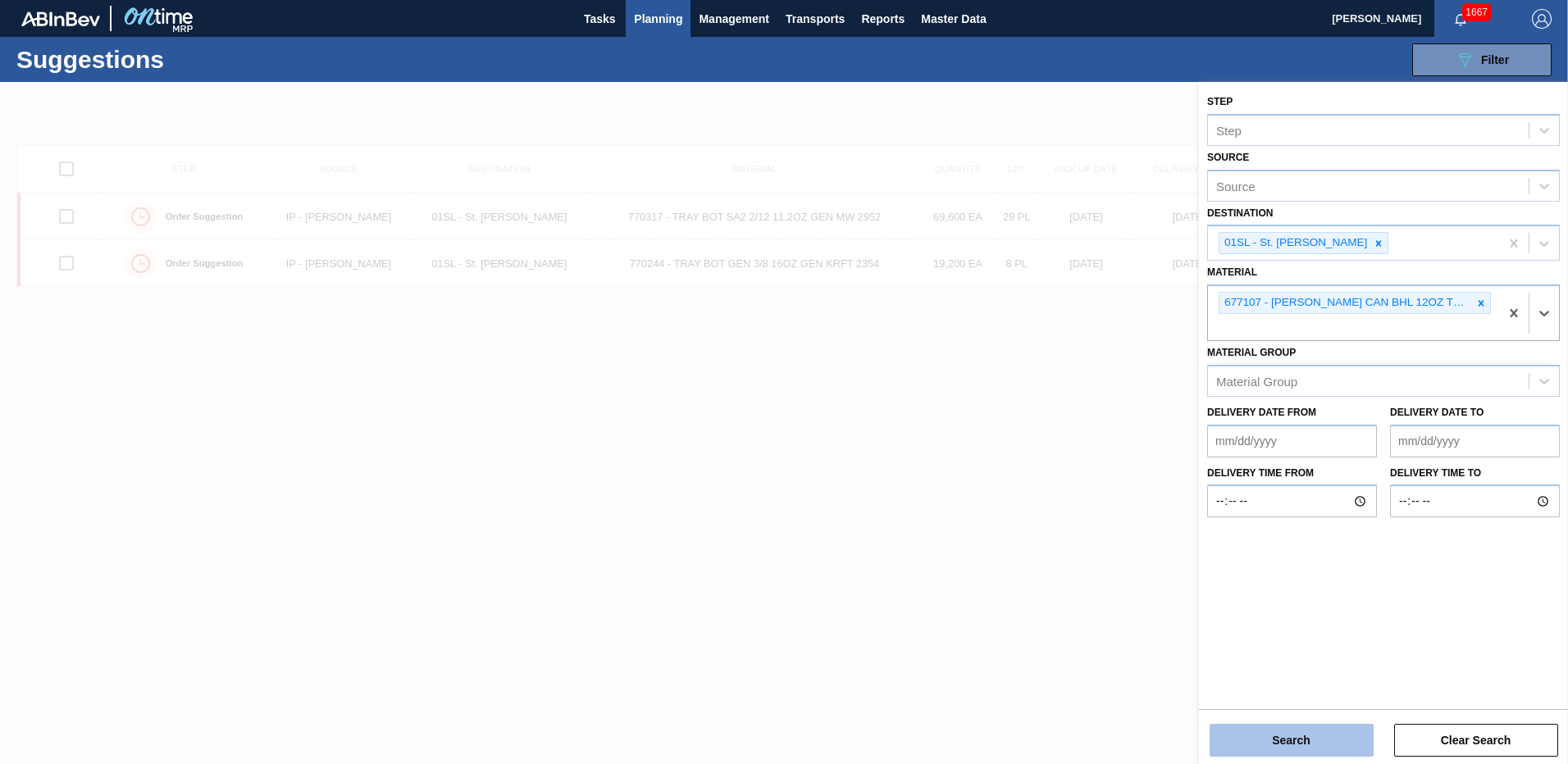
click at [1295, 729] on button "Search" at bounding box center [1291, 740] width 164 height 33
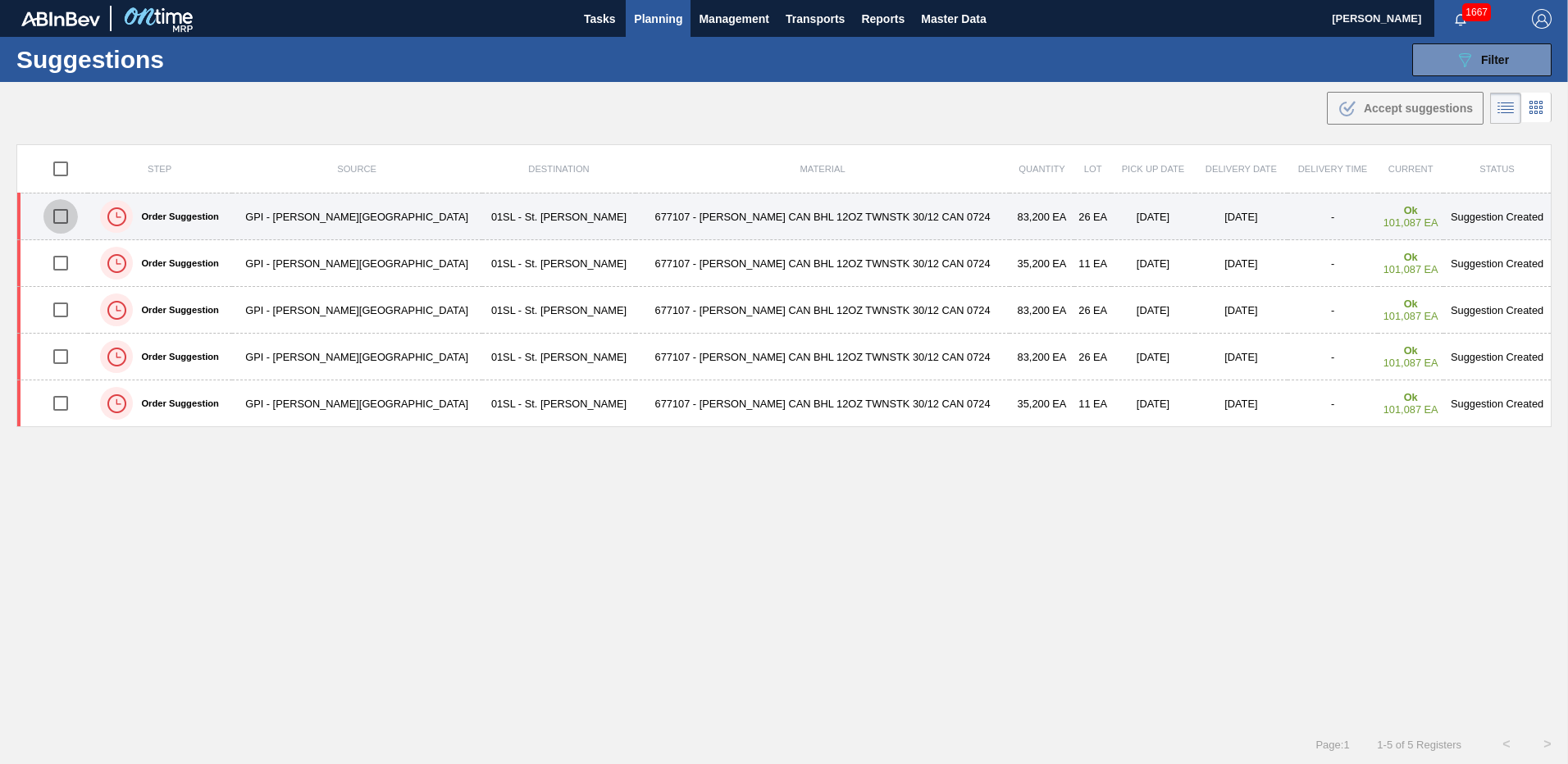
click at [71, 216] on input "checkbox" at bounding box center [61, 216] width 34 height 34
checkbox input "true"
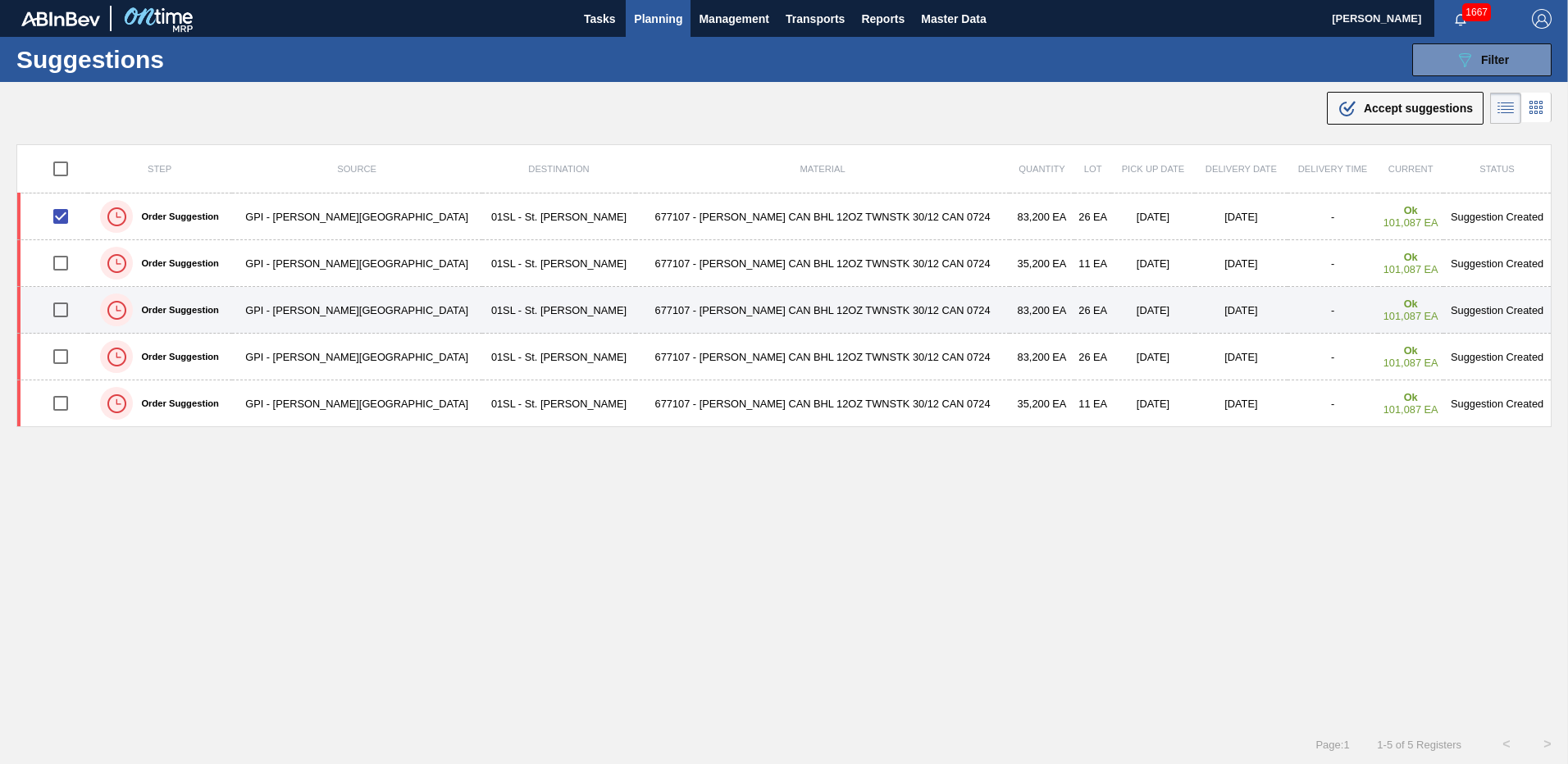
click at [67, 308] on input "checkbox" at bounding box center [61, 310] width 34 height 34
checkbox input "true"
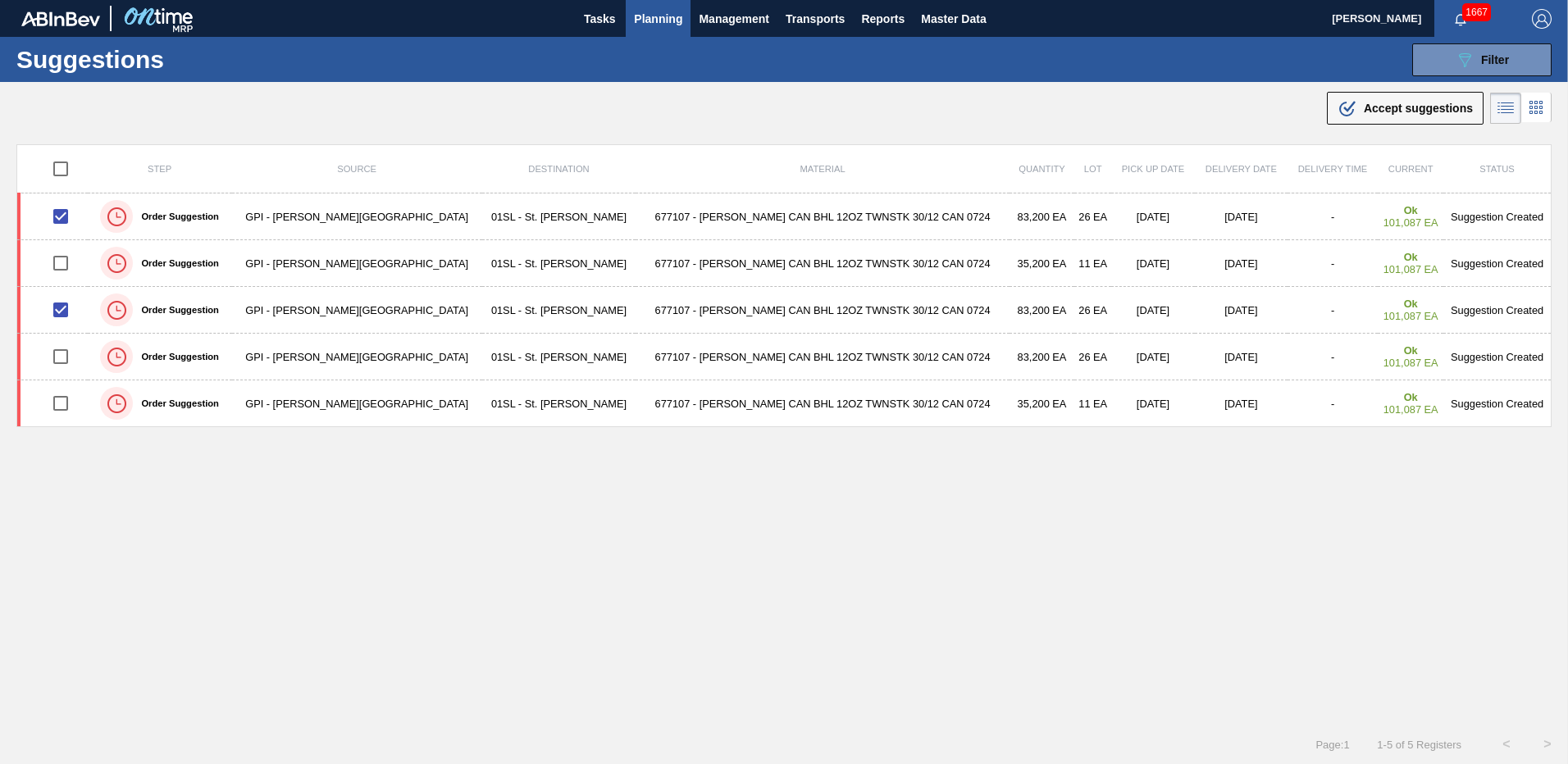
click at [1366, 106] on span "Accept suggestions" at bounding box center [1418, 108] width 109 height 13
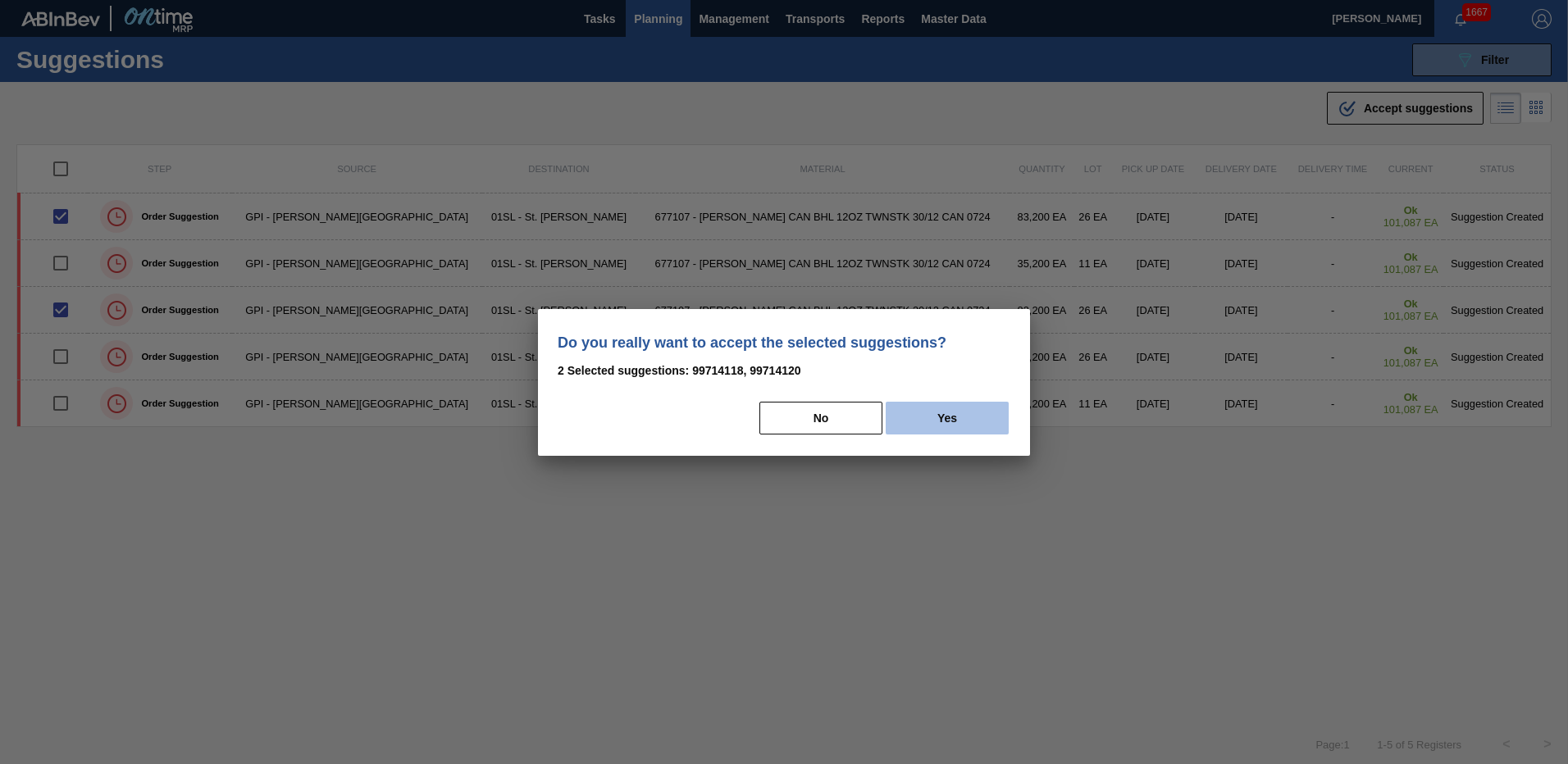
click at [936, 413] on button "Yes" at bounding box center [947, 418] width 123 height 33
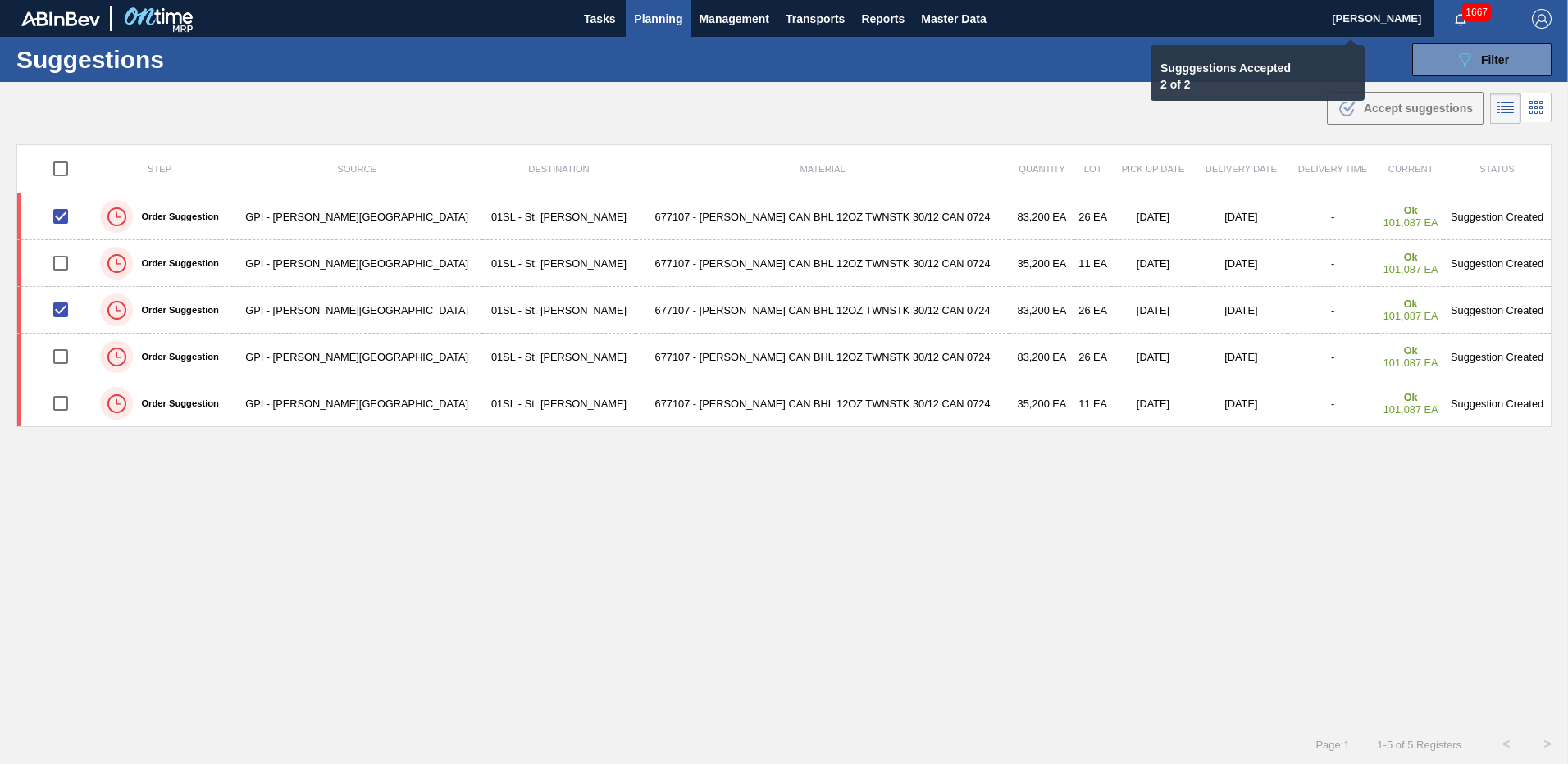
checkbox input "false"
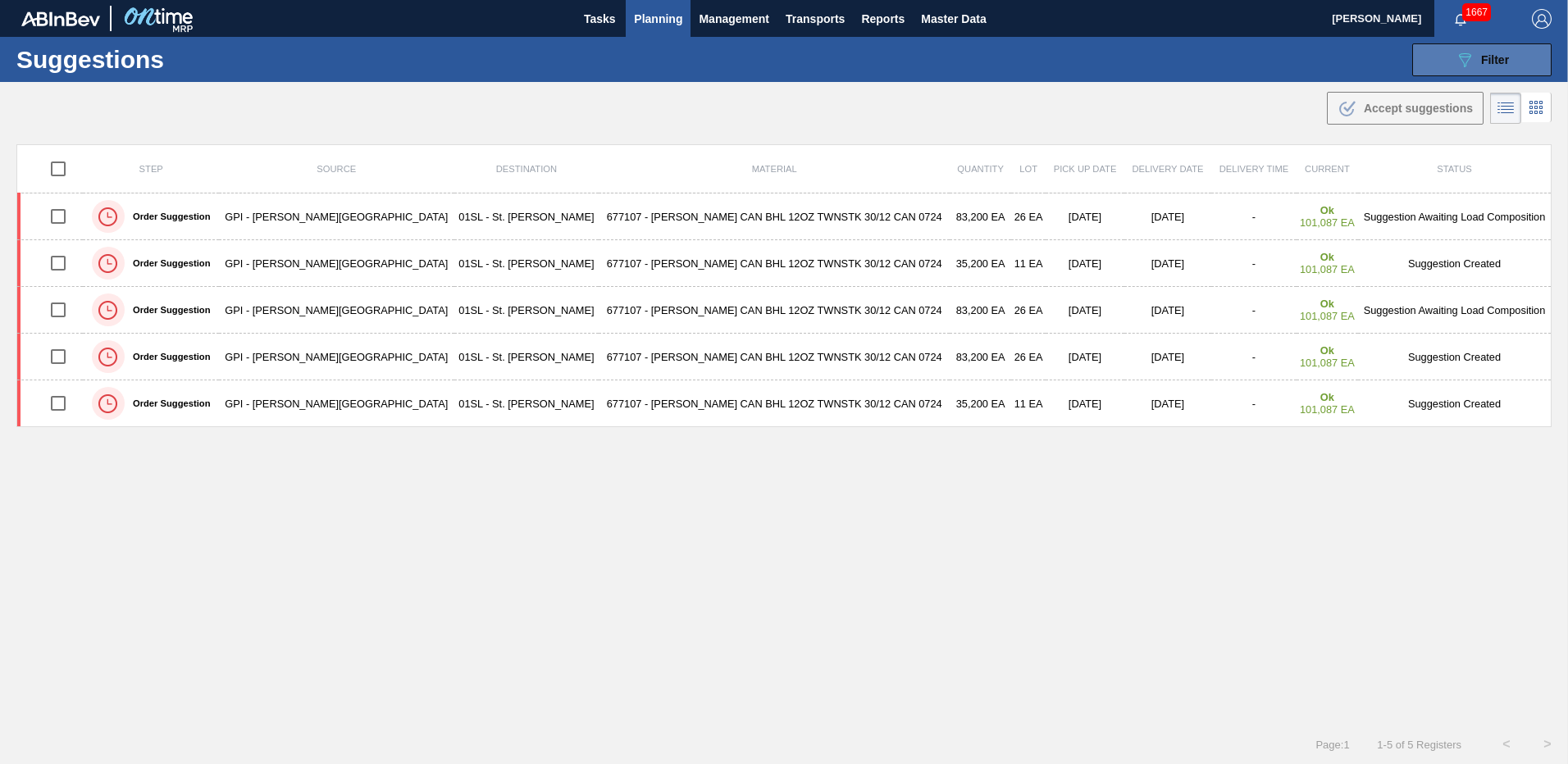
click at [1491, 75] on button "089F7B8B-B2A5-4AFE-B5C0-19BA573D28AC Filter" at bounding box center [1481, 60] width 140 height 33
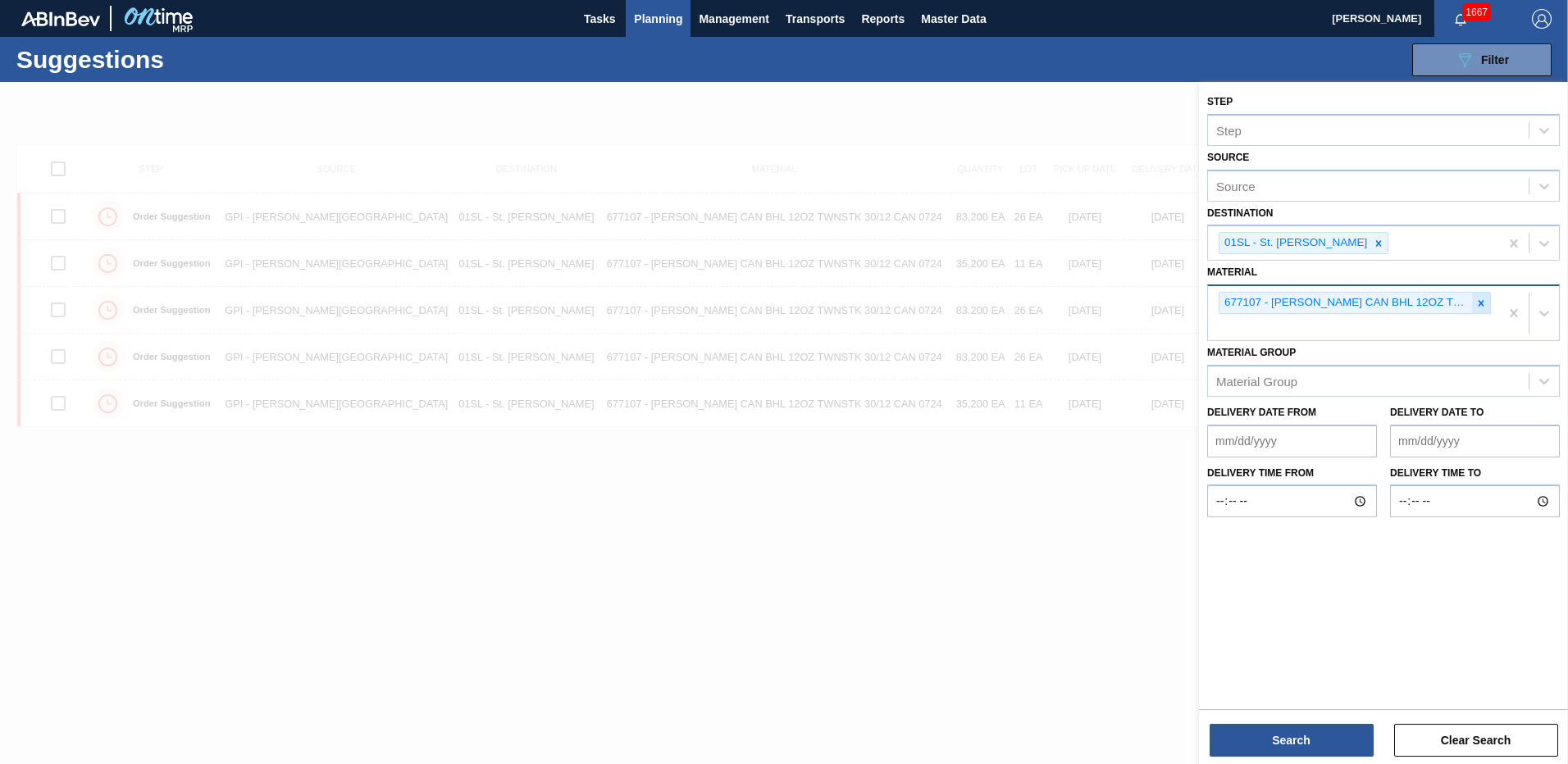
click at [1478, 299] on icon at bounding box center [1481, 303] width 11 height 11
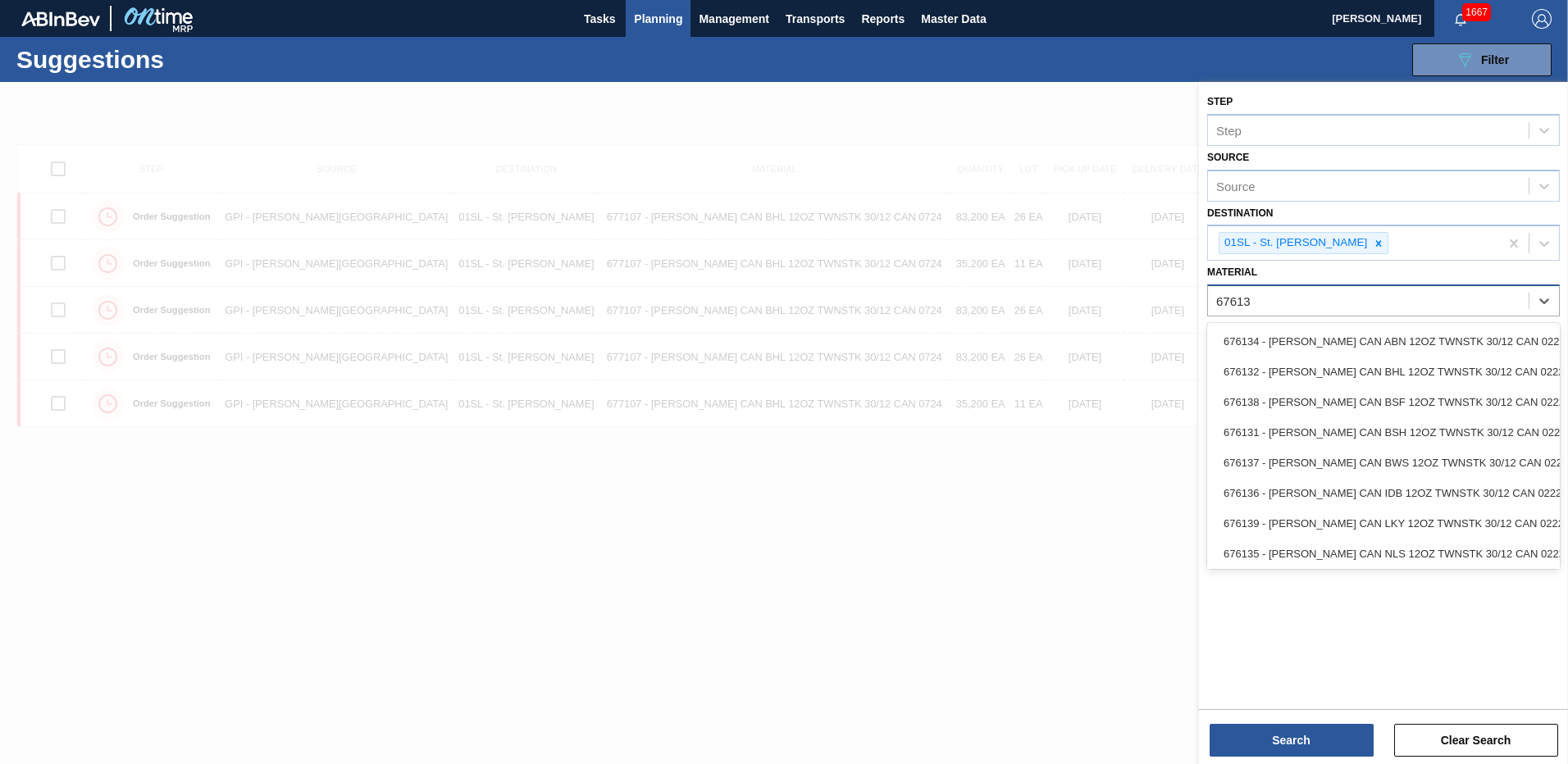
type input "676135"
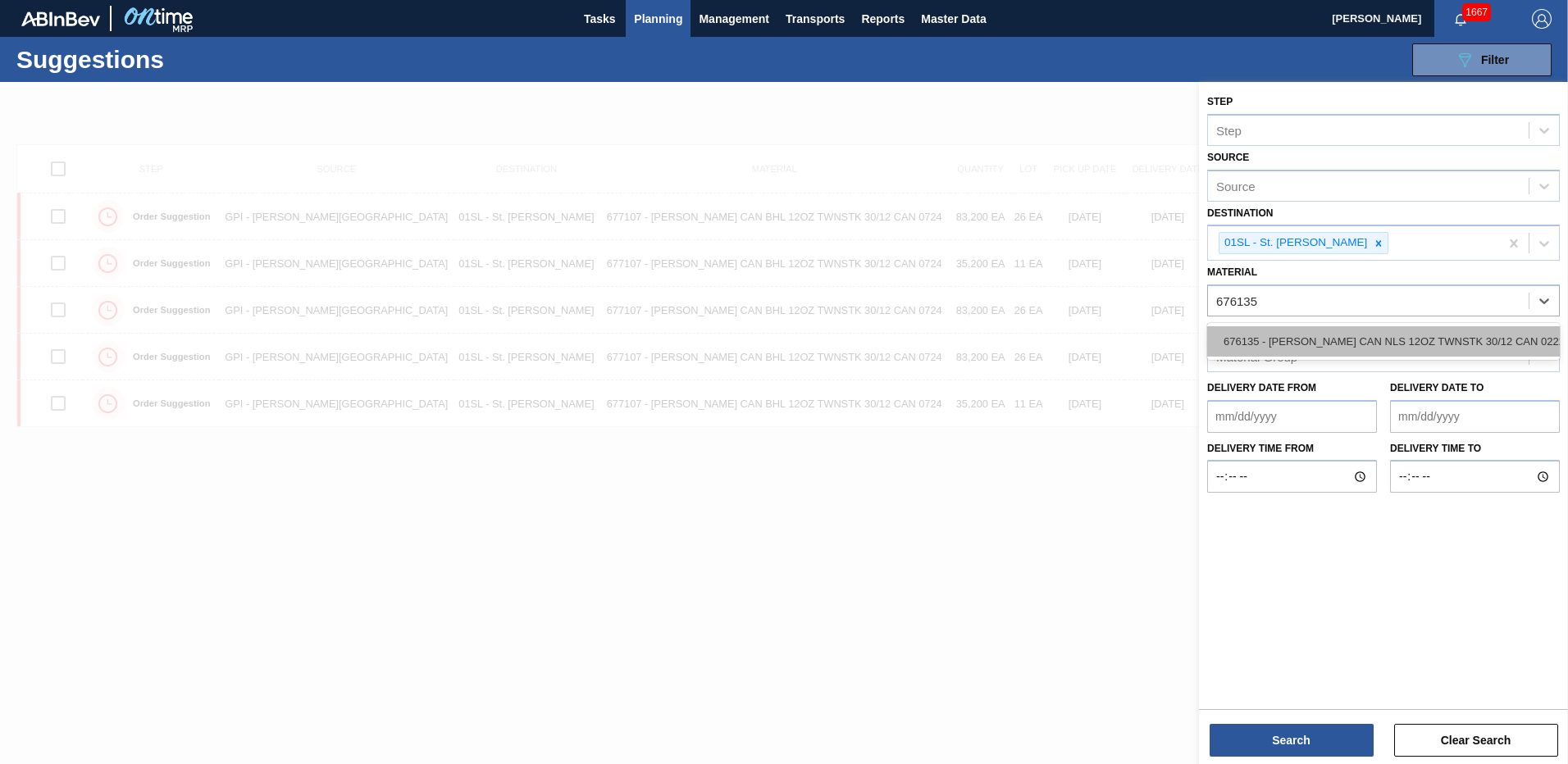
click at [1443, 332] on div "676135 - CARR CAN NLS 12OZ TWNSTK 30/12 CAN 0222" at bounding box center [1383, 341] width 353 height 30
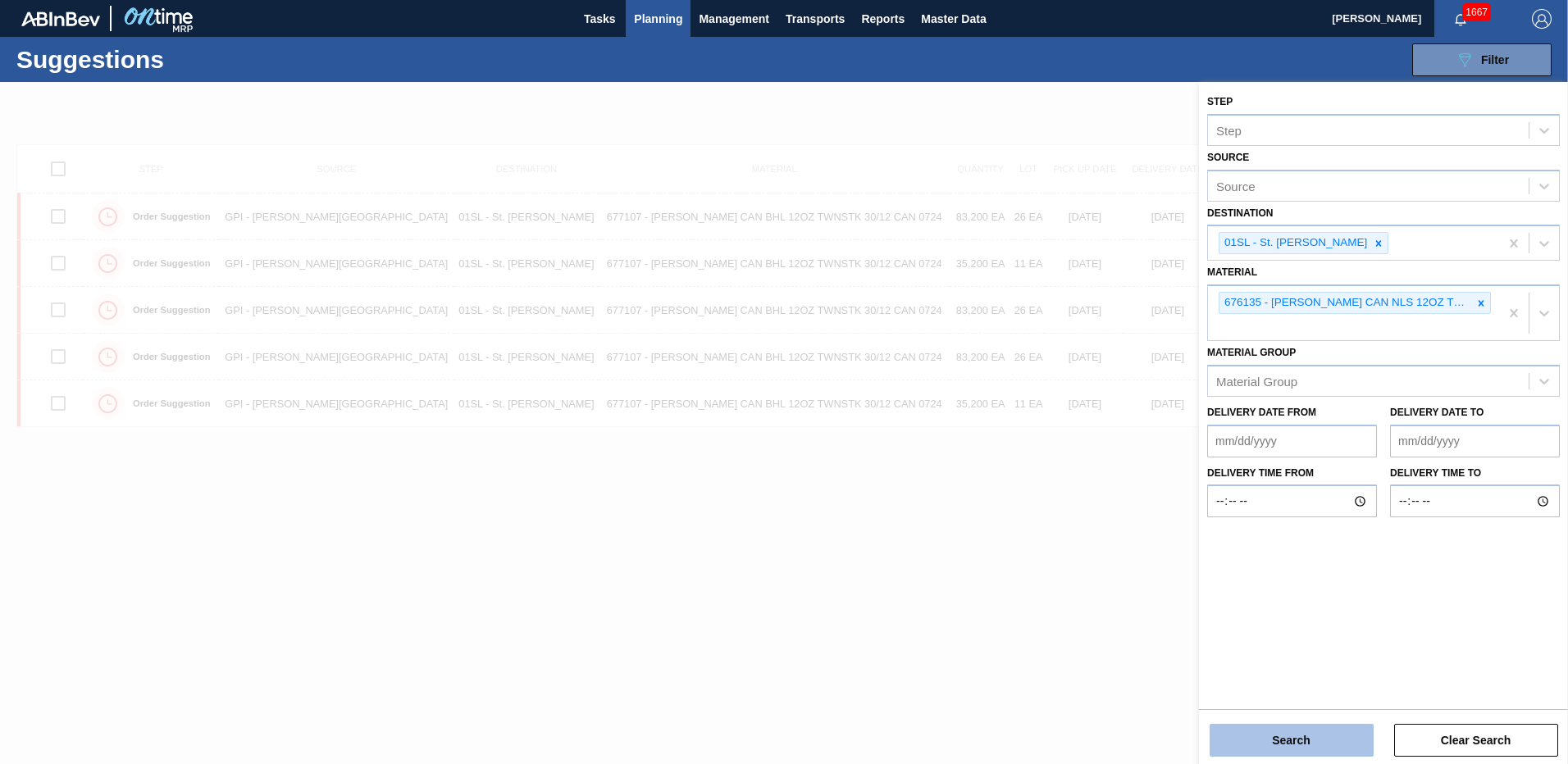
click at [1293, 743] on button "Search" at bounding box center [1291, 740] width 164 height 33
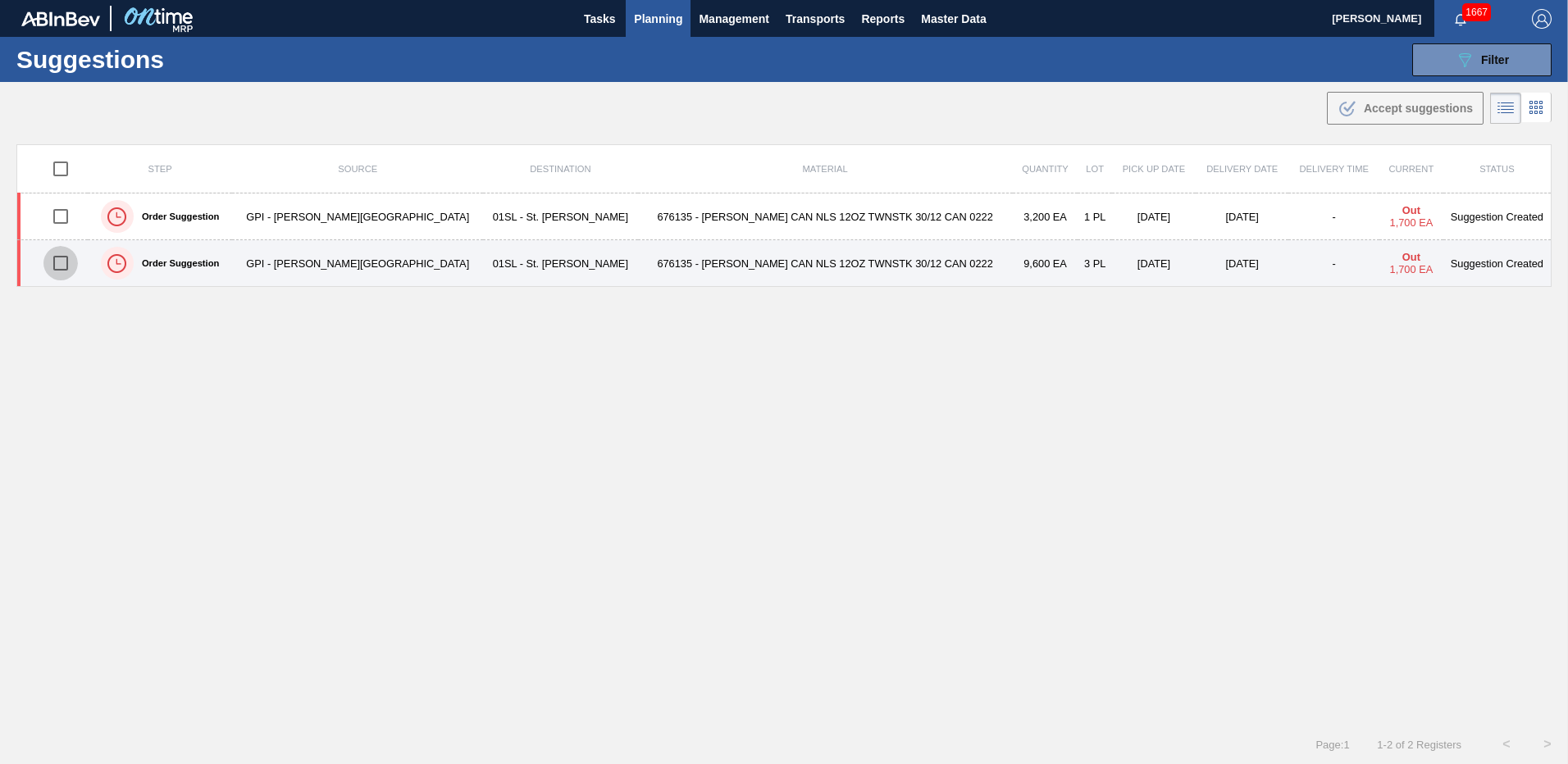
click at [71, 261] on input "checkbox" at bounding box center [61, 263] width 34 height 34
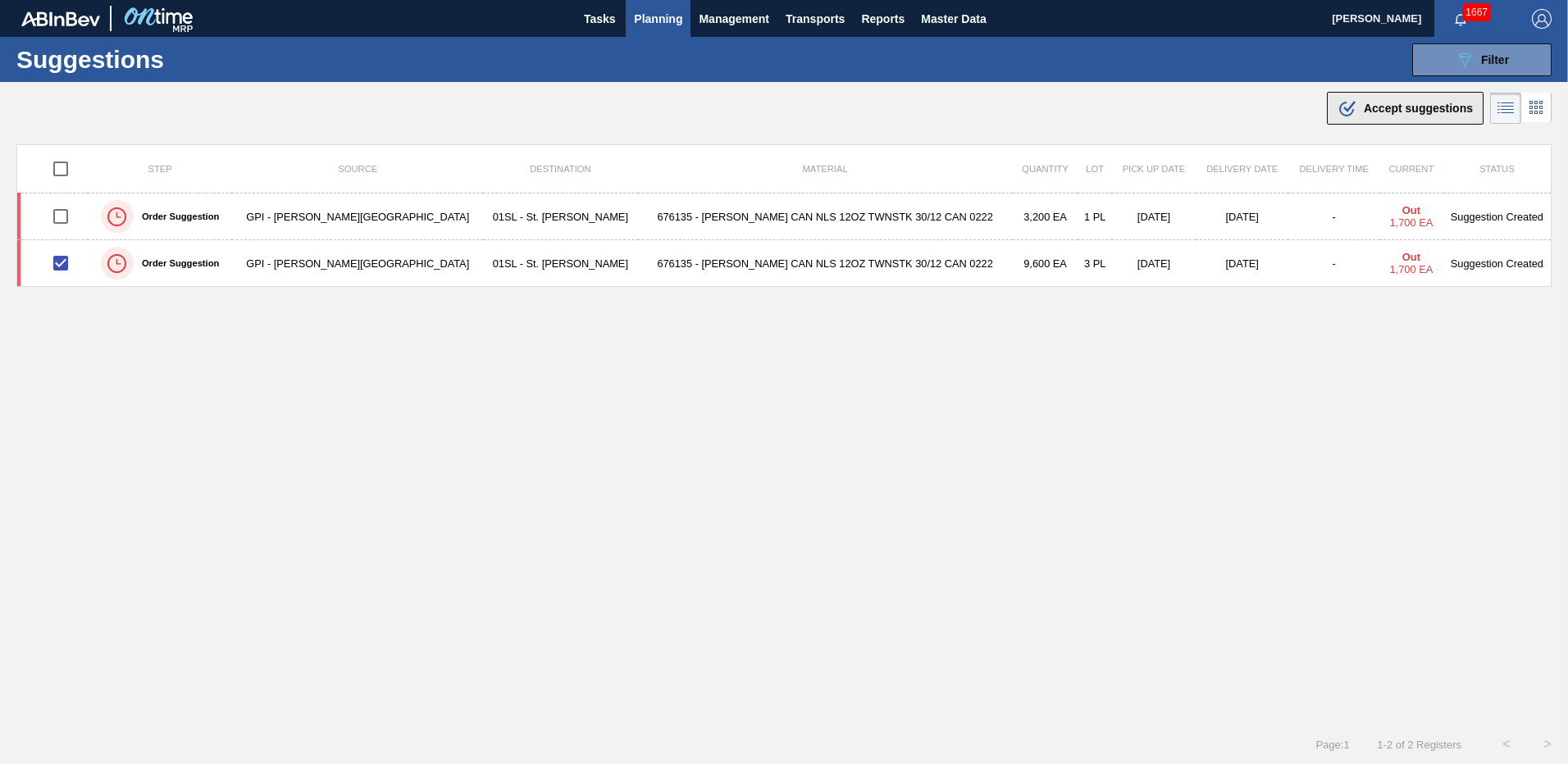
click at [1384, 114] on span "Accept suggestions" at bounding box center [1418, 108] width 109 height 13
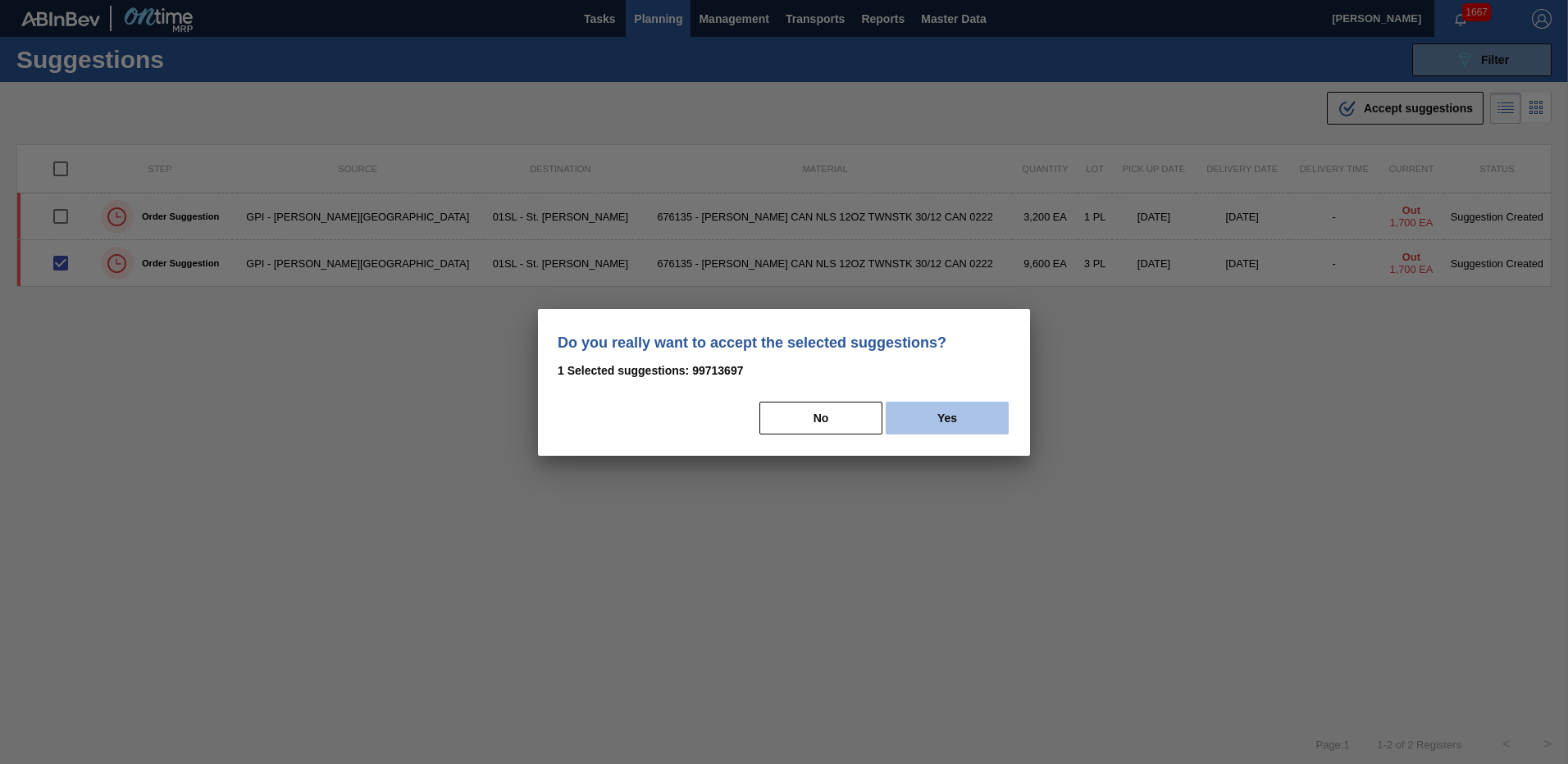
click at [959, 424] on button "Yes" at bounding box center [947, 418] width 123 height 33
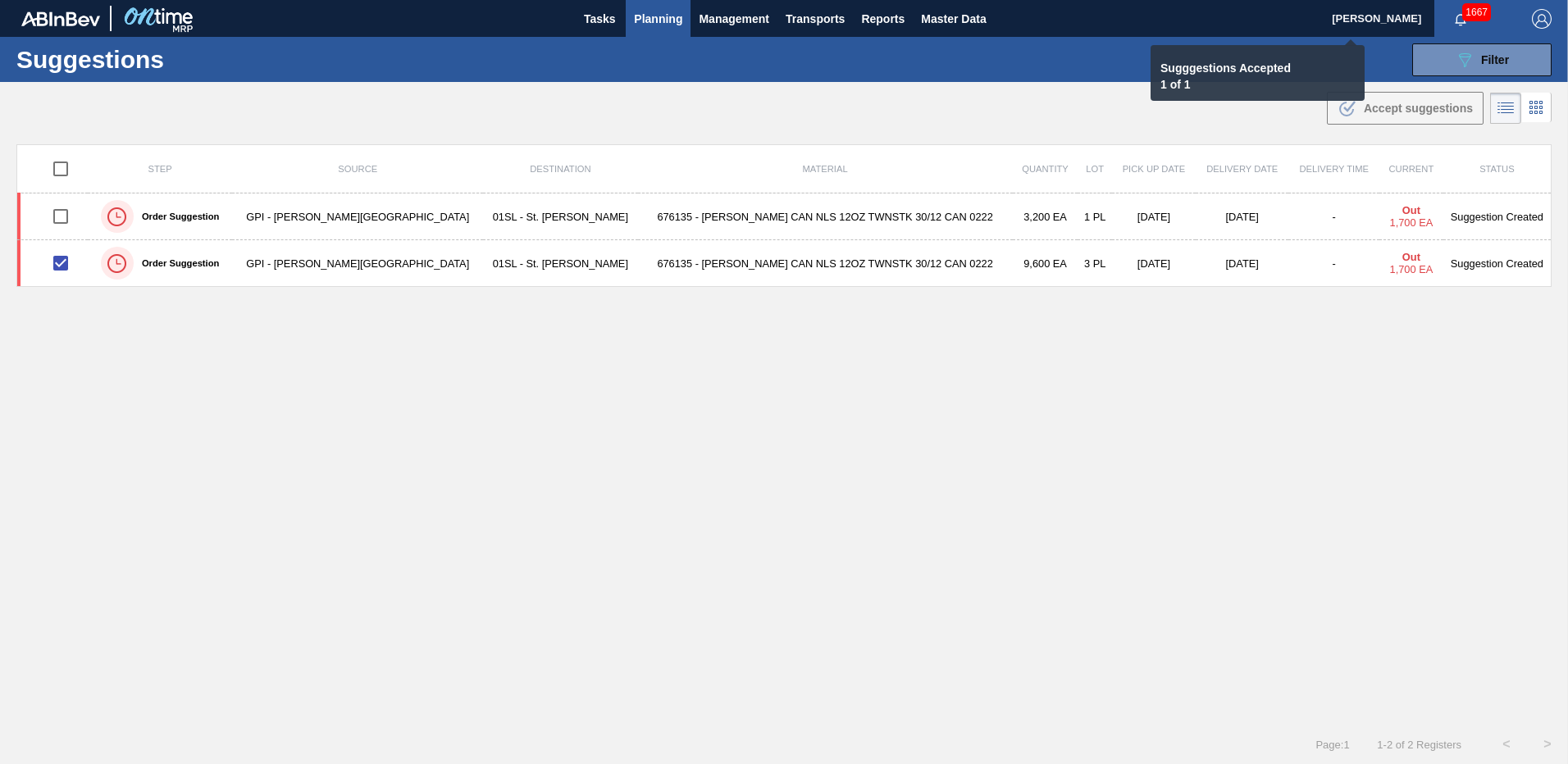
checkbox input "false"
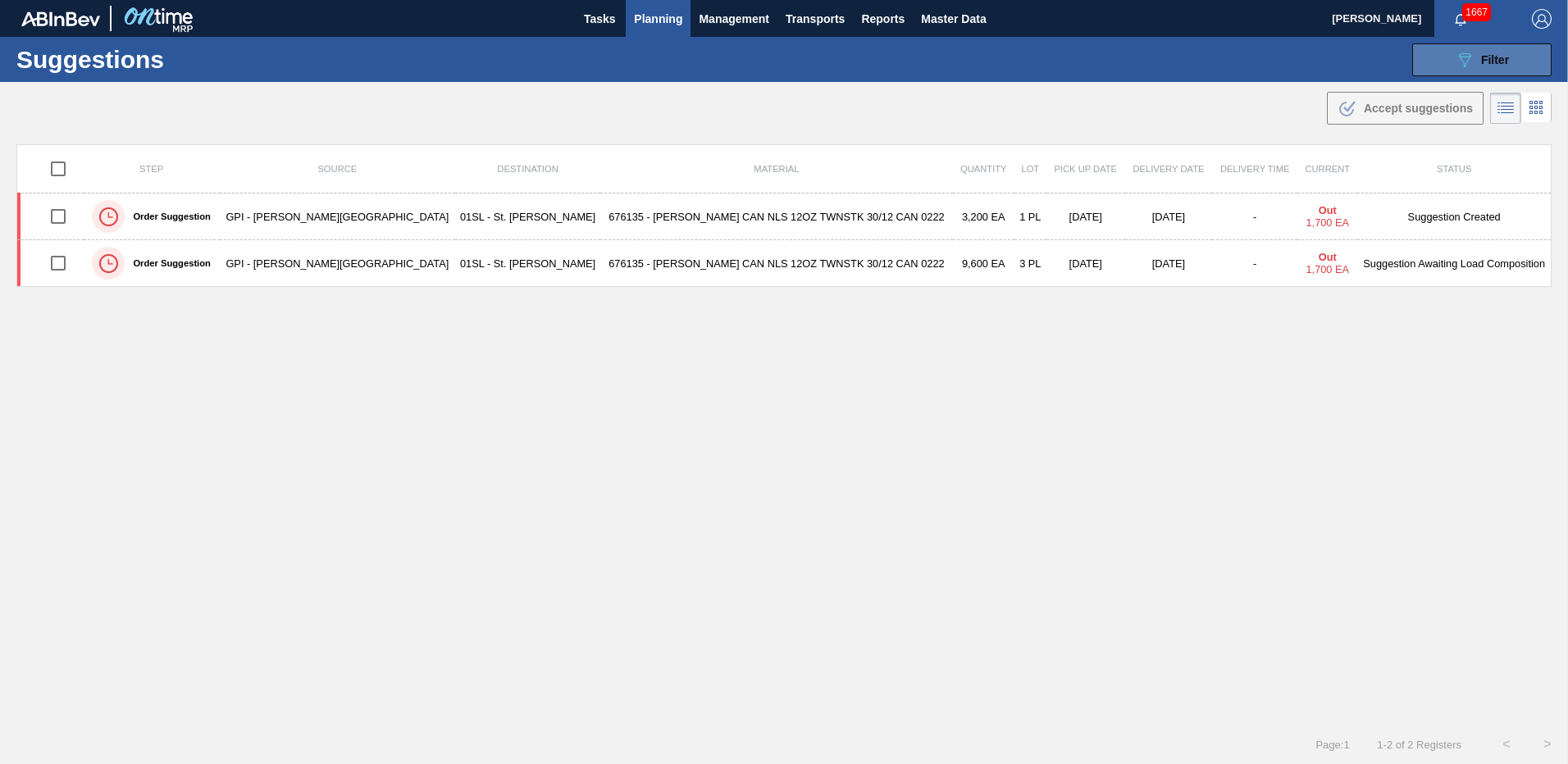
click at [1457, 65] on icon "089F7B8B-B2A5-4AFE-B5C0-19BA573D28AC" at bounding box center [1464, 59] width 20 height 20
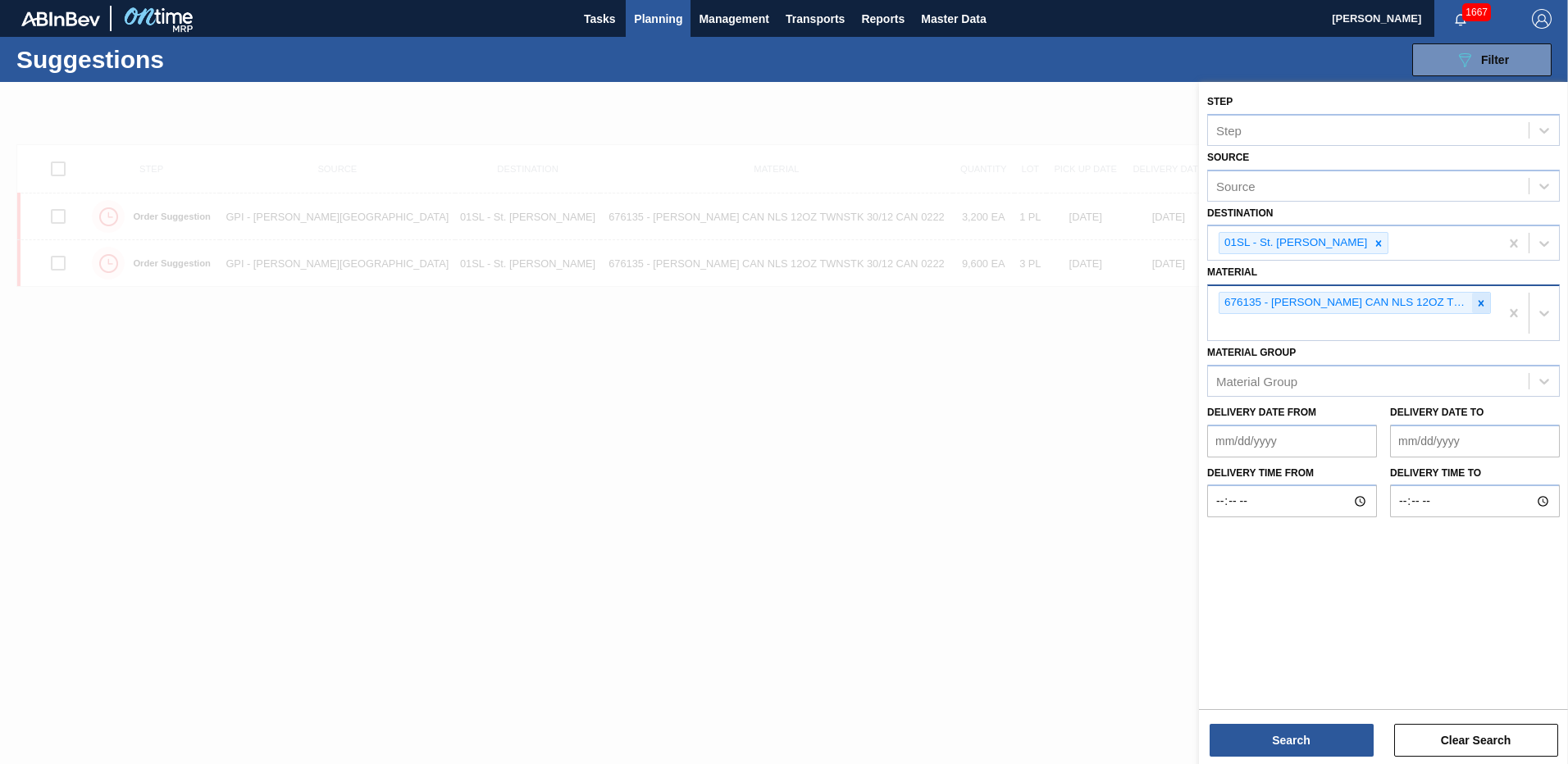
click at [1478, 302] on icon at bounding box center [1481, 303] width 11 height 11
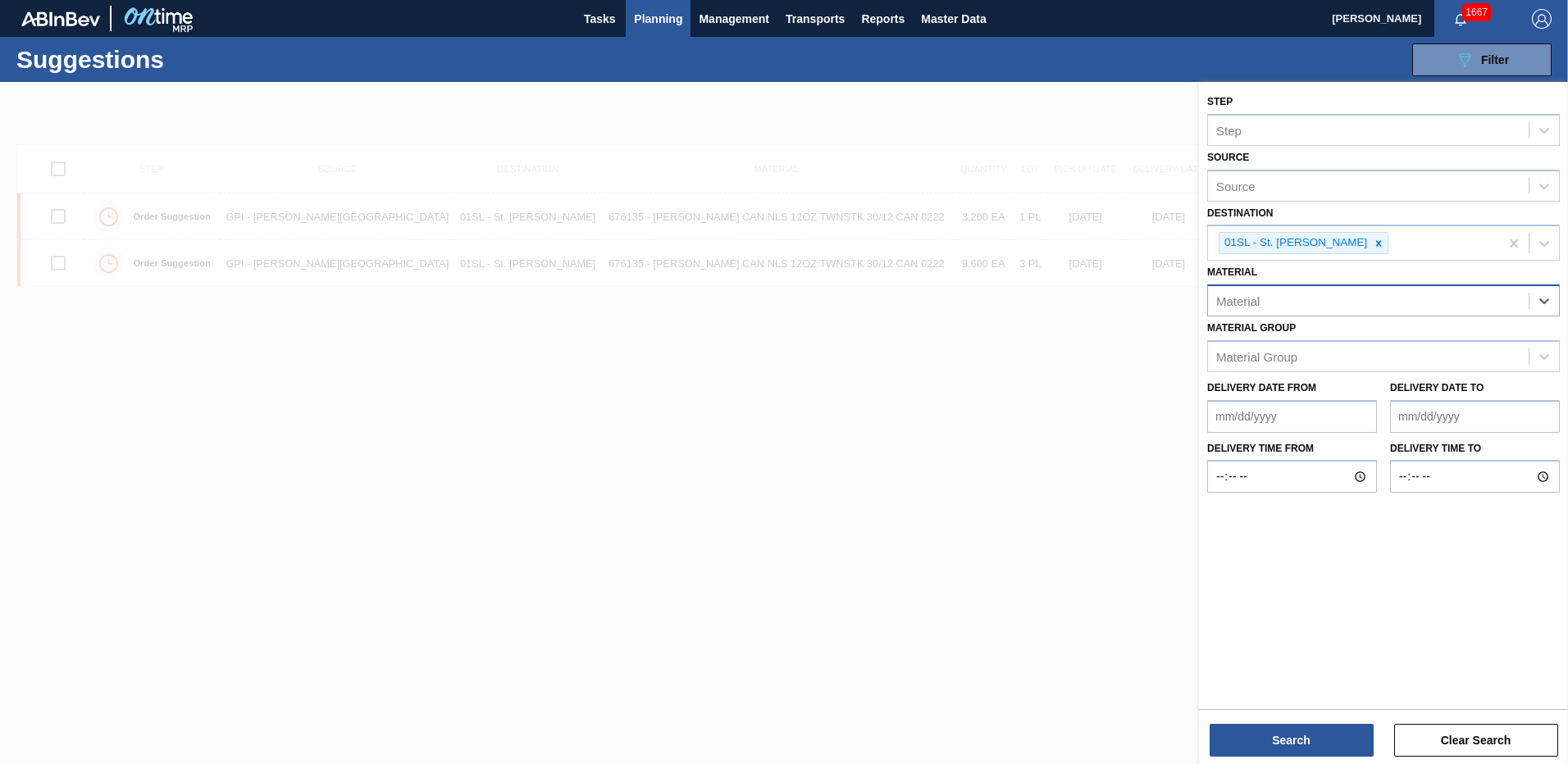
paste input "683532"
type input "683532"
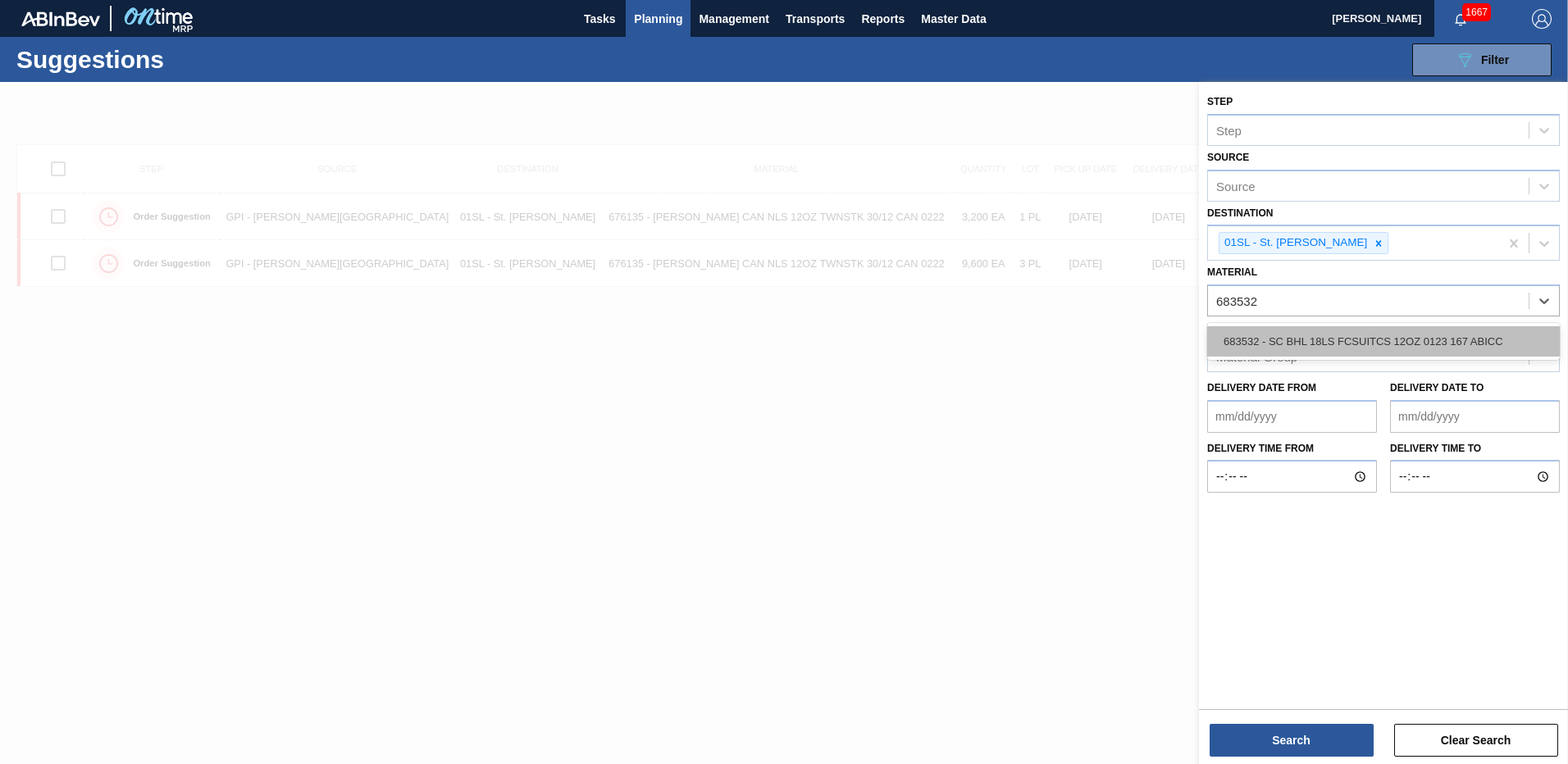
click at [1308, 345] on div "683532 - SC BHL 18LS FCSUITCS 12OZ 0123 167 ABICC" at bounding box center [1383, 341] width 353 height 30
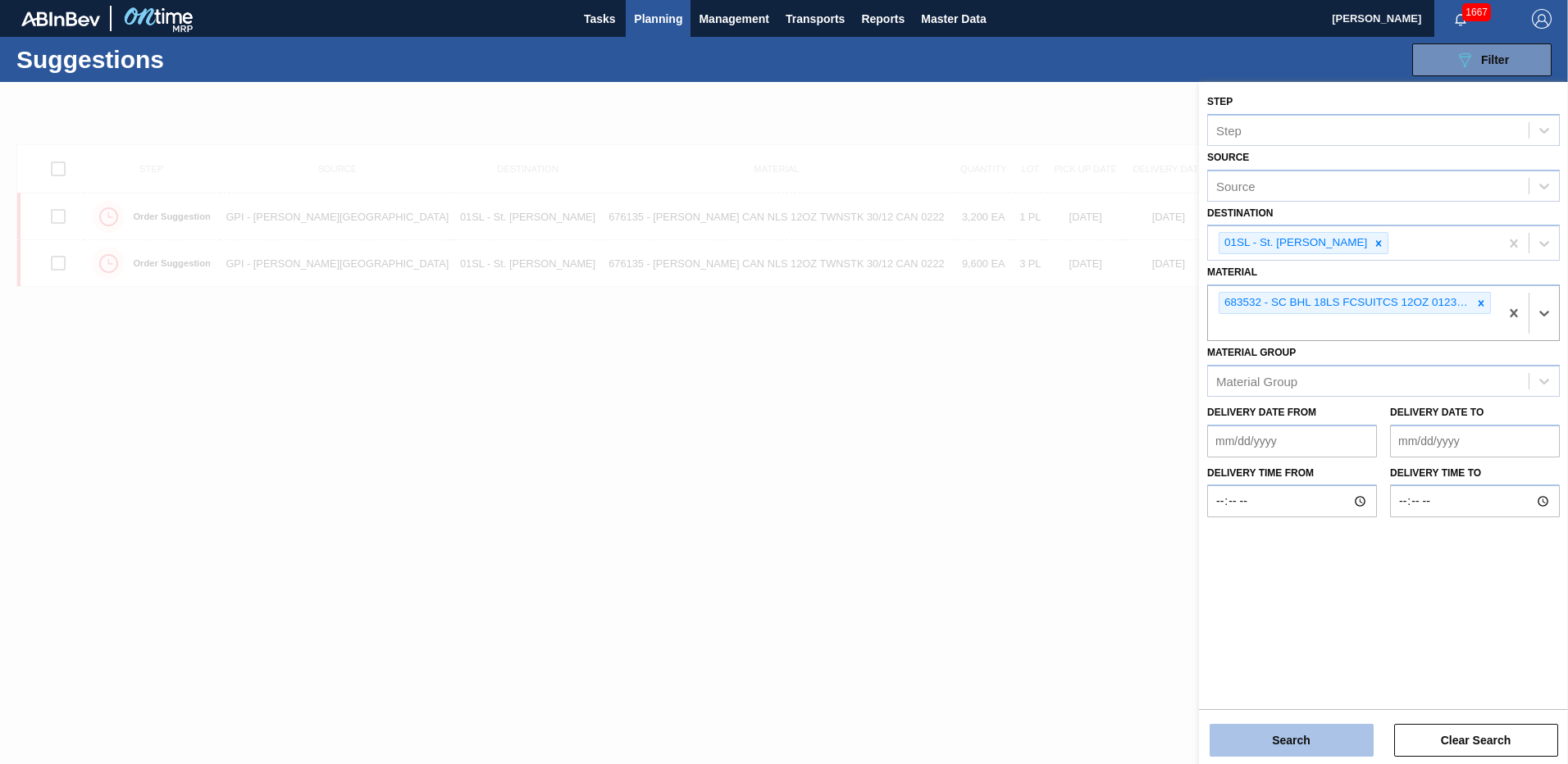
click at [1291, 743] on button "Search" at bounding box center [1291, 740] width 164 height 33
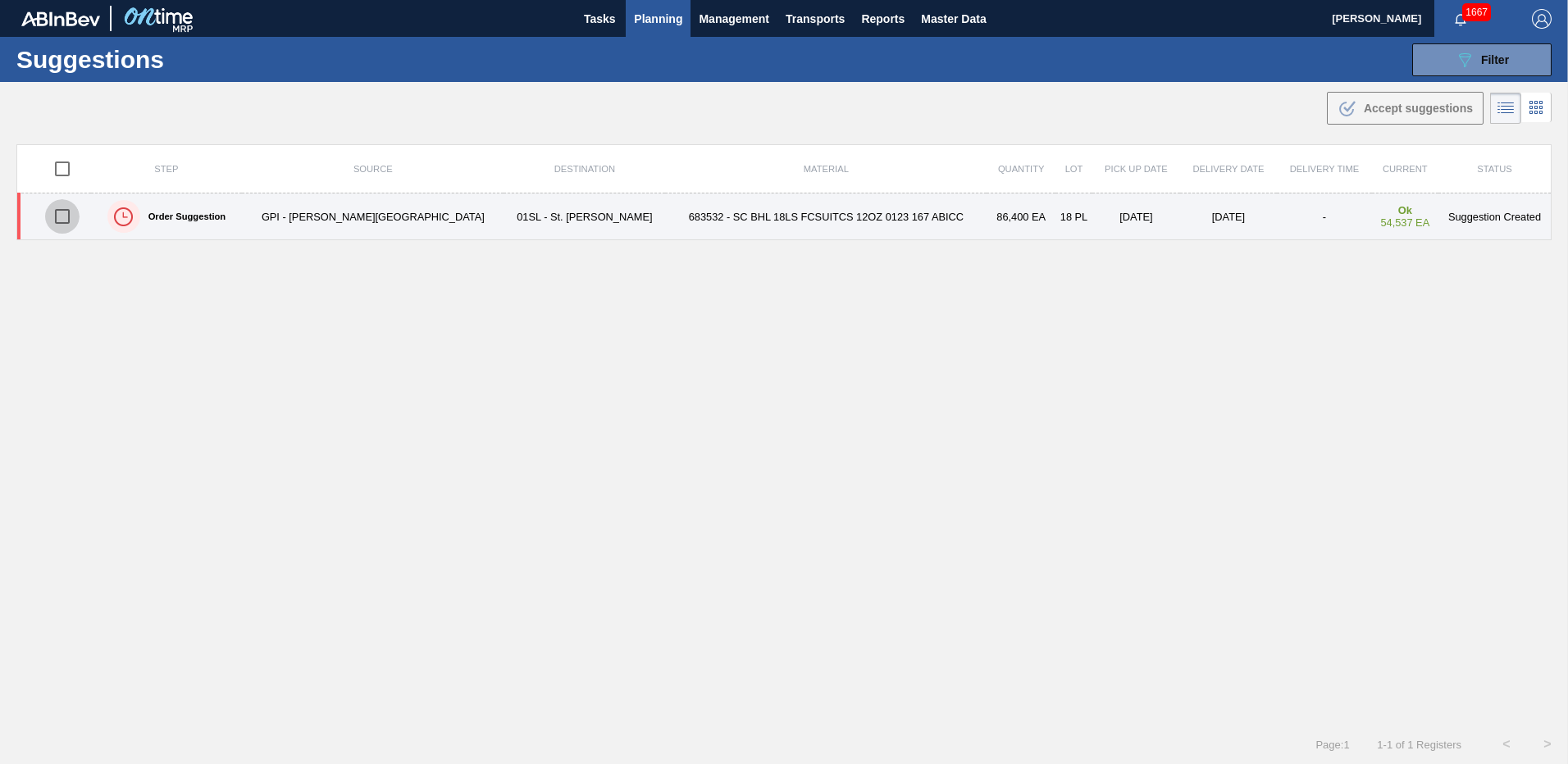
click at [59, 228] on input "checkbox" at bounding box center [63, 216] width 34 height 34
checkbox input "true"
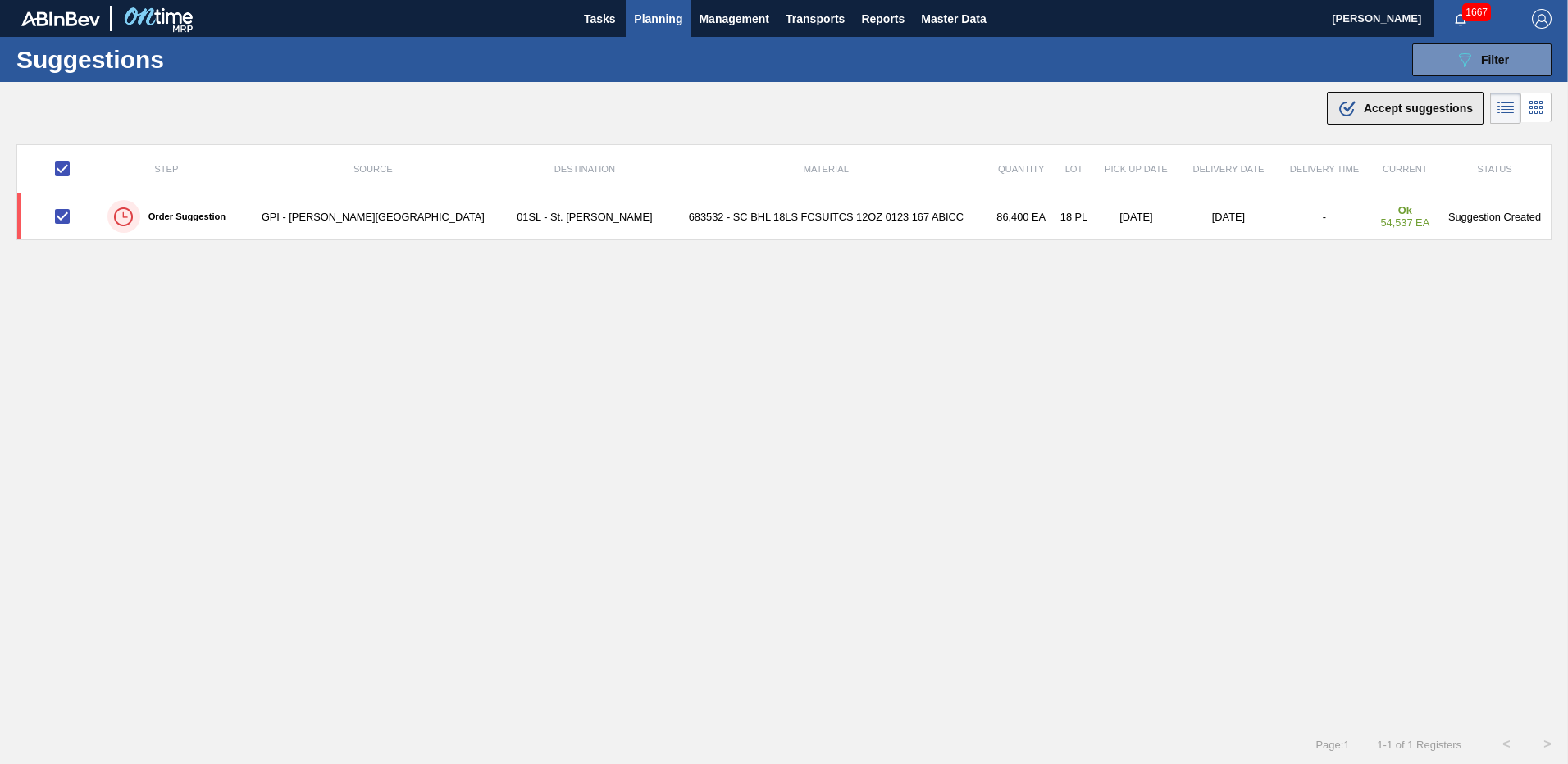
click at [1337, 111] on icon ".b{fill:var(--color-action-default)}" at bounding box center [1347, 108] width 20 height 20
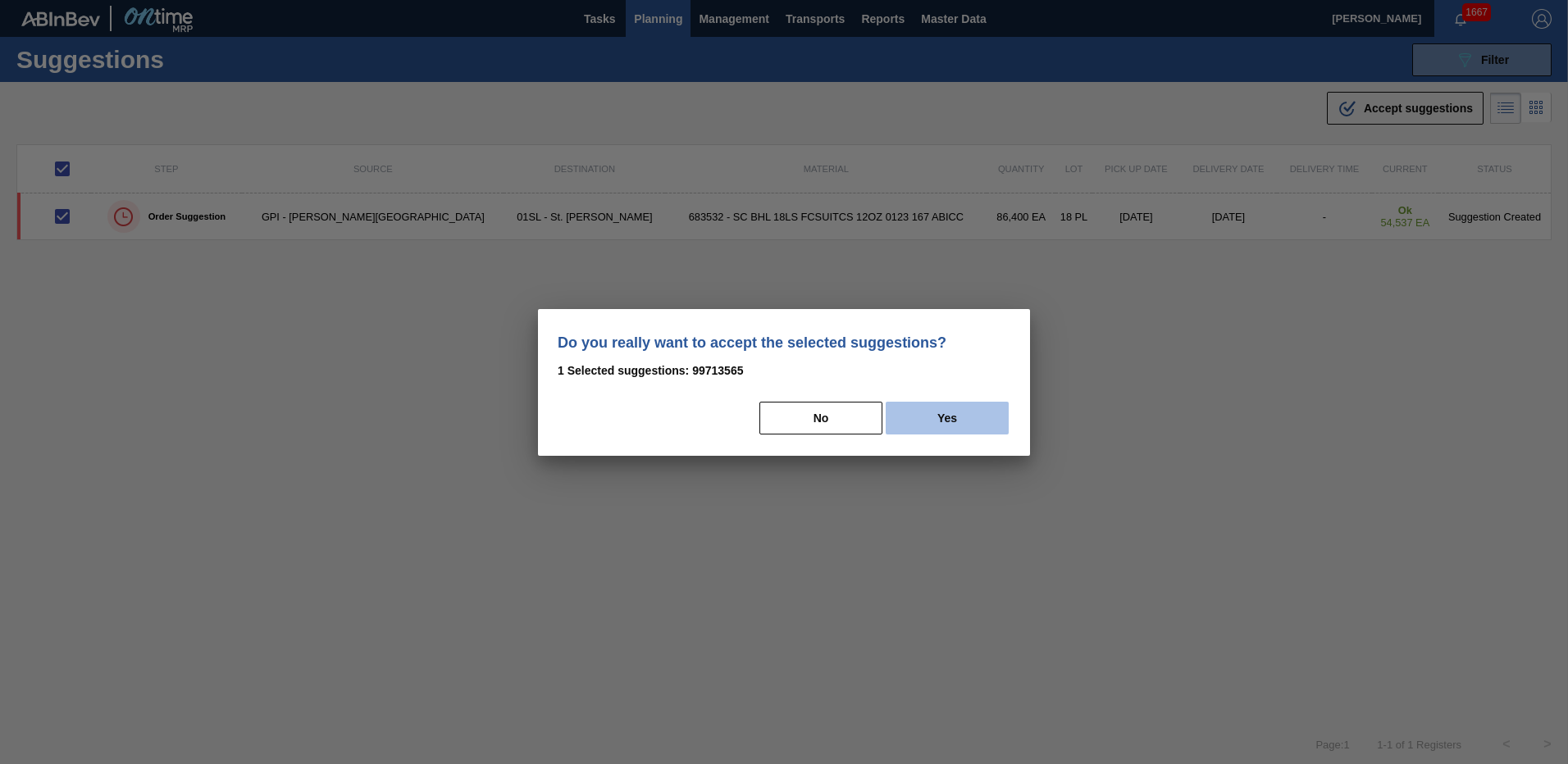
click at [933, 416] on button "Yes" at bounding box center [947, 418] width 123 height 33
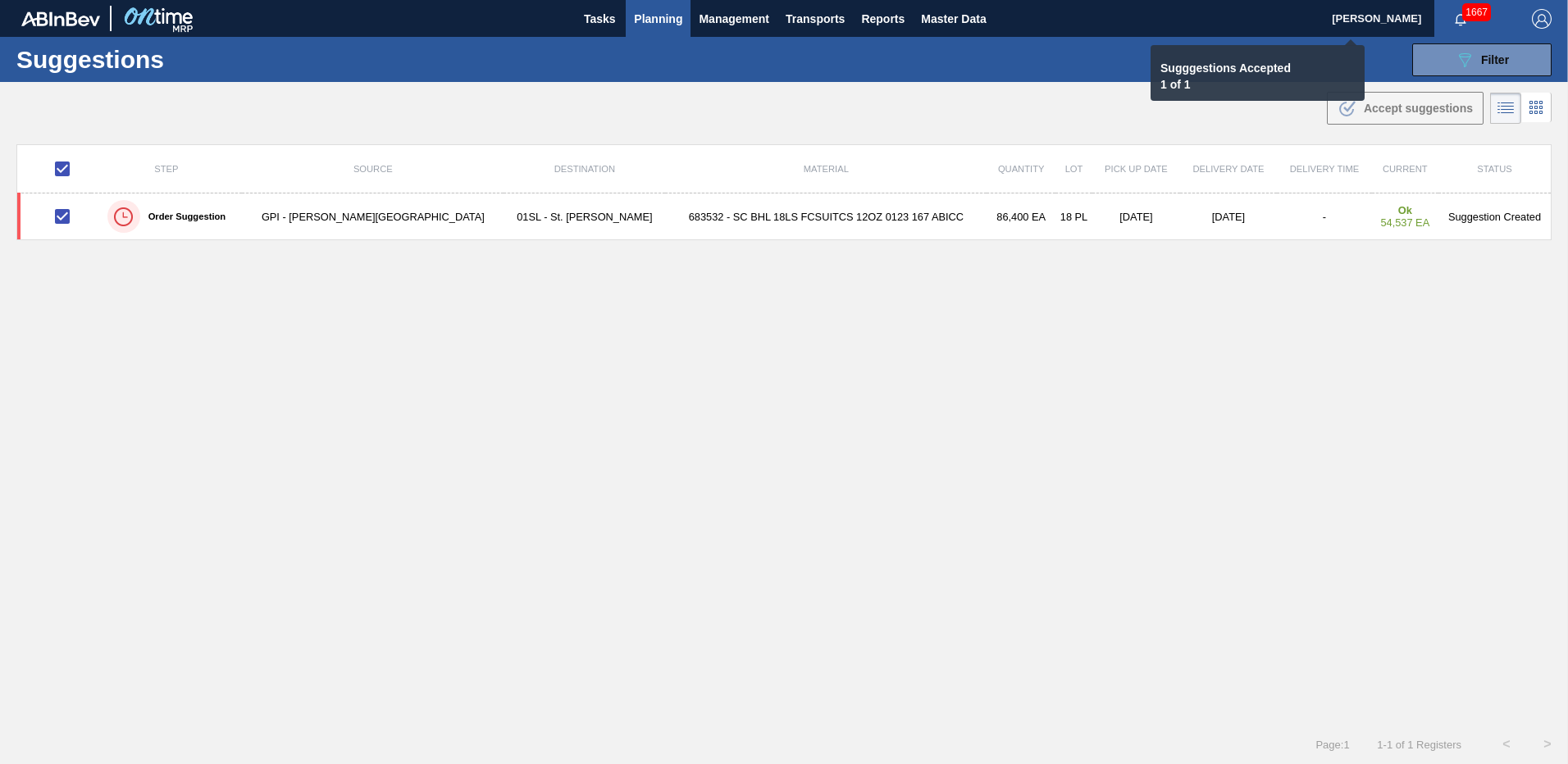
checkbox input "false"
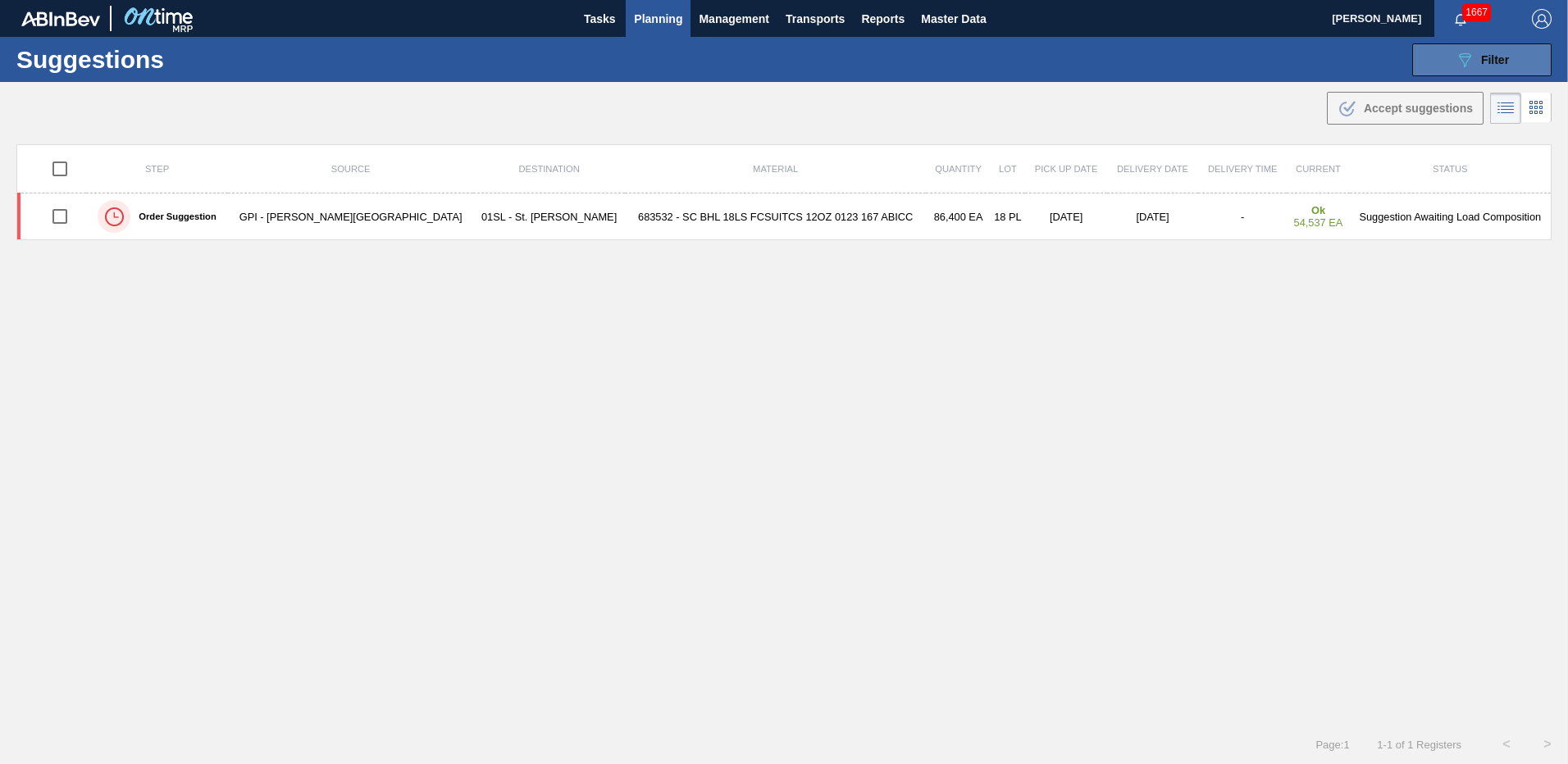
click at [1448, 56] on button "089F7B8B-B2A5-4AFE-B5C0-19BA573D28AC Filter" at bounding box center [1481, 60] width 140 height 33
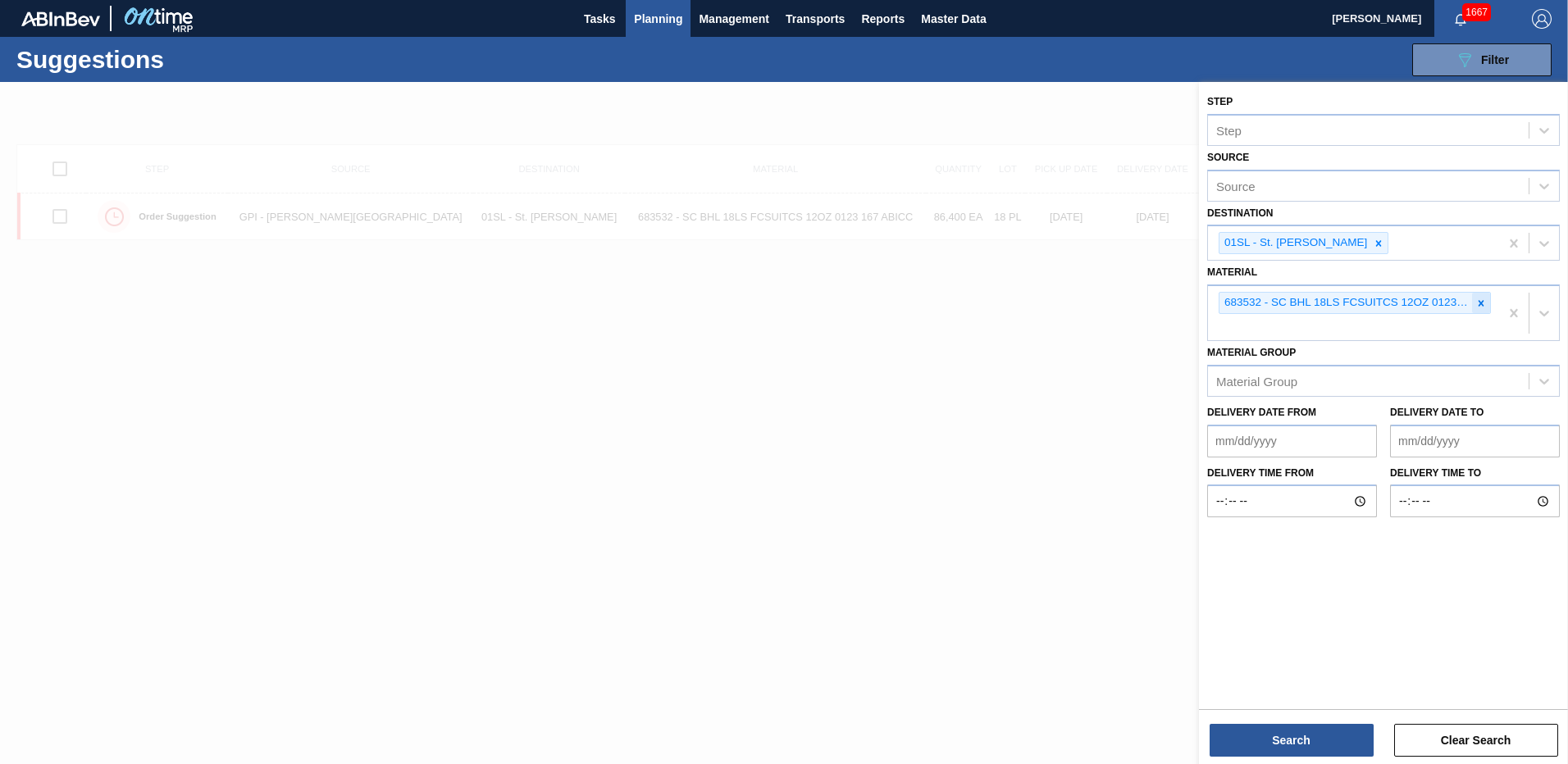
click at [1484, 303] on icon at bounding box center [1481, 303] width 11 height 11
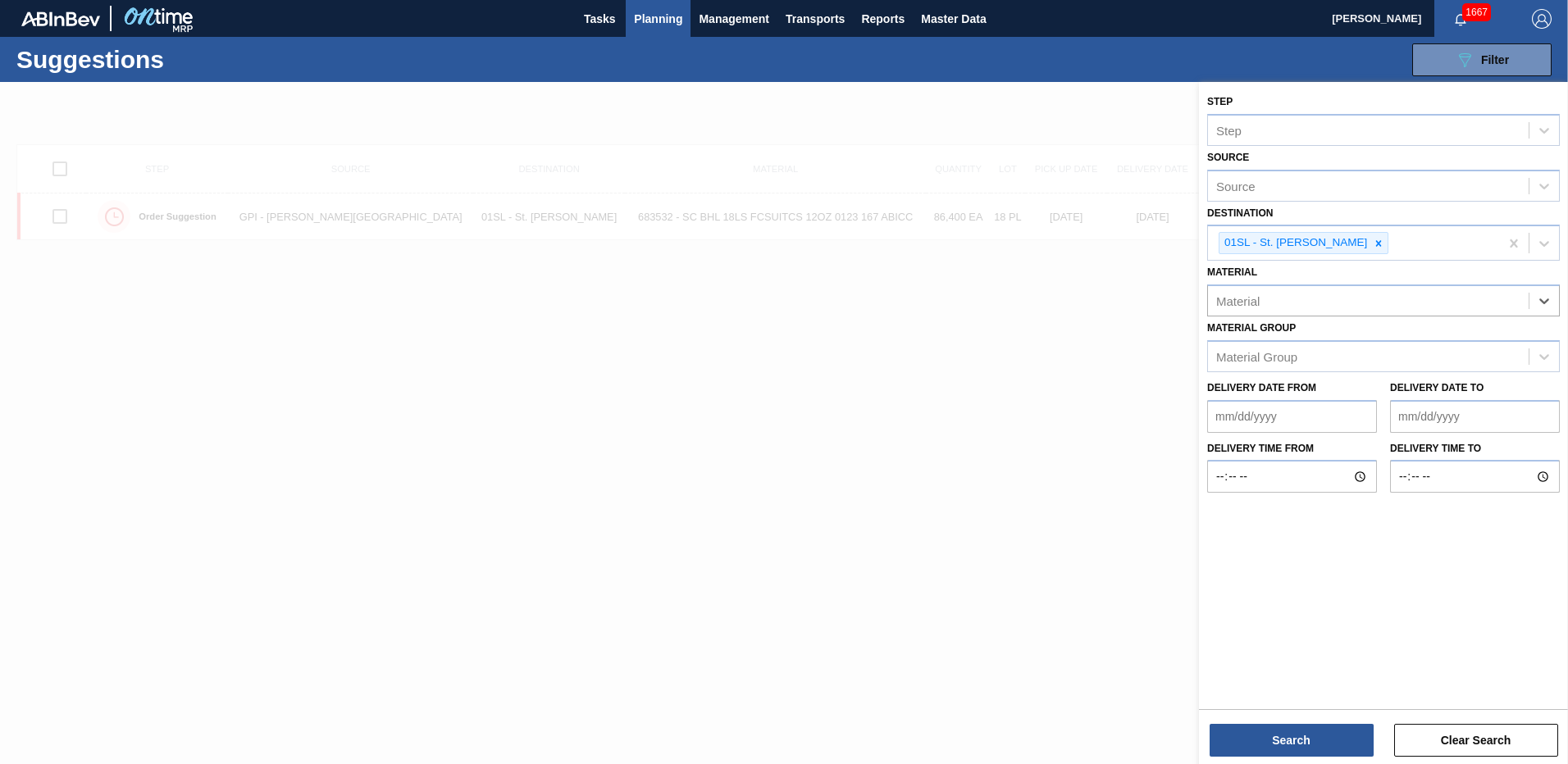
paste input "676449"
type input "676449"
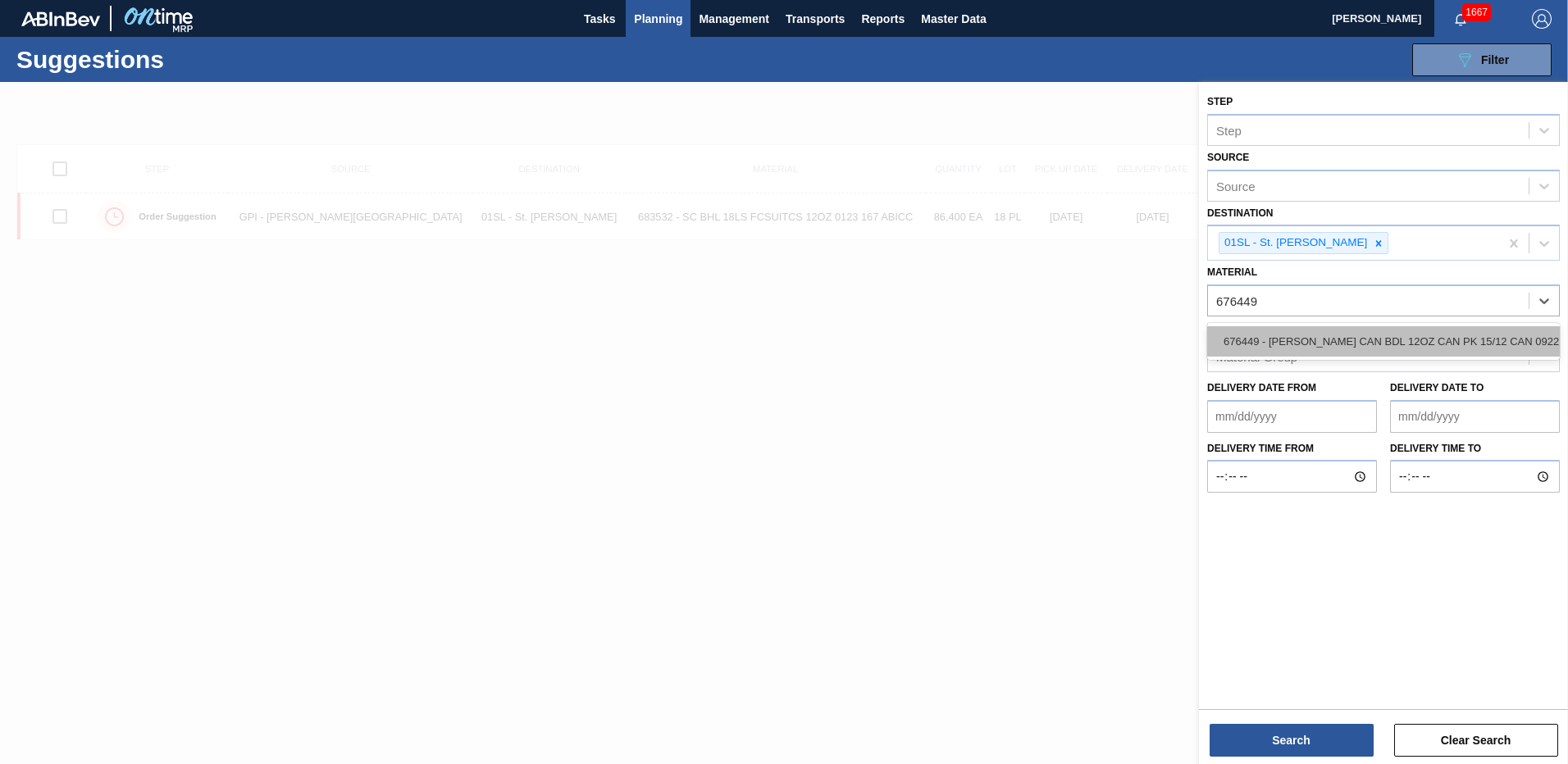
click at [1260, 352] on div "676449 - CARR CAN BDL 12OZ CAN PK 15/12 CAN 0922" at bounding box center [1383, 341] width 353 height 30
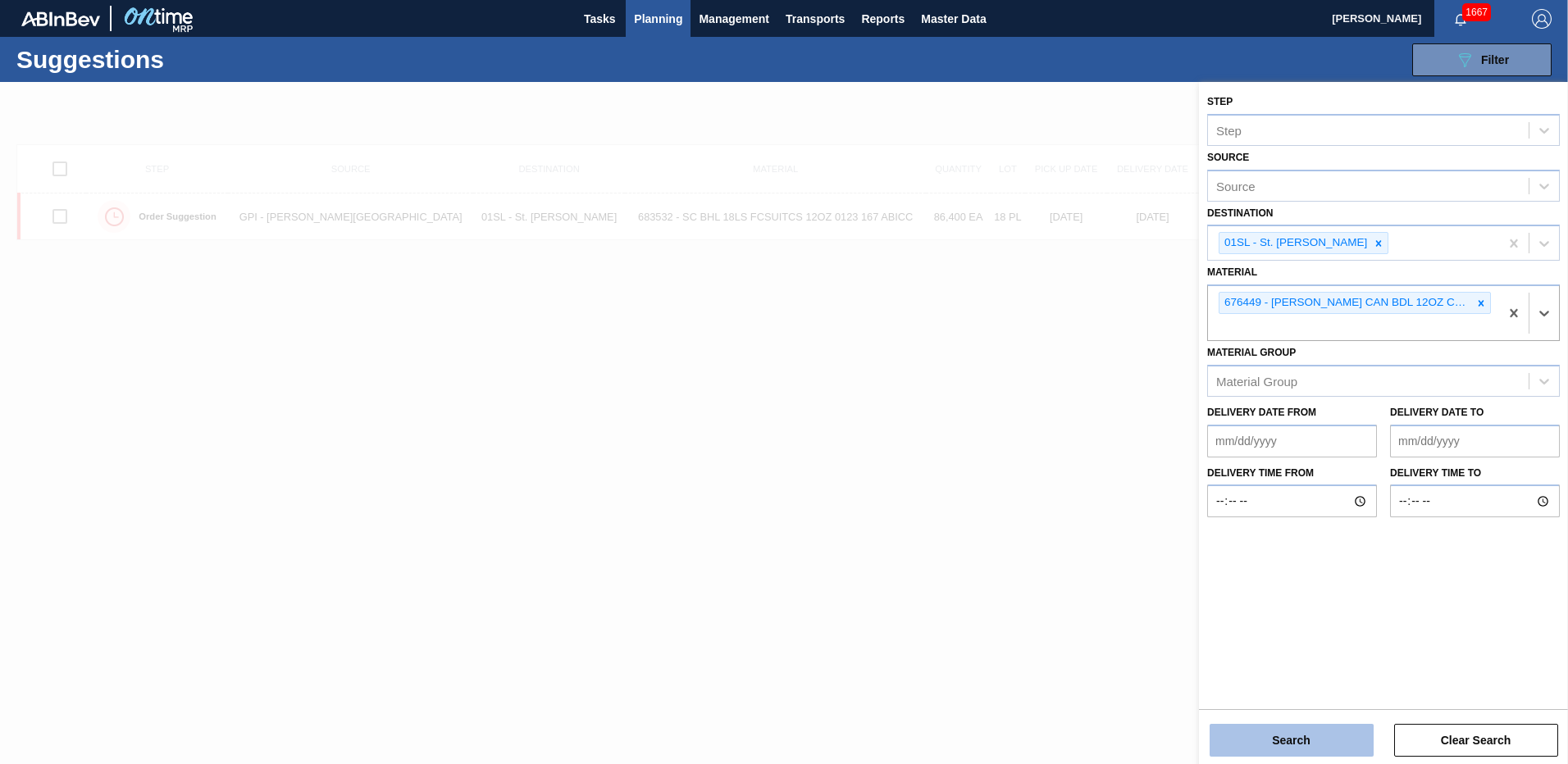
click at [1279, 736] on button "Search" at bounding box center [1291, 740] width 164 height 33
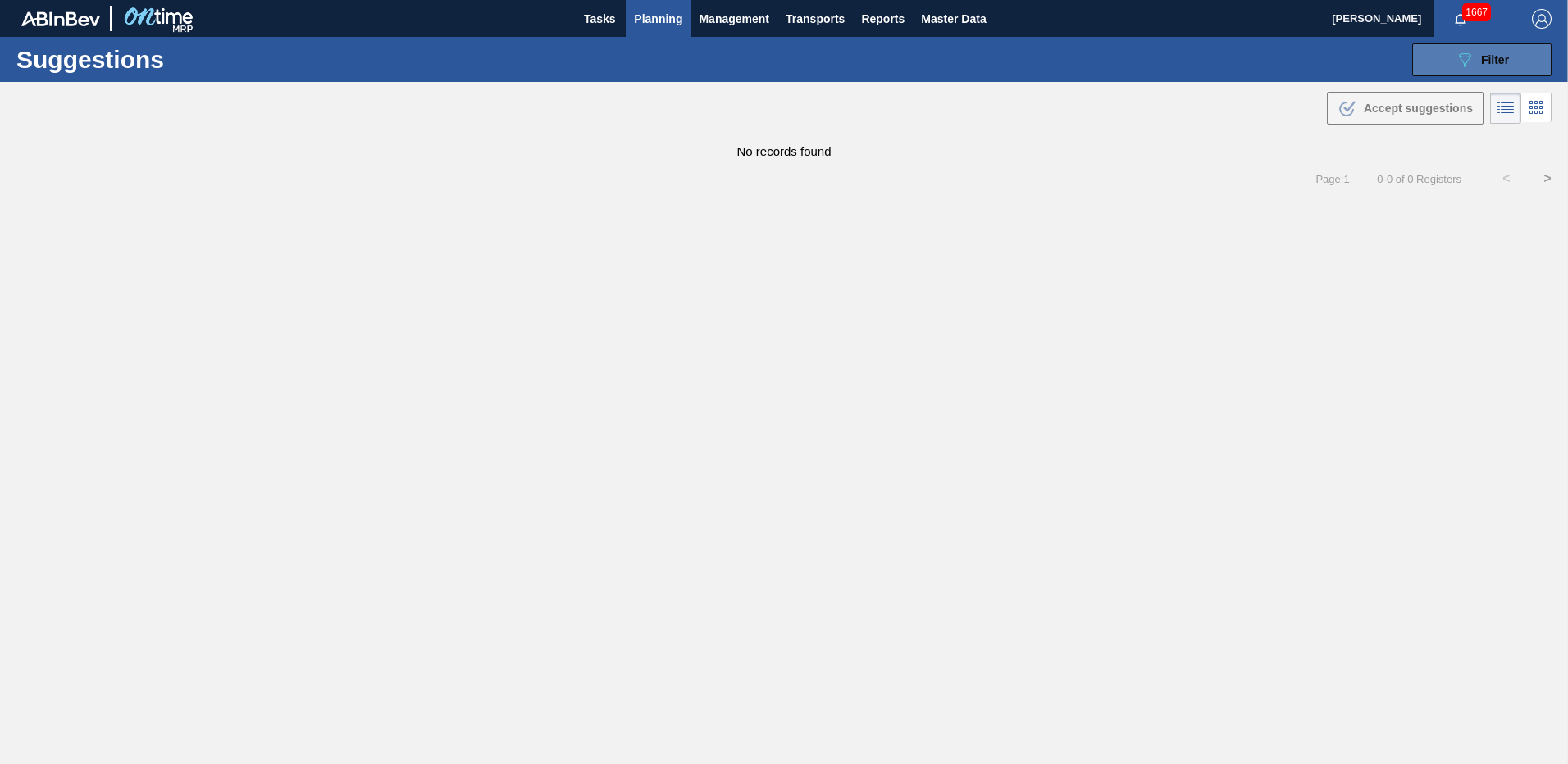
click at [1482, 72] on button "089F7B8B-B2A5-4AFE-B5C0-19BA573D28AC Filter" at bounding box center [1481, 60] width 140 height 33
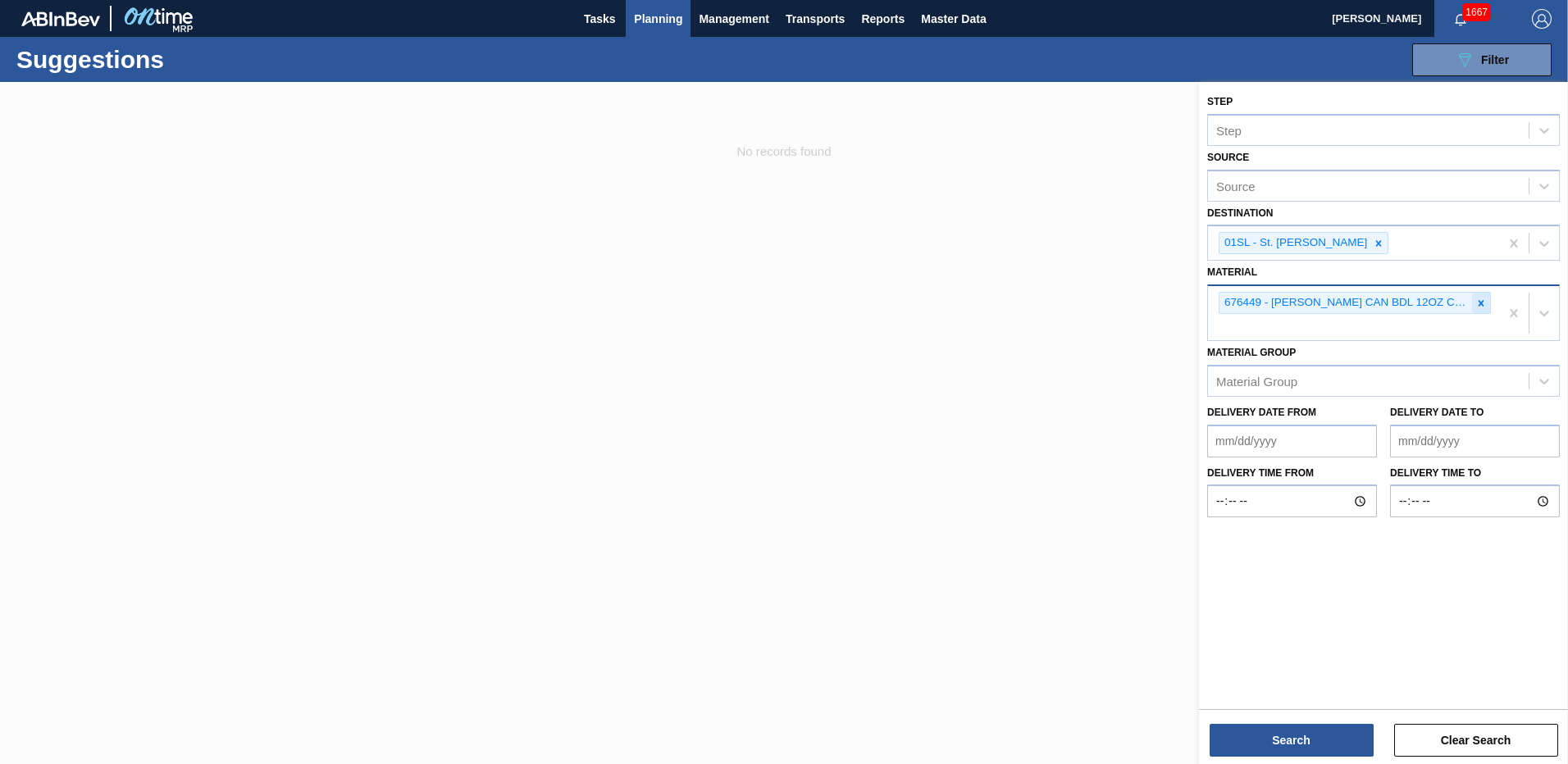
click at [1481, 300] on icon at bounding box center [1481, 303] width 11 height 11
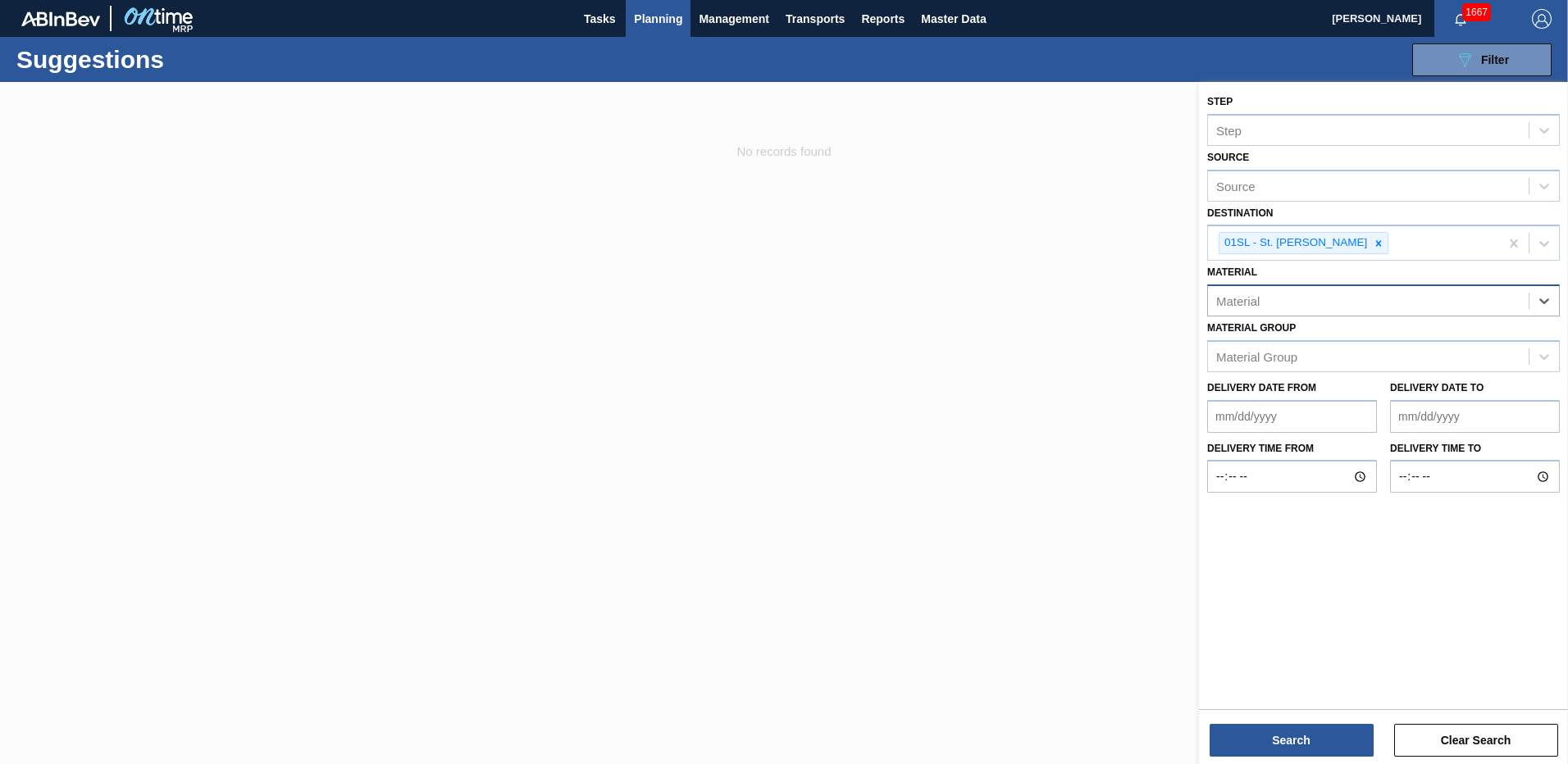
paste input "676449"
type input "676449"
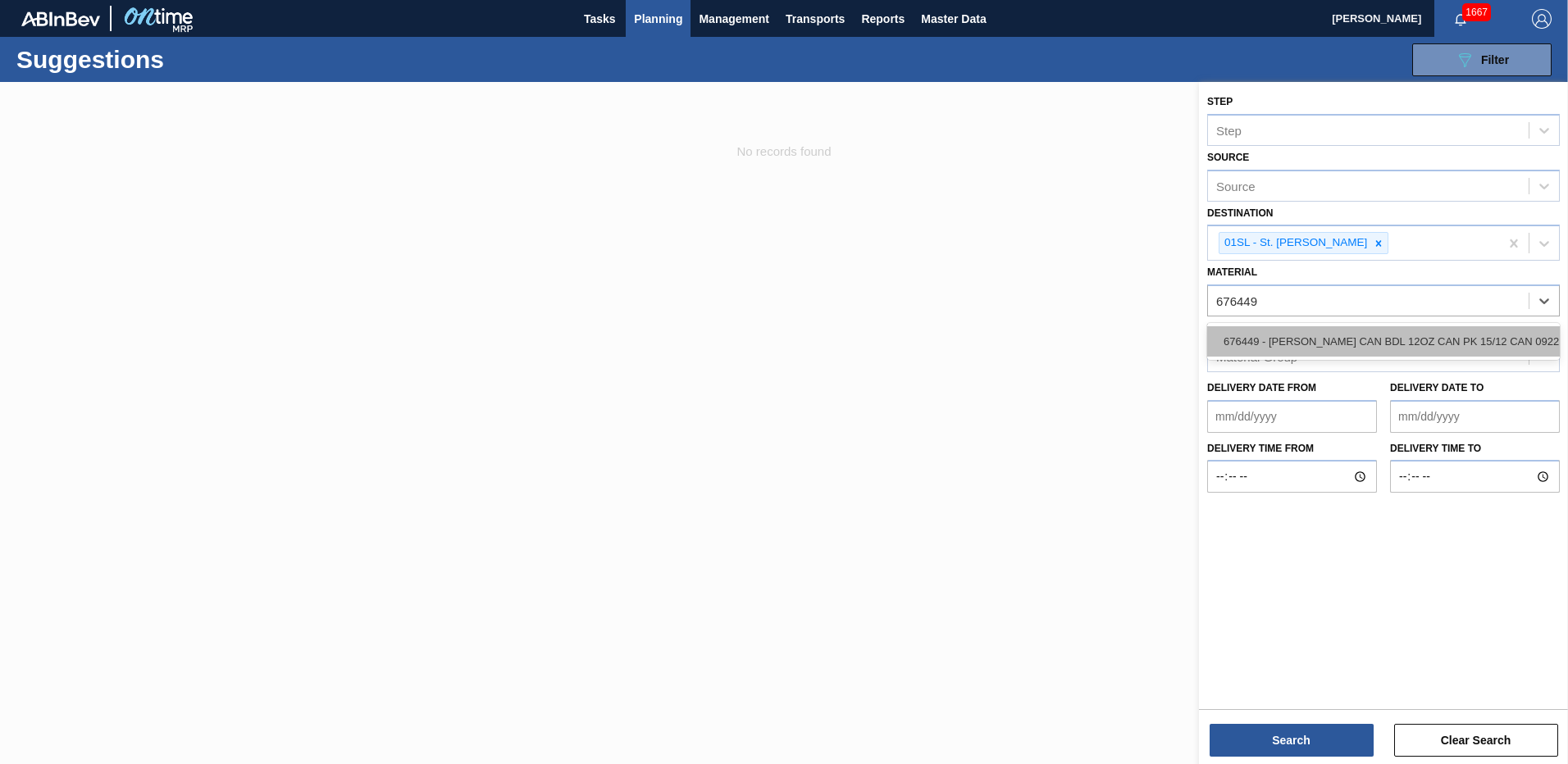
click at [1342, 342] on div "676449 - CARR CAN BDL 12OZ CAN PK 15/12 CAN 0922" at bounding box center [1383, 341] width 353 height 30
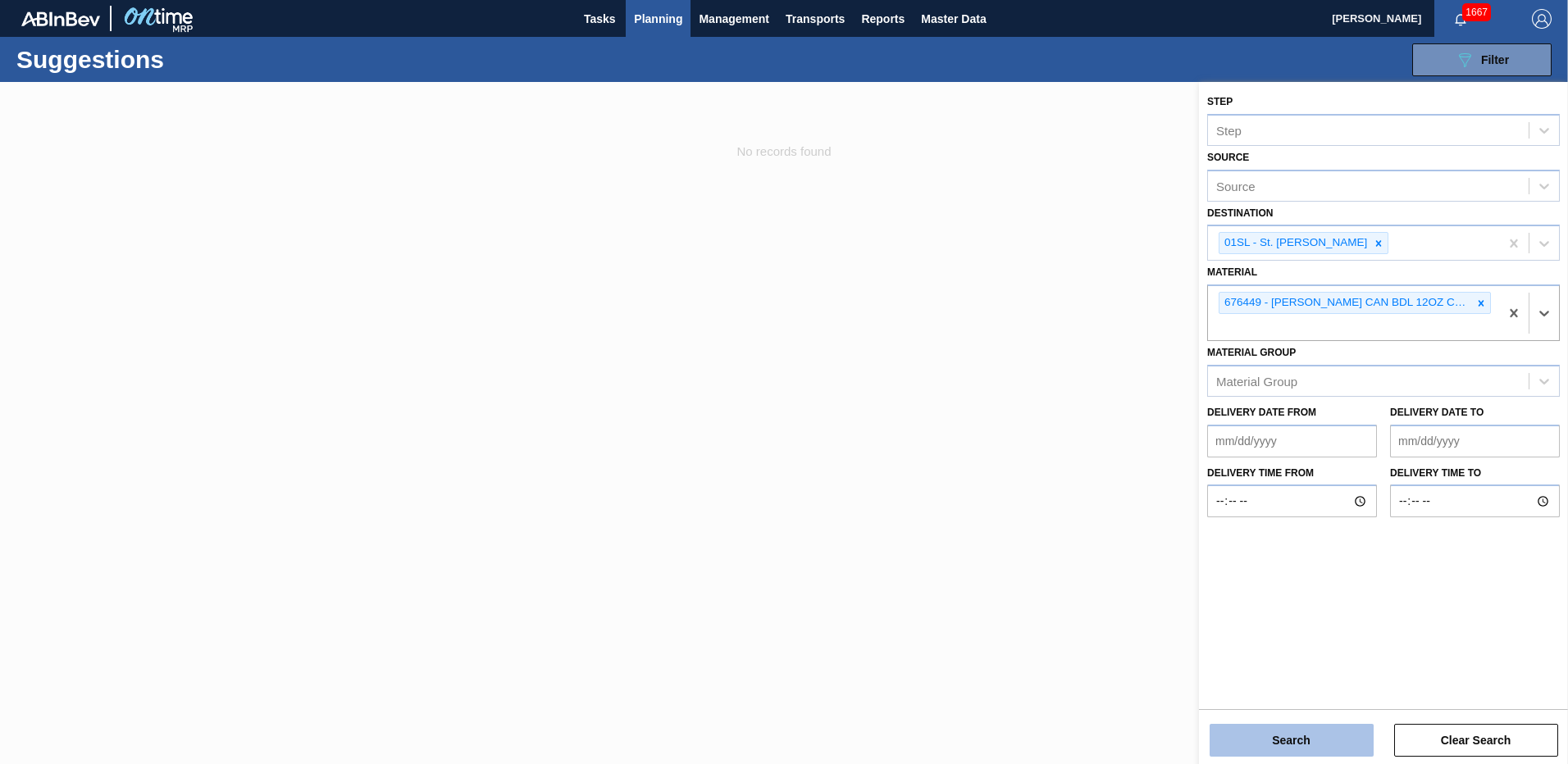
click at [1268, 743] on button "Search" at bounding box center [1291, 740] width 164 height 33
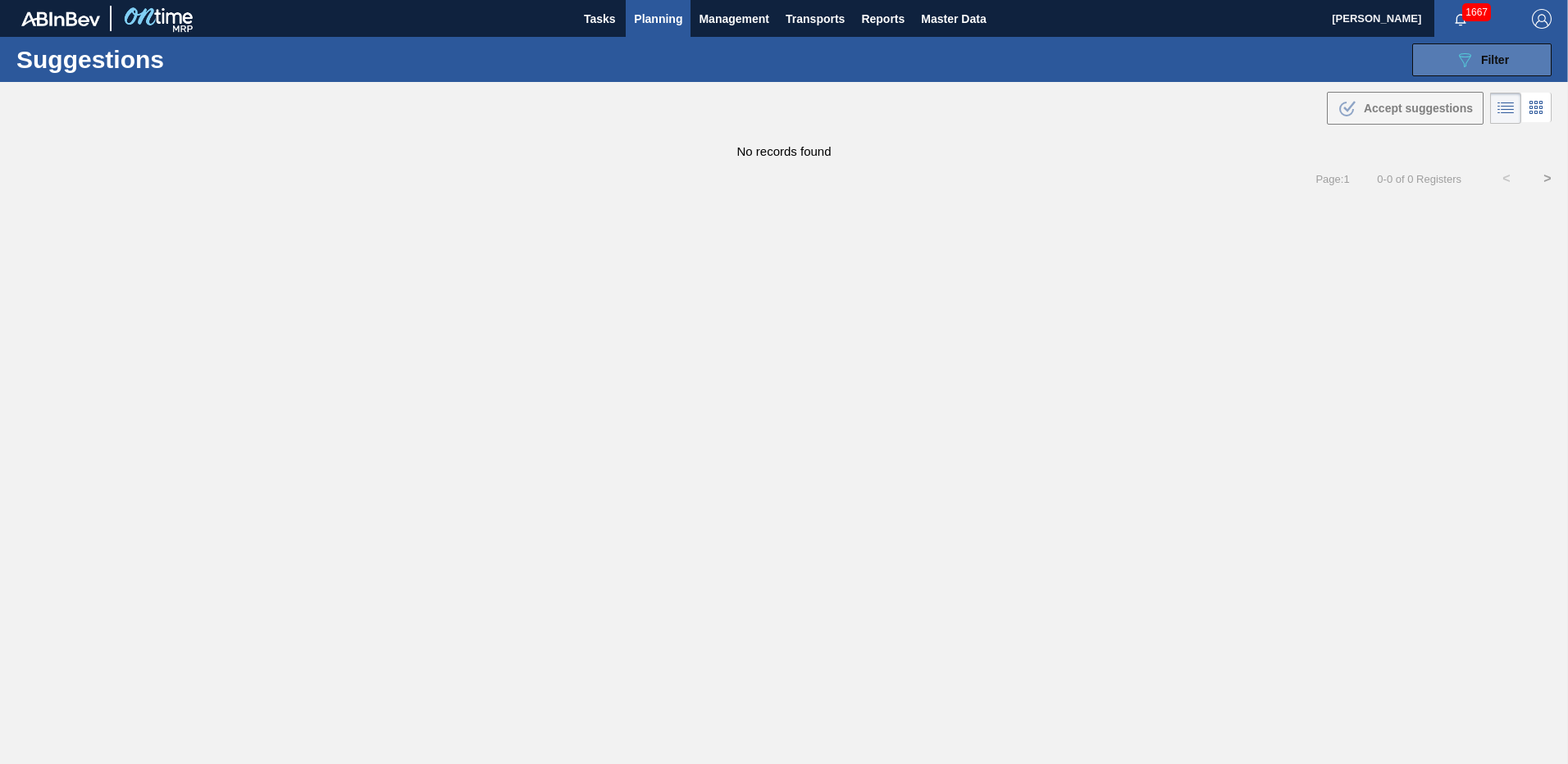
click at [1482, 59] on span "Filter" at bounding box center [1495, 59] width 28 height 13
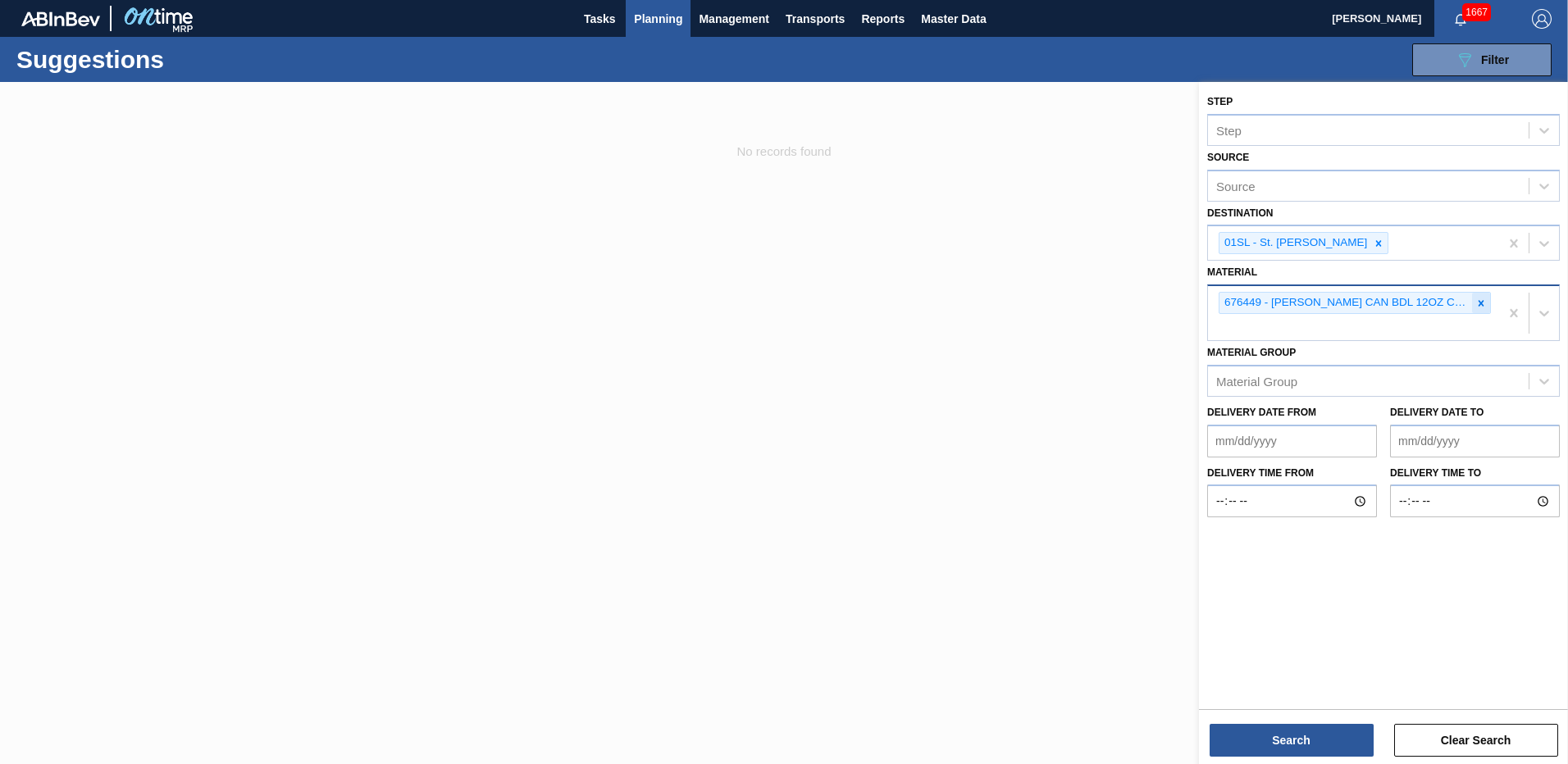
click at [1479, 299] on icon at bounding box center [1481, 303] width 11 height 11
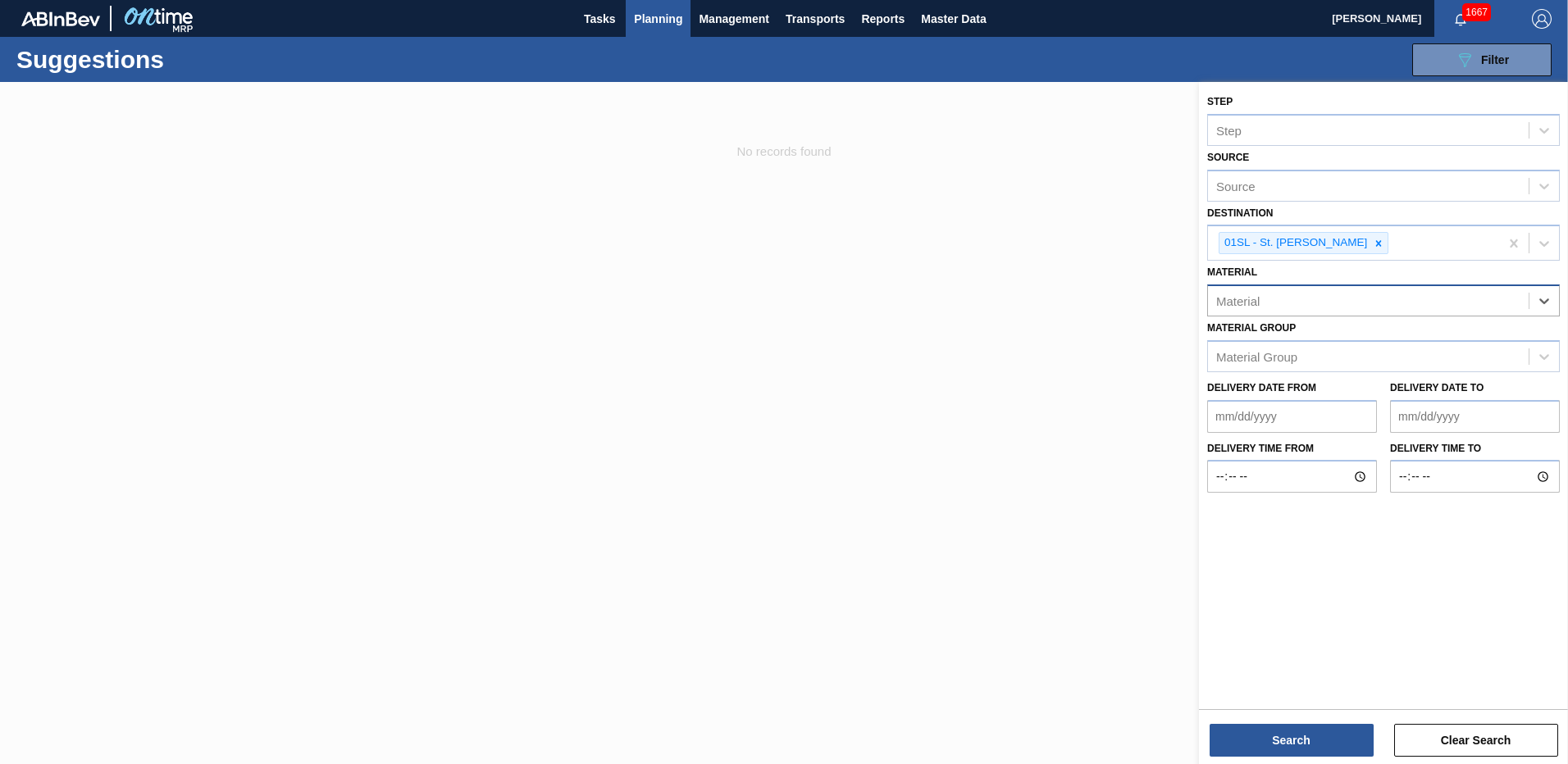
click at [1332, 301] on div "Material" at bounding box center [1368, 301] width 321 height 24
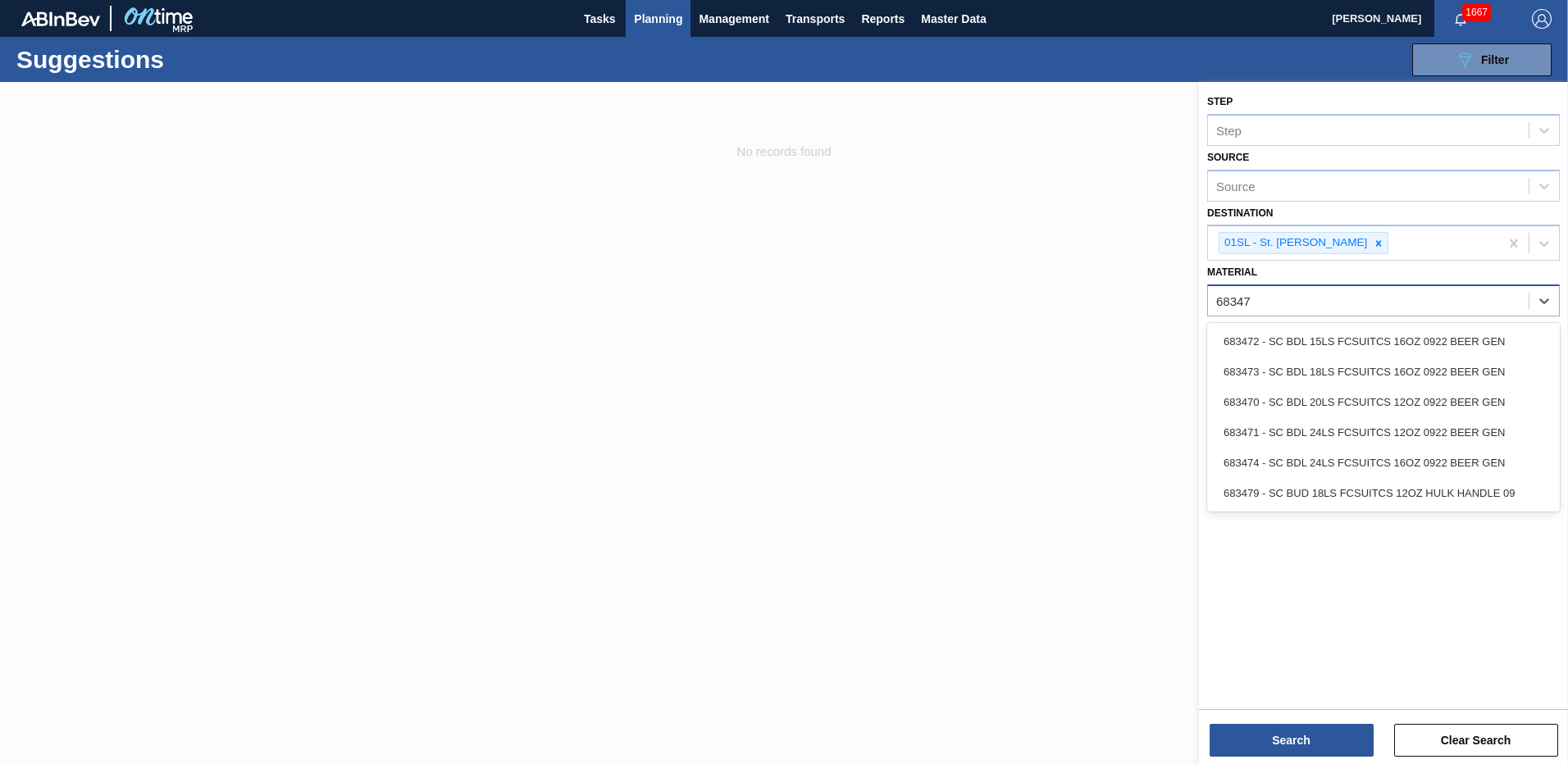
type input "683479"
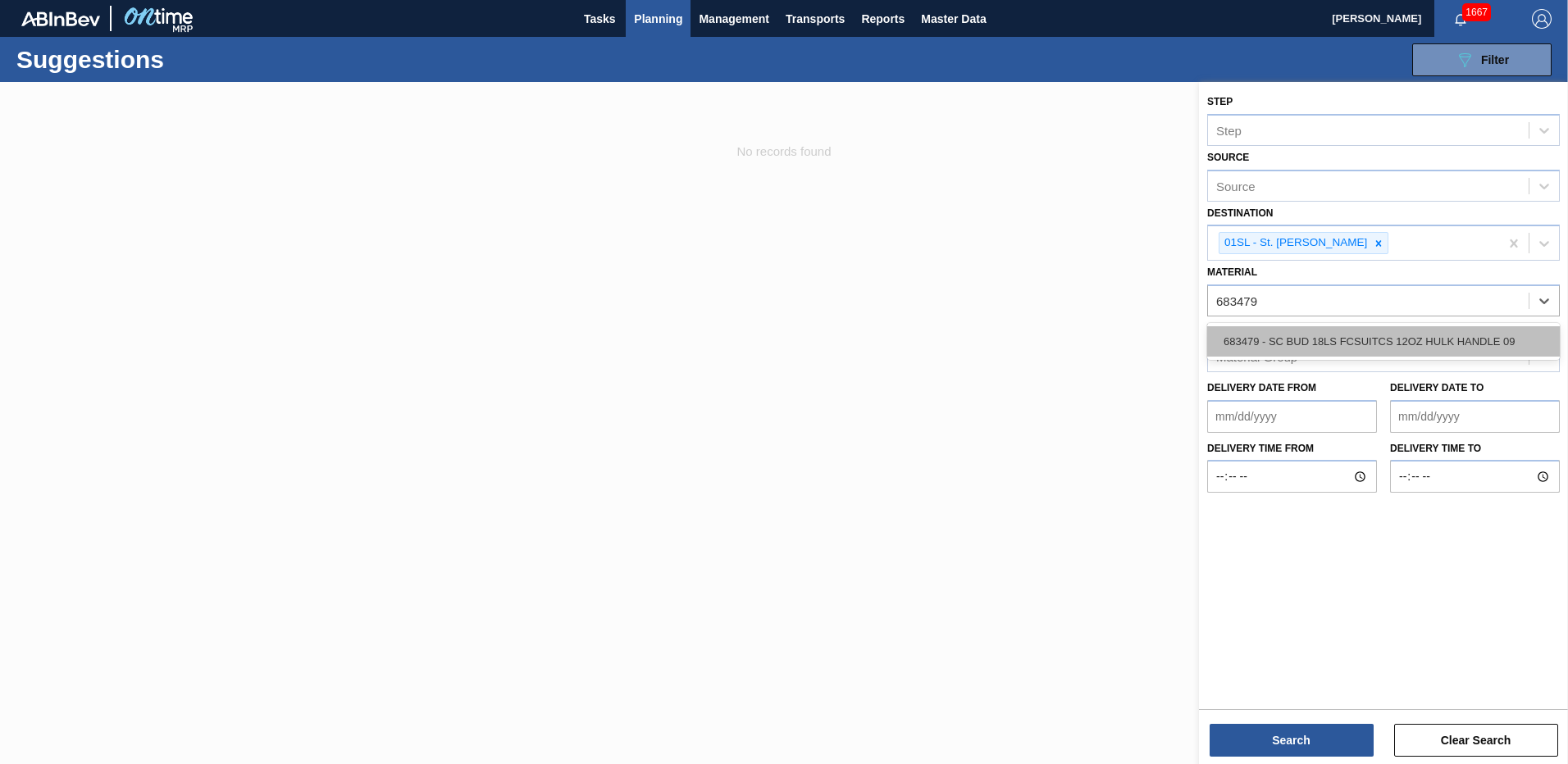
click at [1316, 332] on div "683479 - SC BUD 18LS FCSUITCS 12OZ HULK HANDLE 09" at bounding box center [1383, 341] width 353 height 30
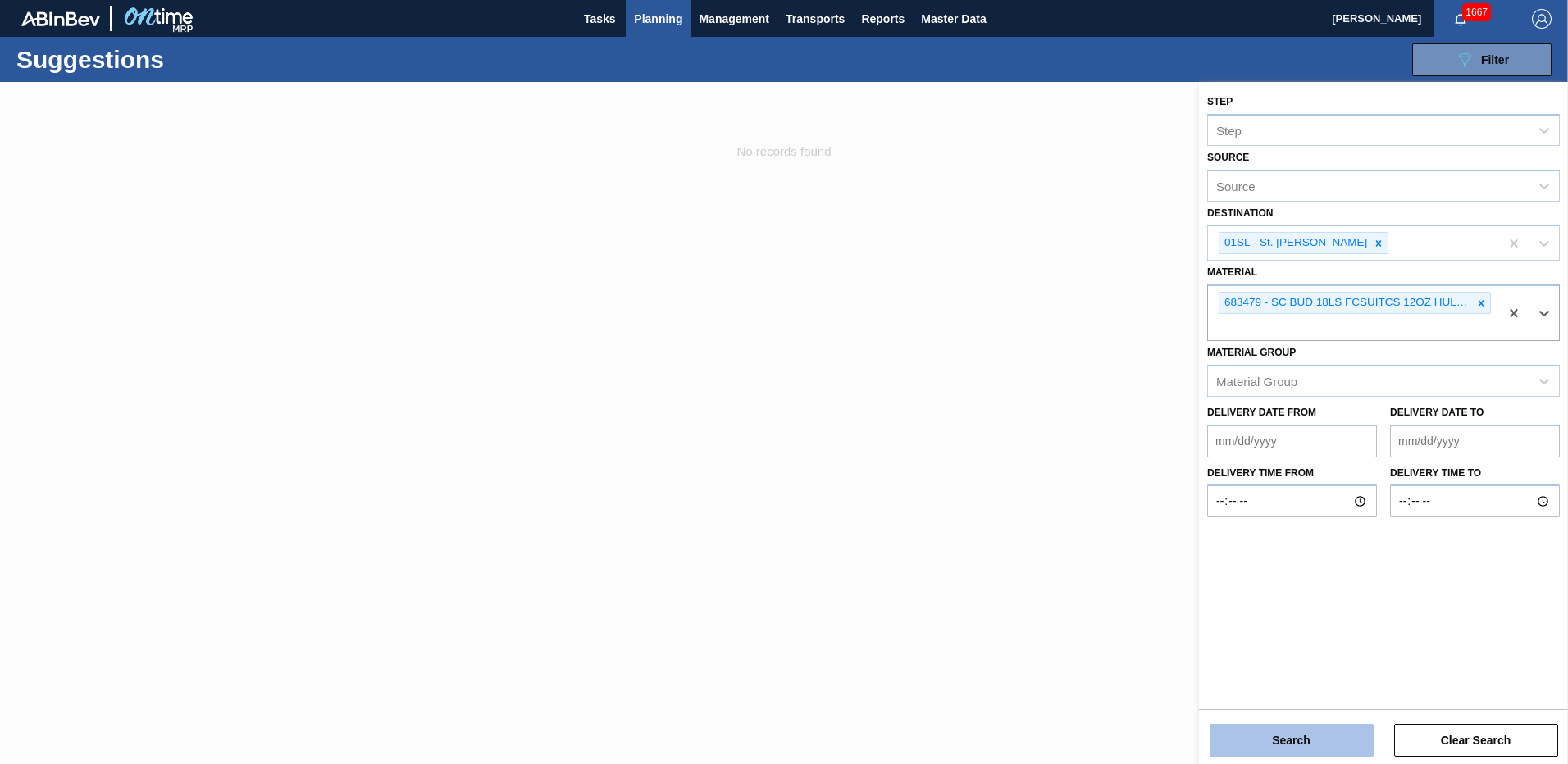
click at [1290, 740] on button "Search" at bounding box center [1291, 740] width 164 height 33
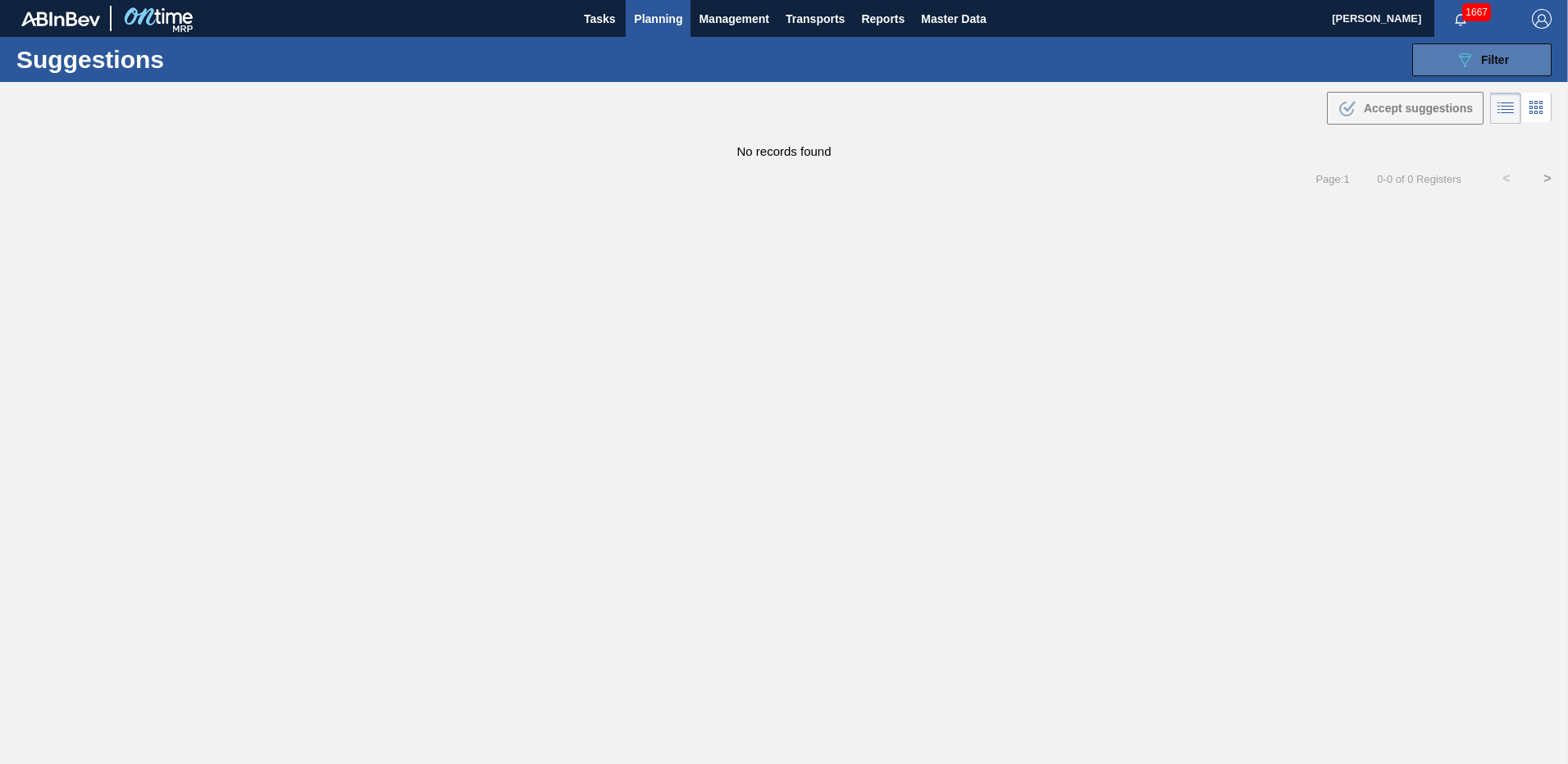
click at [1436, 58] on button "089F7B8B-B2A5-4AFE-B5C0-19BA573D28AC Filter" at bounding box center [1481, 60] width 140 height 33
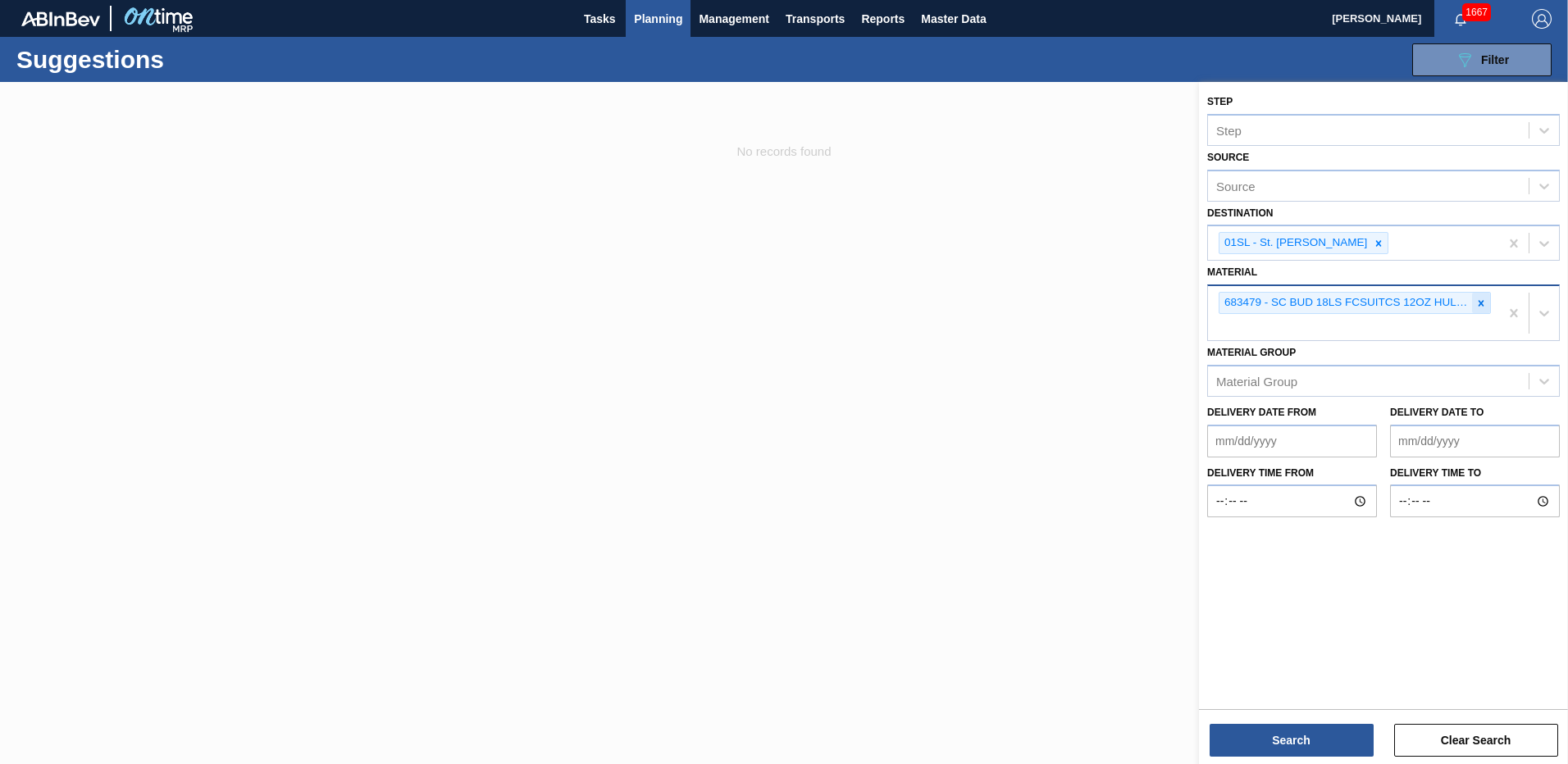
click at [1475, 303] on icon at bounding box center [1481, 303] width 11 height 11
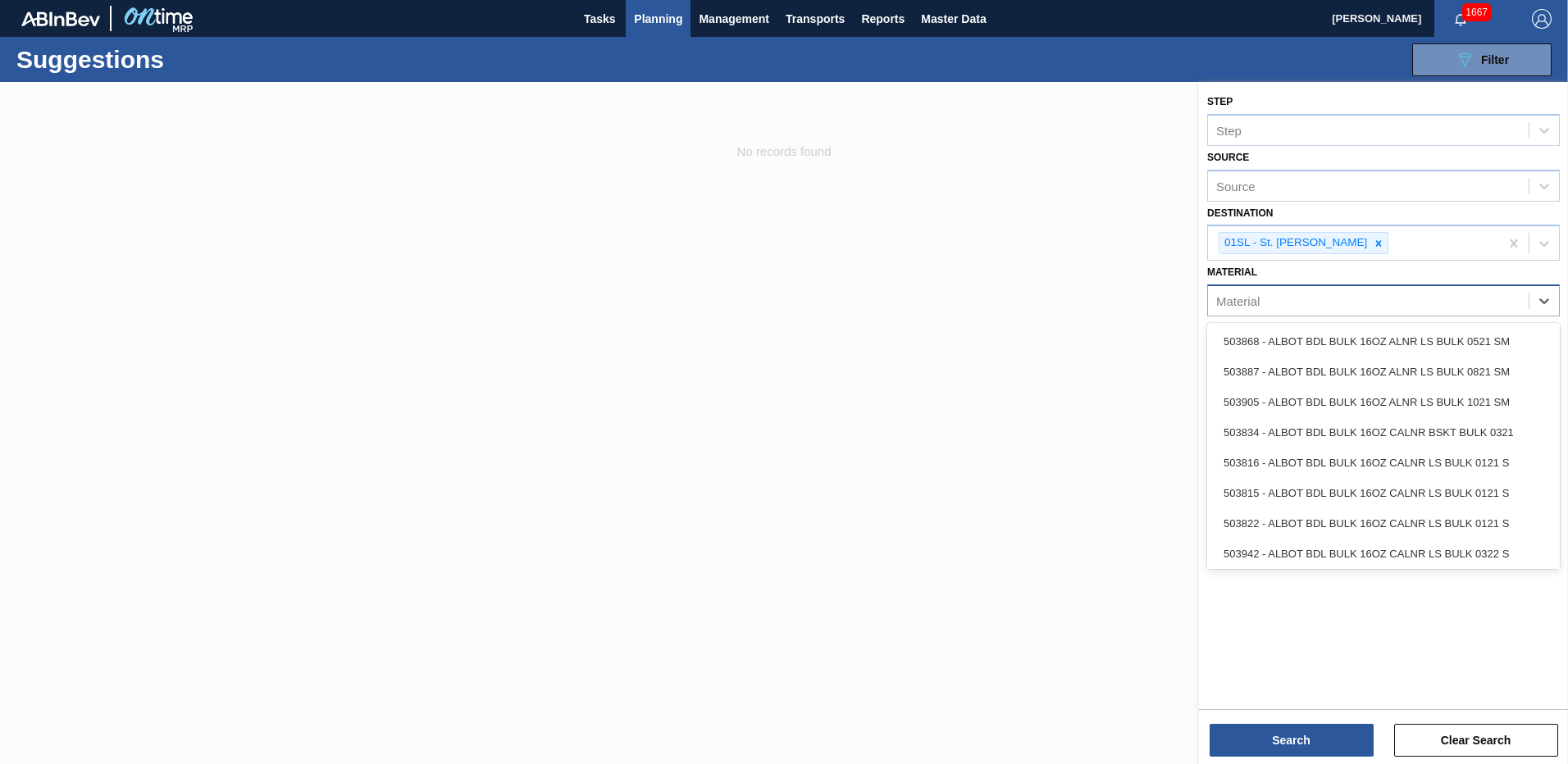
click at [1389, 307] on div "Material" at bounding box center [1368, 301] width 321 height 24
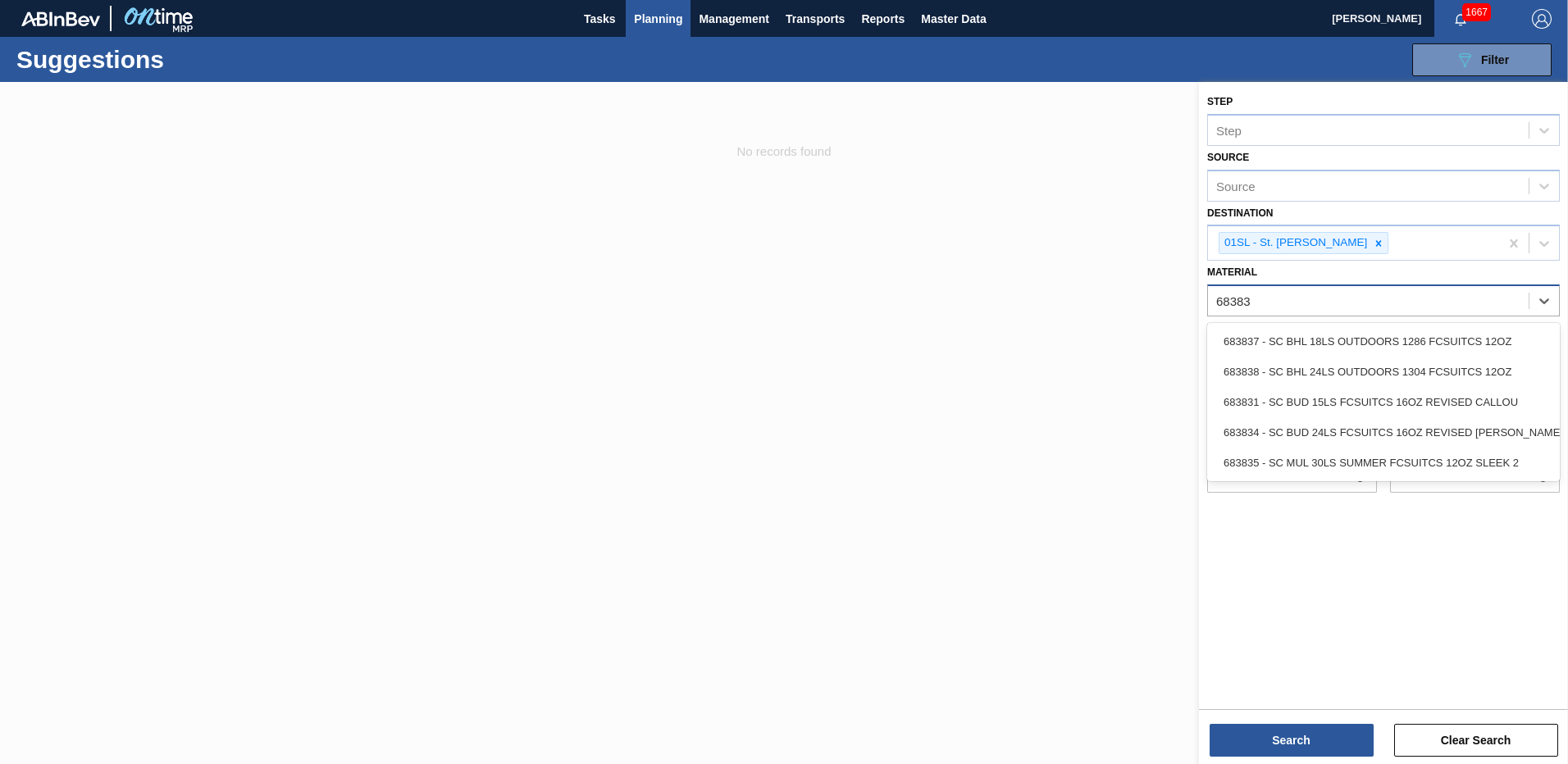
type input "683837"
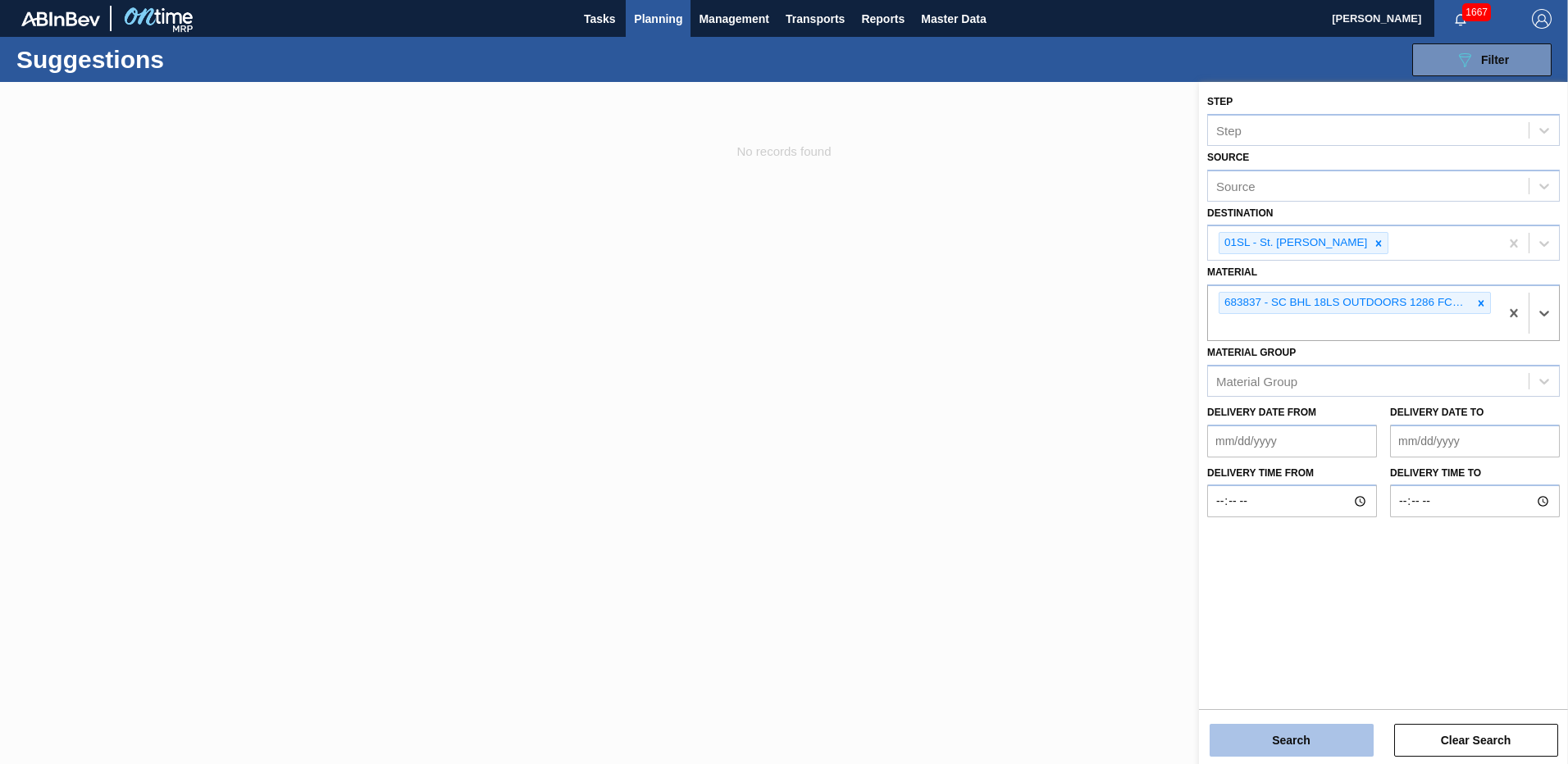
click at [1307, 735] on button "Search" at bounding box center [1291, 740] width 164 height 33
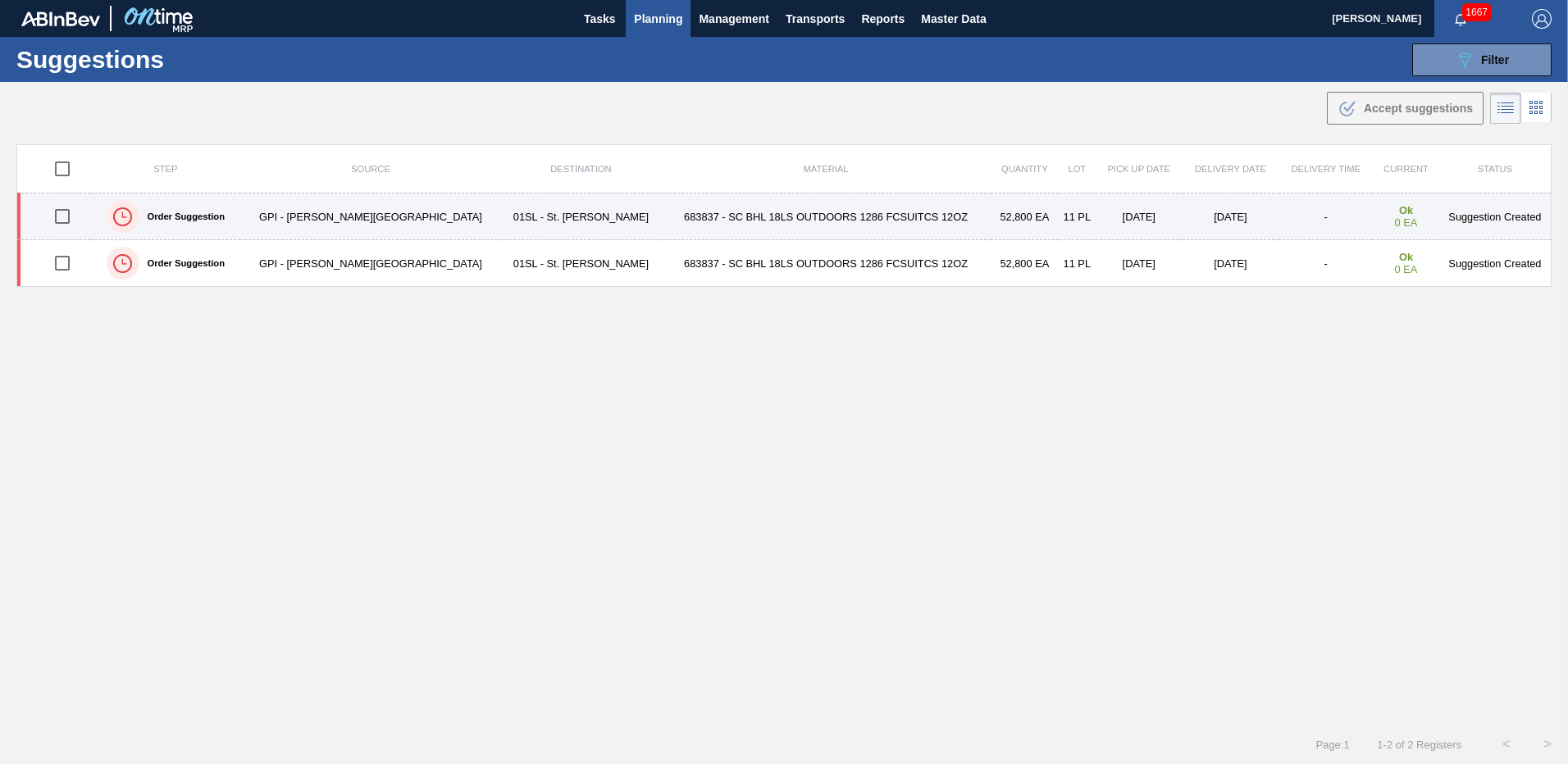
click at [71, 215] on input "checkbox" at bounding box center [63, 216] width 34 height 34
click at [72, 215] on input "checkbox" at bounding box center [63, 216] width 34 height 34
click at [70, 215] on input "checkbox" at bounding box center [63, 216] width 34 height 34
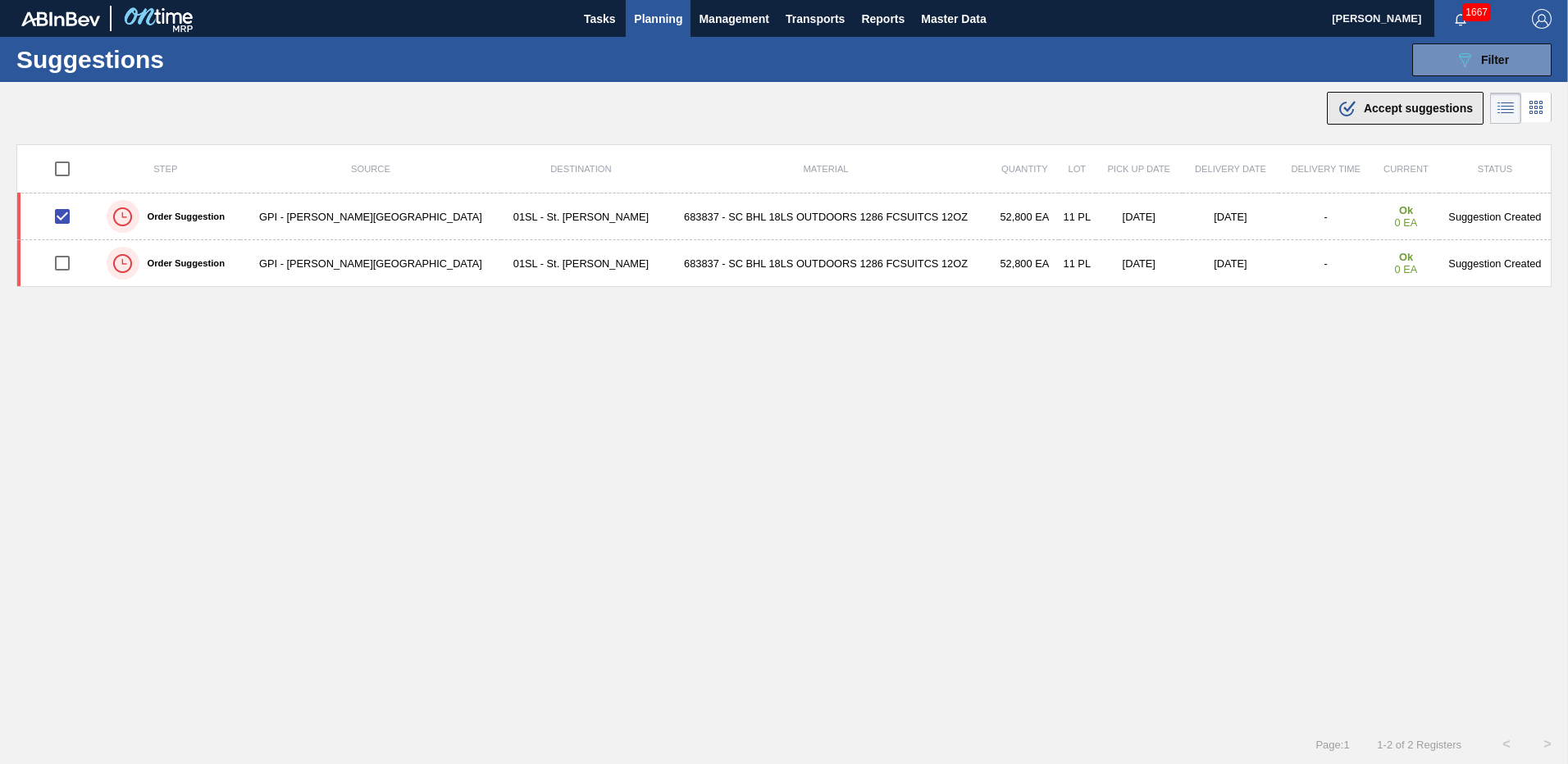
click at [1372, 121] on button ".b{fill:var(--color-action-default)} Accept suggestions" at bounding box center [1405, 108] width 157 height 33
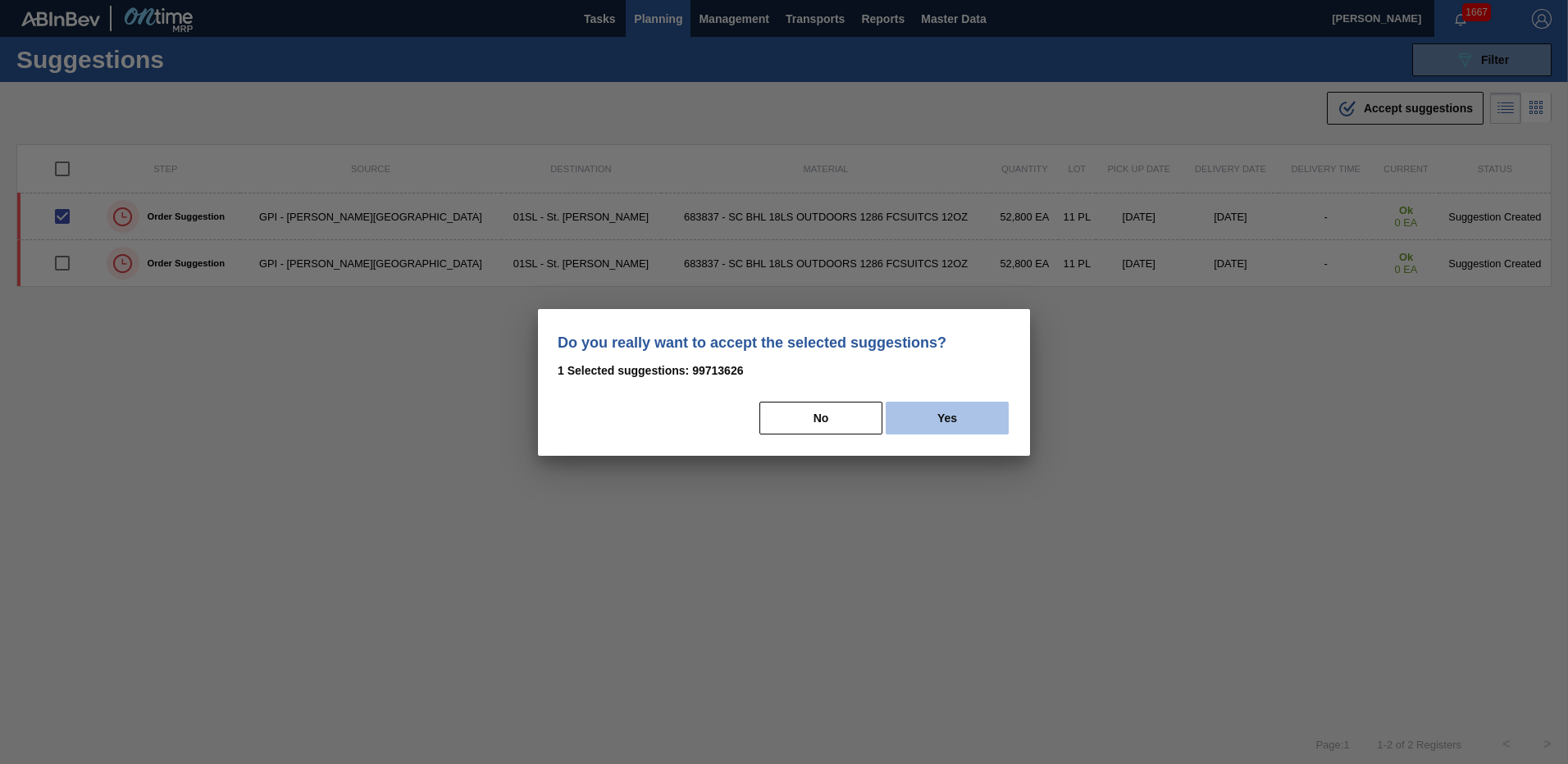
click at [947, 422] on button "Yes" at bounding box center [947, 418] width 123 height 33
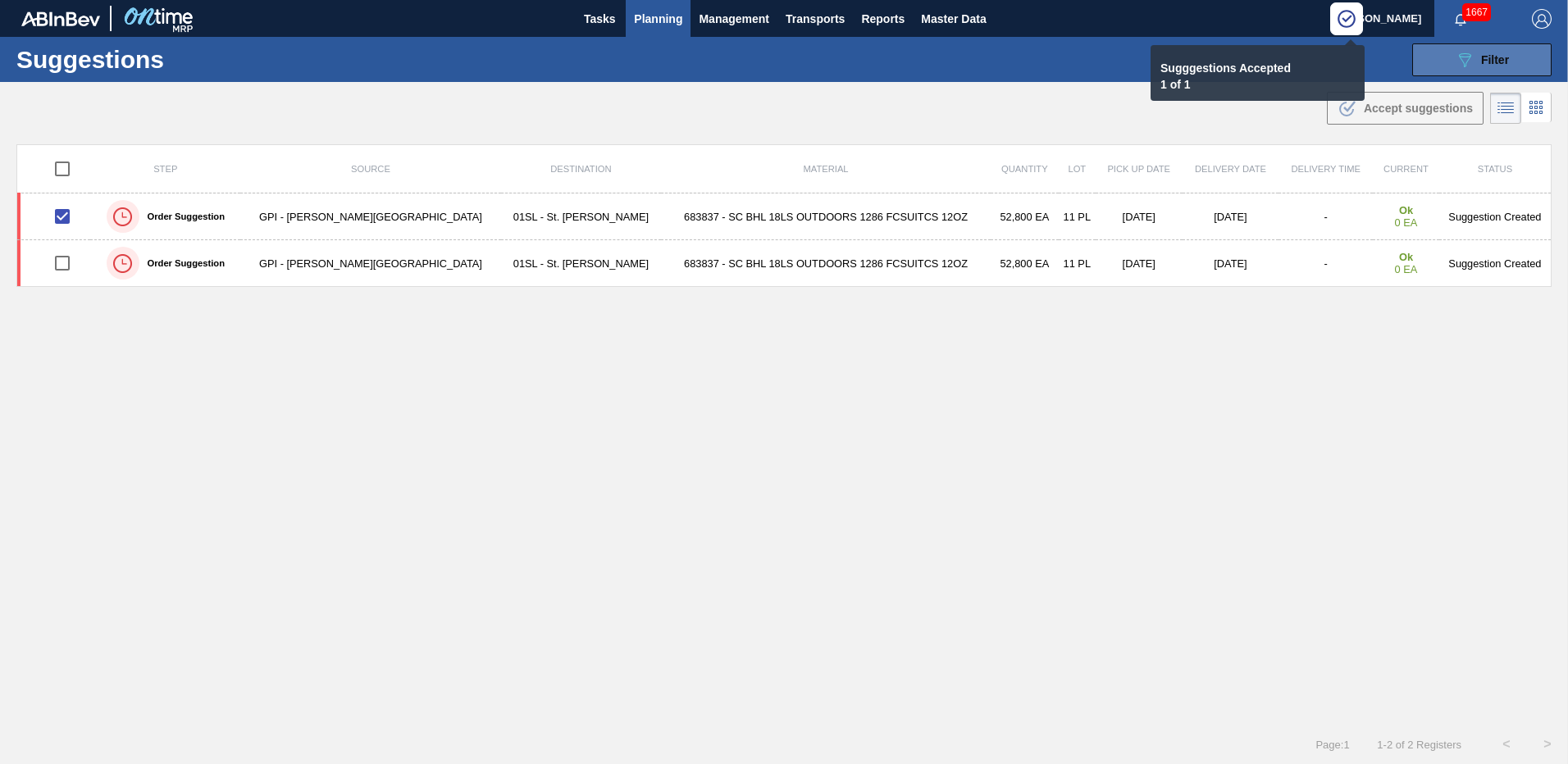
click at [1441, 57] on button "089F7B8B-B2A5-4AFE-B5C0-19BA573D28AC Filter" at bounding box center [1481, 60] width 140 height 33
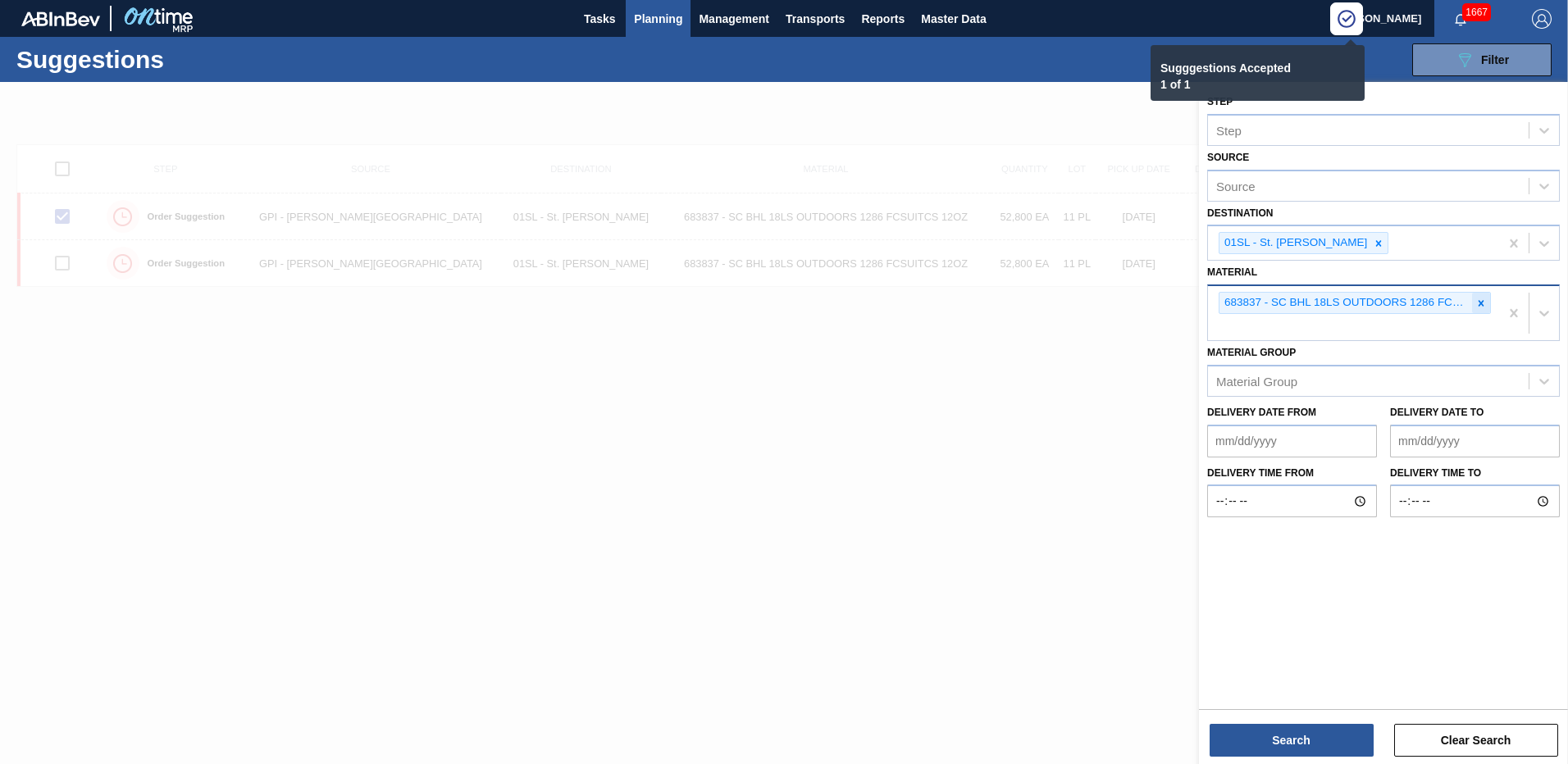
click at [1480, 302] on icon at bounding box center [1481, 303] width 6 height 6
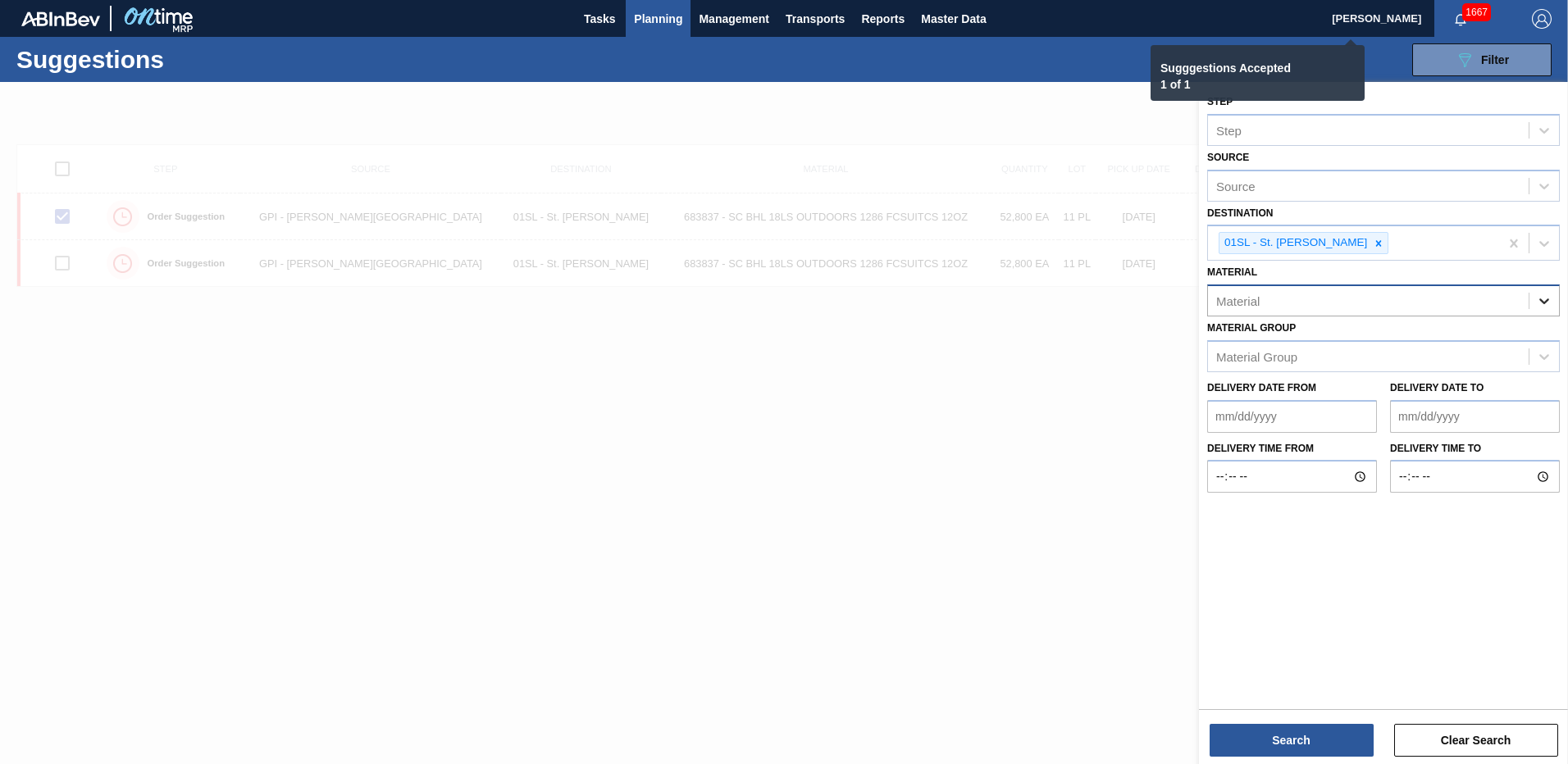
checkbox input "false"
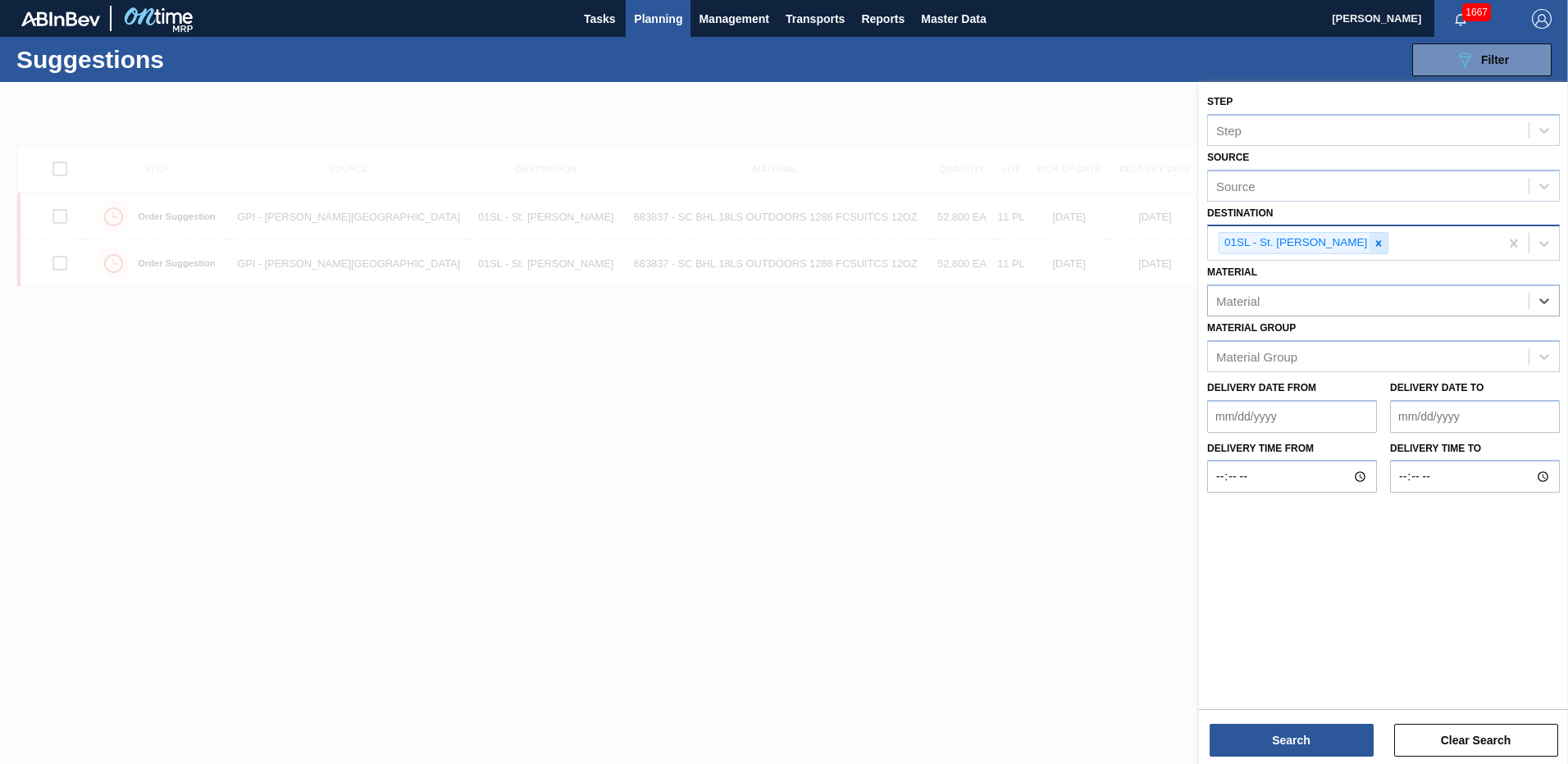
click at [1370, 236] on div at bounding box center [1378, 244] width 18 height 21
type input "6"
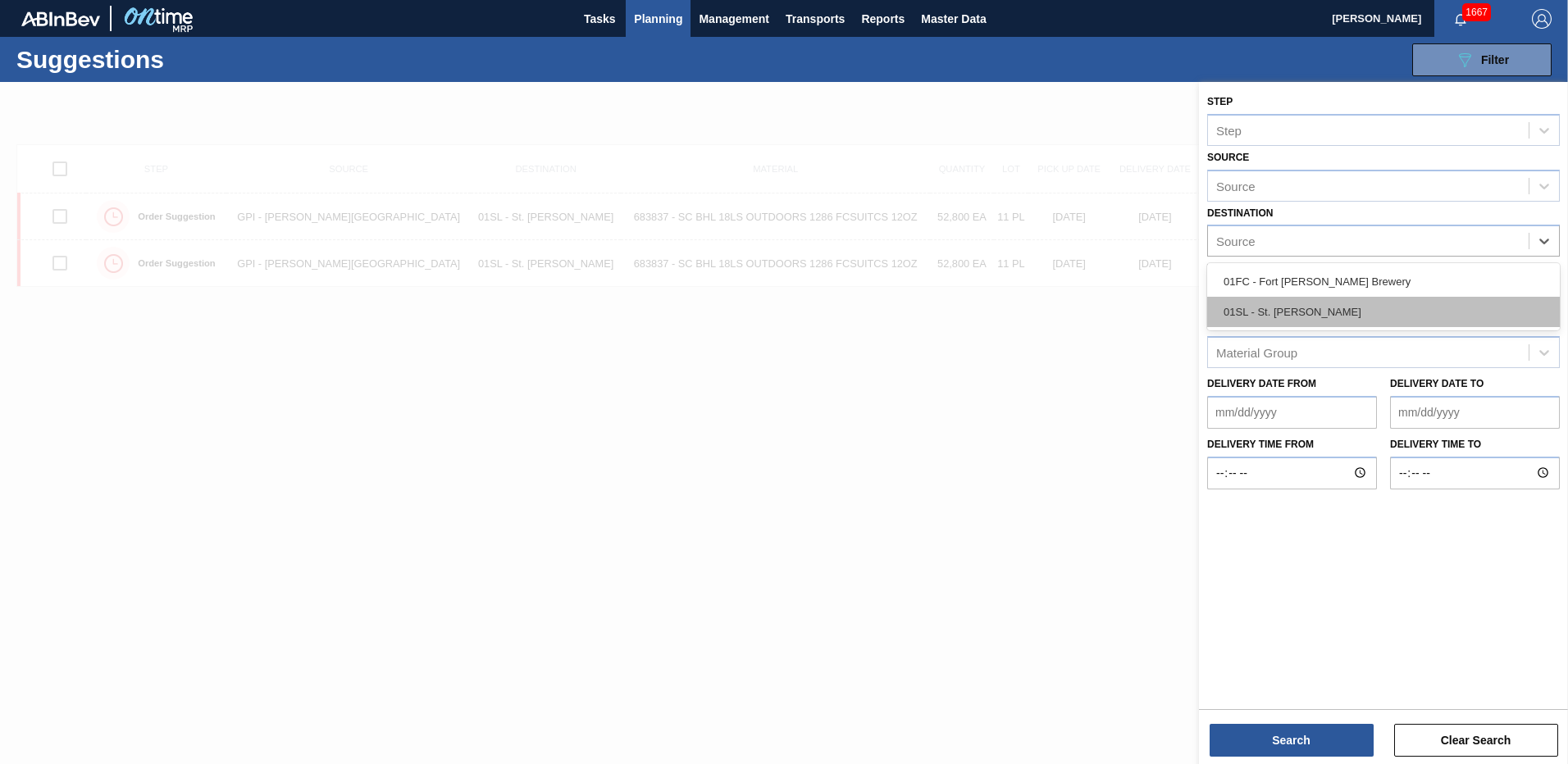
click at [1281, 305] on div "01SL - St. [PERSON_NAME]" at bounding box center [1383, 311] width 353 height 30
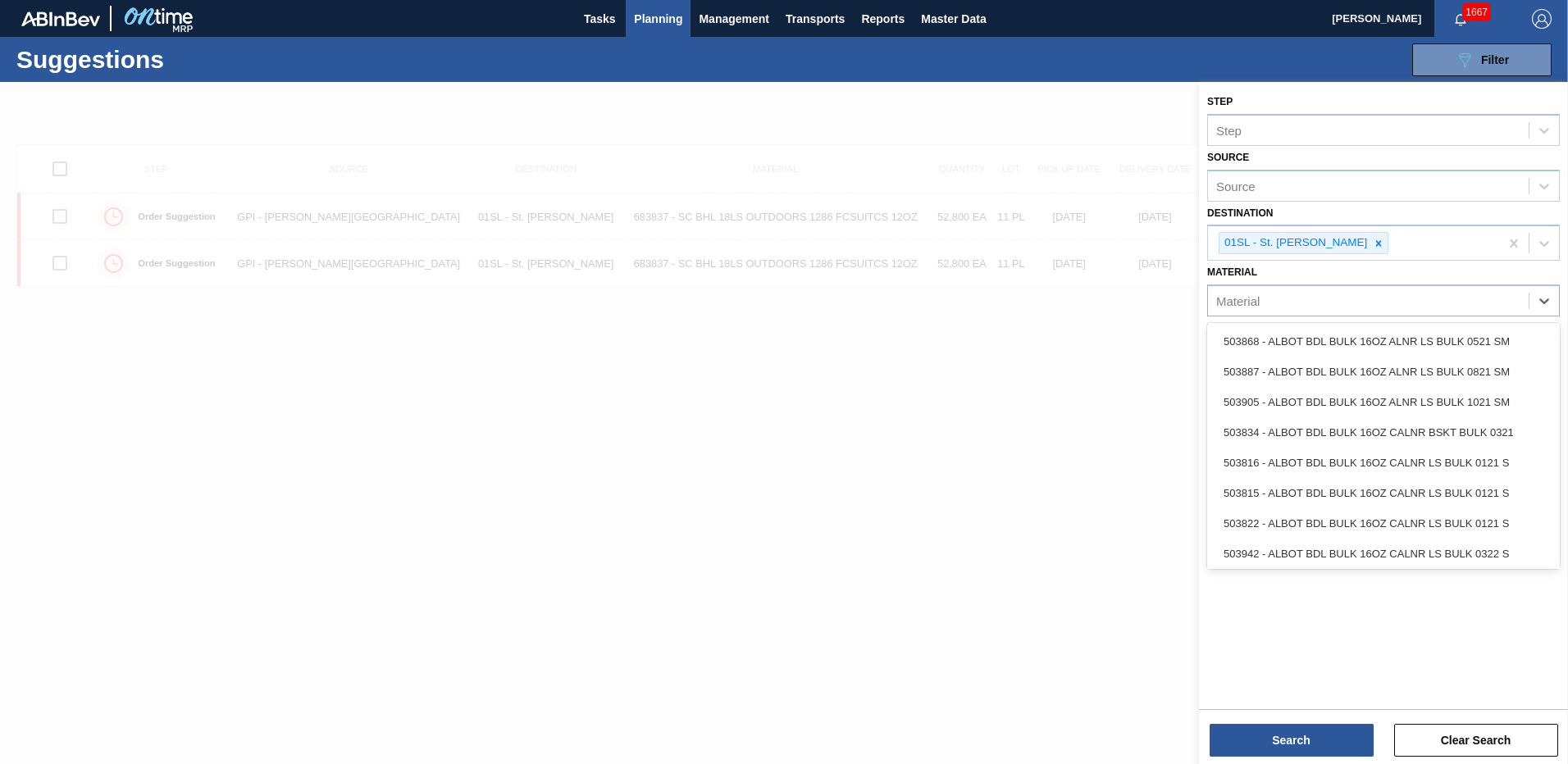
click at [1287, 297] on div "Material" at bounding box center [1368, 301] width 321 height 24
type input "683529"
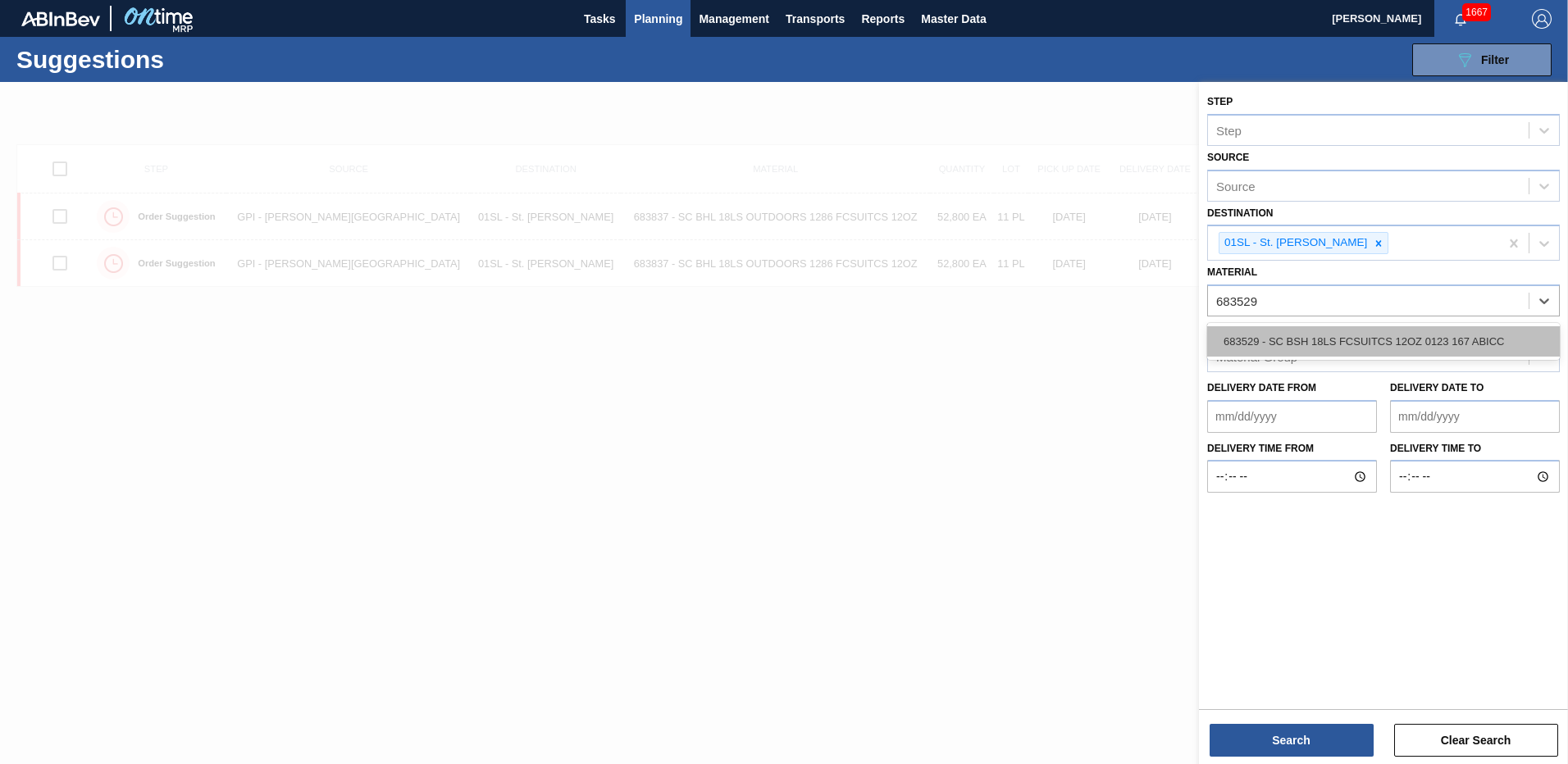
click at [1297, 330] on div "683529 - SC BSH 18LS FCSUITCS 12OZ 0123 167 ABICC" at bounding box center [1383, 341] width 353 height 30
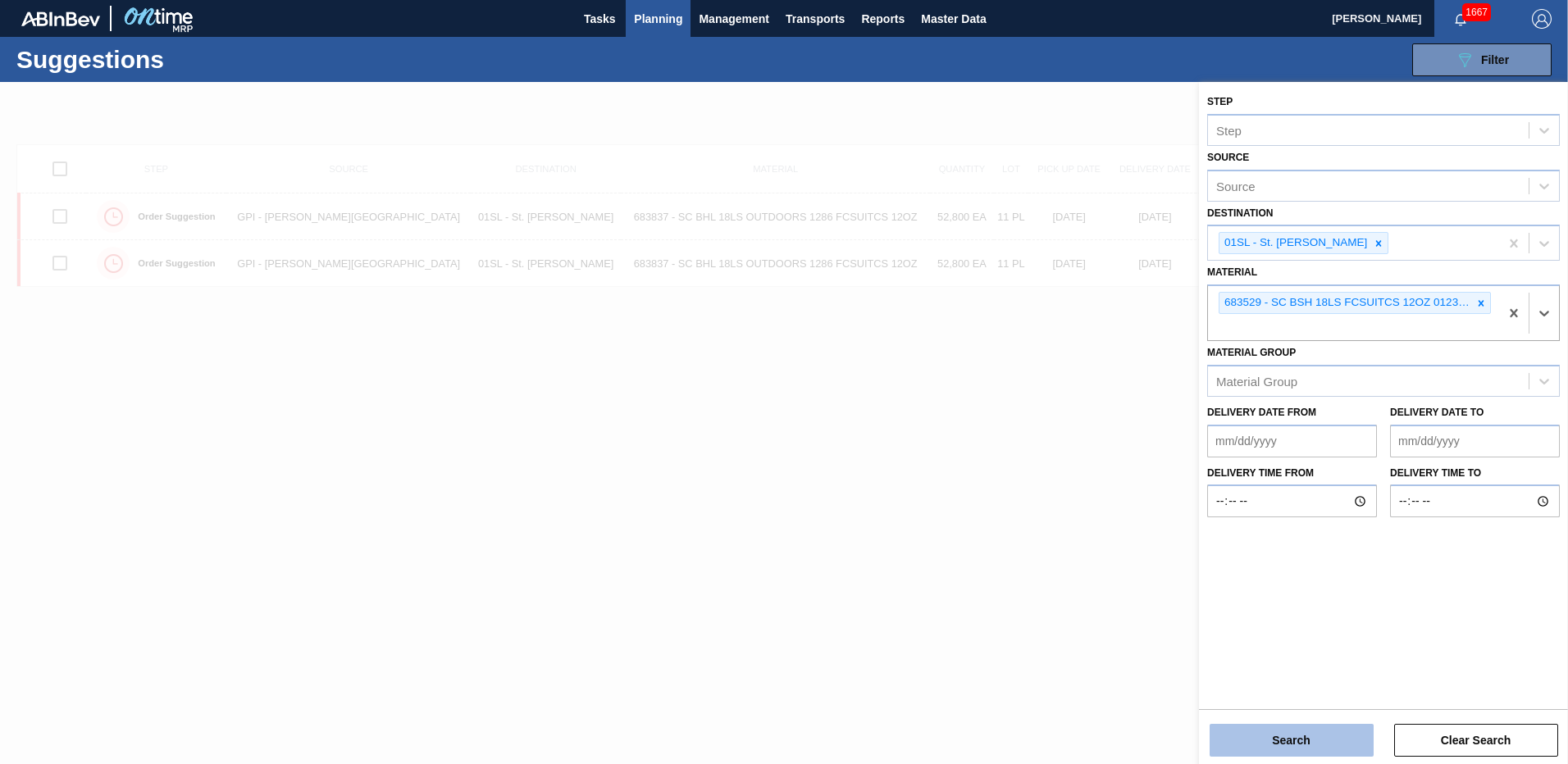
click at [1304, 735] on button "Search" at bounding box center [1291, 740] width 164 height 33
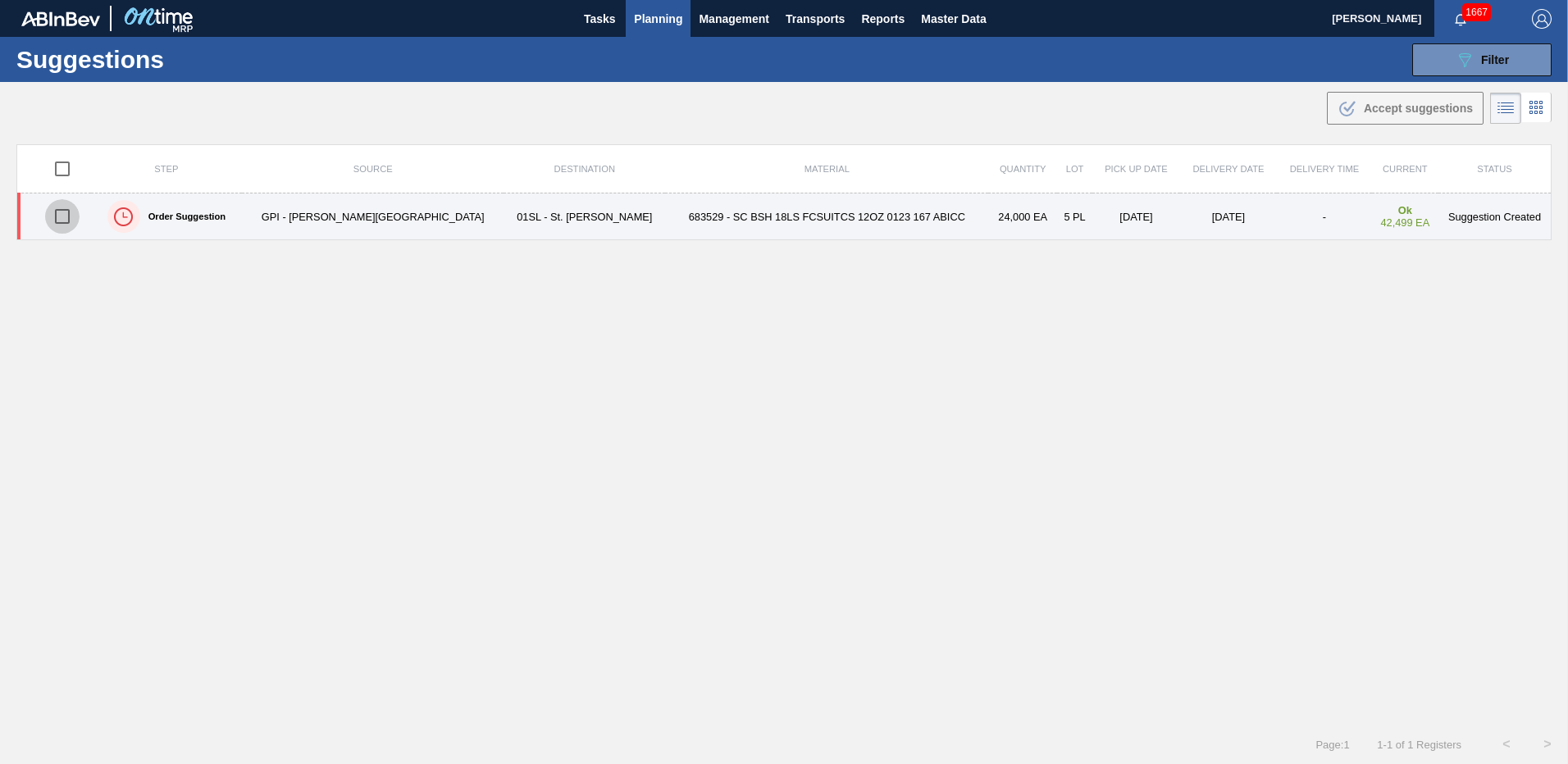
click at [69, 222] on input "checkbox" at bounding box center [63, 216] width 34 height 34
checkbox input "true"
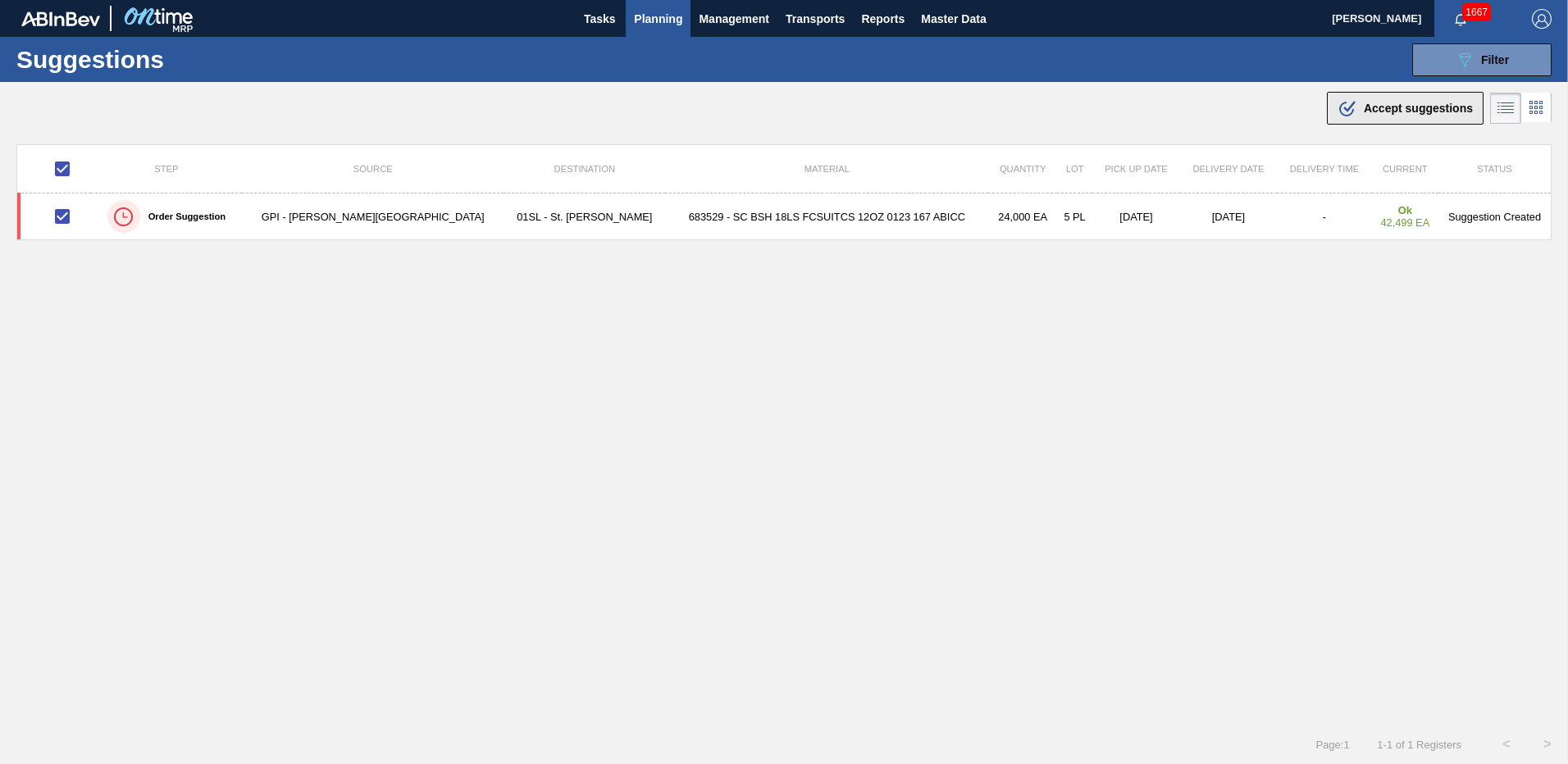
click at [1414, 107] on span "Accept suggestions" at bounding box center [1418, 108] width 109 height 13
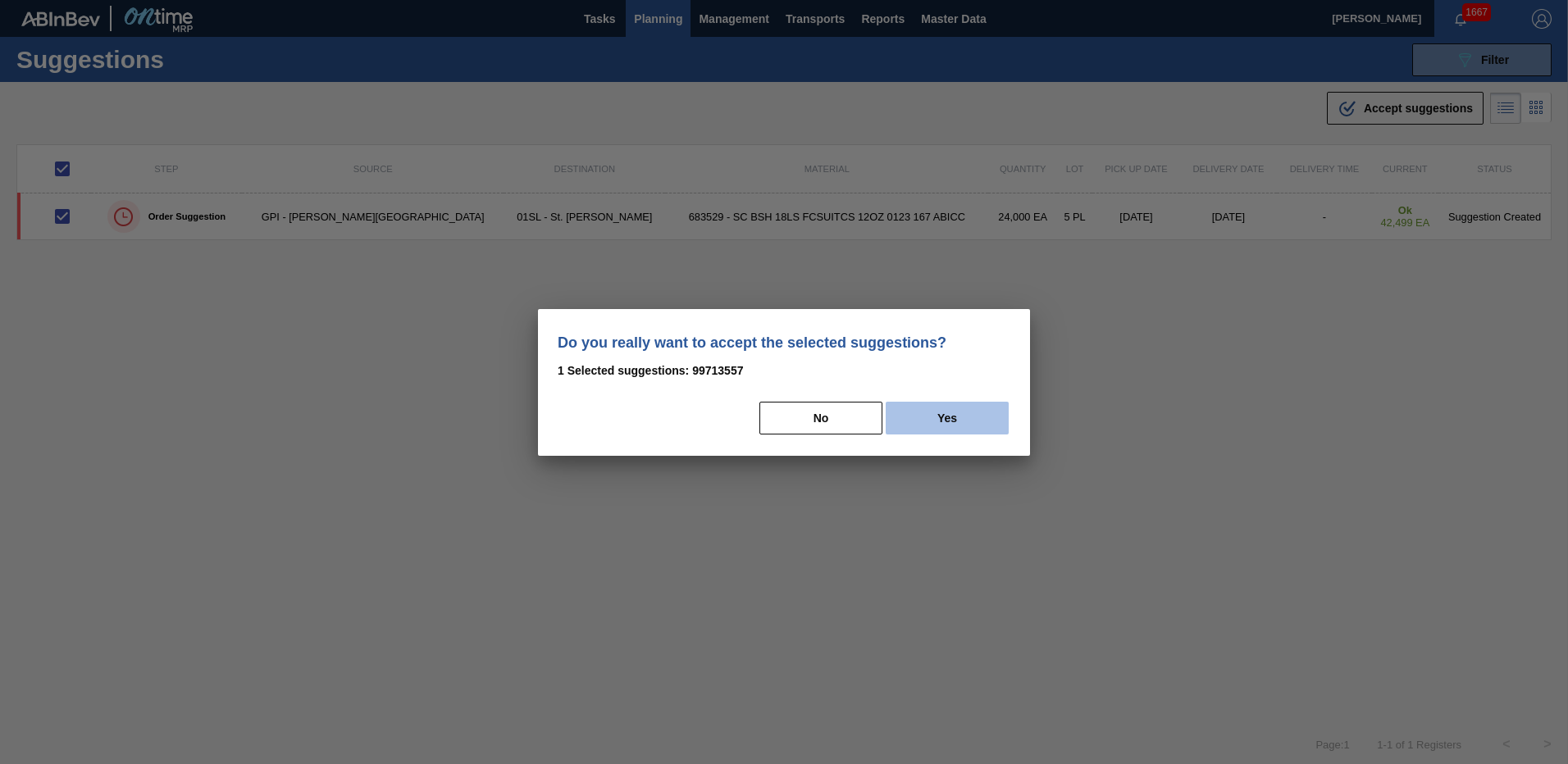
click at [919, 405] on button "Yes" at bounding box center [947, 418] width 123 height 33
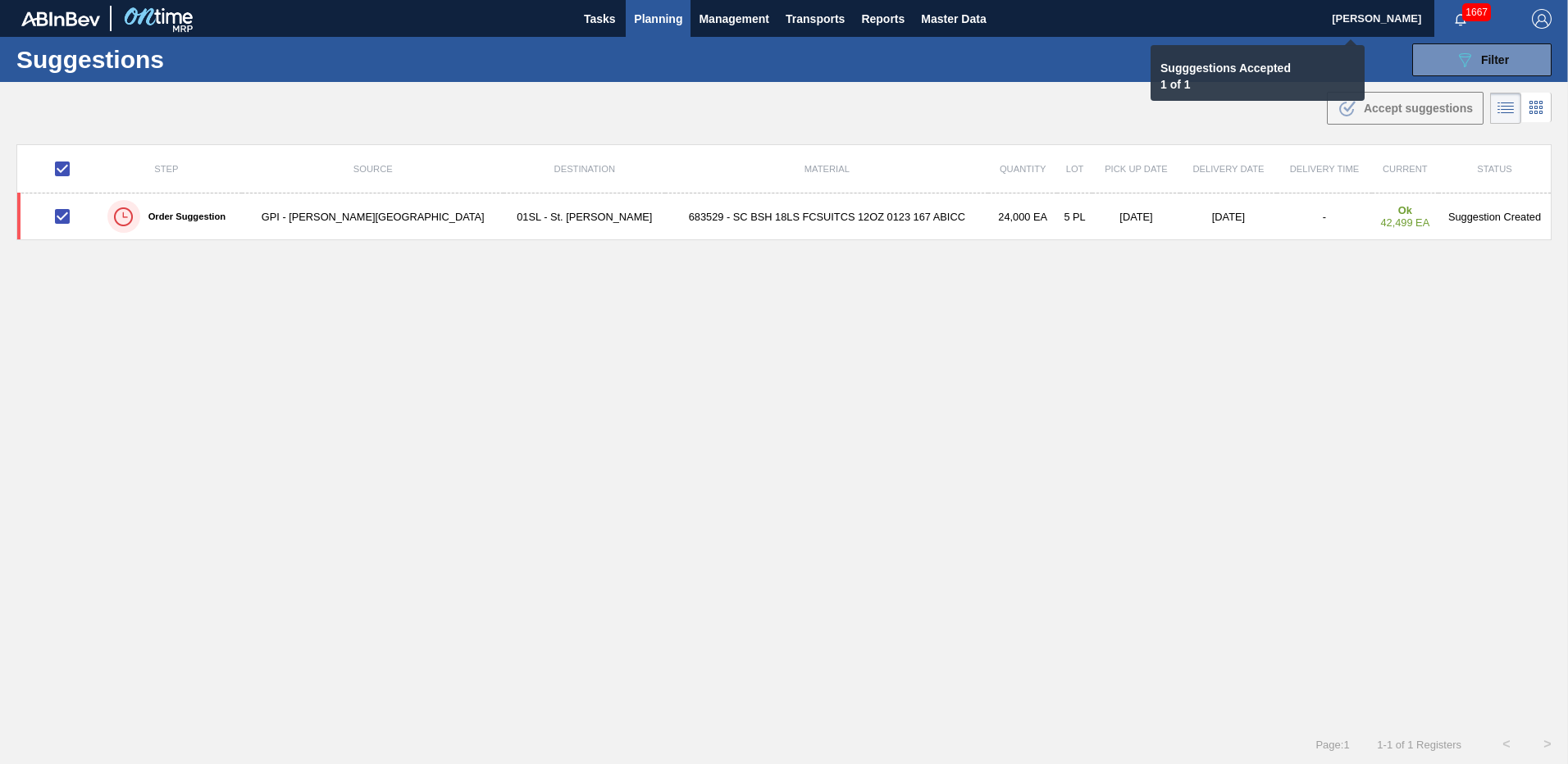
checkbox input "false"
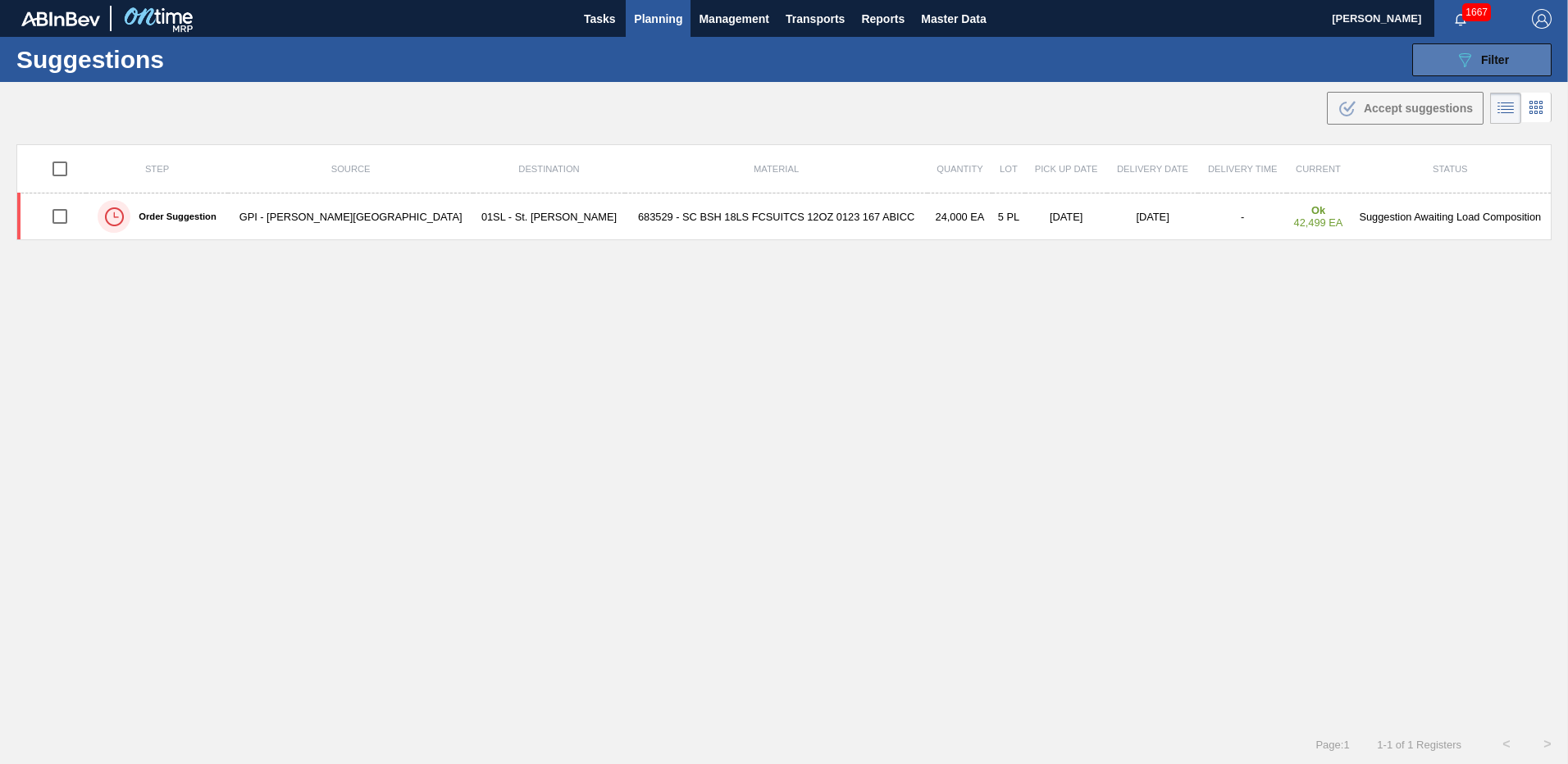
click at [1460, 66] on icon "089F7B8B-B2A5-4AFE-B5C0-19BA573D28AC" at bounding box center [1464, 59] width 20 height 20
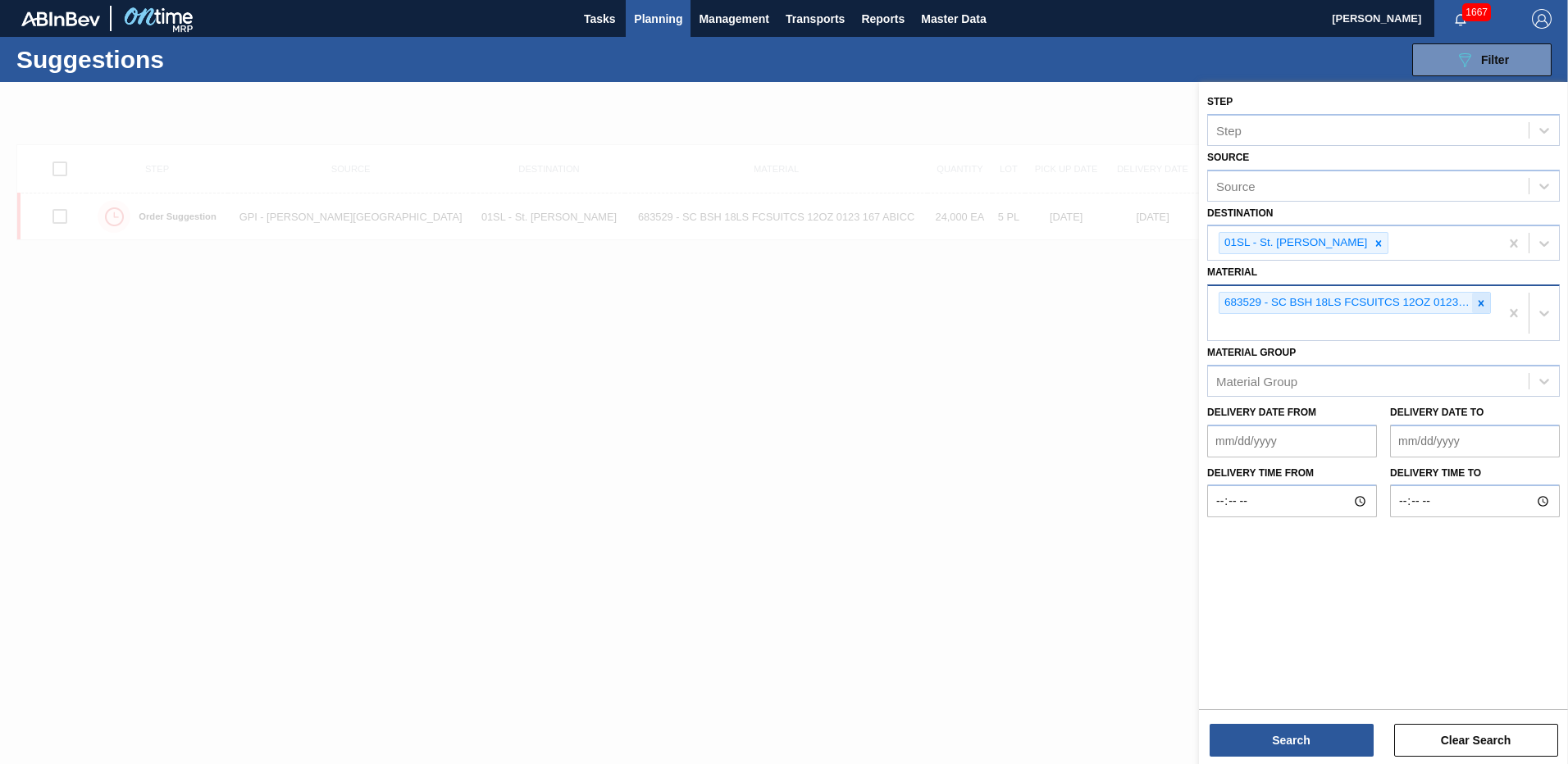
click at [1477, 300] on icon at bounding box center [1481, 303] width 11 height 11
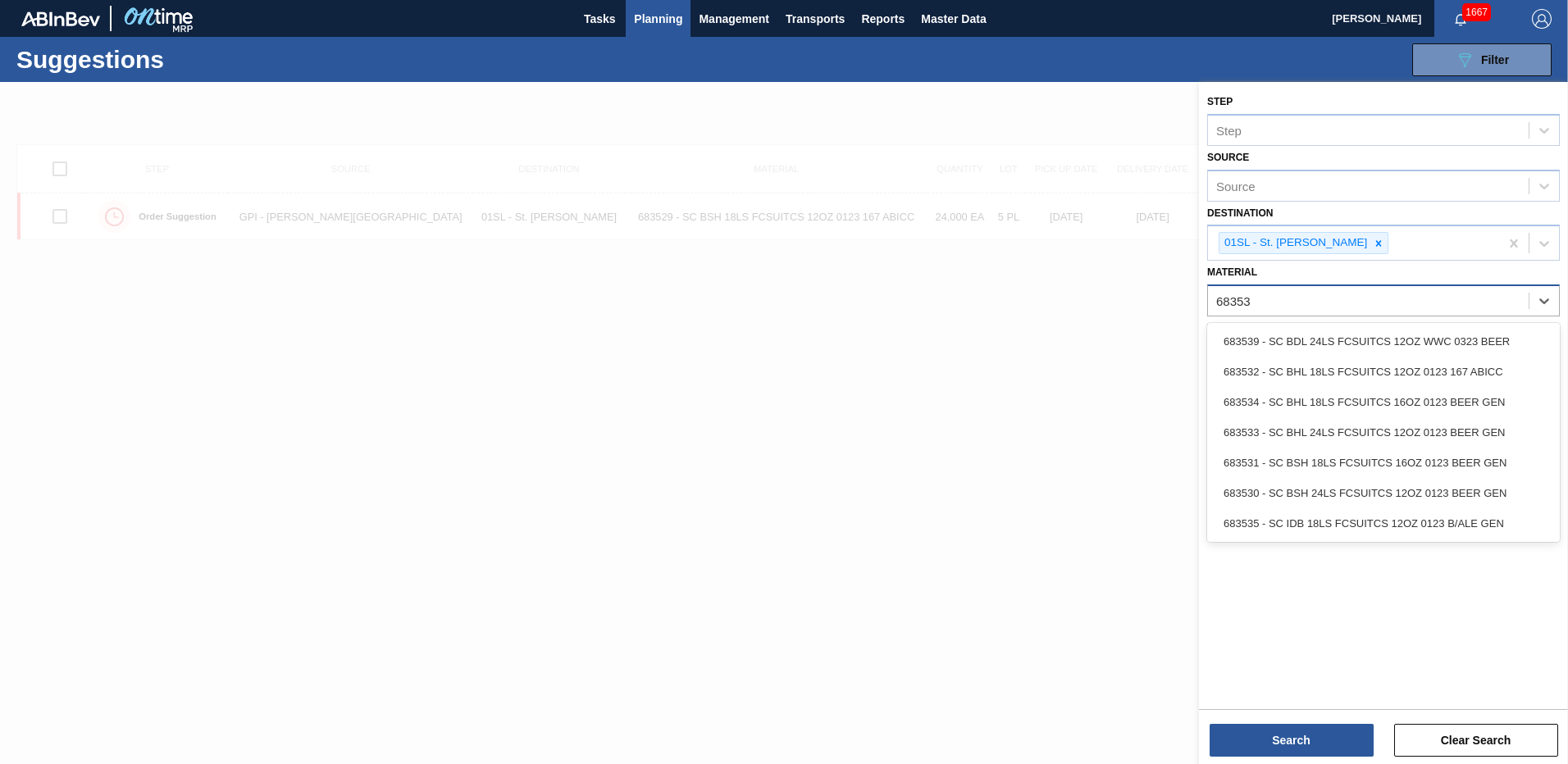
type input "683535"
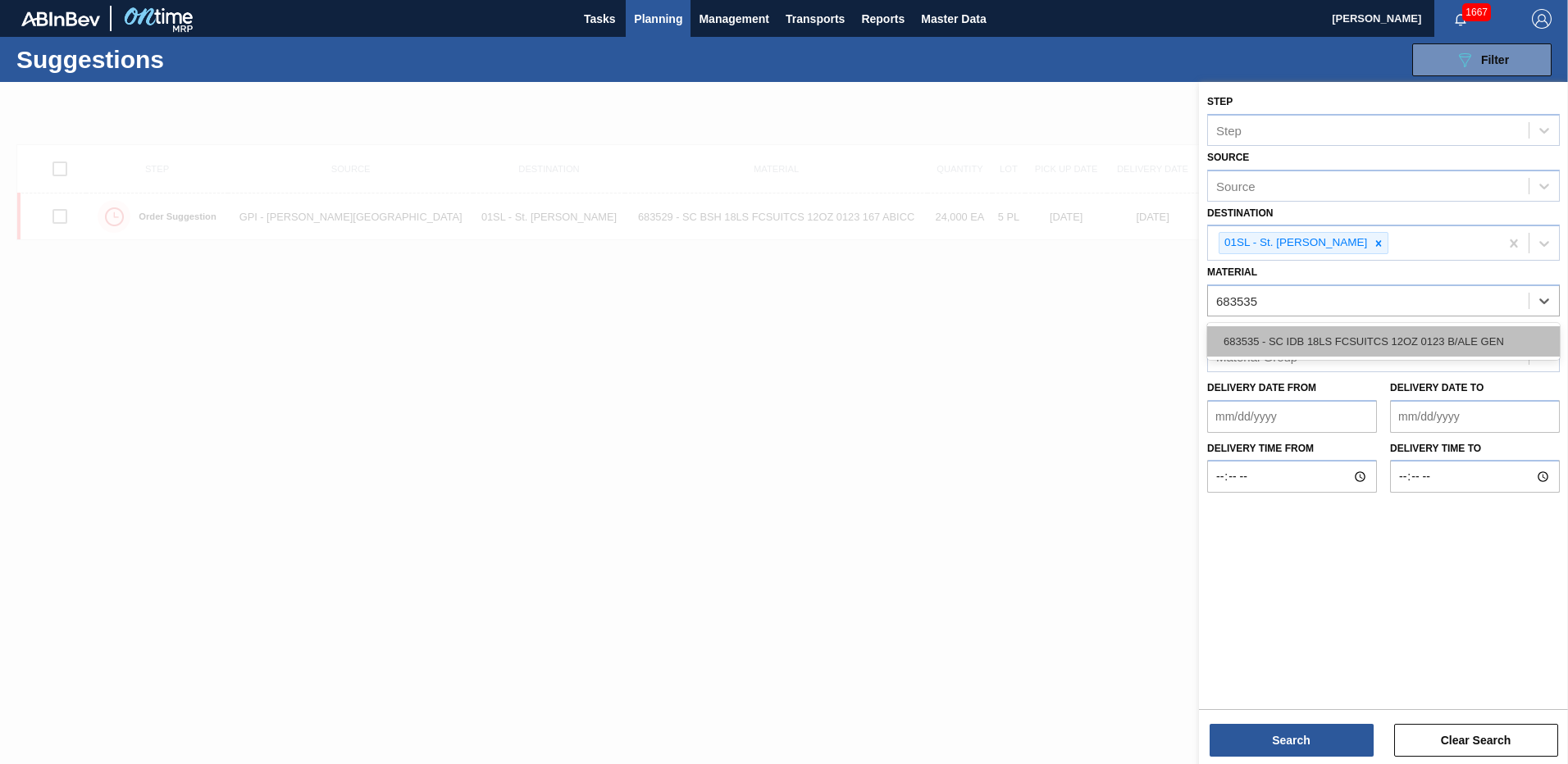
click at [1343, 340] on div "683535 - SC IDB 18LS FCSUITCS 12OZ 0123 B/ALE GEN" at bounding box center [1383, 341] width 353 height 30
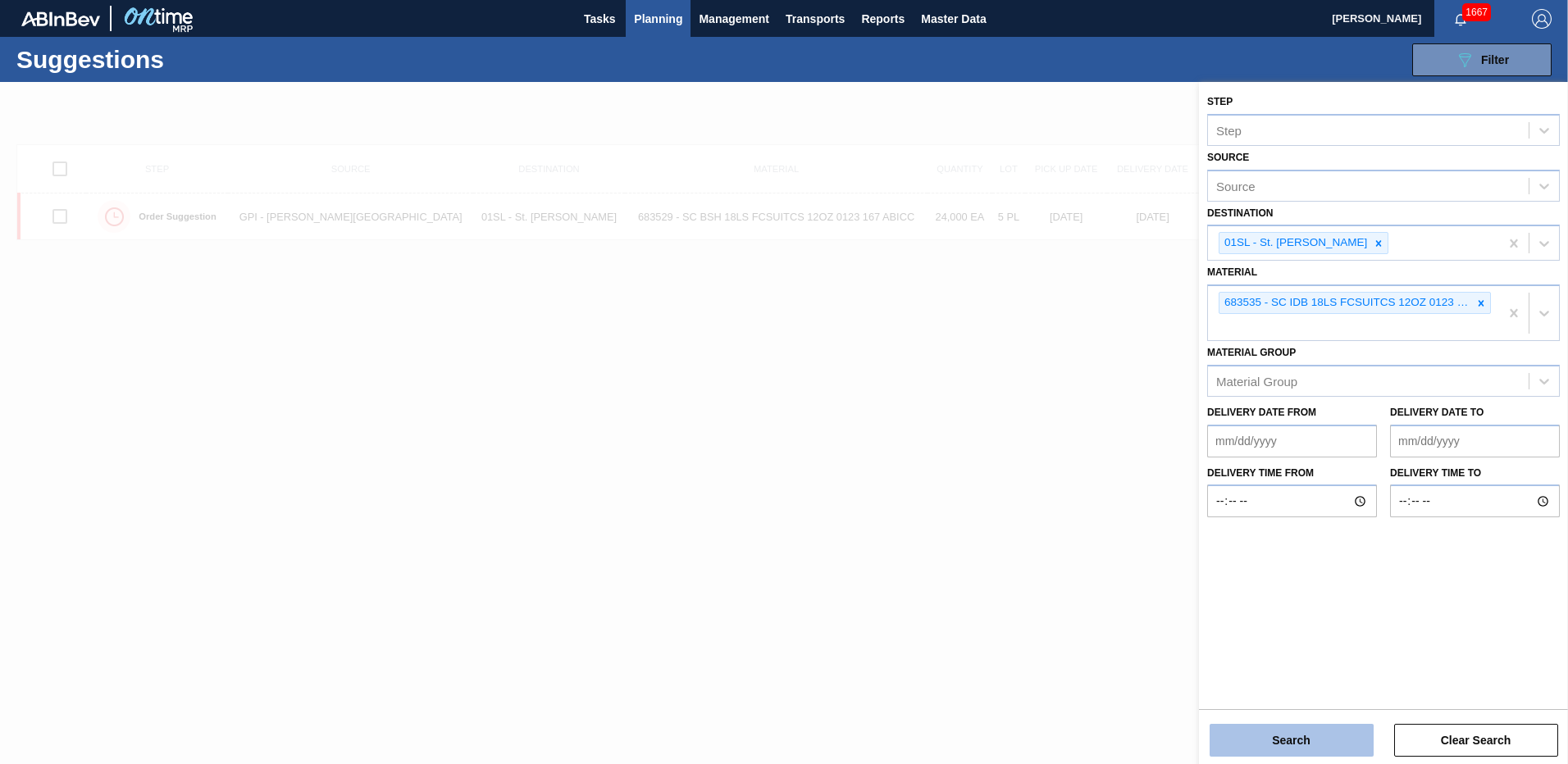
click at [1301, 732] on button "Search" at bounding box center [1291, 740] width 164 height 33
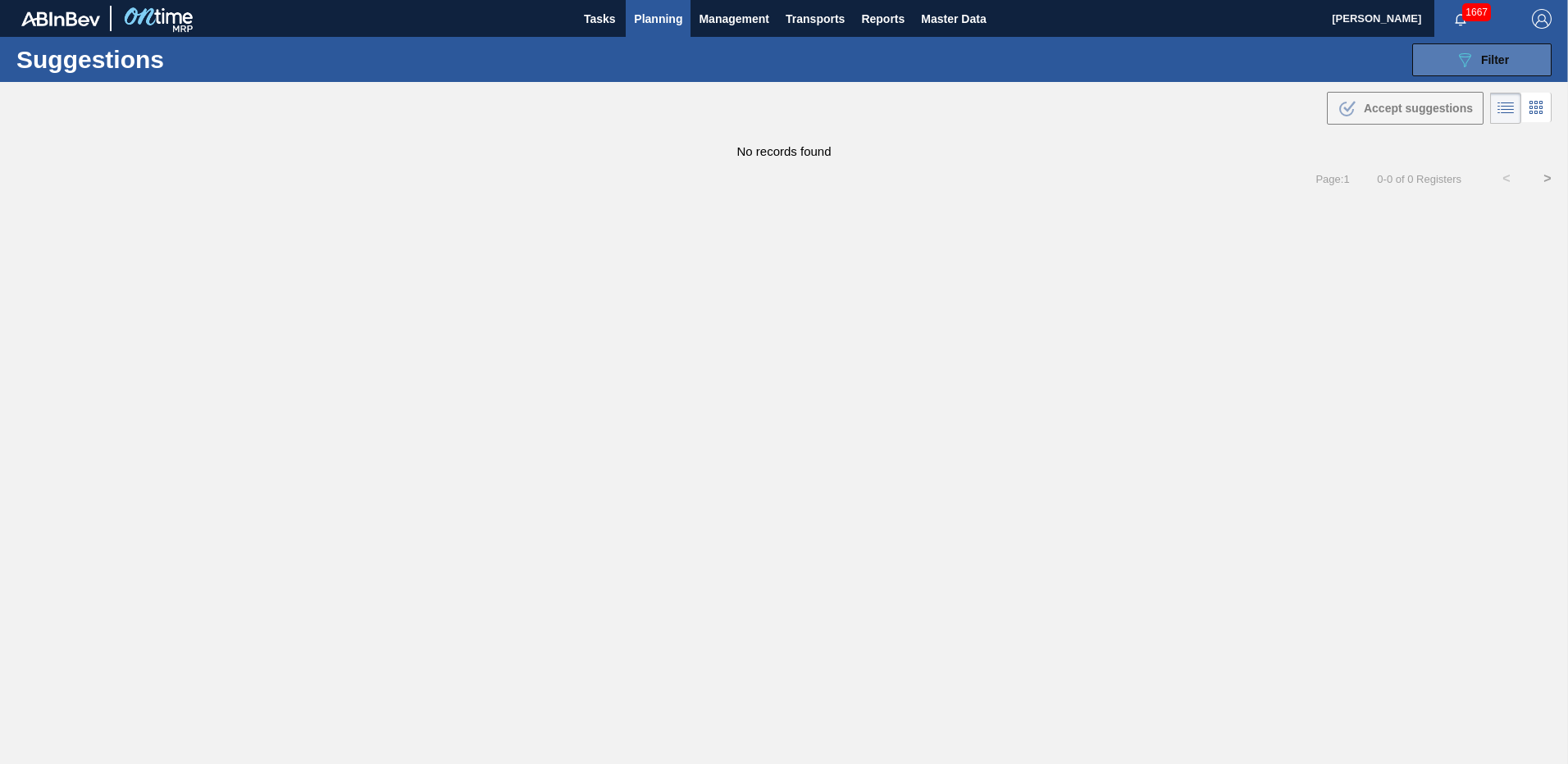
click at [1438, 60] on button "089F7B8B-B2A5-4AFE-B5C0-19BA573D28AC Filter" at bounding box center [1481, 60] width 140 height 33
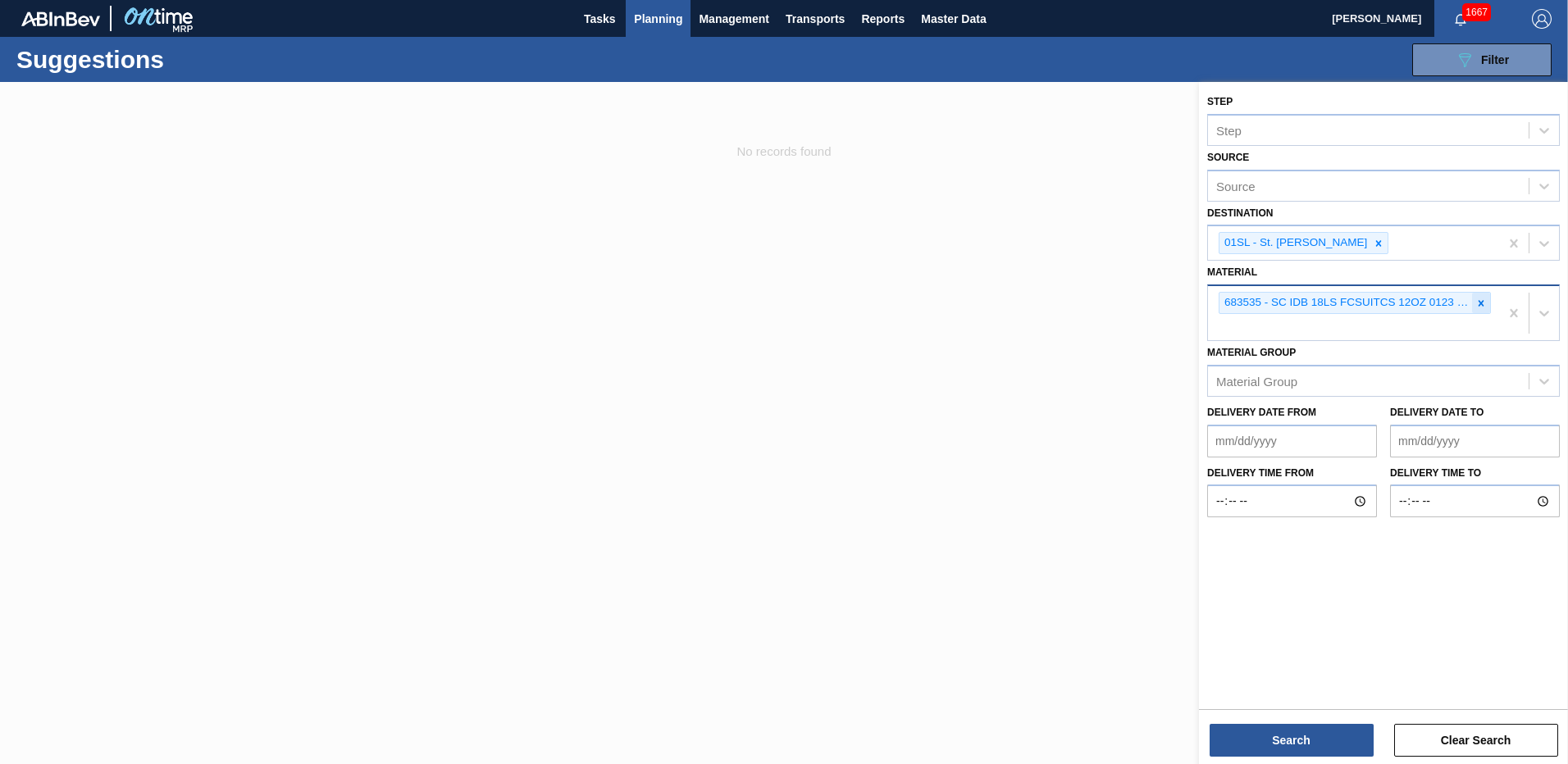
click at [1489, 300] on div at bounding box center [1481, 303] width 18 height 21
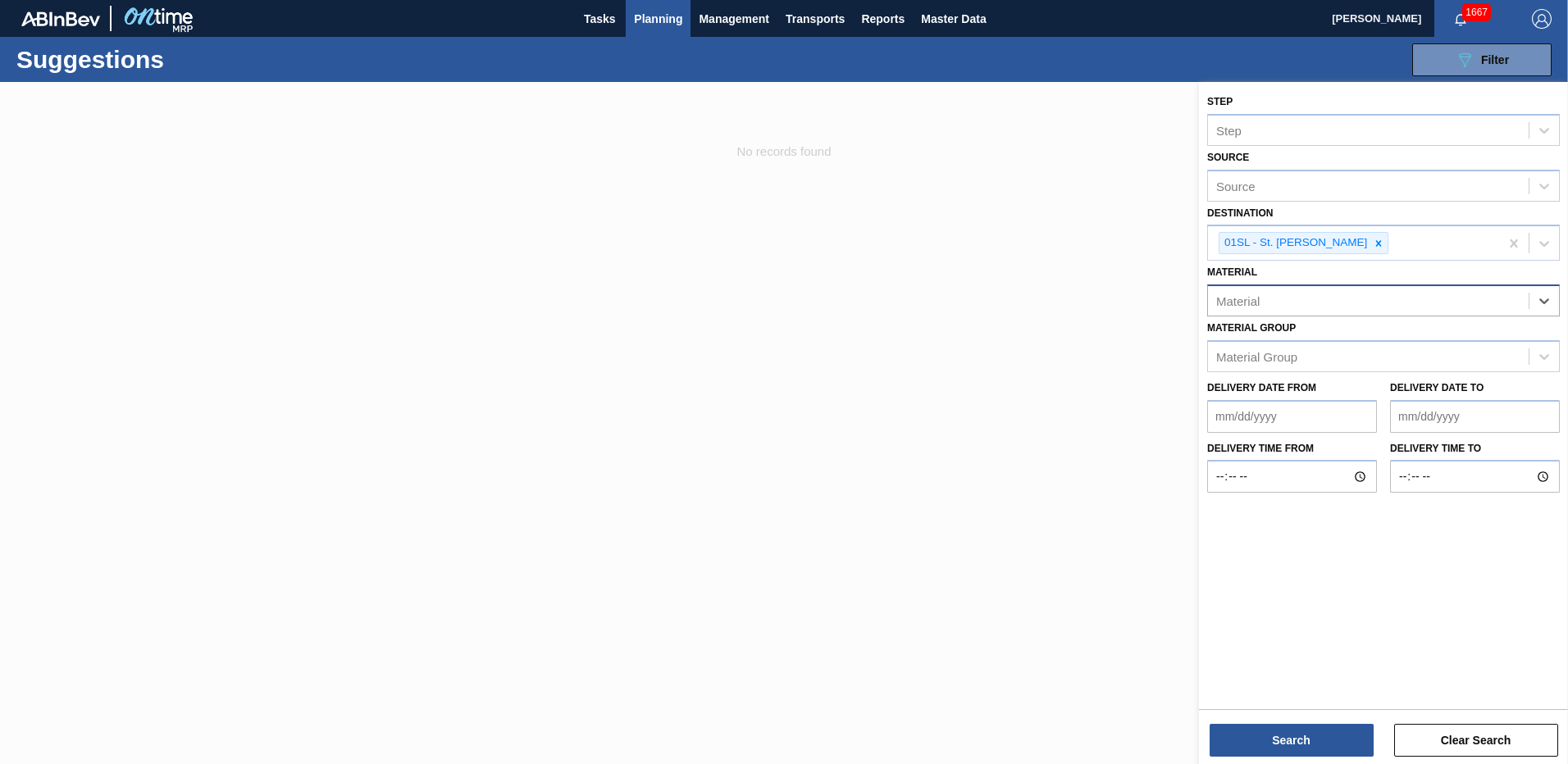
click at [1452, 299] on div "Material" at bounding box center [1368, 301] width 321 height 24
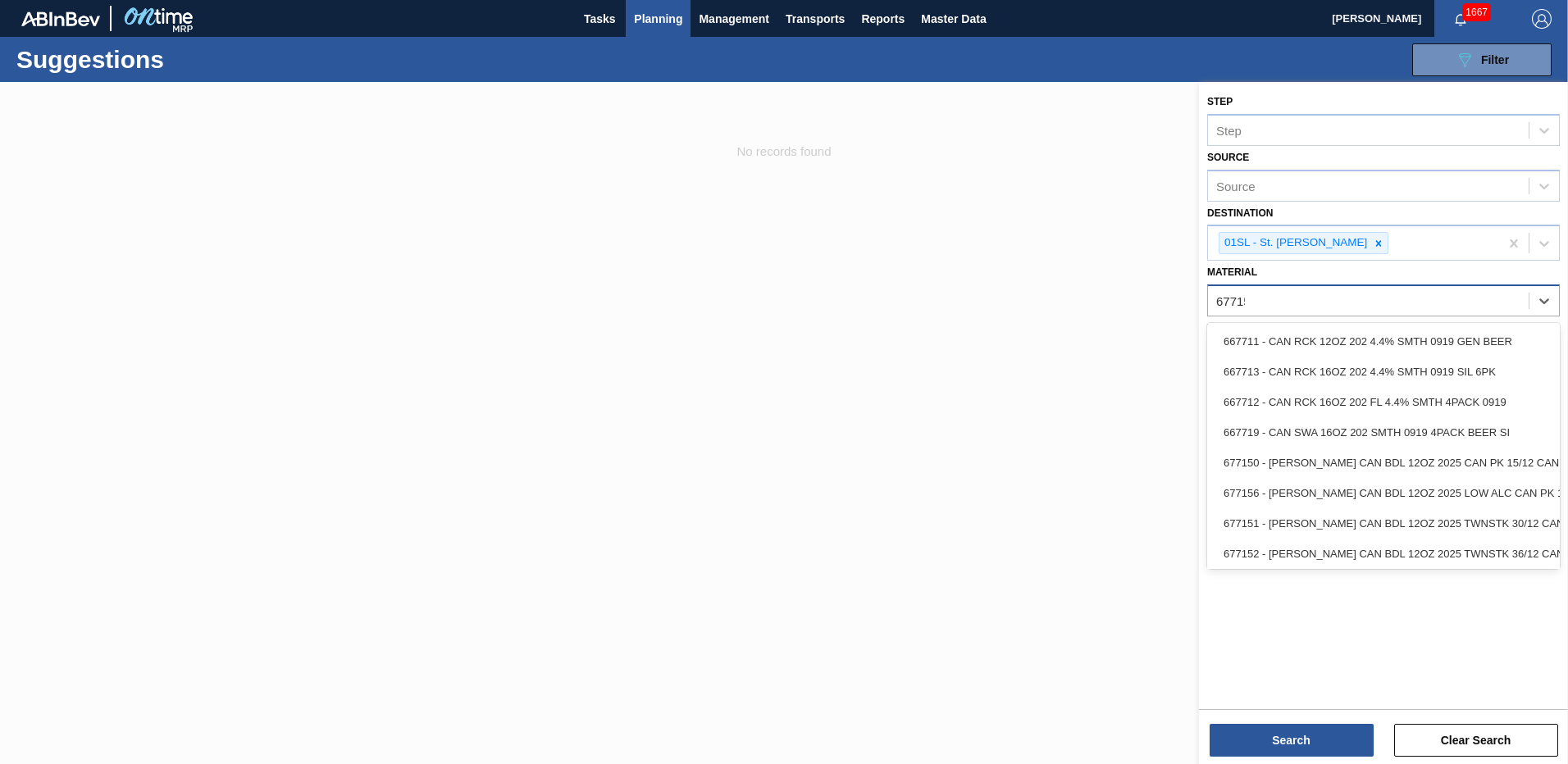
type input "677151"
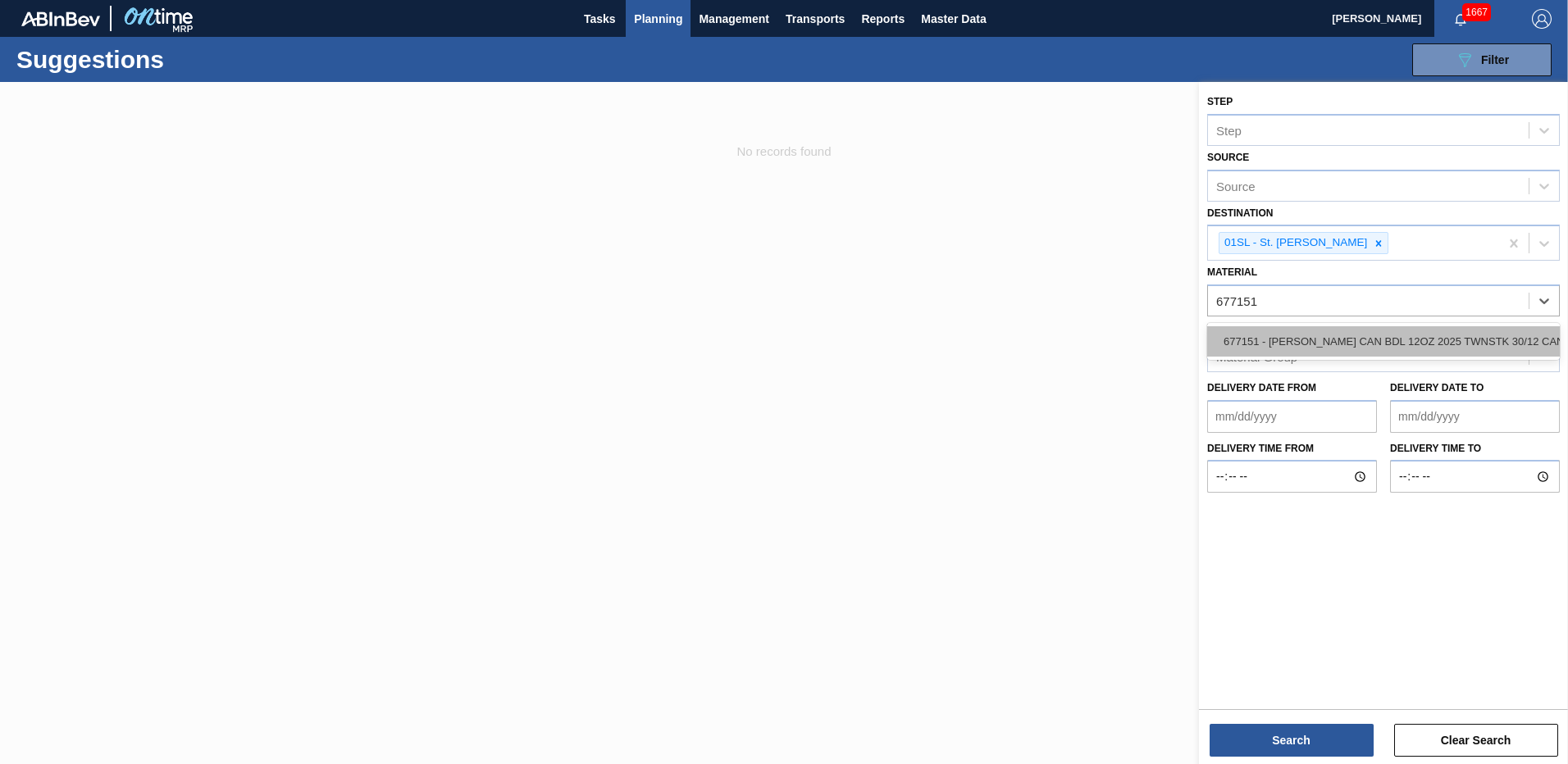
click at [1392, 338] on div "677151 - [PERSON_NAME] CAN BDL 12OZ 2025 TWNSTK 30/12 CAN" at bounding box center [1383, 341] width 353 height 30
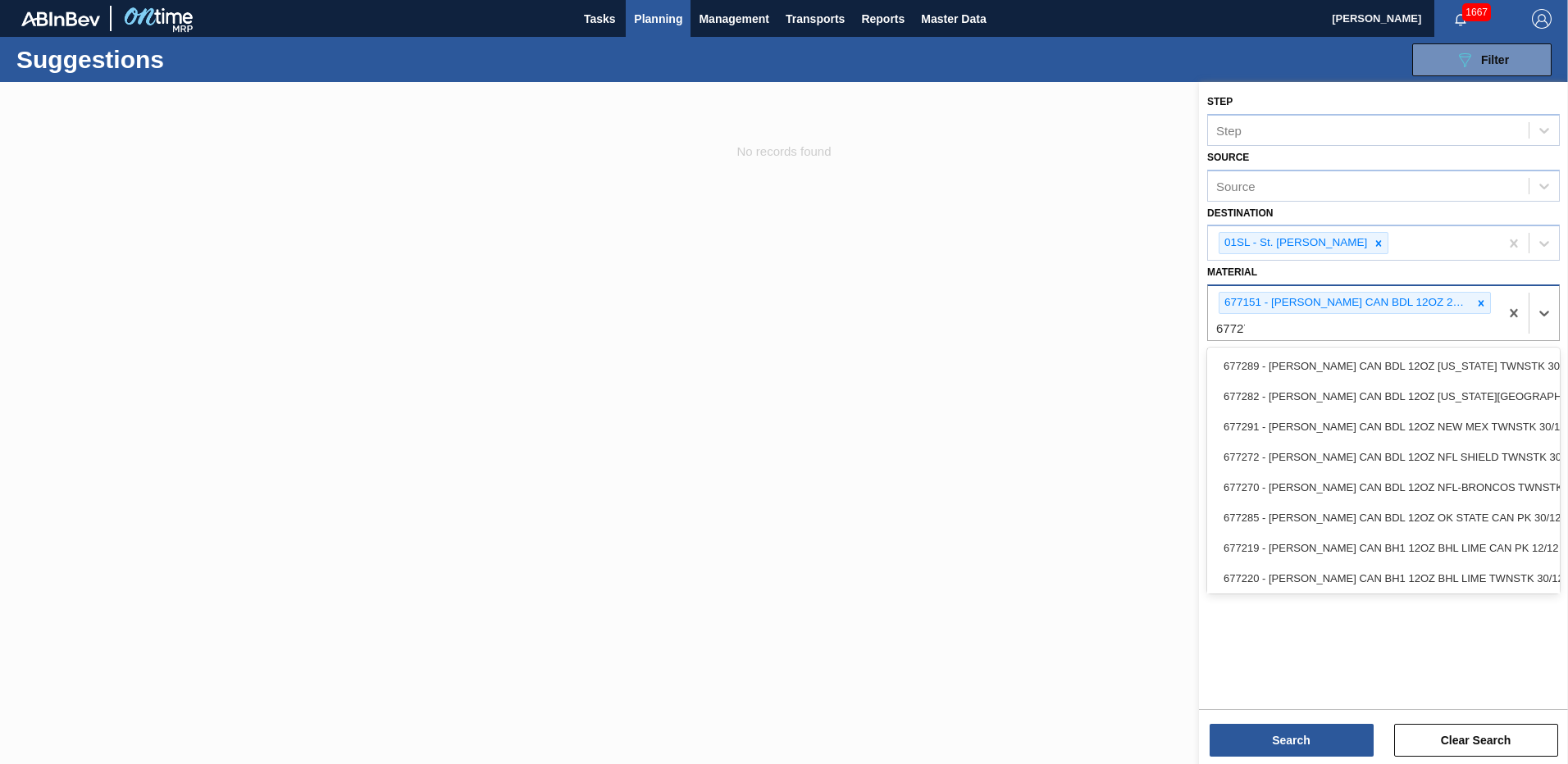
type input "677272"
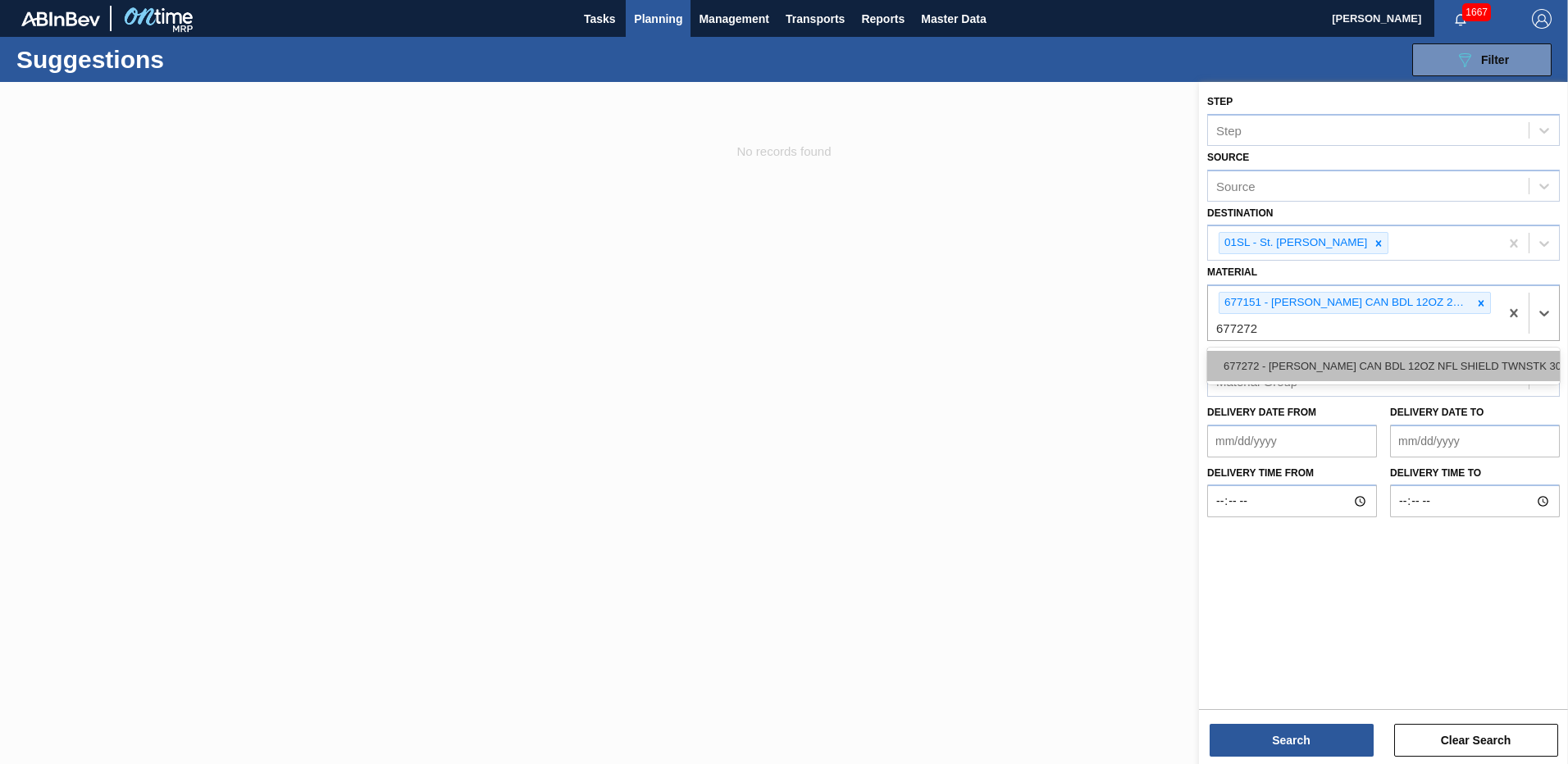
click at [1384, 351] on div "677272 - CARR CAN BDL 12OZ NFL SHIELD TWNSTK 30/1" at bounding box center [1383, 365] width 353 height 30
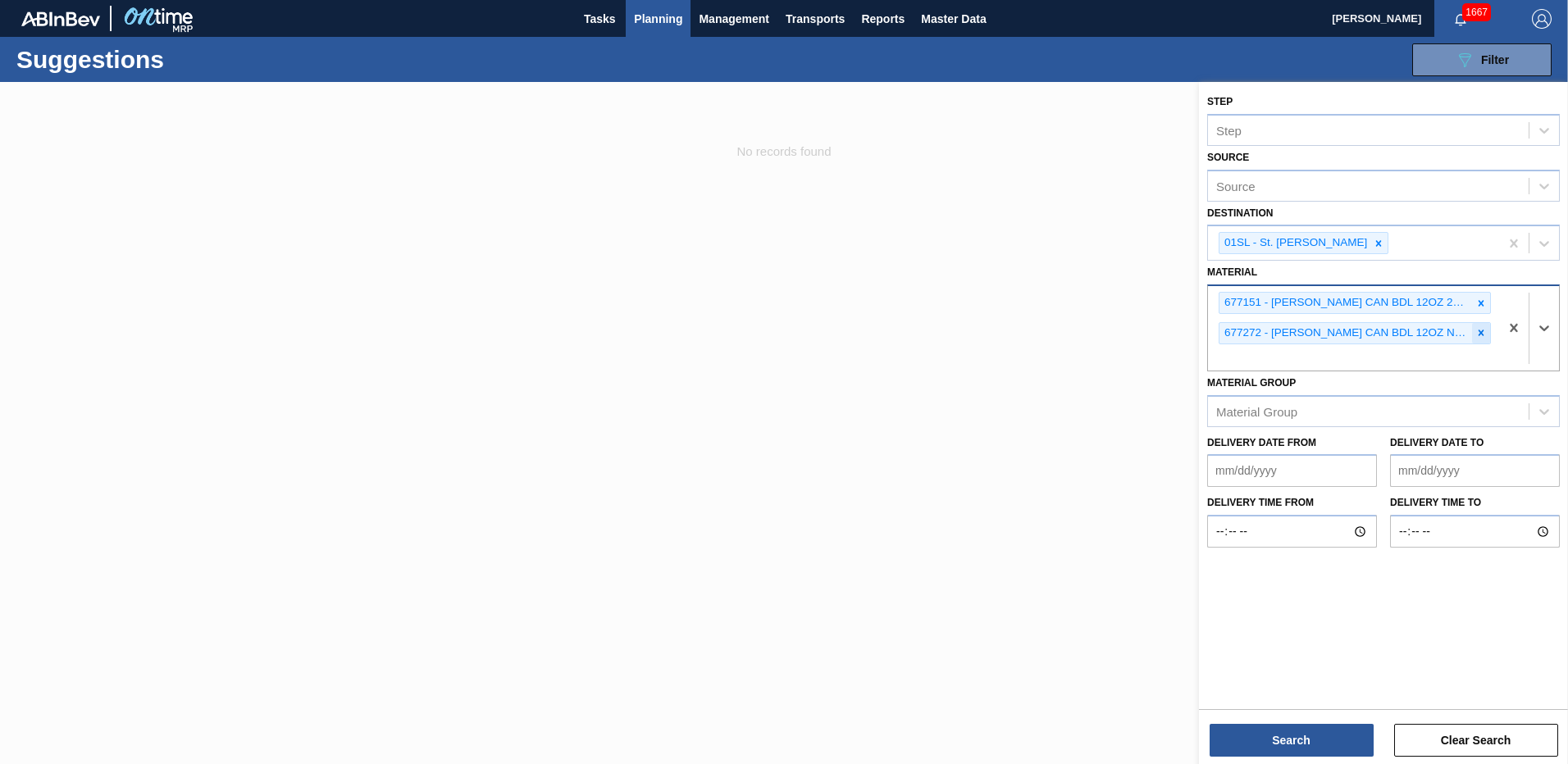
click at [1475, 329] on icon at bounding box center [1481, 332] width 11 height 11
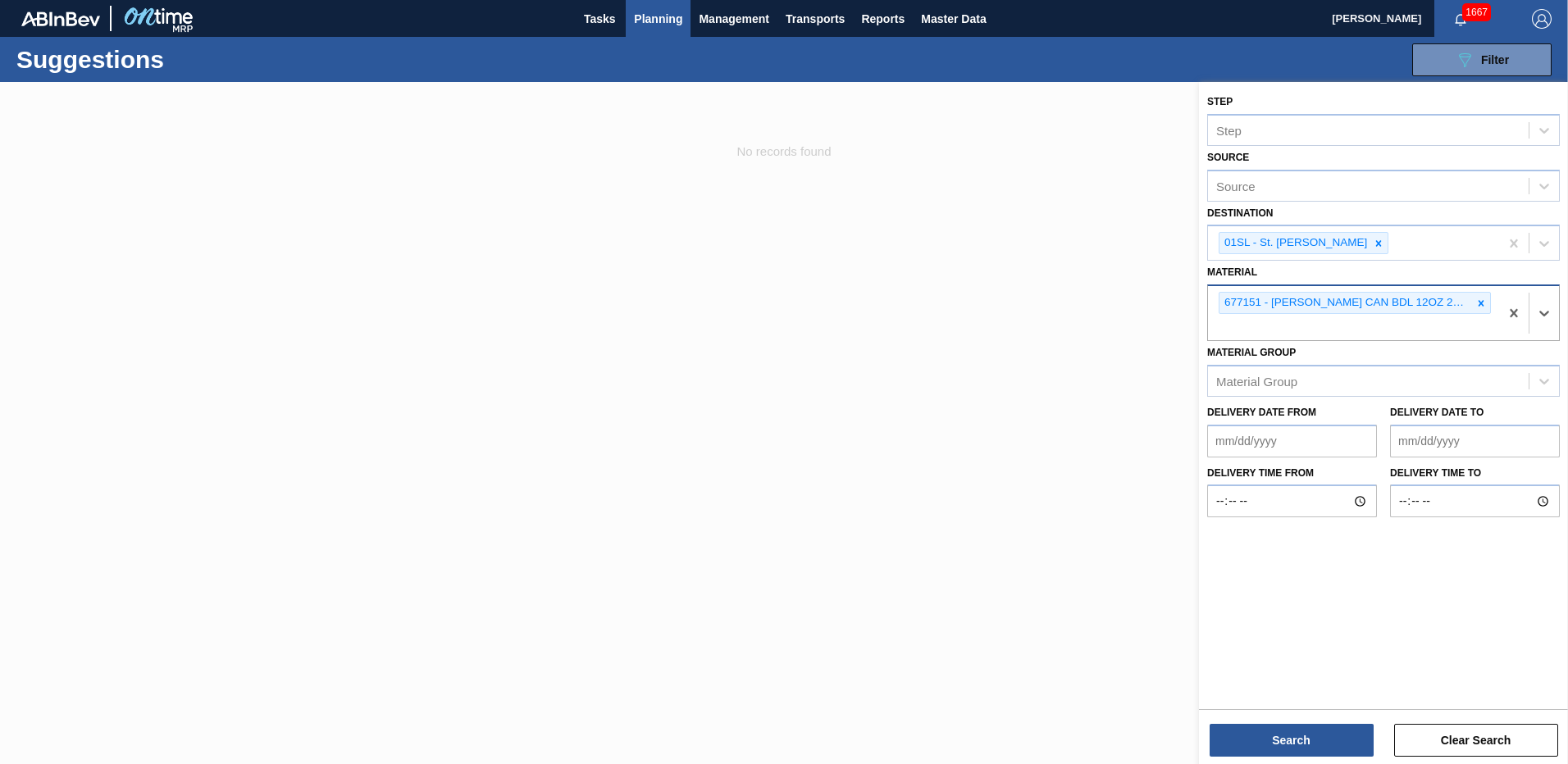
click at [1384, 327] on div "677151 - [PERSON_NAME] CAN BDL 12OZ 2025 TWNSTK 30/12 CAN" at bounding box center [1353, 313] width 291 height 54
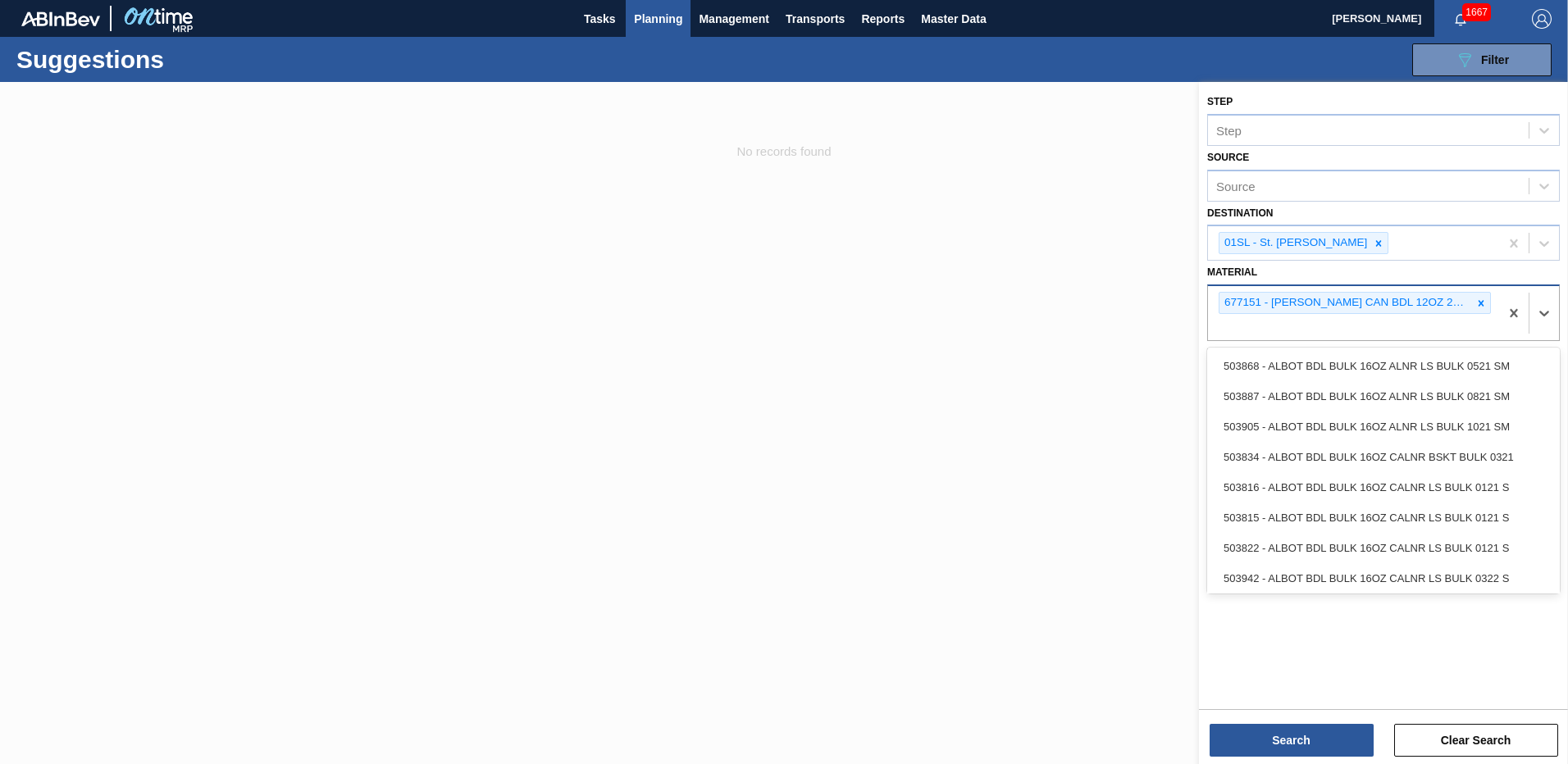
click at [1335, 332] on div "677151 - [PERSON_NAME] CAN BDL 12OZ 2025 TWNSTK 30/12 CAN" at bounding box center [1353, 313] width 291 height 54
type input "676135"
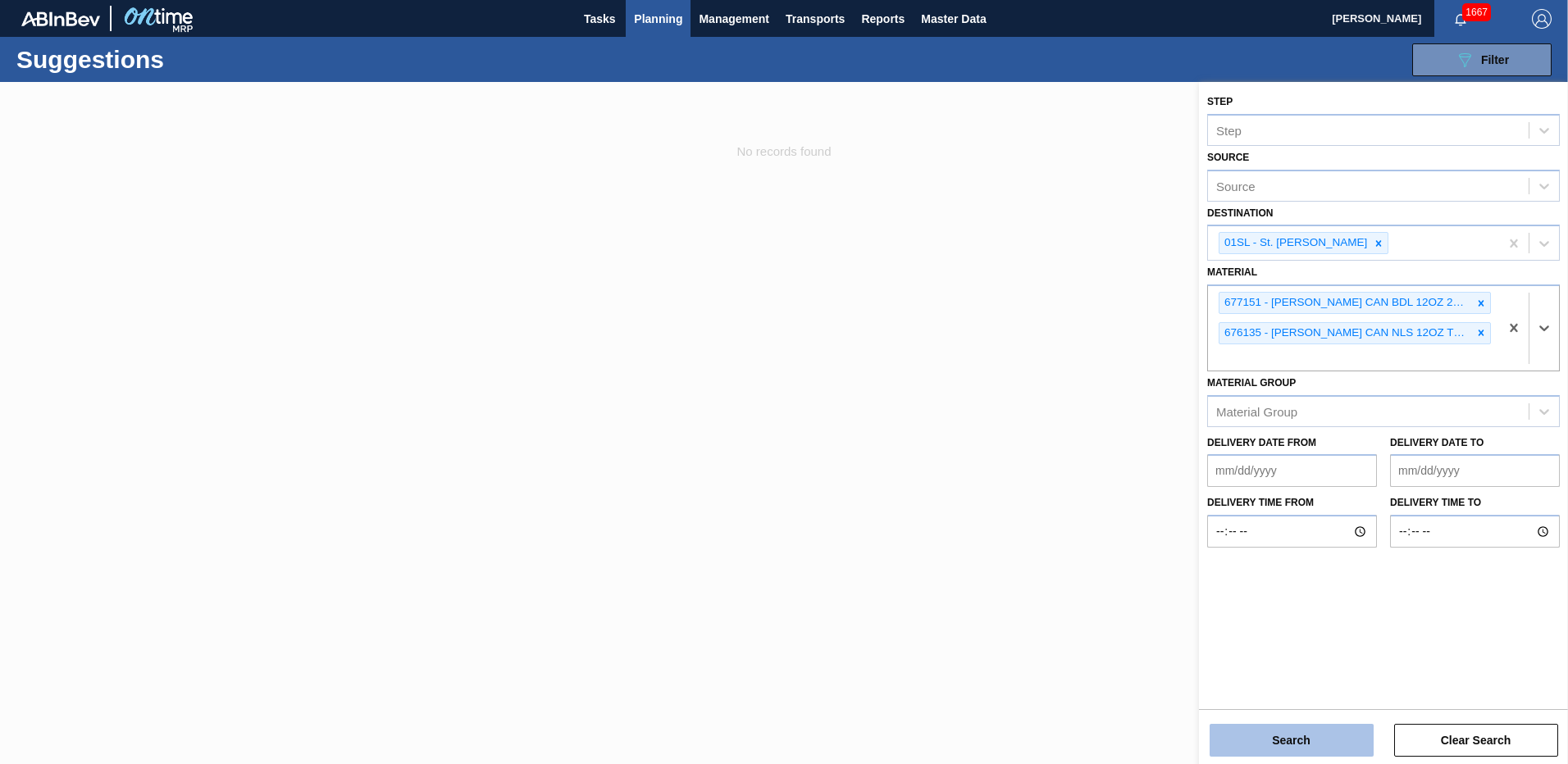
click at [1310, 725] on button "Search" at bounding box center [1291, 740] width 164 height 33
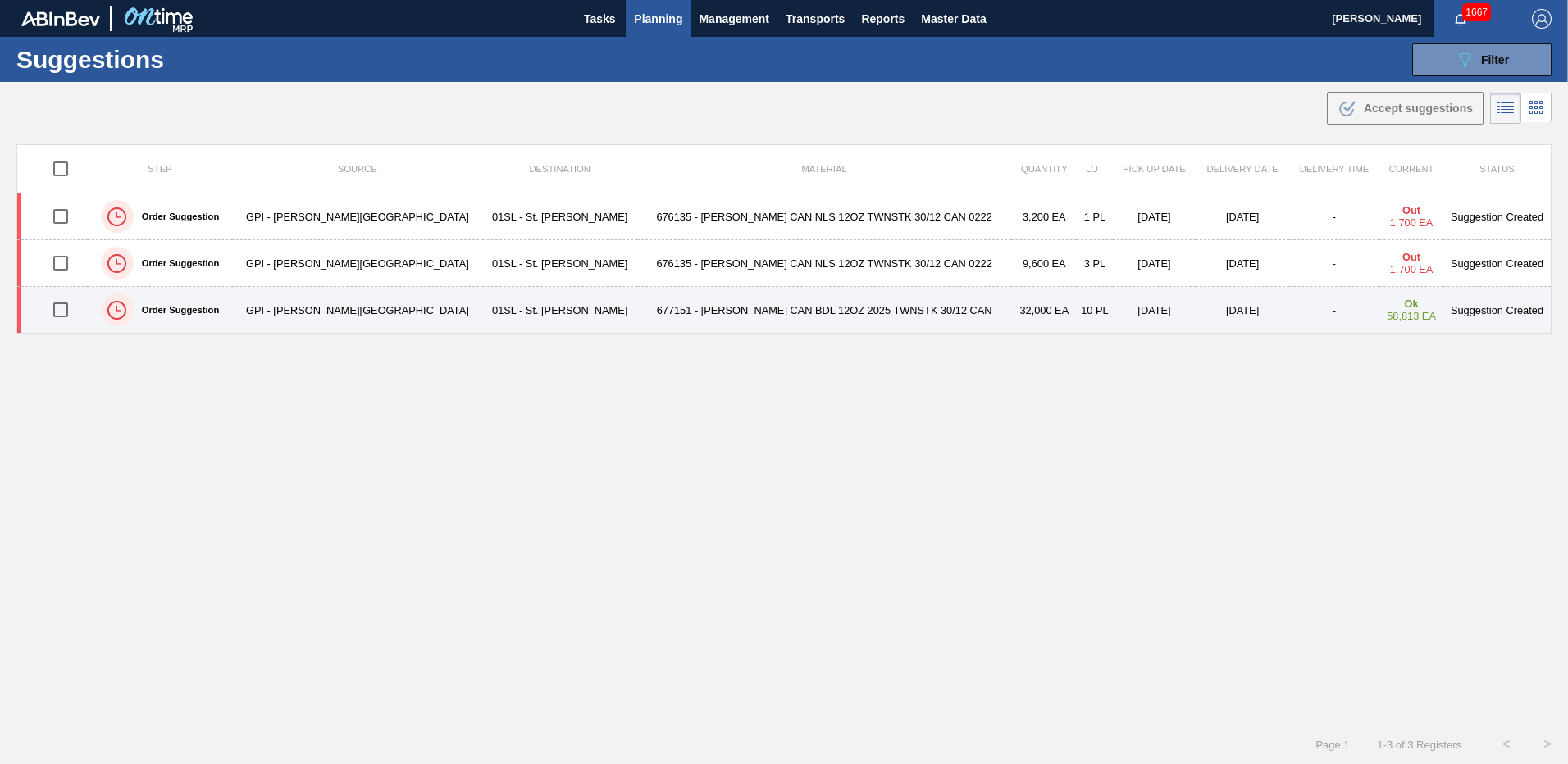
drag, startPoint x: 68, startPoint y: 310, endPoint x: 70, endPoint y: 298, distance: 12.2
click at [68, 310] on input "checkbox" at bounding box center [61, 310] width 34 height 34
checkbox input "true"
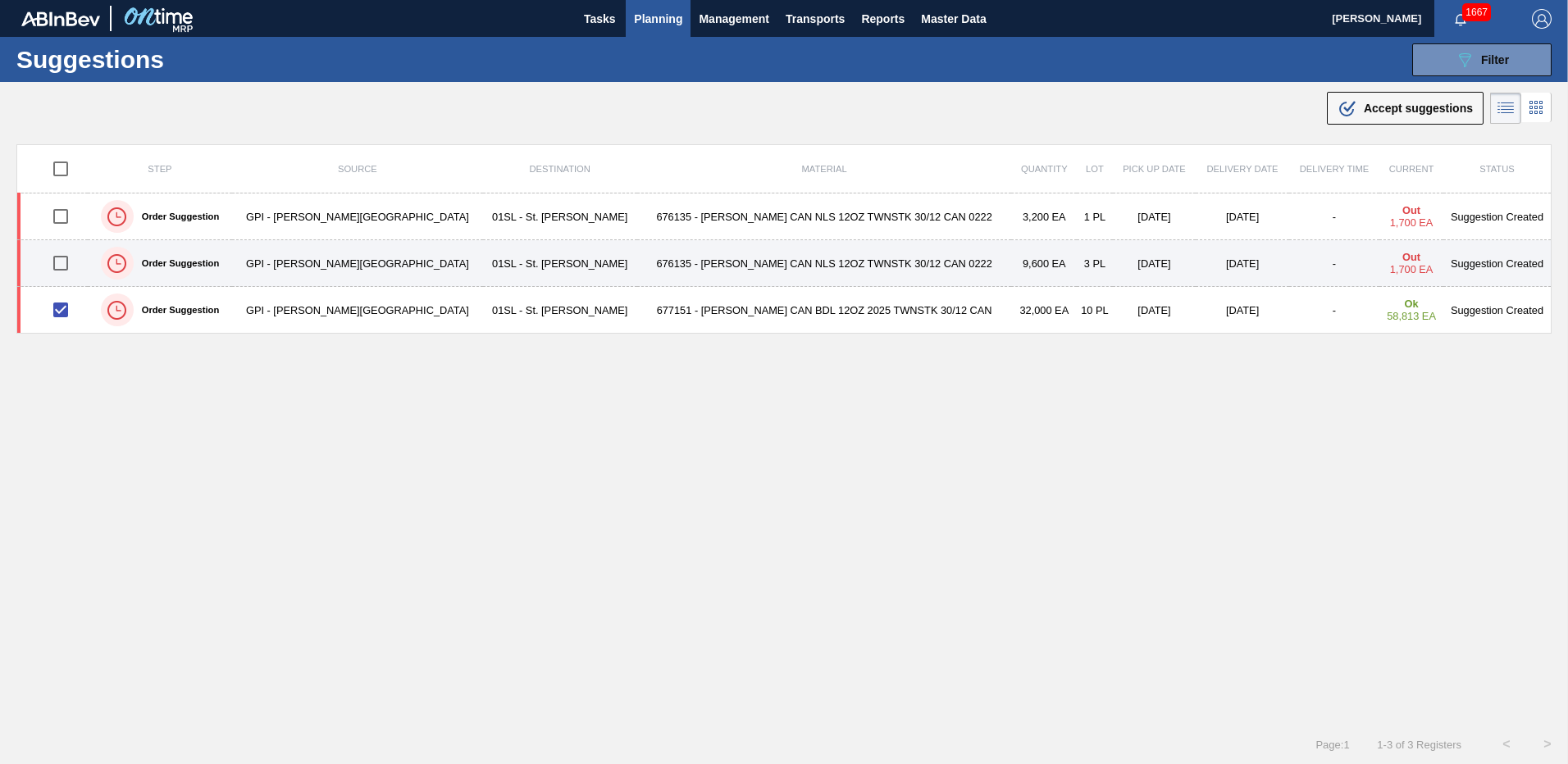
click at [70, 268] on input "checkbox" at bounding box center [61, 263] width 34 height 34
checkbox input "true"
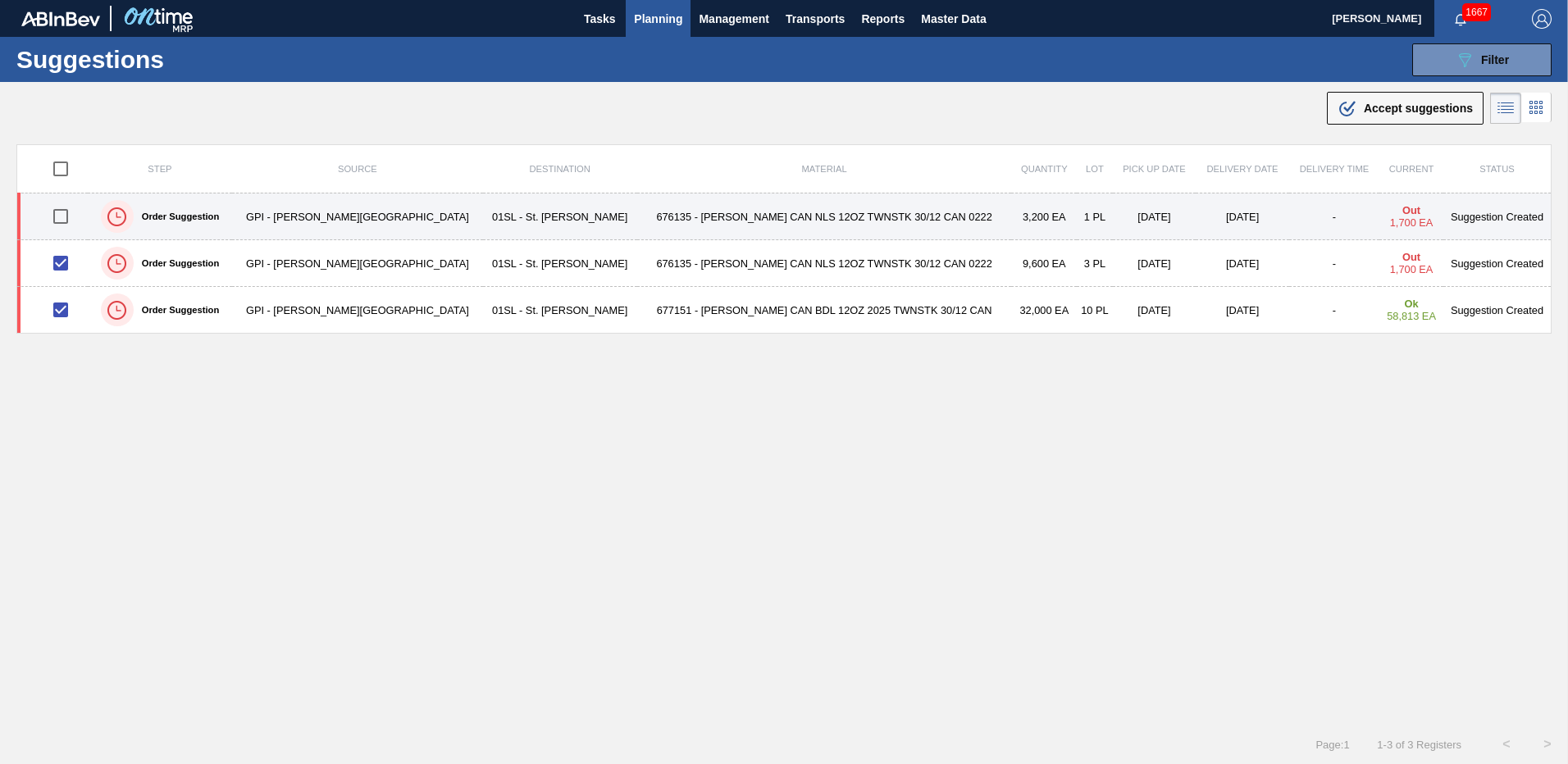
click at [63, 214] on input "checkbox" at bounding box center [61, 216] width 34 height 34
checkbox input "true"
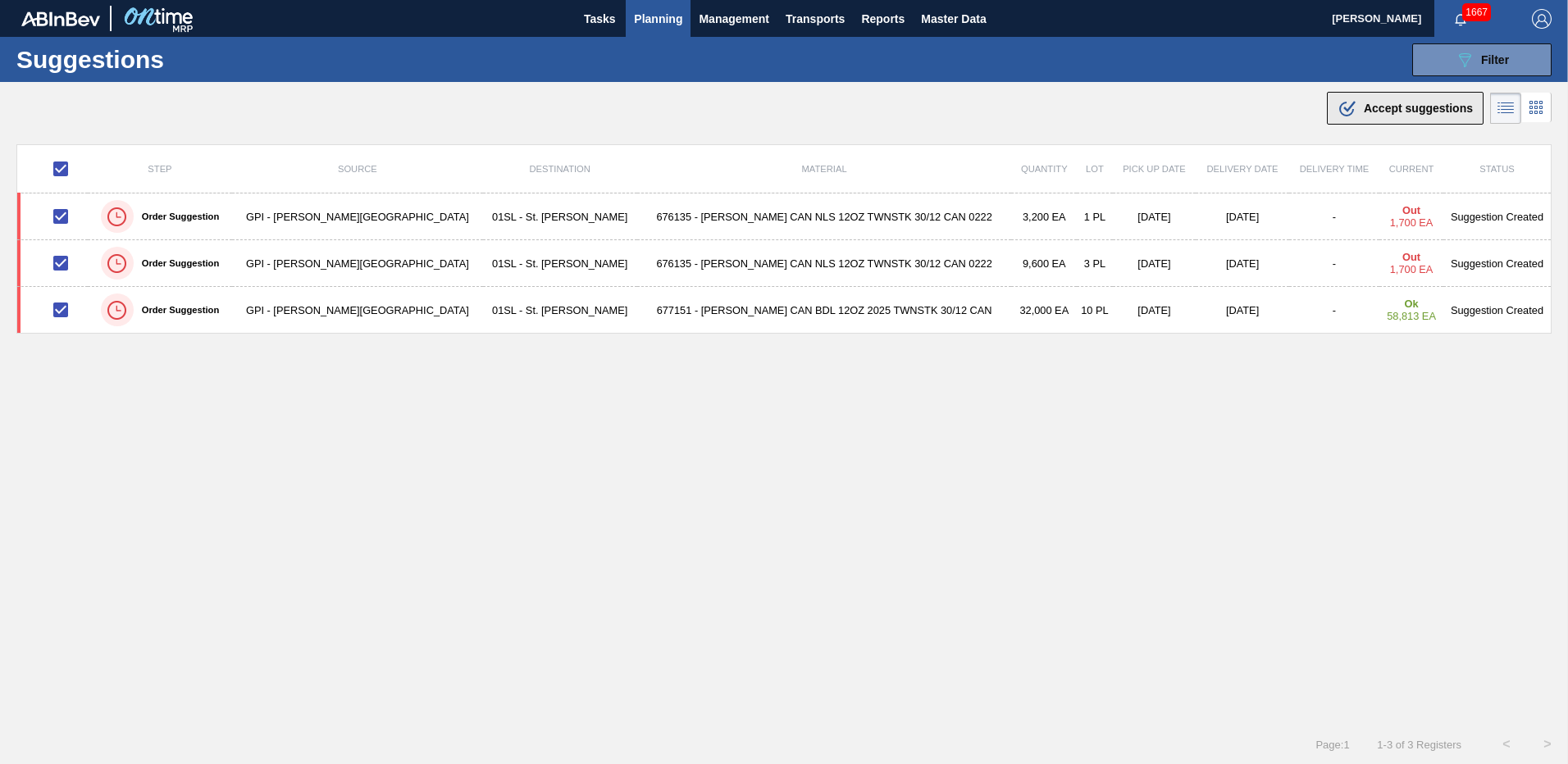
click at [1378, 111] on span "Accept suggestions" at bounding box center [1418, 108] width 109 height 13
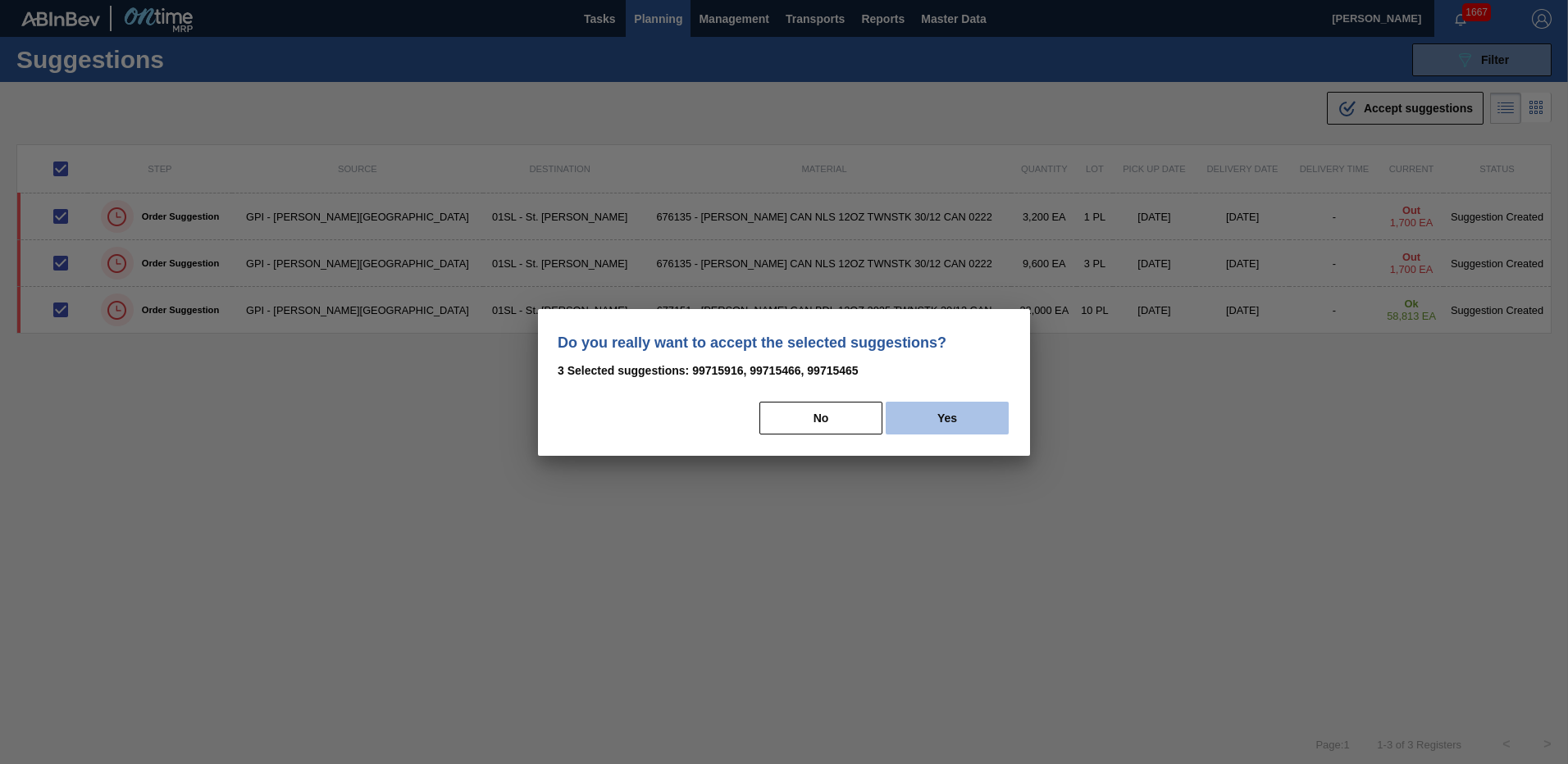
click at [985, 408] on button "Yes" at bounding box center [947, 418] width 123 height 33
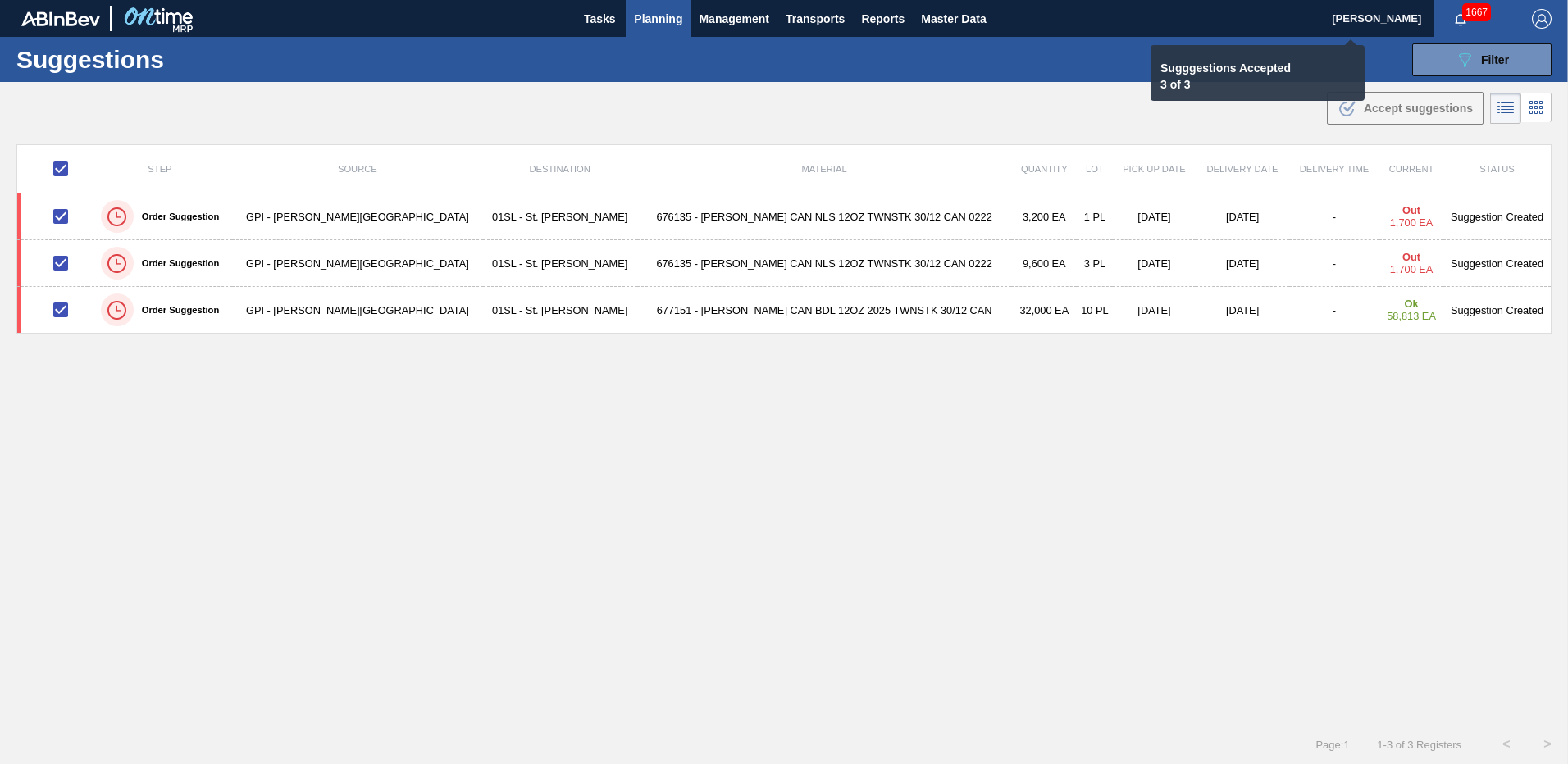
checkbox input "false"
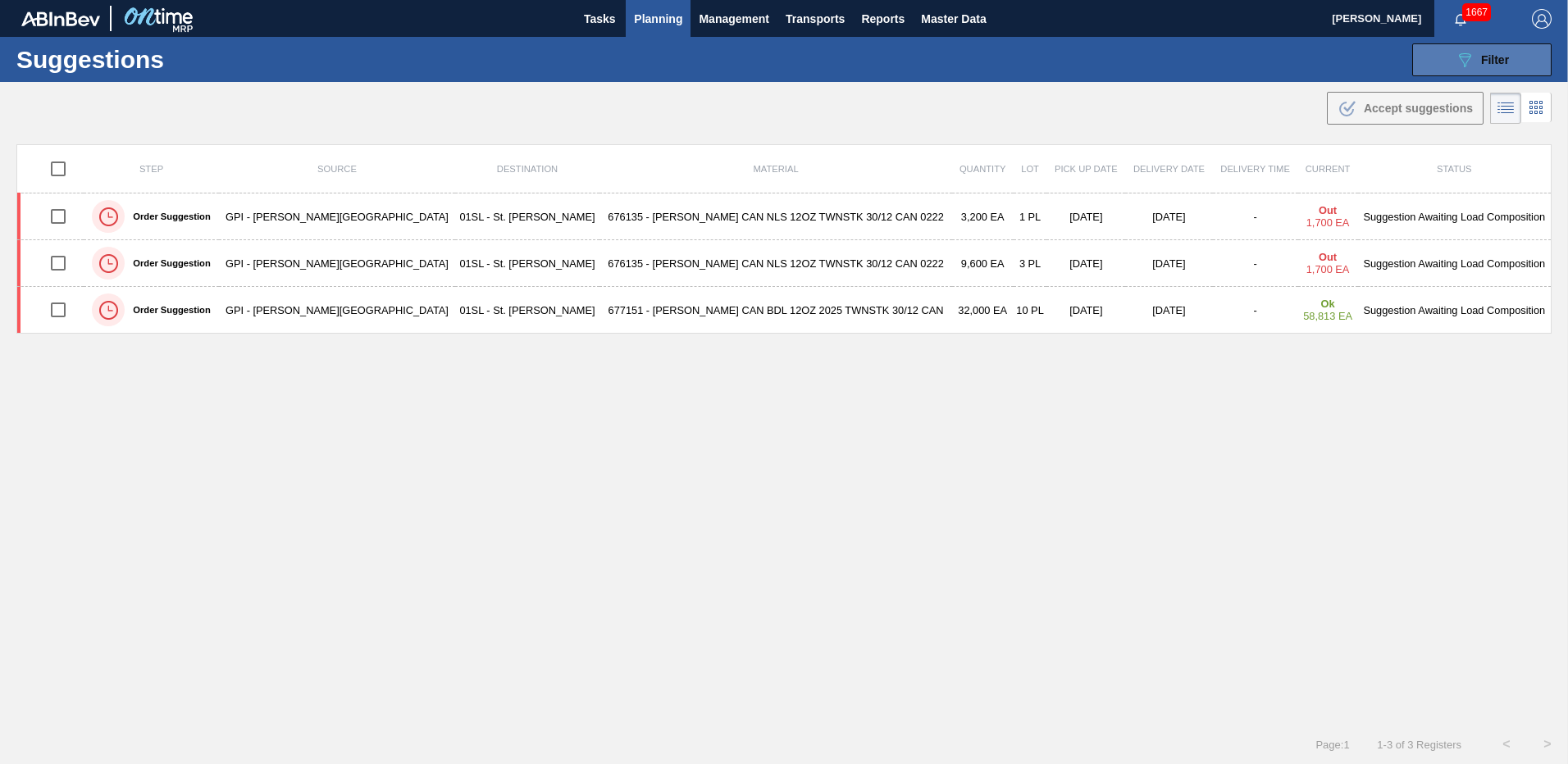
click at [1446, 68] on button "089F7B8B-B2A5-4AFE-B5C0-19BA573D28AC Filter" at bounding box center [1481, 60] width 140 height 33
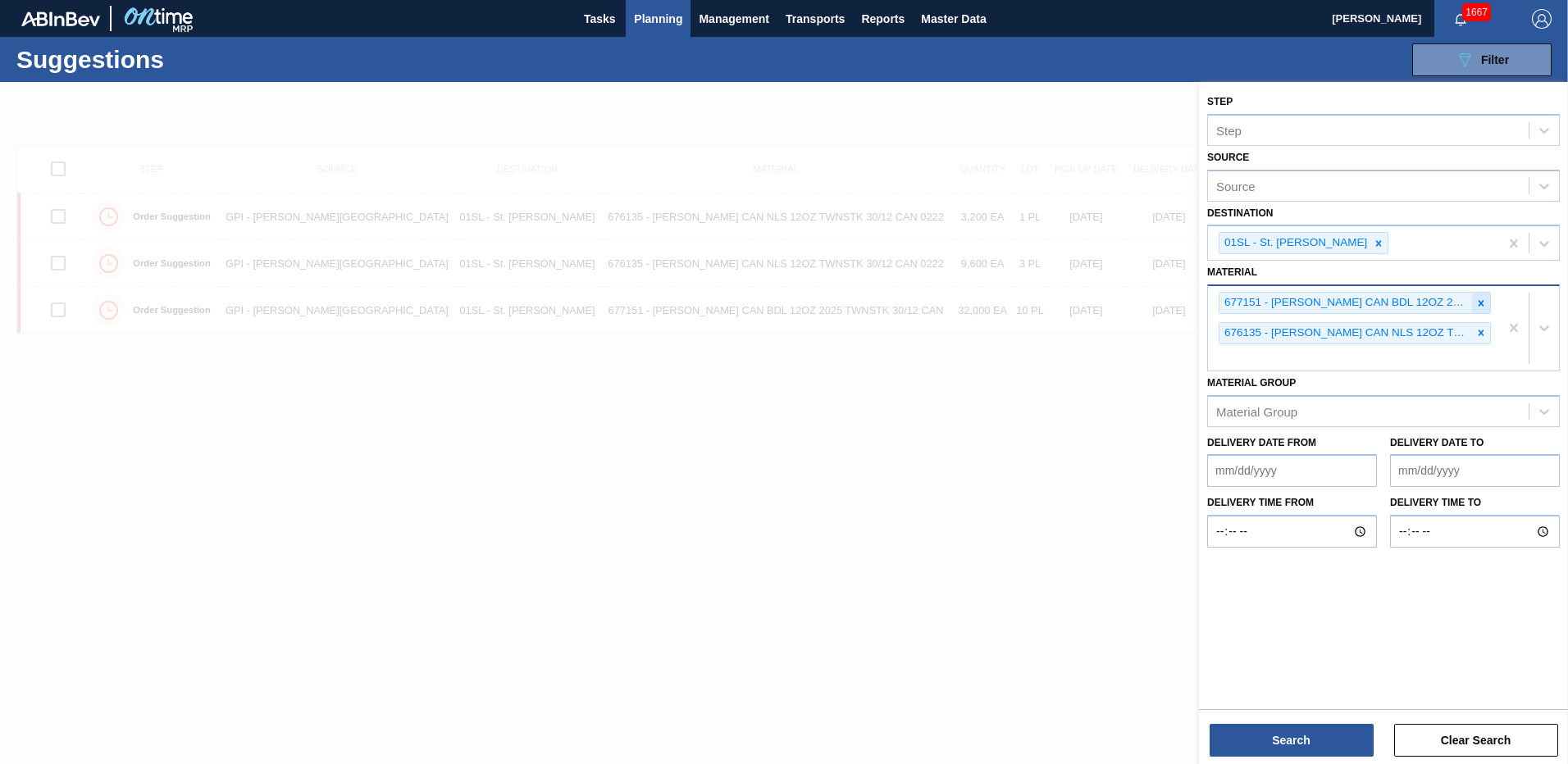
click at [1476, 302] on icon at bounding box center [1481, 303] width 11 height 11
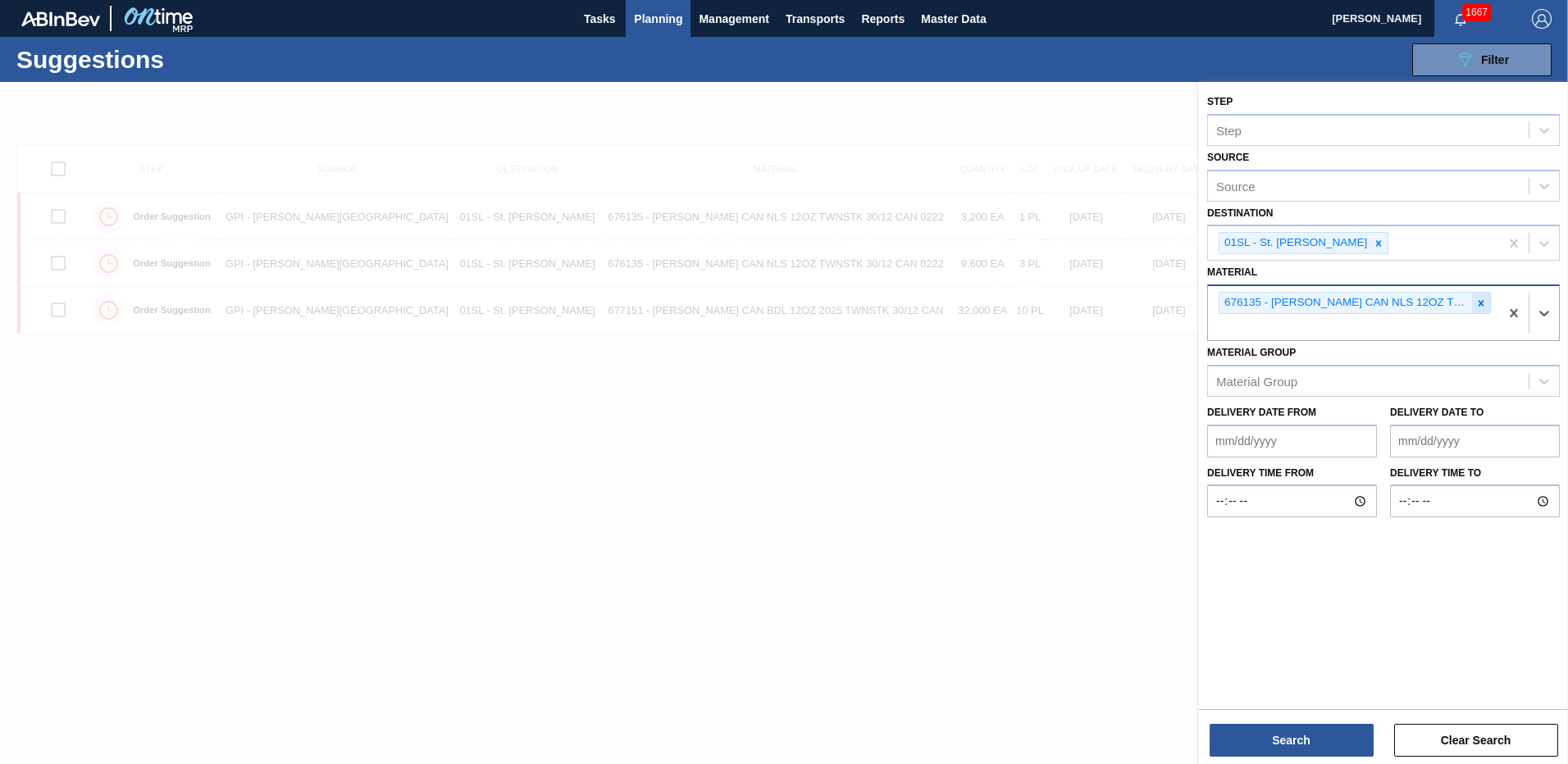
click at [1479, 307] on icon at bounding box center [1481, 303] width 11 height 11
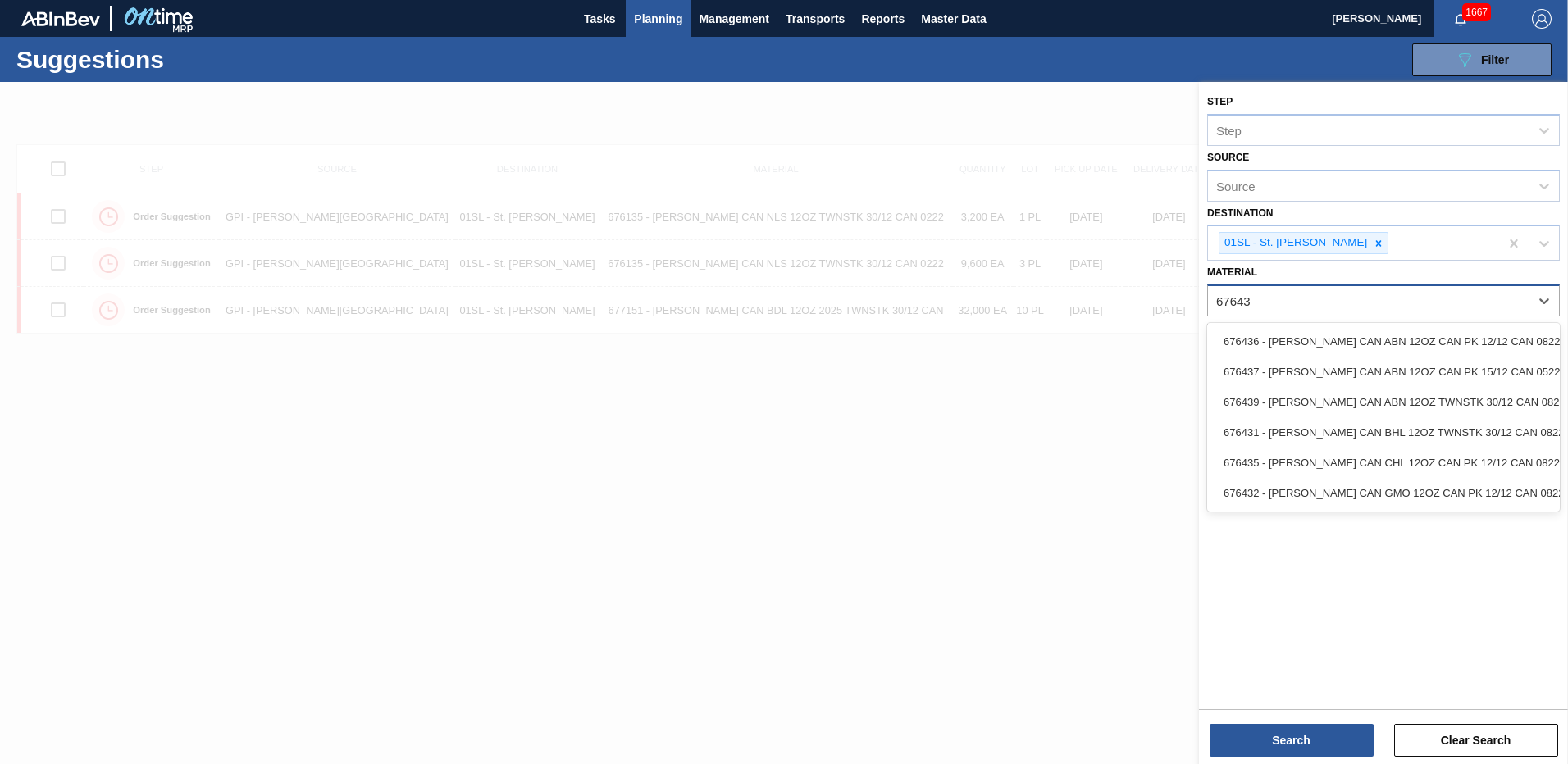
type input "676439"
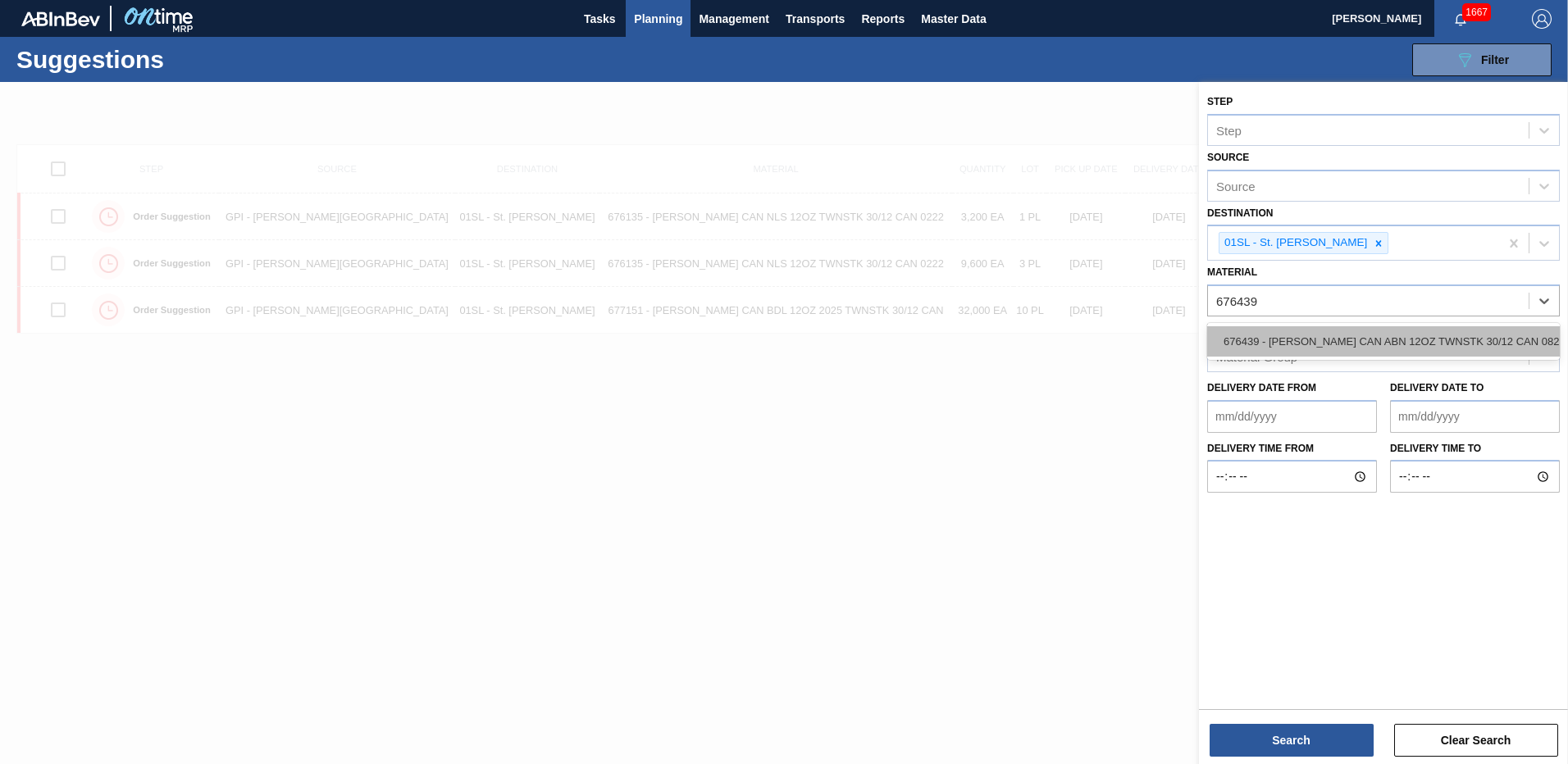
click at [1381, 340] on div "676439 - CARR CAN ABN 12OZ TWNSTK 30/12 CAN 0822" at bounding box center [1383, 341] width 353 height 30
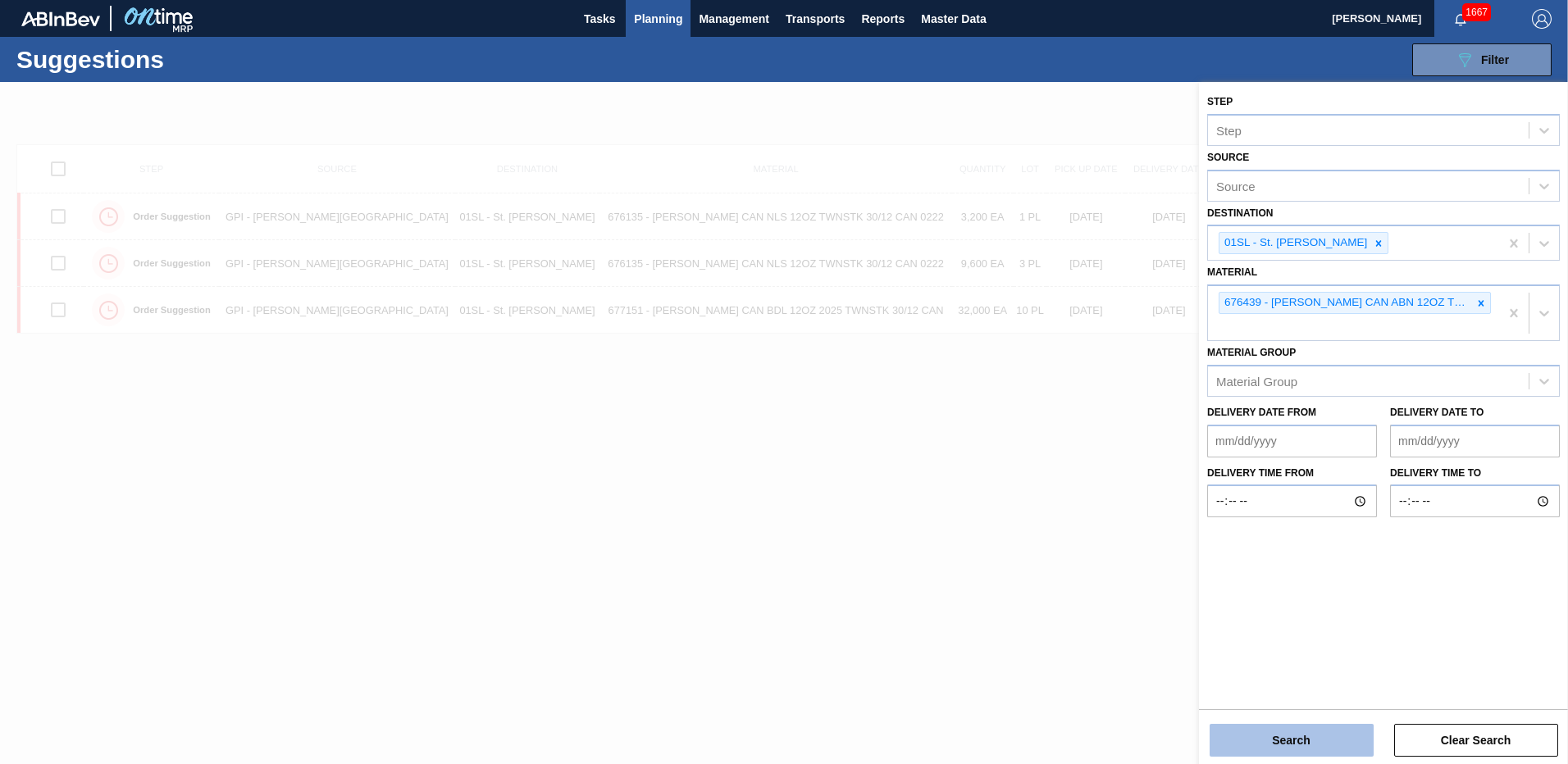
click at [1289, 731] on button "Search" at bounding box center [1291, 740] width 164 height 33
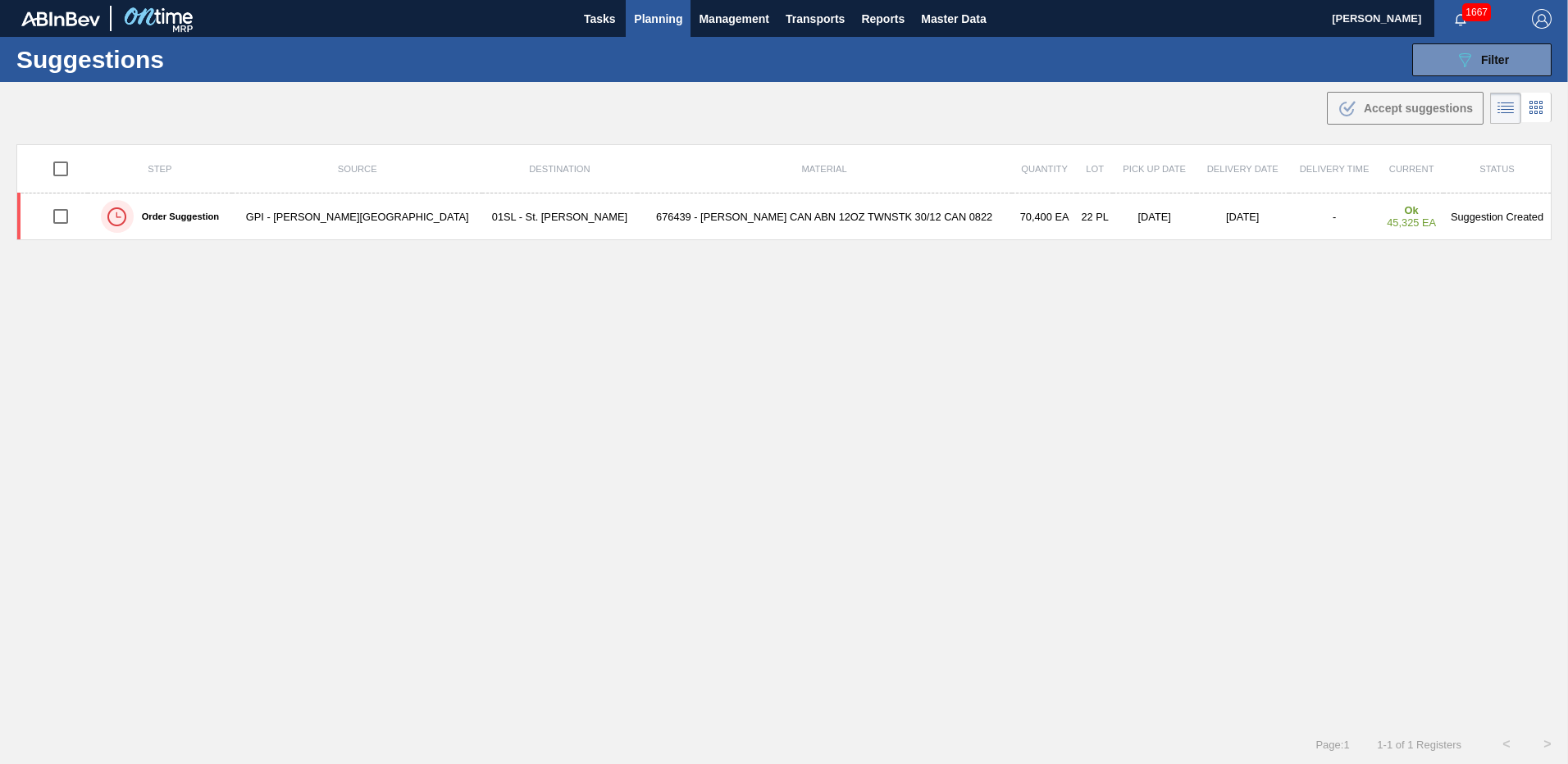
drag, startPoint x: 1469, startPoint y: 69, endPoint x: 1455, endPoint y: 106, distance: 39.6
click at [1469, 69] on button "089F7B8B-B2A5-4AFE-B5C0-19BA573D28AC Filter" at bounding box center [1481, 60] width 140 height 33
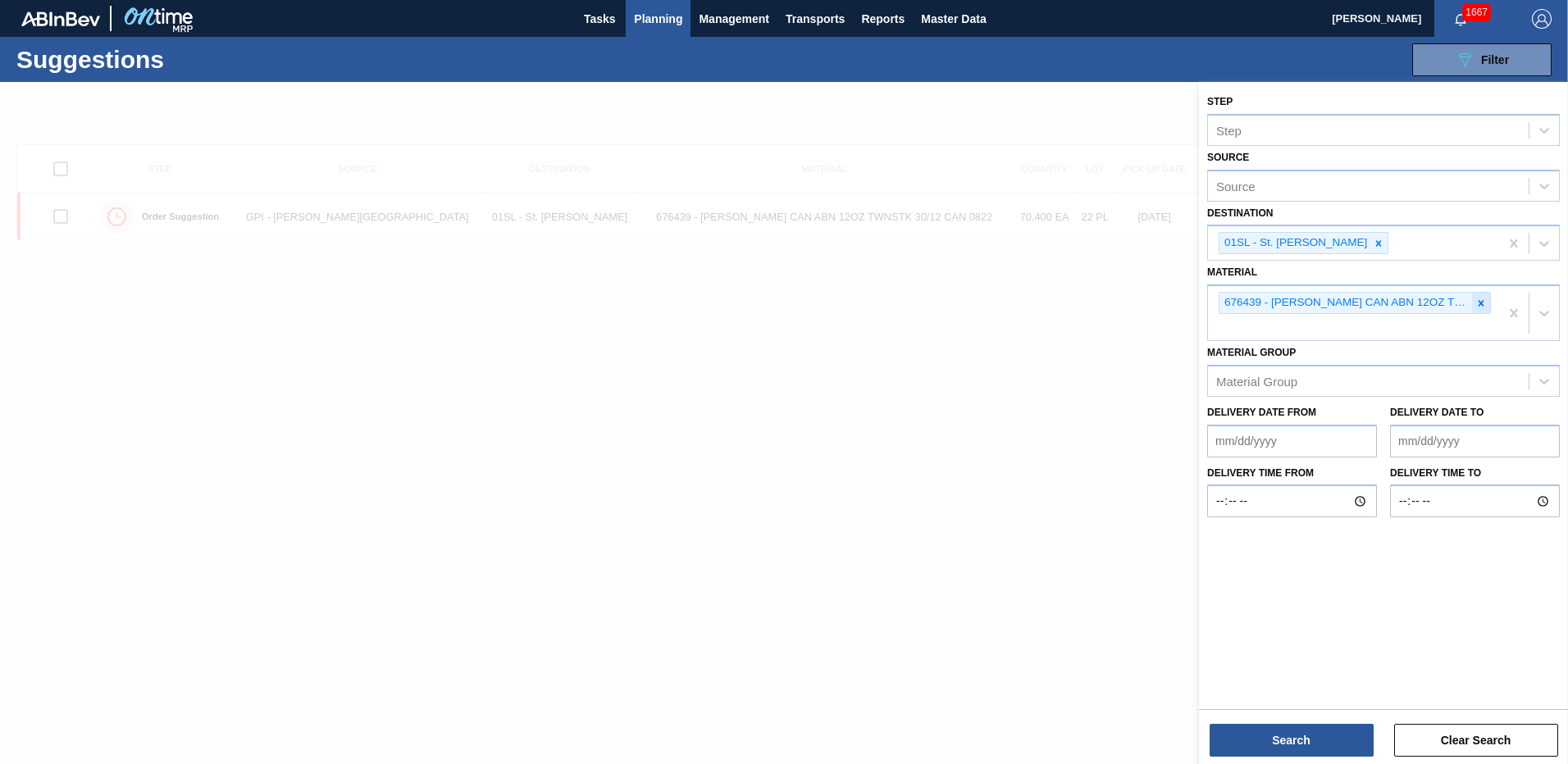
click at [1482, 300] on icon at bounding box center [1481, 303] width 11 height 11
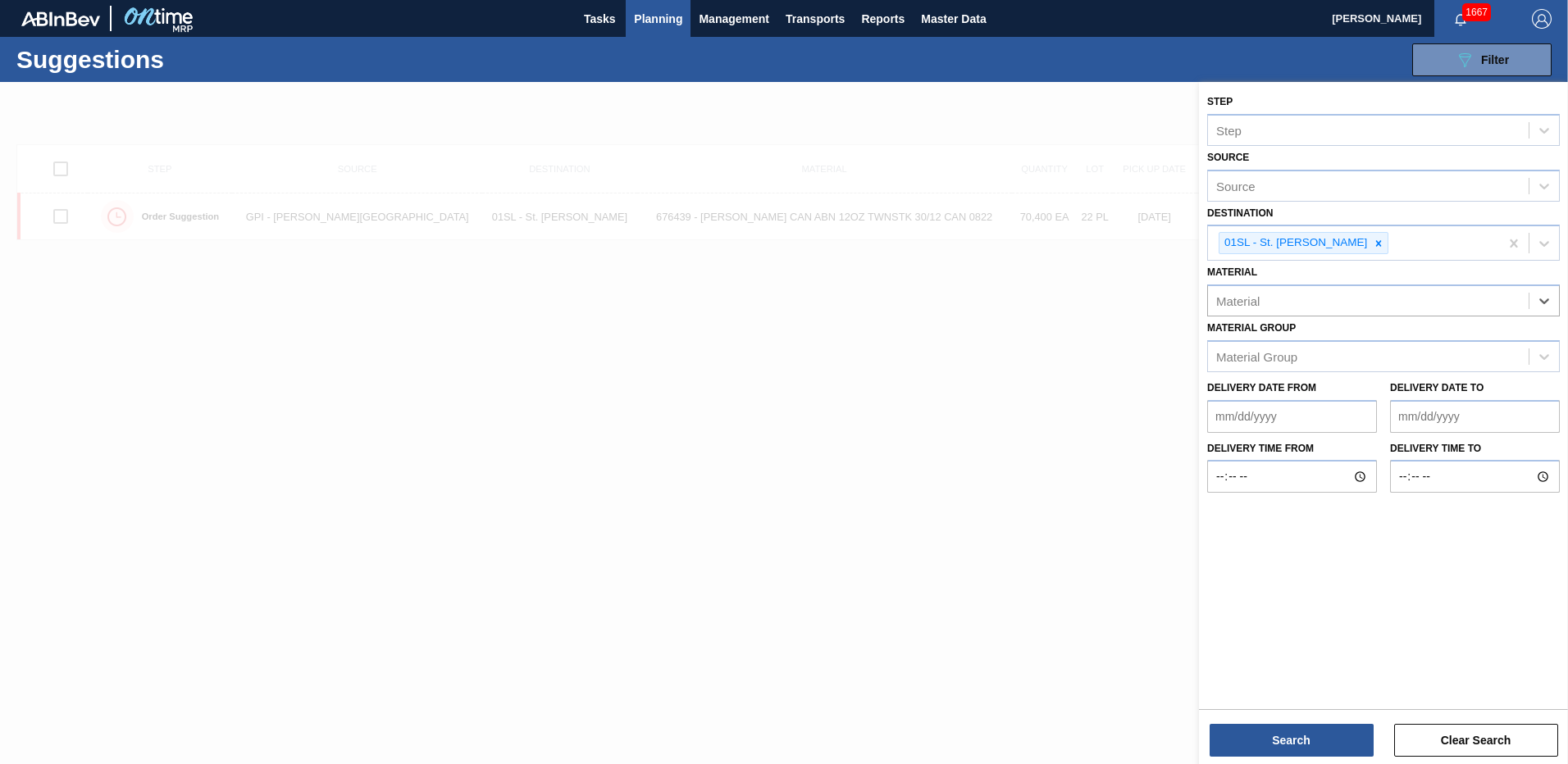
paste input "677112"
type input "677112"
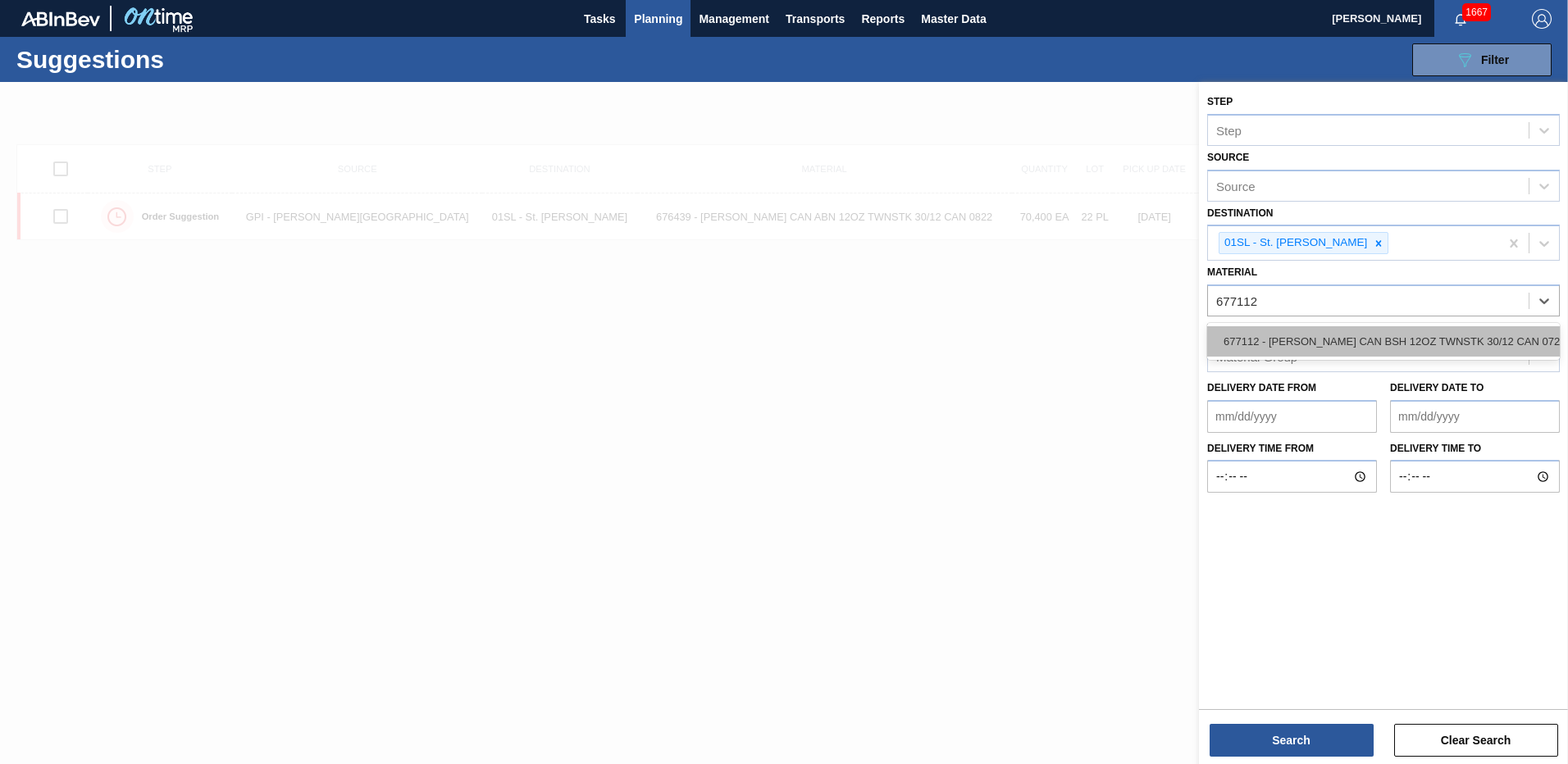
click at [1291, 337] on div "677112 - [PERSON_NAME] CAN BSH 12OZ TWNSTK 30/12 CAN 0724" at bounding box center [1383, 341] width 353 height 30
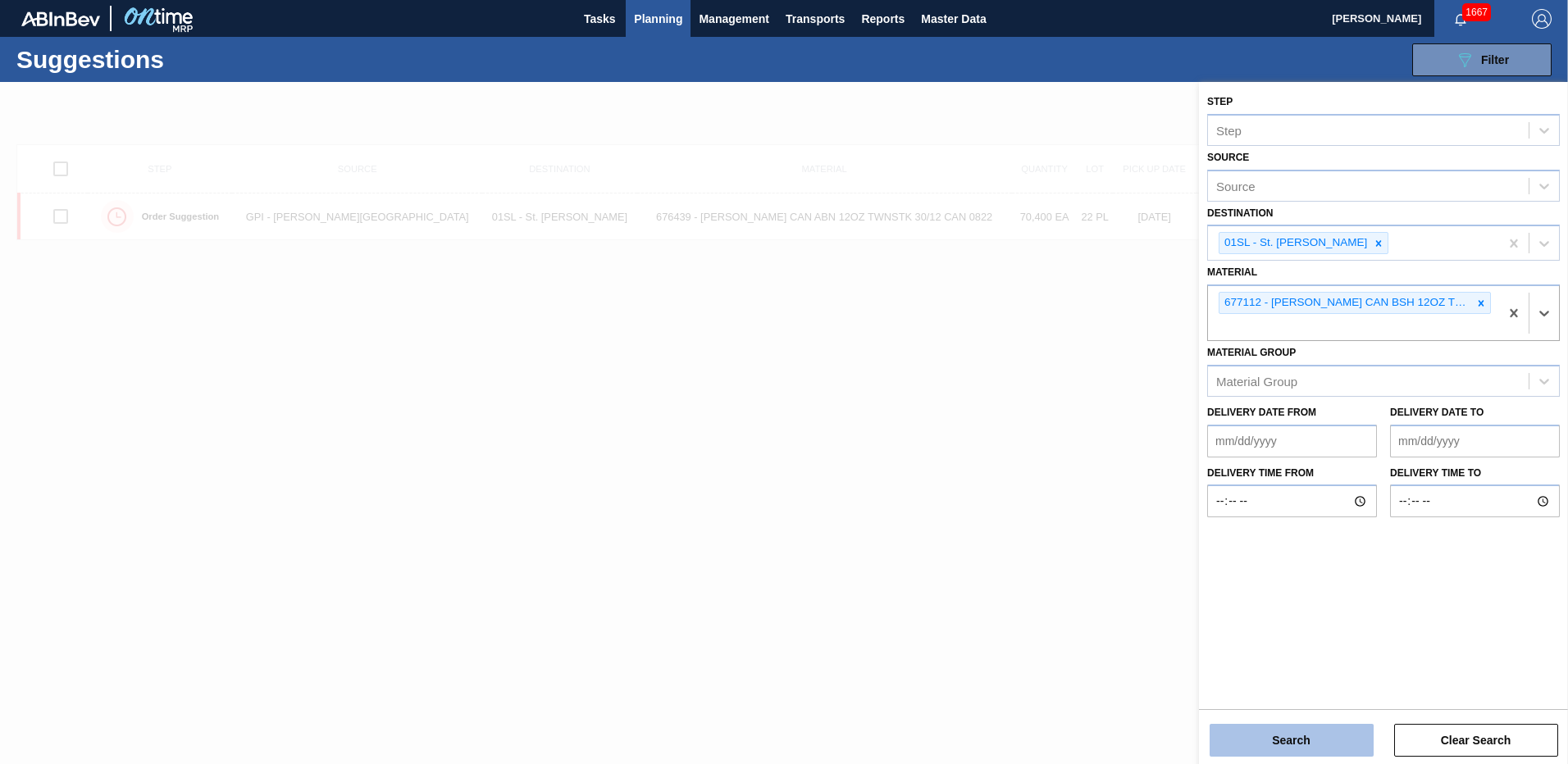
click at [1283, 729] on button "Search" at bounding box center [1291, 740] width 164 height 33
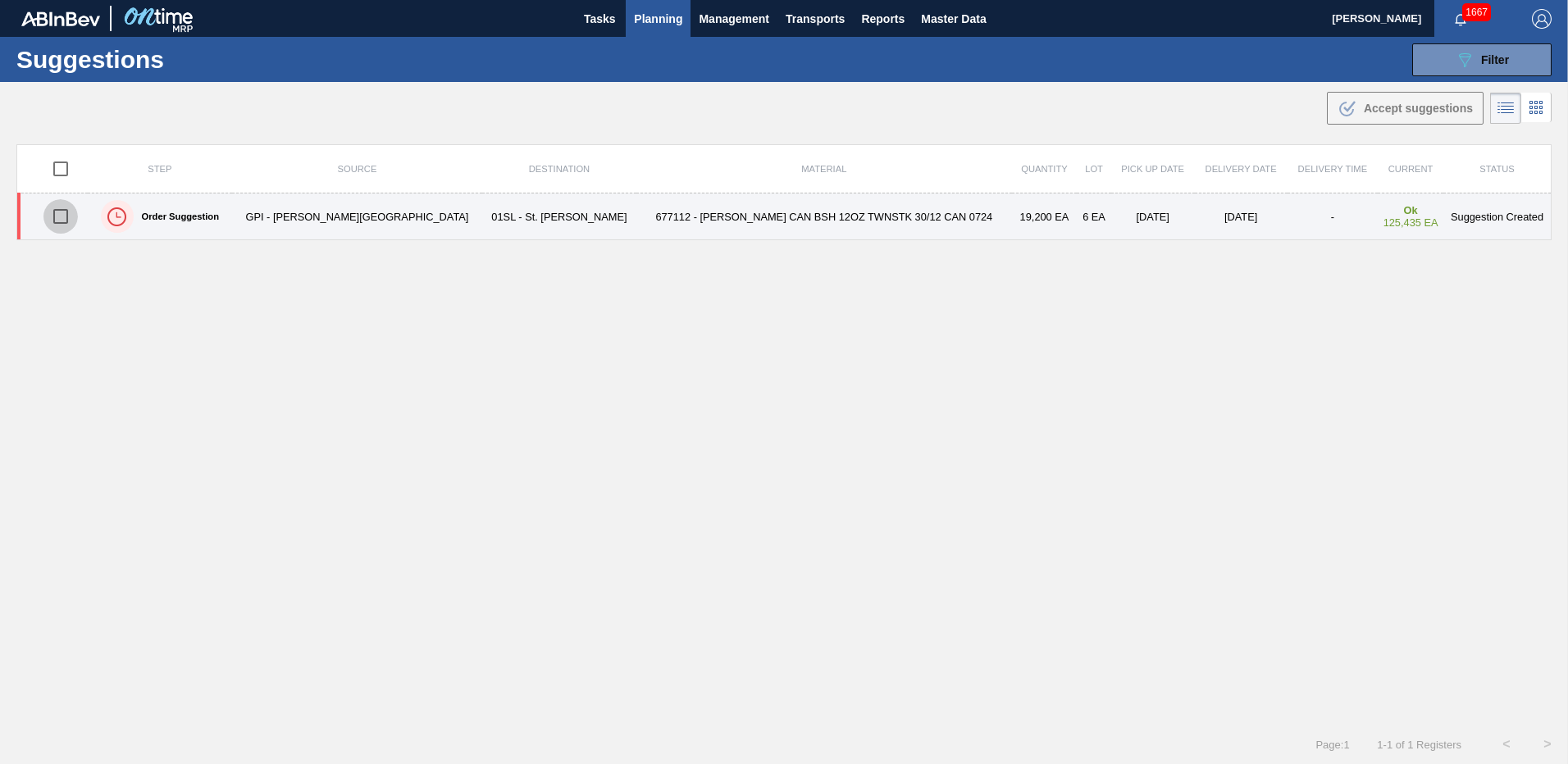
click at [68, 215] on input "checkbox" at bounding box center [61, 216] width 34 height 34
checkbox input "true"
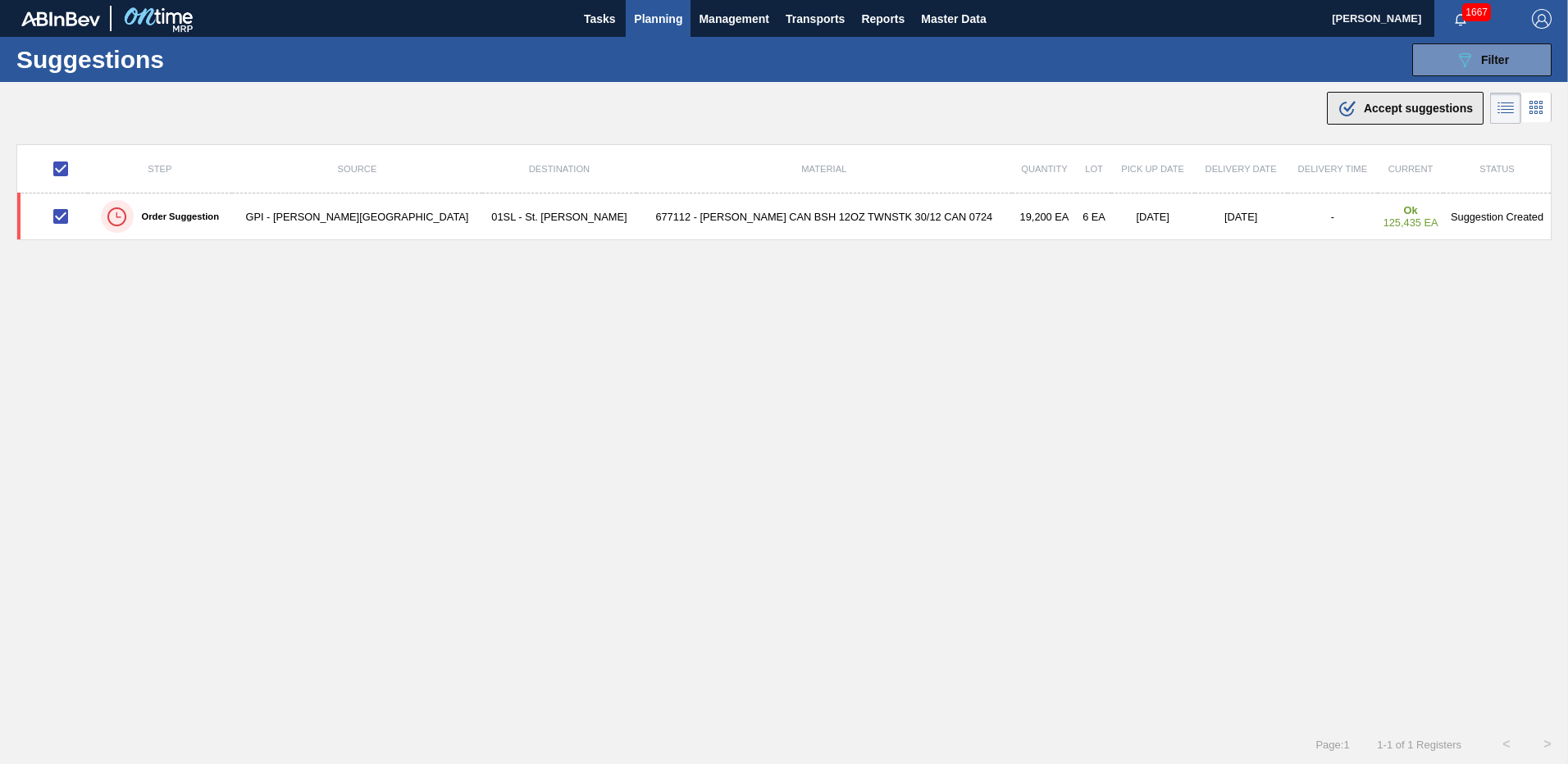
click at [1420, 105] on span "Accept suggestions" at bounding box center [1418, 108] width 109 height 13
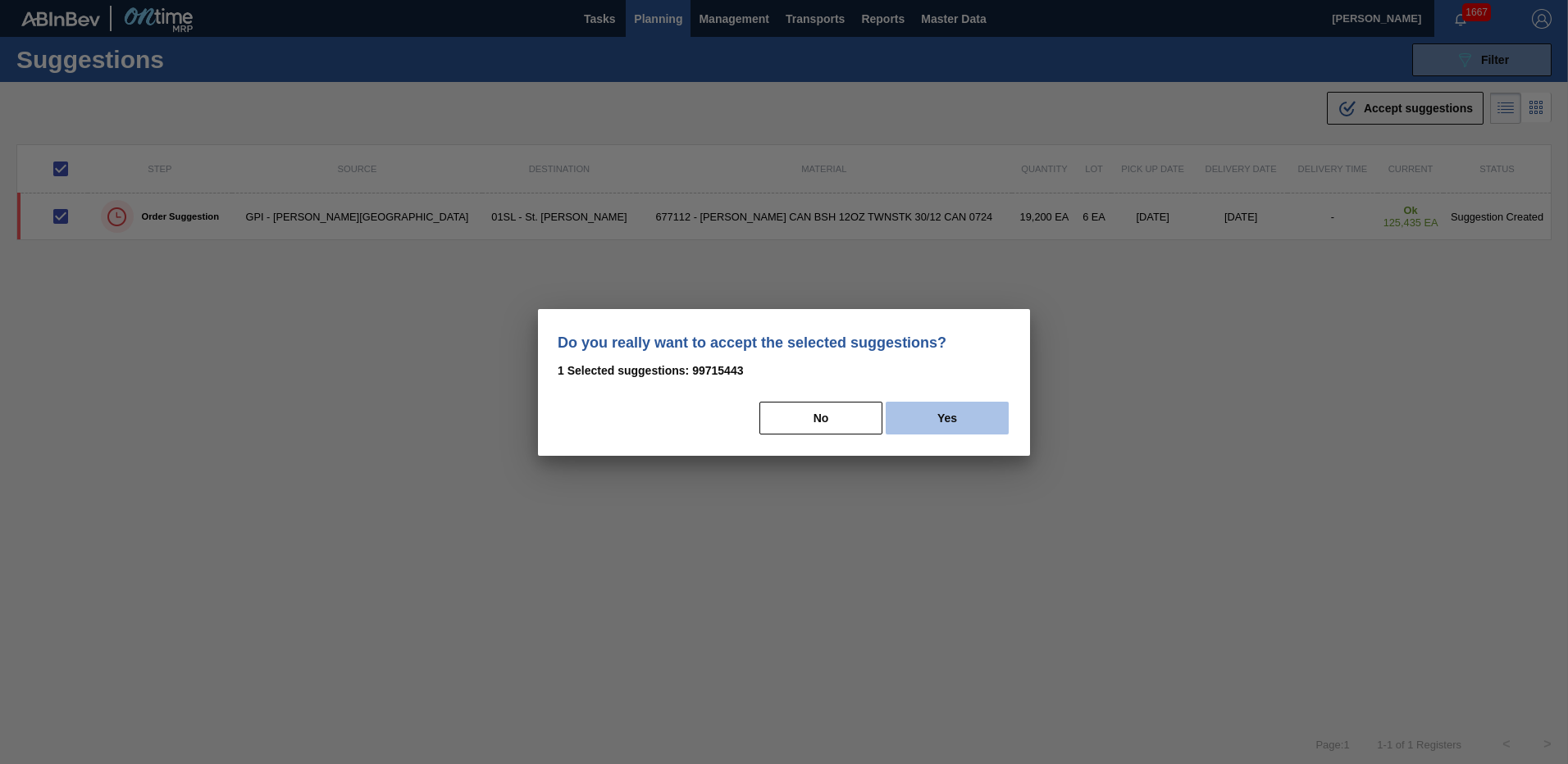
click at [968, 423] on button "Yes" at bounding box center [947, 418] width 123 height 33
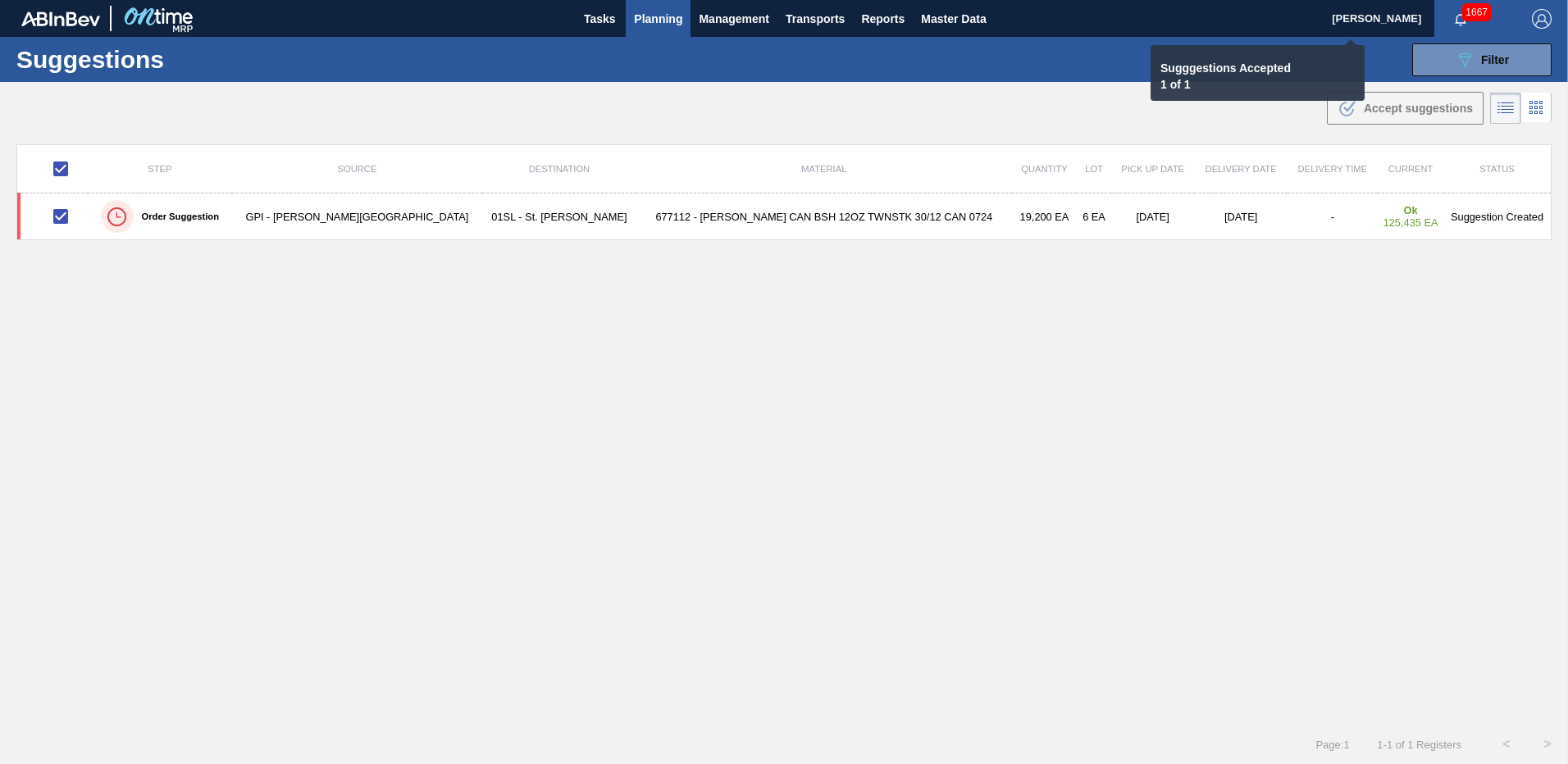
checkbox input "false"
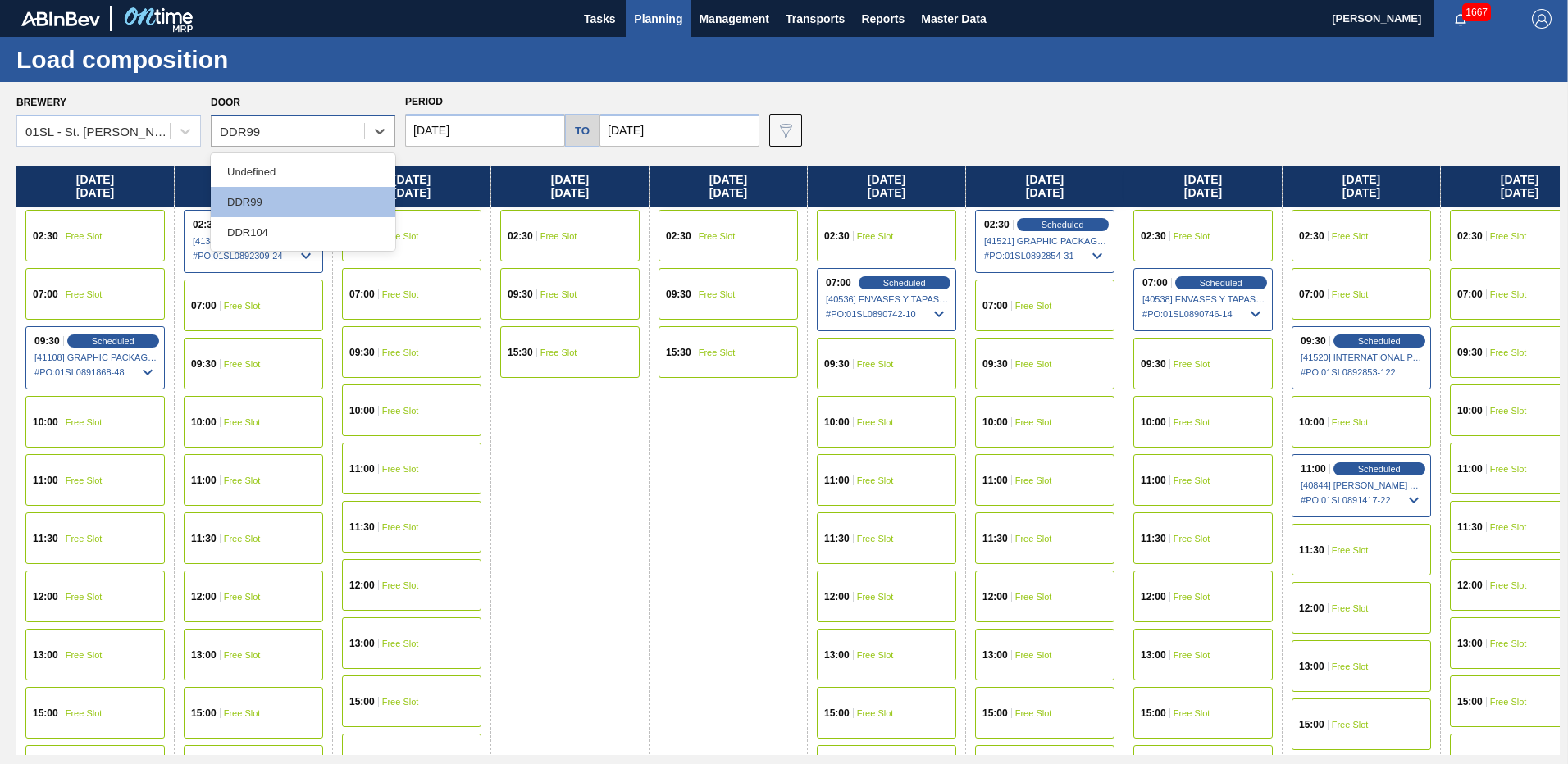
click at [305, 132] on div "DDR99" at bounding box center [288, 132] width 153 height 24
click at [283, 227] on div "DDR104" at bounding box center [303, 232] width 184 height 30
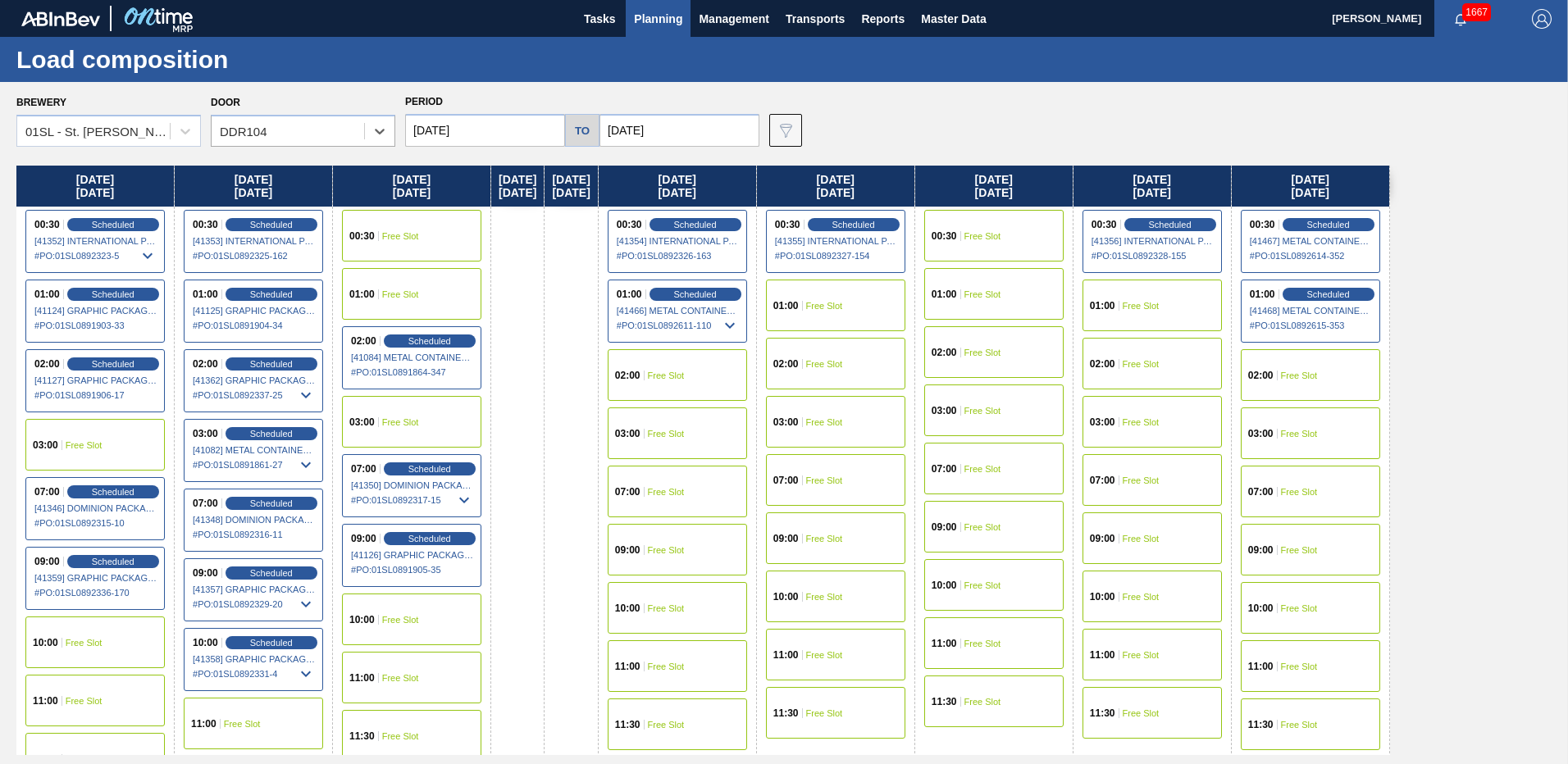
click at [523, 135] on input "[DATE]" at bounding box center [485, 130] width 160 height 33
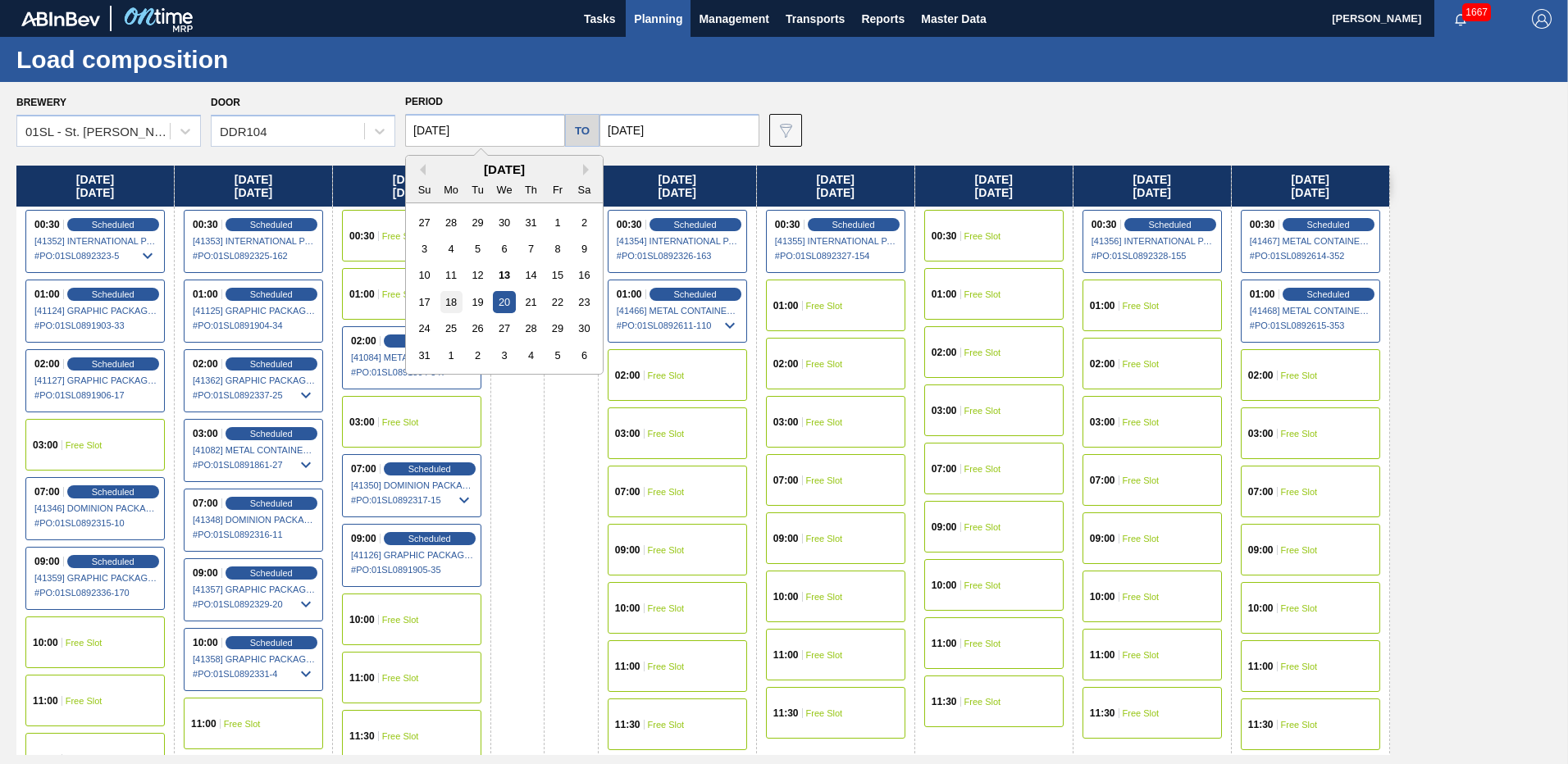
click at [451, 298] on div "18" at bounding box center [451, 302] width 22 height 22
type input "[DATE]"
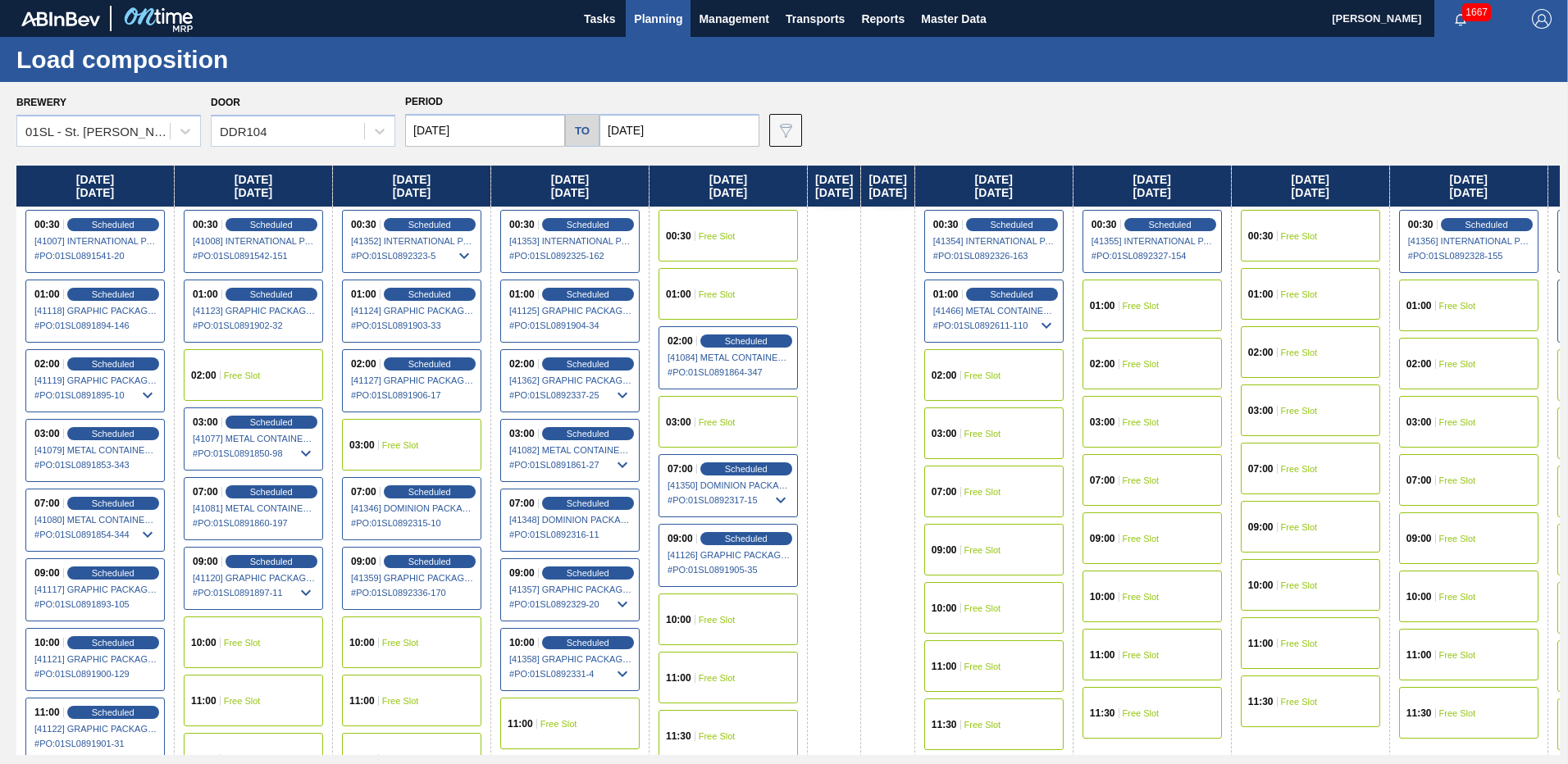
click at [703, 129] on input "[DATE]" at bounding box center [679, 130] width 160 height 33
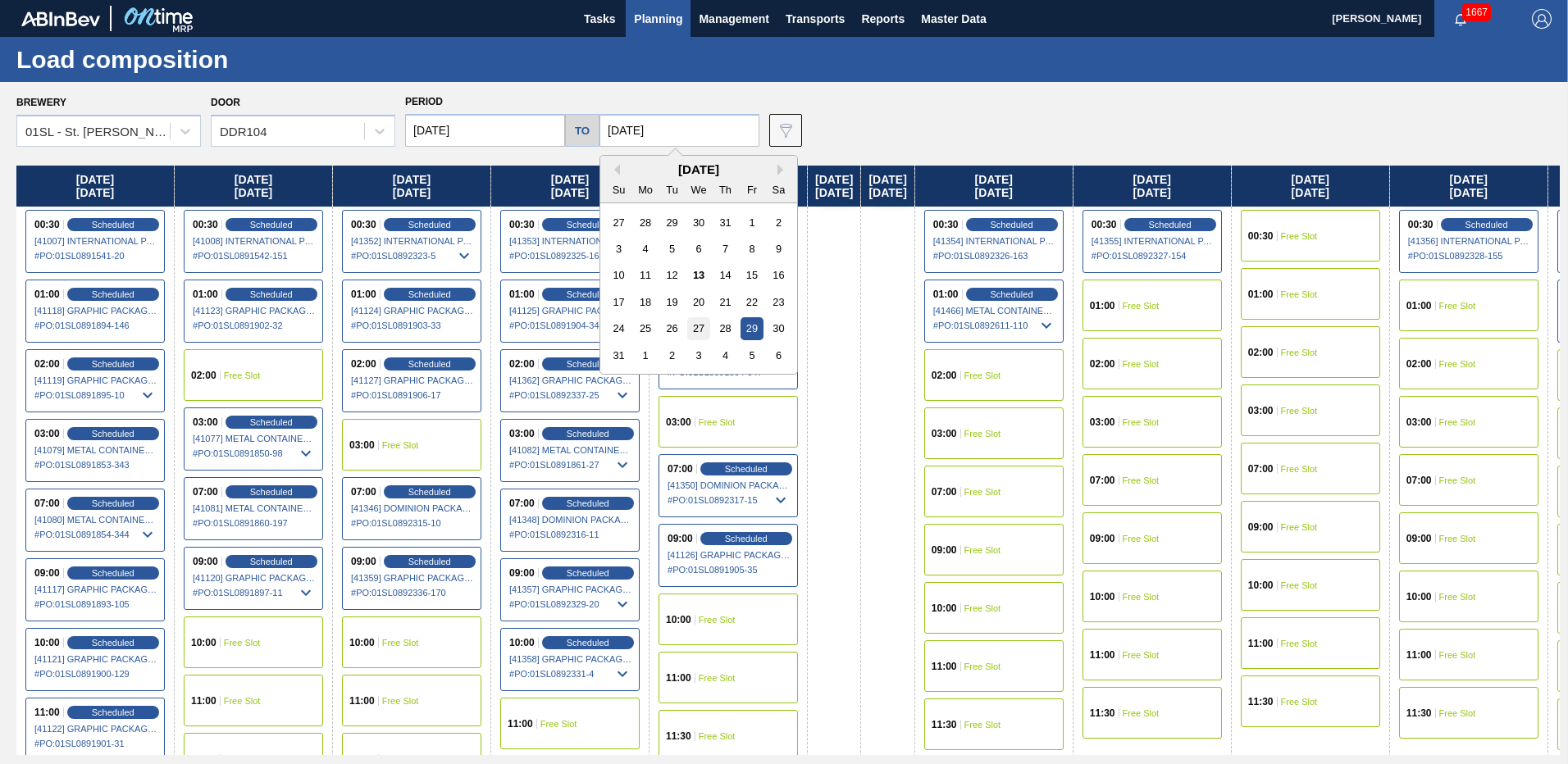
click at [696, 329] on div "27" at bounding box center [698, 328] width 22 height 22
type input "[DATE]"
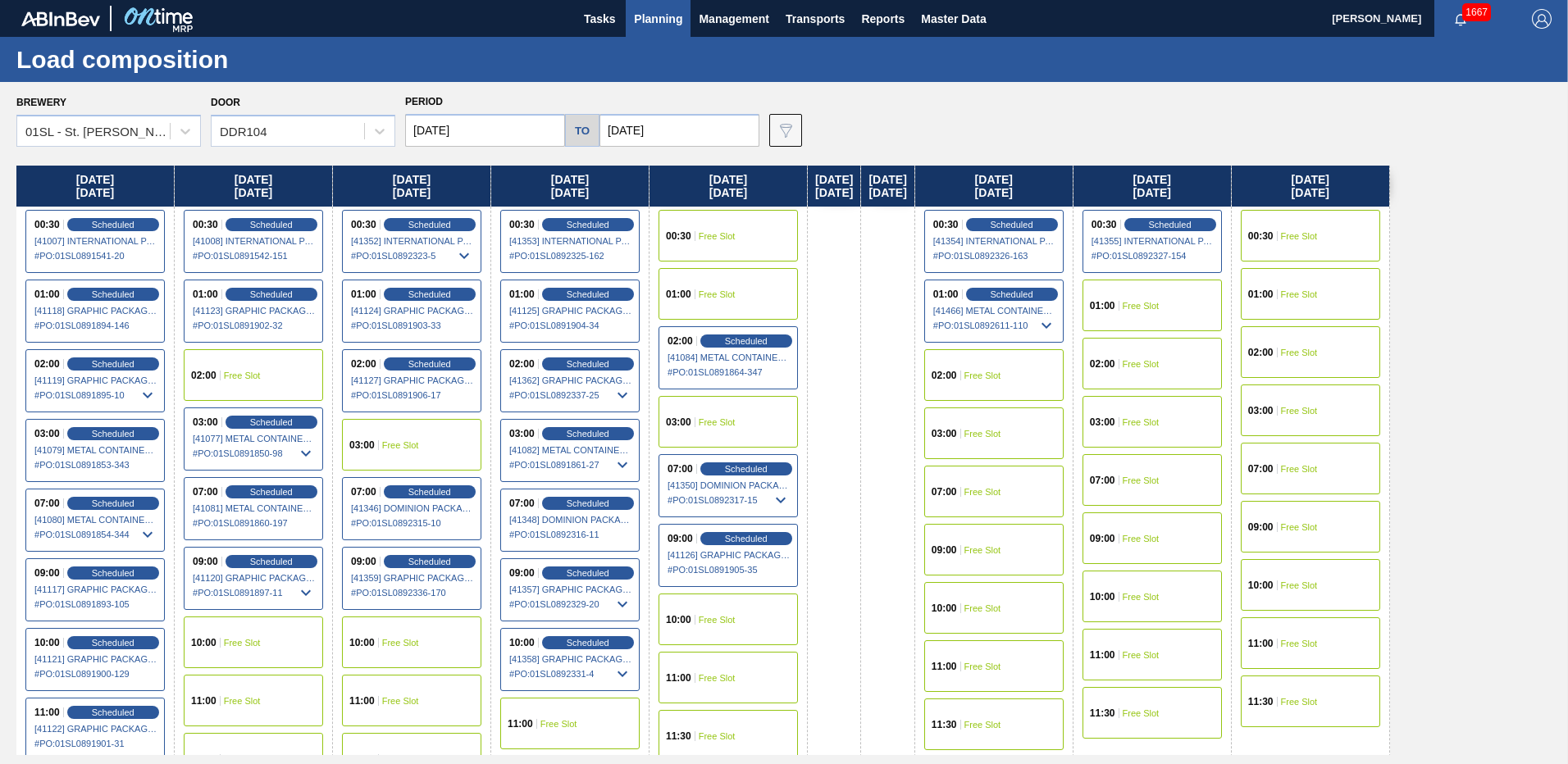
scroll to position [67, 0]
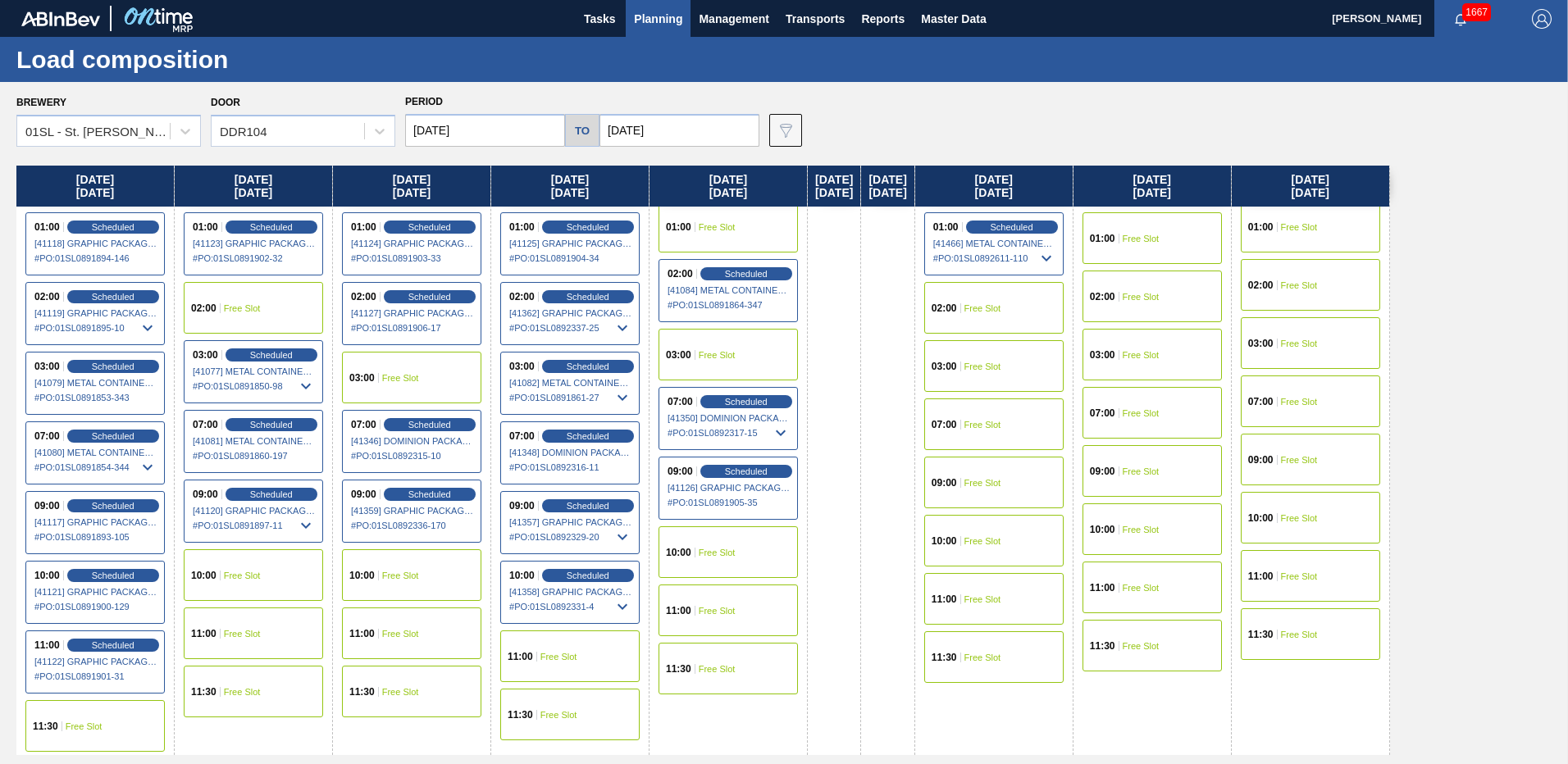
click at [244, 635] on span "Free Slot" at bounding box center [242, 633] width 37 height 9
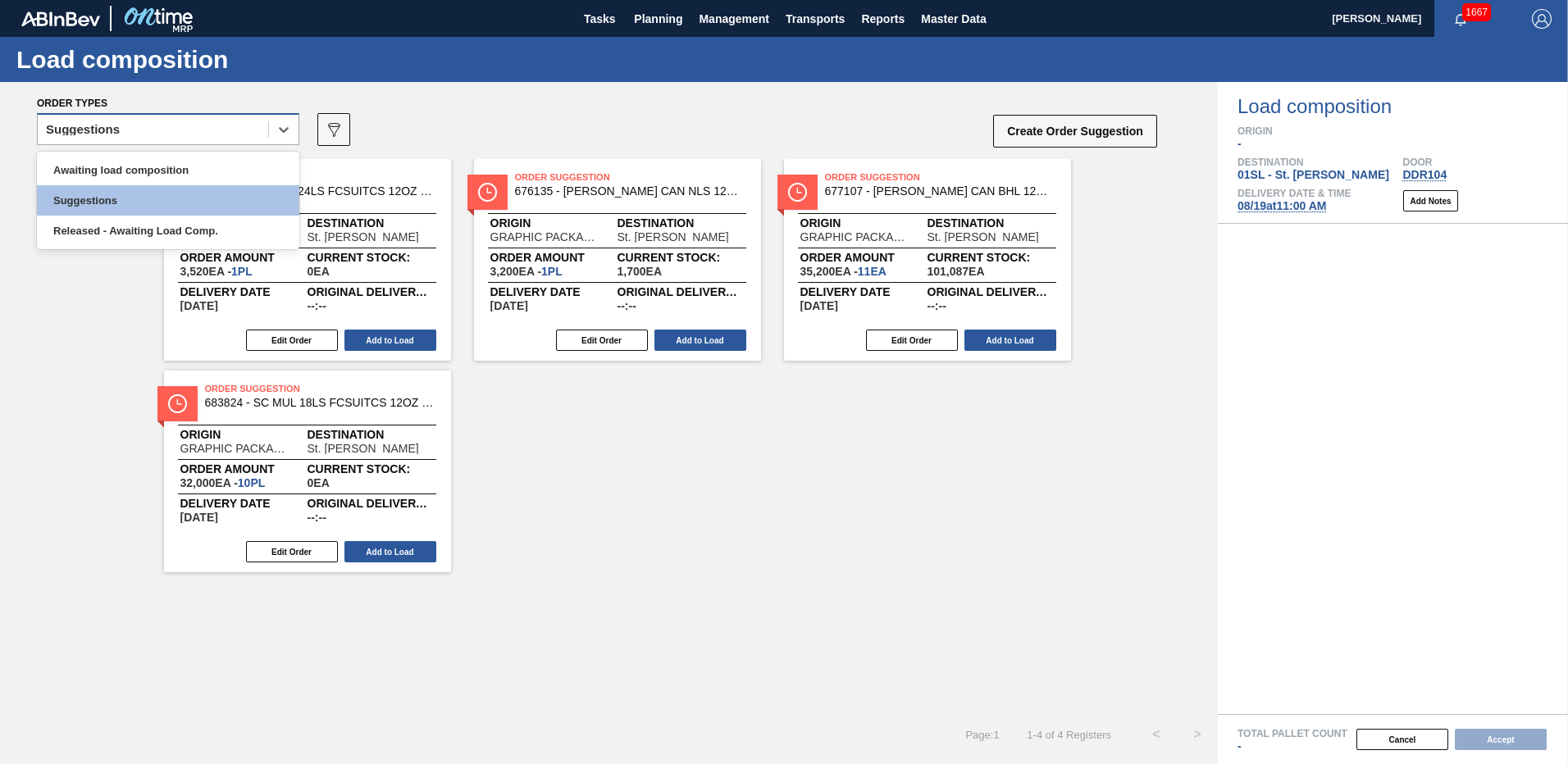
click at [210, 136] on div "Suggestions" at bounding box center [153, 130] width 231 height 24
click at [157, 165] on div "Awaiting load composition" at bounding box center [168, 170] width 262 height 30
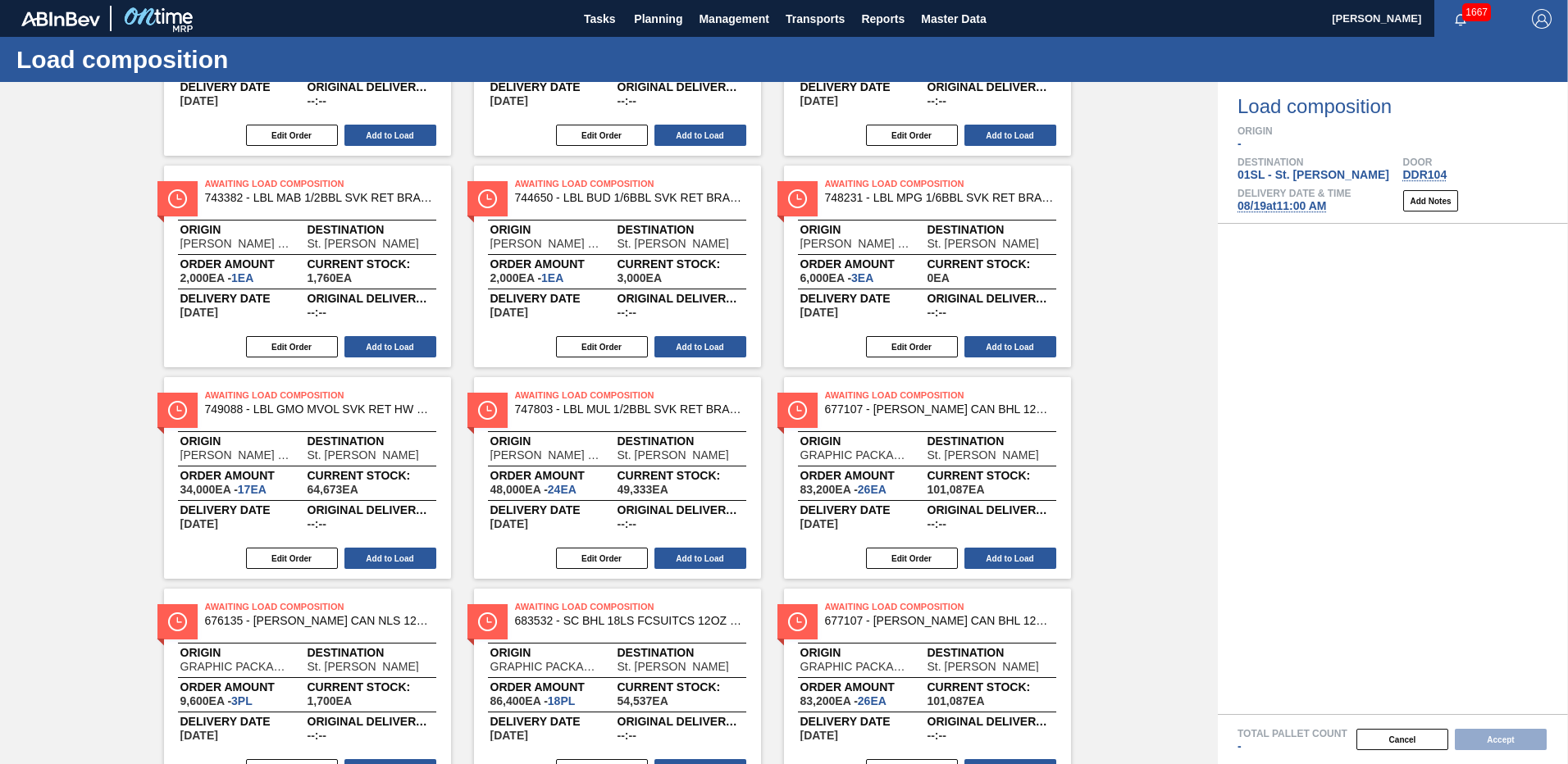
scroll to position [280, 0]
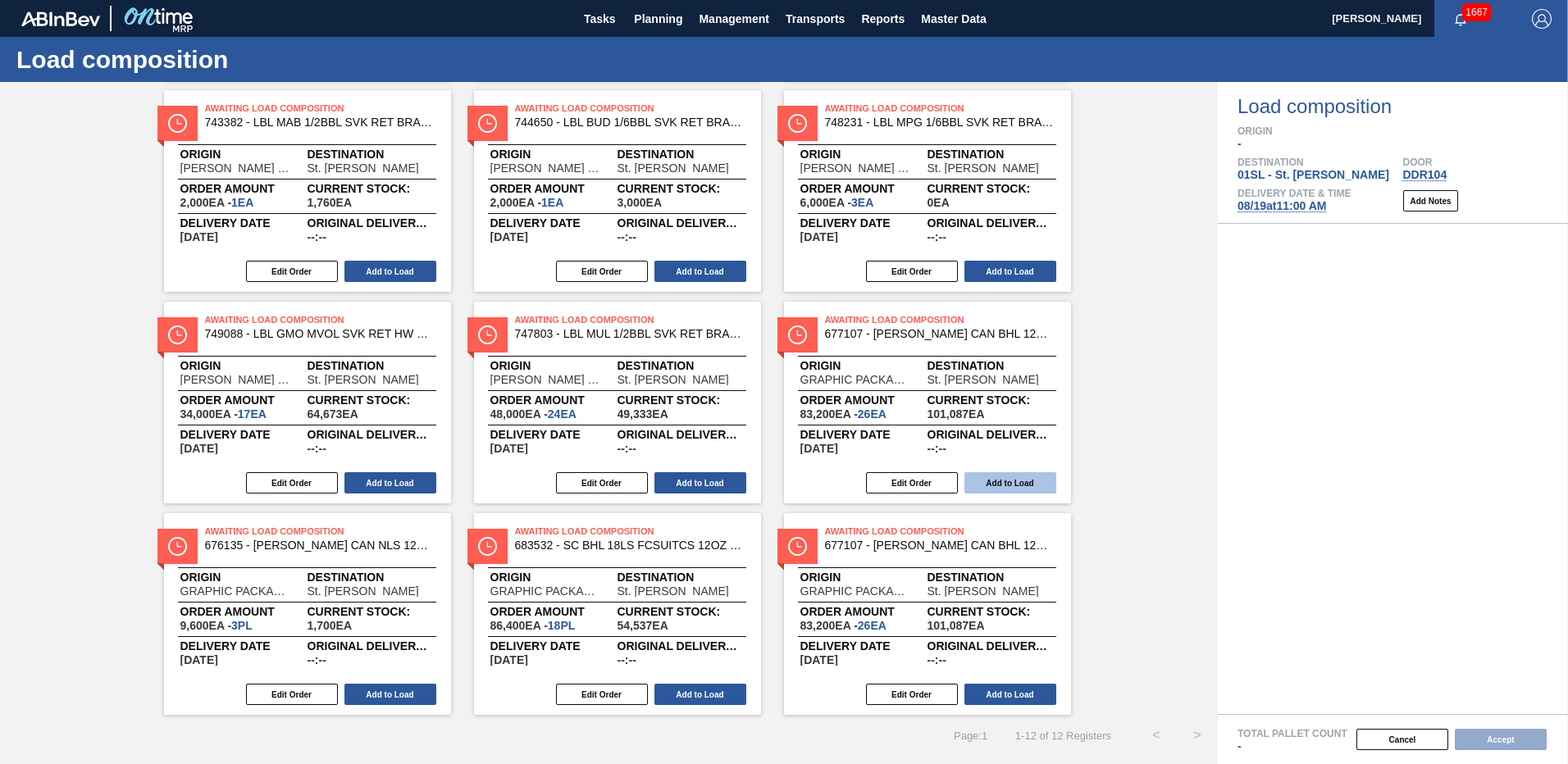
click at [1014, 485] on button "Add to Load" at bounding box center [1010, 483] width 92 height 21
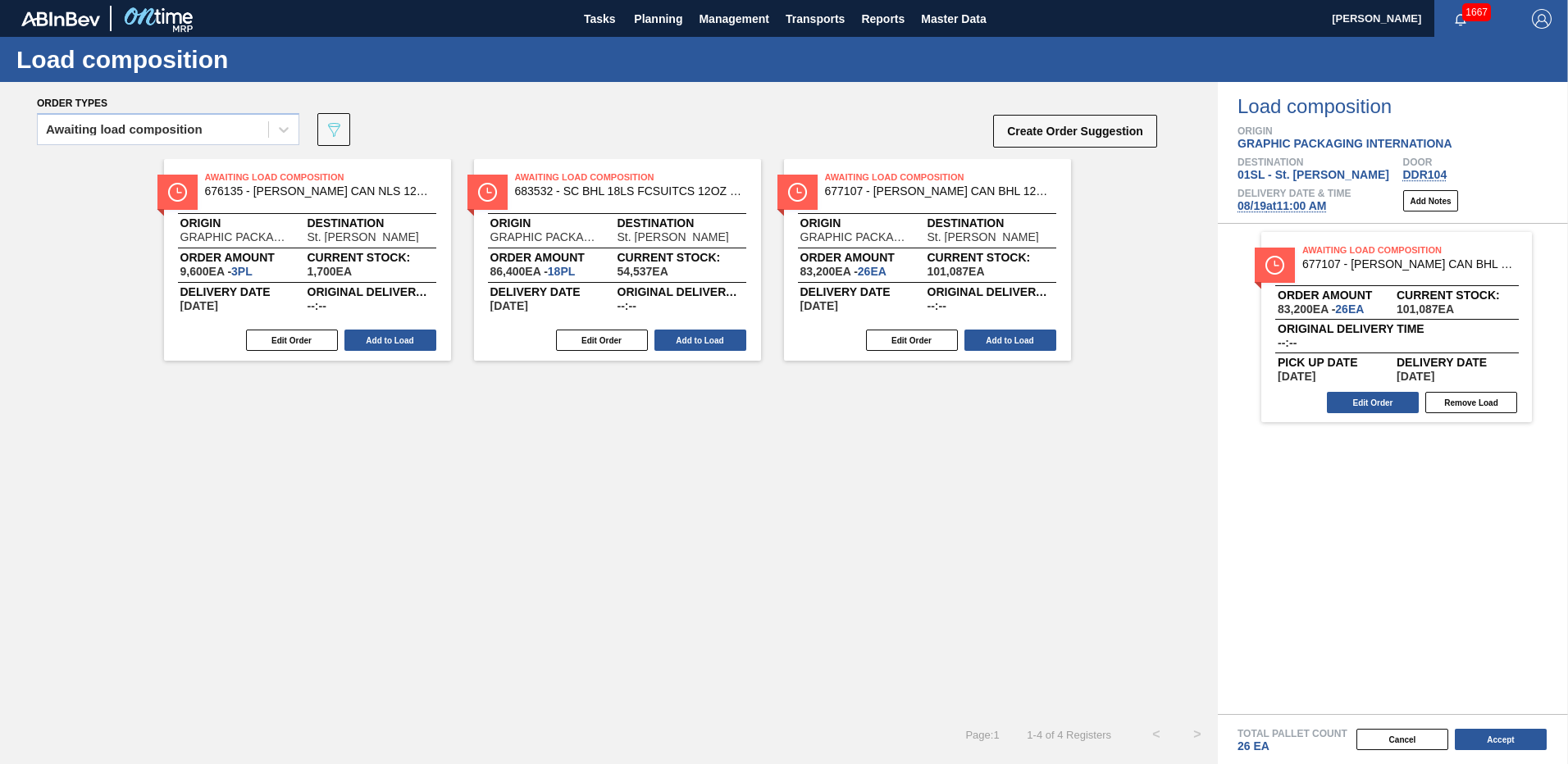
scroll to position [0, 0]
click at [1488, 738] on button "Accept" at bounding box center [1500, 739] width 92 height 21
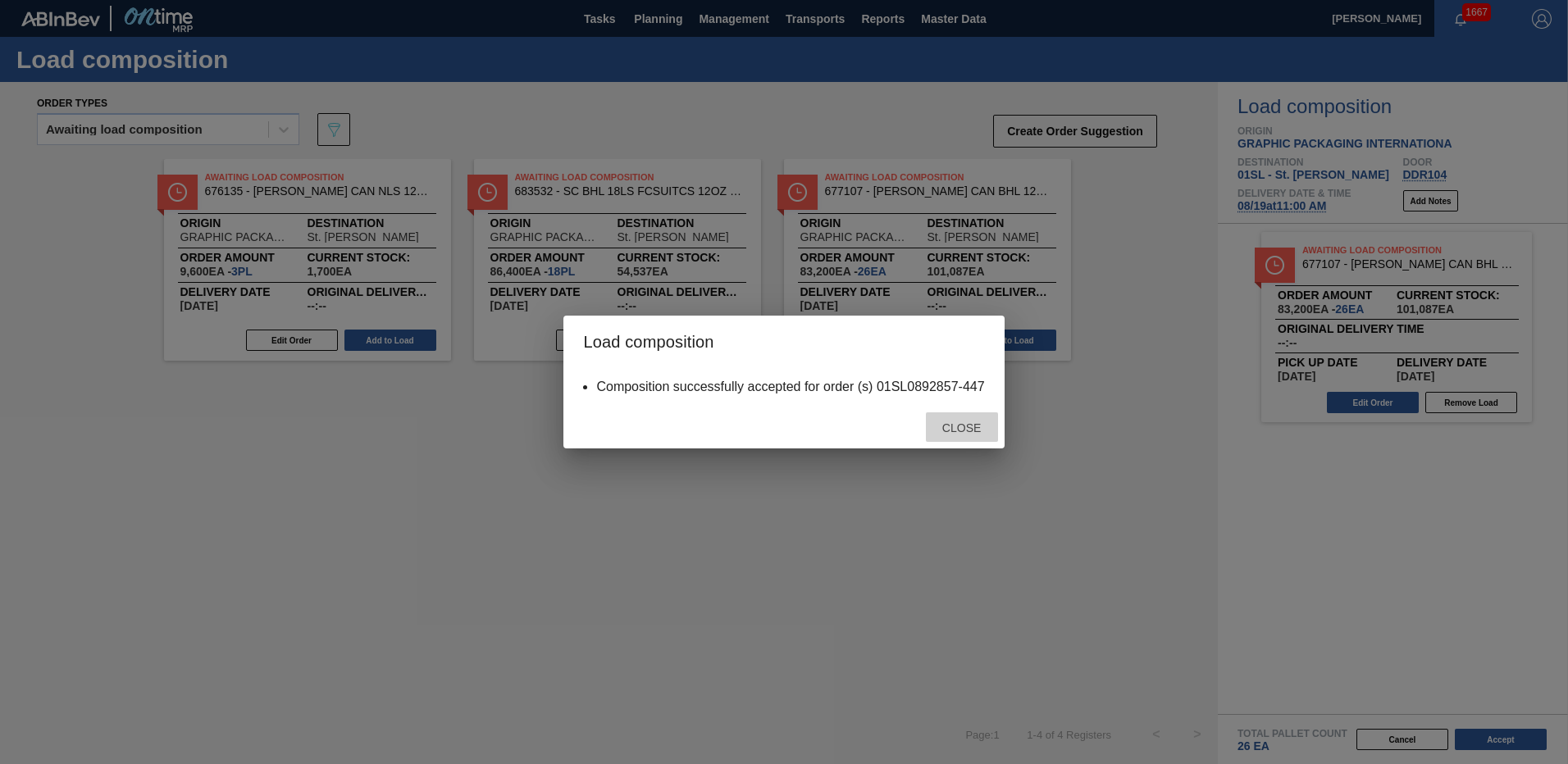
click at [971, 430] on span "Close" at bounding box center [962, 427] width 65 height 13
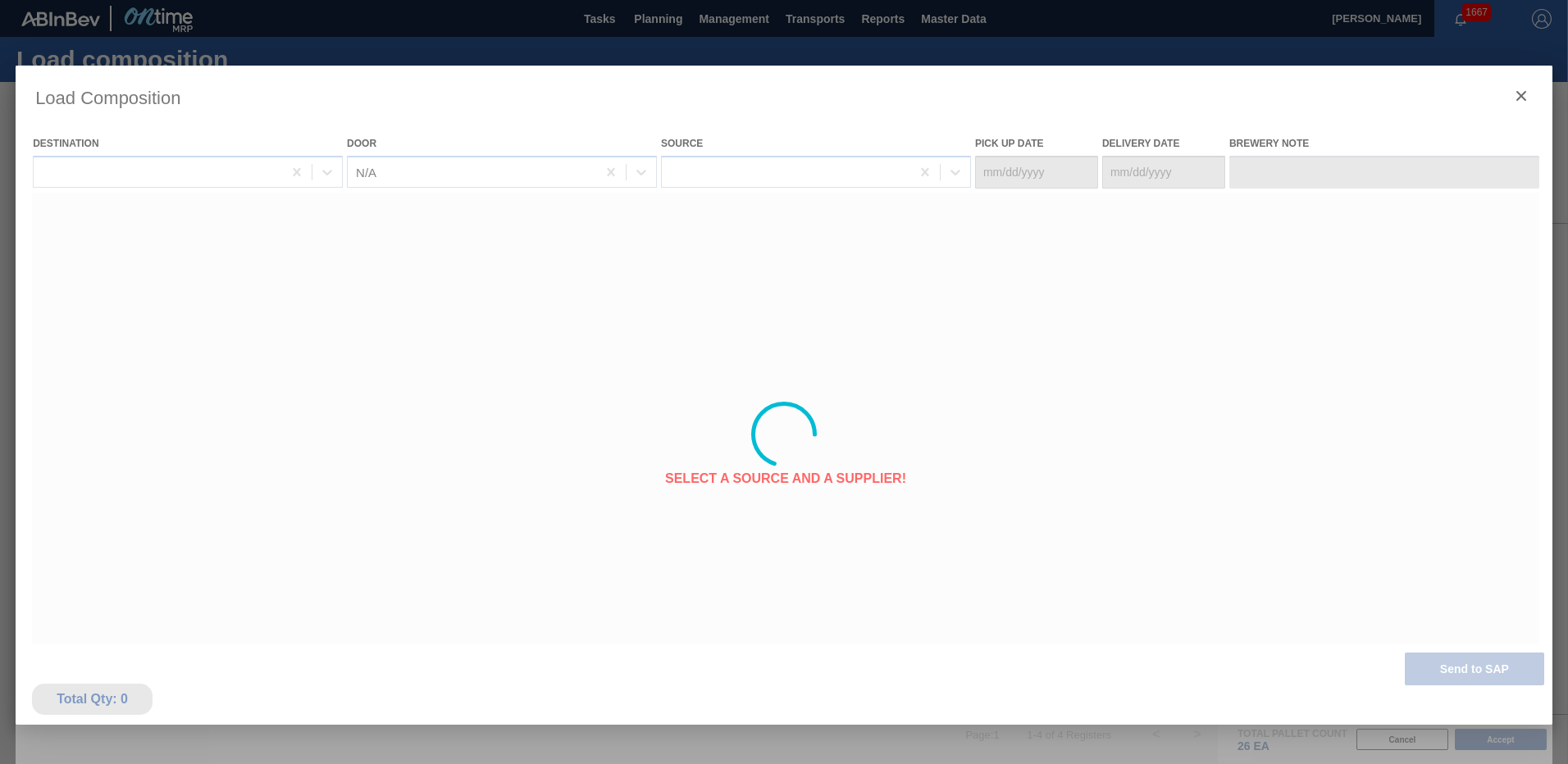
type Date "[DATE]"
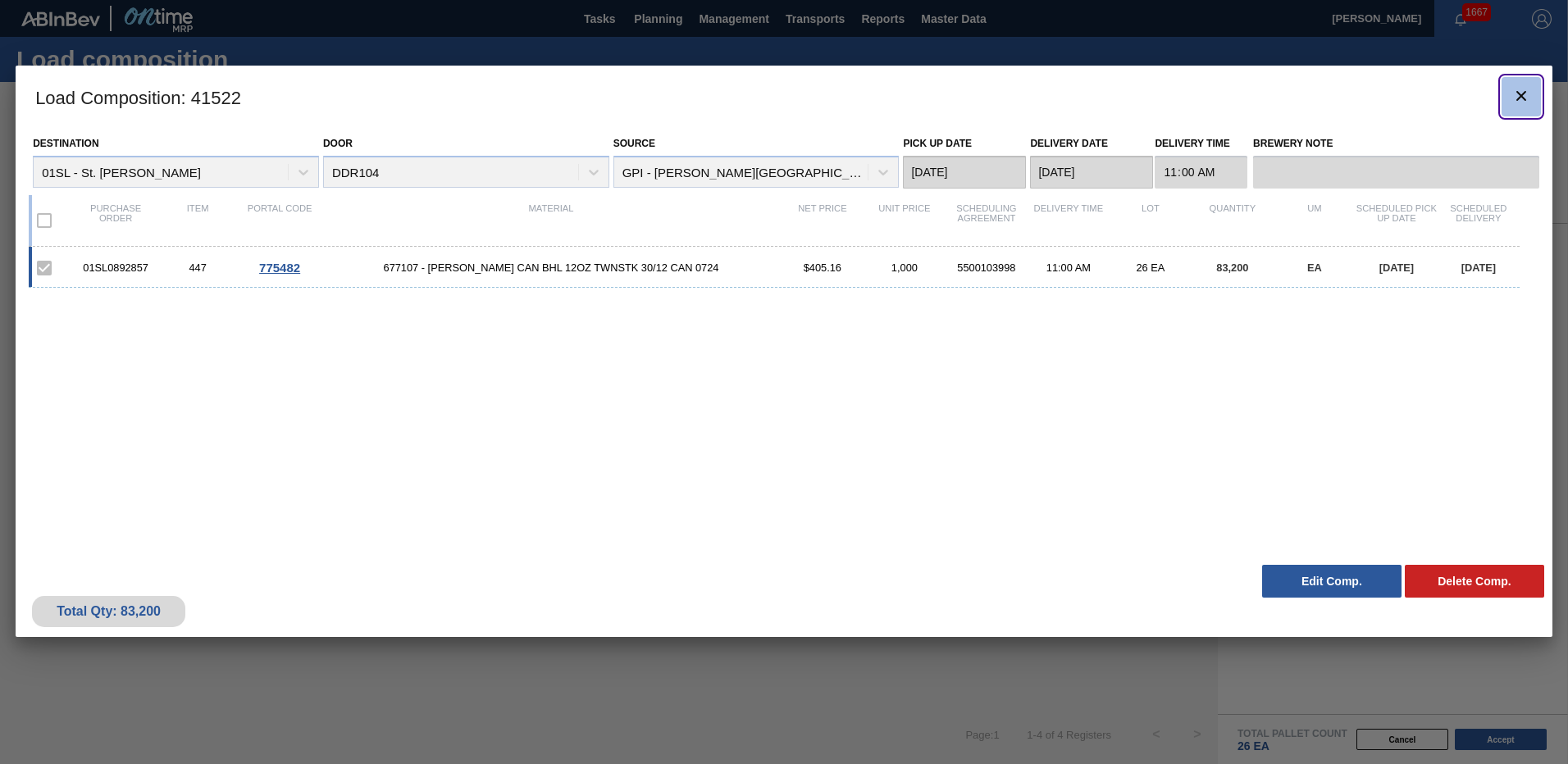
click at [1527, 93] on icon "botão de ícone" at bounding box center [1521, 95] width 20 height 20
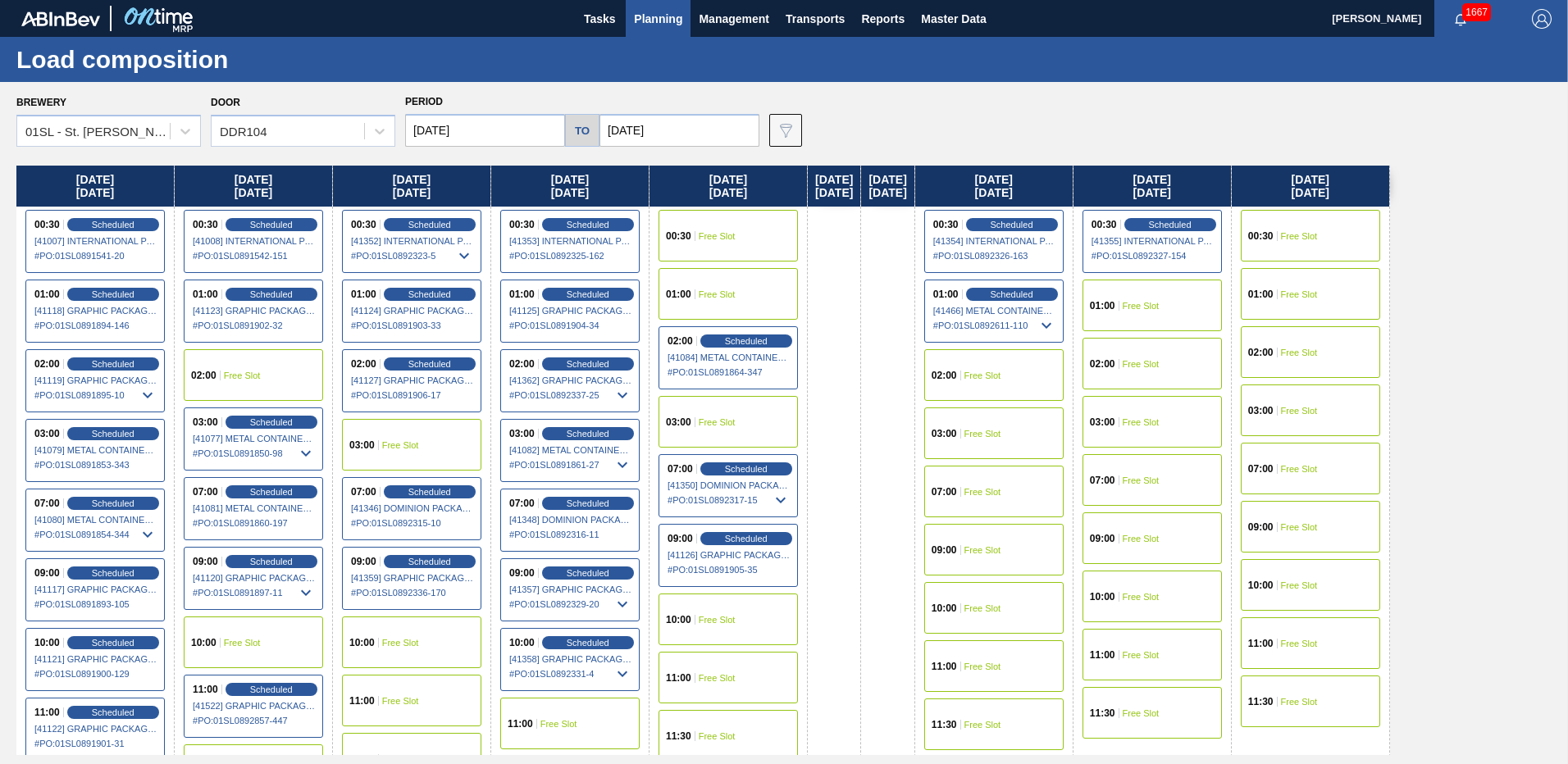
scroll to position [67, 0]
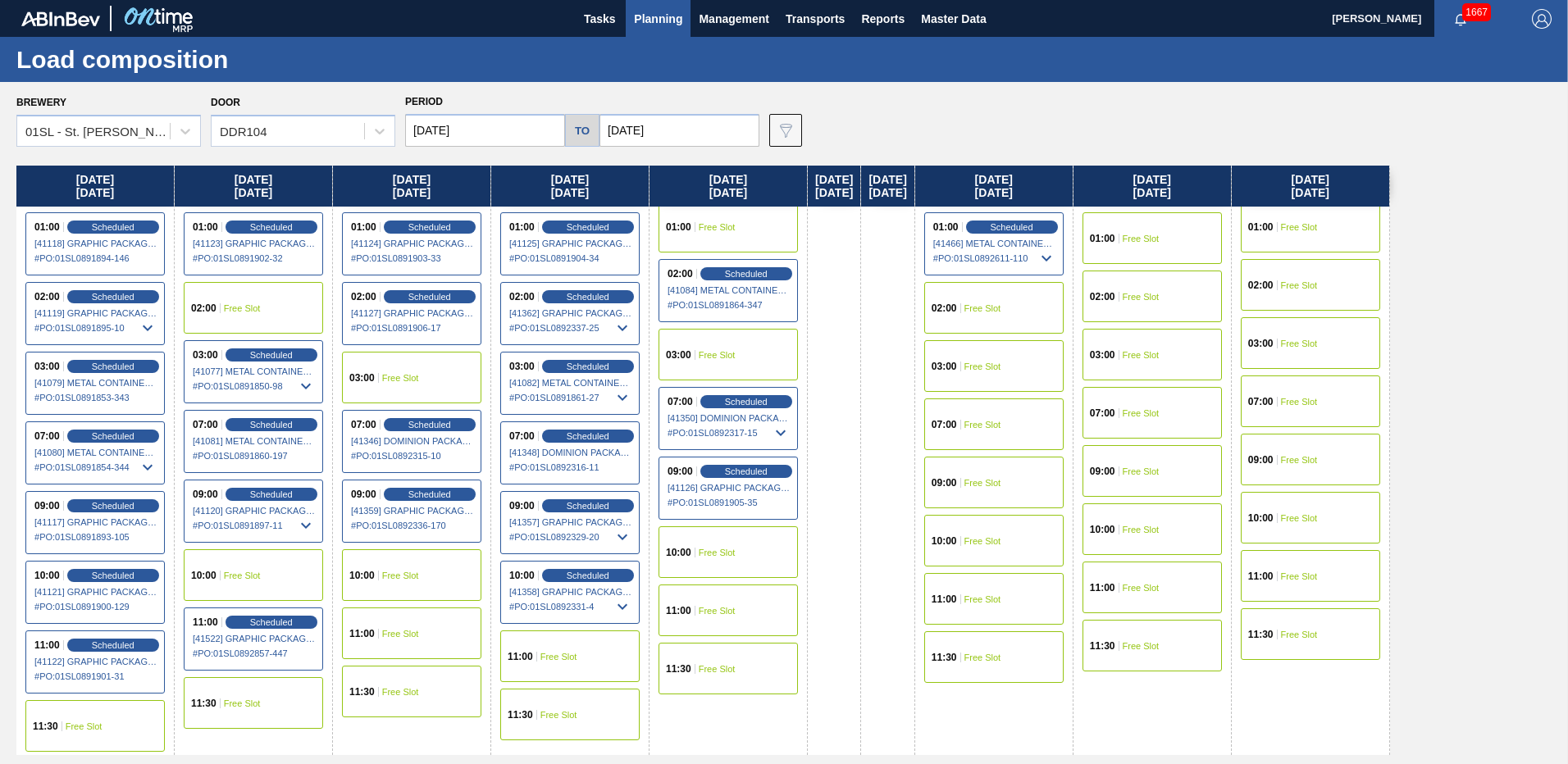
click at [403, 639] on div "11:00 Free Slot" at bounding box center [412, 633] width 140 height 51
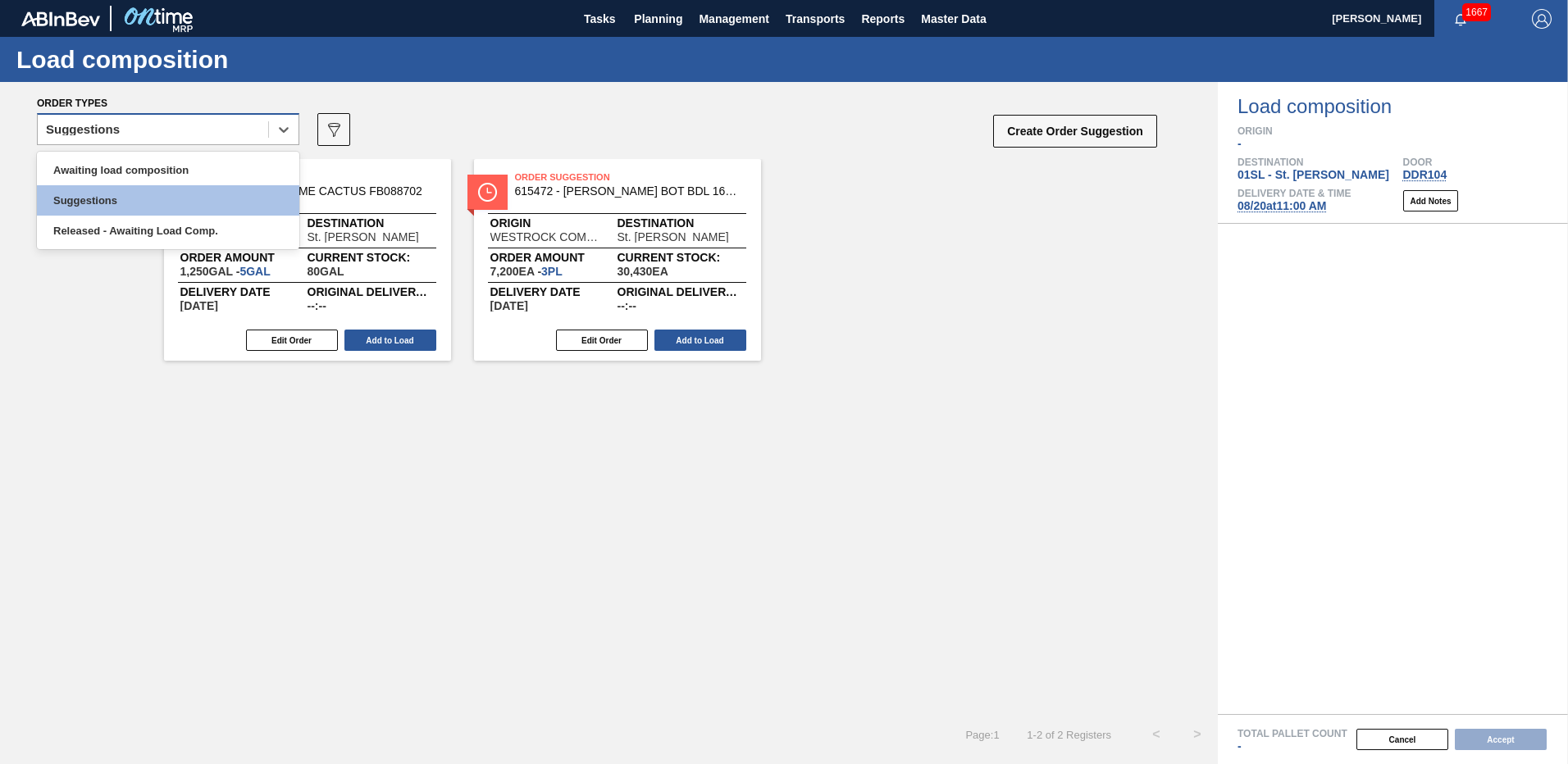
click at [244, 133] on div "Suggestions" at bounding box center [153, 130] width 231 height 24
click at [166, 165] on div "Awaiting load composition" at bounding box center [168, 170] width 262 height 30
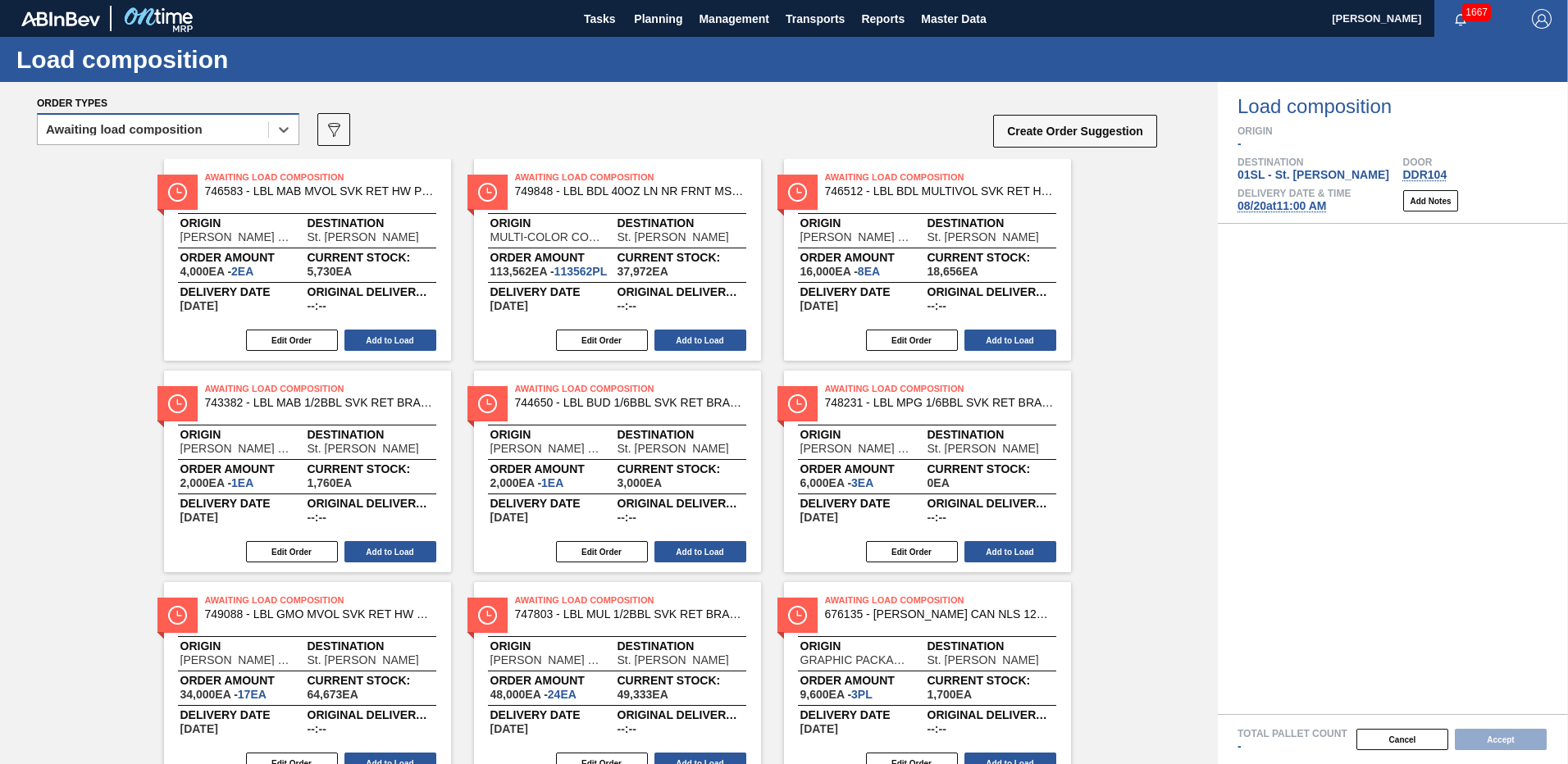
click at [154, 128] on div "Awaiting load composition" at bounding box center [124, 129] width 157 height 11
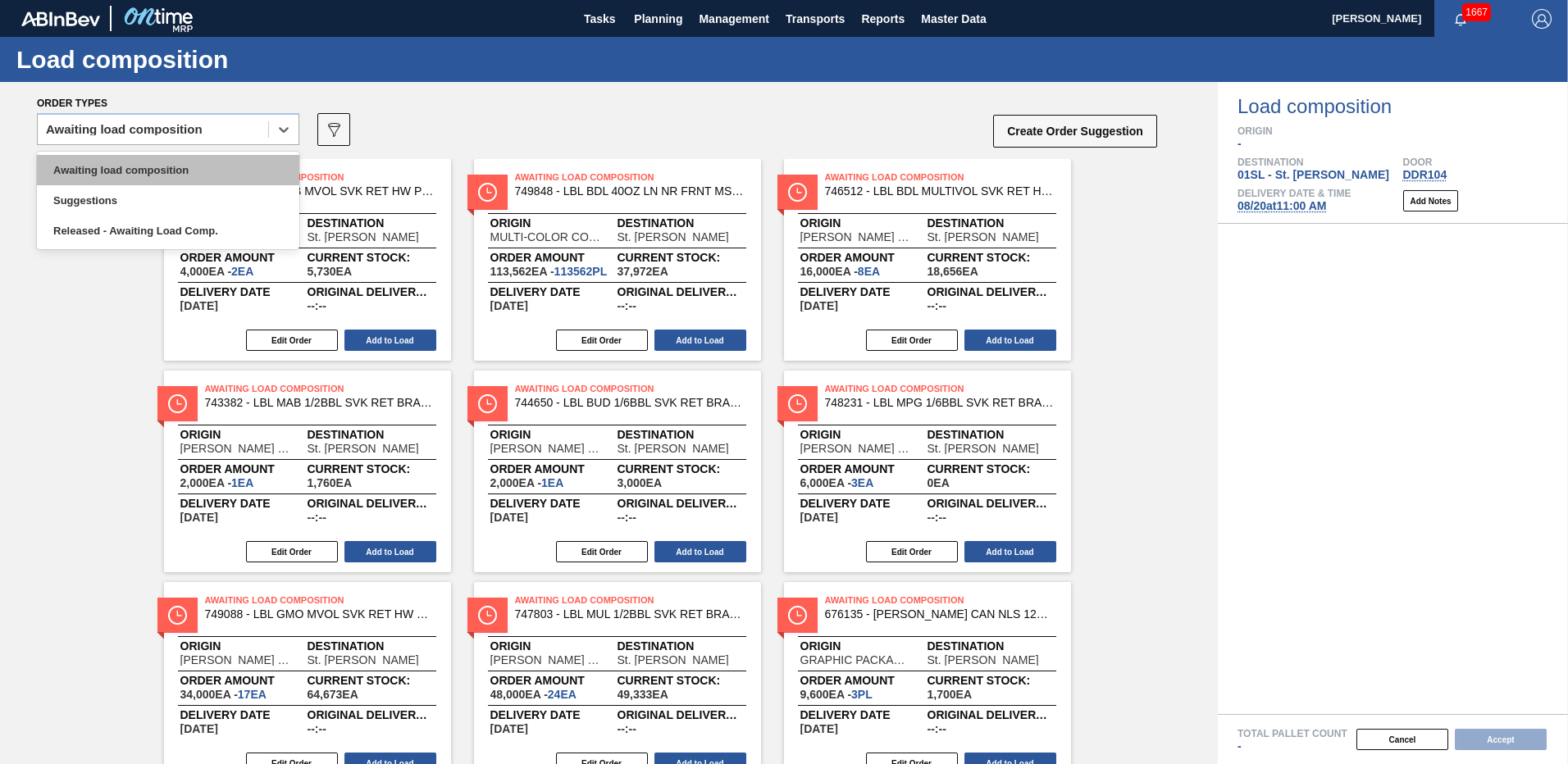
click at [136, 166] on div "Awaiting load composition" at bounding box center [168, 170] width 262 height 30
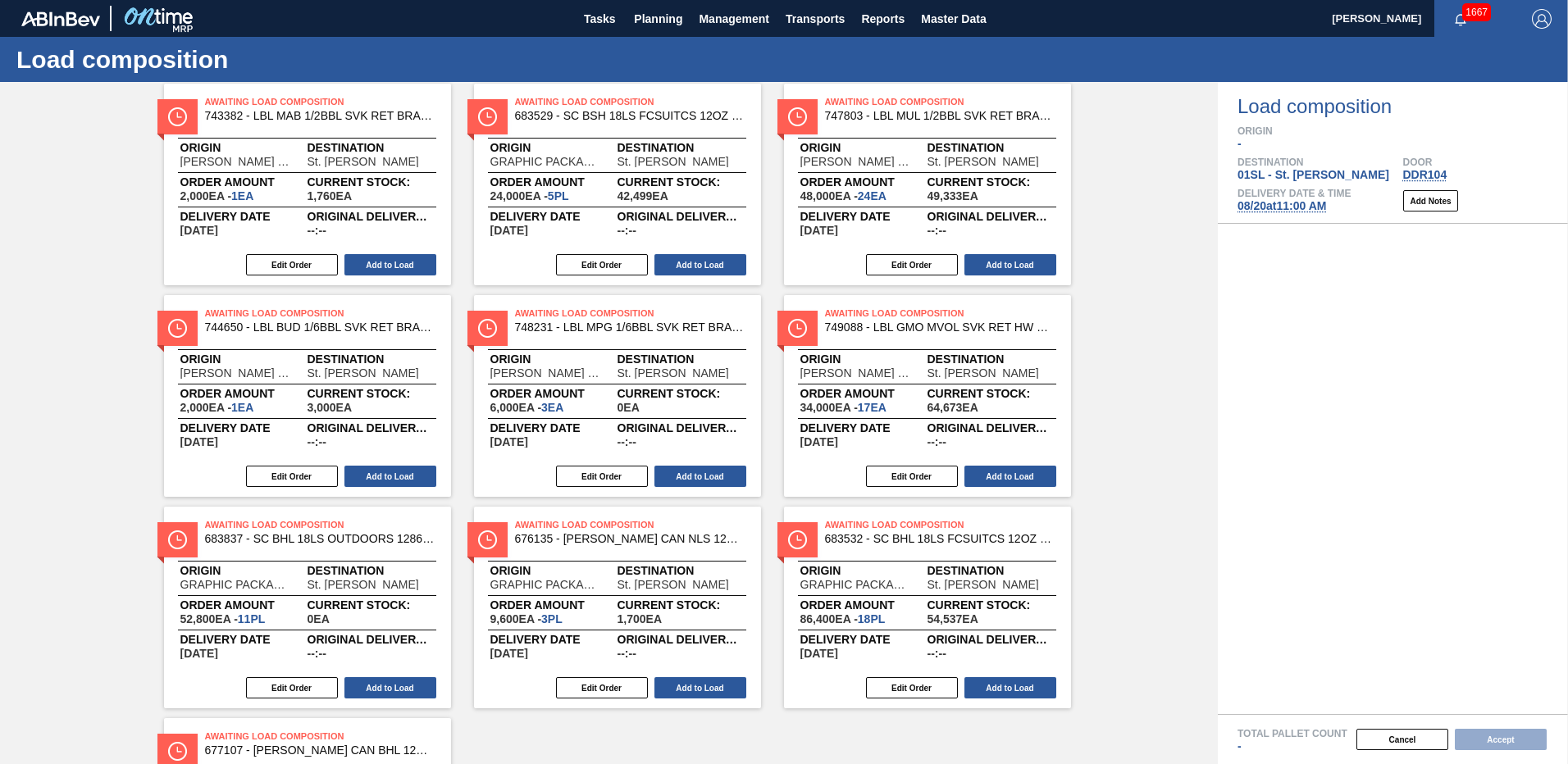
scroll to position [492, 0]
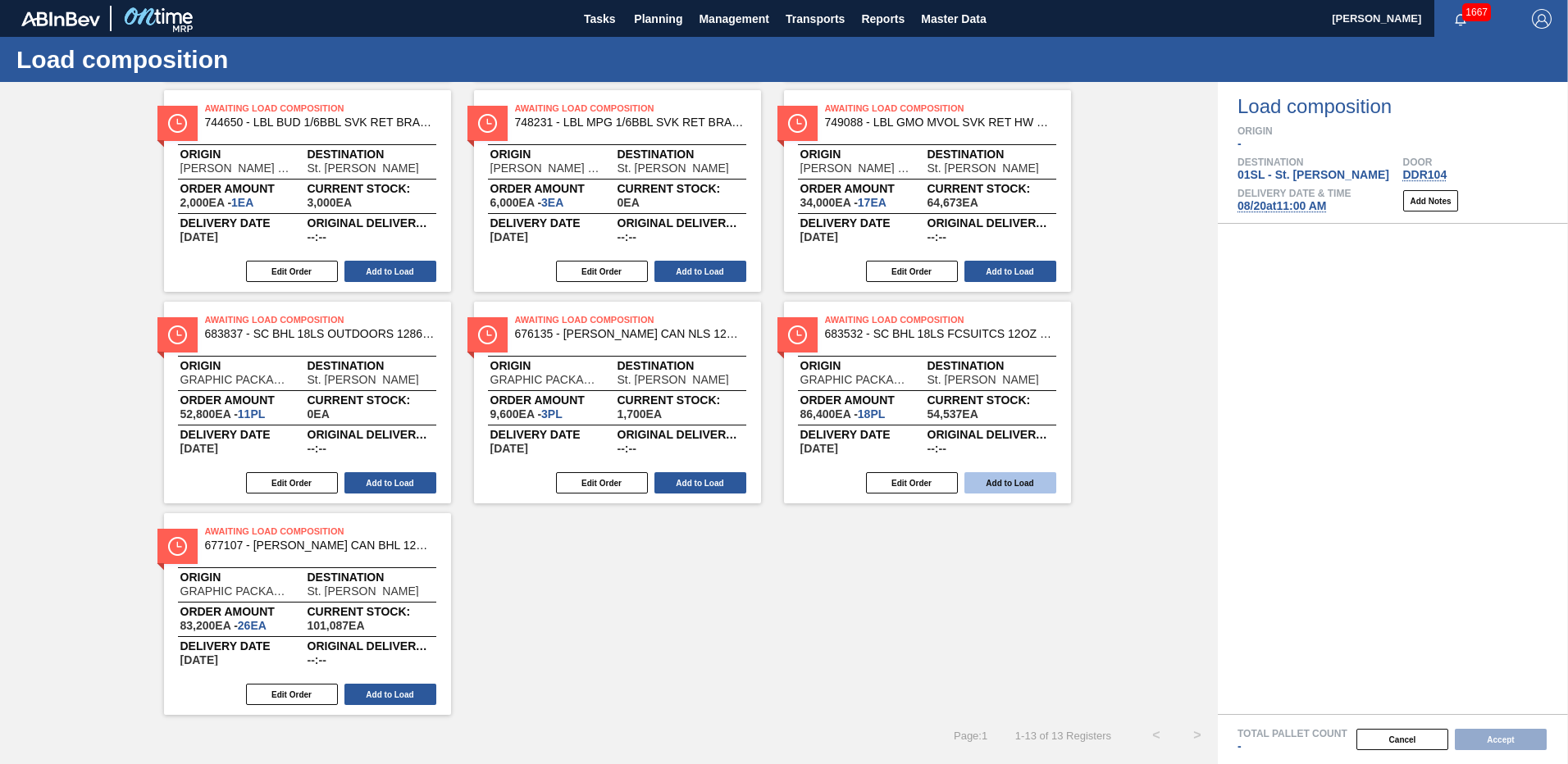
click at [994, 488] on button "Add to Load" at bounding box center [1010, 483] width 92 height 21
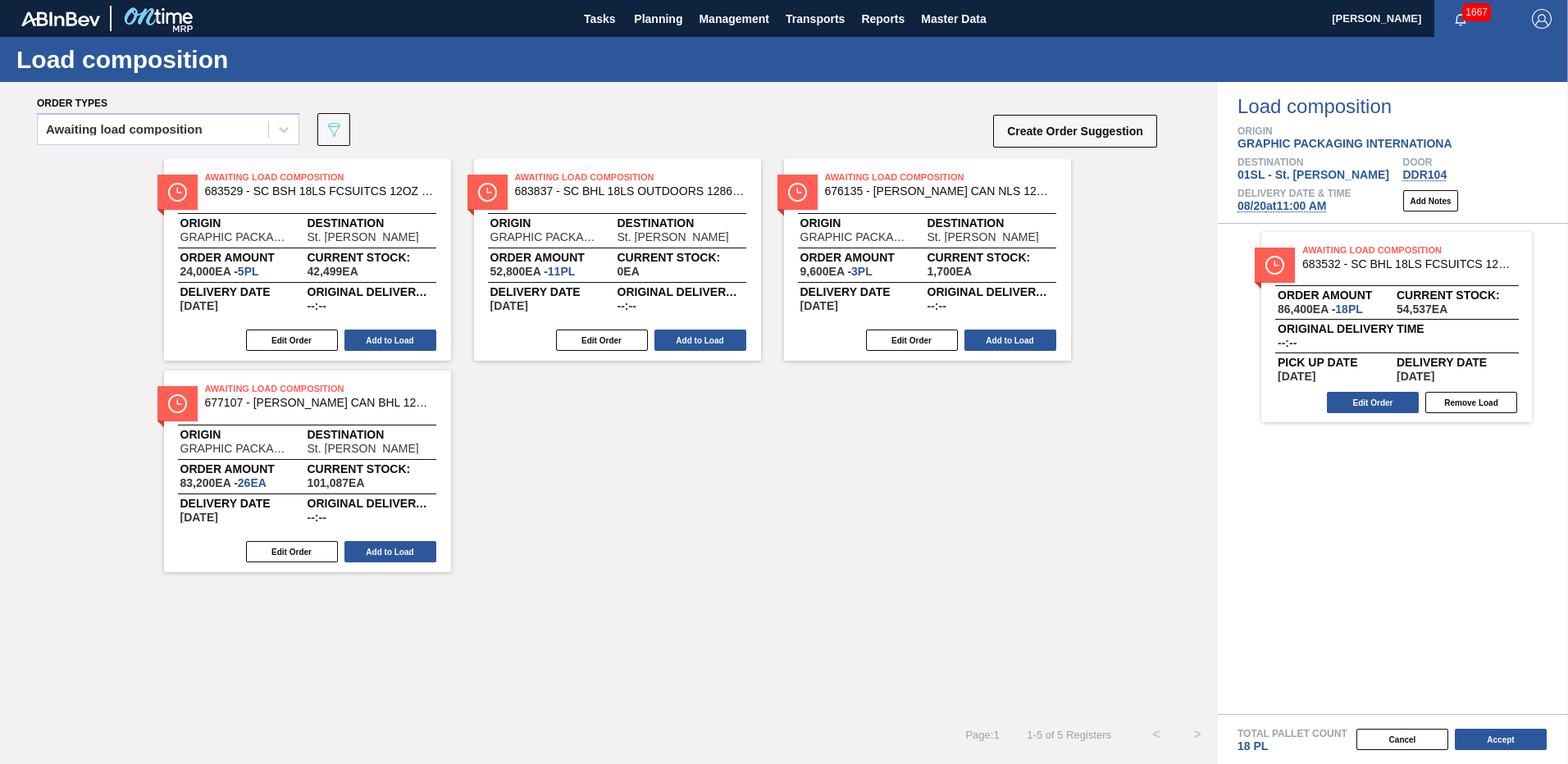
scroll to position [0, 0]
click at [280, 138] on div at bounding box center [284, 129] width 29 height 29
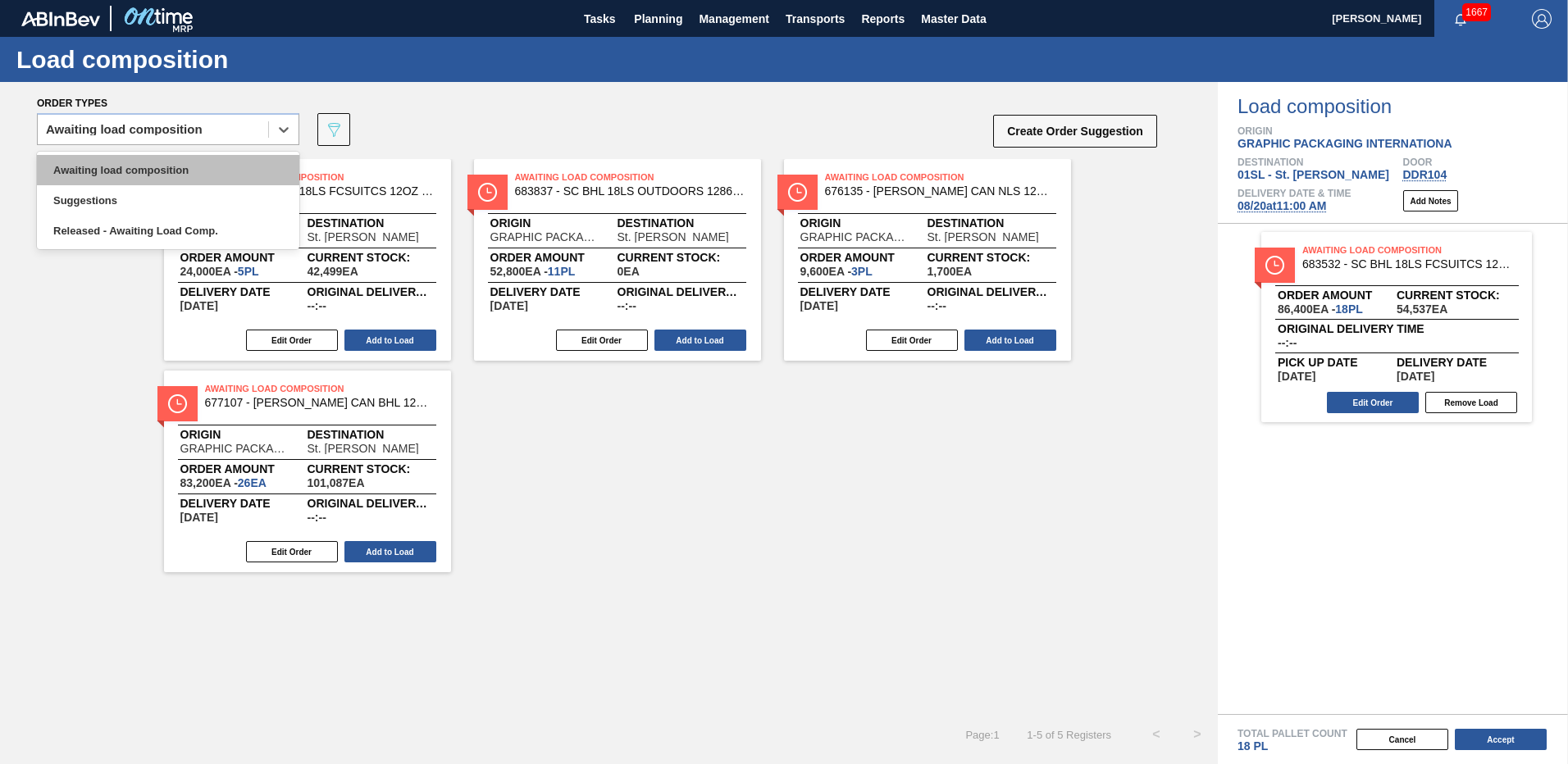
click at [155, 166] on div "Awaiting load composition" at bounding box center [168, 170] width 262 height 30
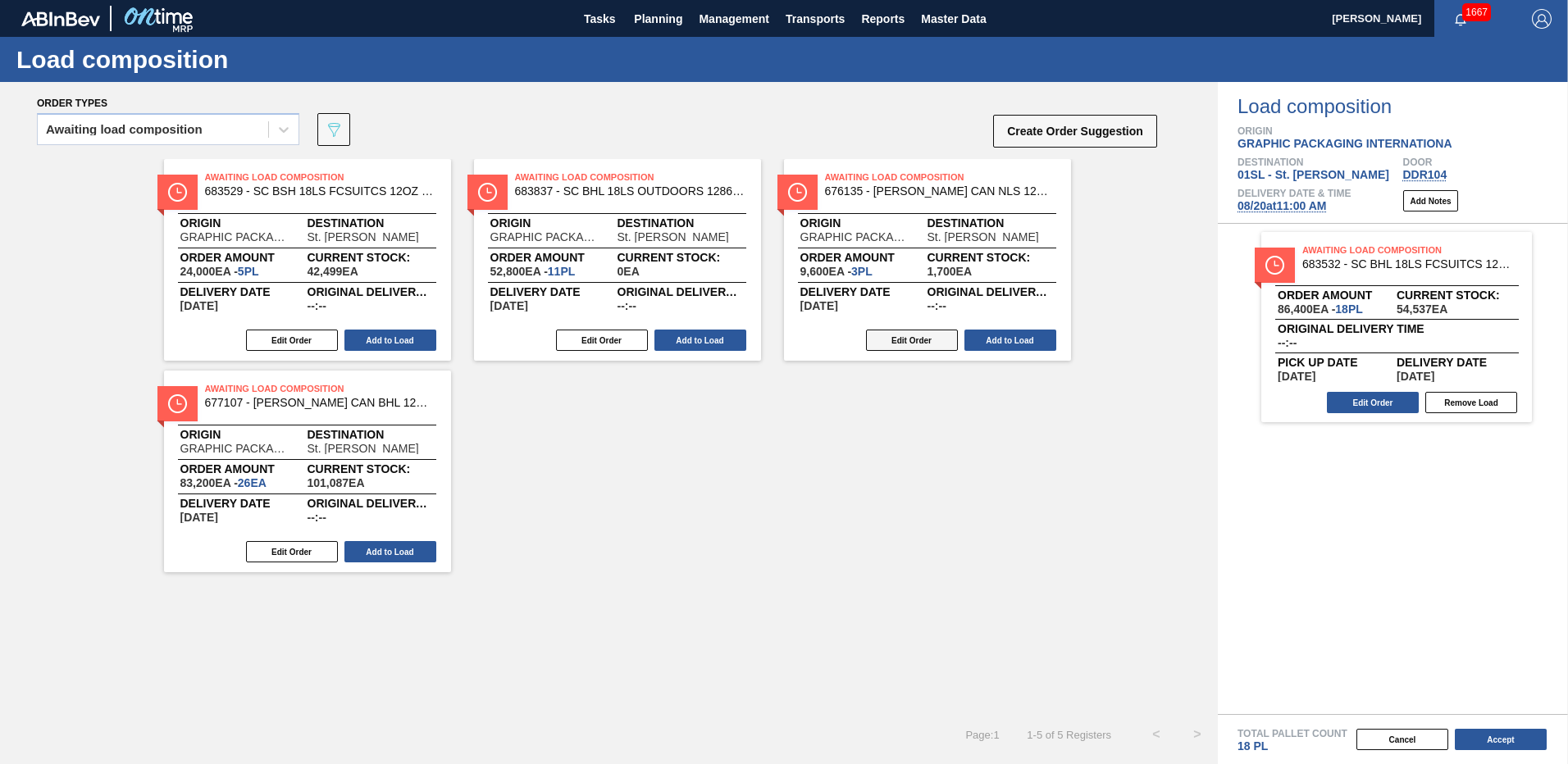
click at [925, 343] on button "Edit Order" at bounding box center [912, 340] width 92 height 21
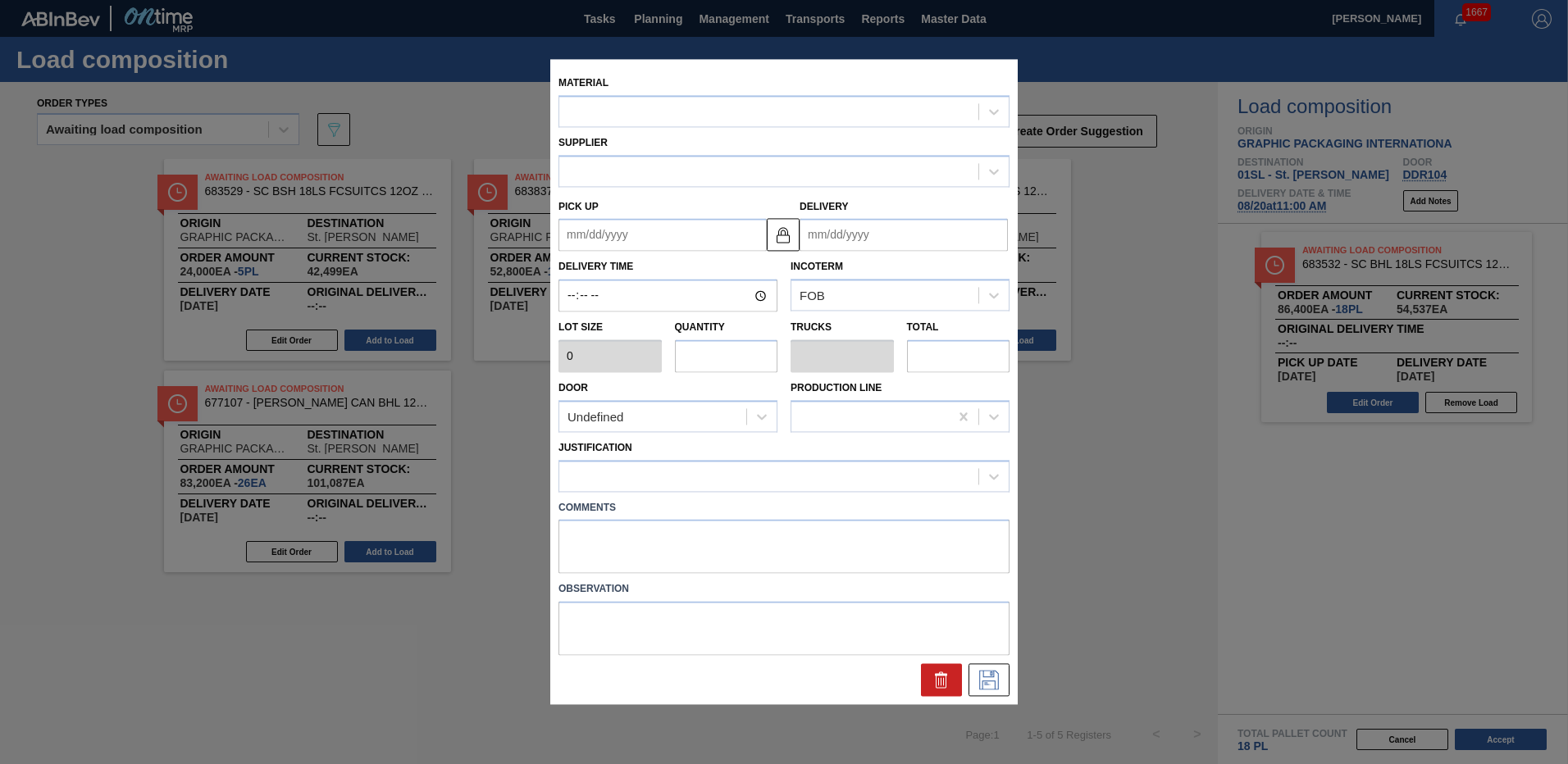
type input "3,200"
type input "3"
type input "0.115"
type input "9,600"
type up "[DATE]"
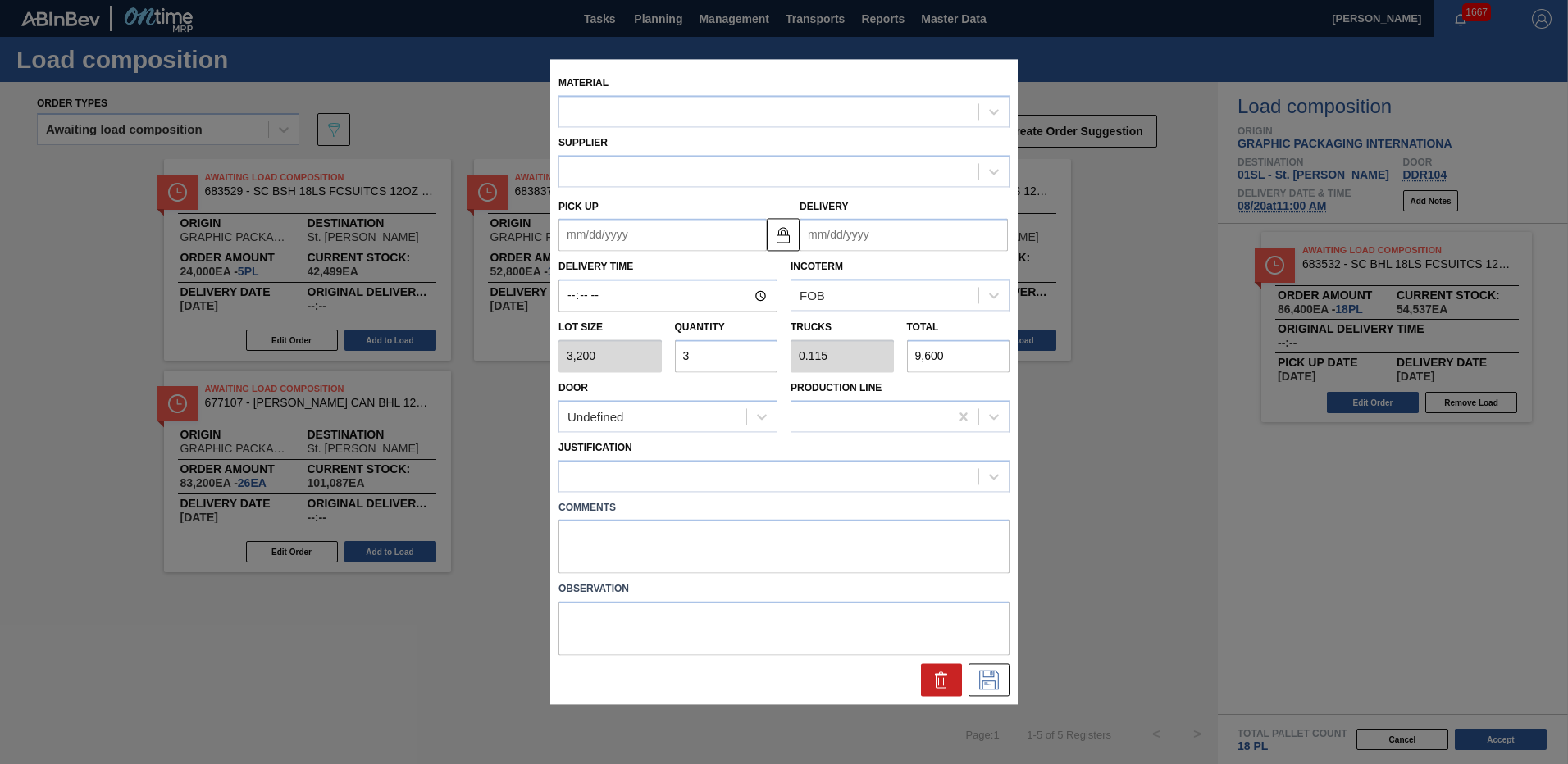
type input "[DATE]"
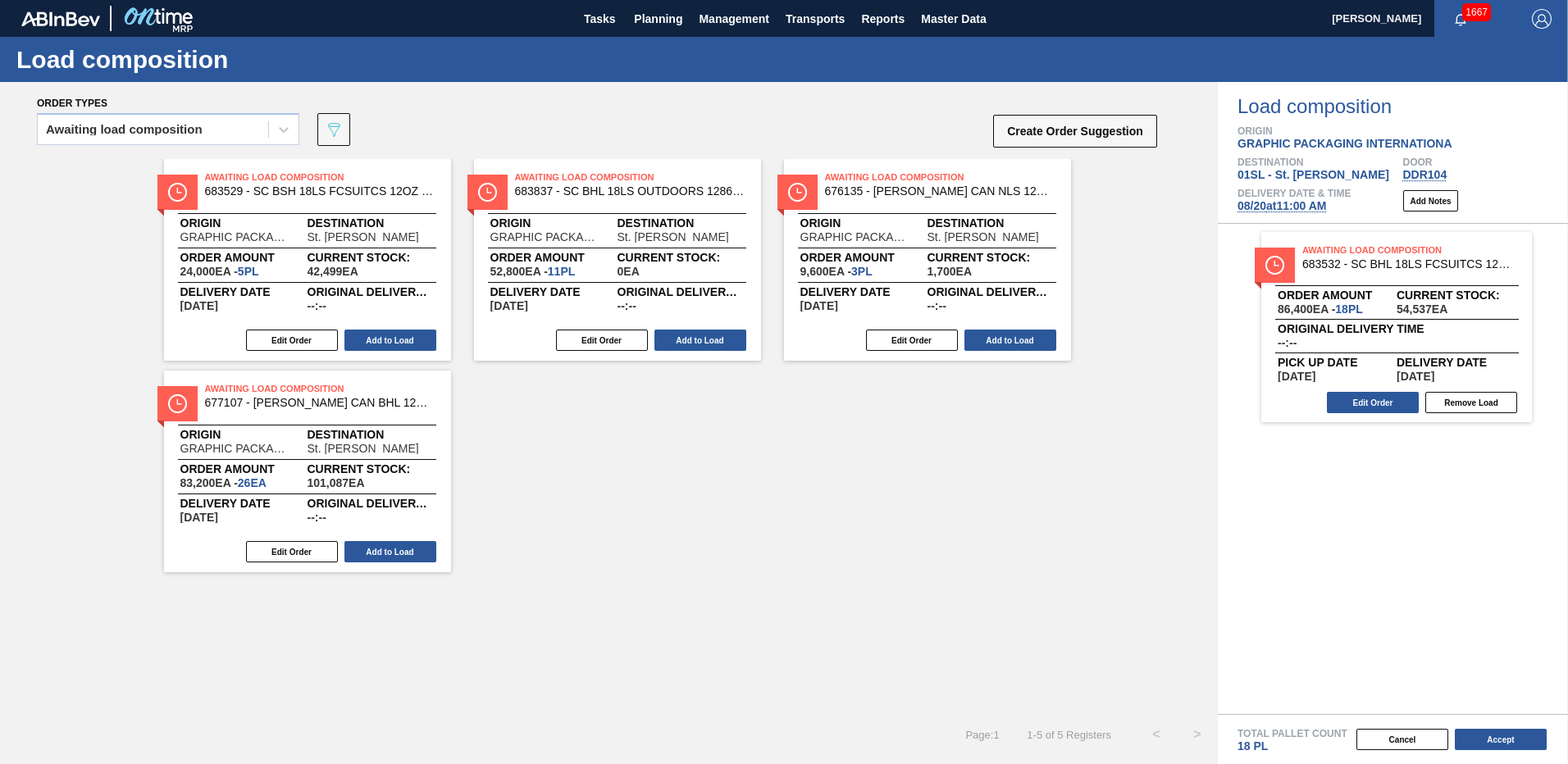
click at [931, 327] on div "Awaiting Load Composition 676135 - [PERSON_NAME] CAN NLS 12OZ TWNSTK 30/12 CAN …" at bounding box center [927, 259] width 287 height 202
click at [919, 342] on button "Edit Order" at bounding box center [912, 340] width 92 height 21
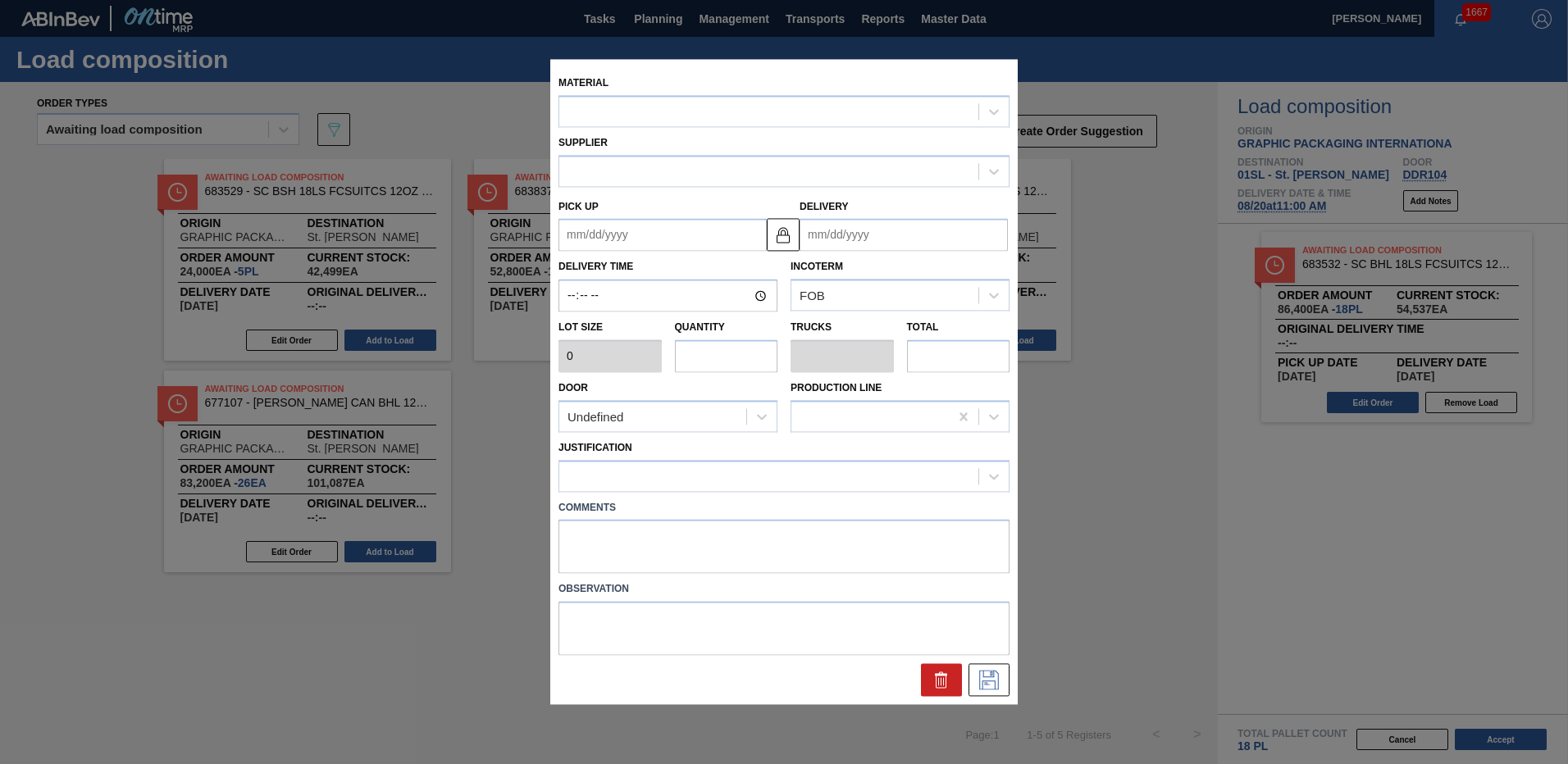
type input "3,200"
type input "3"
type input "0.115"
type input "9,600"
type up "[DATE]"
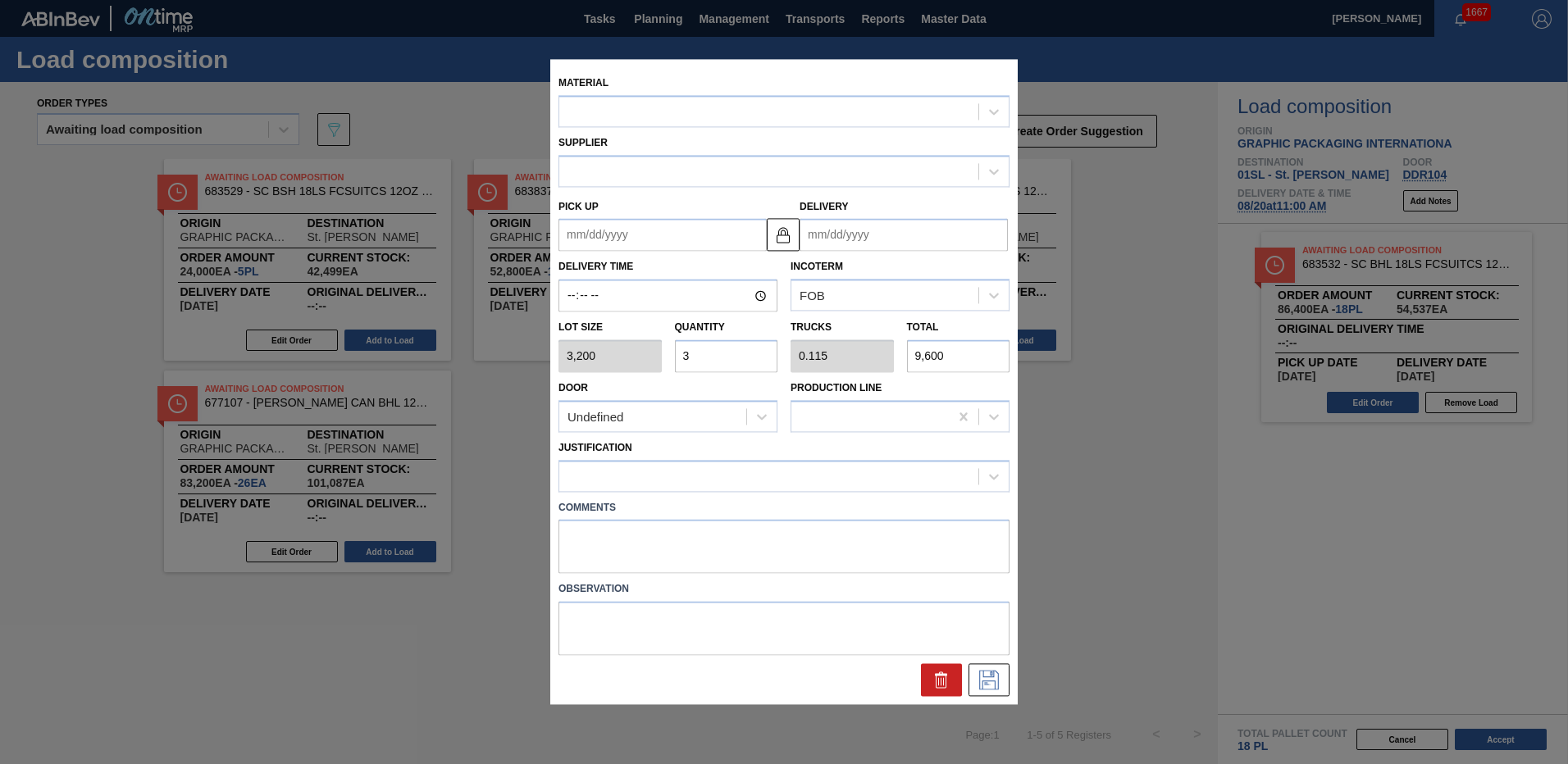
type input "[DATE]"
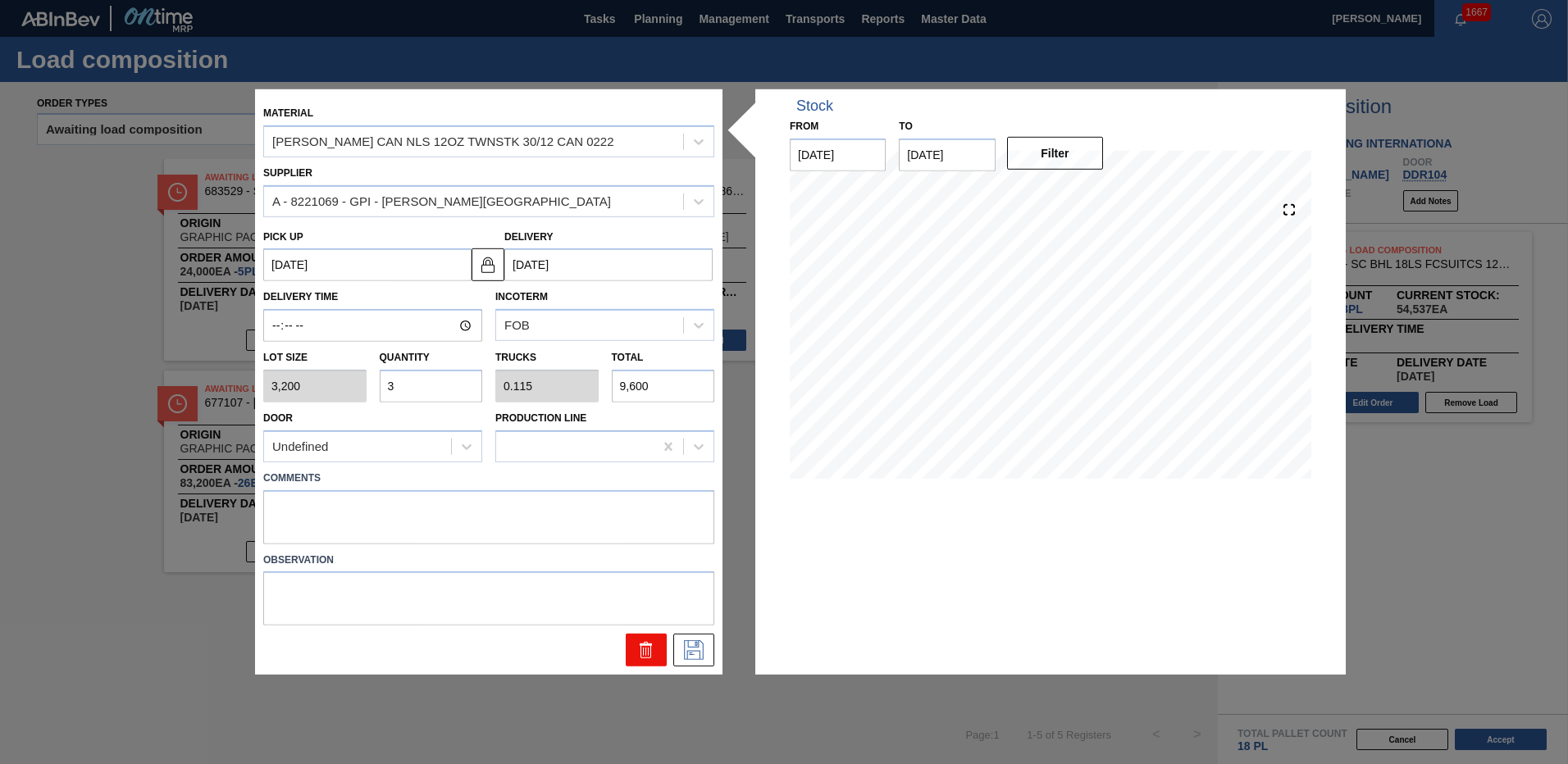
click at [650, 656] on icon at bounding box center [646, 652] width 10 height 12
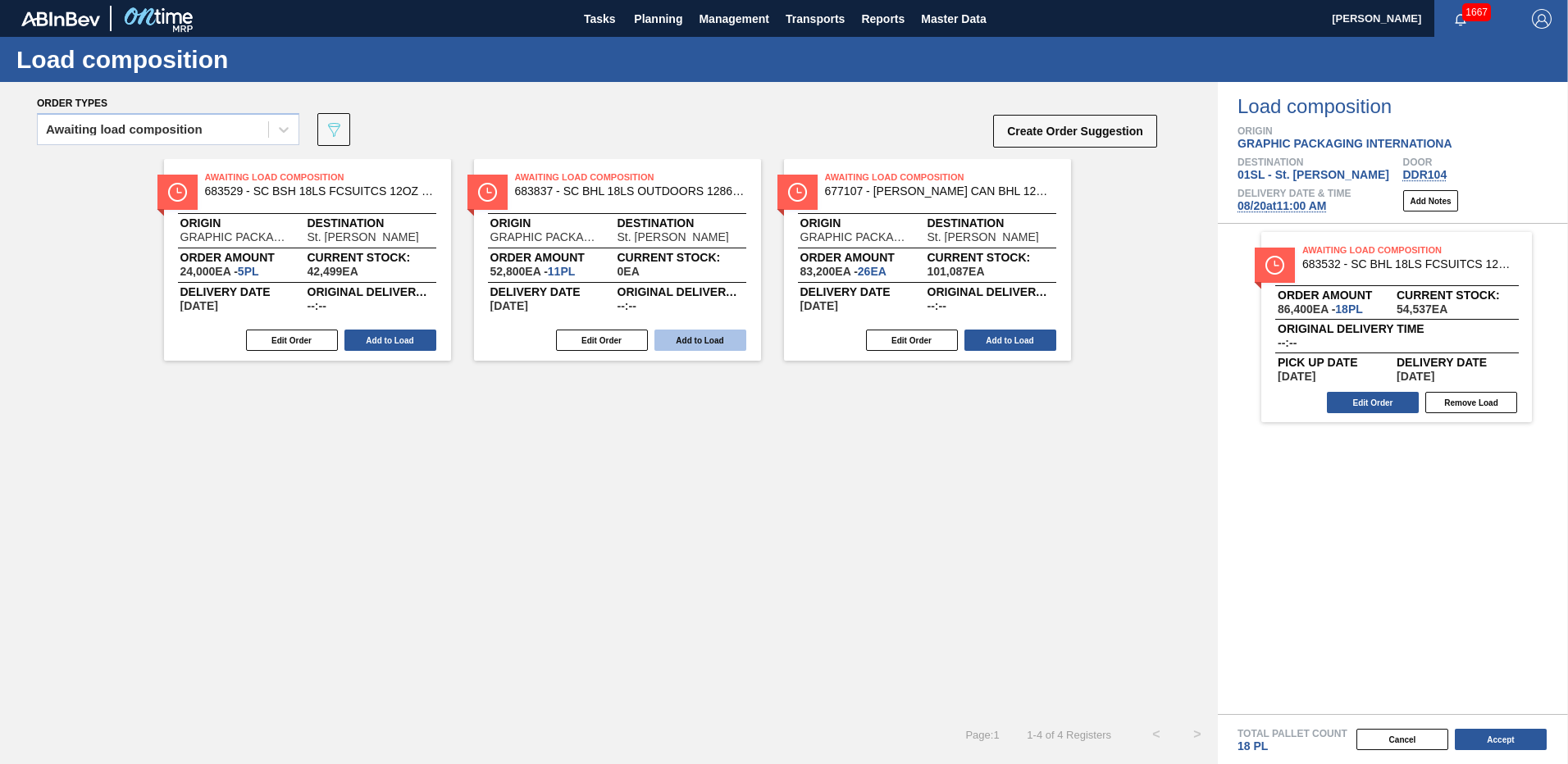
click at [686, 346] on button "Add to Load" at bounding box center [700, 340] width 92 height 21
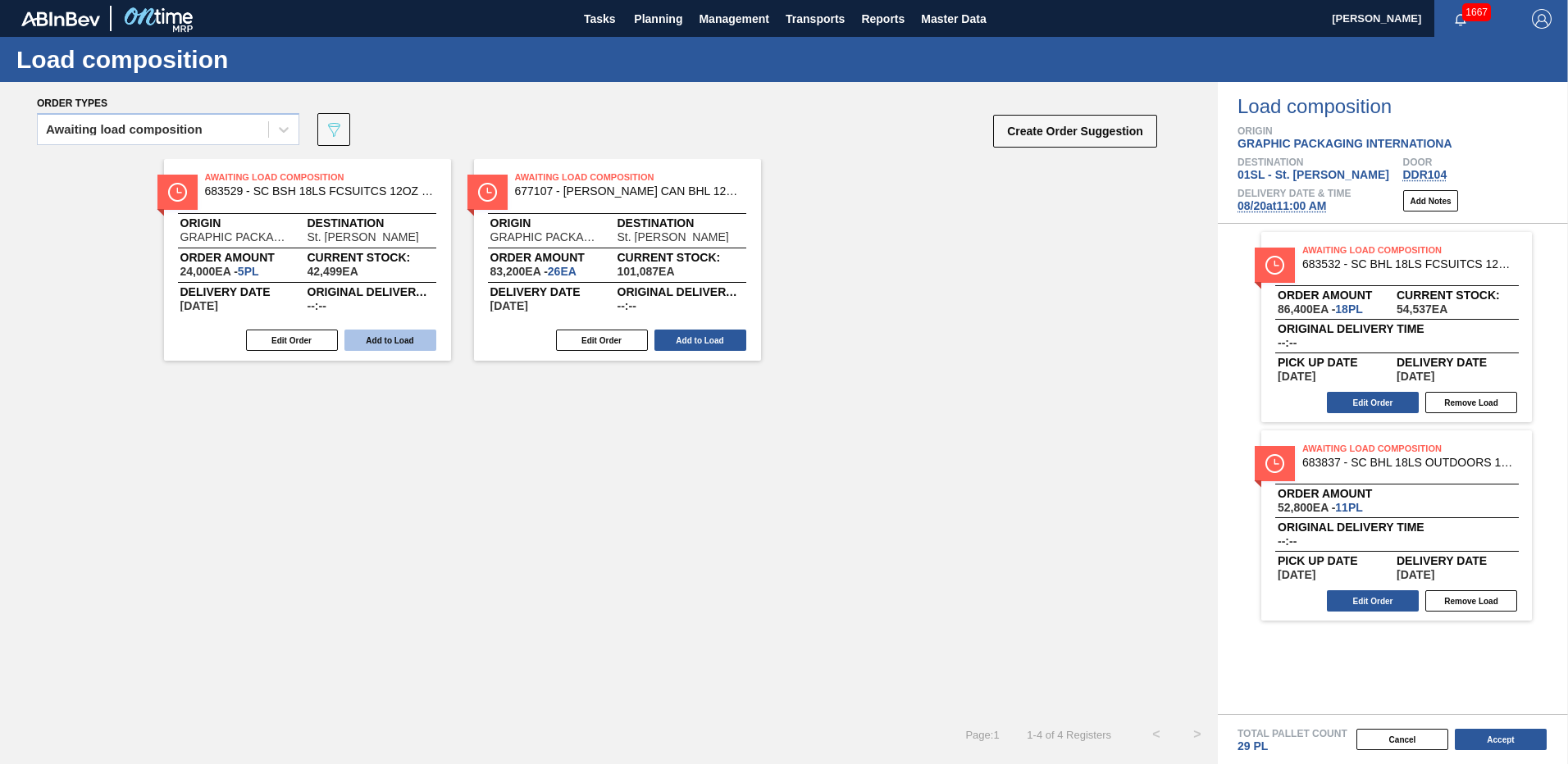
click at [387, 338] on button "Add to Load" at bounding box center [390, 340] width 92 height 21
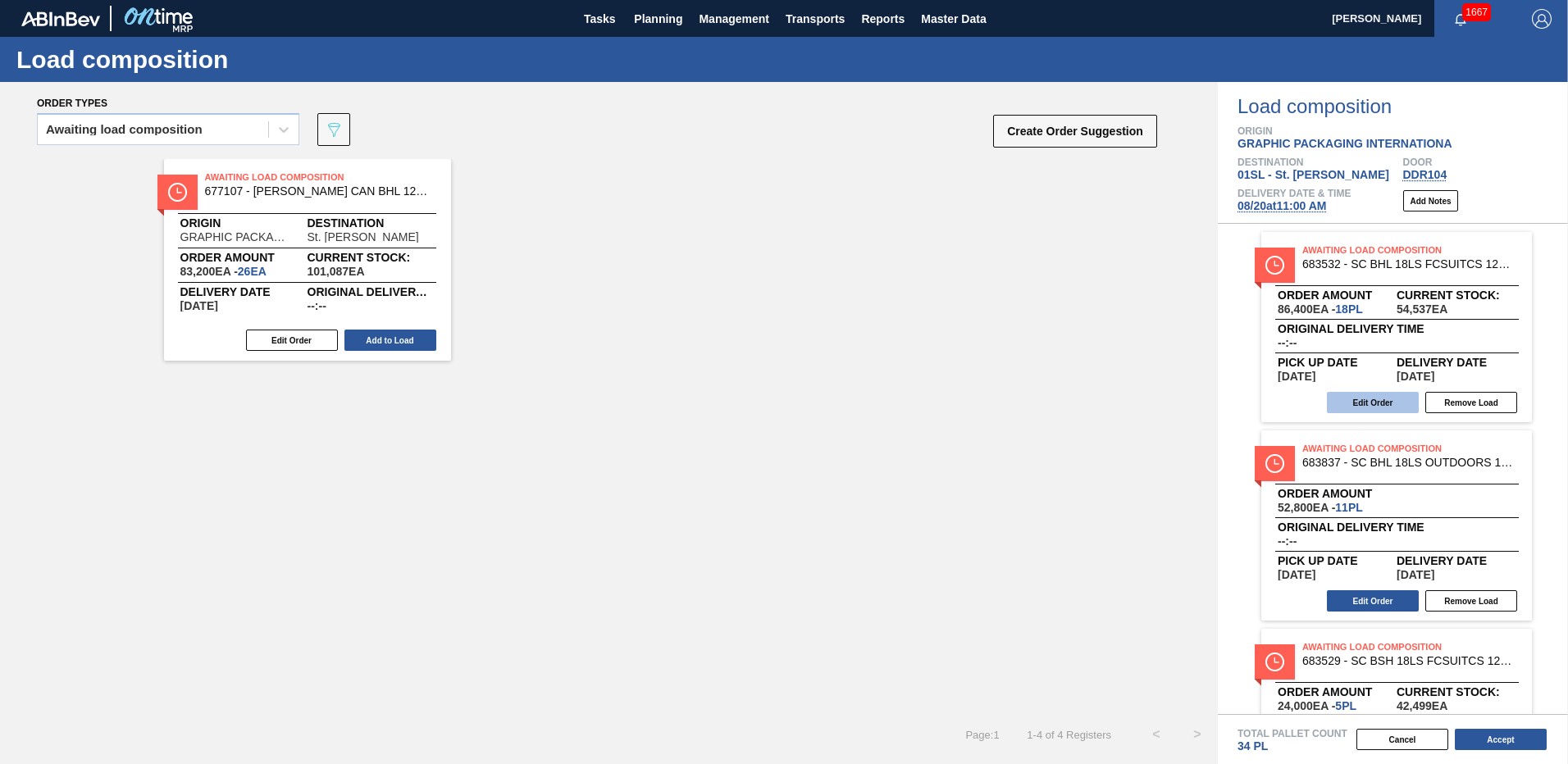
click at [1359, 402] on button "Edit Order" at bounding box center [1372, 402] width 92 height 21
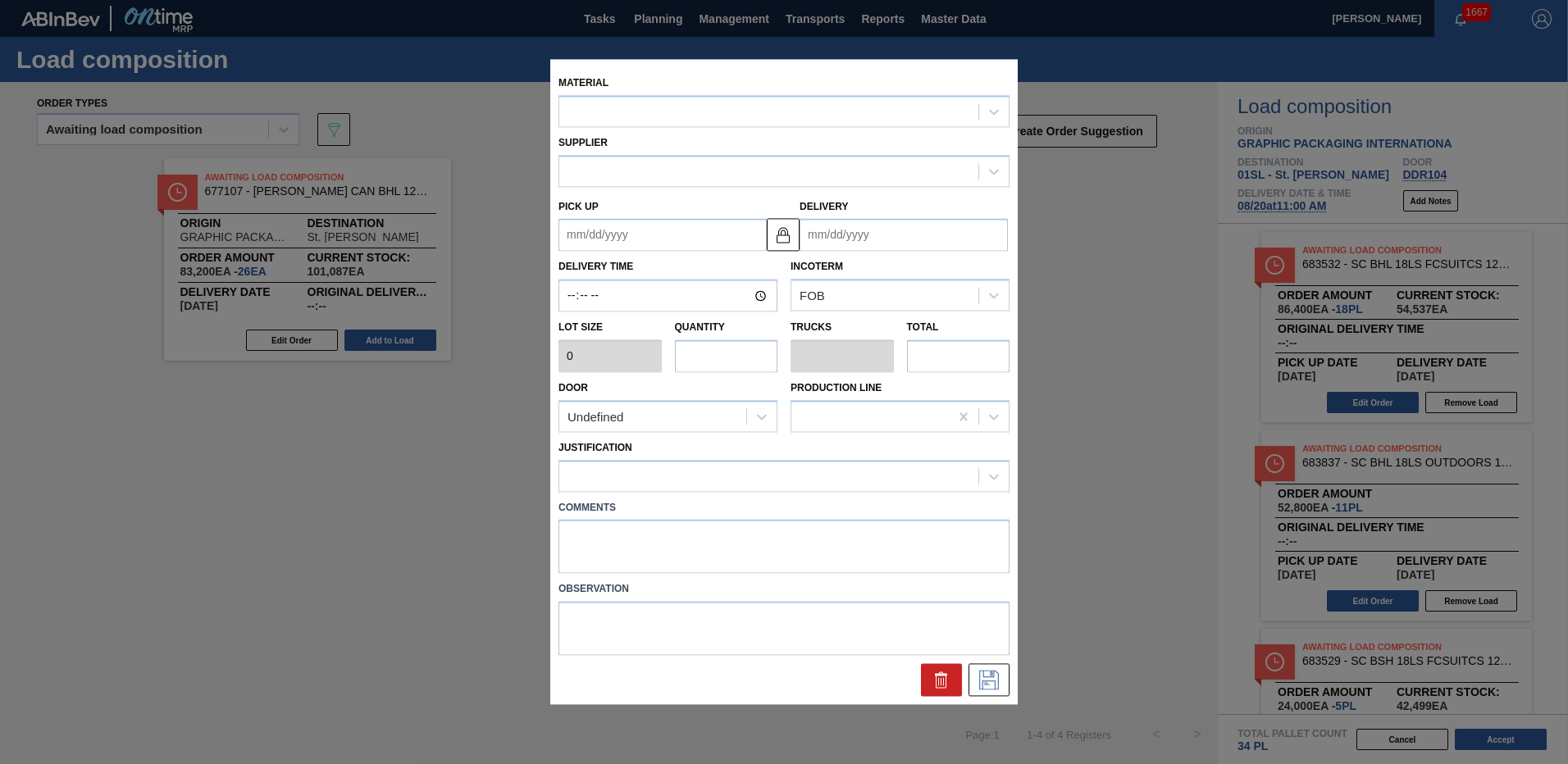
type input "4,800"
type input "18"
type input "0.818"
type input "86,400"
type up "[DATE]"
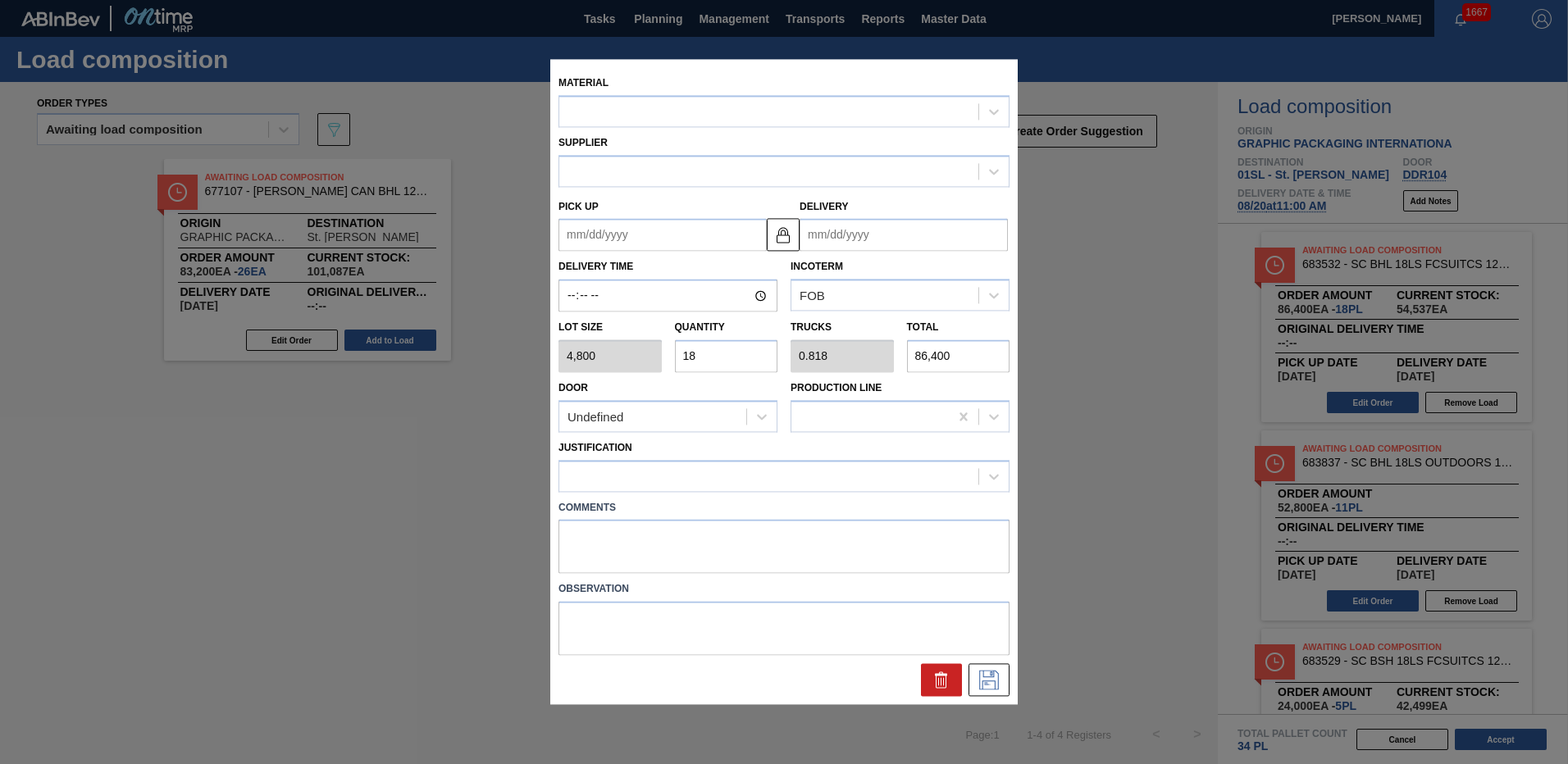
type input "[DATE]"
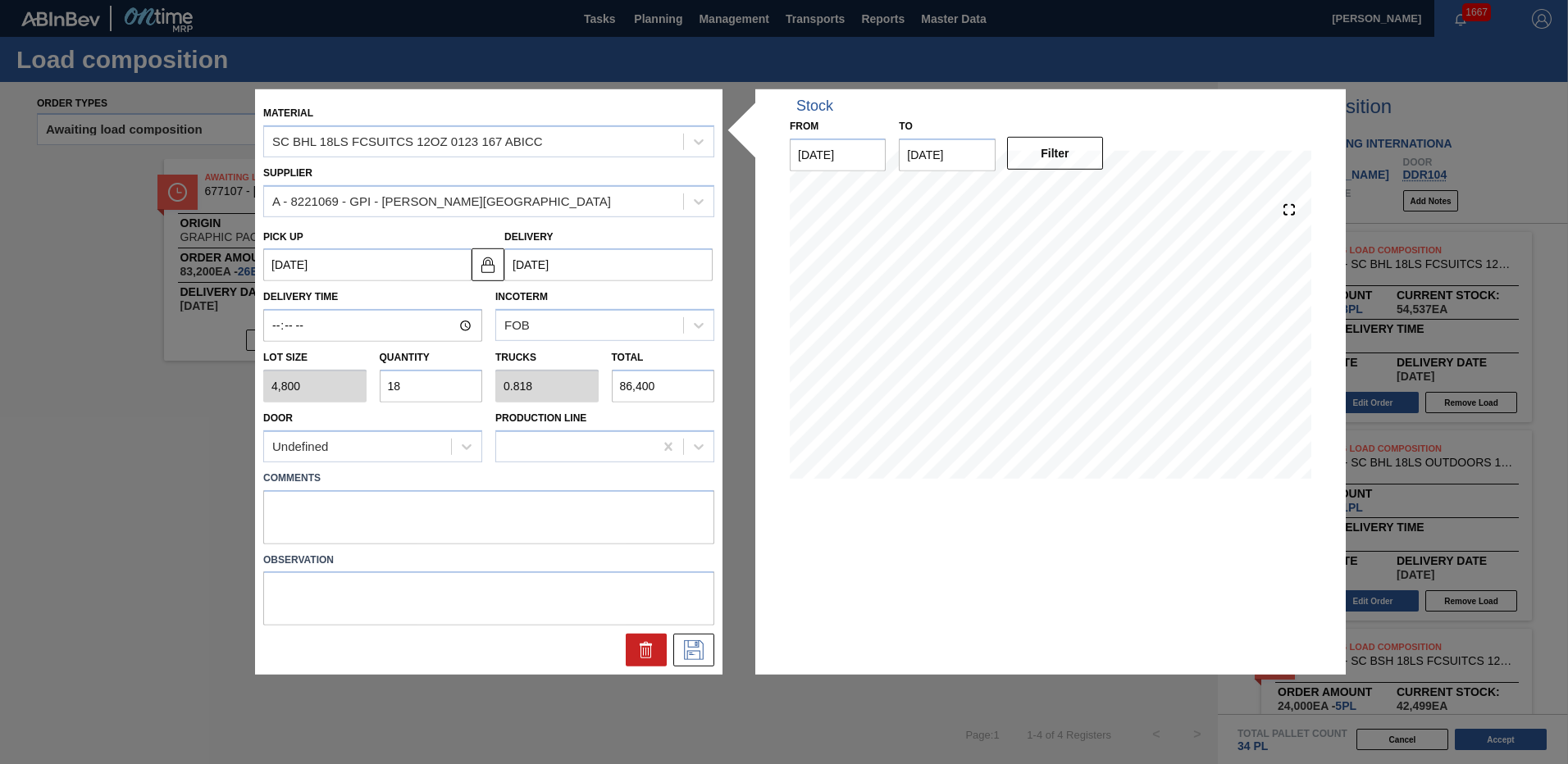
click at [432, 384] on input "18" at bounding box center [431, 386] width 103 height 33
type input "1"
type input "0.045"
type input "4,800"
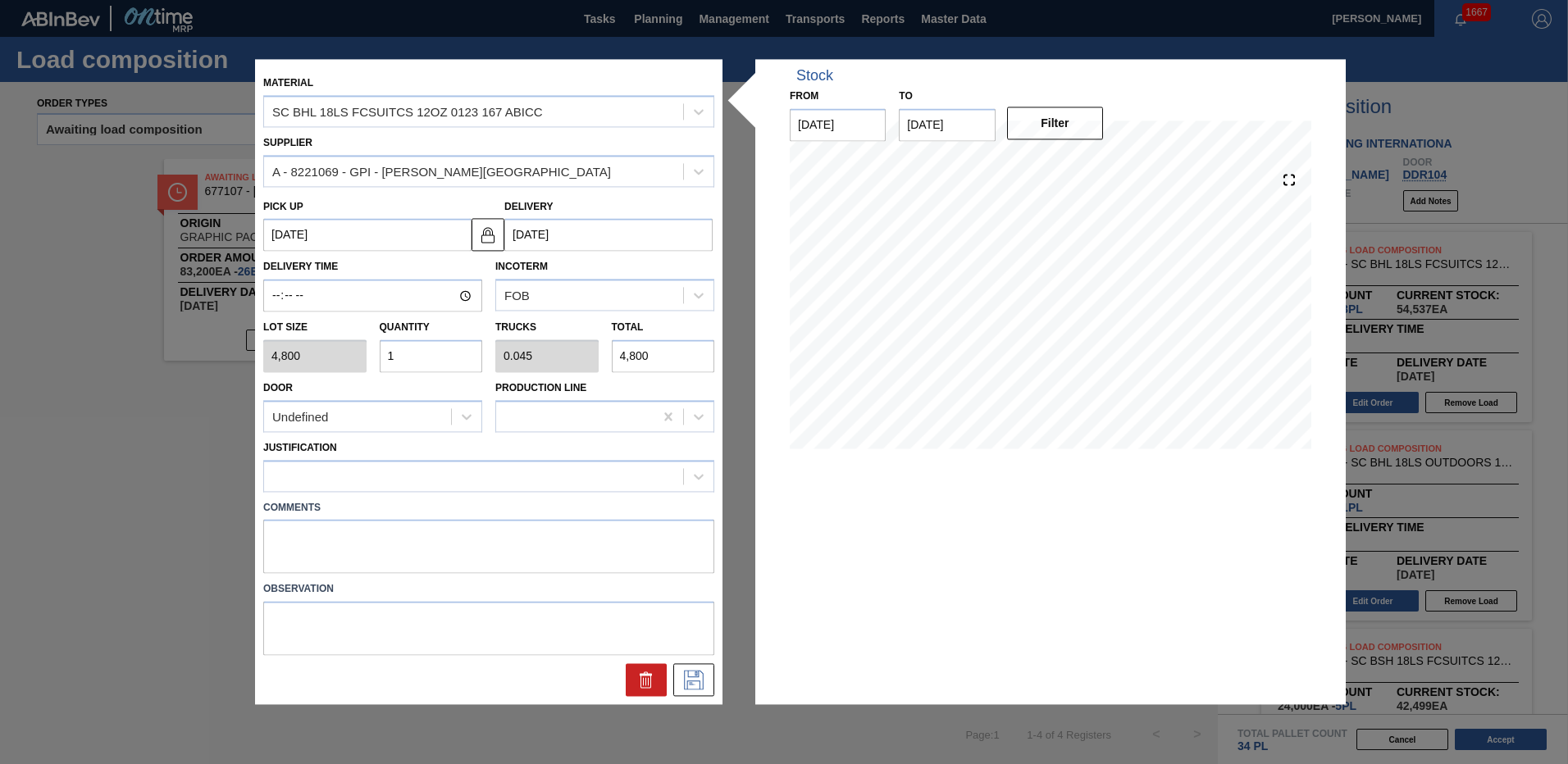
type input "0"
type input "6"
type input "0.273"
type input "28,800"
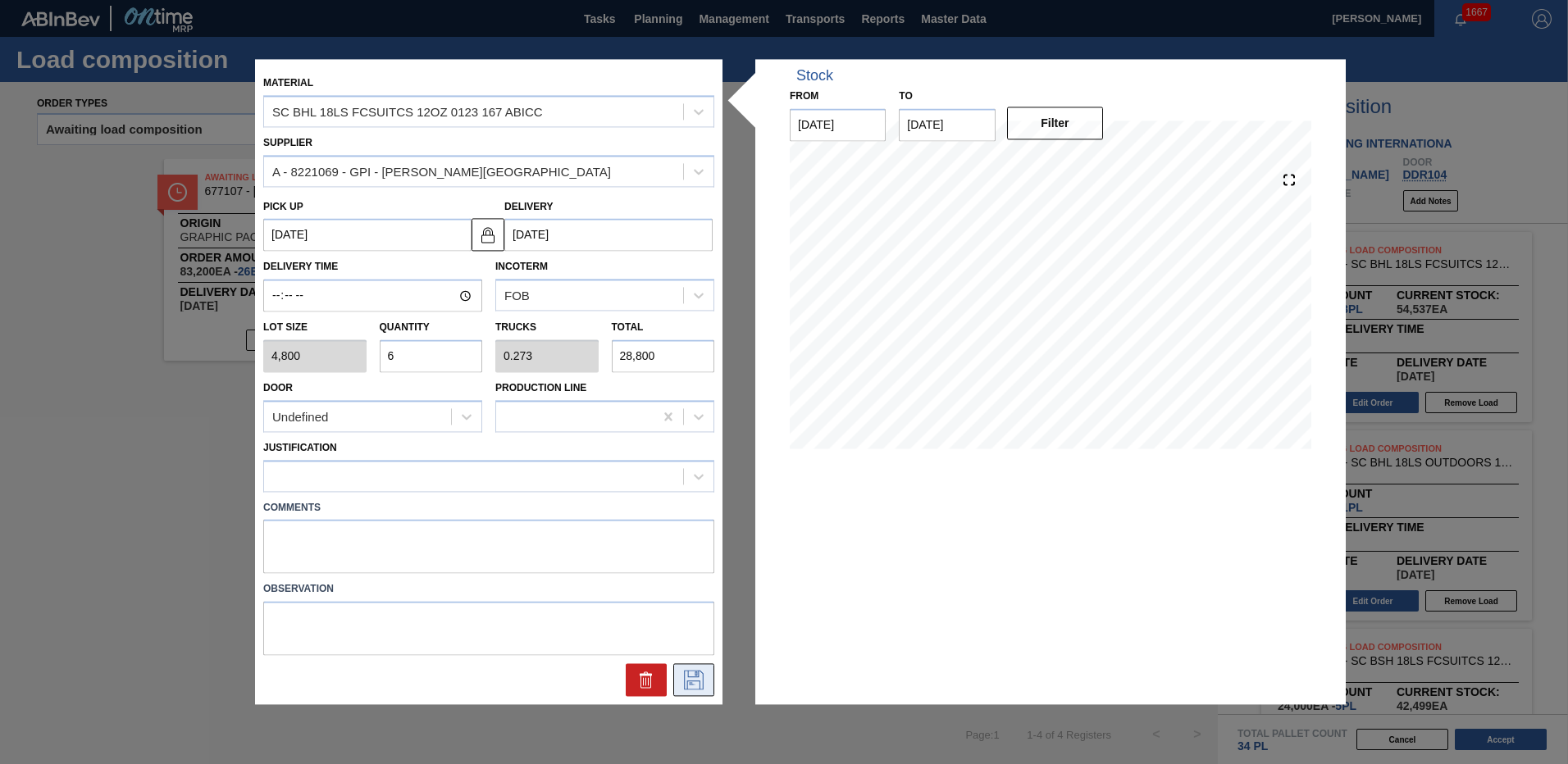
type input "6"
click at [694, 682] on icon at bounding box center [694, 680] width 27 height 20
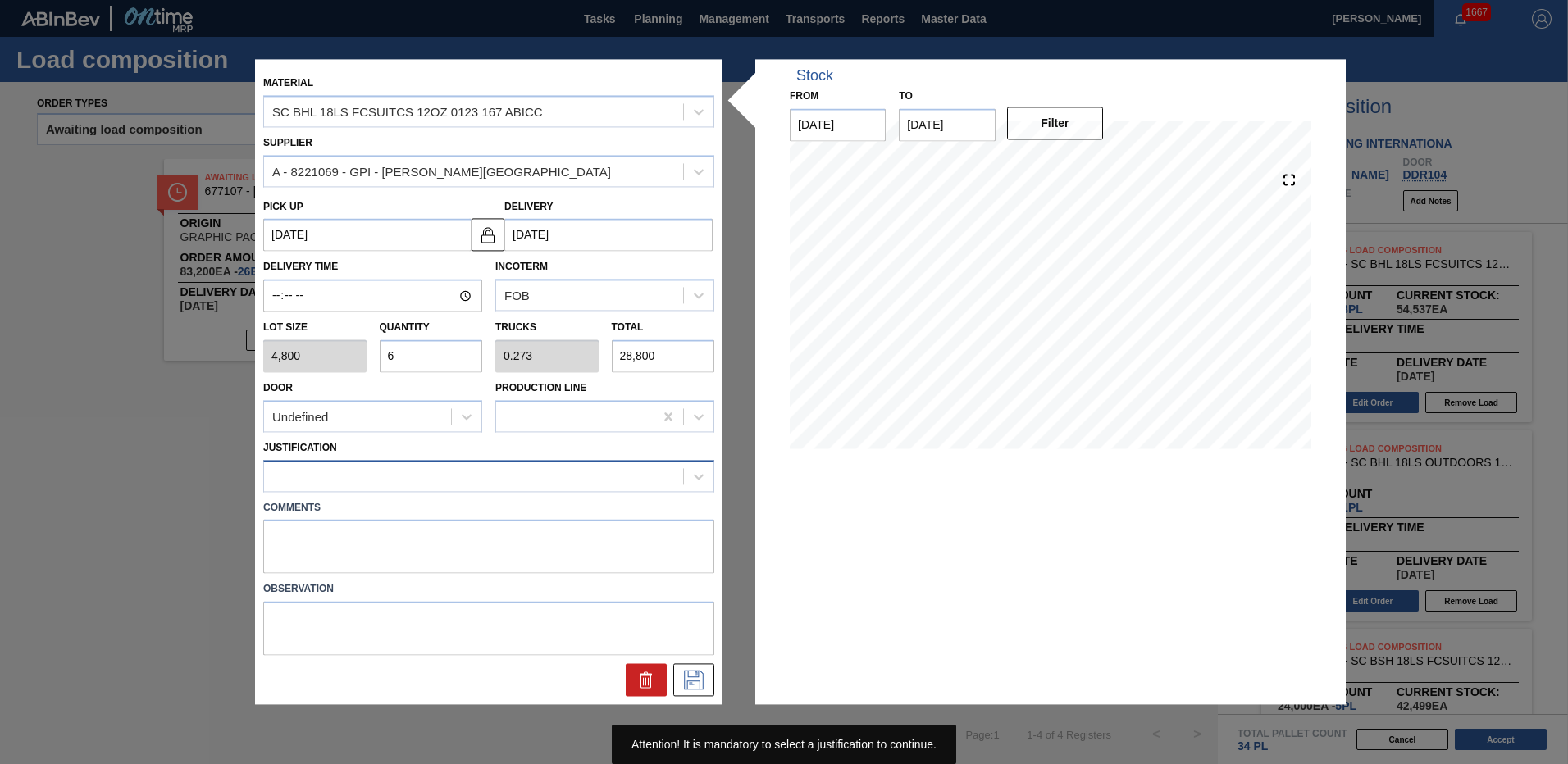
click at [435, 481] on div at bounding box center [473, 476] width 419 height 24
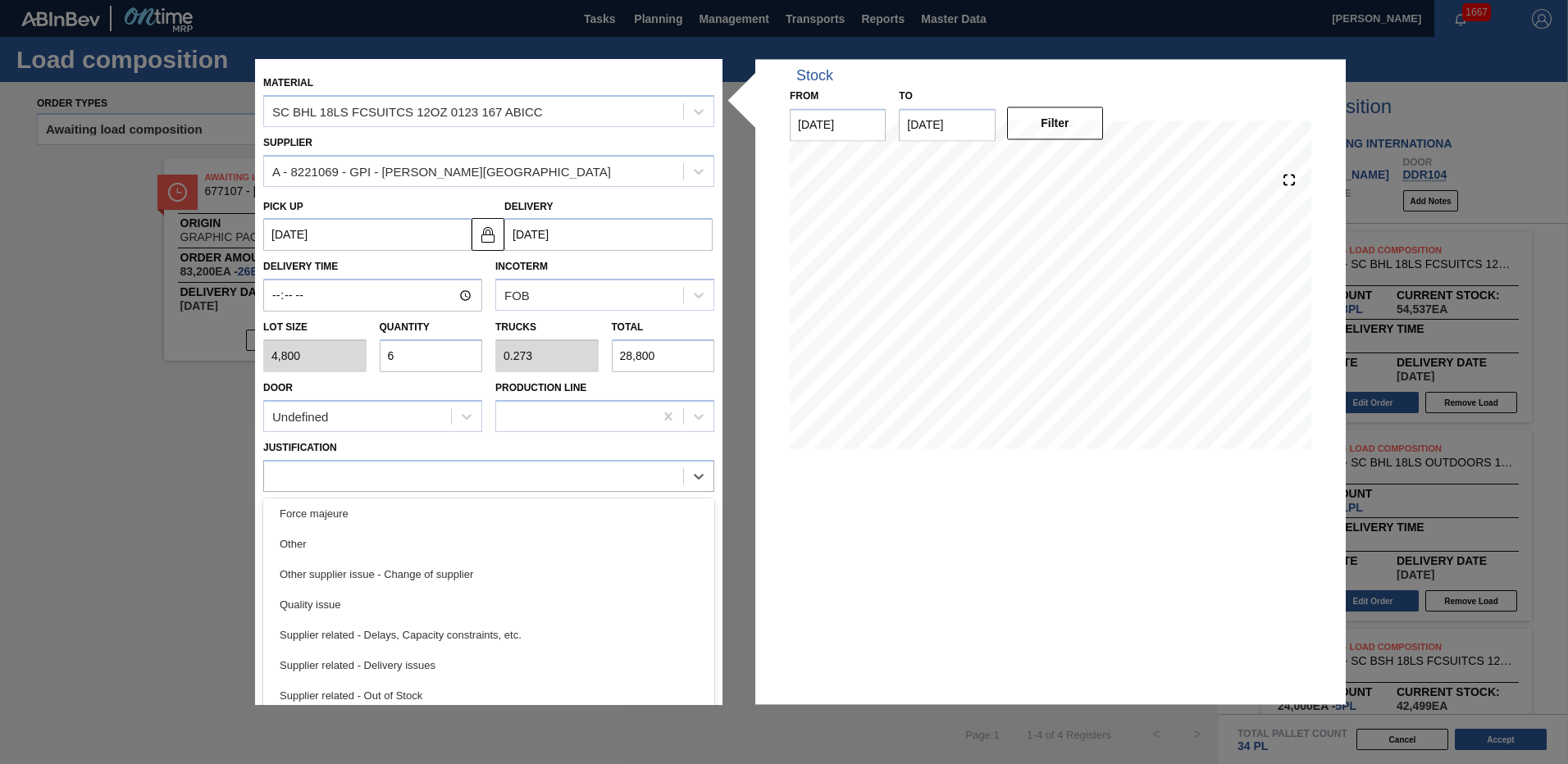
scroll to position [233, 0]
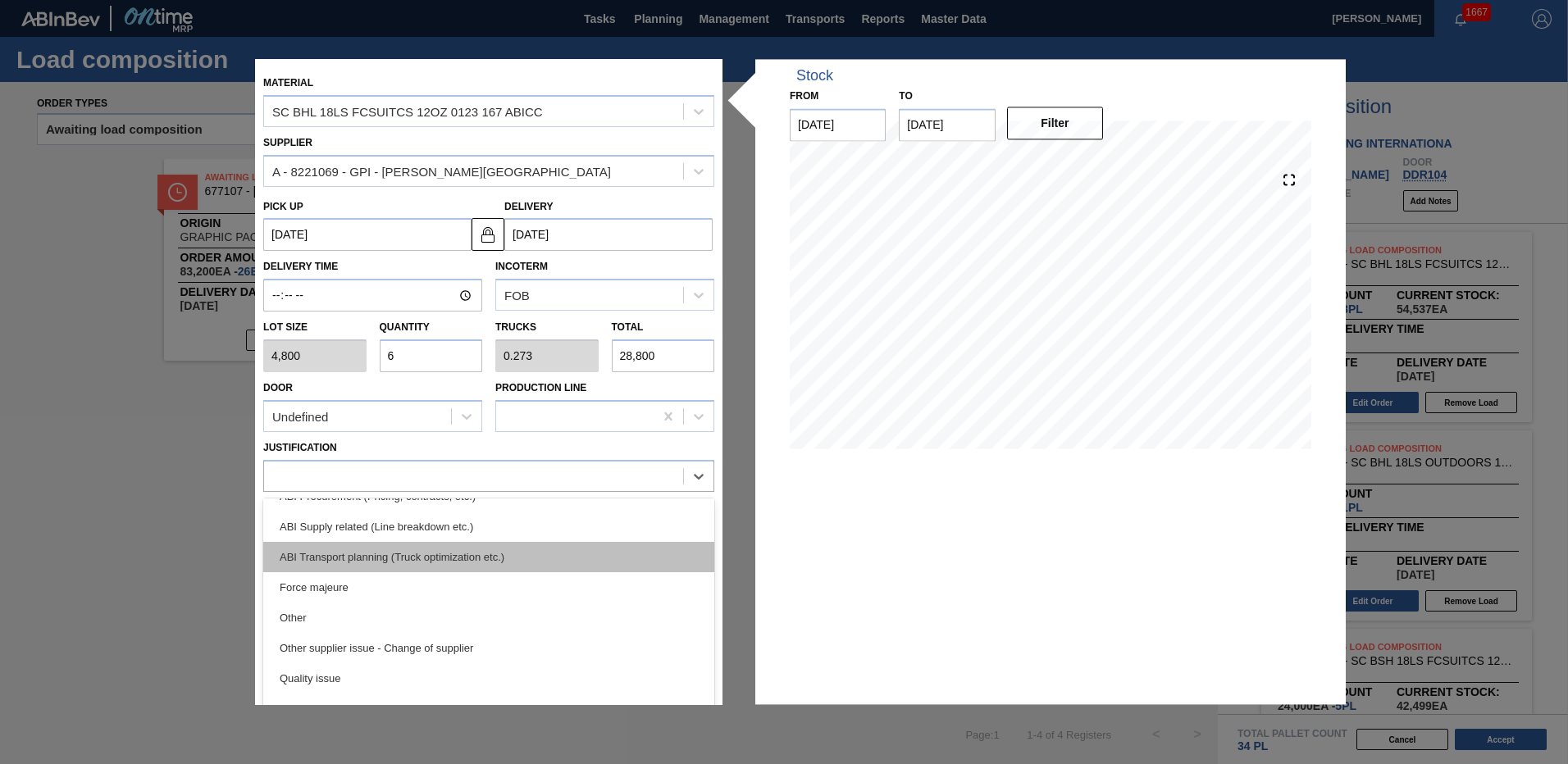
click at [436, 550] on div "ABI Transport planning (Truck optimization etc.)" at bounding box center [489, 556] width 451 height 30
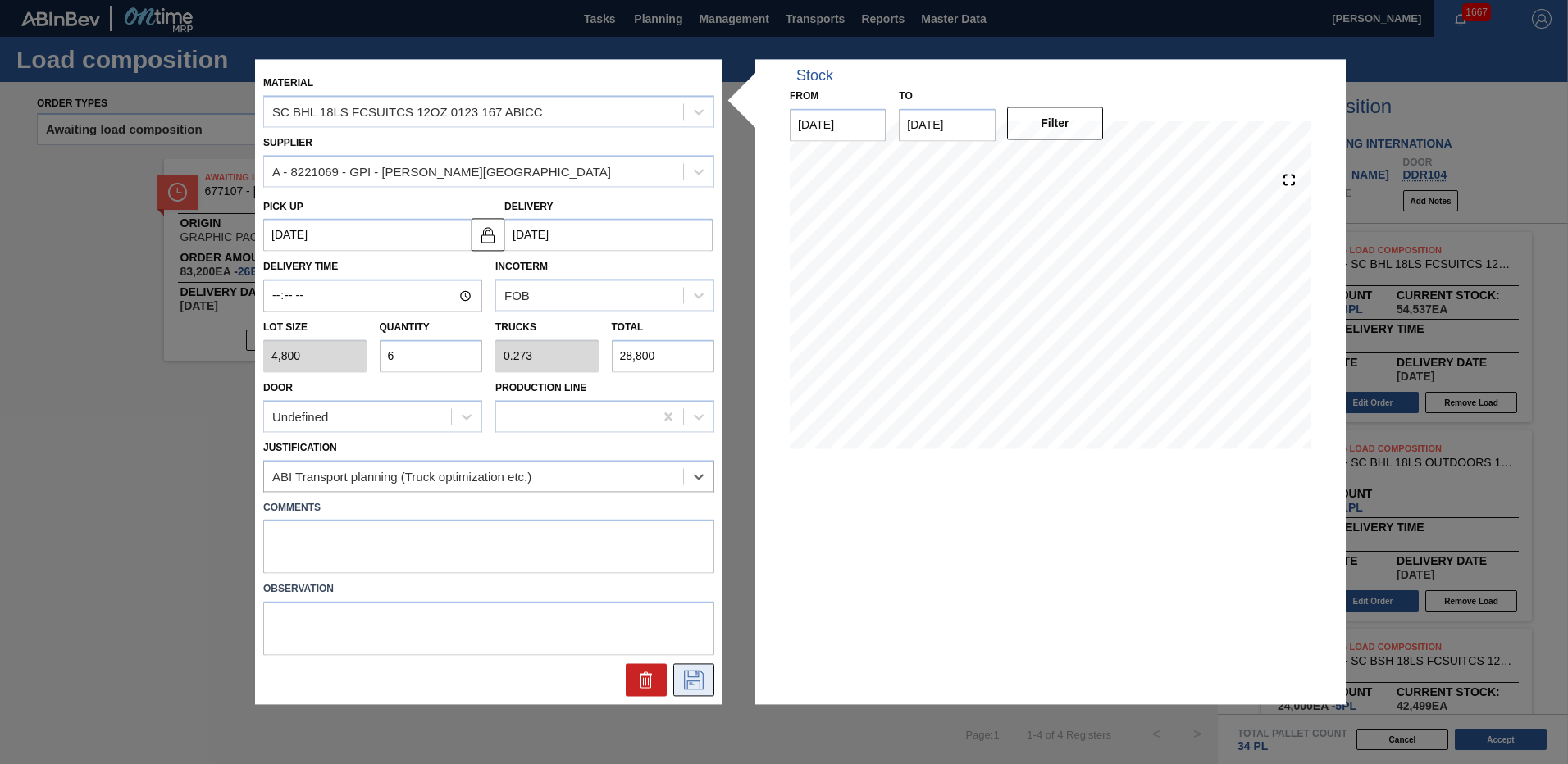
click at [696, 674] on icon at bounding box center [693, 678] width 9 height 13
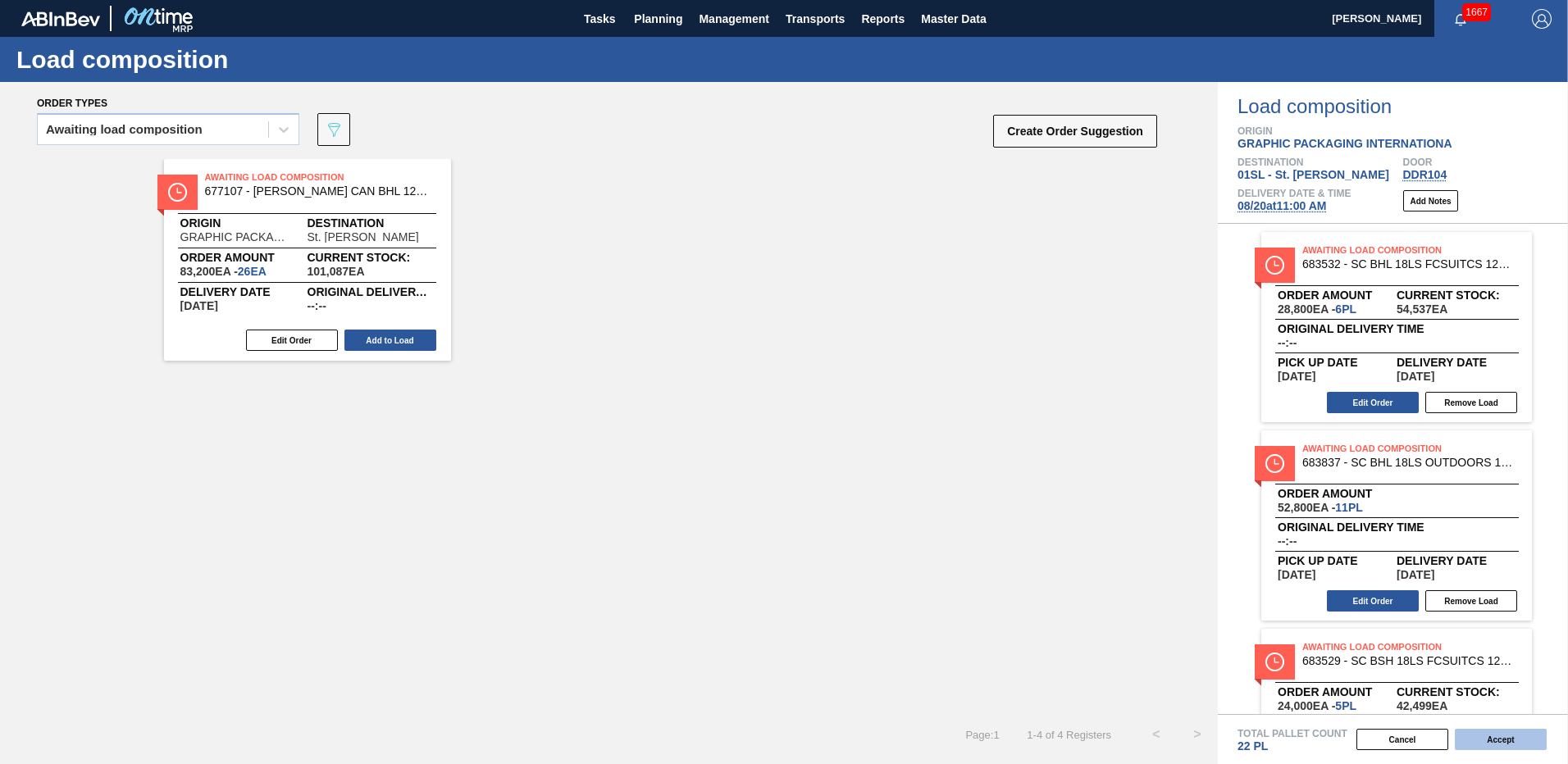
click at [1495, 741] on button "Accept" at bounding box center [1500, 739] width 92 height 21
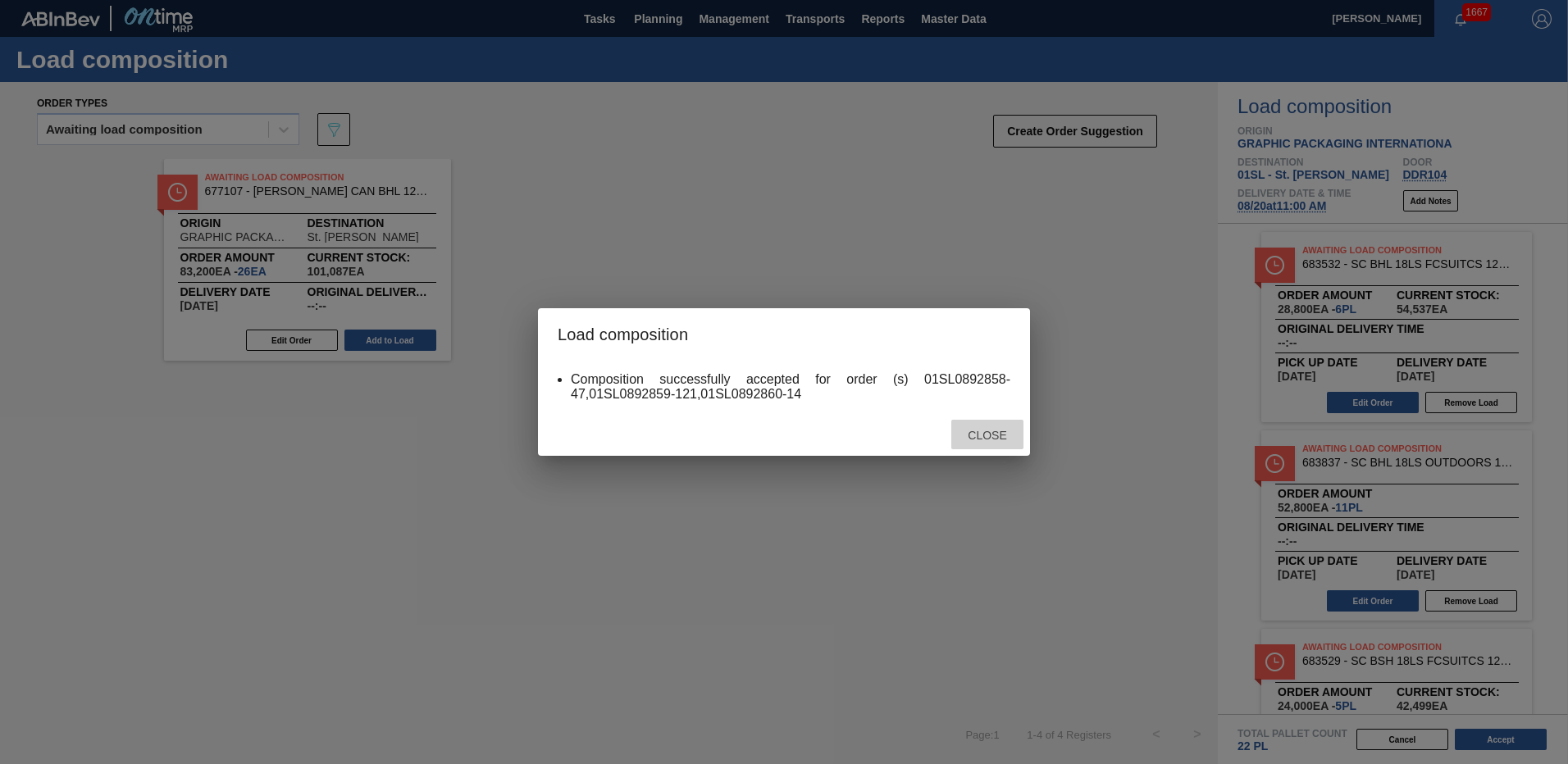
click at [961, 435] on span "Close" at bounding box center [987, 435] width 65 height 13
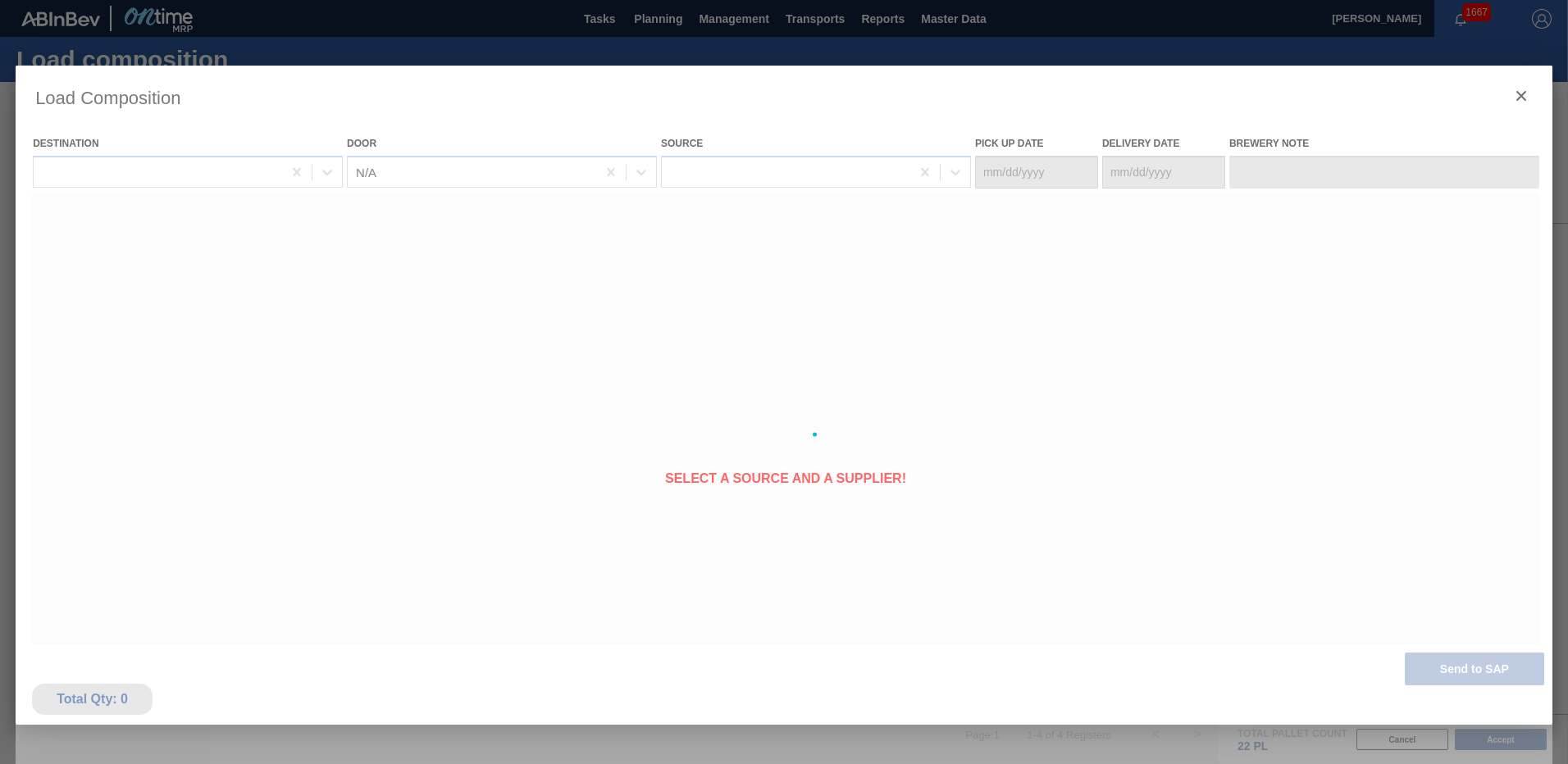
type Date "[DATE]"
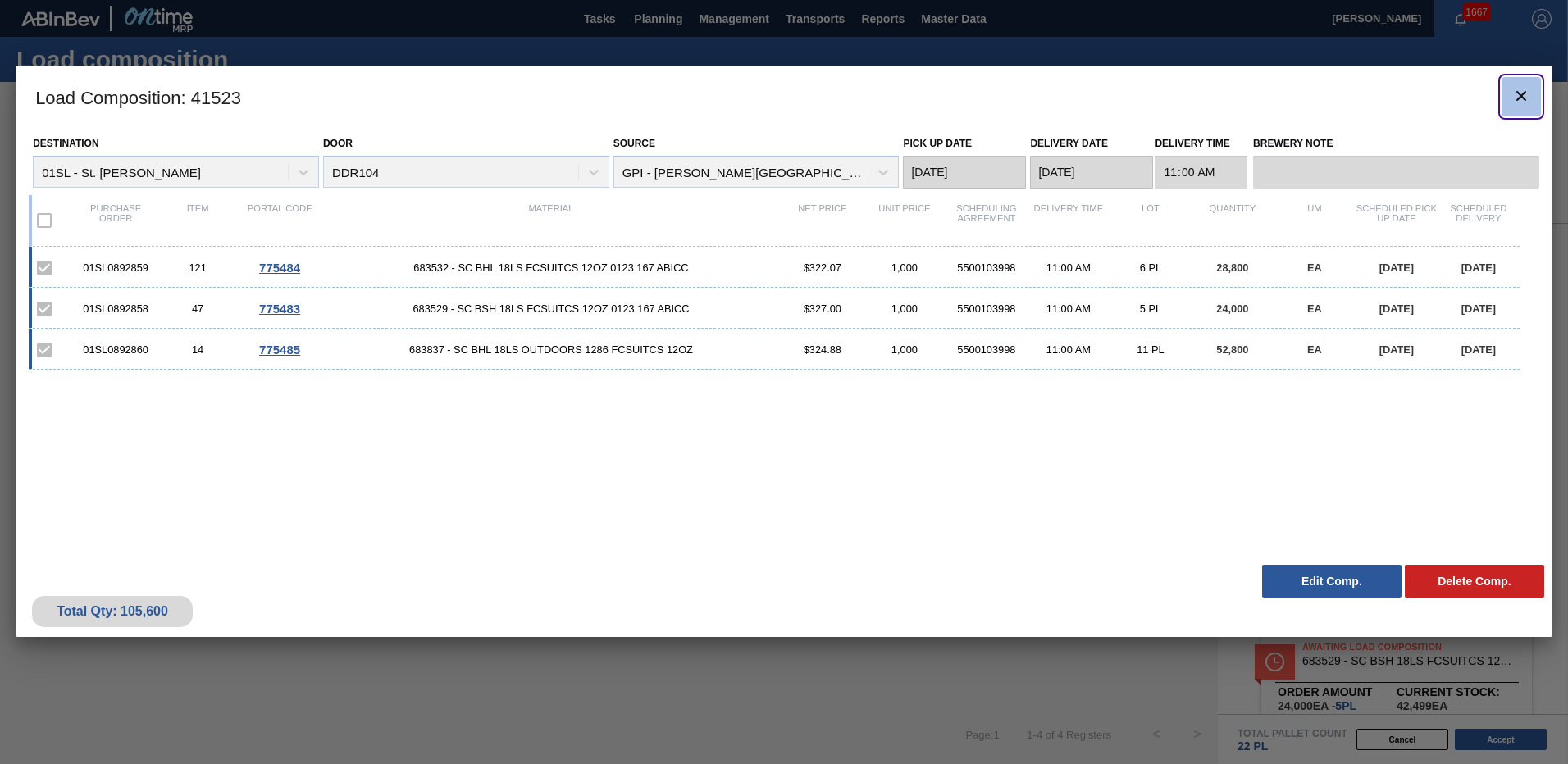
click at [1516, 94] on icon "botão de ícone" at bounding box center [1521, 95] width 20 height 20
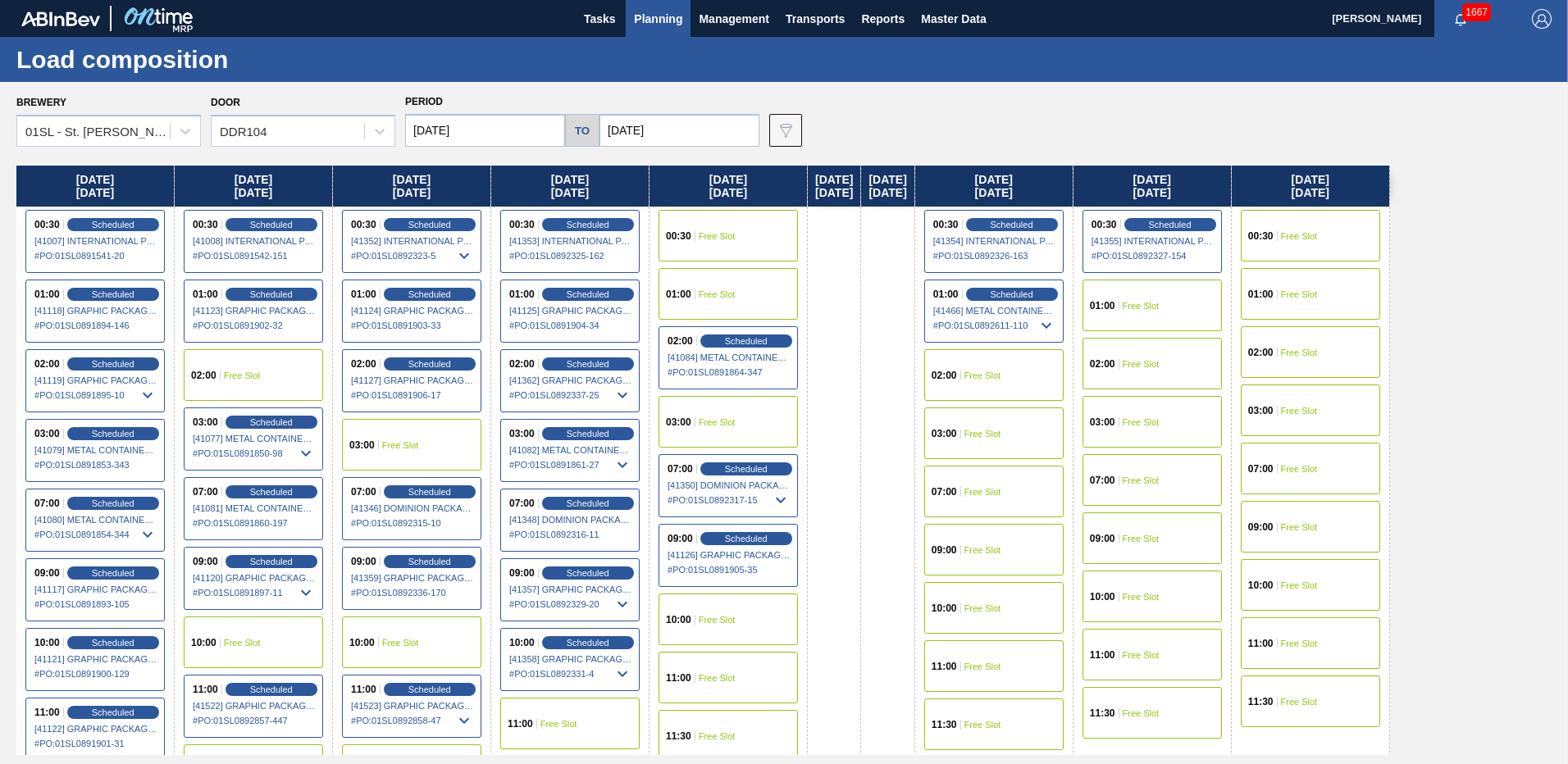
scroll to position [67, 0]
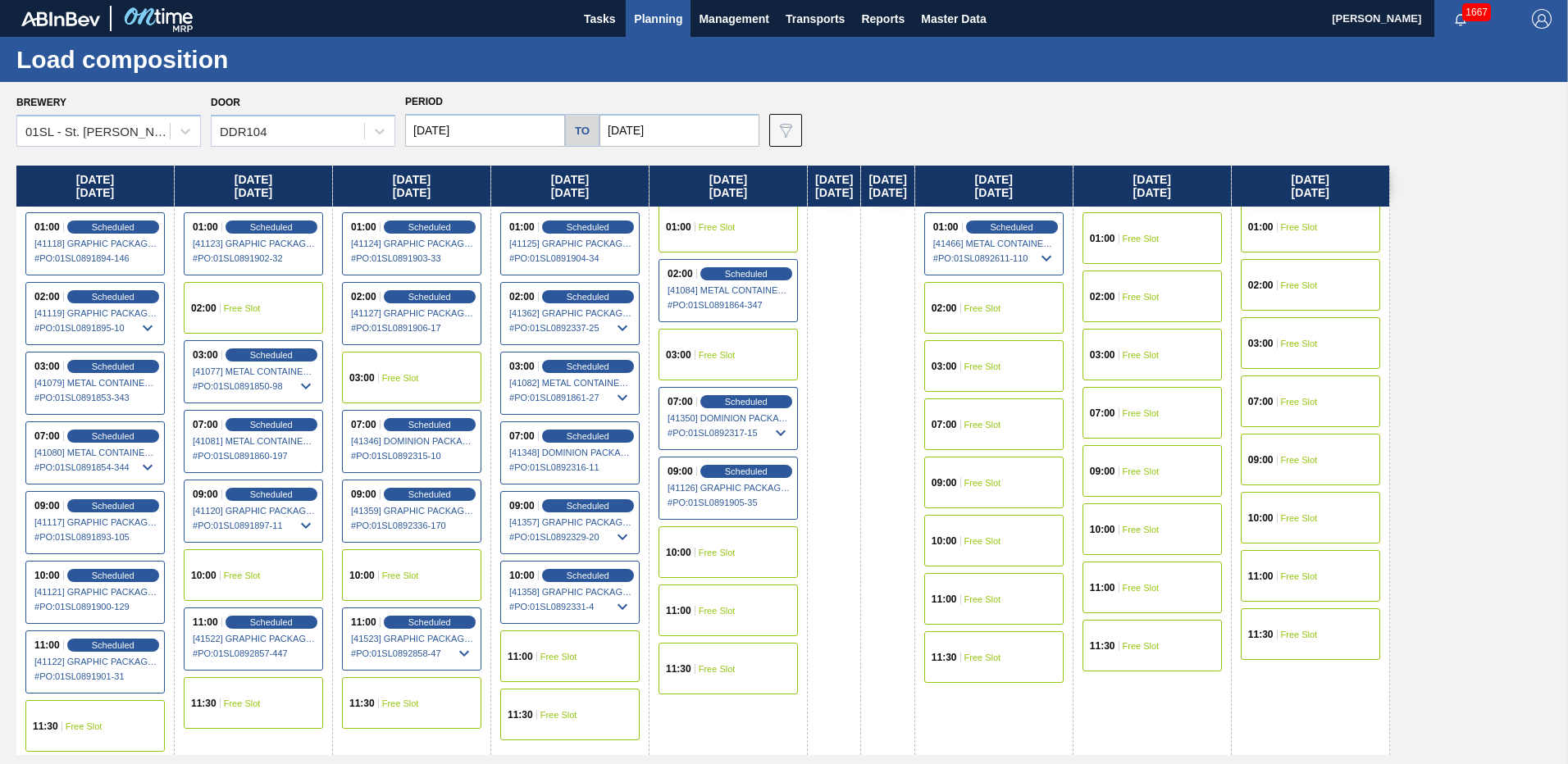
click at [419, 569] on div "10:00 Free Slot" at bounding box center [412, 575] width 140 height 51
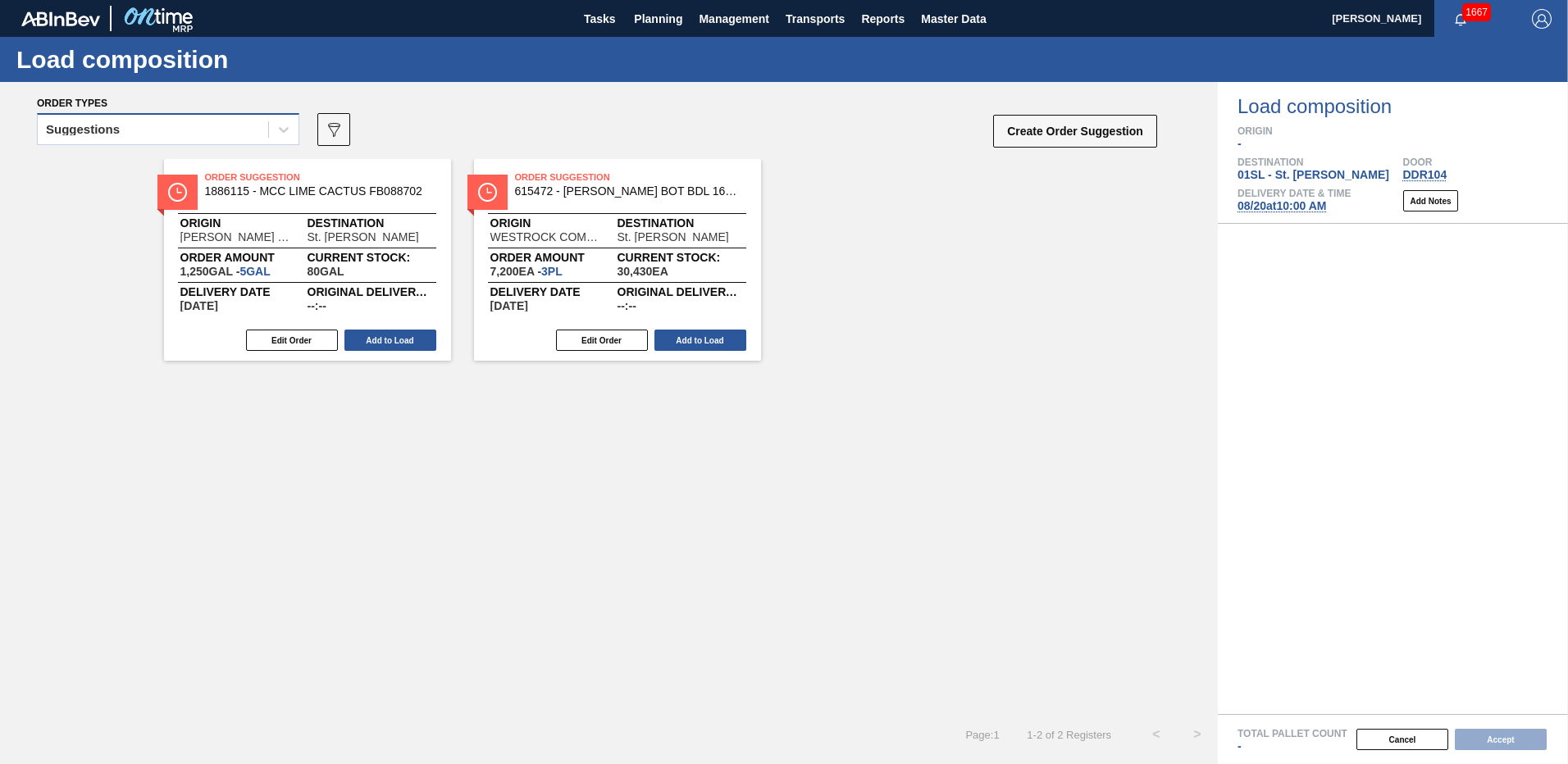
click at [193, 121] on div "Suggestions" at bounding box center [153, 130] width 231 height 24
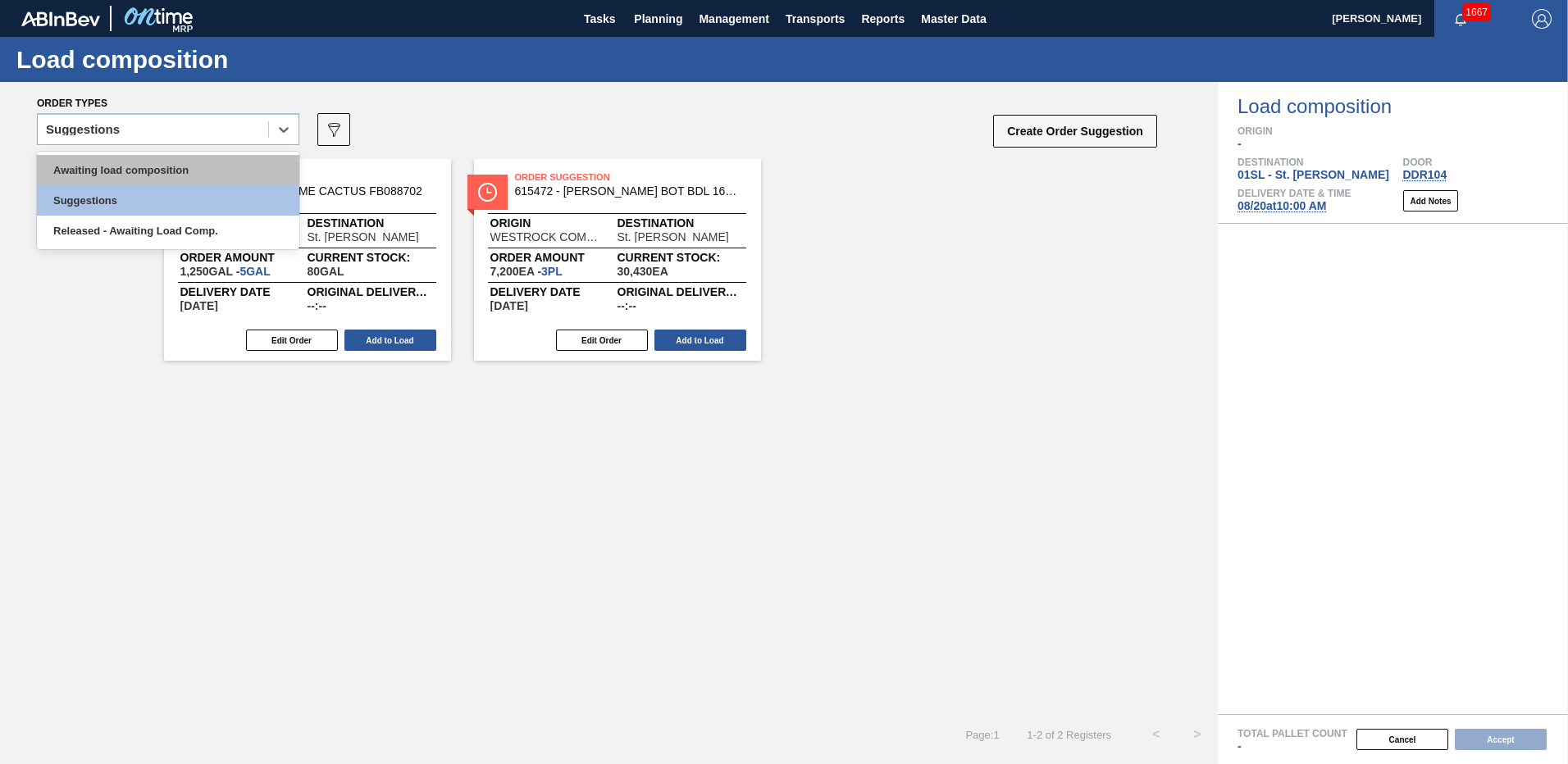
click at [165, 164] on div "Awaiting load composition" at bounding box center [168, 170] width 262 height 30
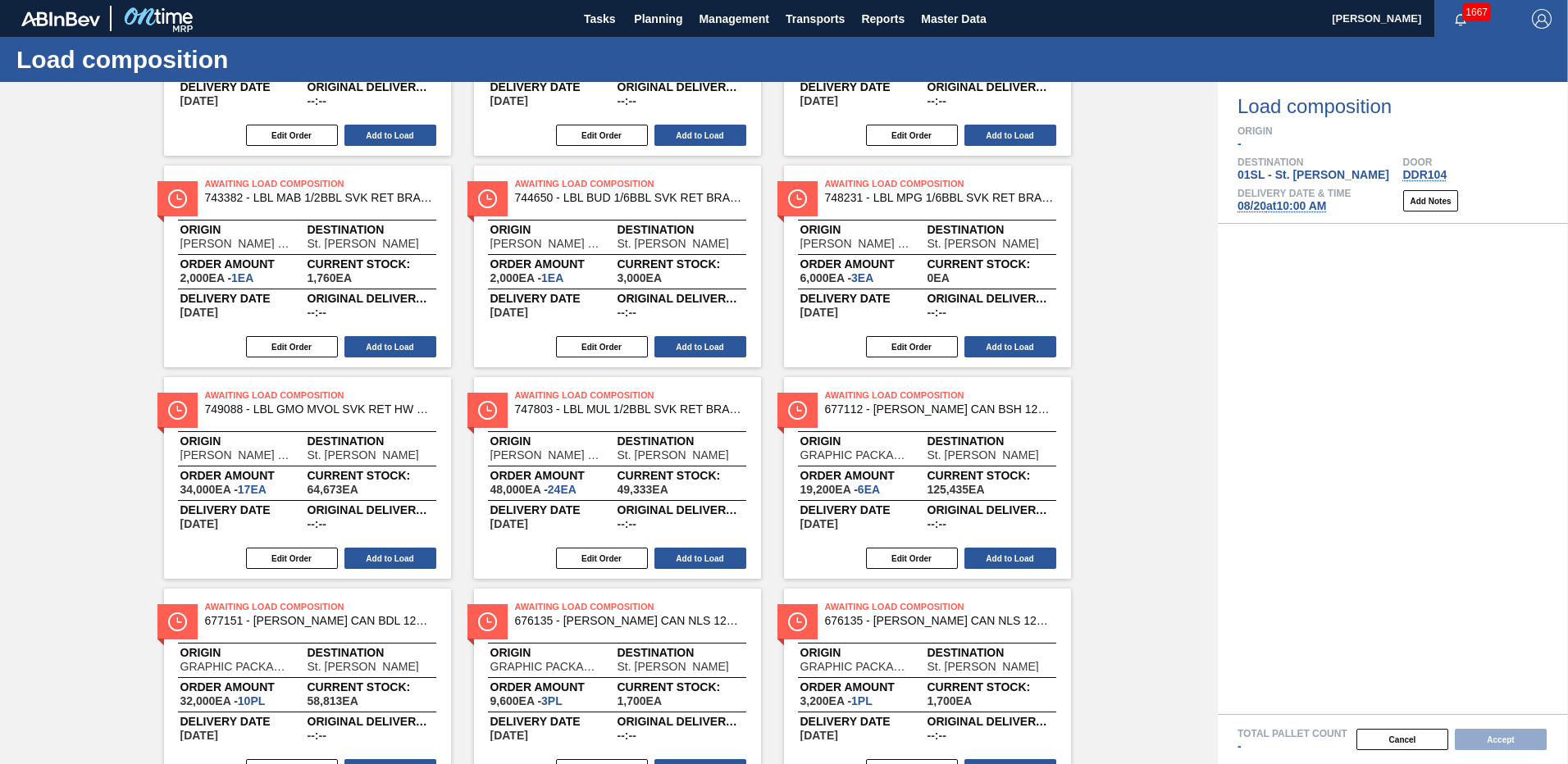
scroll to position [492, 0]
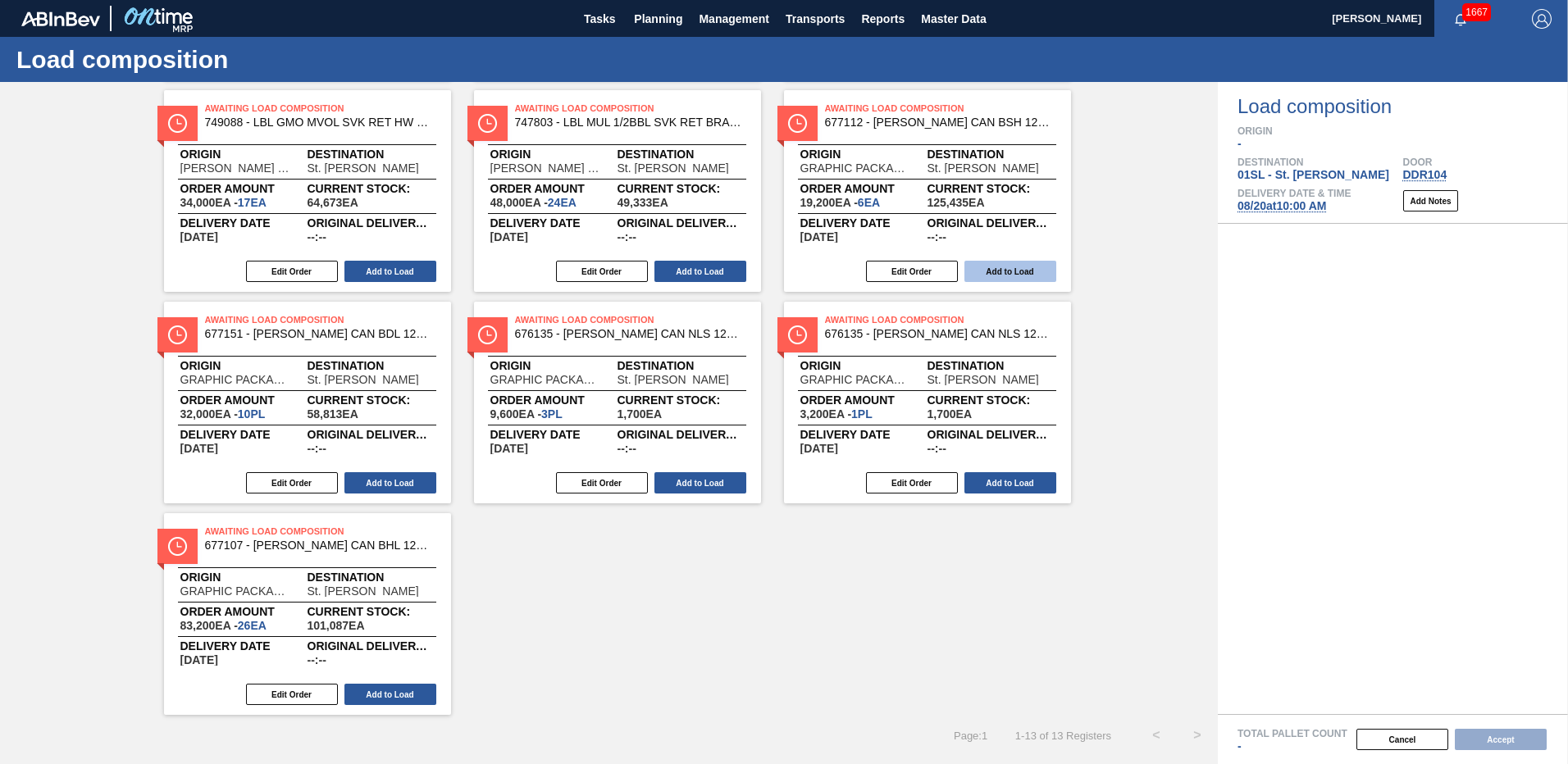
click at [1023, 273] on button "Add to Load" at bounding box center [1010, 271] width 92 height 21
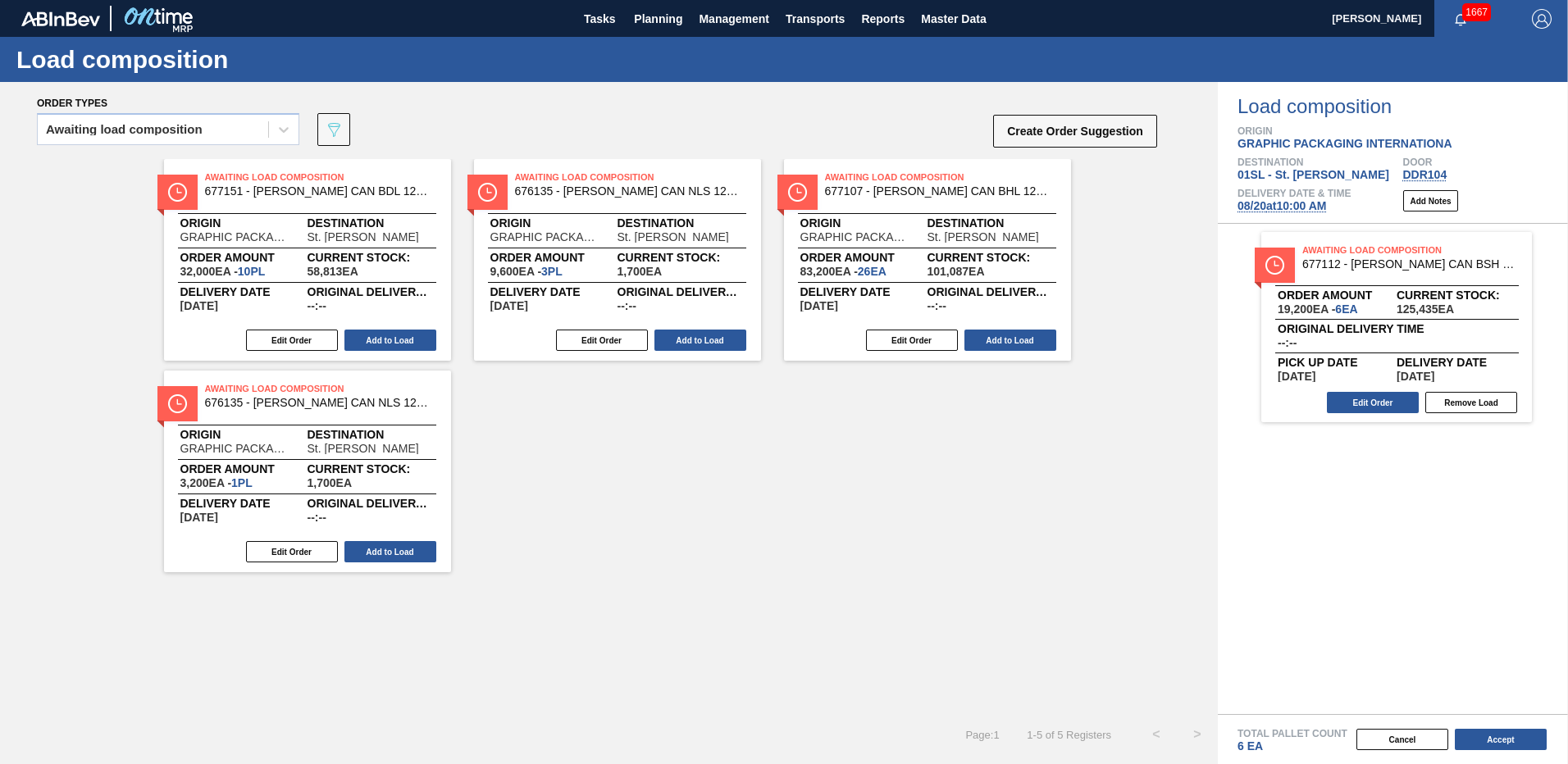
scroll to position [0, 0]
click at [408, 341] on button "Add to Load" at bounding box center [390, 340] width 92 height 21
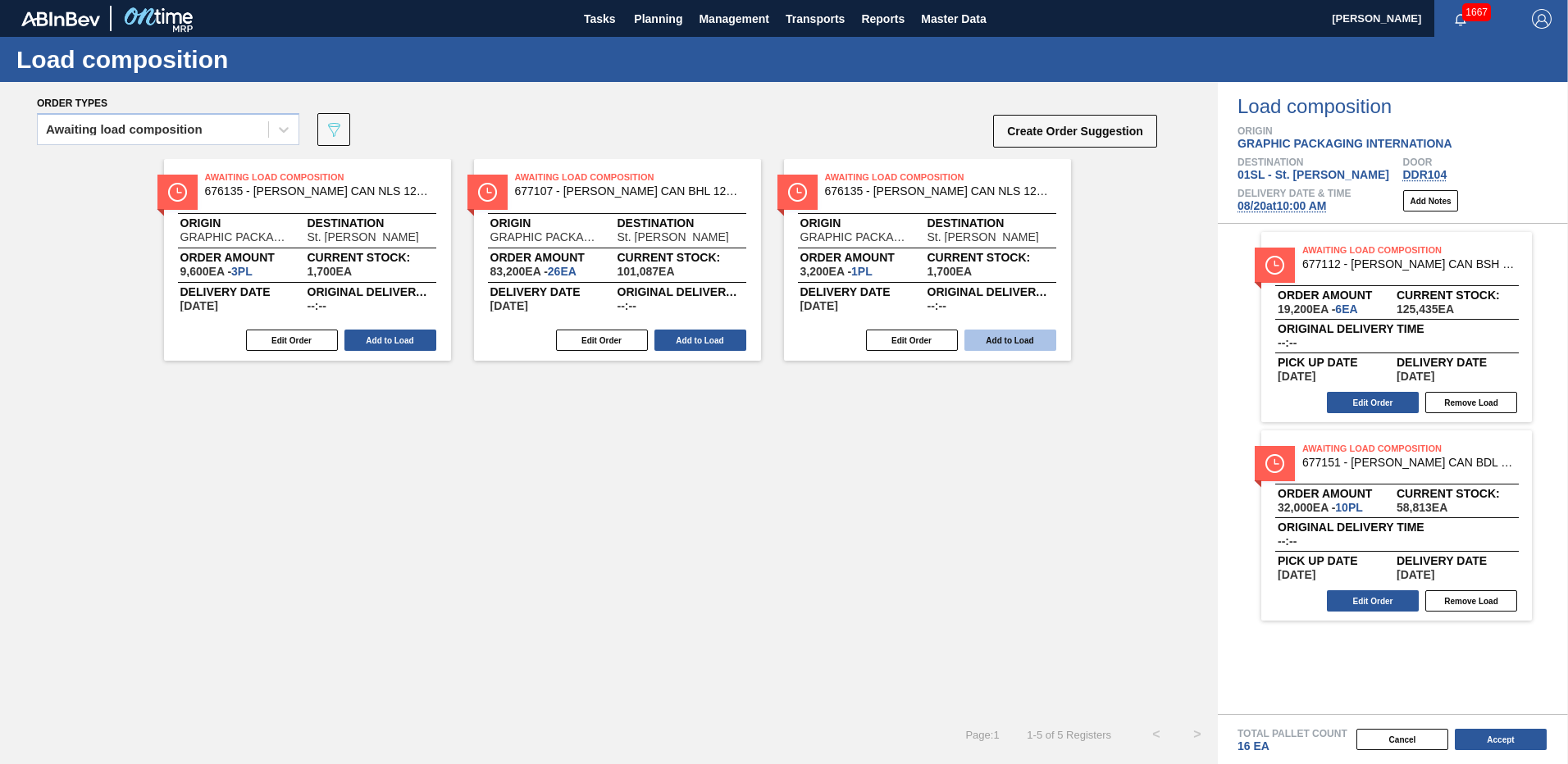
click at [1004, 335] on button "Add to Load" at bounding box center [1010, 340] width 92 height 21
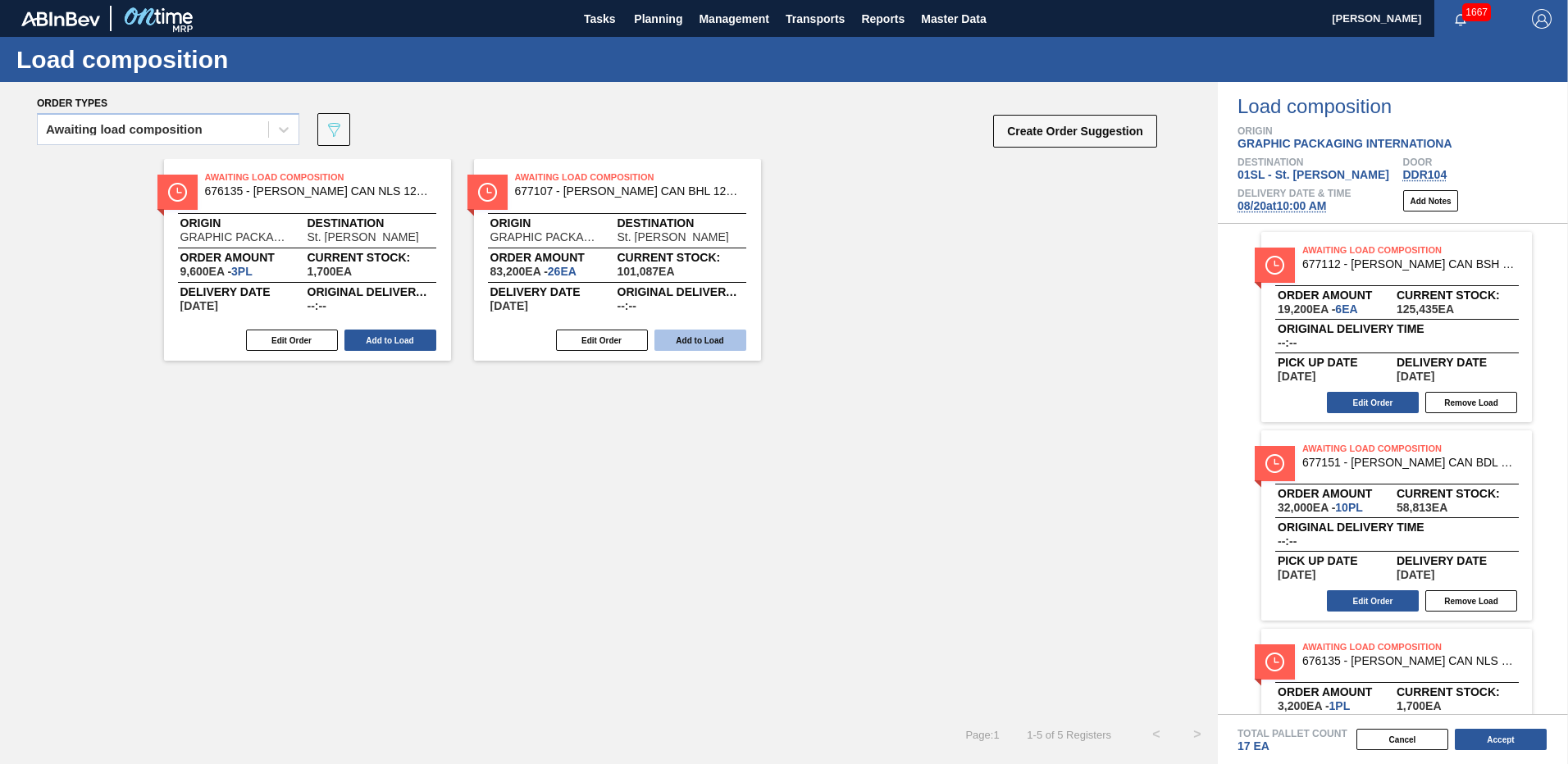
click at [399, 333] on button "Add to Load" at bounding box center [390, 340] width 92 height 21
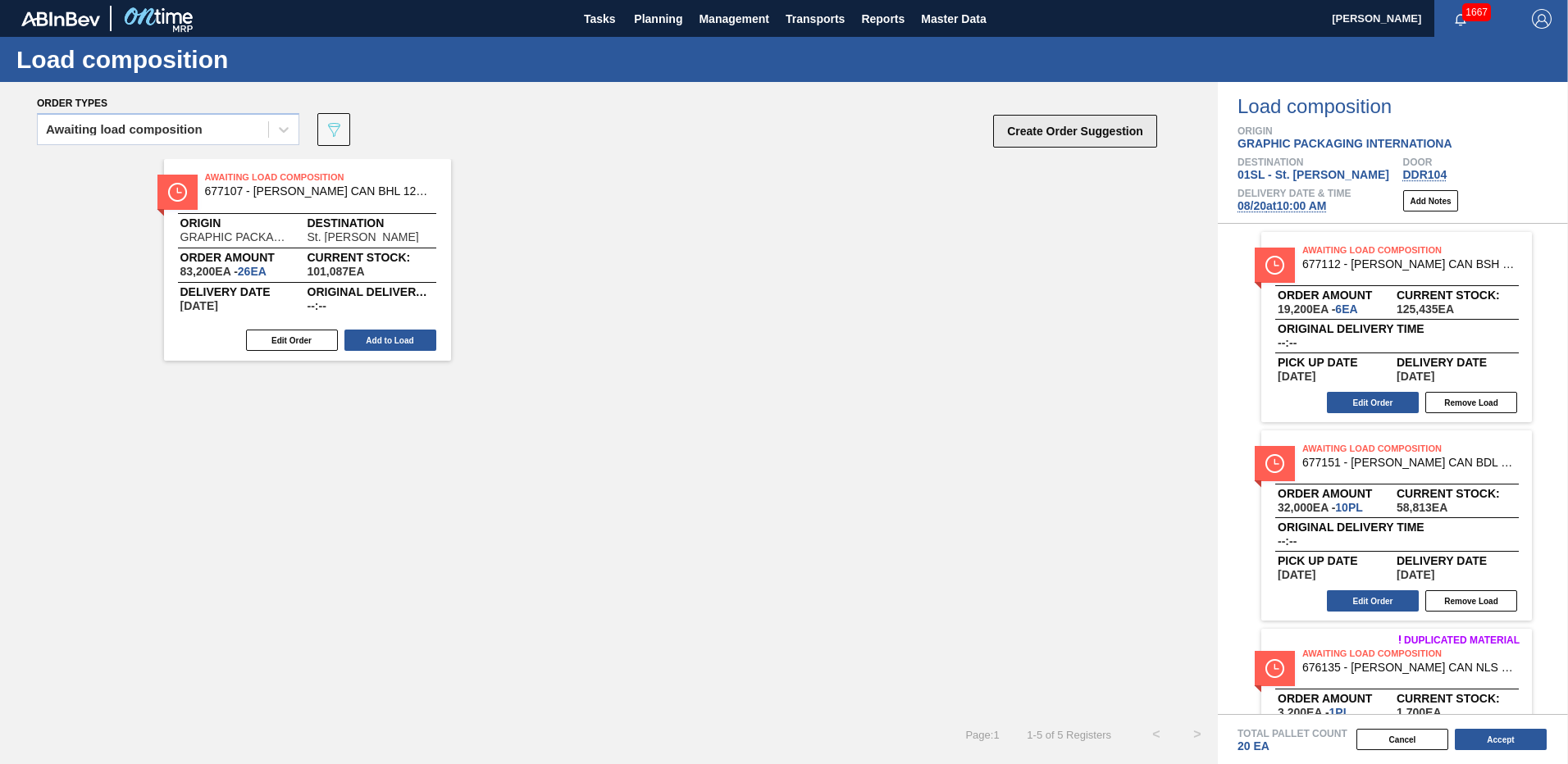
click at [1097, 137] on button "Create Order Suggestion" at bounding box center [1075, 131] width 164 height 33
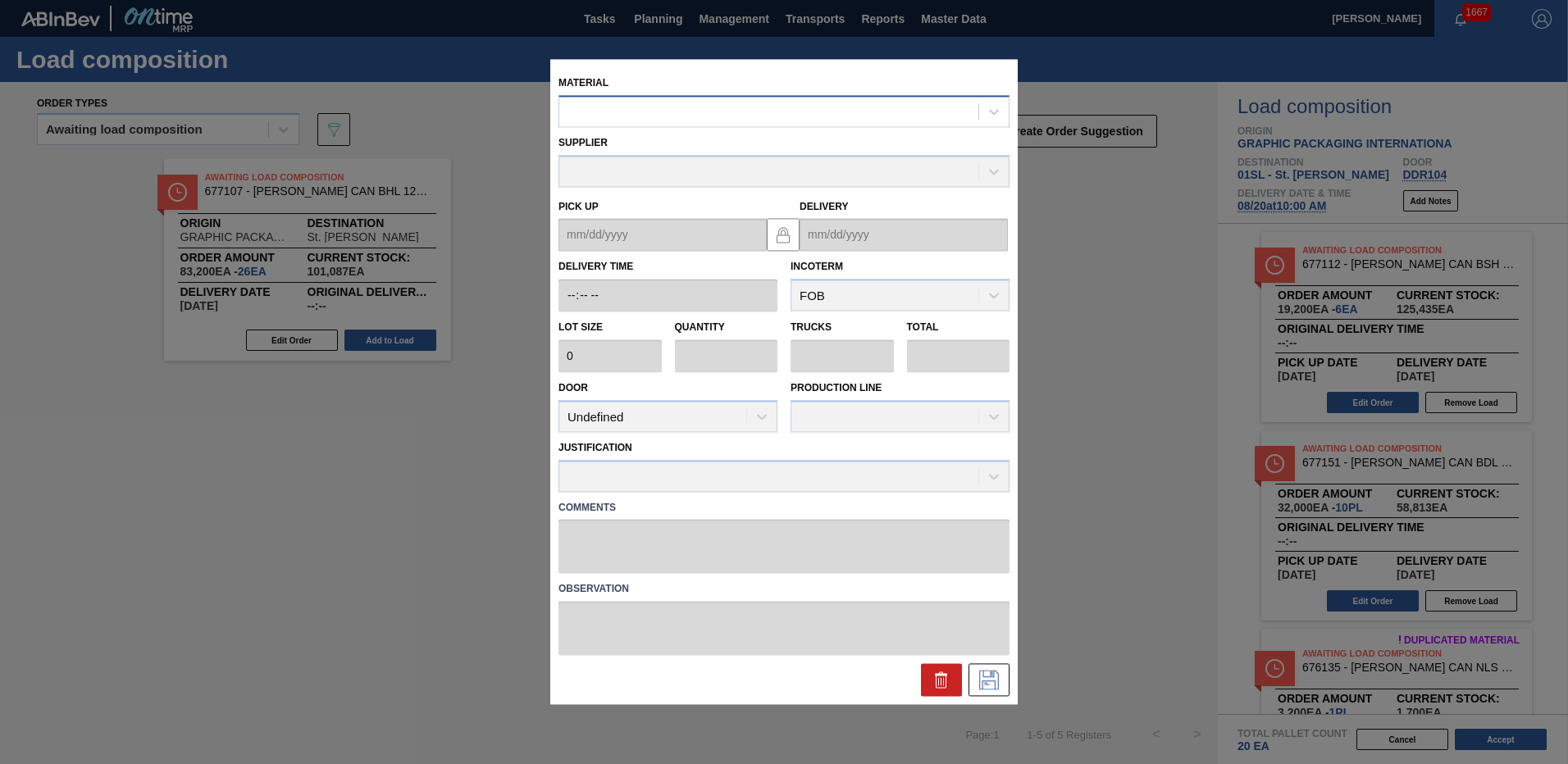
click at [645, 103] on div at bounding box center [769, 112] width 419 height 24
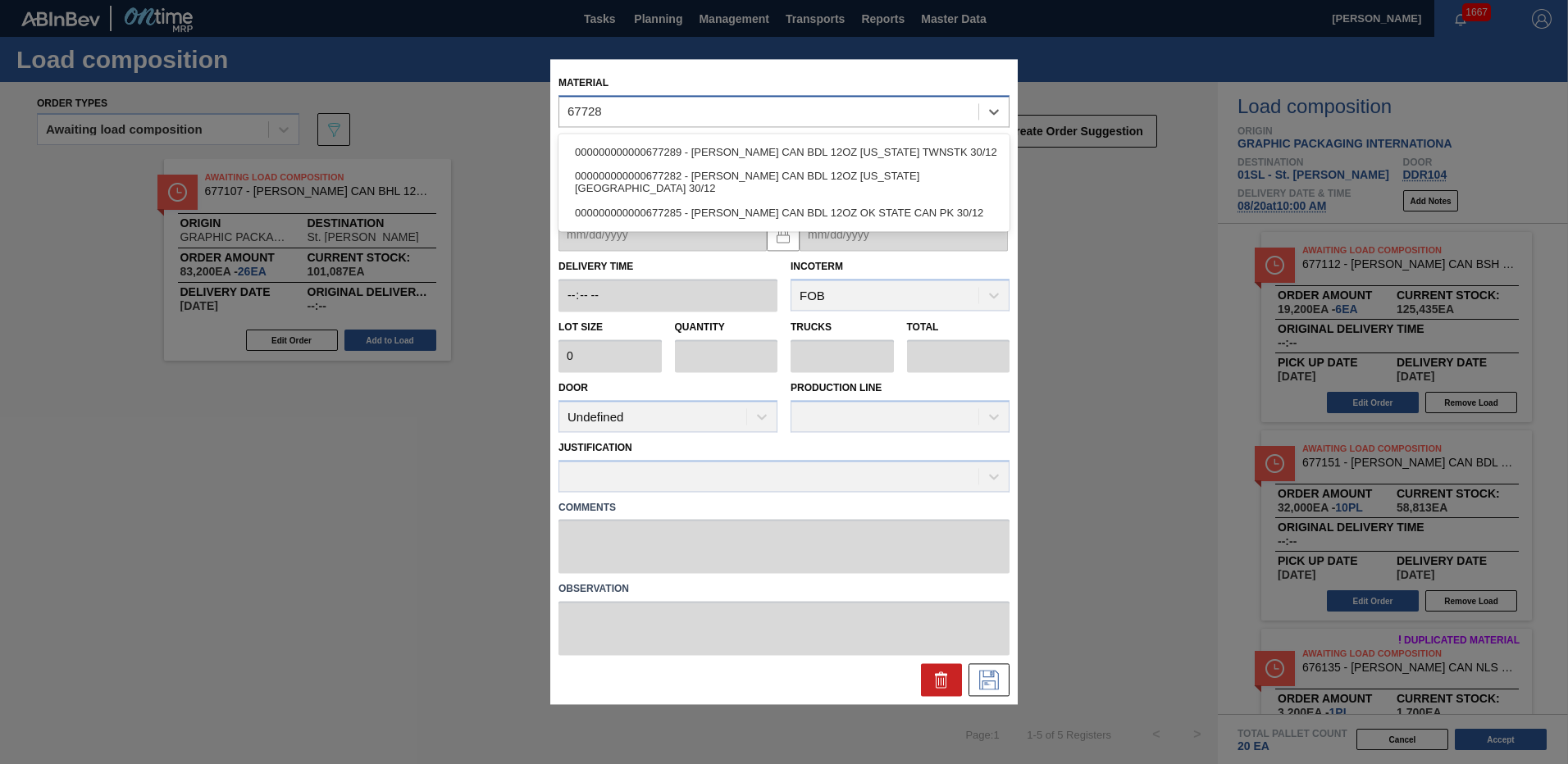
type input "677283"
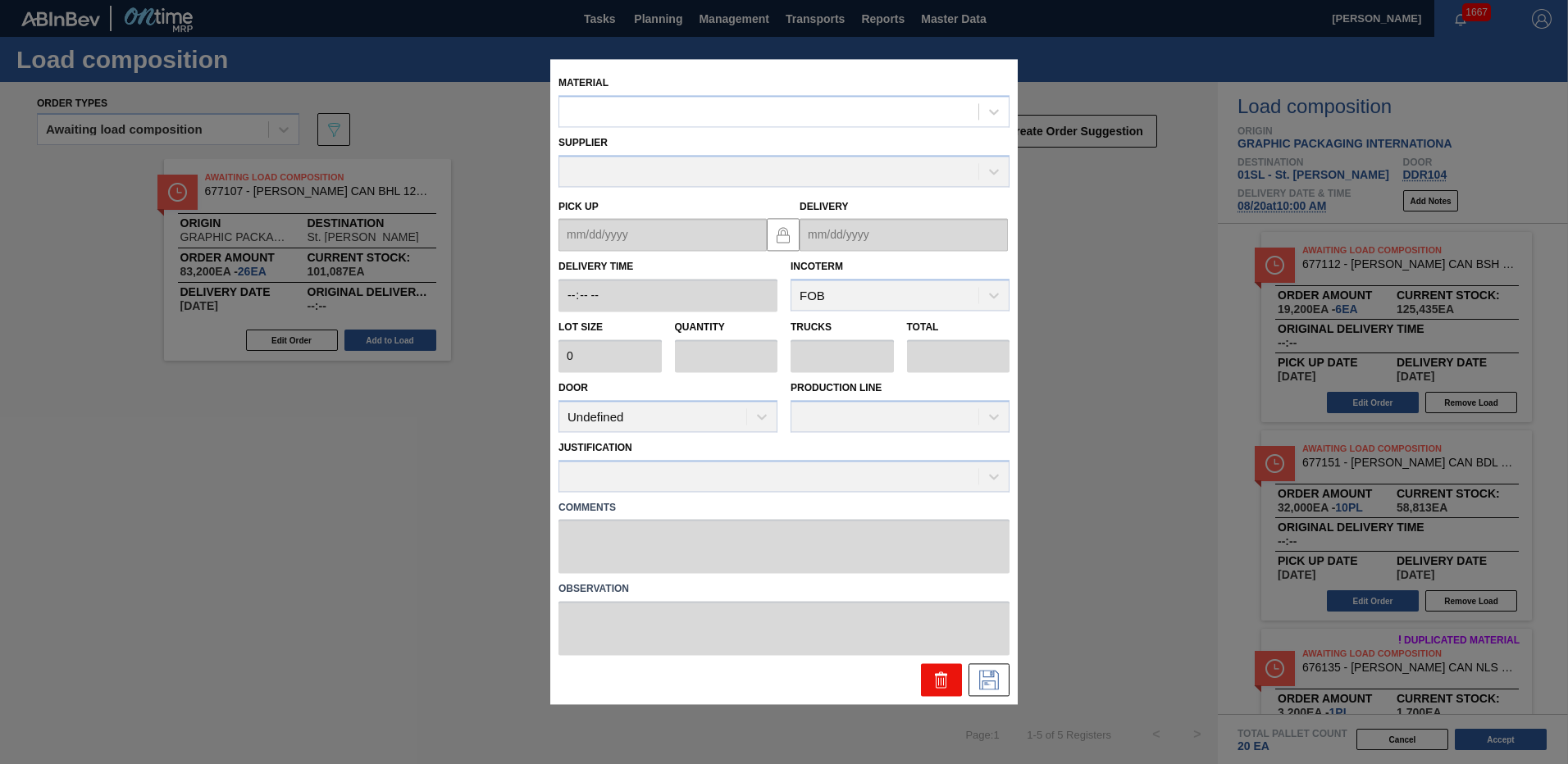
click at [942, 685] on icon at bounding box center [941, 683] width 1 height 9
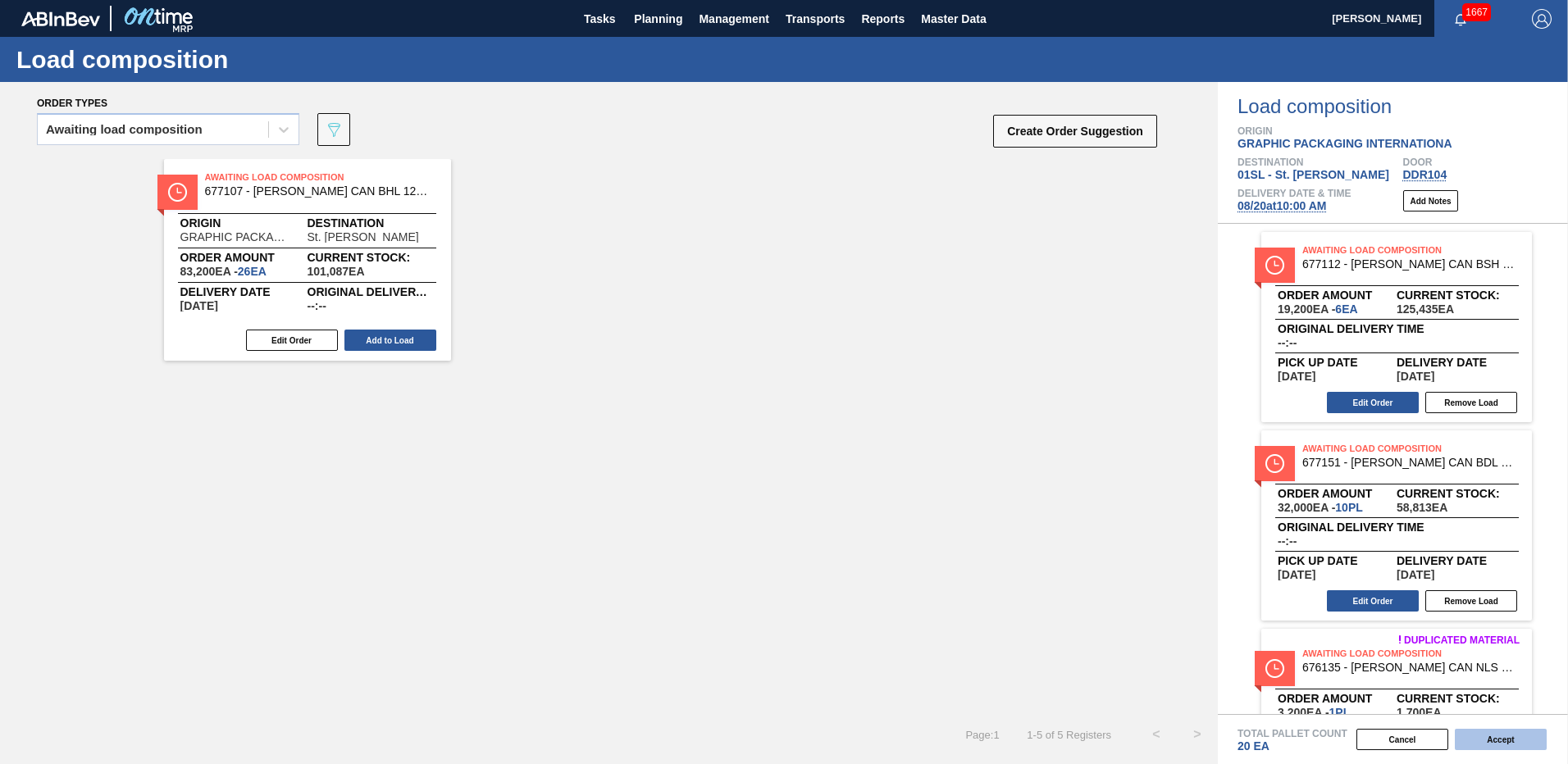
click at [1487, 737] on button "Accept" at bounding box center [1500, 739] width 92 height 21
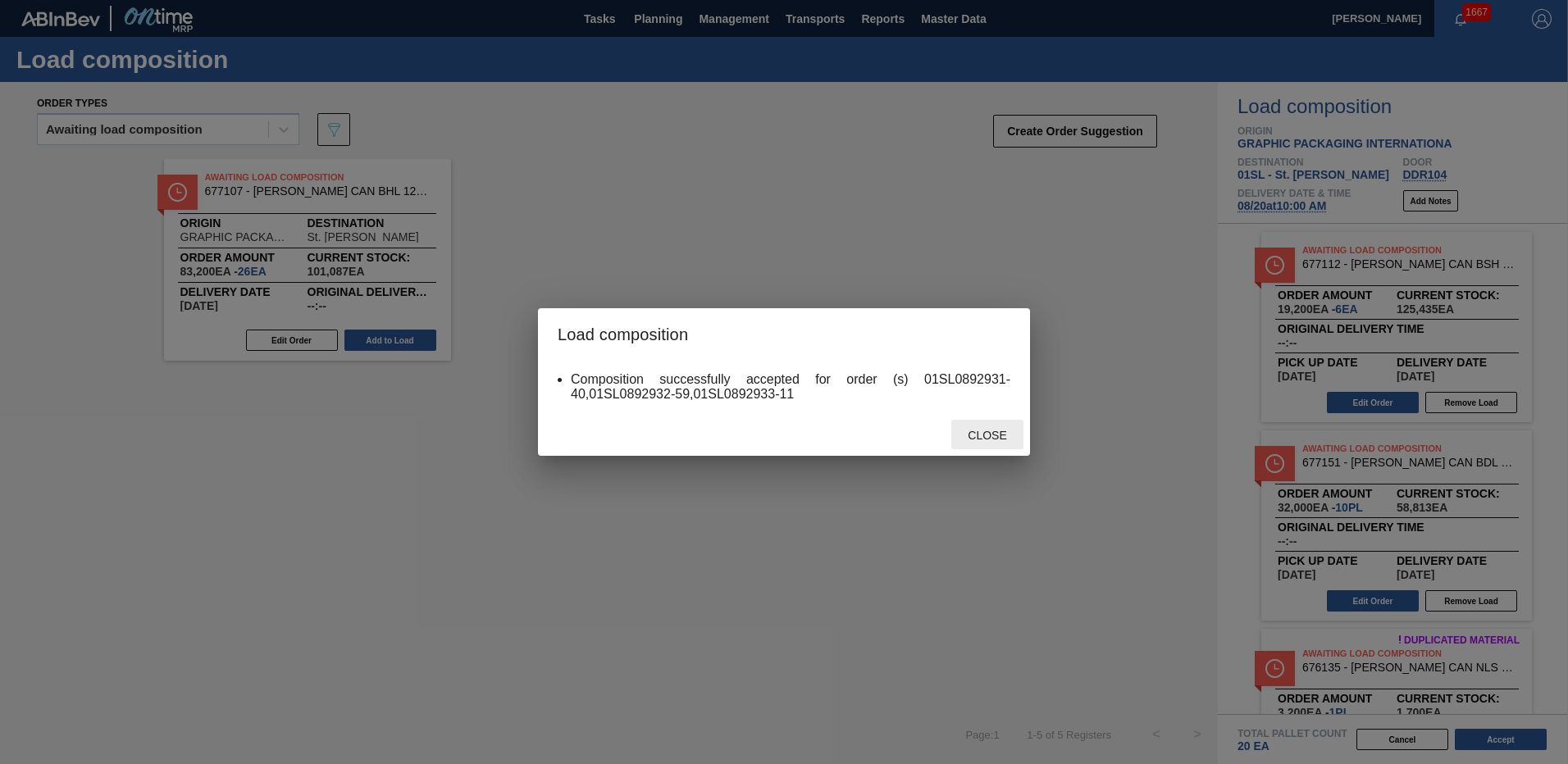
click at [985, 440] on span "Close" at bounding box center [987, 435] width 65 height 13
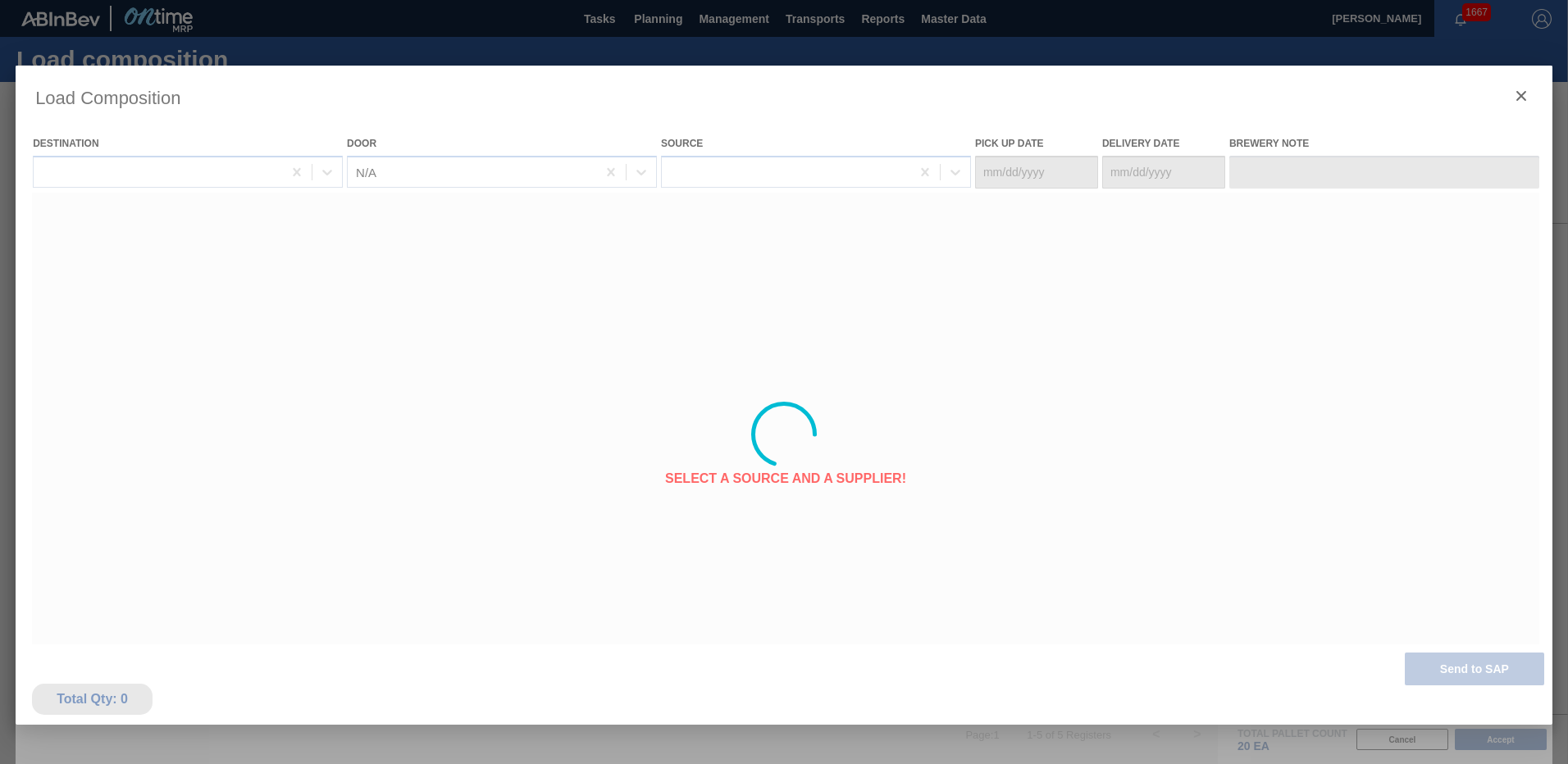
type Date "[DATE]"
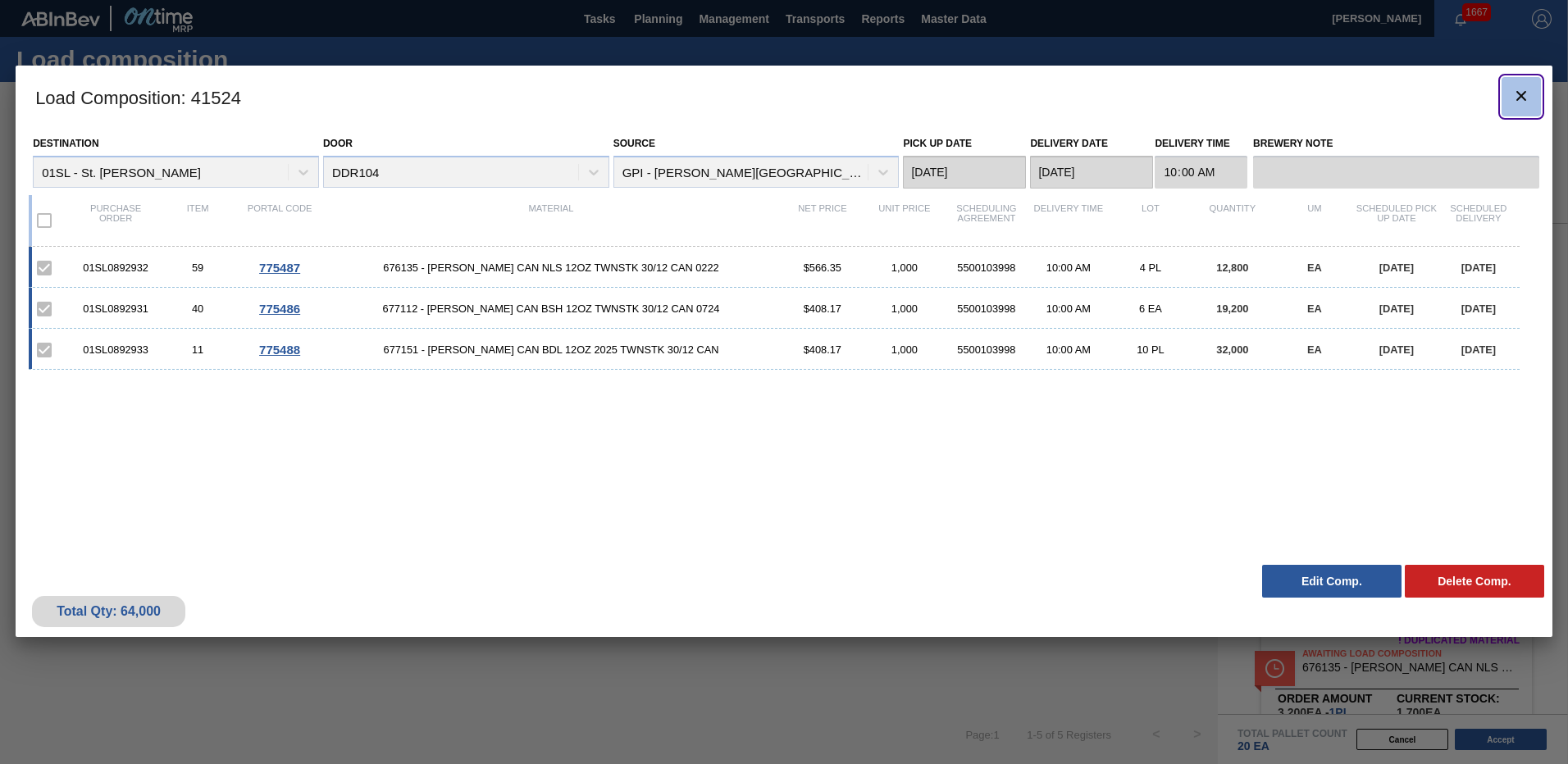
click at [1522, 103] on icon "botão de ícone" at bounding box center [1521, 95] width 20 height 20
